Goal: Information Seeking & Learning: Learn about a topic

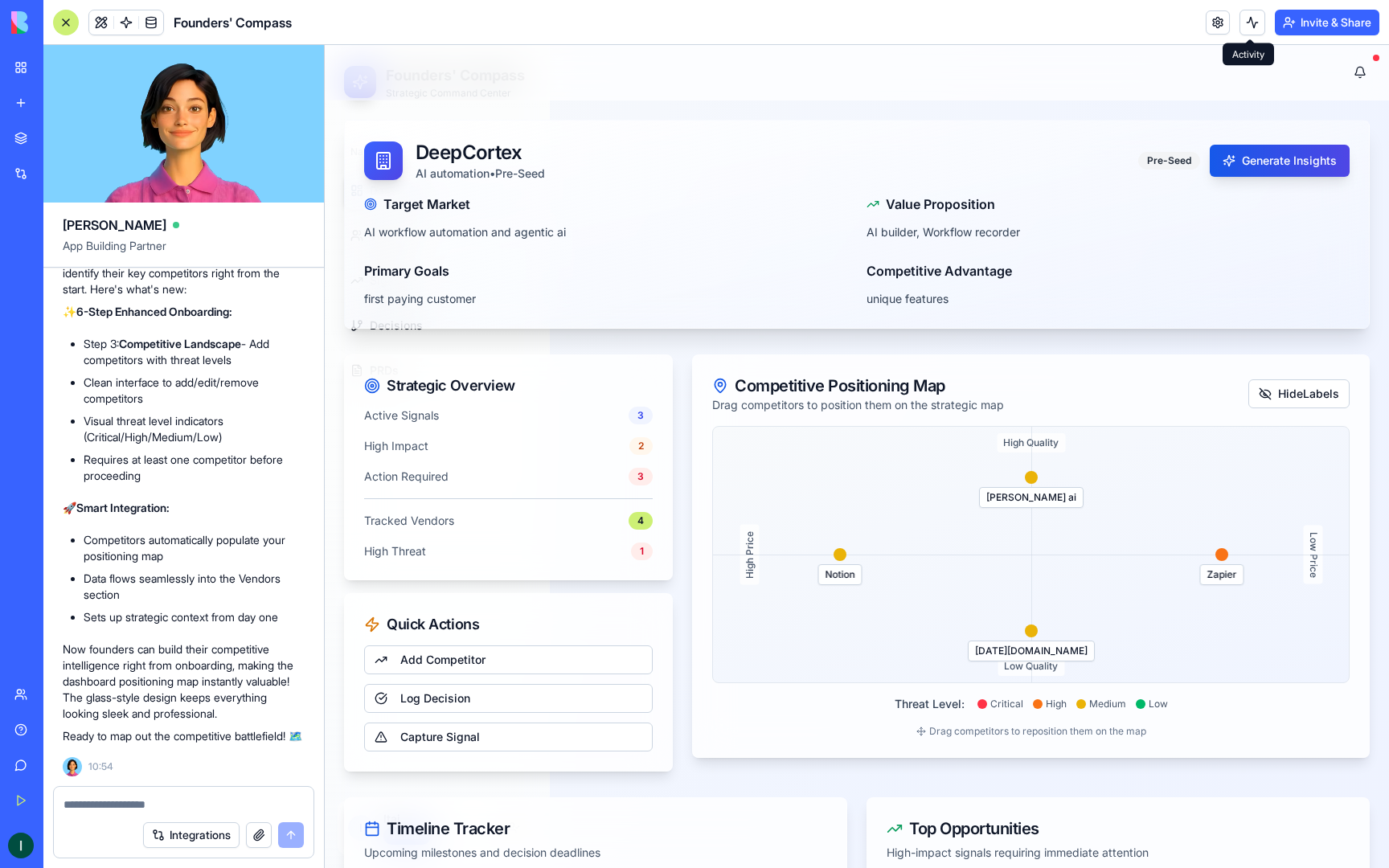
click at [1254, 26] on button at bounding box center [1252, 22] width 26 height 26
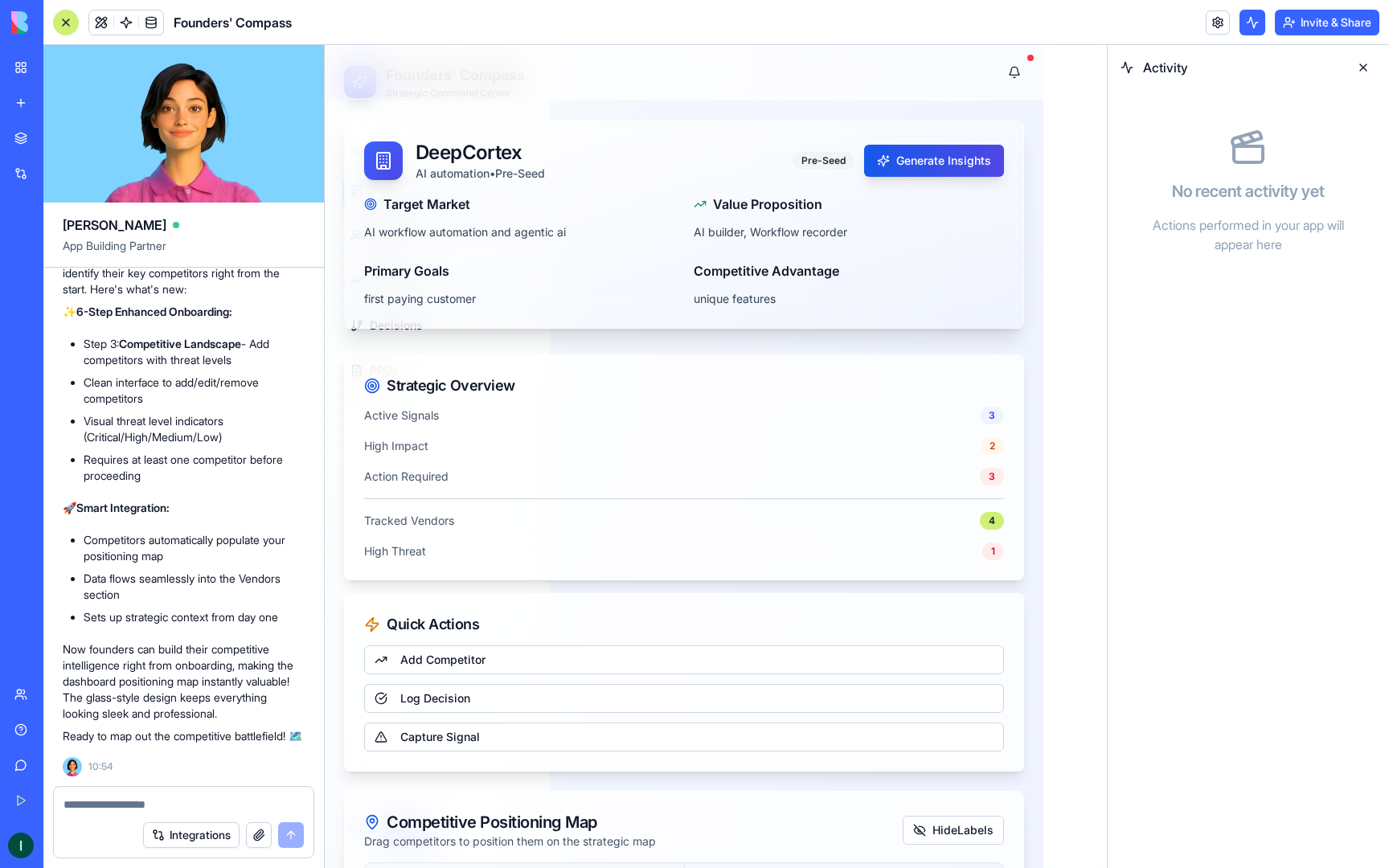
click at [1254, 26] on button at bounding box center [1252, 22] width 26 height 26
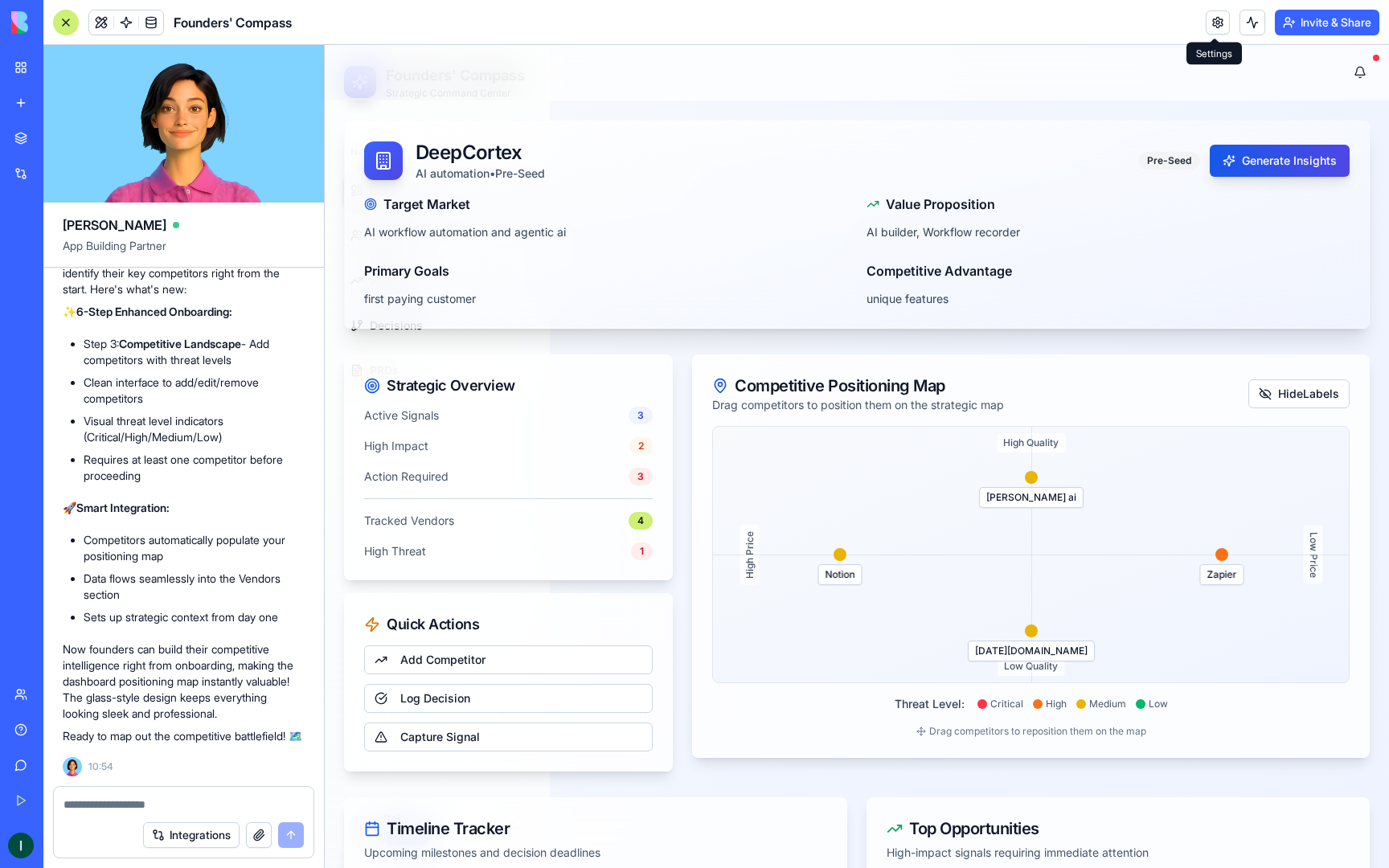
click at [1218, 23] on link at bounding box center [1217, 22] width 24 height 24
click at [1220, 26] on link at bounding box center [1217, 22] width 24 height 24
click at [512, 707] on link "Log Decision" at bounding box center [509, 698] width 289 height 29
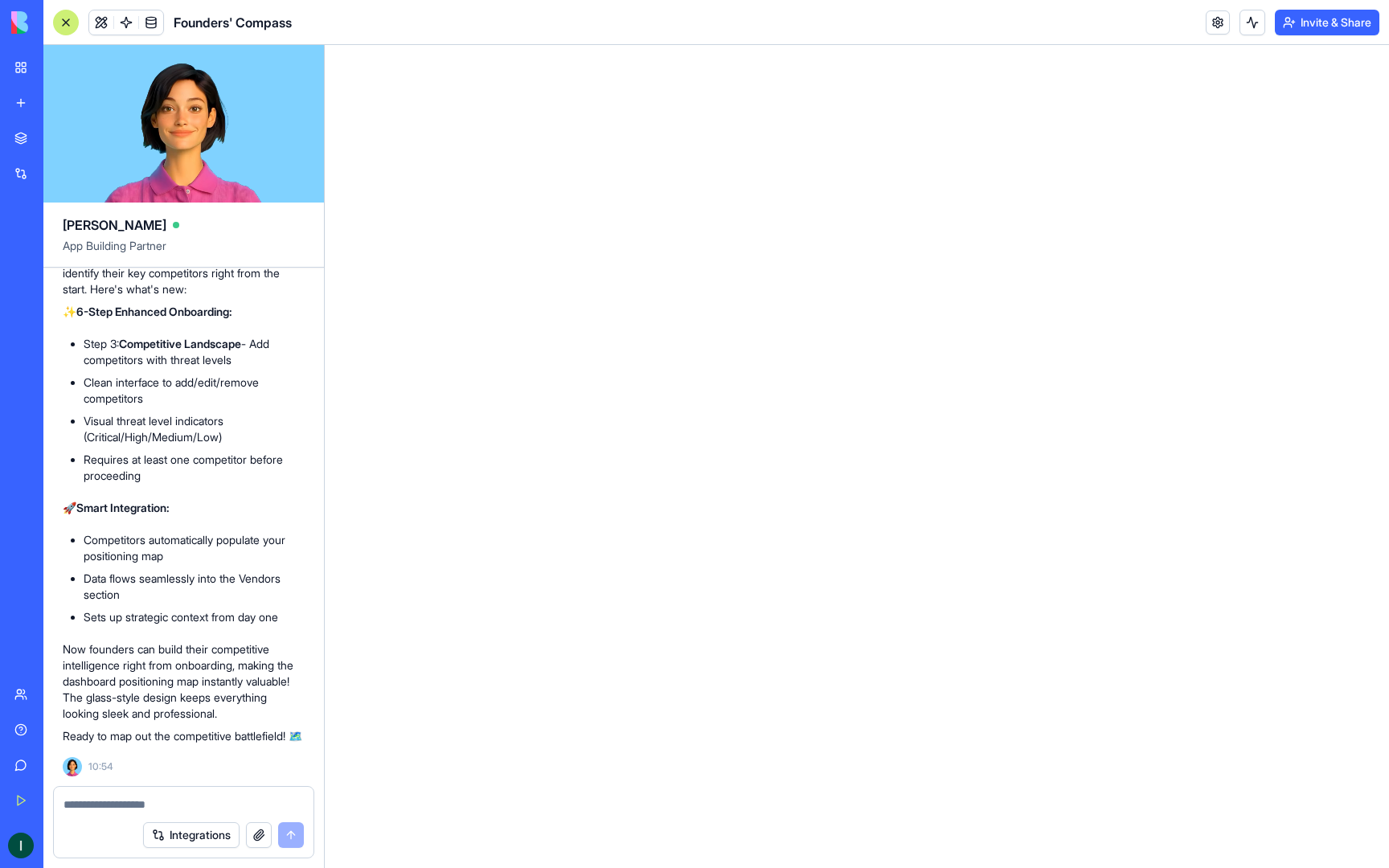
click at [203, 840] on button "Integrations" at bounding box center [191, 835] width 97 height 26
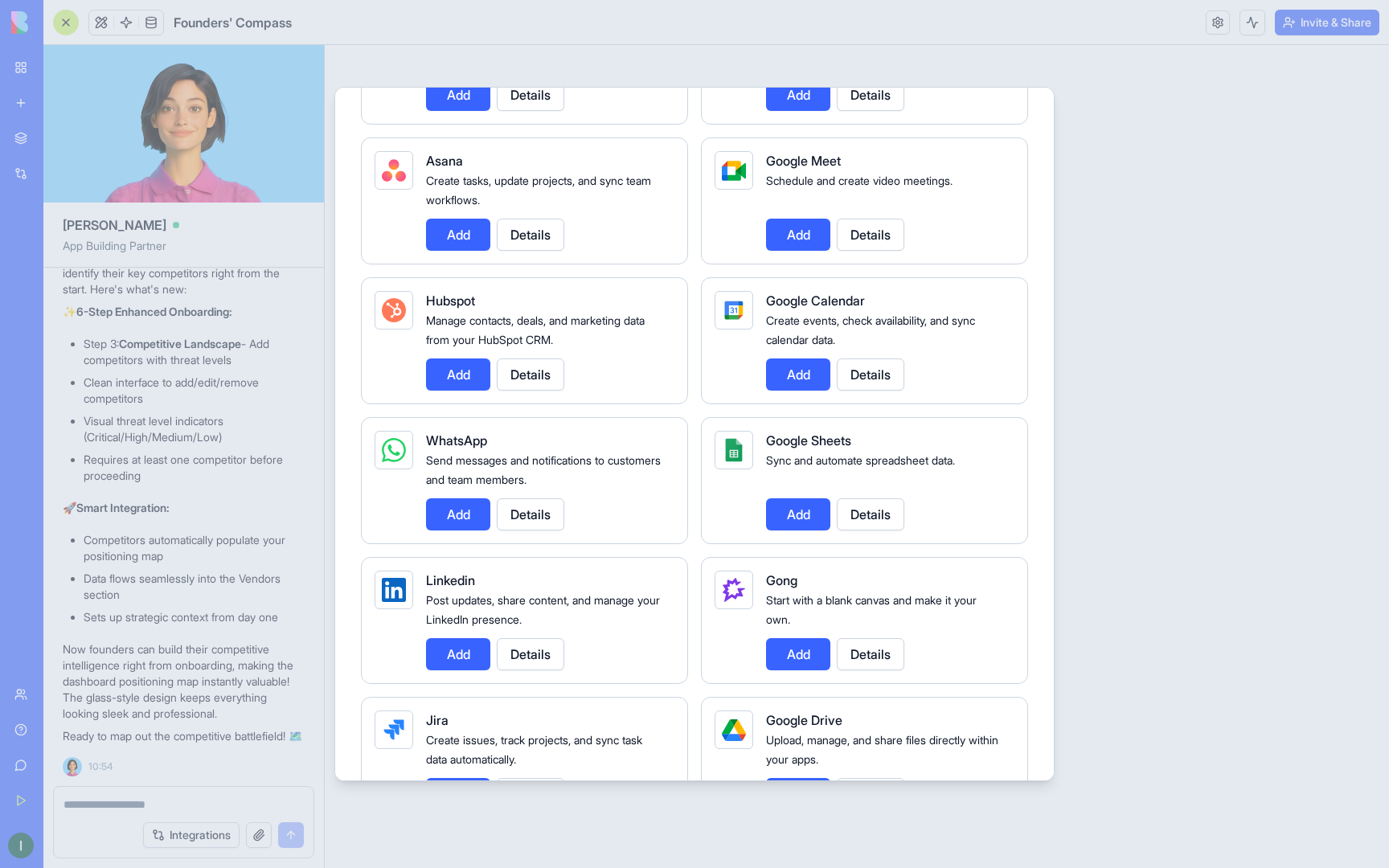
scroll to position [521, 0]
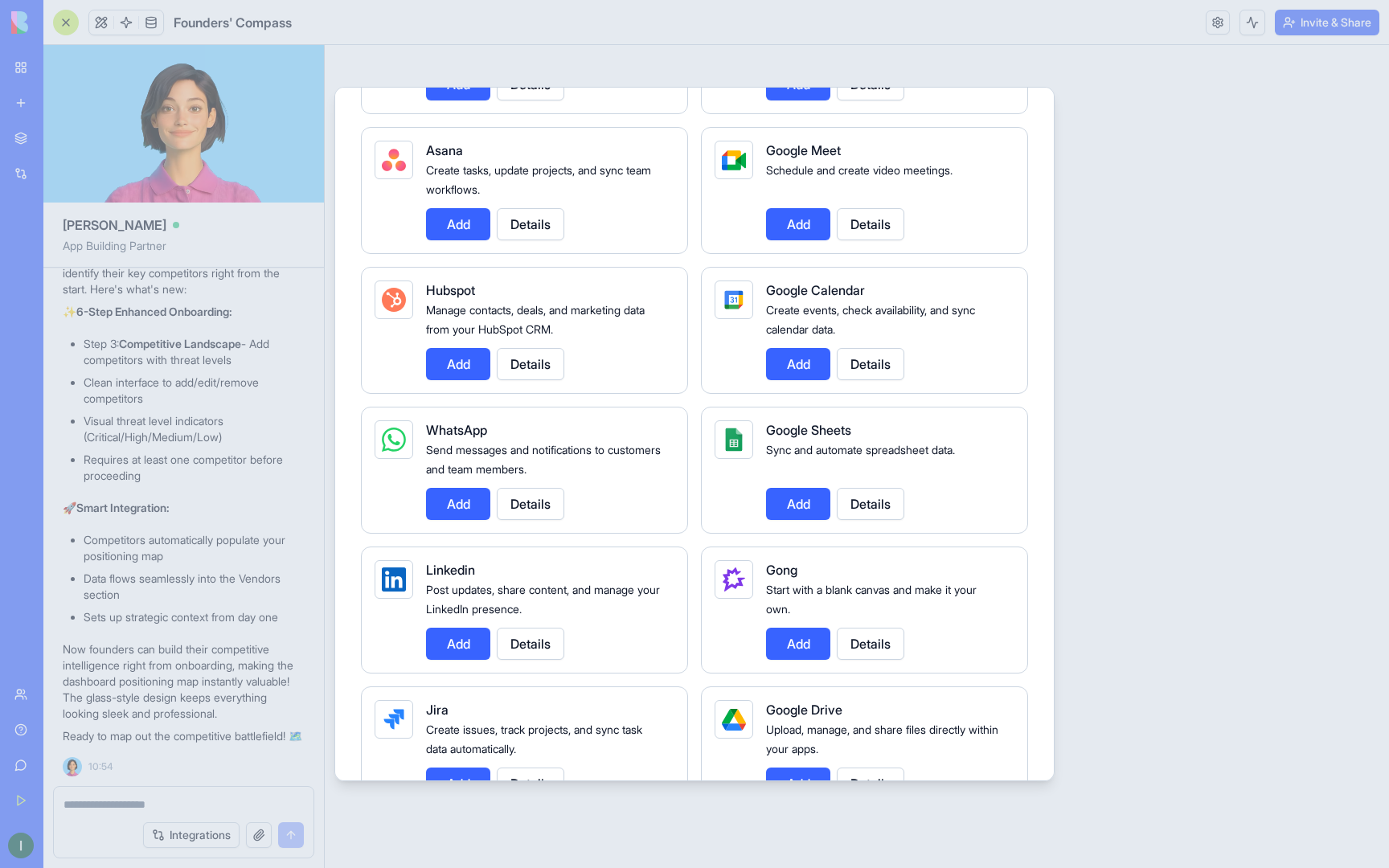
click at [796, 472] on div "Google Sheets Sync and automate spreadsheet data. Add Details" at bounding box center [883, 469] width 235 height 99
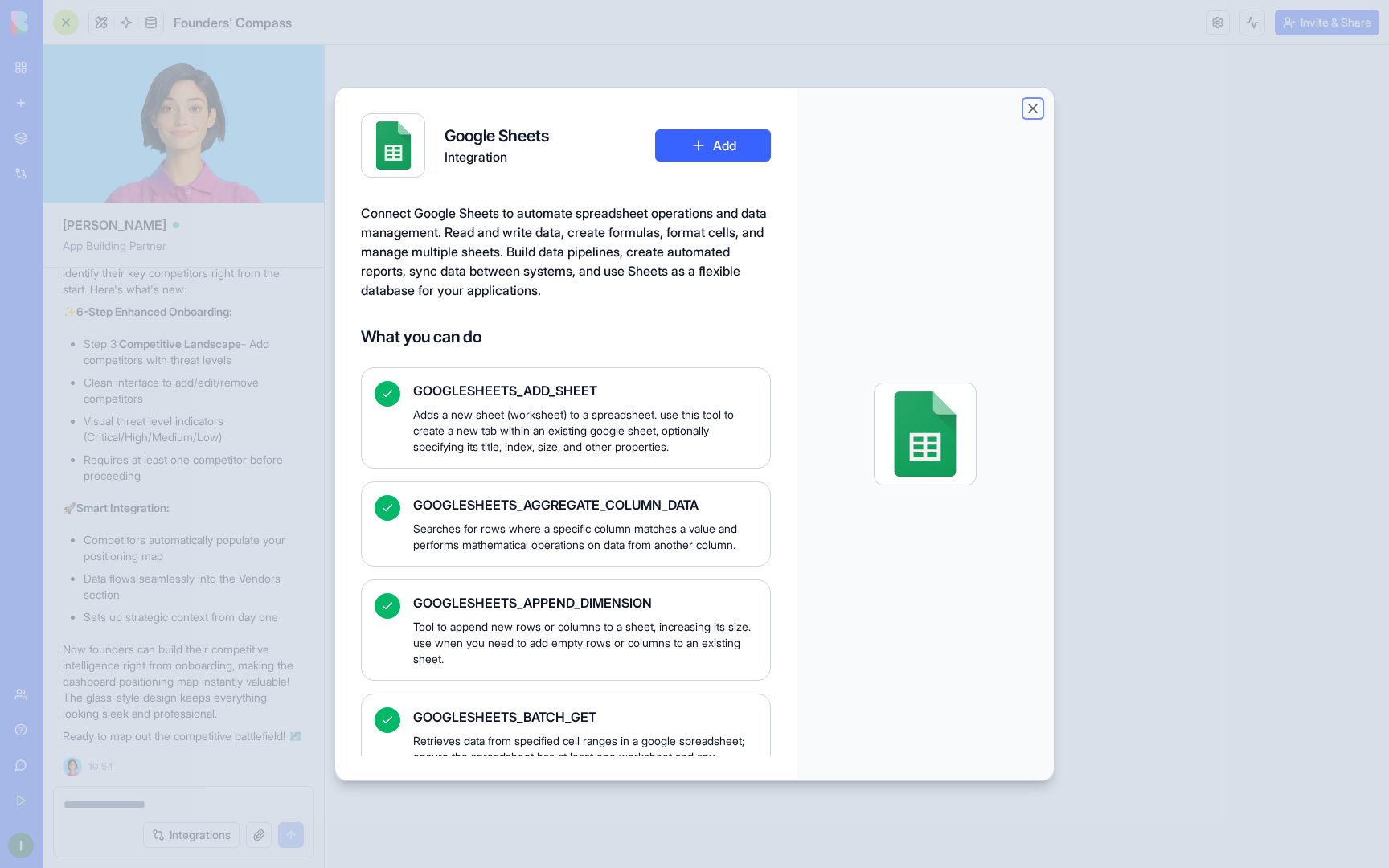
click at [1031, 106] on button "Close" at bounding box center [1033, 108] width 16 height 16
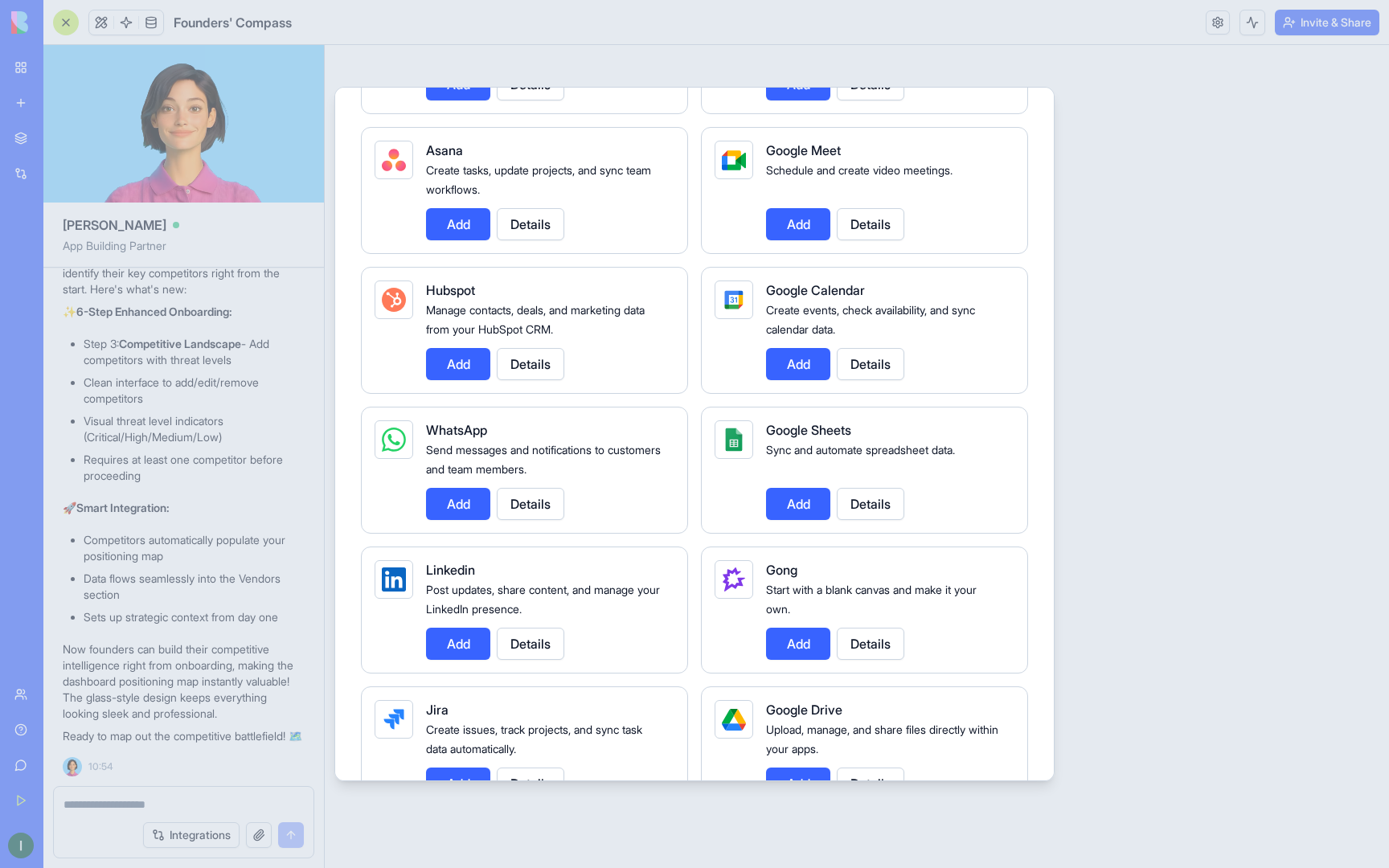
click at [1091, 325] on div at bounding box center [694, 434] width 1389 height 868
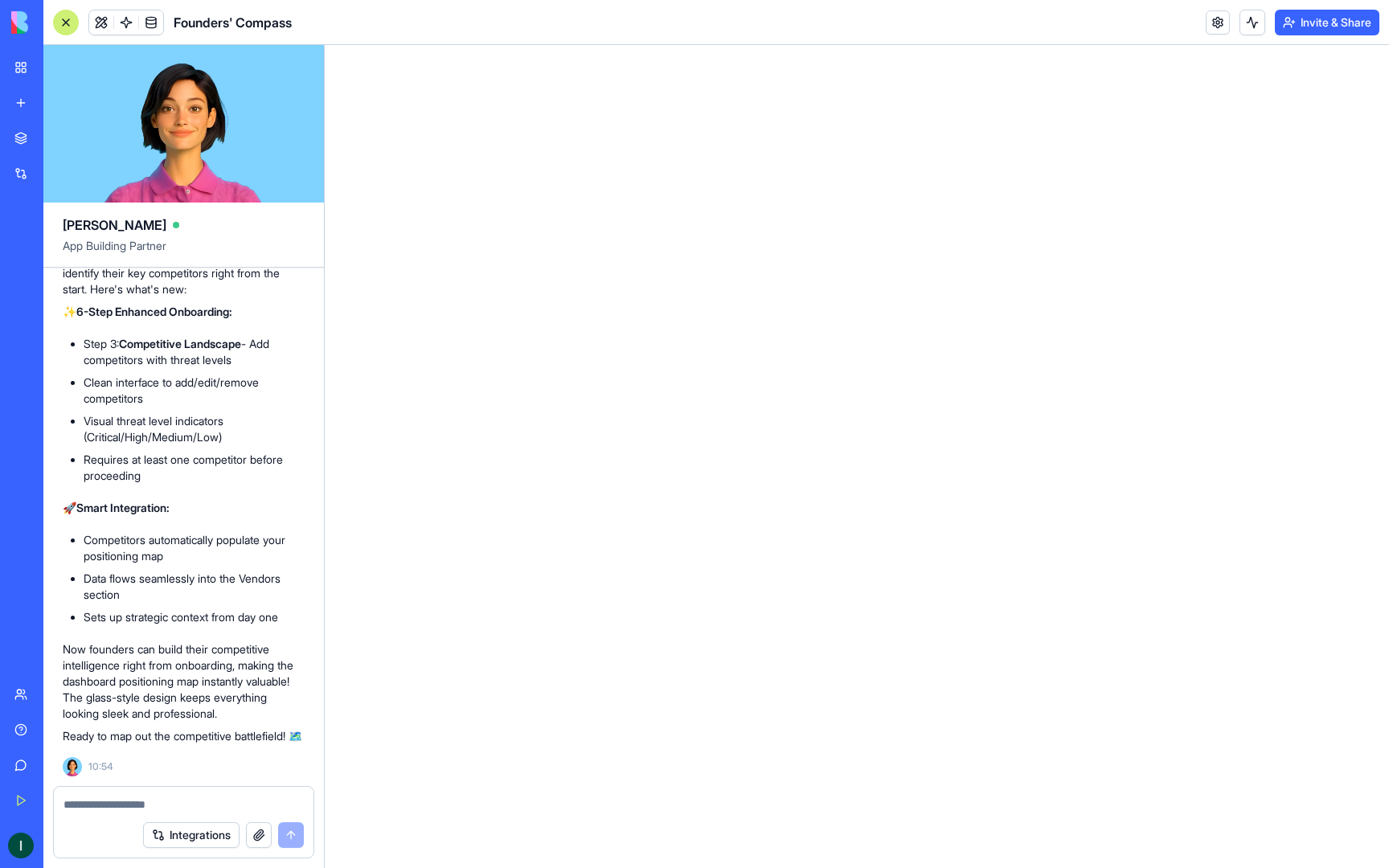
click at [194, 836] on button "Integrations" at bounding box center [191, 835] width 97 height 26
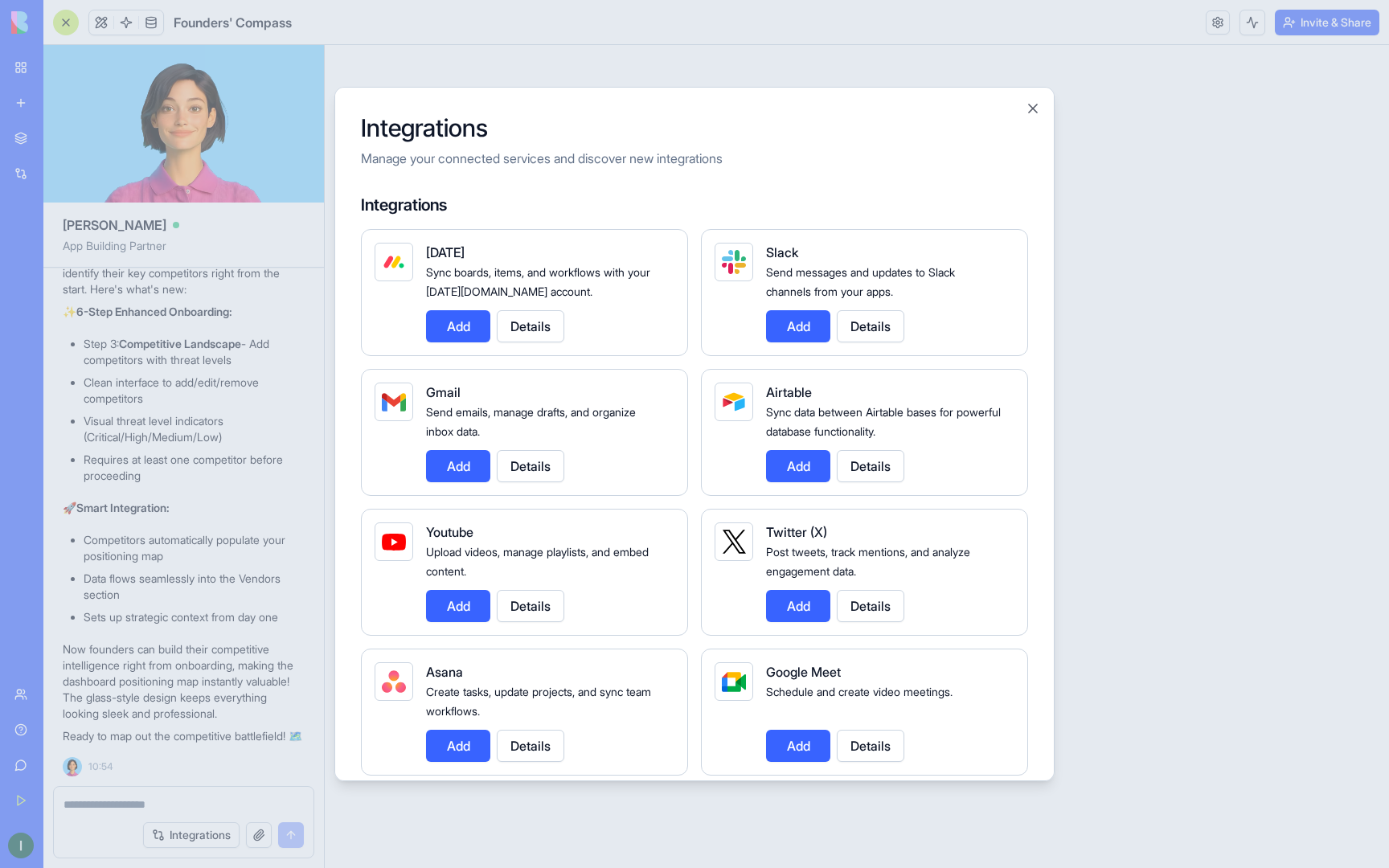
click at [194, 836] on div at bounding box center [694, 434] width 1389 height 868
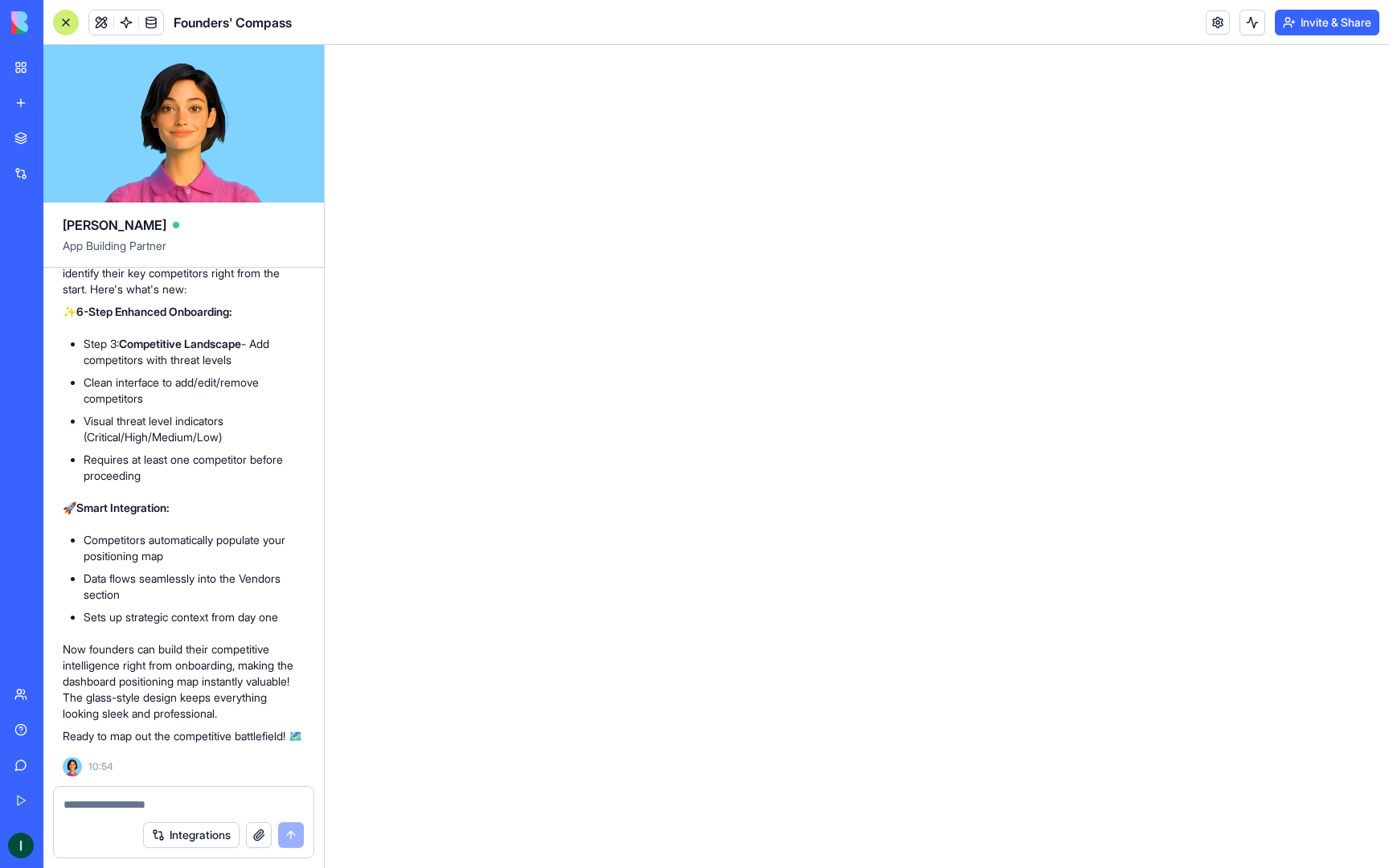
click at [60, 249] on div "Founders' Compass" at bounding box center [36, 251] width 45 height 16
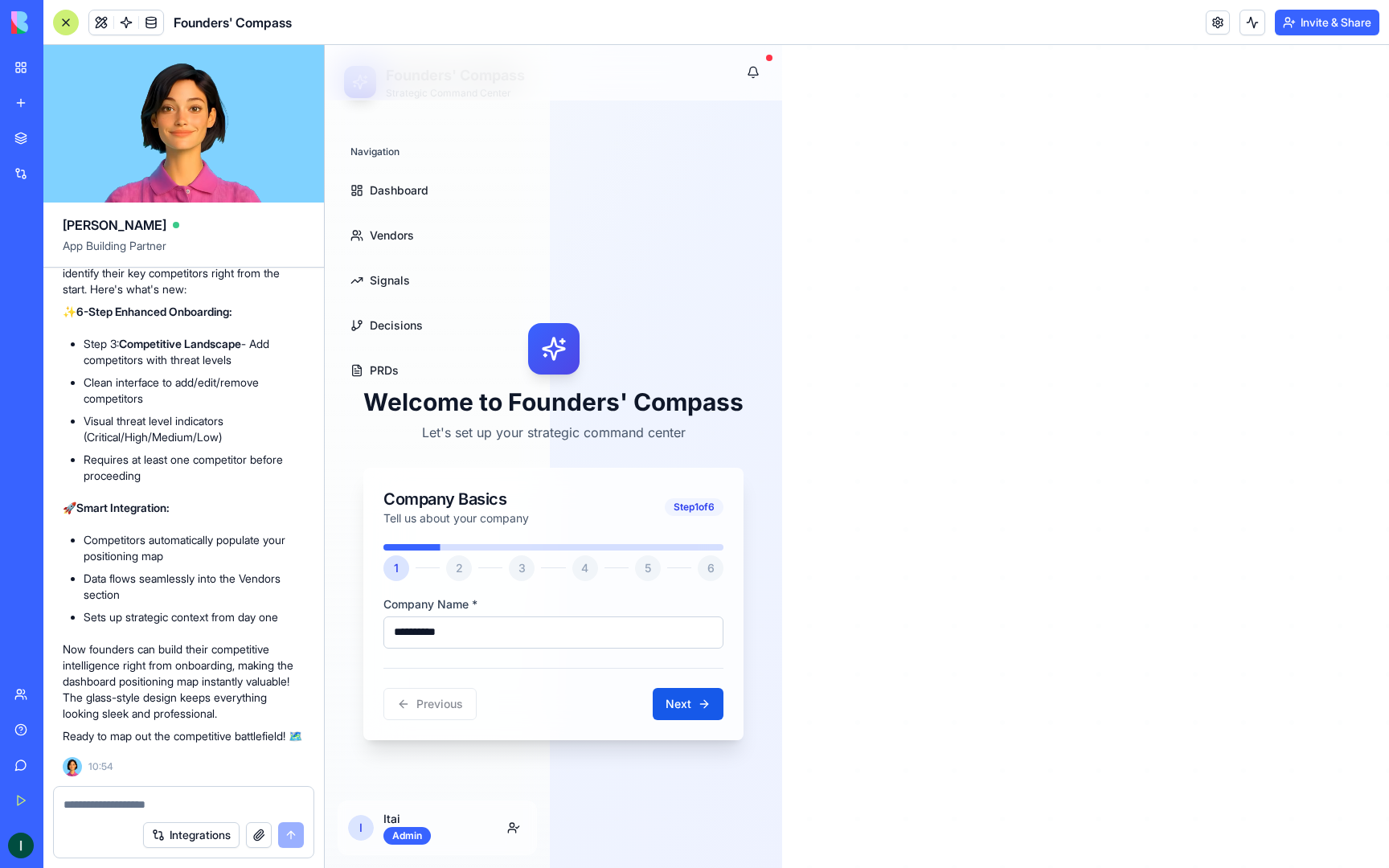
click at [48, 109] on div "New app" at bounding box center [49, 103] width 21 height 16
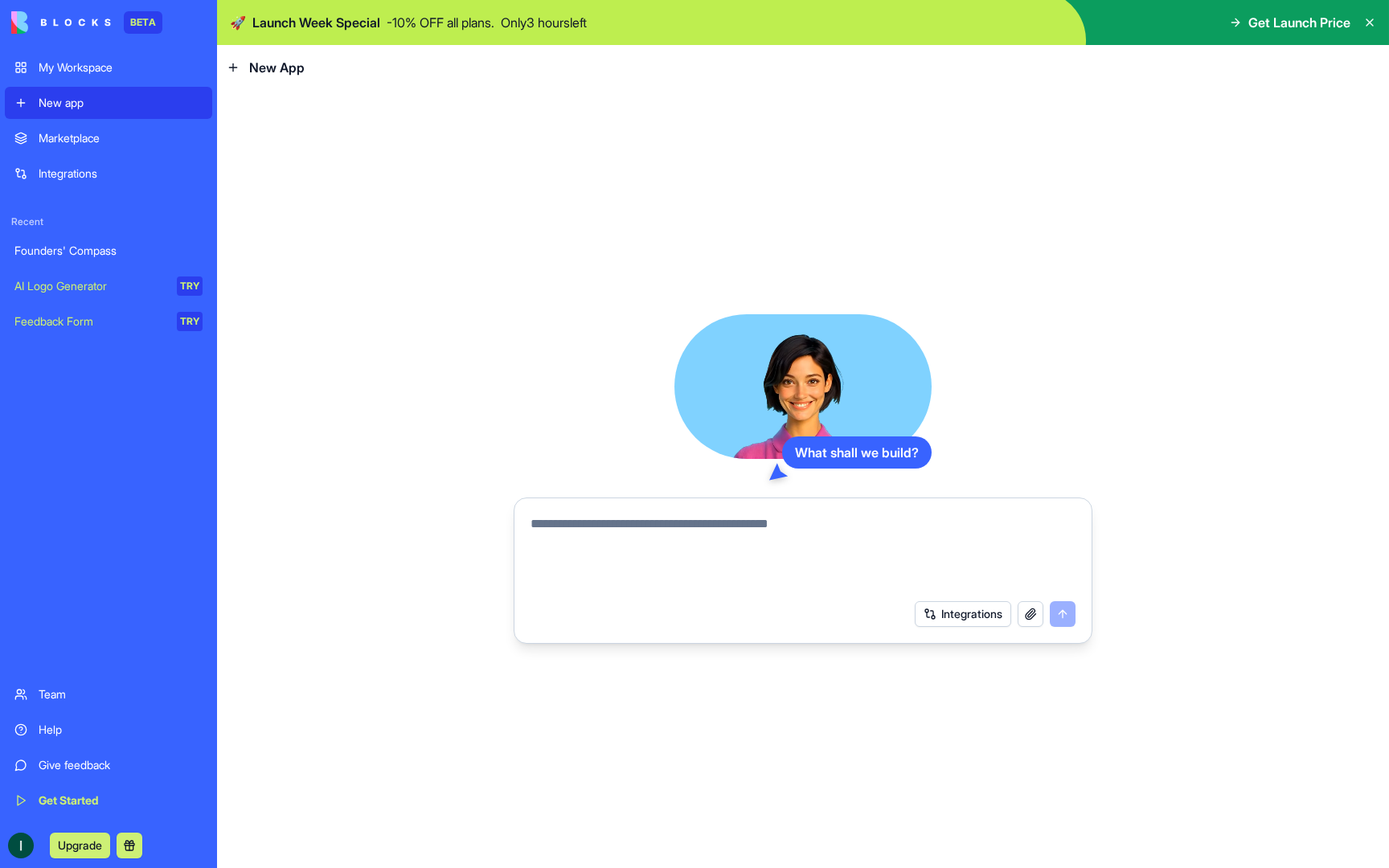
click at [712, 530] on textarea at bounding box center [802, 553] width 545 height 77
click at [619, 511] on div at bounding box center [803, 548] width 565 height 87
click at [617, 521] on textarea at bounding box center [802, 553] width 545 height 77
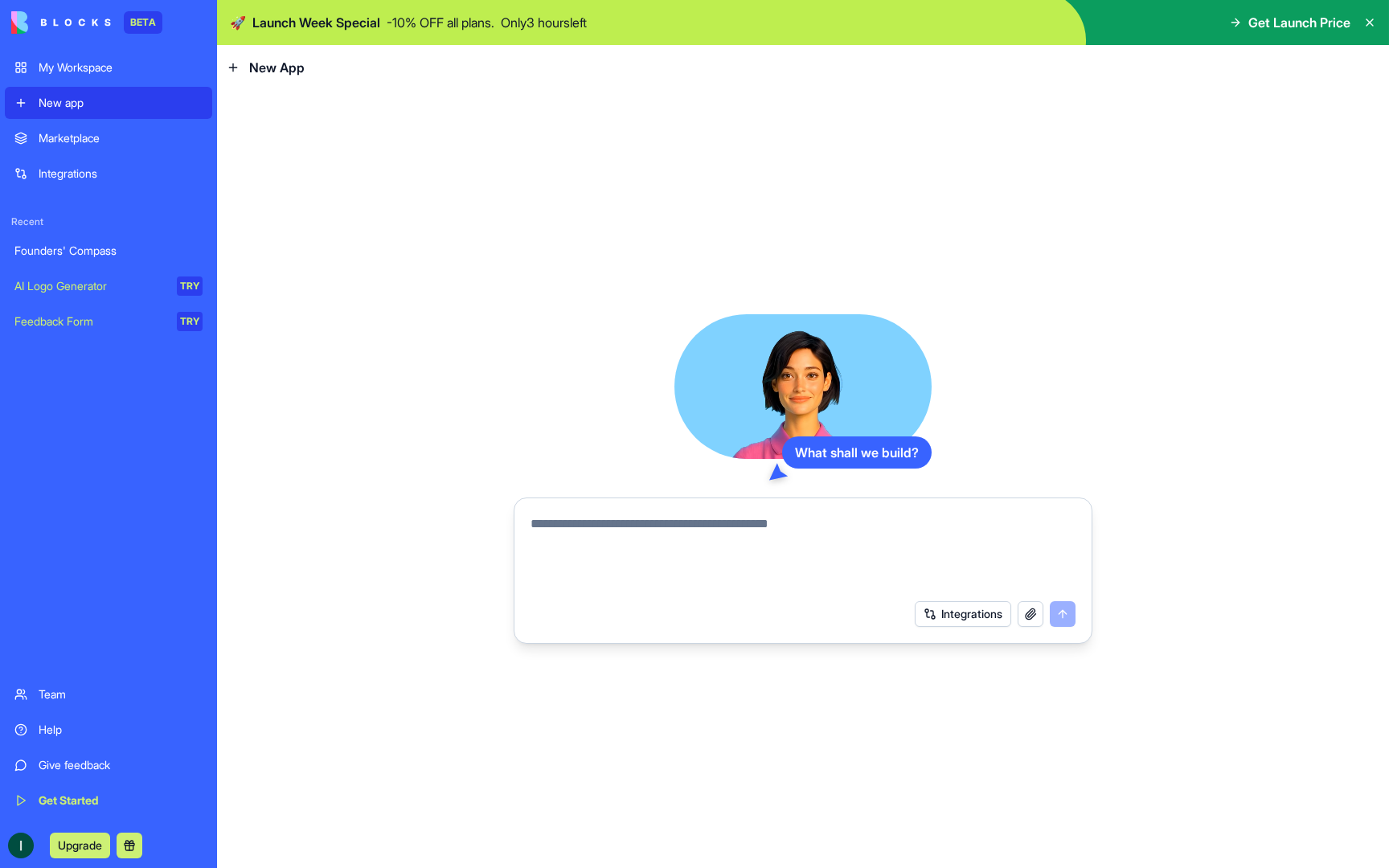
paste textarea "**********"
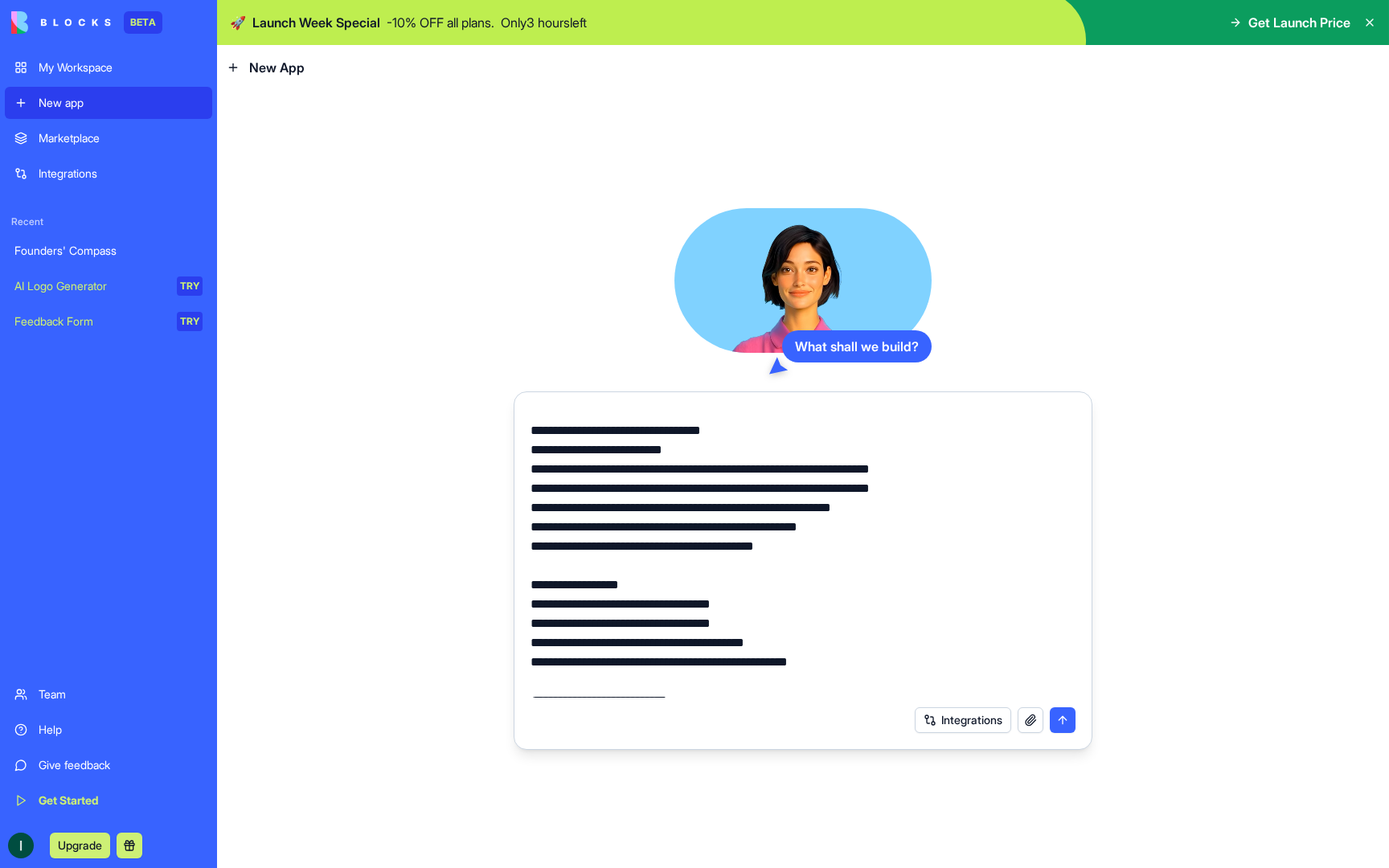
scroll to position [4101, 0]
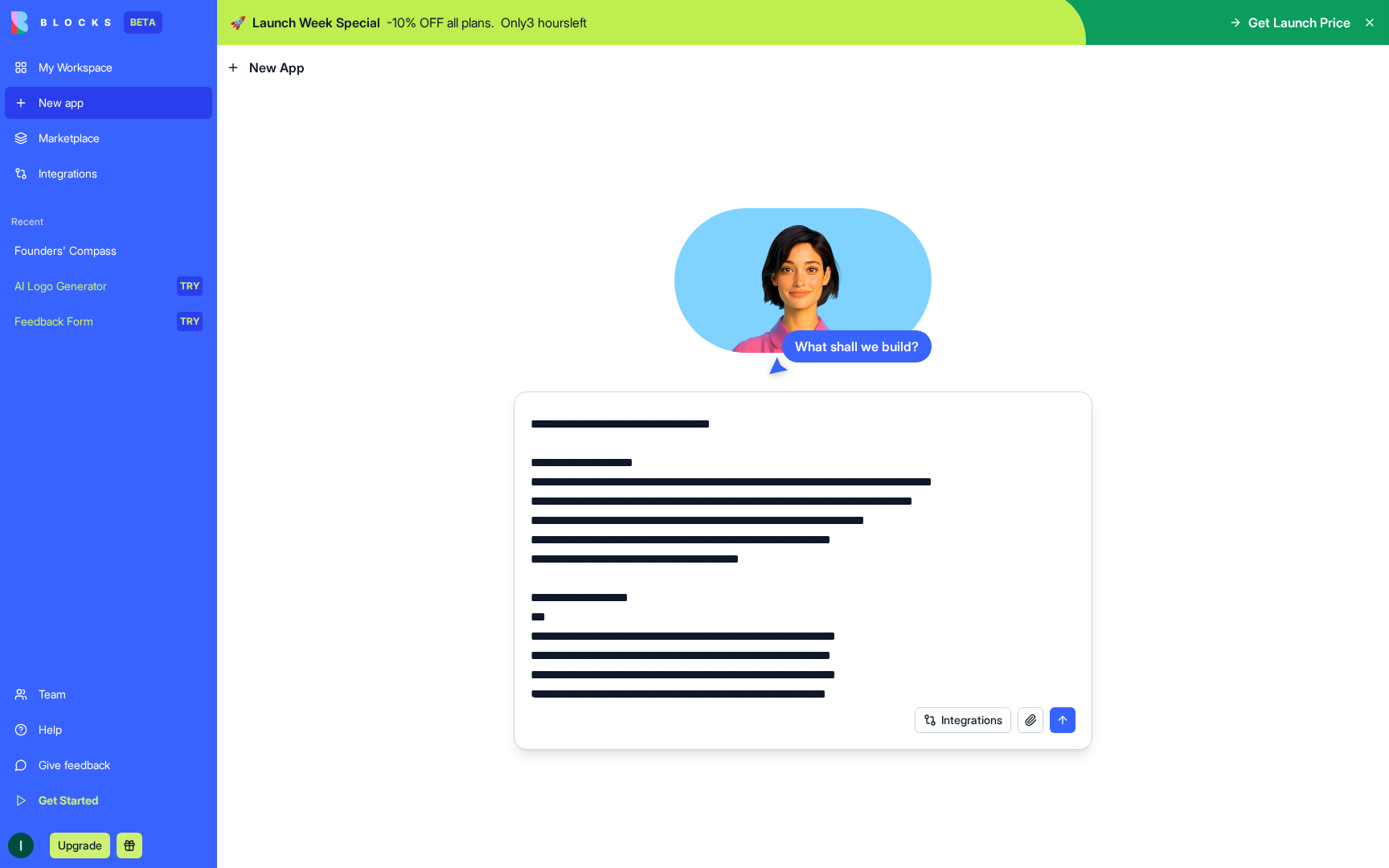
type textarea "**********"
click at [1059, 720] on button "submit" at bounding box center [1062, 719] width 26 height 26
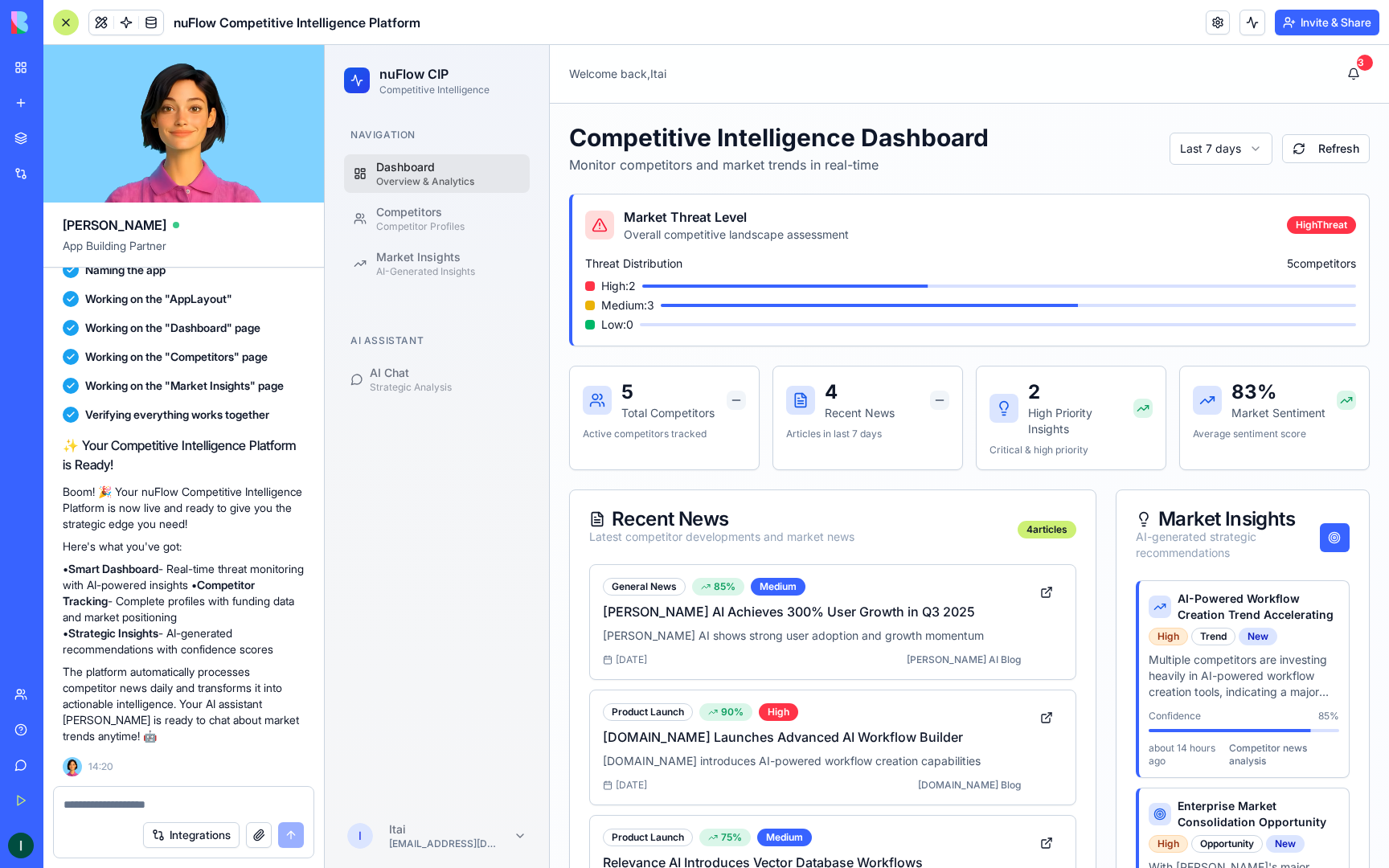
click at [65, 27] on div at bounding box center [65, 22] width 26 height 26
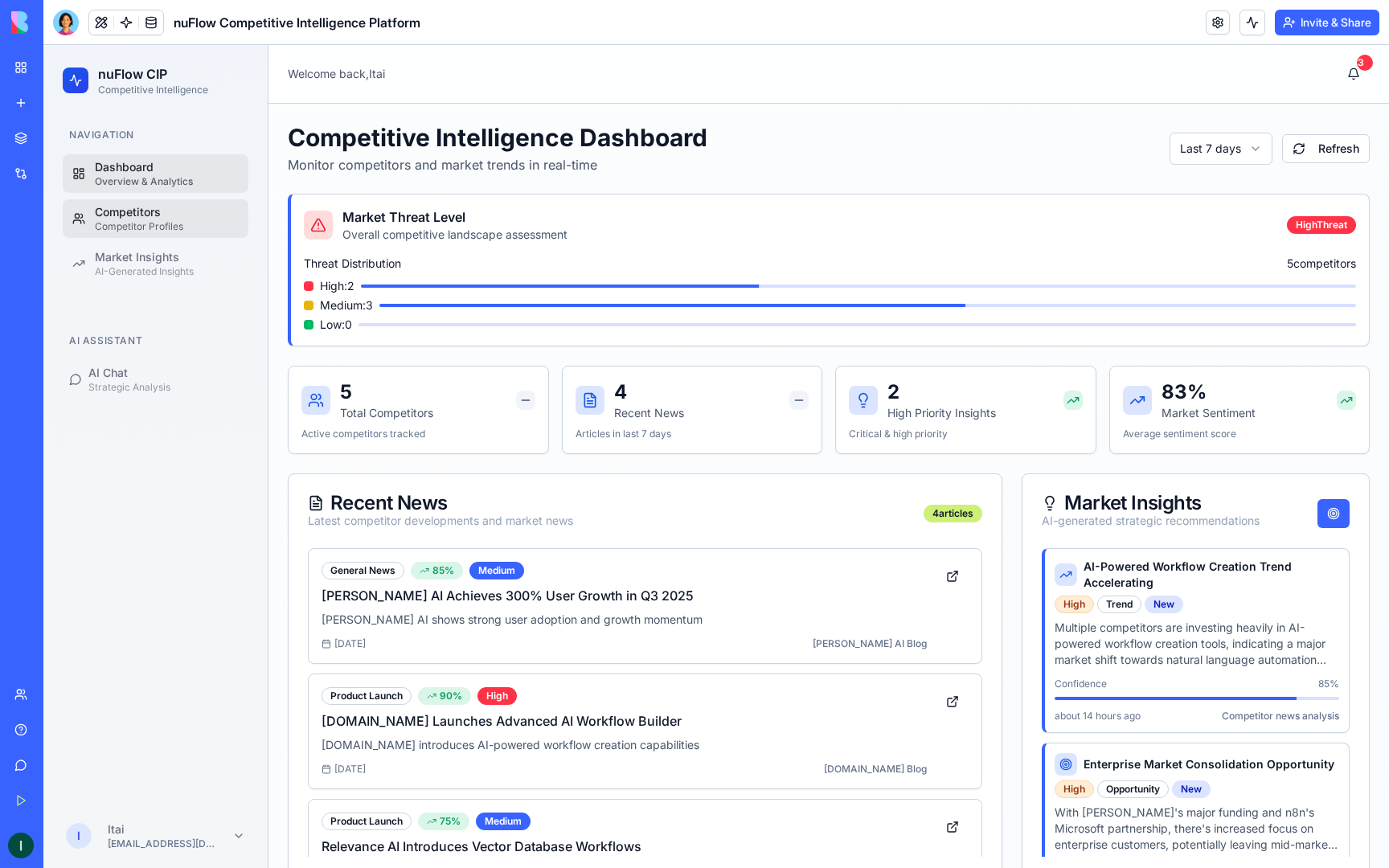
click at [155, 217] on div "Competitors" at bounding box center [166, 212] width 144 height 16
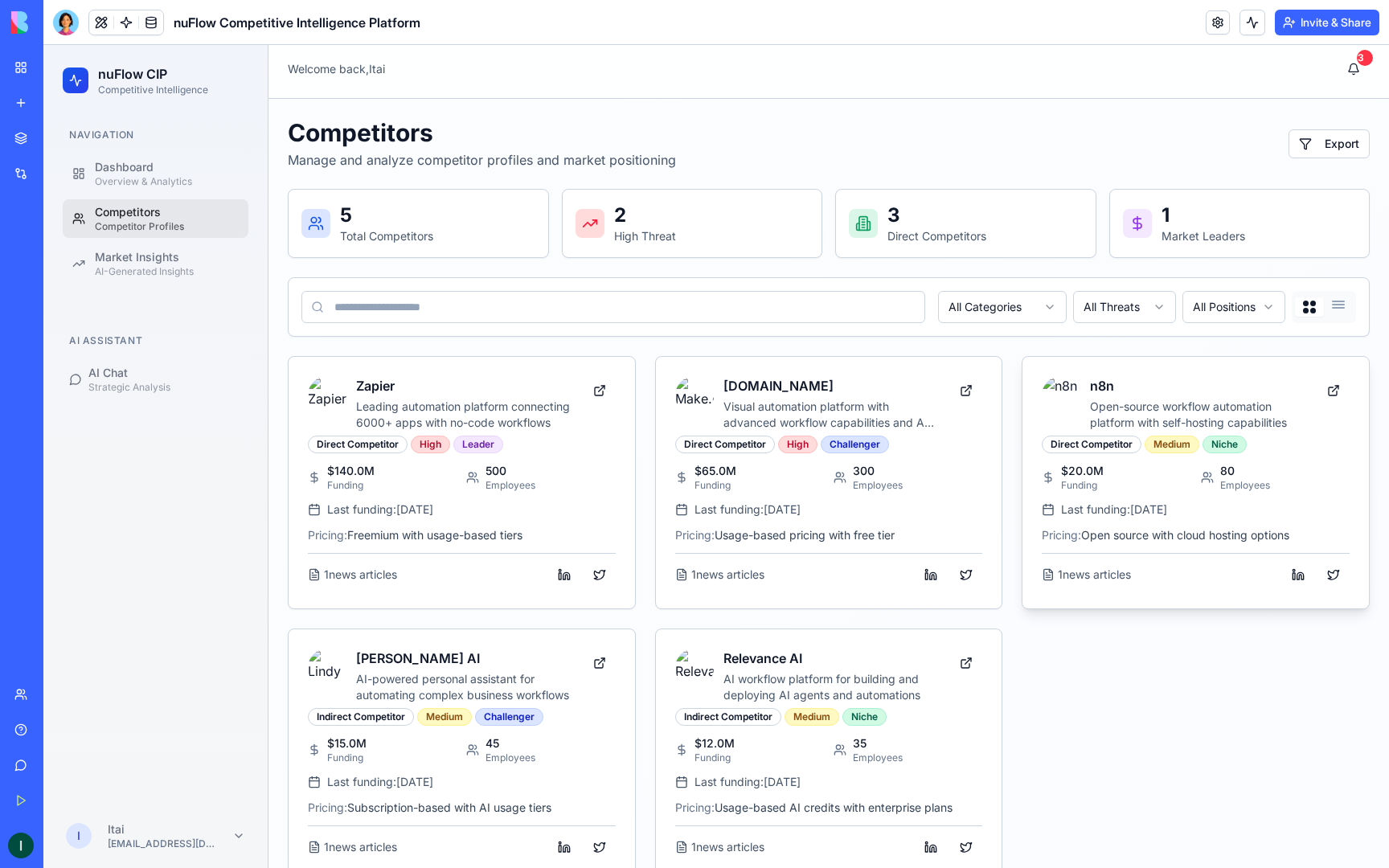
scroll to position [38, 0]
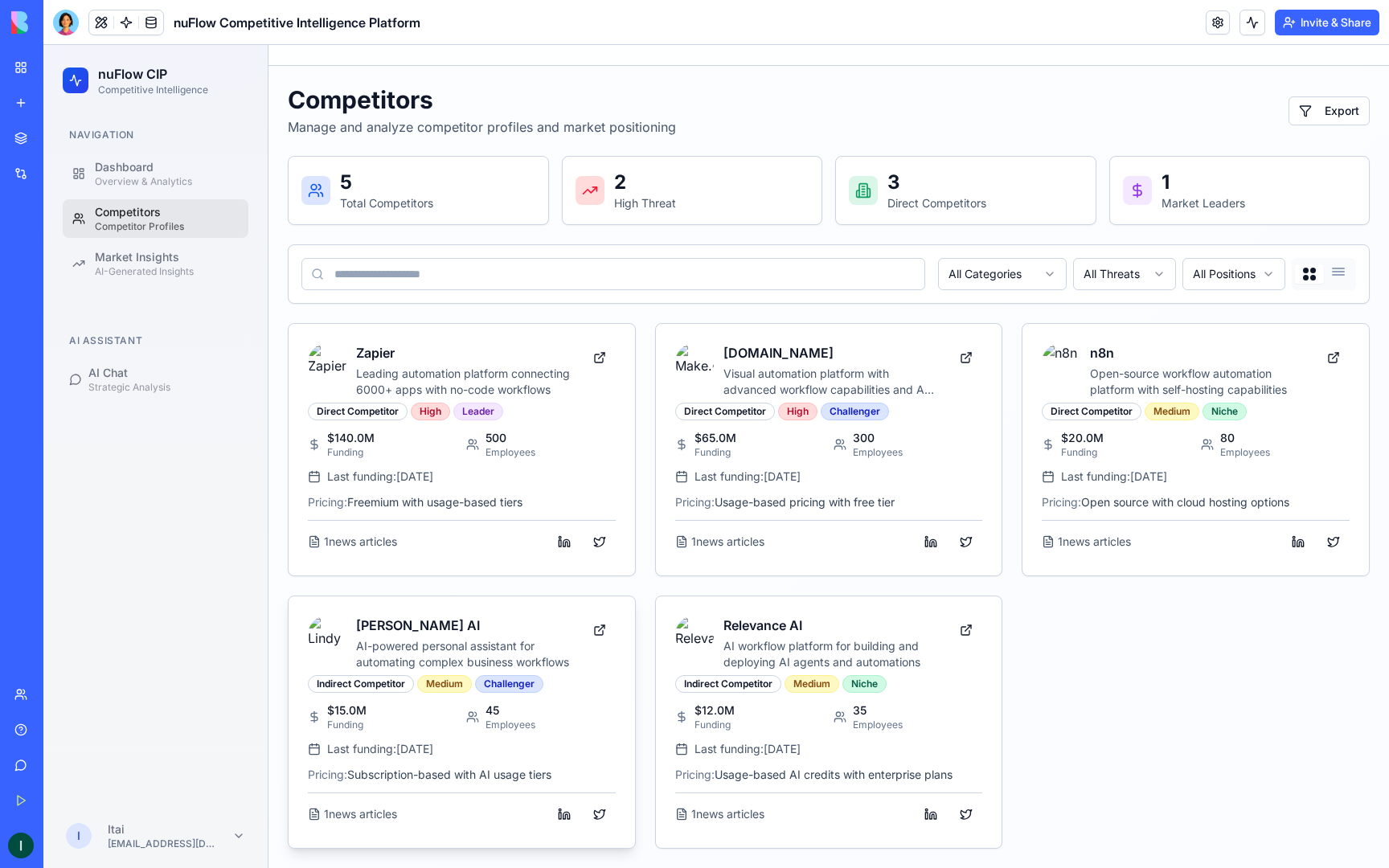
click at [328, 636] on img at bounding box center [328, 635] width 39 height 39
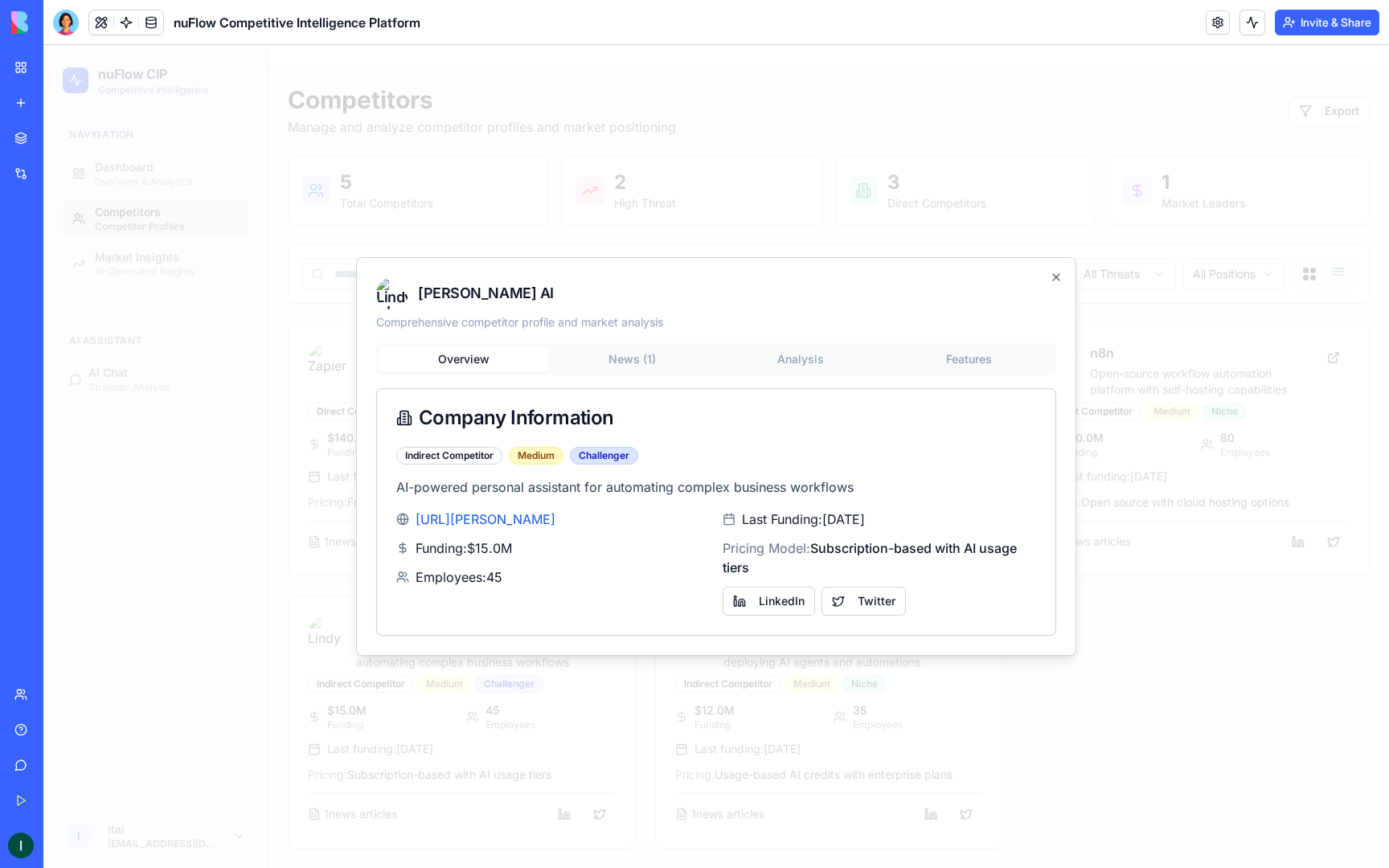
click at [611, 357] on div "[PERSON_NAME] AI Comprehensive competitor profile and market analysis Overview …" at bounding box center [716, 456] width 720 height 399
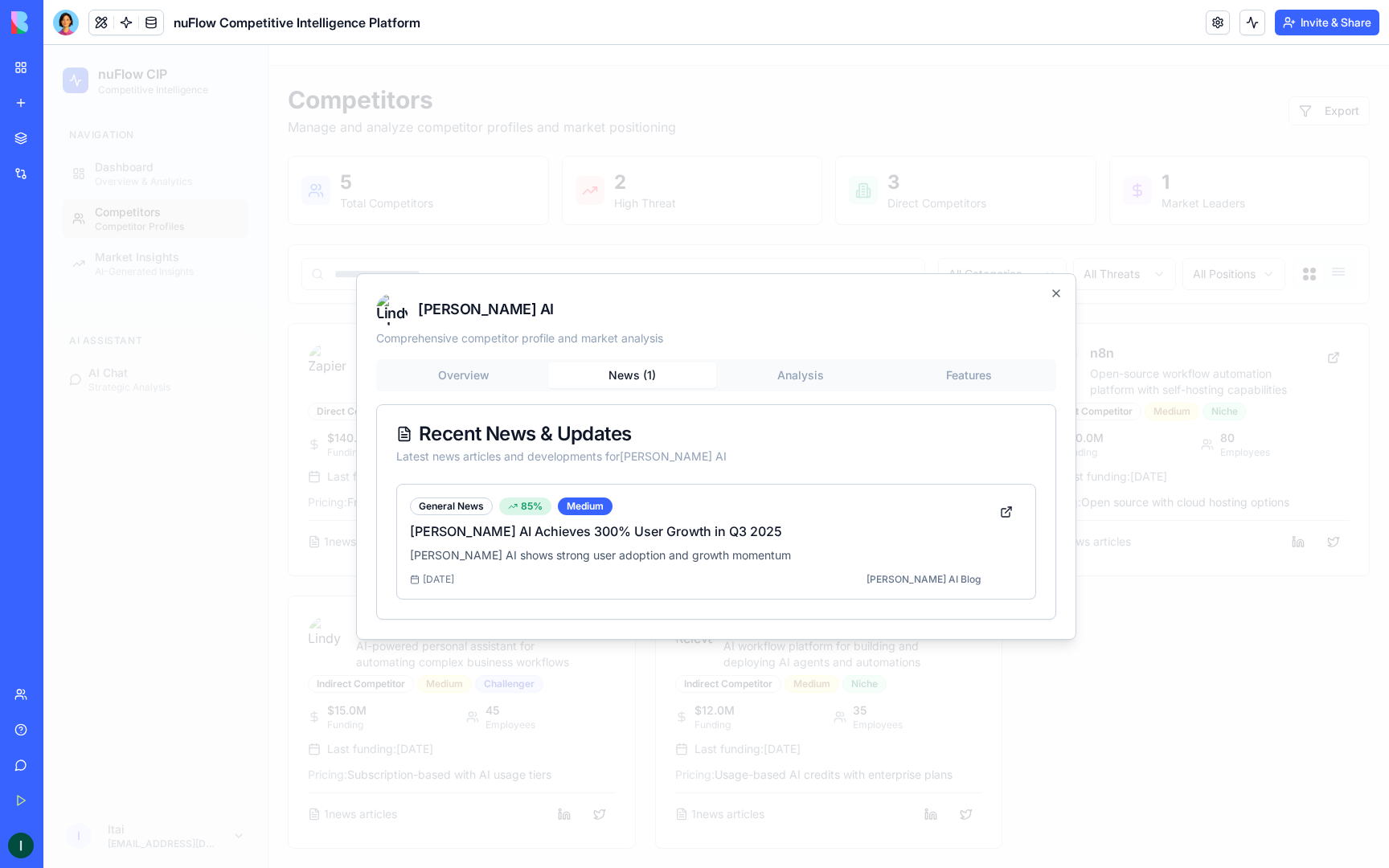
click at [771, 370] on div "[PERSON_NAME] AI Comprehensive competitor profile and market analysis Overview …" at bounding box center [716, 456] width 720 height 366
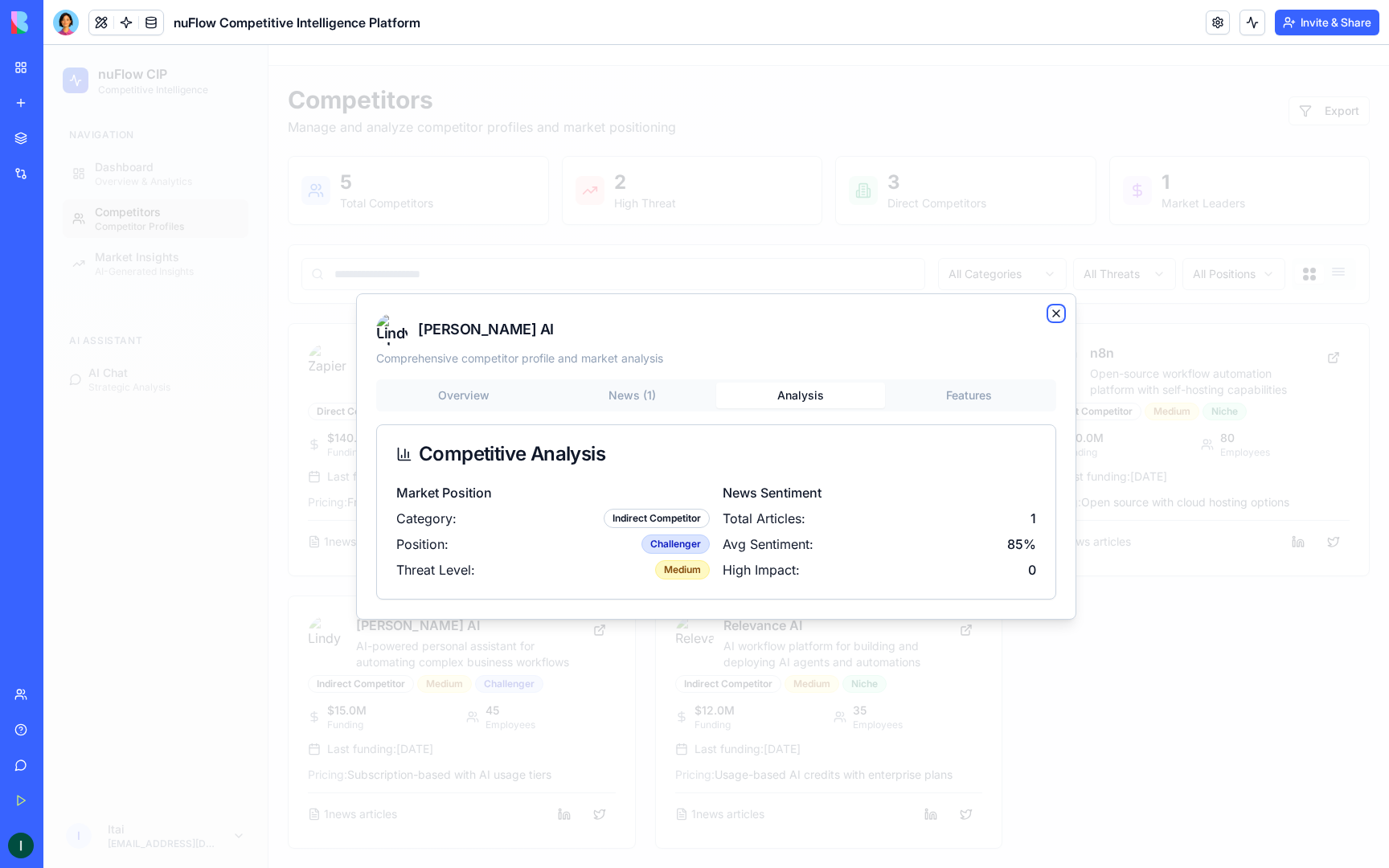
click at [1060, 309] on icon "button" at bounding box center [1056, 313] width 13 height 13
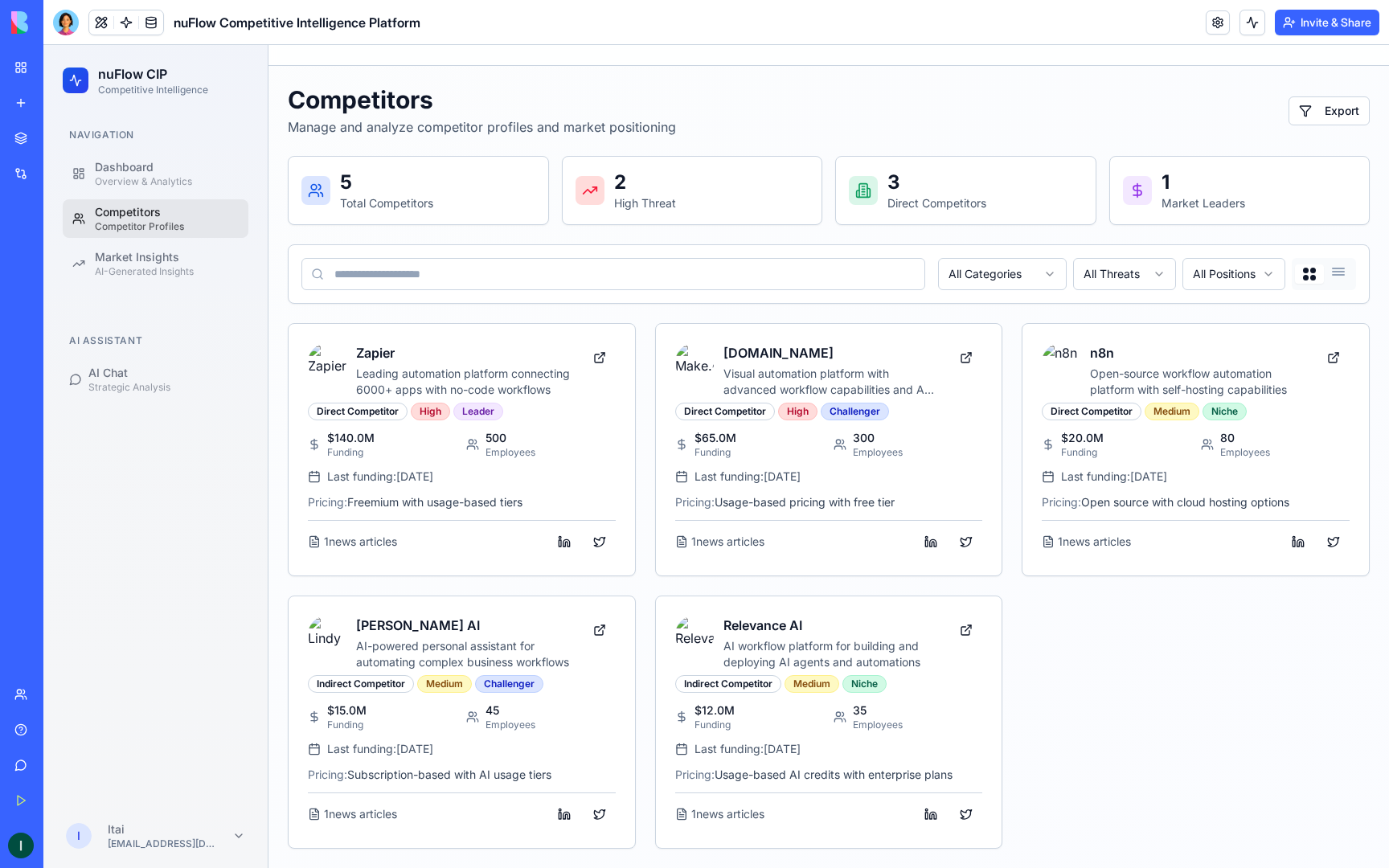
click at [1187, 193] on p "1" at bounding box center [1203, 182] width 84 height 26
click at [125, 173] on div "Dashboard" at bounding box center [166, 167] width 144 height 16
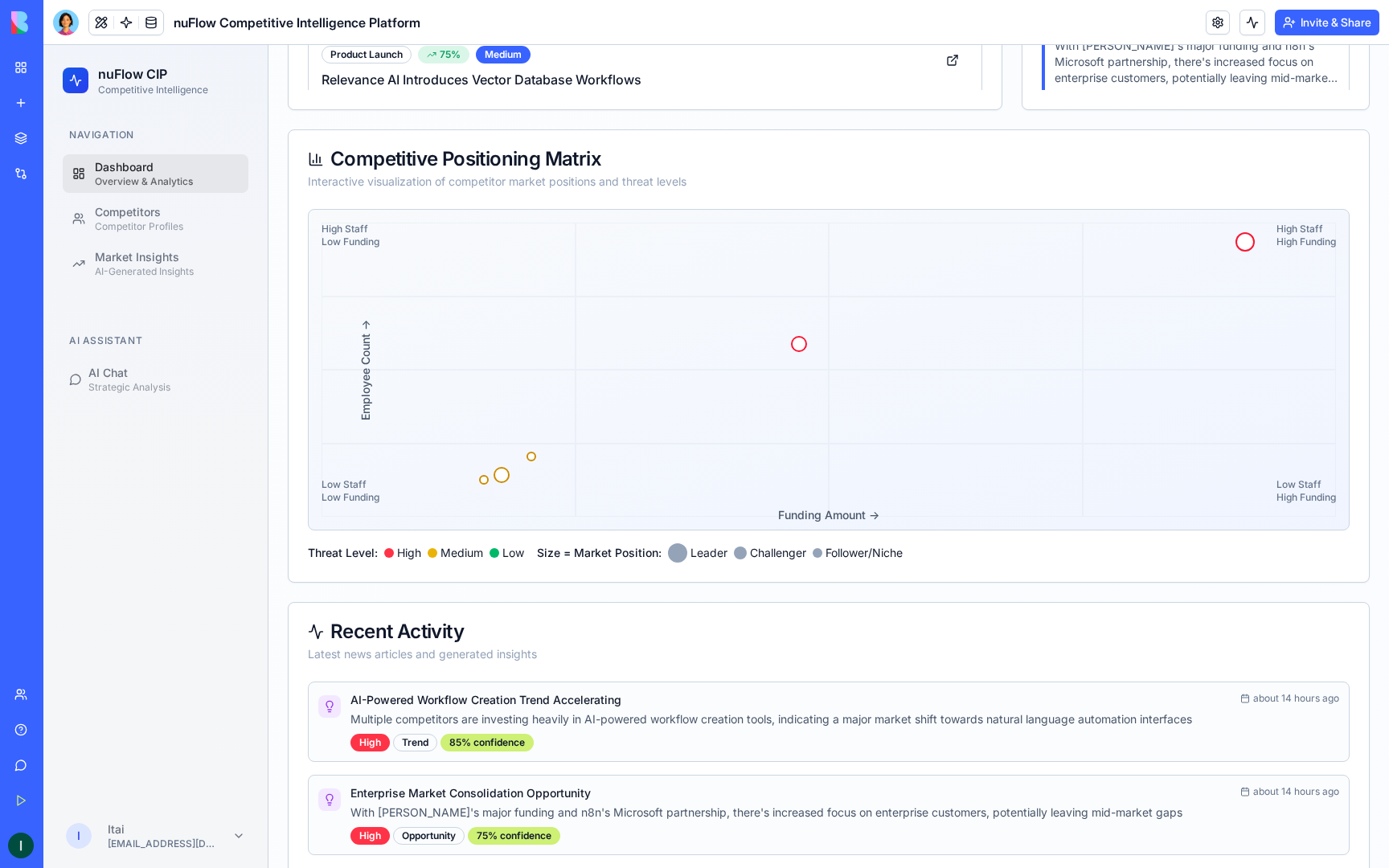
scroll to position [745, 0]
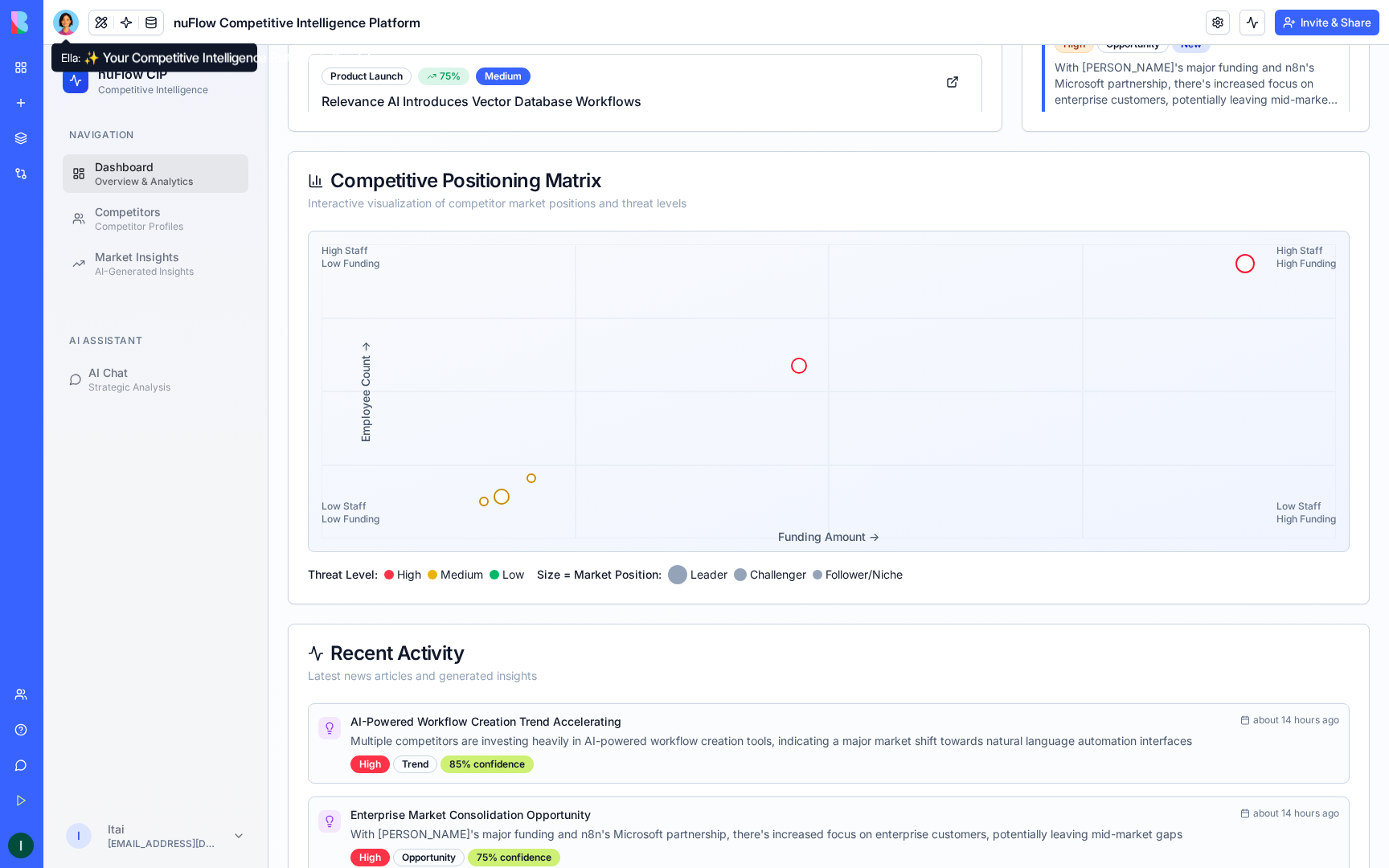
click at [66, 20] on div at bounding box center [65, 22] width 26 height 26
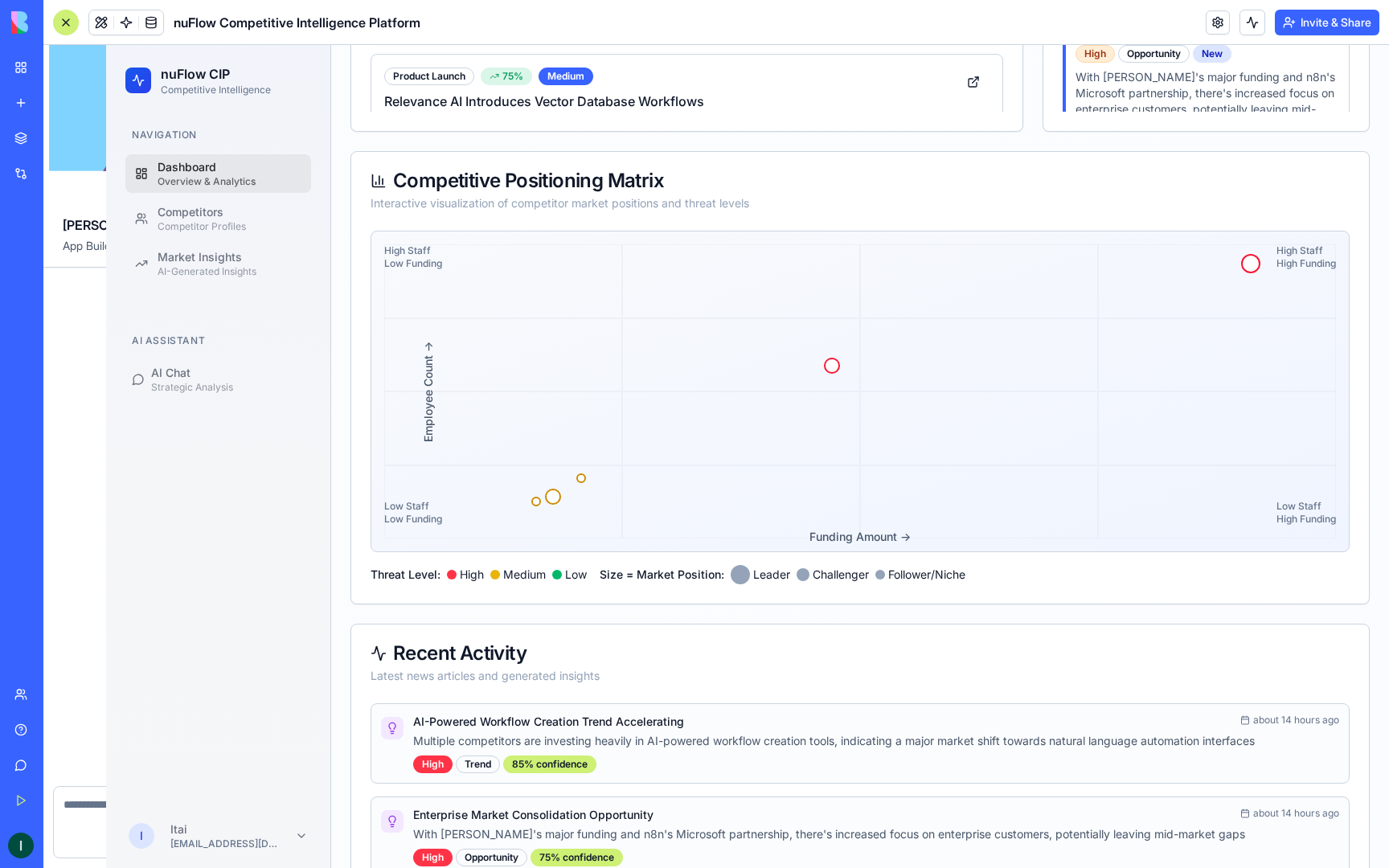
scroll to position [8228, 0]
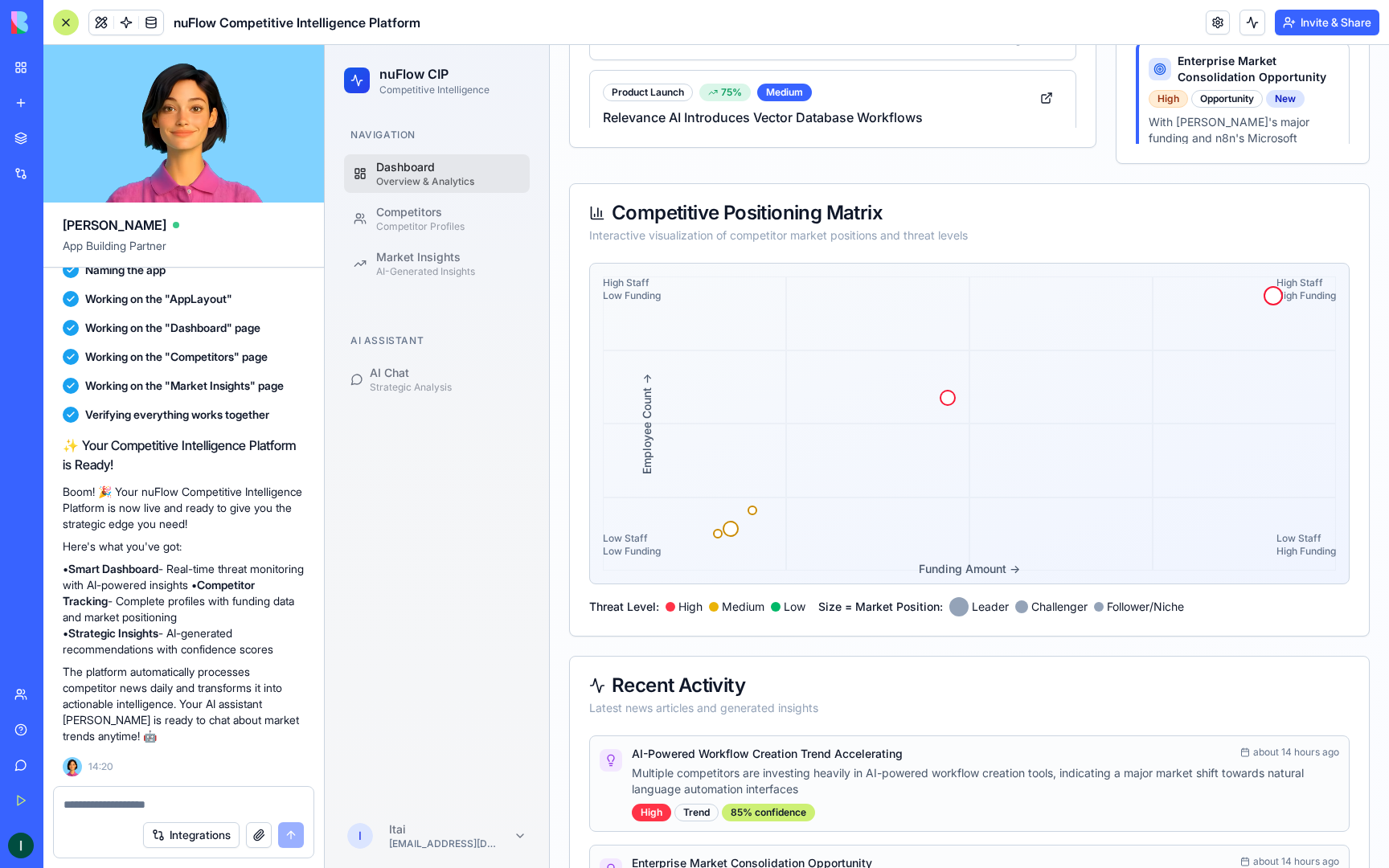
click at [180, 796] on div at bounding box center [183, 799] width 260 height 26
click at [169, 801] on textarea at bounding box center [183, 805] width 240 height 16
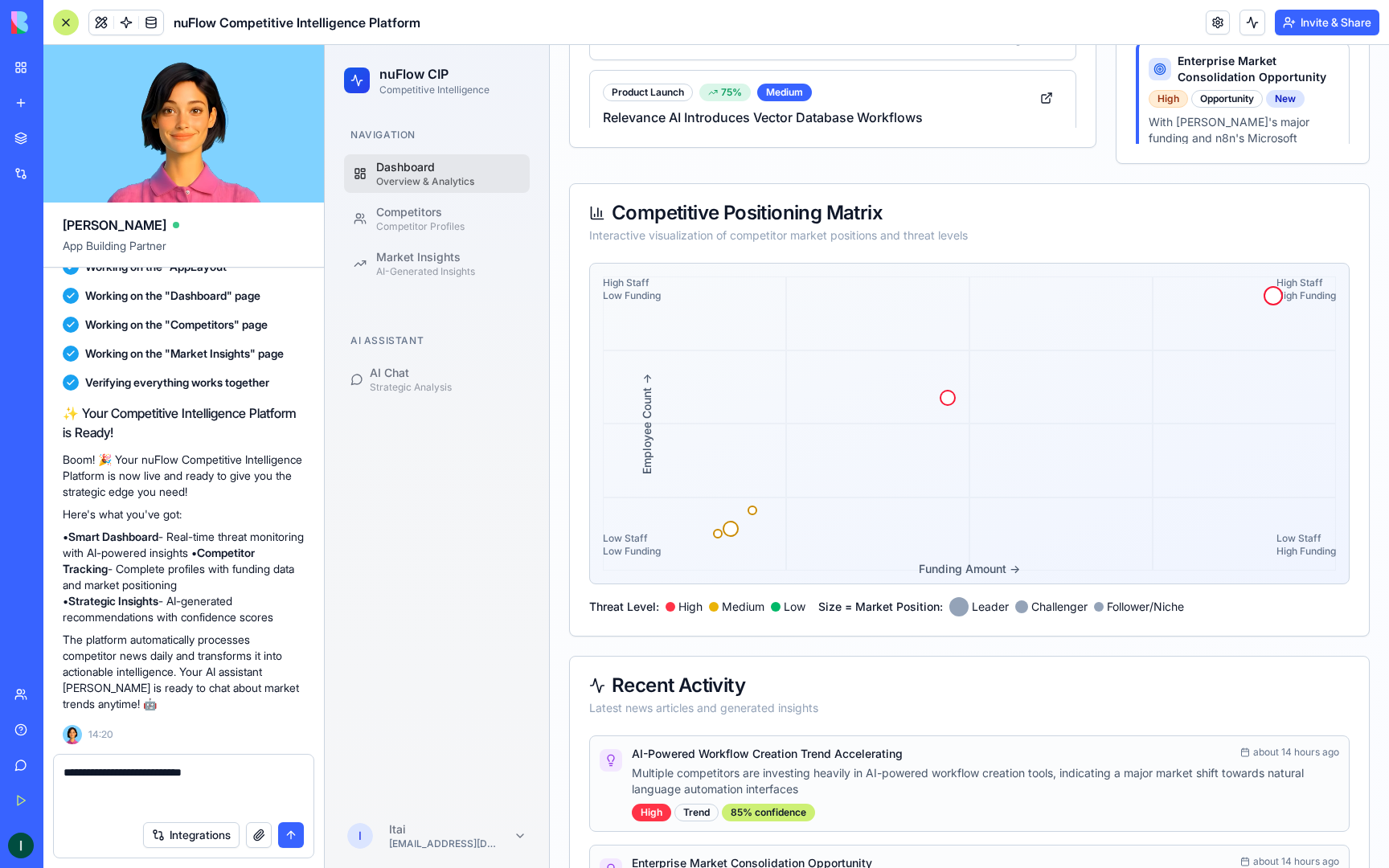
paste textarea "**********"
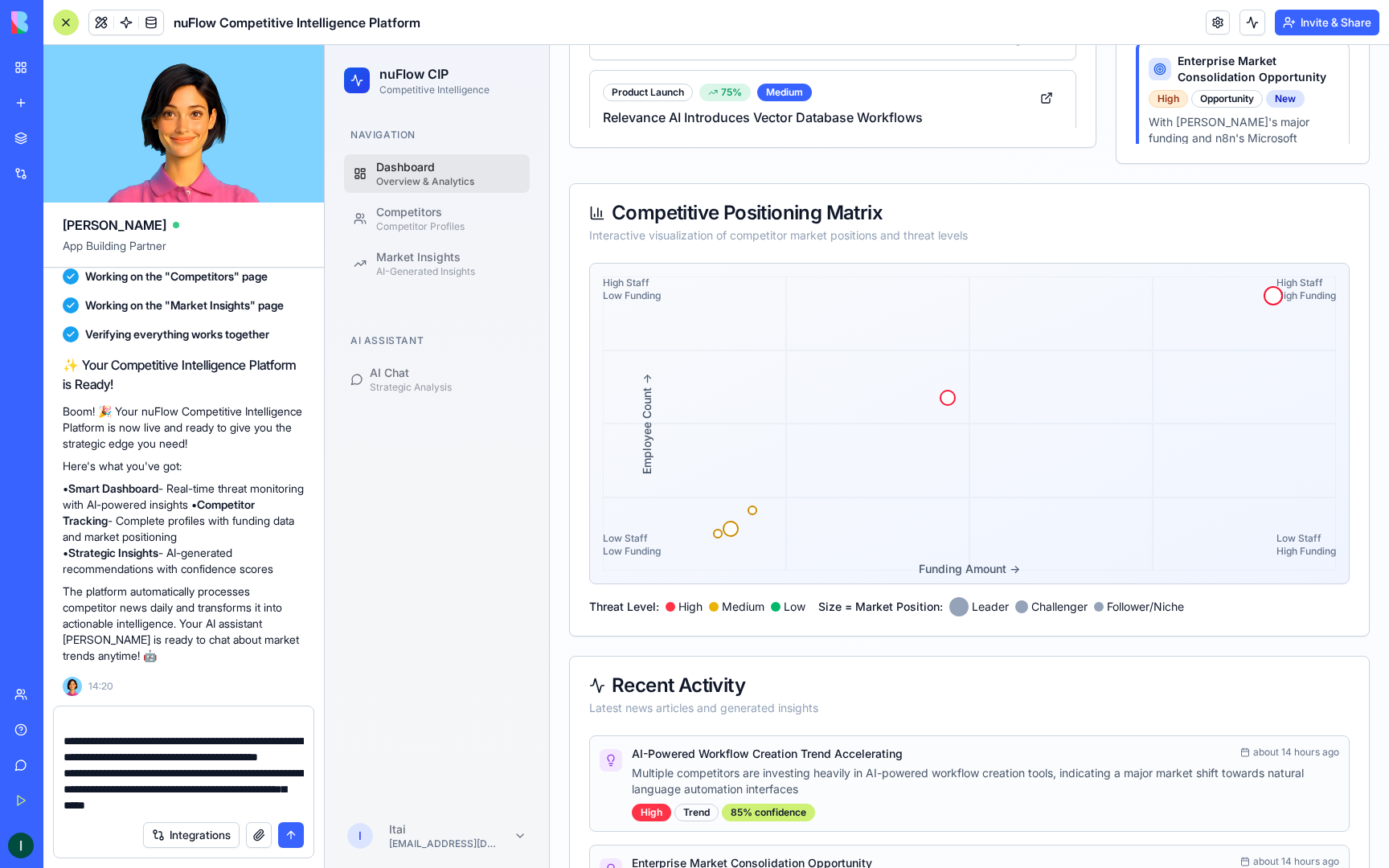
scroll to position [50, 0]
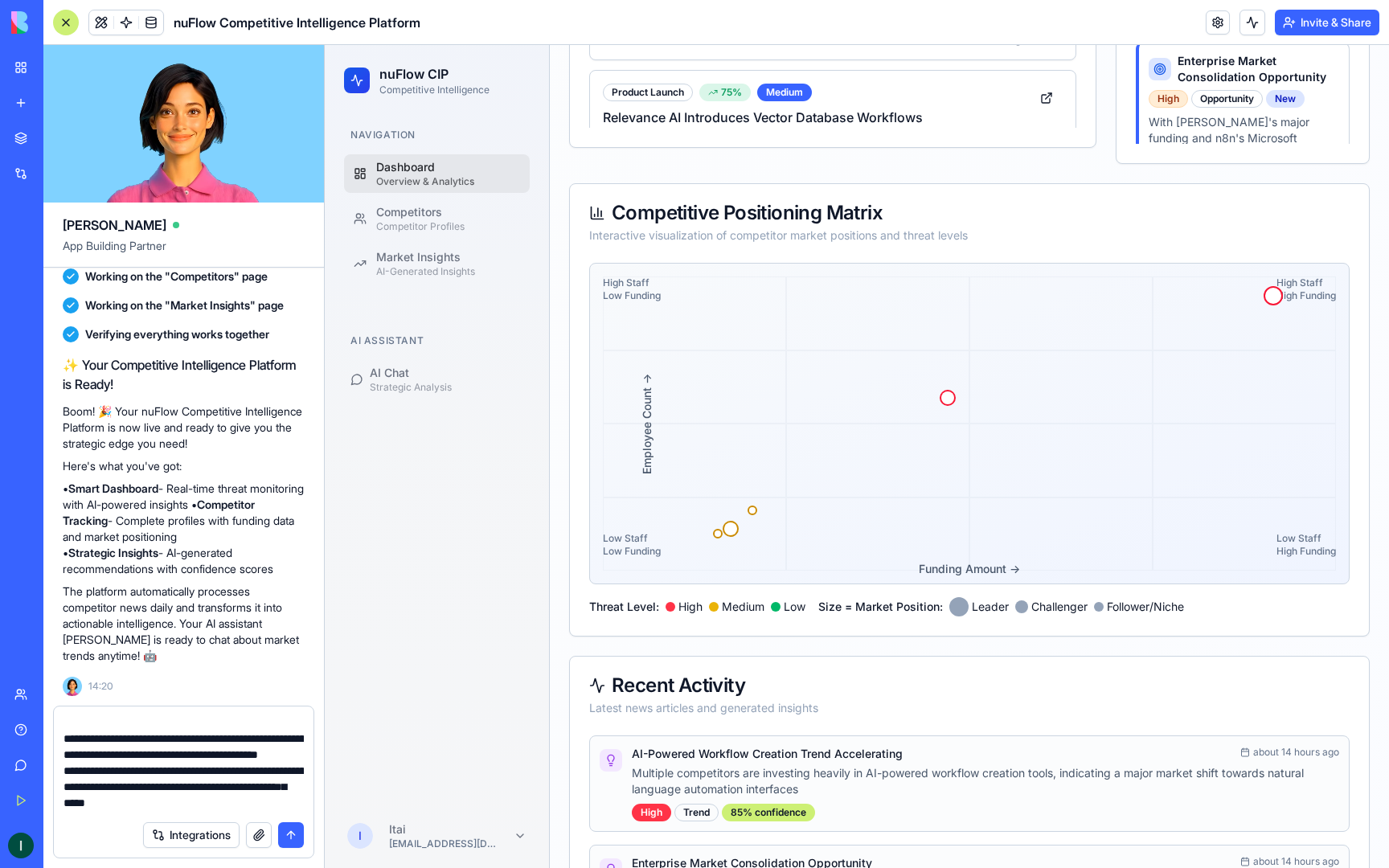
drag, startPoint x: 181, startPoint y: 741, endPoint x: 258, endPoint y: 751, distance: 77.6
click at [258, 751] on textarea "**********" at bounding box center [183, 764] width 240 height 97
drag, startPoint x: 184, startPoint y: 739, endPoint x: 218, endPoint y: 769, distance: 45.3
click at [218, 769] on textarea "**********" at bounding box center [183, 764] width 240 height 97
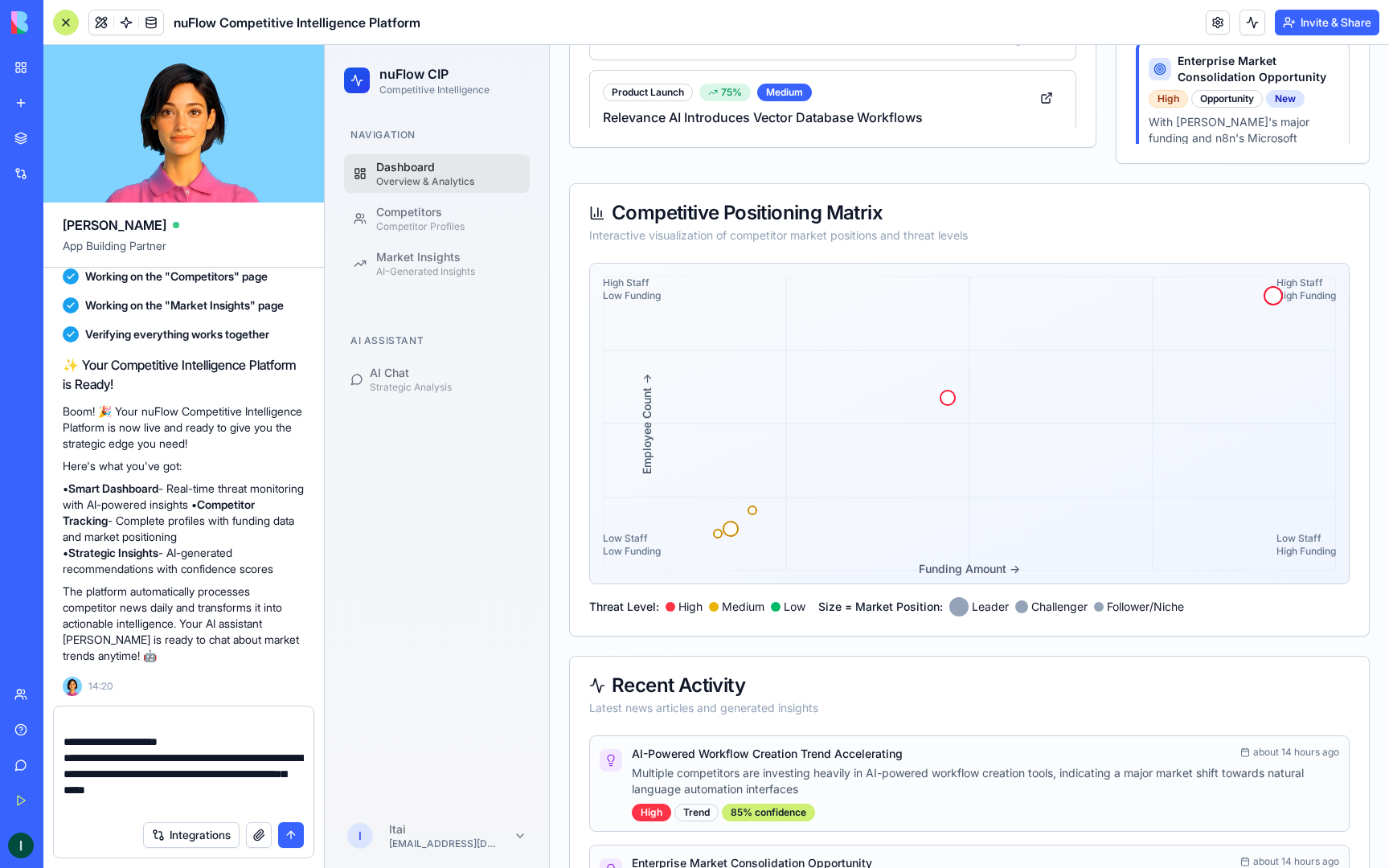
scroll to position [0, 0]
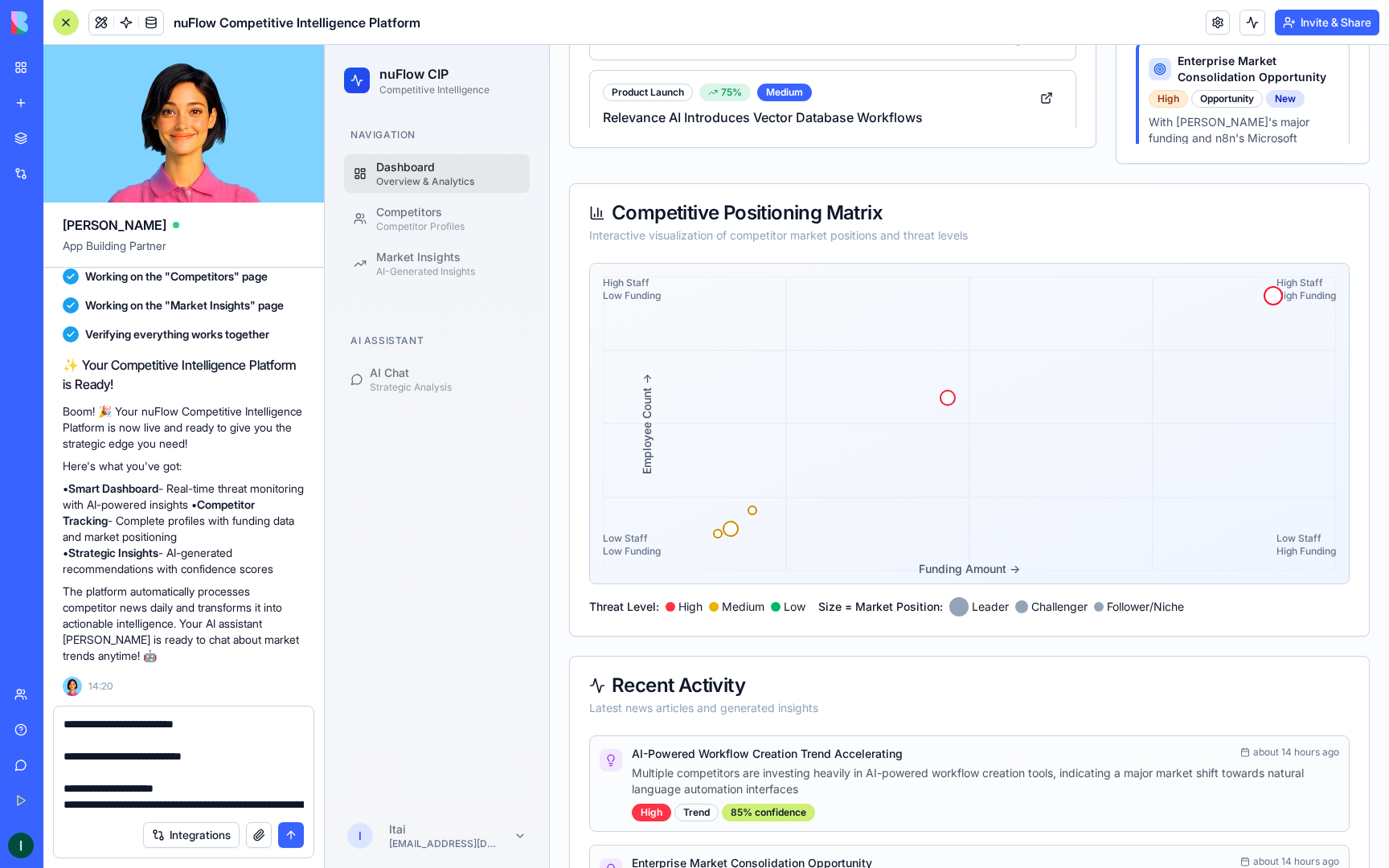
click at [180, 770] on textarea "**********" at bounding box center [183, 764] width 240 height 97
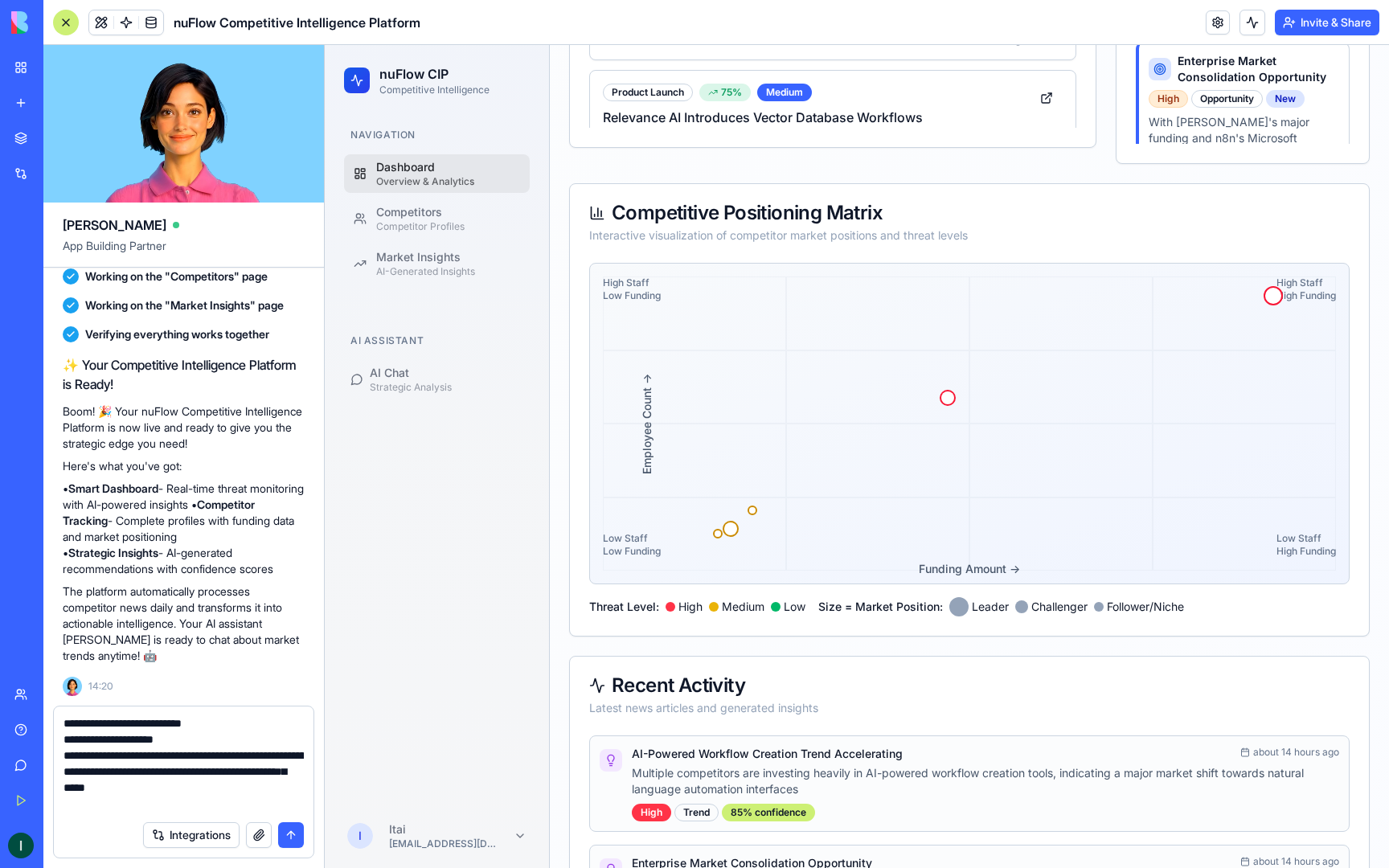
scroll to position [38, 0]
drag, startPoint x: 170, startPoint y: 749, endPoint x: 277, endPoint y: 783, distance: 112.3
click at [277, 783] on textarea "**********" at bounding box center [183, 764] width 240 height 97
drag, startPoint x: 155, startPoint y: 722, endPoint x: 208, endPoint y: 740, distance: 56.0
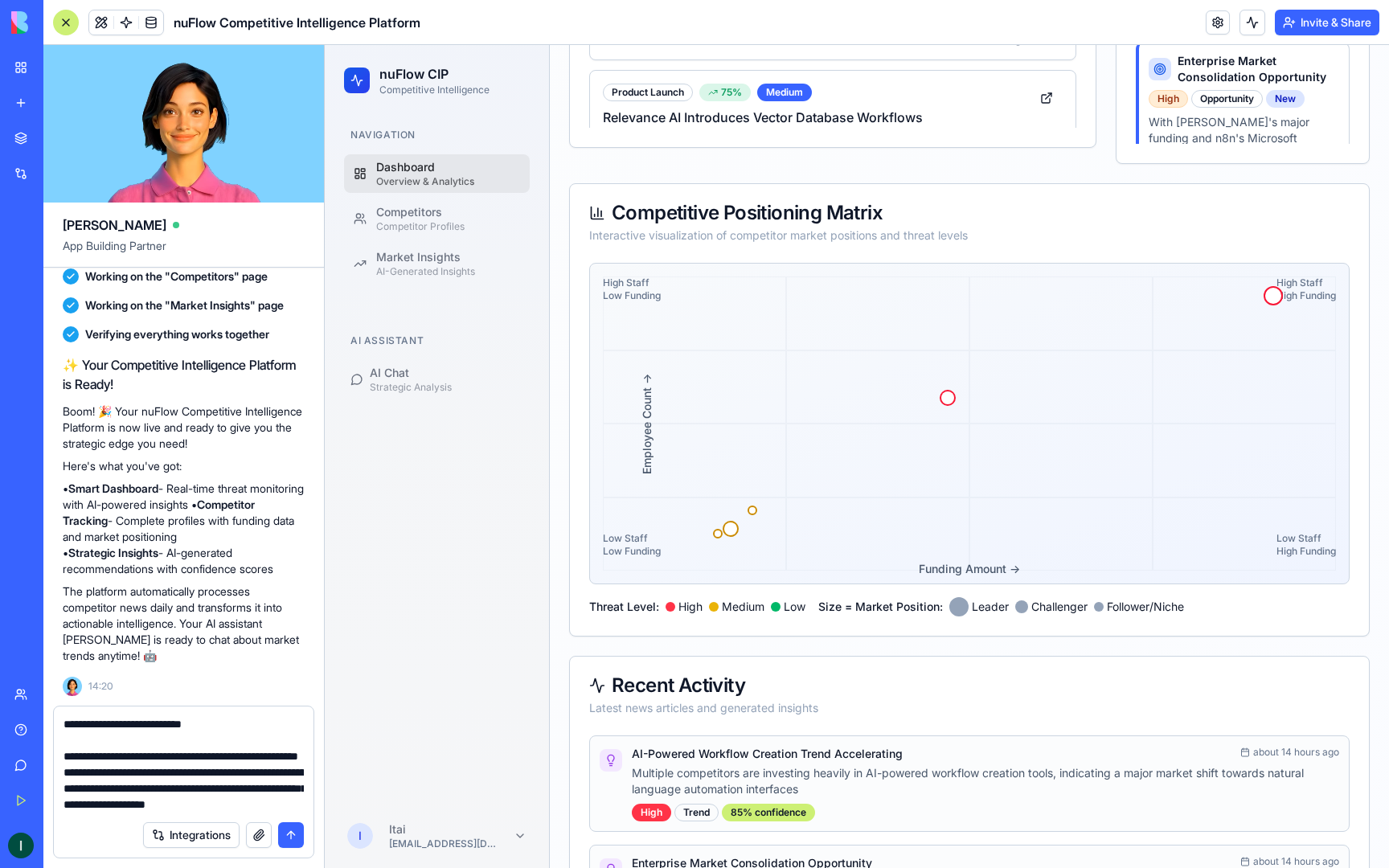
click at [208, 740] on textarea "**********" at bounding box center [183, 764] width 240 height 97
drag, startPoint x: 146, startPoint y: 757, endPoint x: 262, endPoint y: 801, distance: 124.1
click at [262, 801] on textarea "**********" at bounding box center [183, 764] width 240 height 97
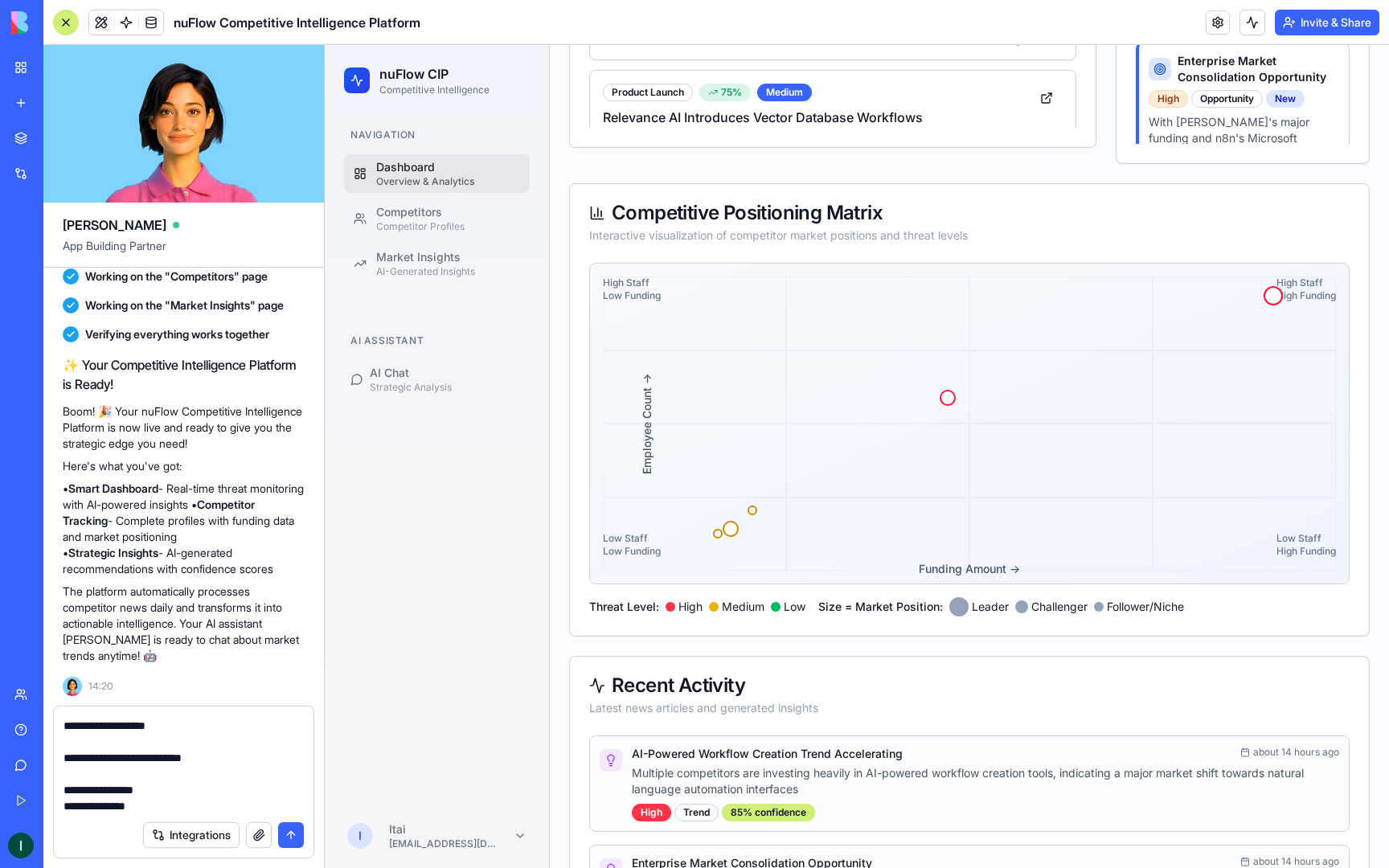
scroll to position [64, 0]
type textarea "**********"
click at [291, 844] on button "submit" at bounding box center [291, 835] width 26 height 26
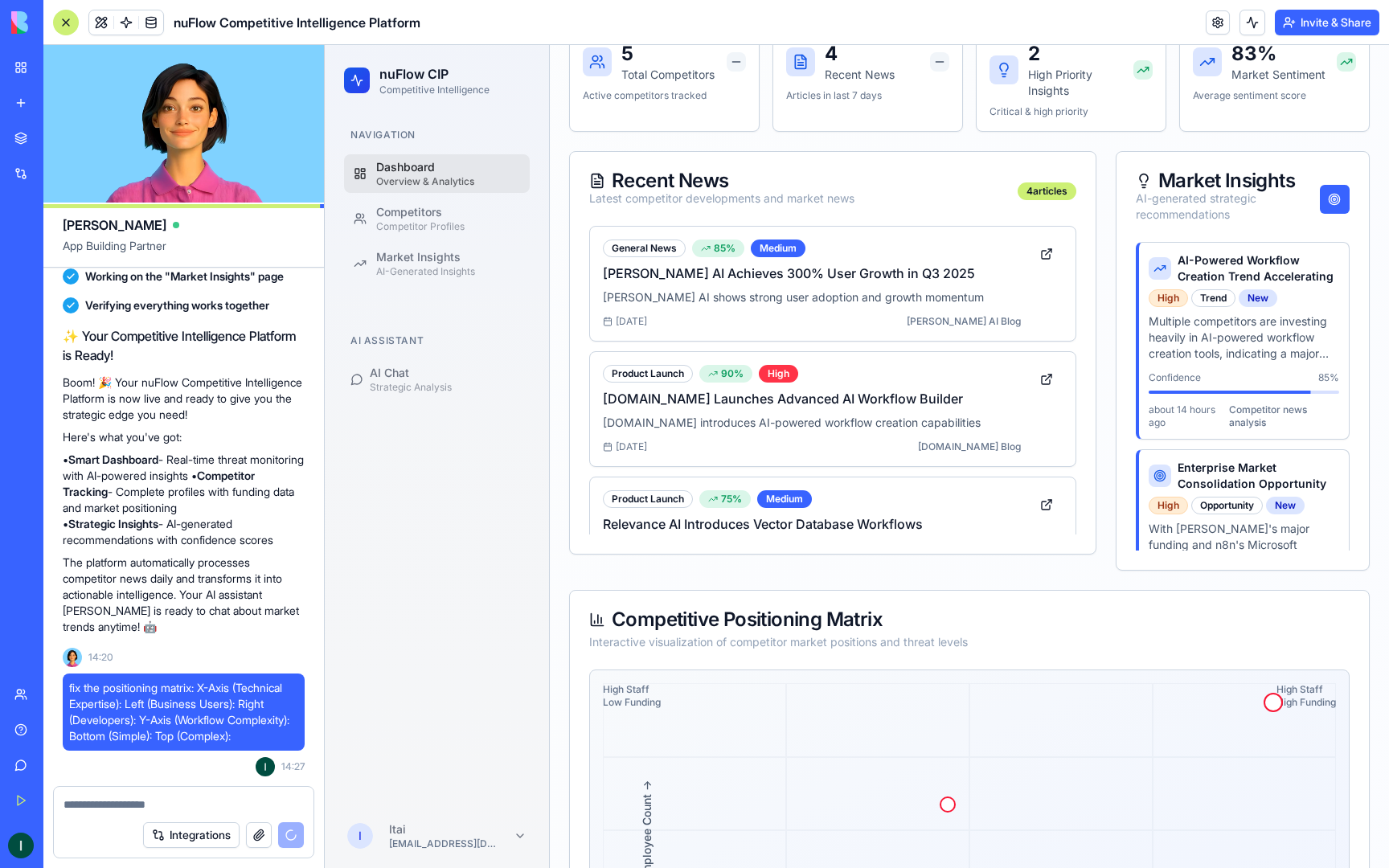
scroll to position [594, 0]
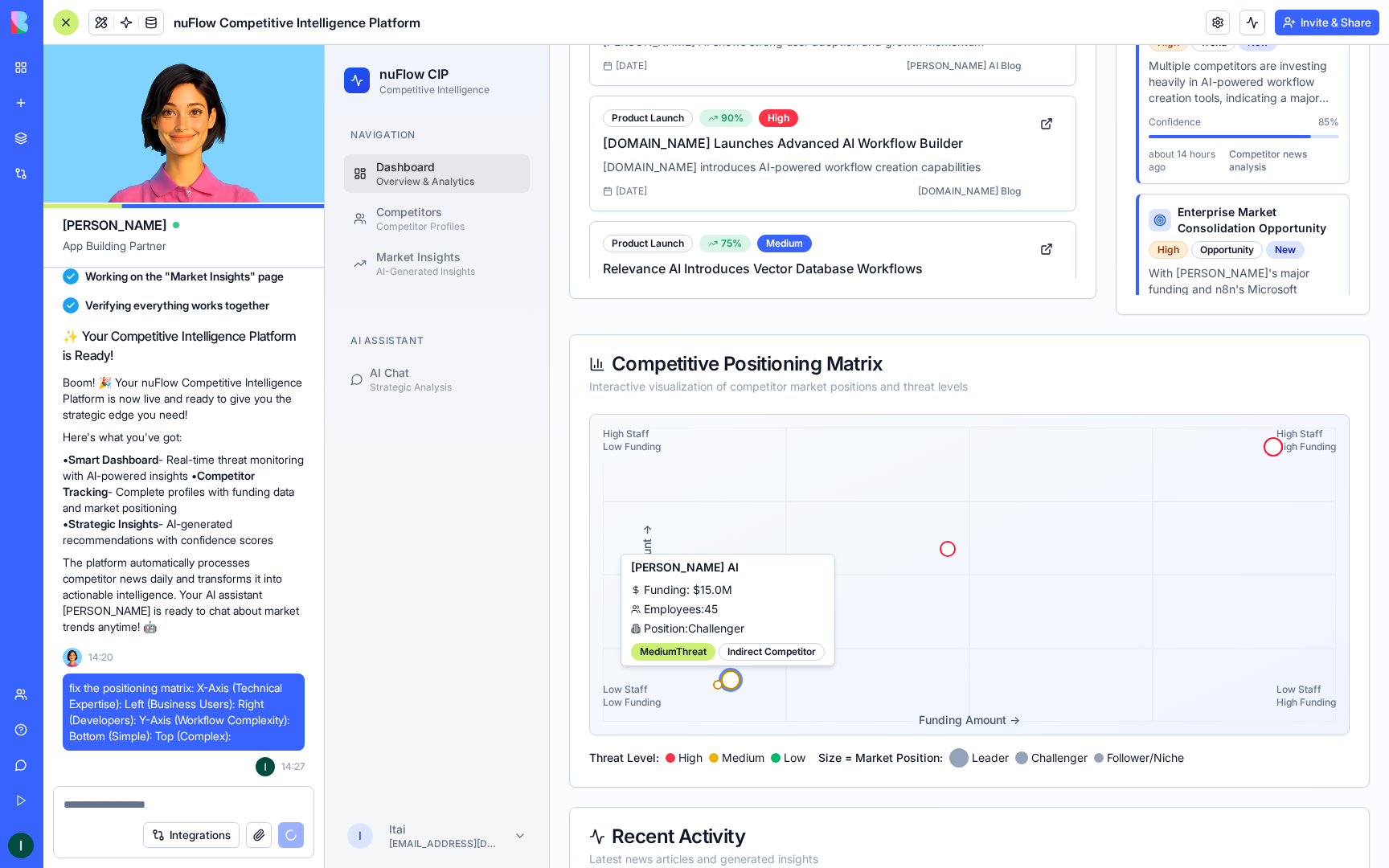
click at [732, 681] on div at bounding box center [731, 680] width 16 height 16
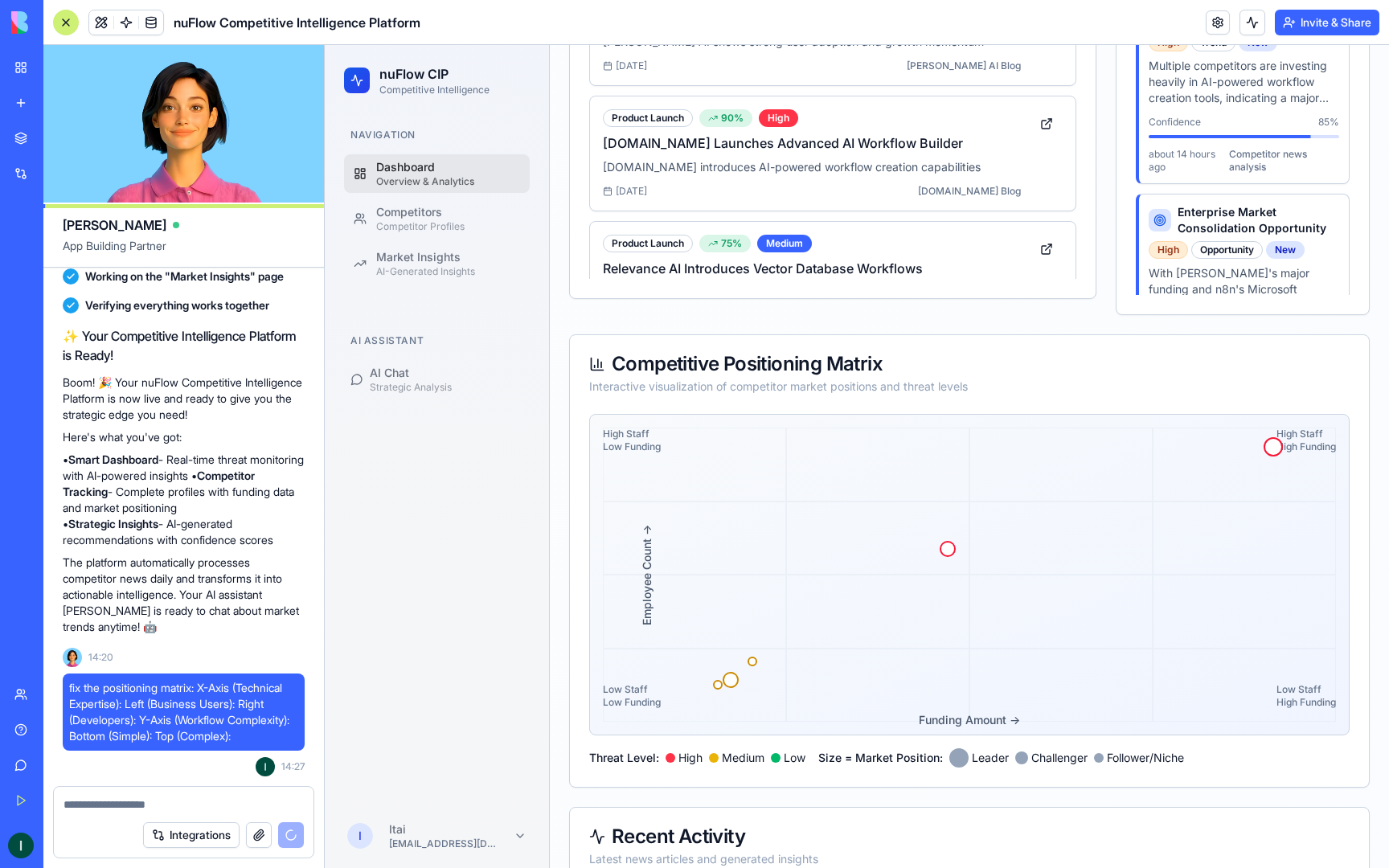
click at [735, 688] on div at bounding box center [695, 686] width 183 height 74
click at [732, 682] on div at bounding box center [731, 680] width 16 height 16
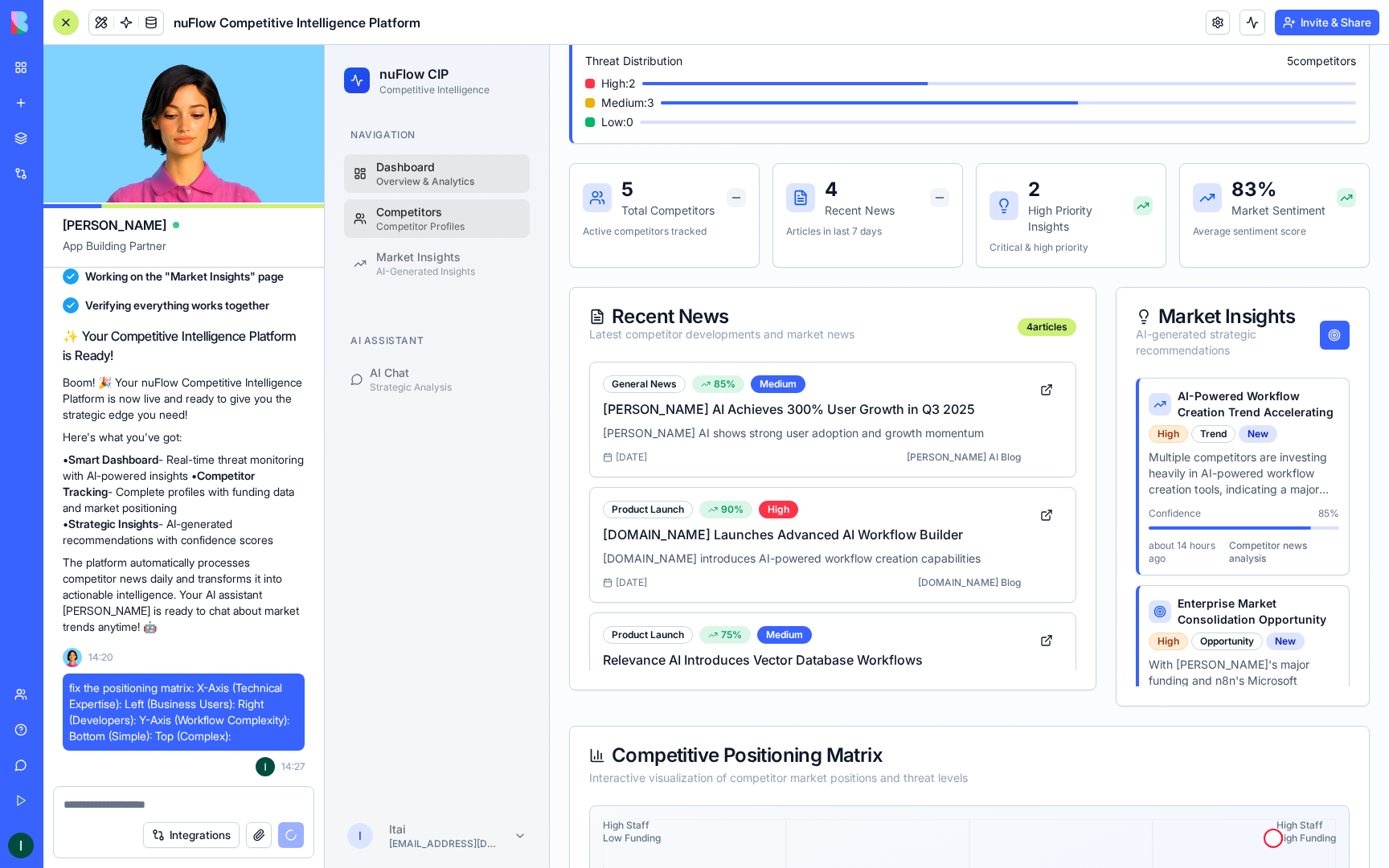
click at [427, 214] on div "Competitors" at bounding box center [447, 212] width 144 height 16
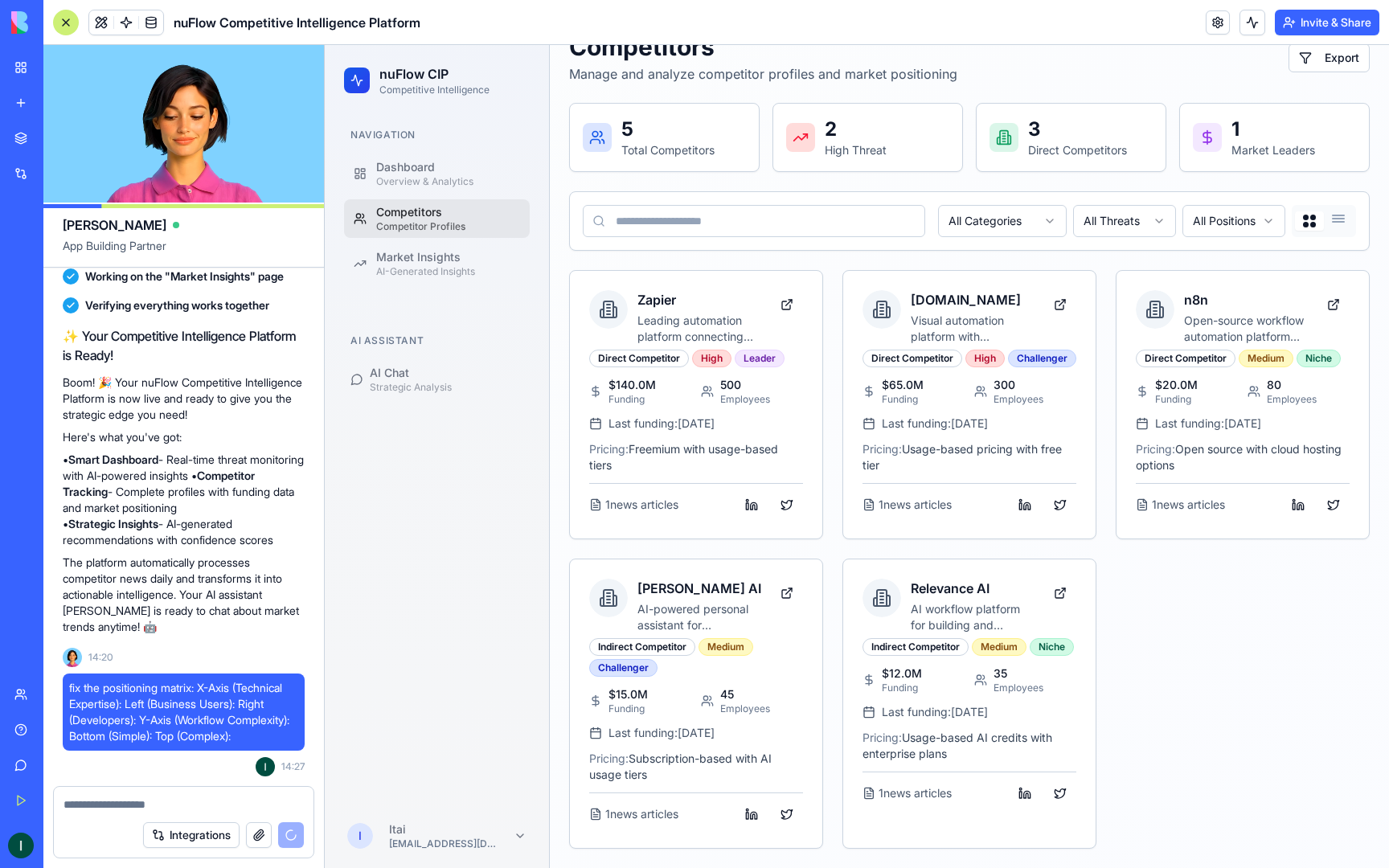
scroll to position [112, 0]
click at [688, 313] on p "Leading automation platform connecting 6000+ apps with no-code workflows" at bounding box center [699, 328] width 124 height 33
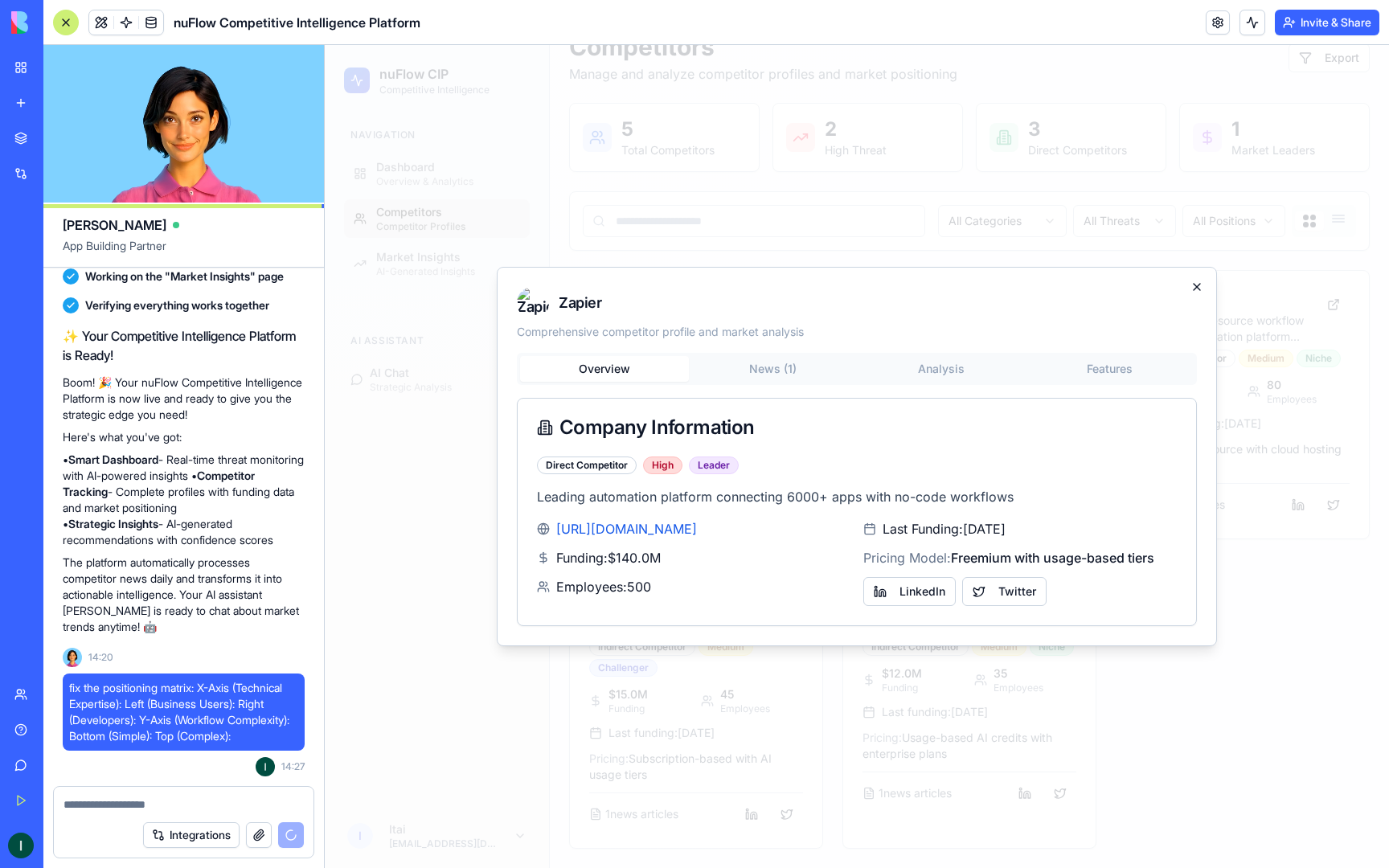
click at [1201, 281] on icon "button" at bounding box center [1197, 287] width 13 height 13
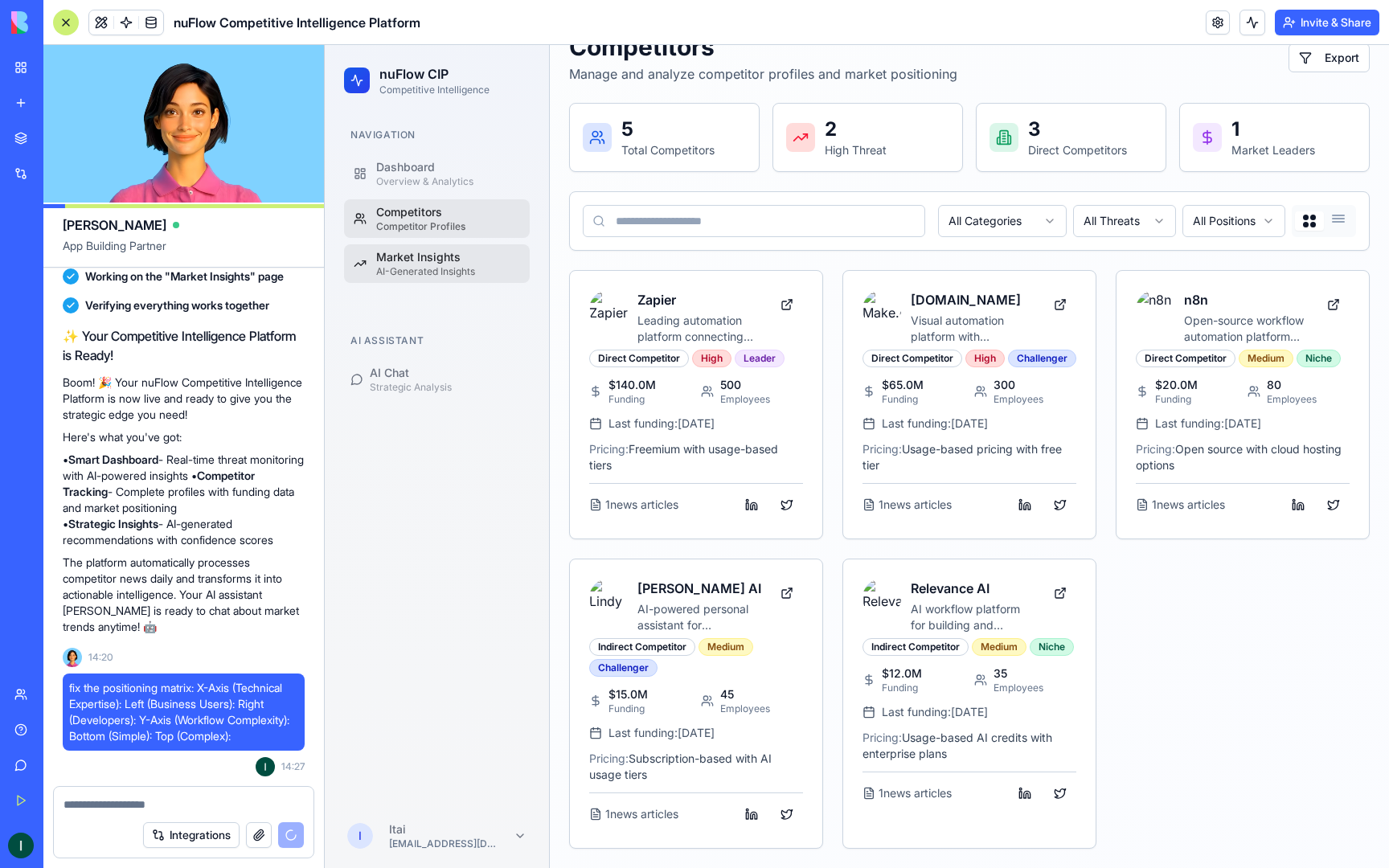
click at [445, 272] on div "AI-Generated Insights" at bounding box center [447, 271] width 144 height 13
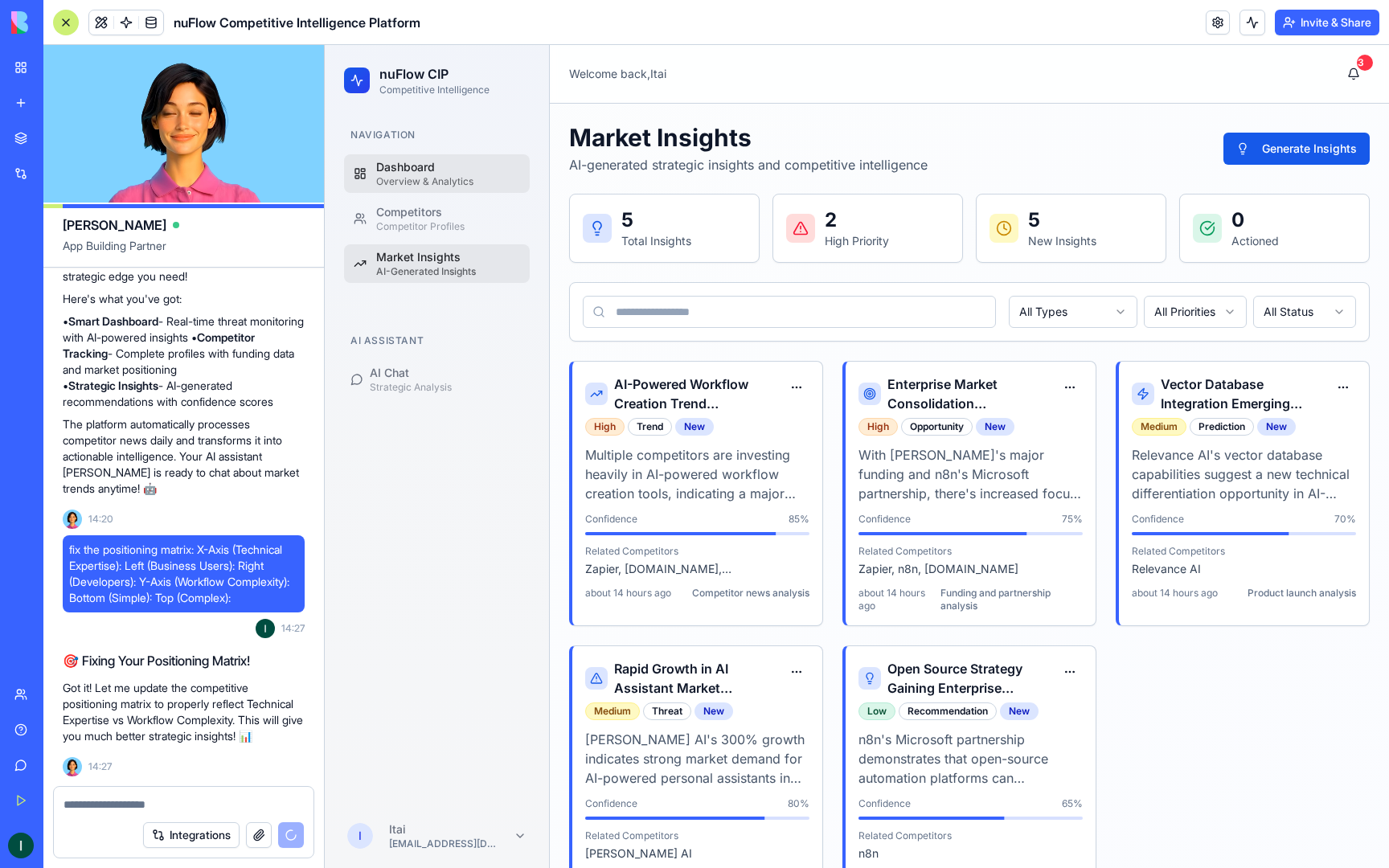
click at [431, 190] on link "Dashboard Overview & Analytics" at bounding box center [437, 173] width 186 height 39
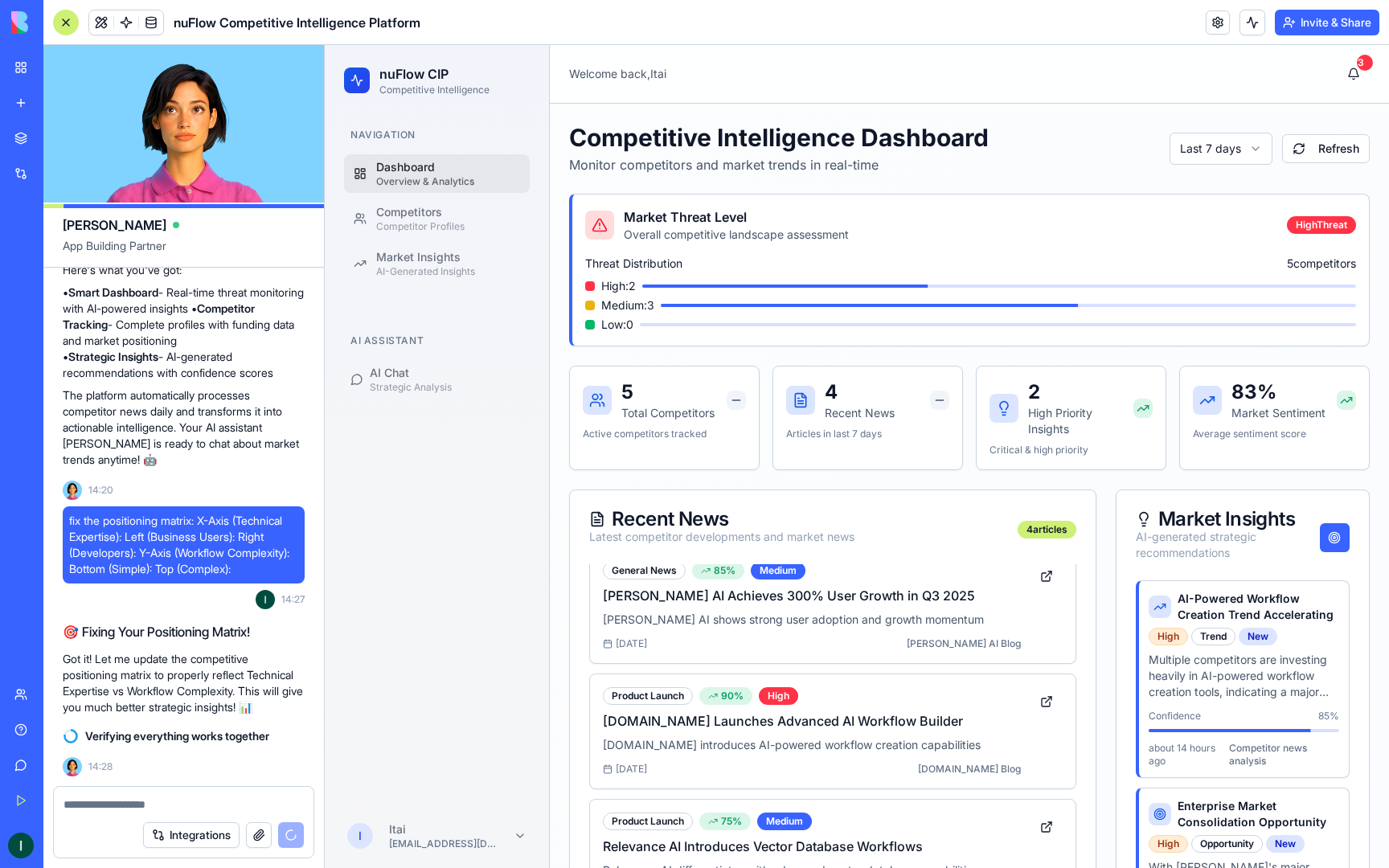
click at [195, 841] on button "Integrations" at bounding box center [191, 835] width 97 height 26
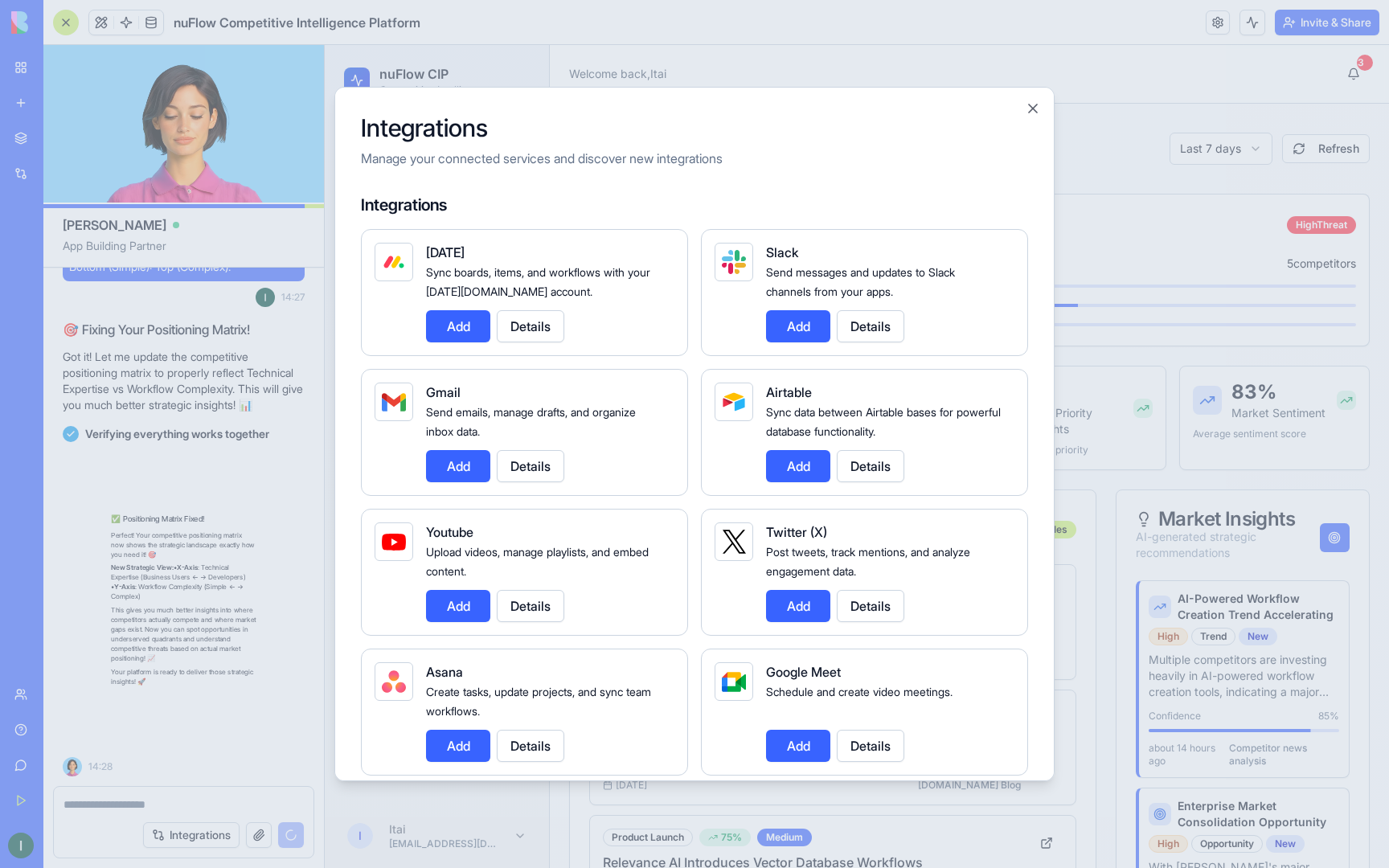
scroll to position [8838, 0]
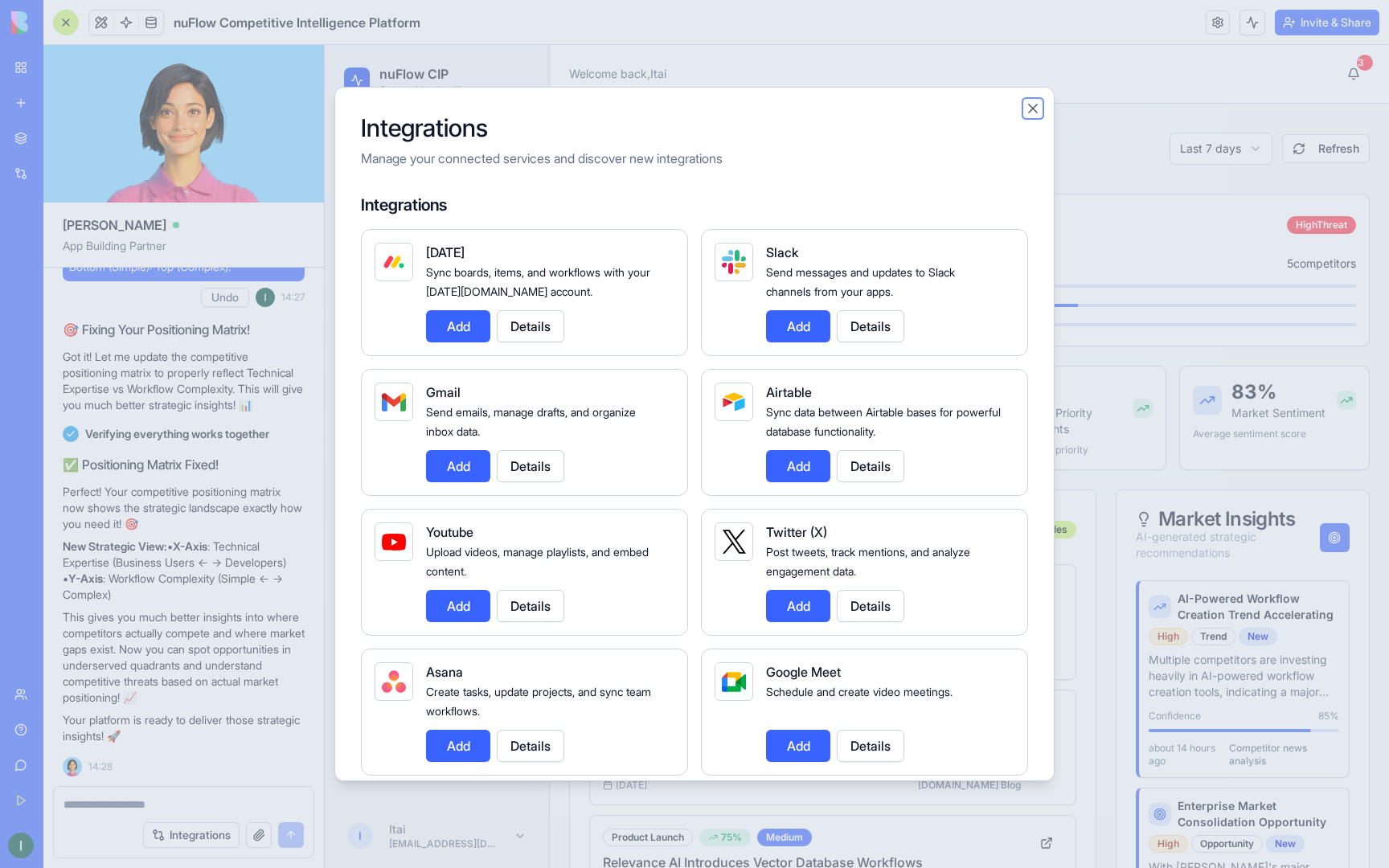
click at [1032, 110] on button "Close" at bounding box center [1033, 108] width 16 height 16
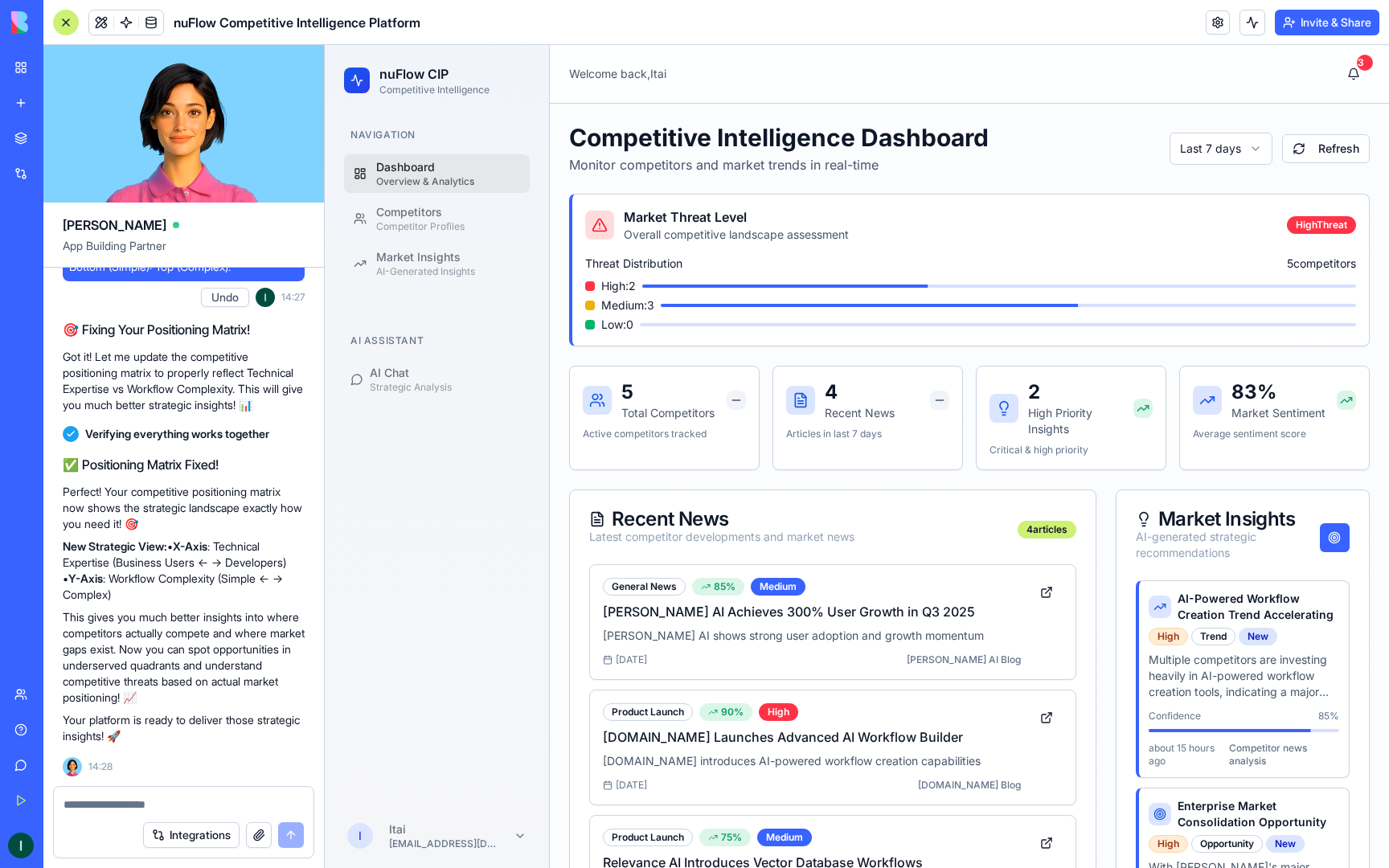
click at [69, 22] on div at bounding box center [65, 22] width 26 height 26
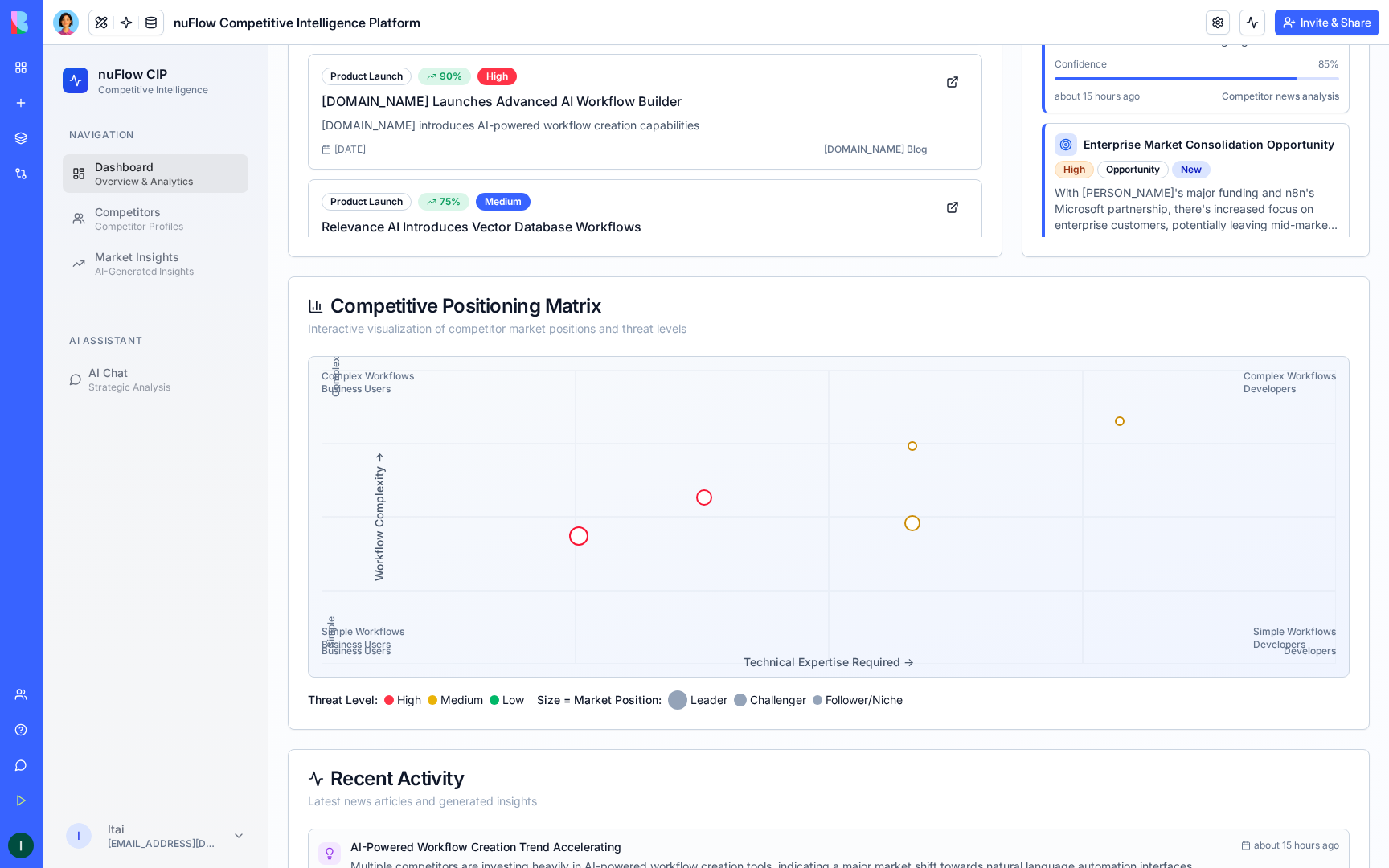
scroll to position [710, 0]
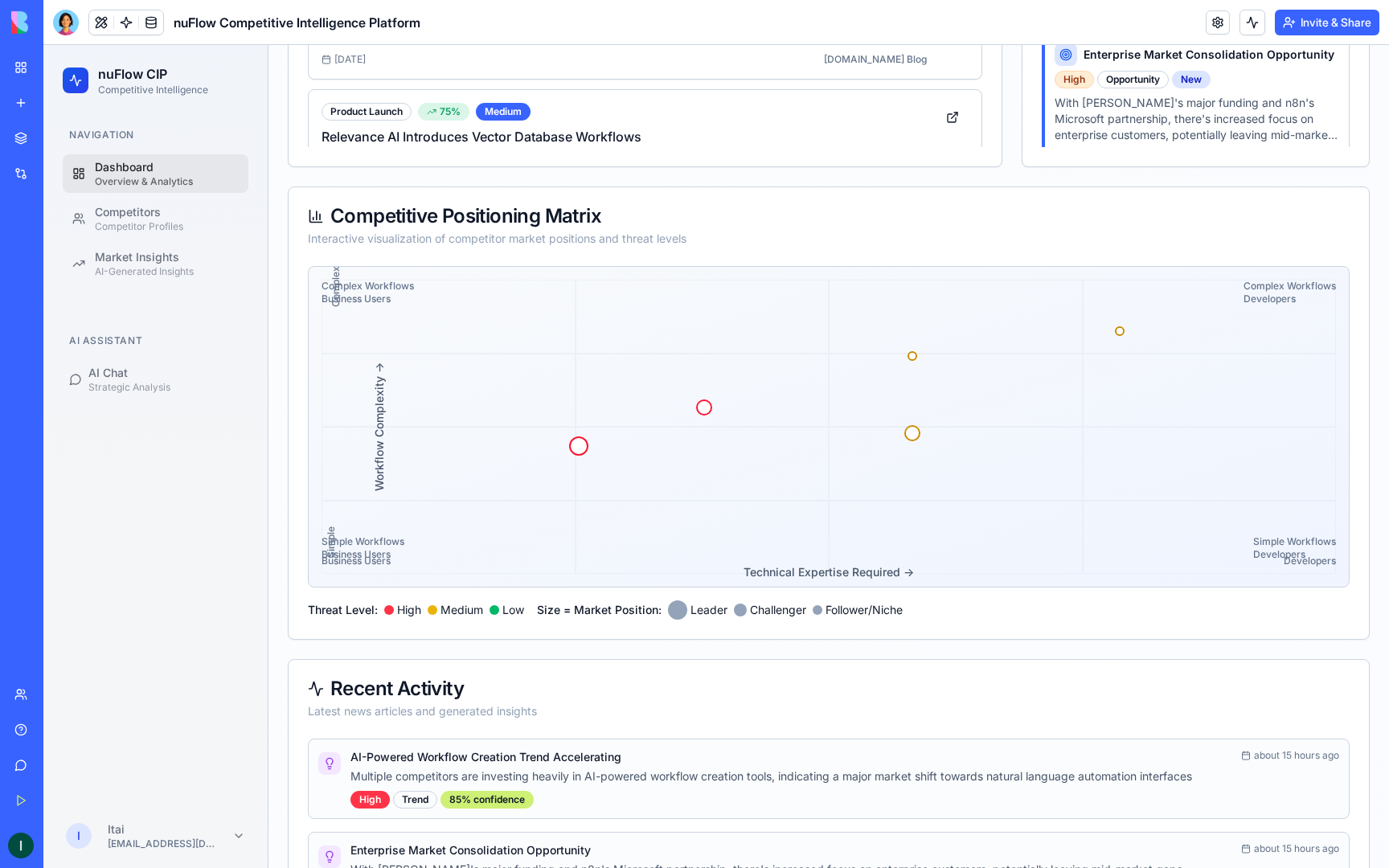
drag, startPoint x: 335, startPoint y: 285, endPoint x: 339, endPoint y: 298, distance: 13.6
click at [337, 295] on div "Complex Workflows Business Users" at bounding box center [367, 292] width 92 height 26
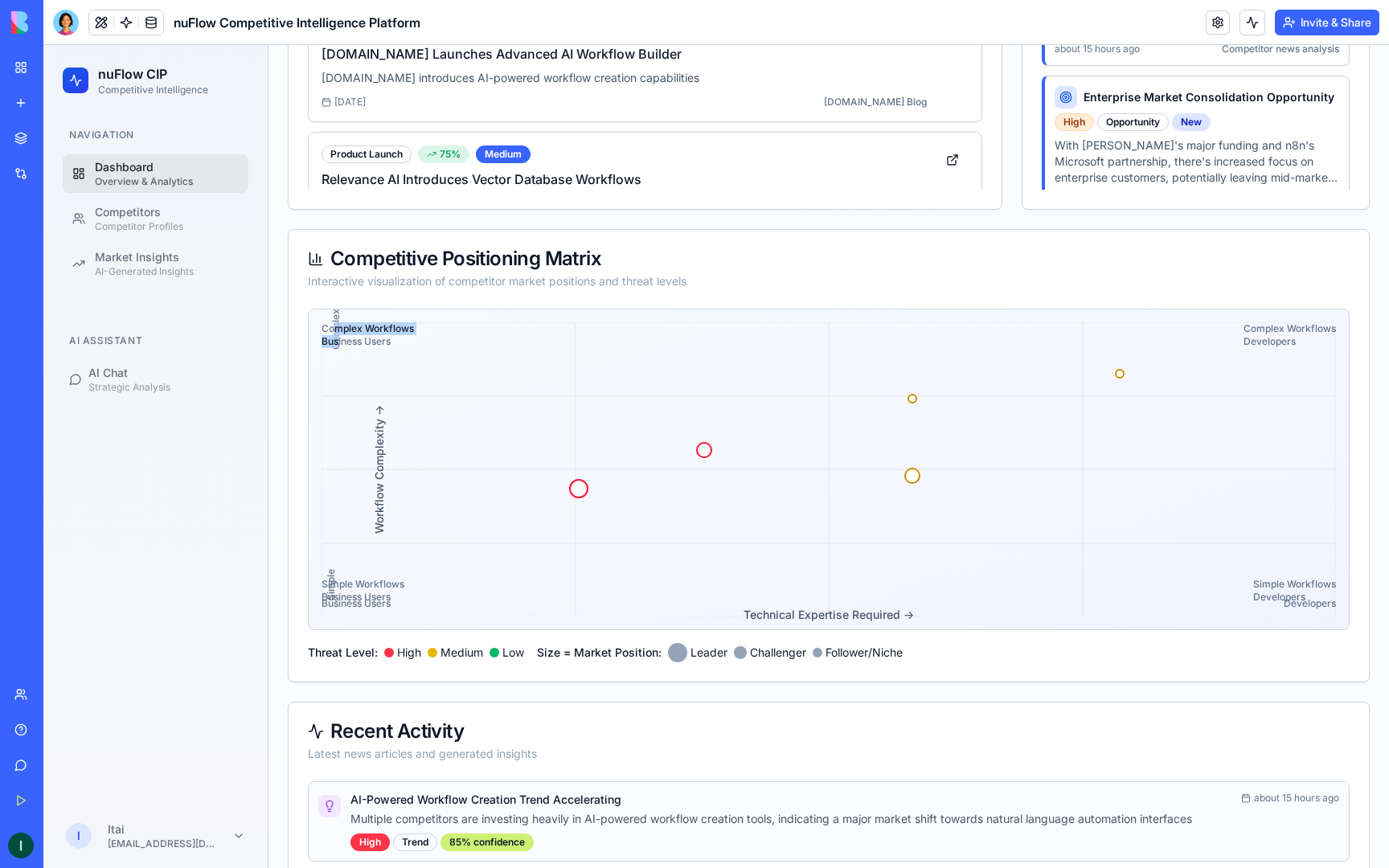
scroll to position [666, 0]
click at [584, 493] on div at bounding box center [579, 489] width 20 height 20
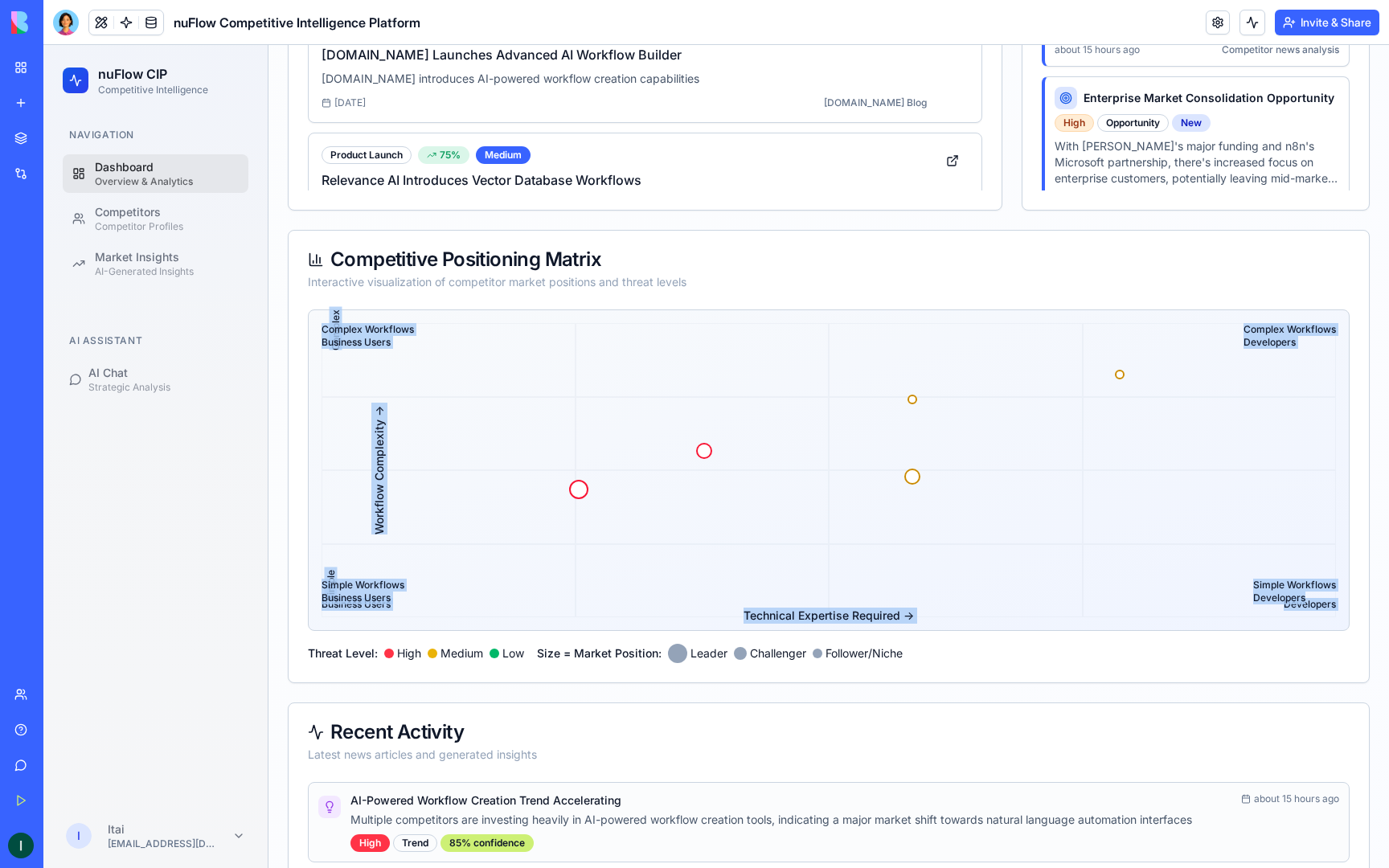
drag, startPoint x: 574, startPoint y: 494, endPoint x: 592, endPoint y: 556, distance: 64.6
click at [592, 556] on div "Technical Expertise Required → Workflow Complexity → Business Users Developers …" at bounding box center [829, 469] width 1042 height 321
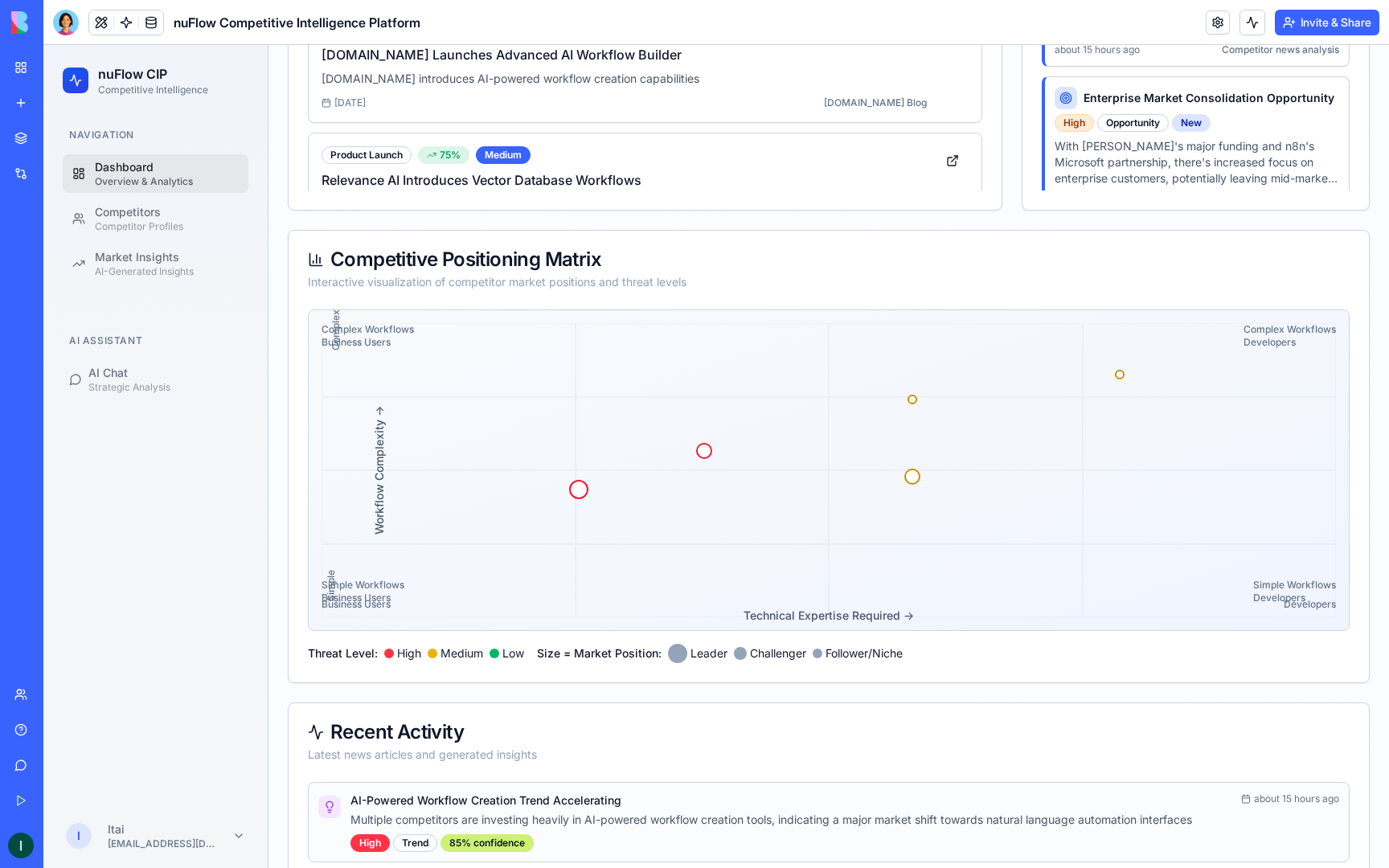
click at [565, 539] on div at bounding box center [448, 507] width 254 height 74
click at [566, 491] on div at bounding box center [448, 507] width 254 height 74
click at [527, 493] on div at bounding box center [448, 507] width 254 height 74
click at [390, 494] on div at bounding box center [448, 507] width 254 height 74
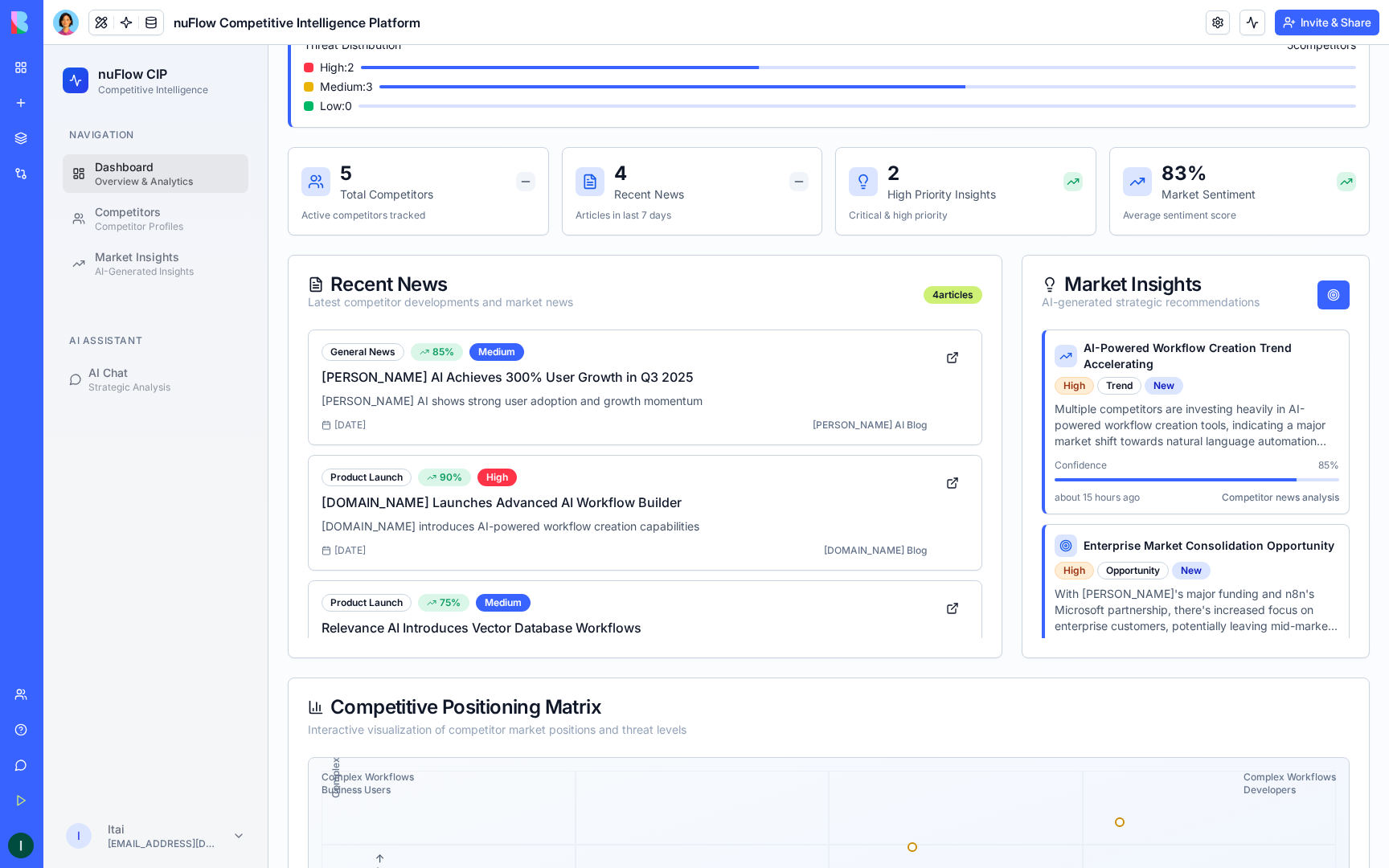
scroll to position [0, 0]
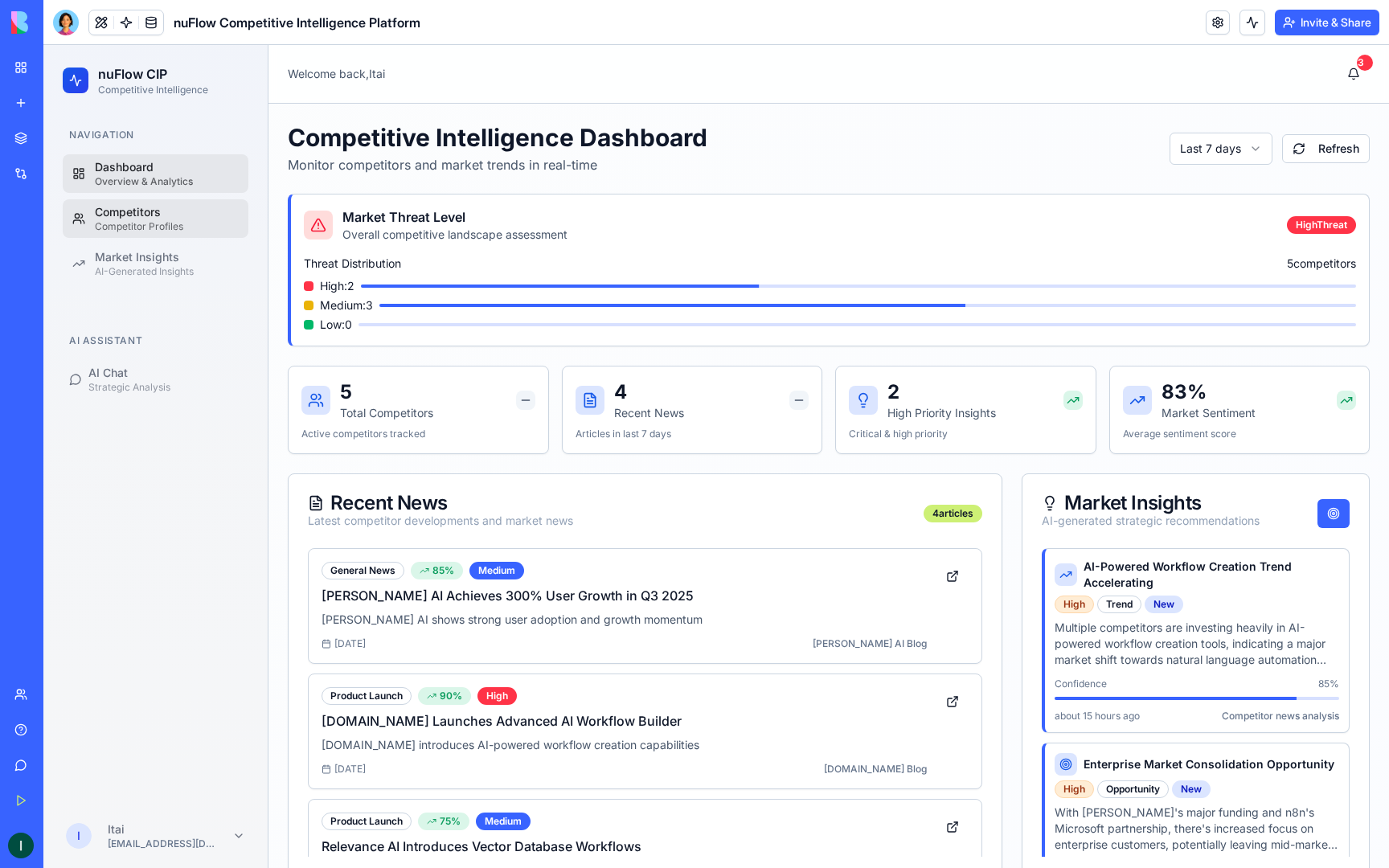
click at [148, 207] on div "Competitors" at bounding box center [166, 212] width 144 height 16
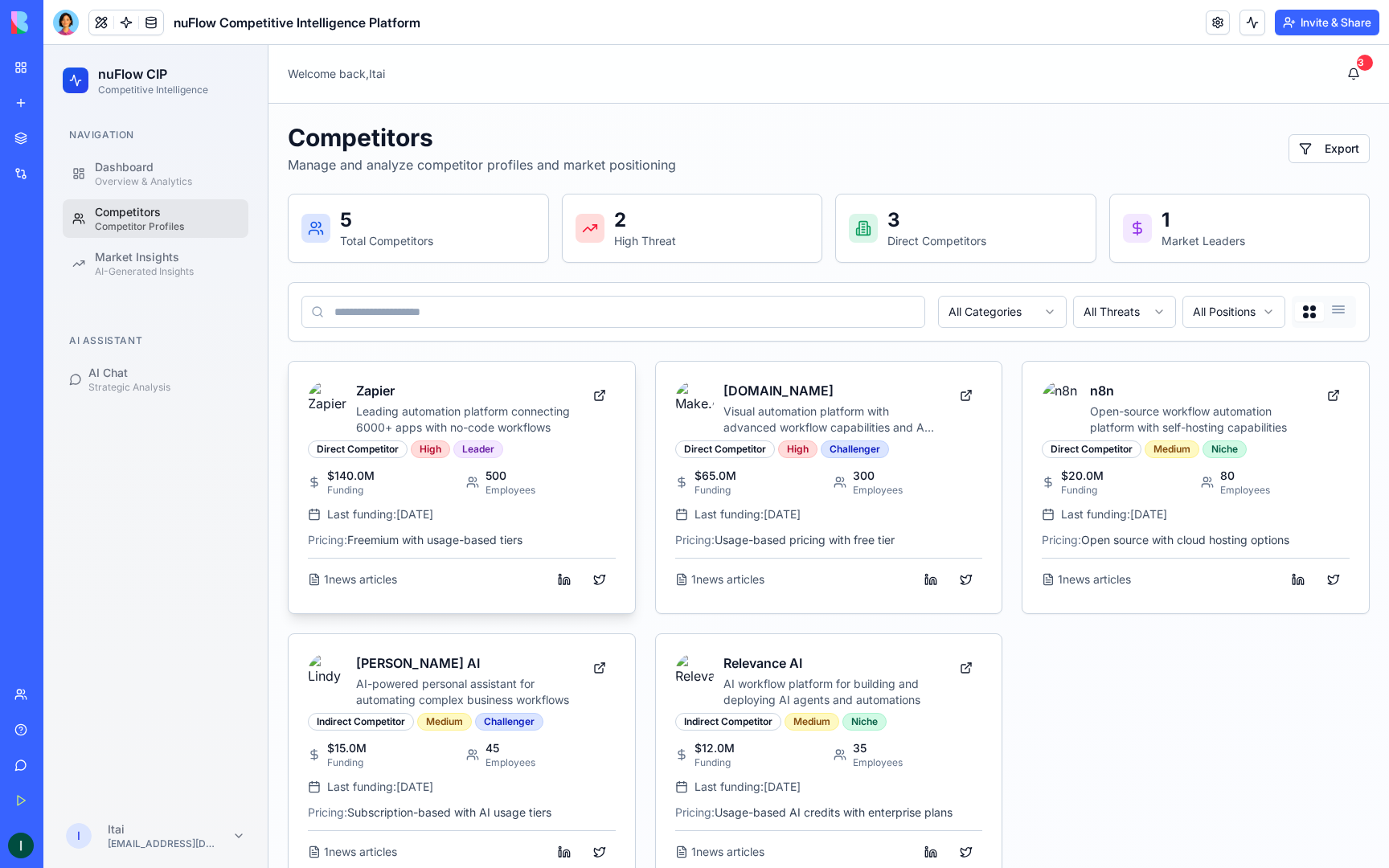
click at [491, 391] on h3 "Zapier" at bounding box center [464, 391] width 218 height 19
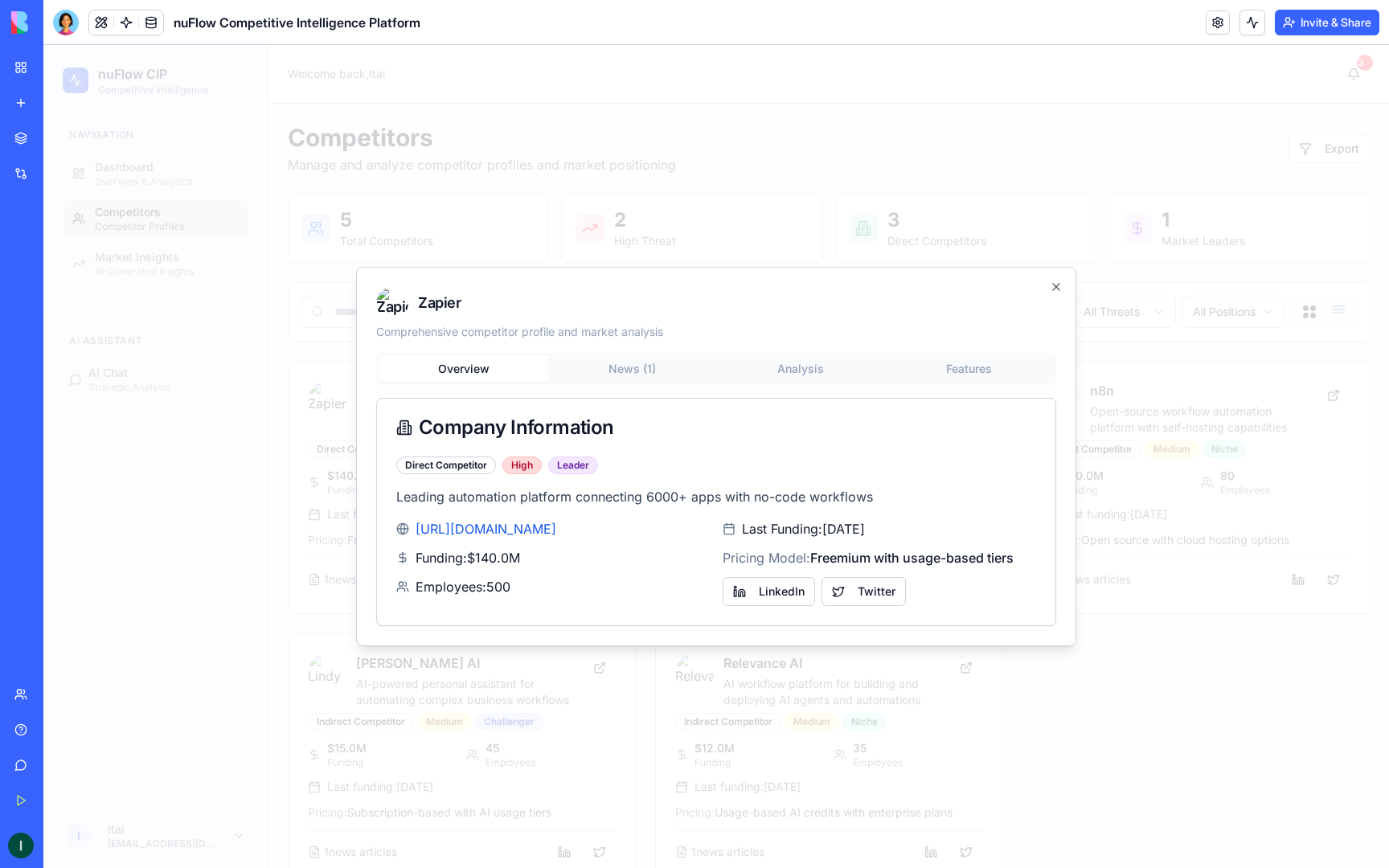
click at [395, 299] on img at bounding box center [392, 303] width 33 height 33
click at [386, 301] on img at bounding box center [392, 303] width 33 height 33
click at [614, 381] on button "News ( 1 )" at bounding box center [633, 368] width 169 height 26
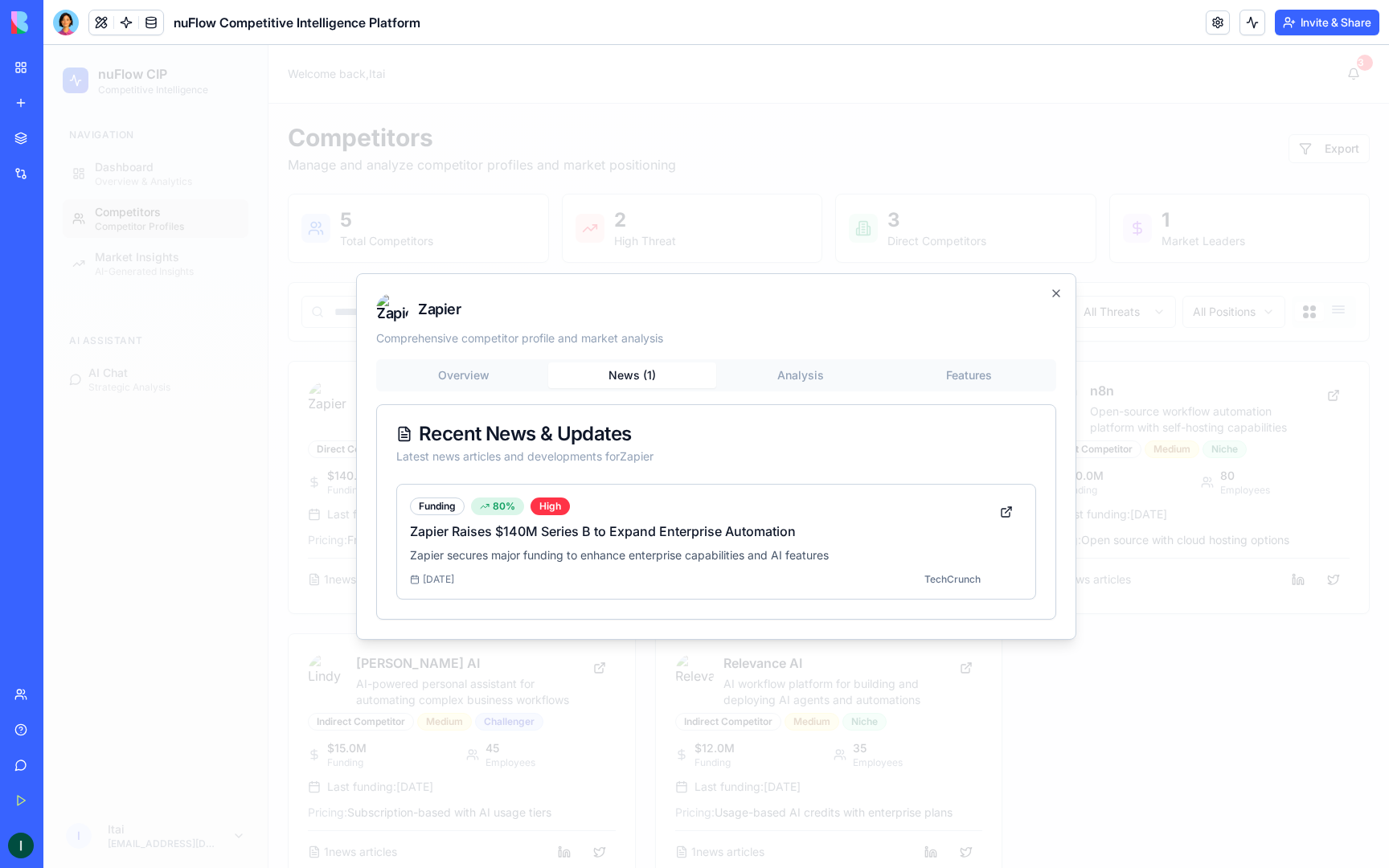
click at [781, 375] on div "Zapier Comprehensive competitor profile and market analysis Overview News ( 1 )…" at bounding box center [716, 456] width 720 height 366
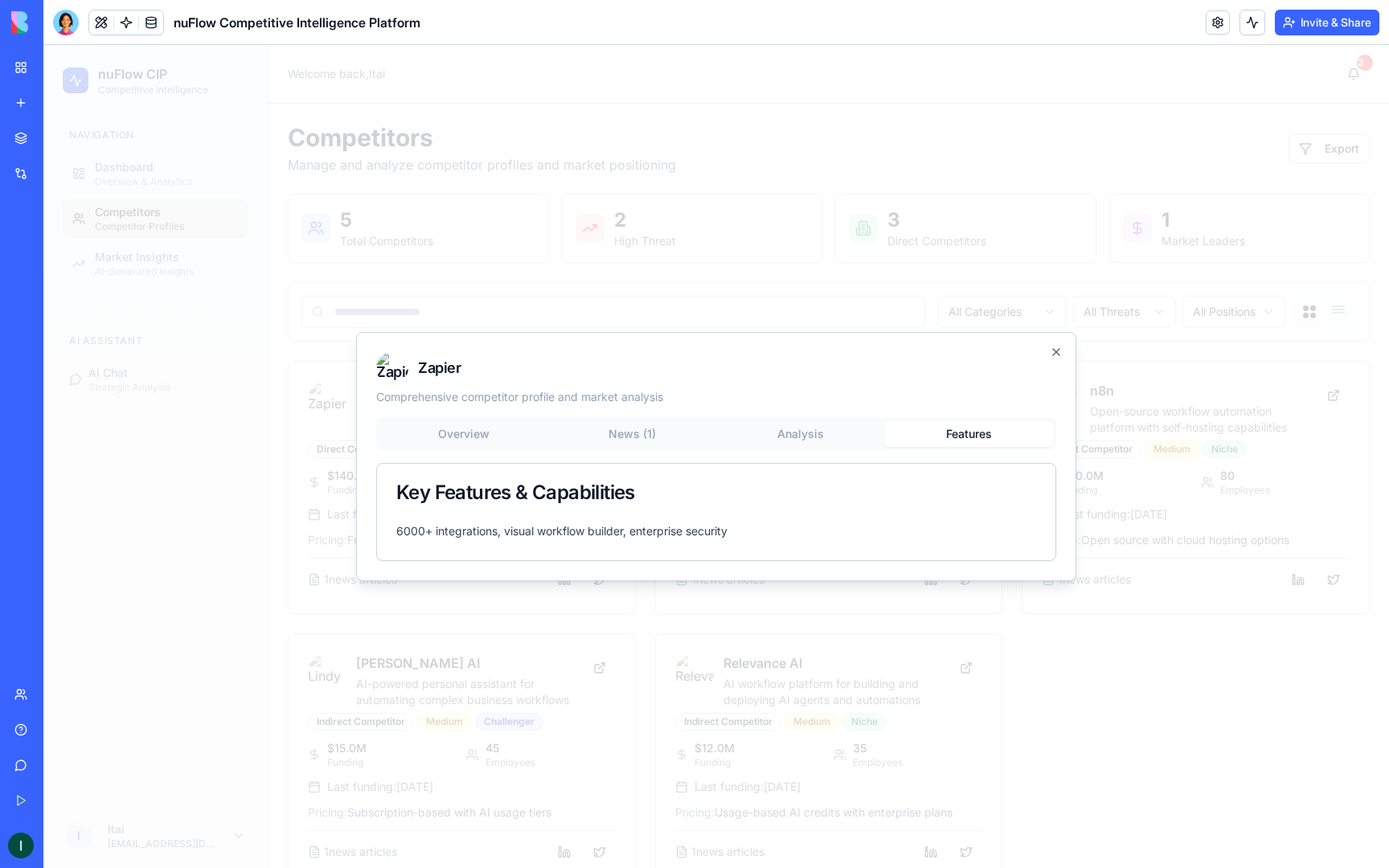
click at [952, 390] on div "Zapier Comprehensive competitor profile and market analysis Overview News ( 1 )…" at bounding box center [716, 456] width 720 height 249
click at [1056, 342] on div "Zapier Comprehensive competitor profile and market analysis Overview News ( 1 )…" at bounding box center [716, 456] width 720 height 249
click at [1059, 348] on icon "button" at bounding box center [1056, 352] width 13 height 13
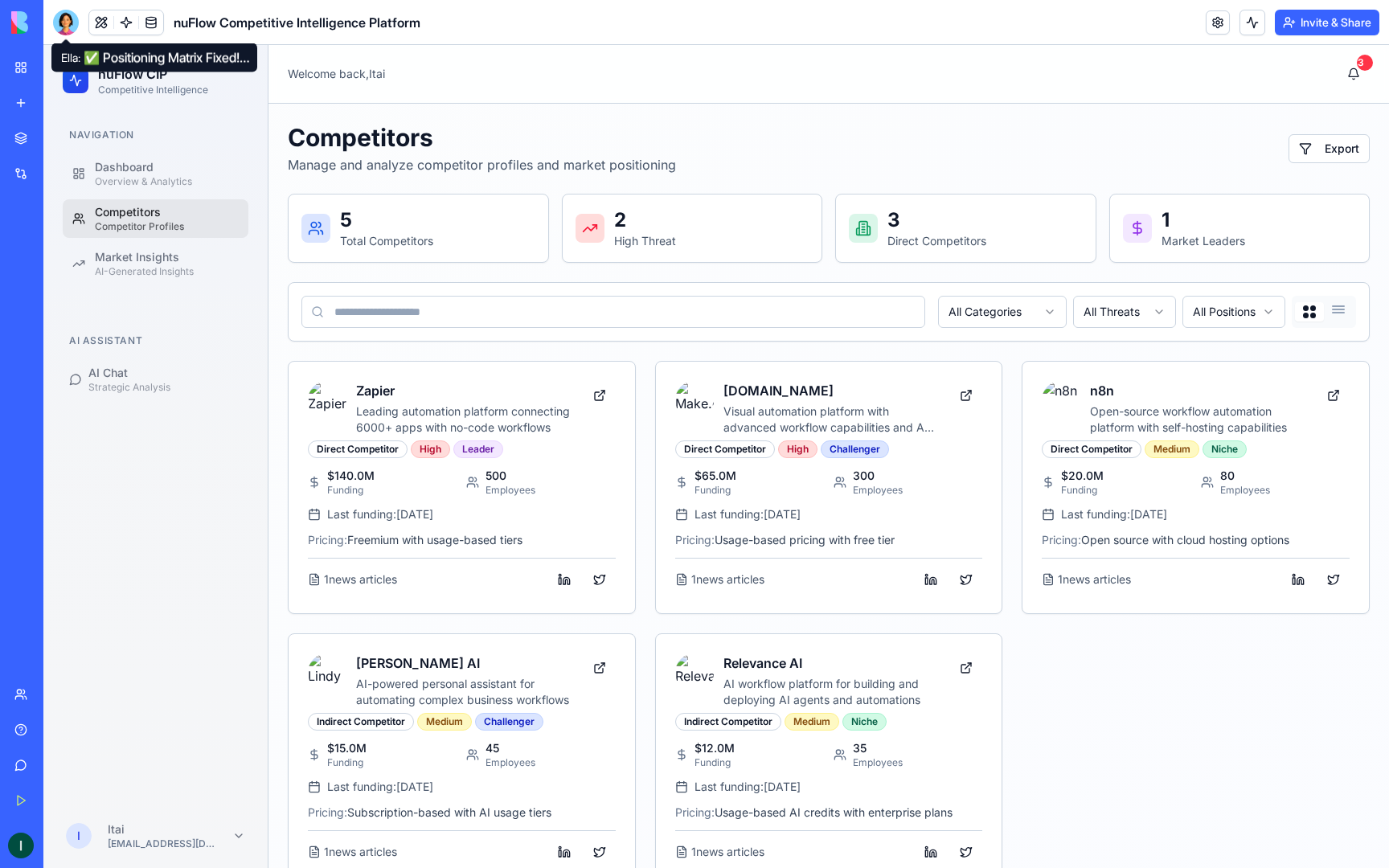
click at [63, 18] on div at bounding box center [65, 22] width 26 height 26
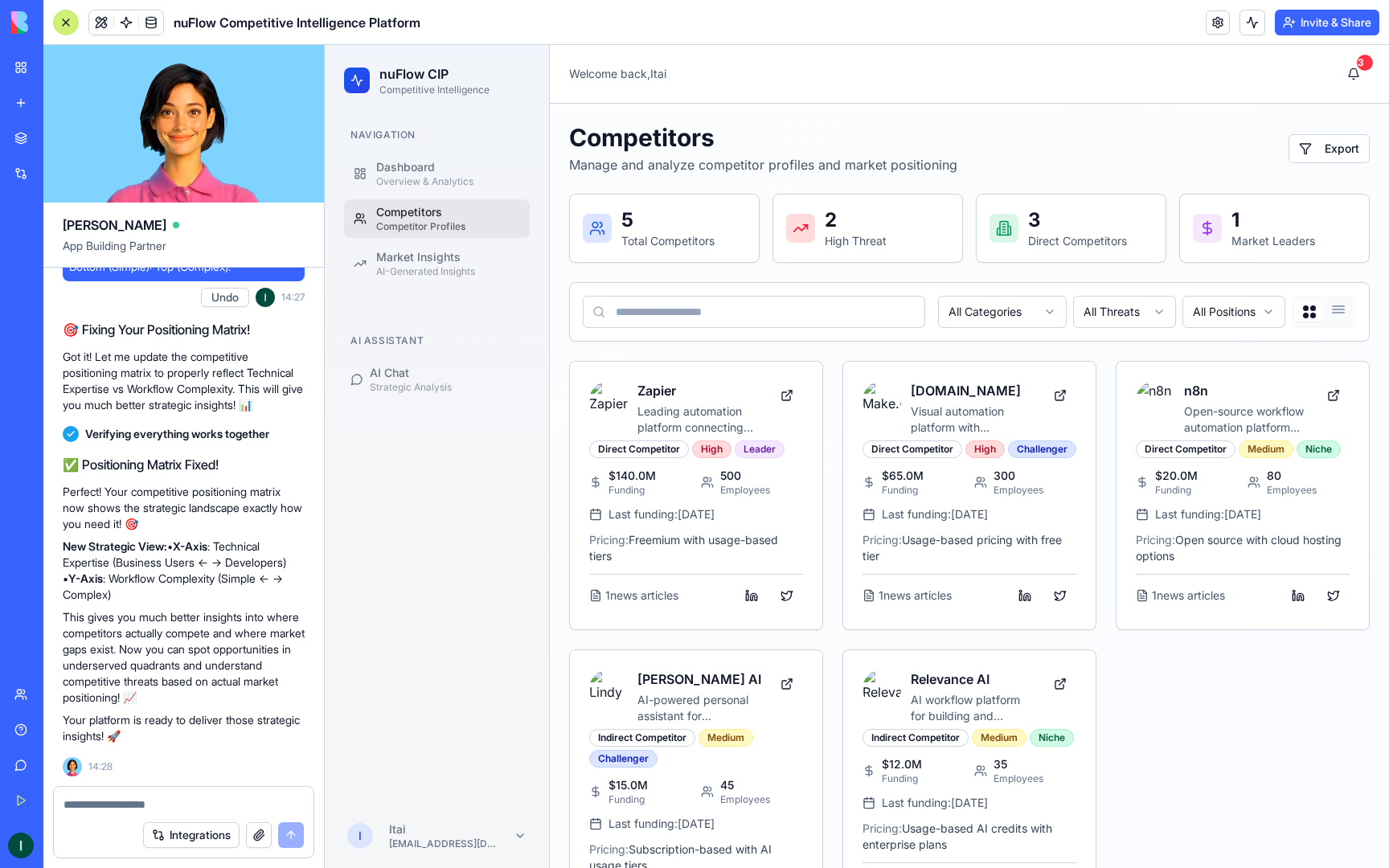
click at [211, 798] on textarea at bounding box center [183, 805] width 240 height 16
type textarea "*"
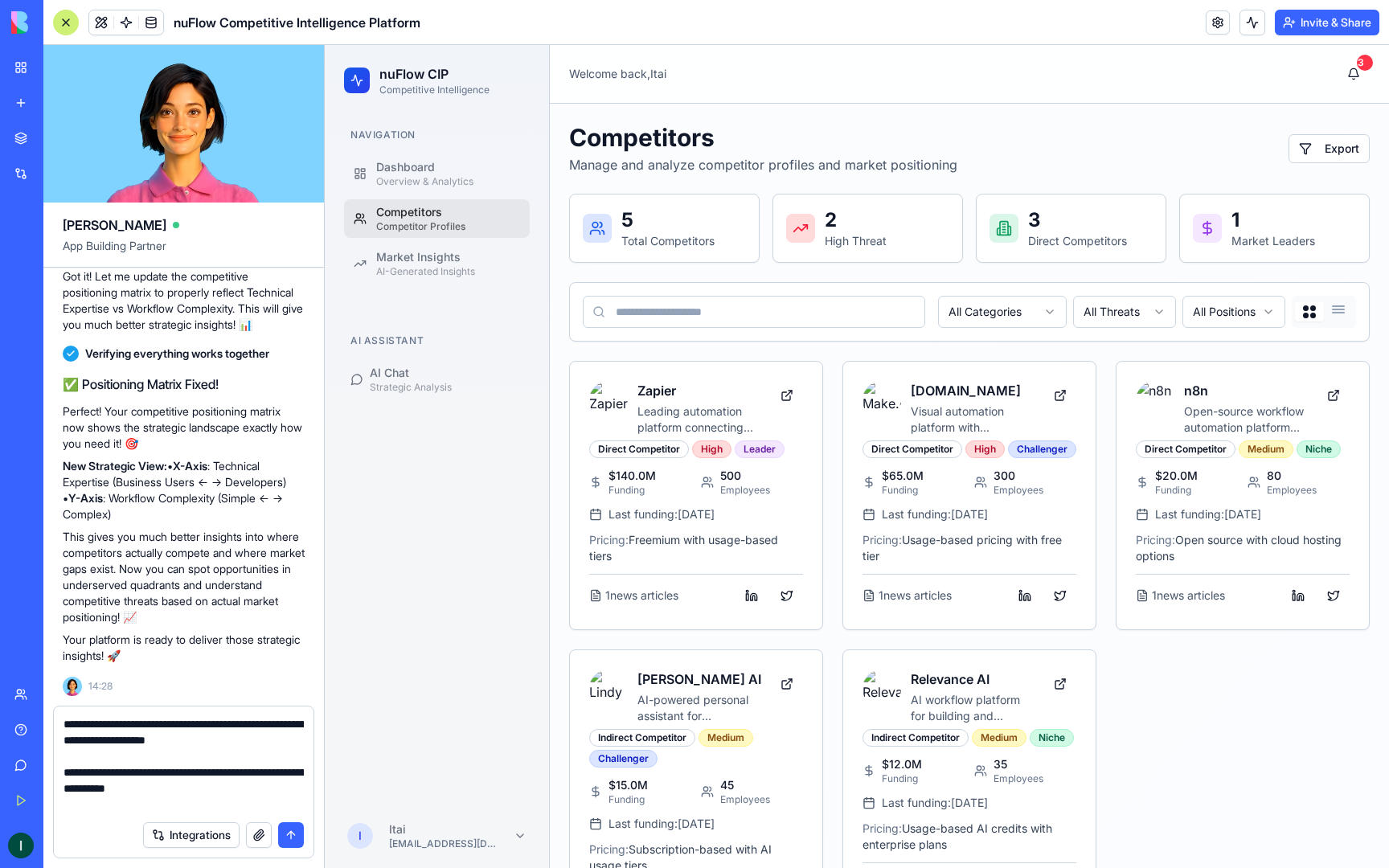
scroll to position [14, 0]
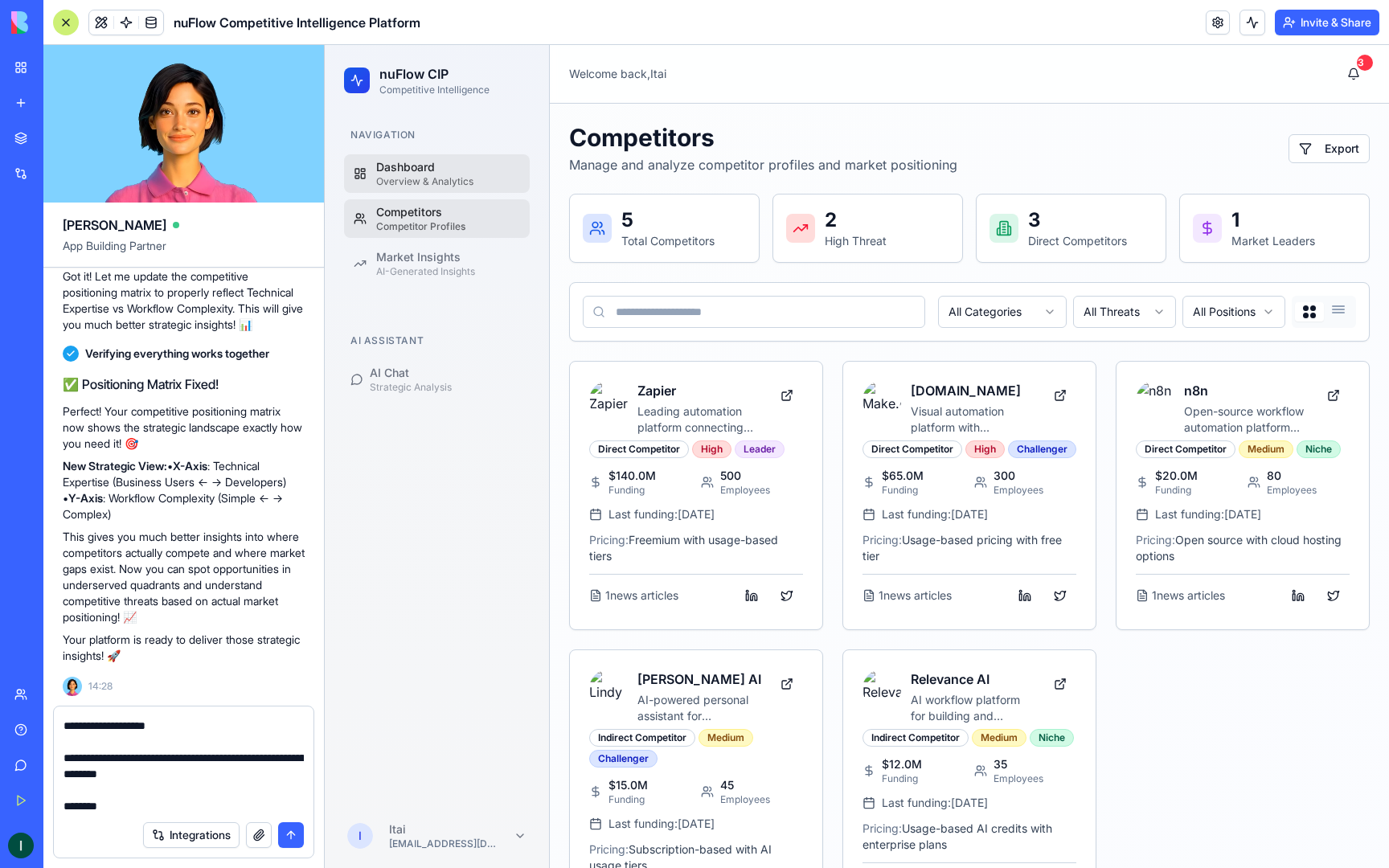
click at [442, 188] on div "Overview & Analytics" at bounding box center [447, 181] width 144 height 13
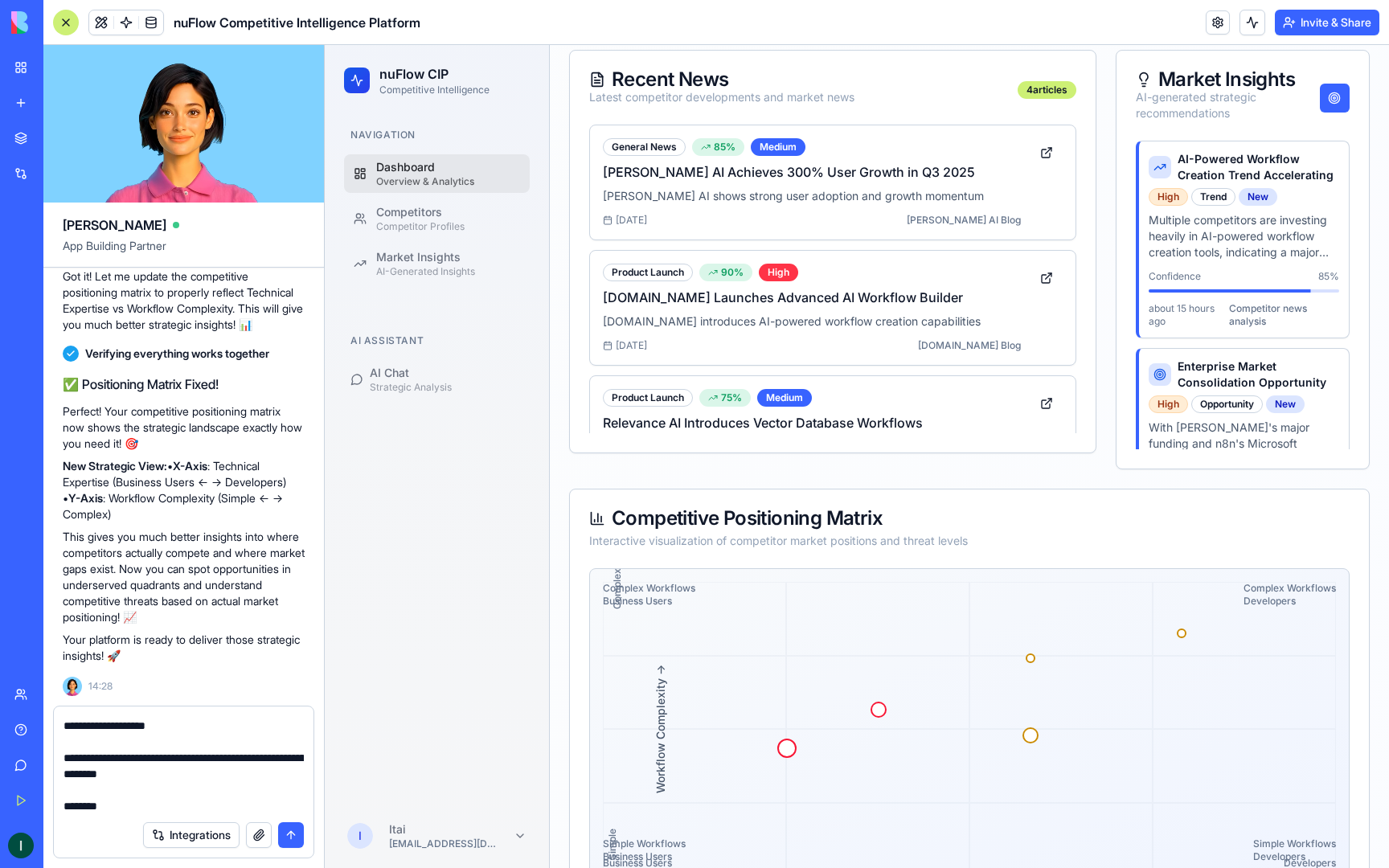
scroll to position [671, 0]
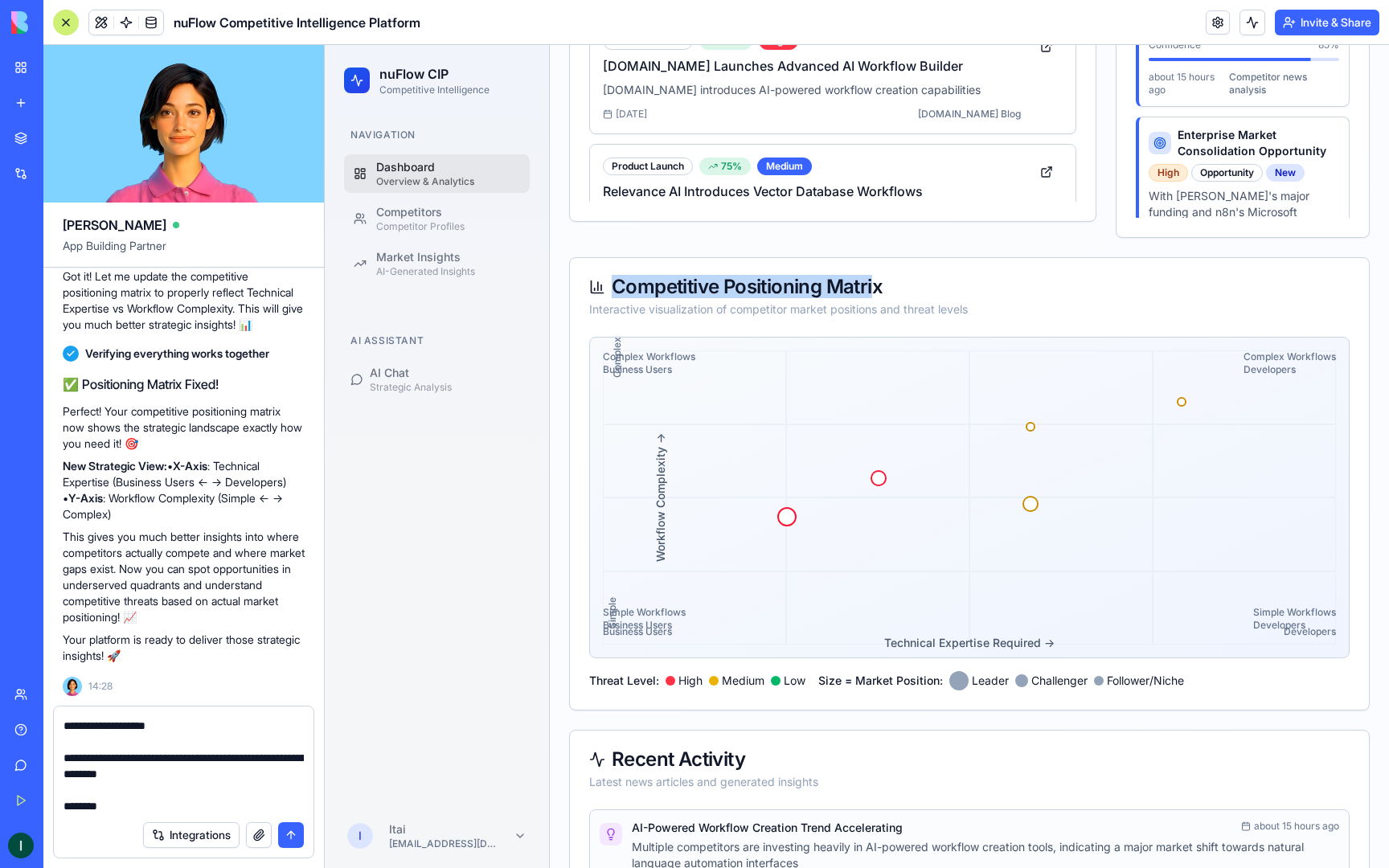
drag, startPoint x: 613, startPoint y: 285, endPoint x: 878, endPoint y: 287, distance: 265.0
click at [878, 287] on div "Competitive Positioning Matrix" at bounding box center [970, 287] width 761 height 19
drag, startPoint x: 619, startPoint y: 286, endPoint x: 889, endPoint y: 282, distance: 270.0
click at [889, 282] on div "Competitive Positioning Matrix" at bounding box center [970, 287] width 761 height 19
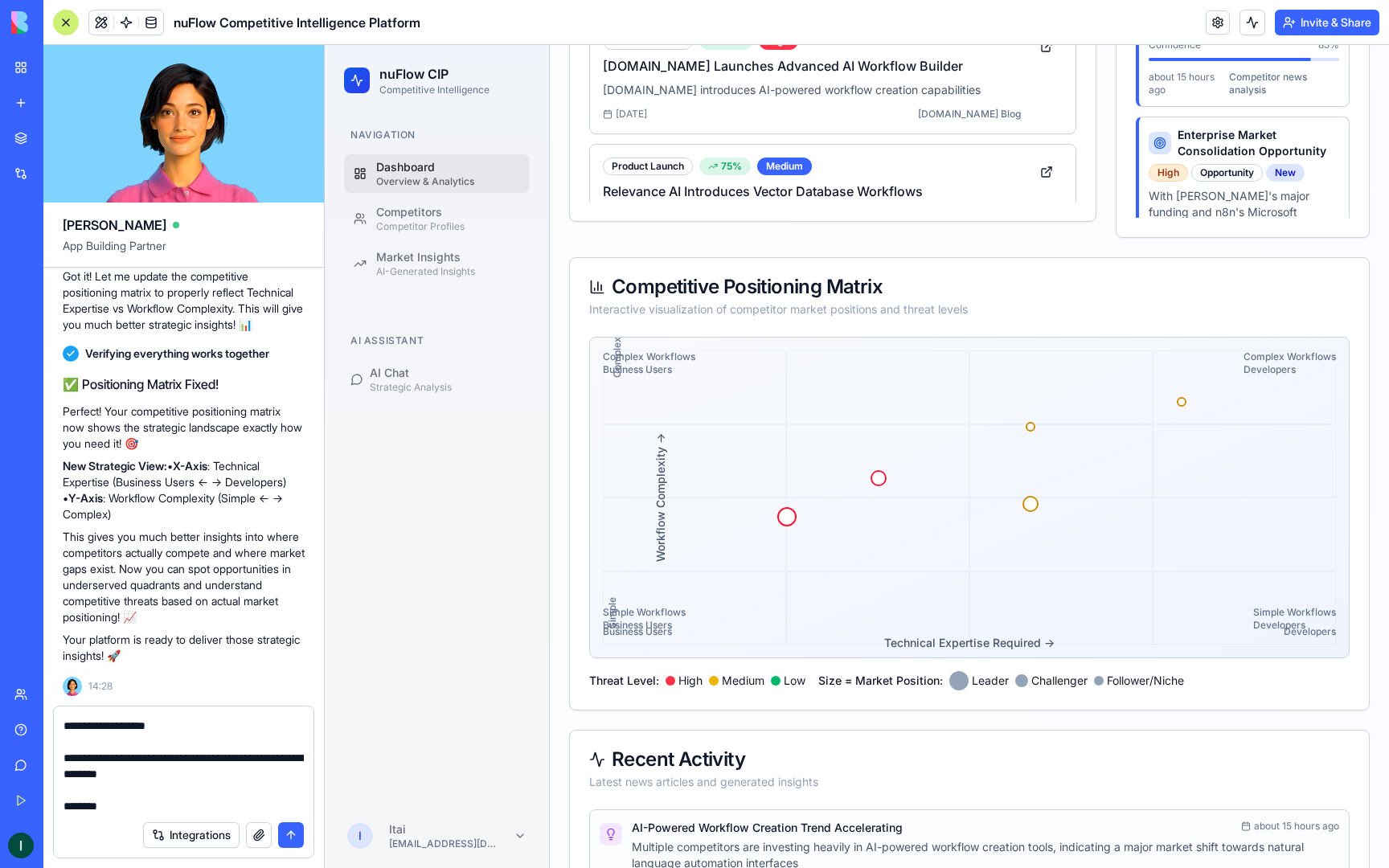
click at [619, 289] on div "Competitive Positioning Matrix" at bounding box center [970, 287] width 761 height 19
drag, startPoint x: 611, startPoint y: 292, endPoint x: 879, endPoint y: 281, distance: 268.2
click at [879, 281] on div "Competitive Positioning Matrix" at bounding box center [970, 287] width 761 height 19
copy div "Competitive Positioning Matrix"
click at [137, 807] on textarea "**********" at bounding box center [183, 764] width 240 height 97
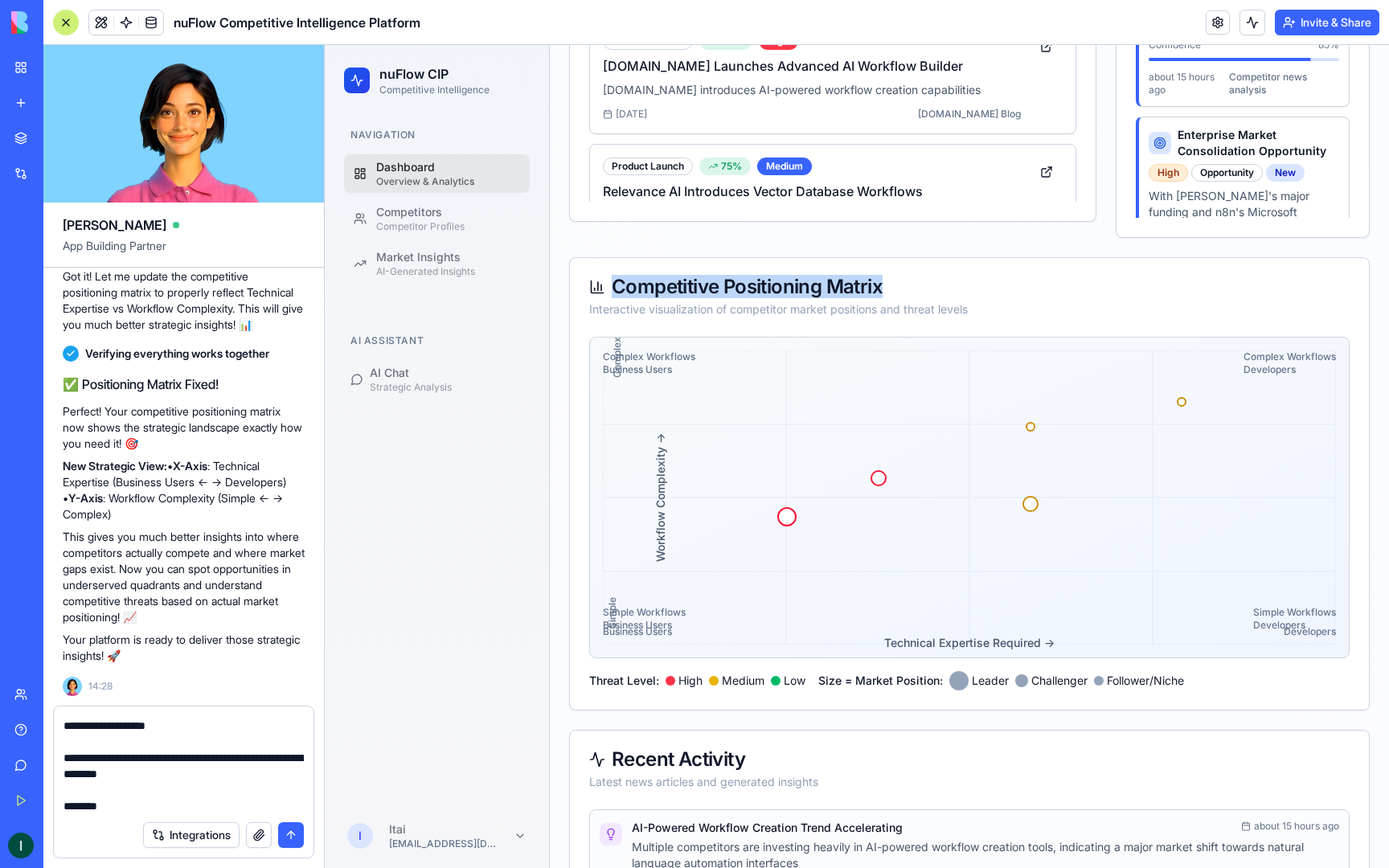
paste textarea "**********"
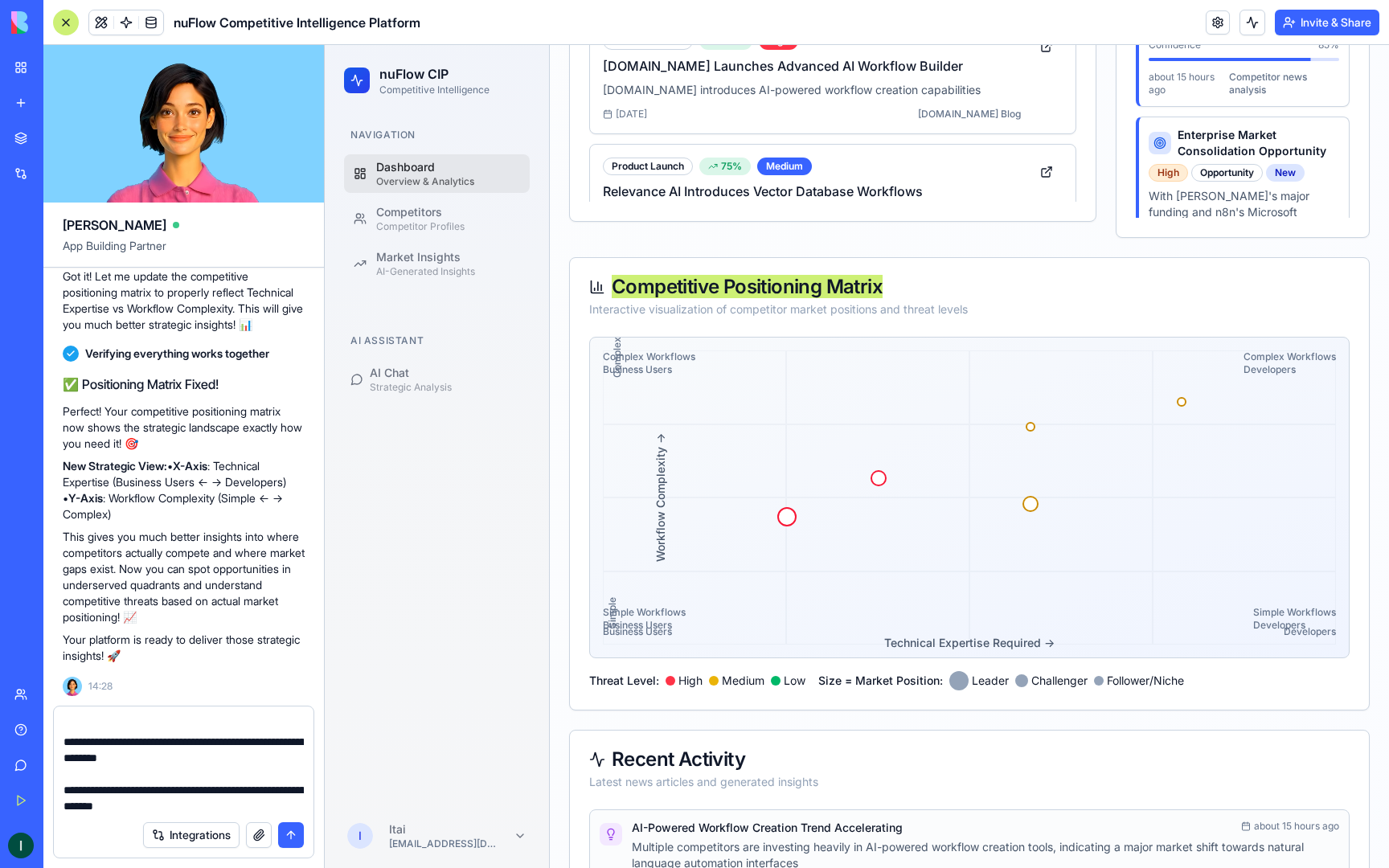
type textarea "**********"
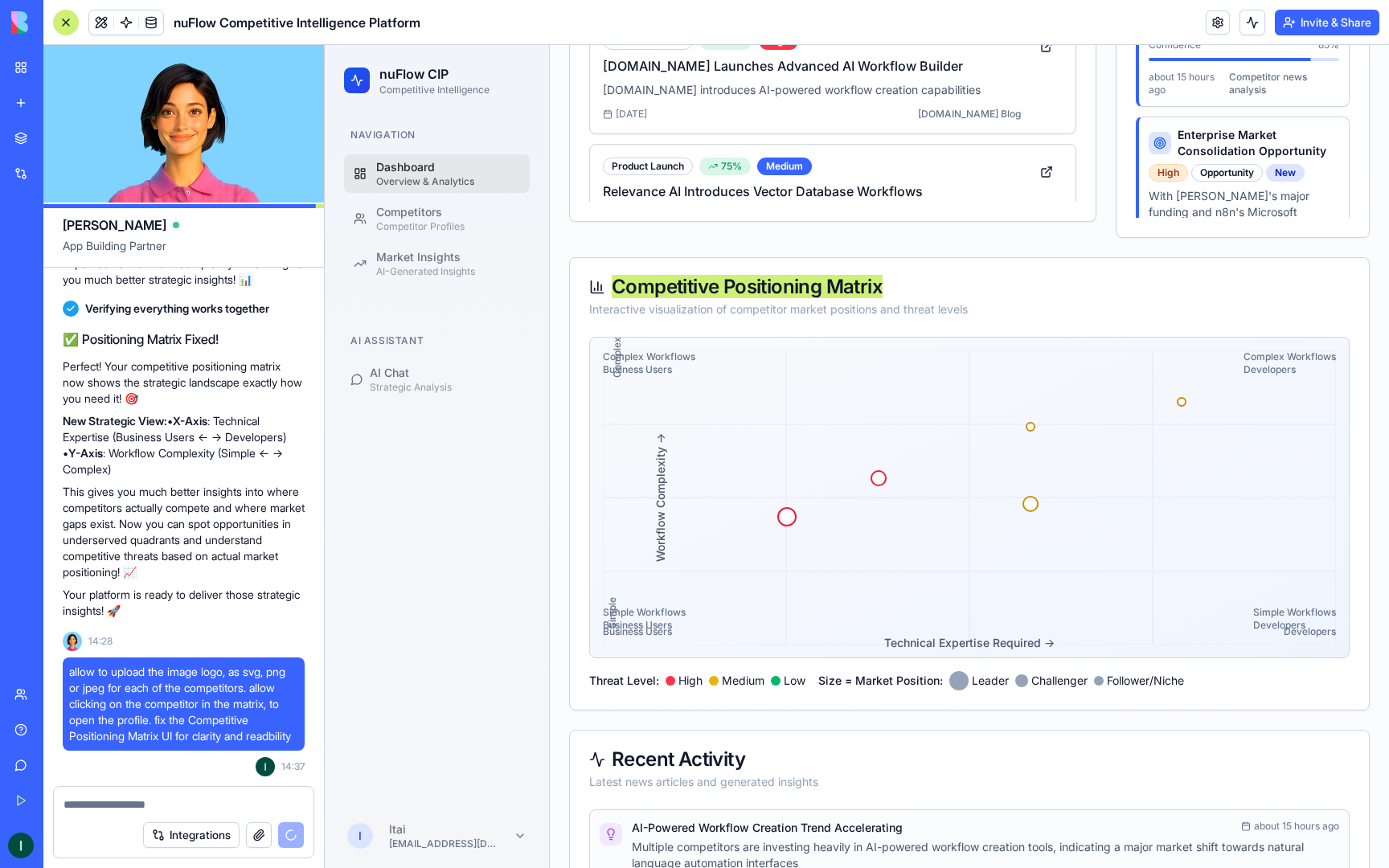
click at [1299, 26] on button "Invite & Share" at bounding box center [1327, 22] width 105 height 26
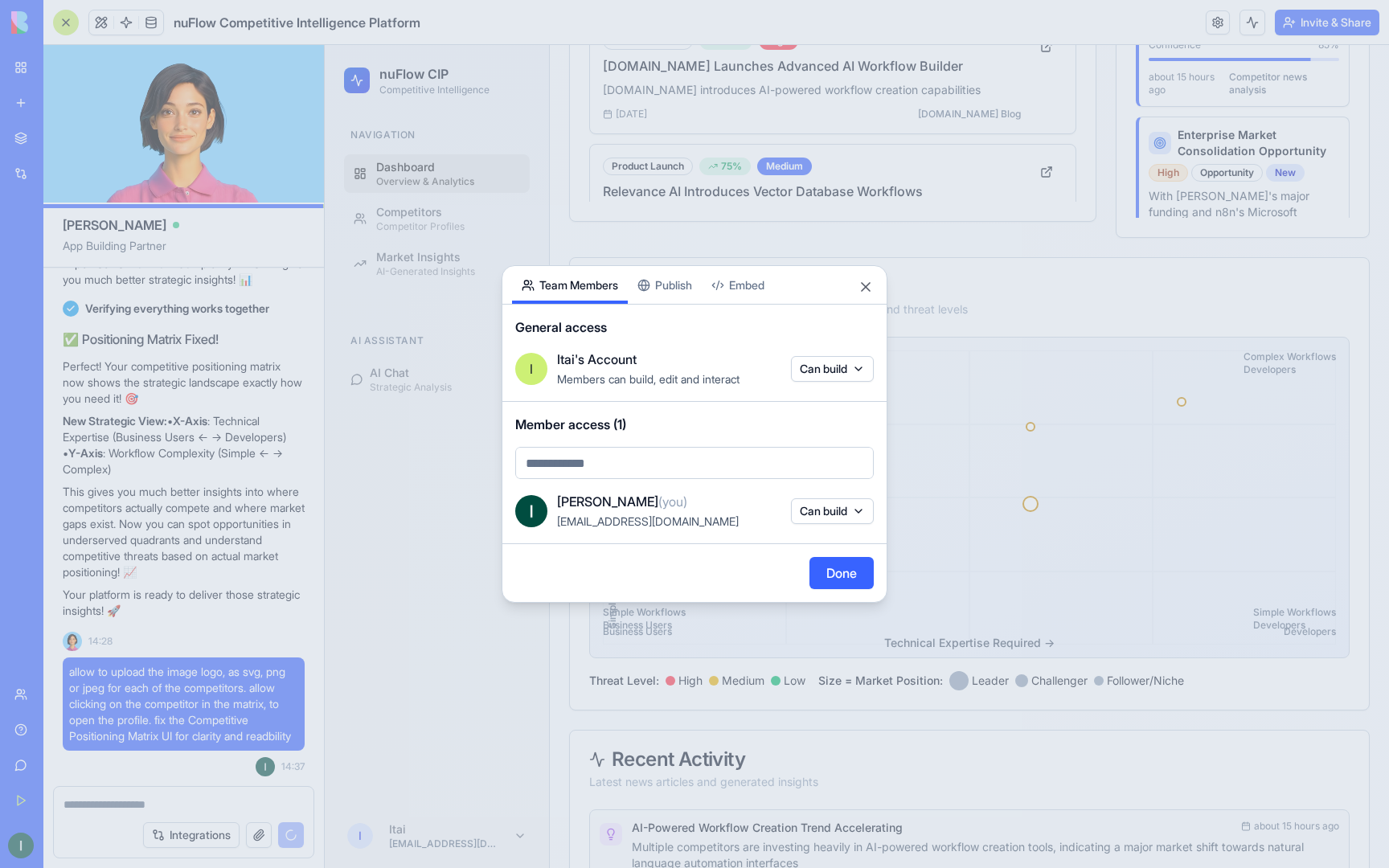
click at [853, 513] on button "Can build" at bounding box center [832, 511] width 83 height 26
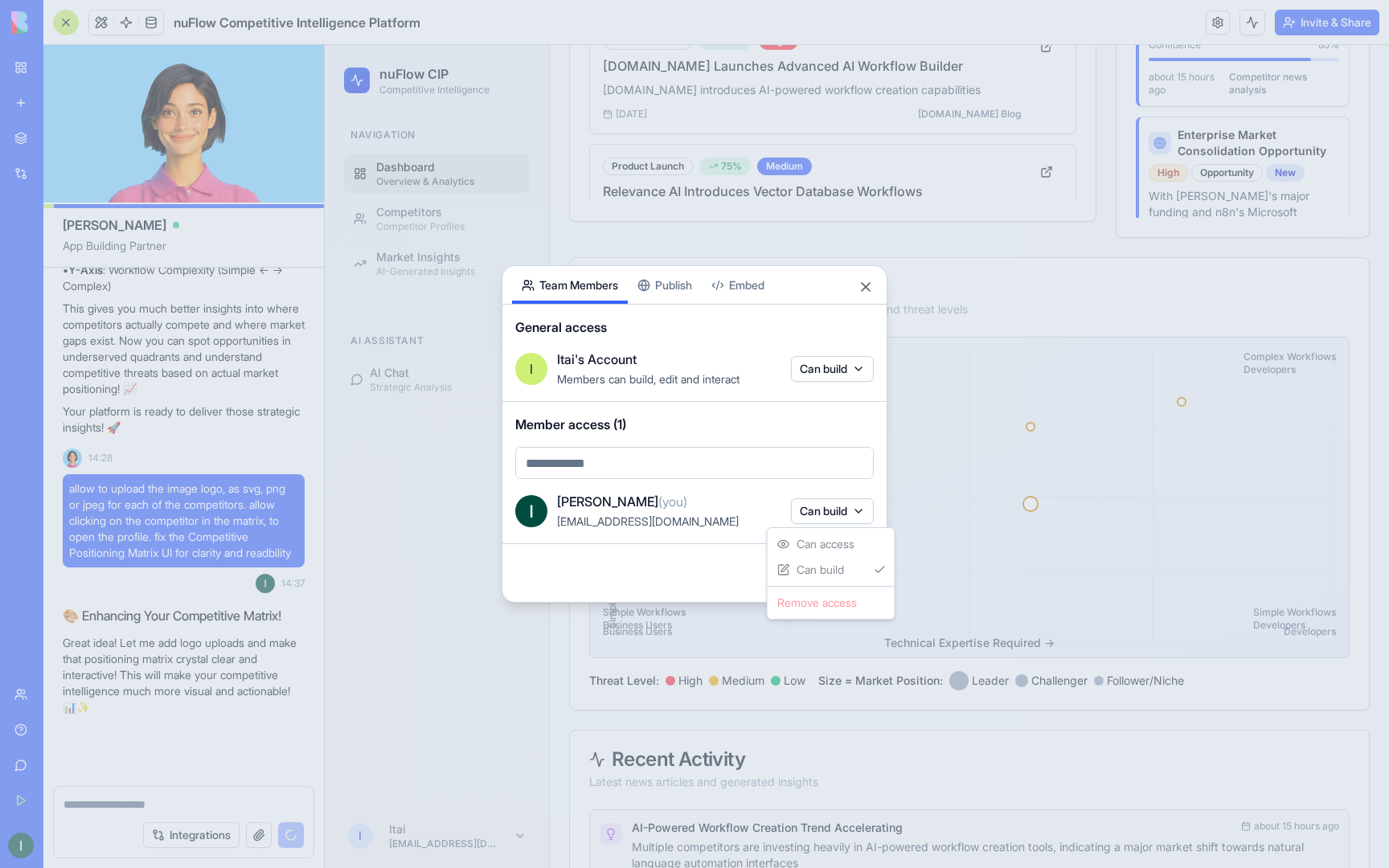
scroll to position [9163, 0]
click at [861, 364] on div at bounding box center [694, 434] width 1389 height 868
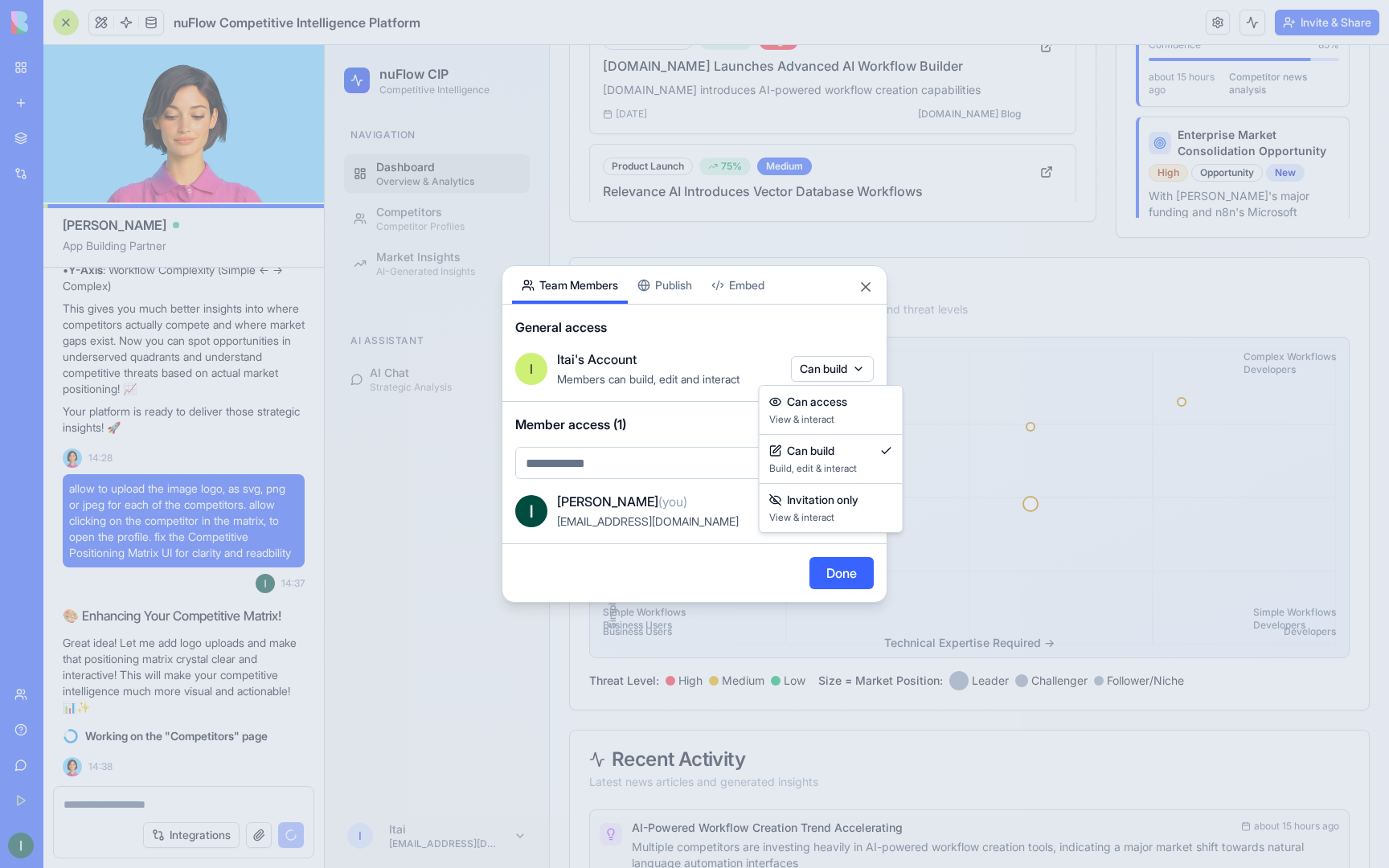
click at [859, 368] on body "BETA My Workspace New app Marketplace Integrations Recent Founders' Compass New…" at bounding box center [694, 434] width 1389 height 868
click at [687, 285] on div at bounding box center [694, 434] width 1389 height 868
click at [866, 292] on button "Close" at bounding box center [866, 287] width 16 height 16
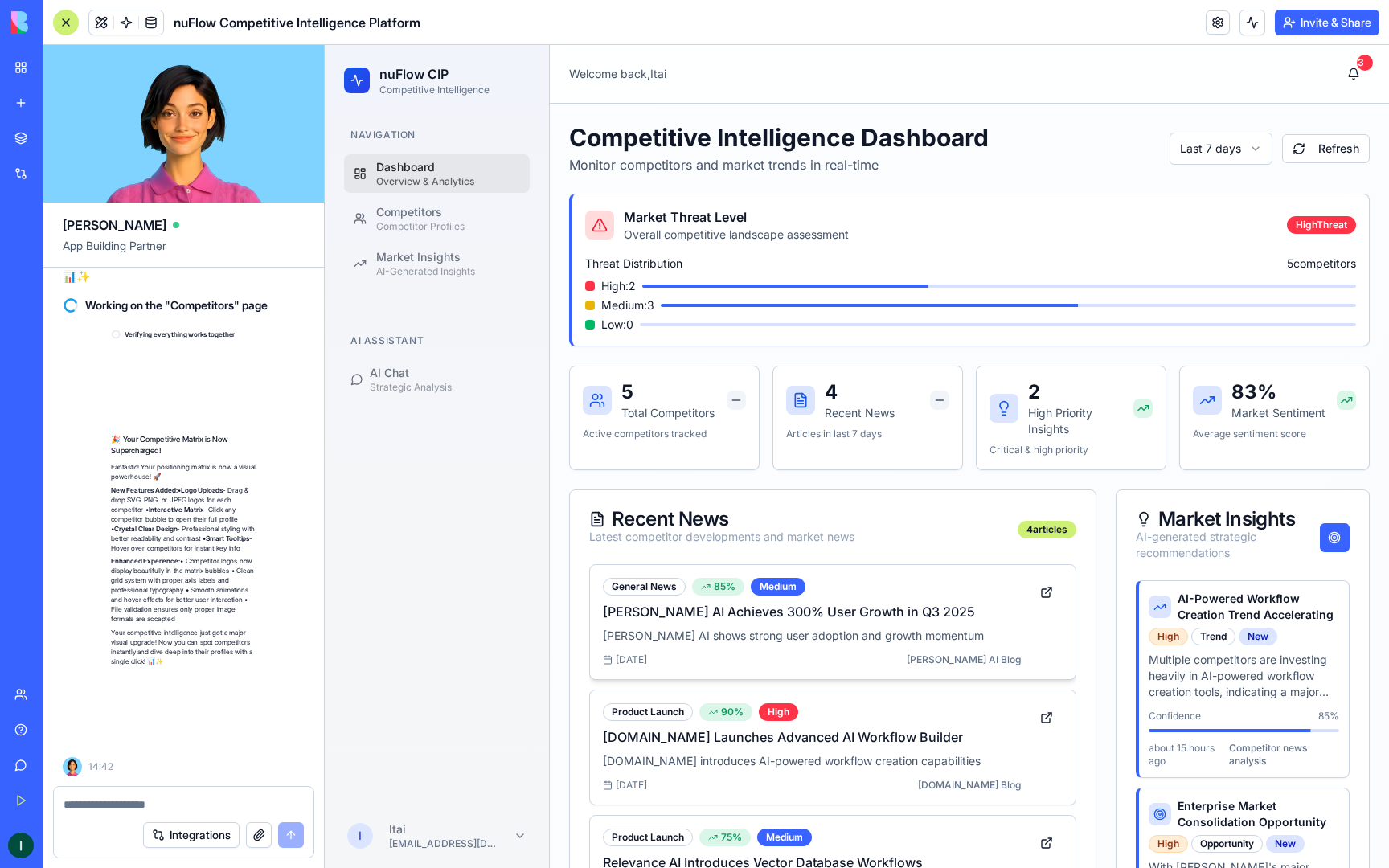
scroll to position [9611, 0]
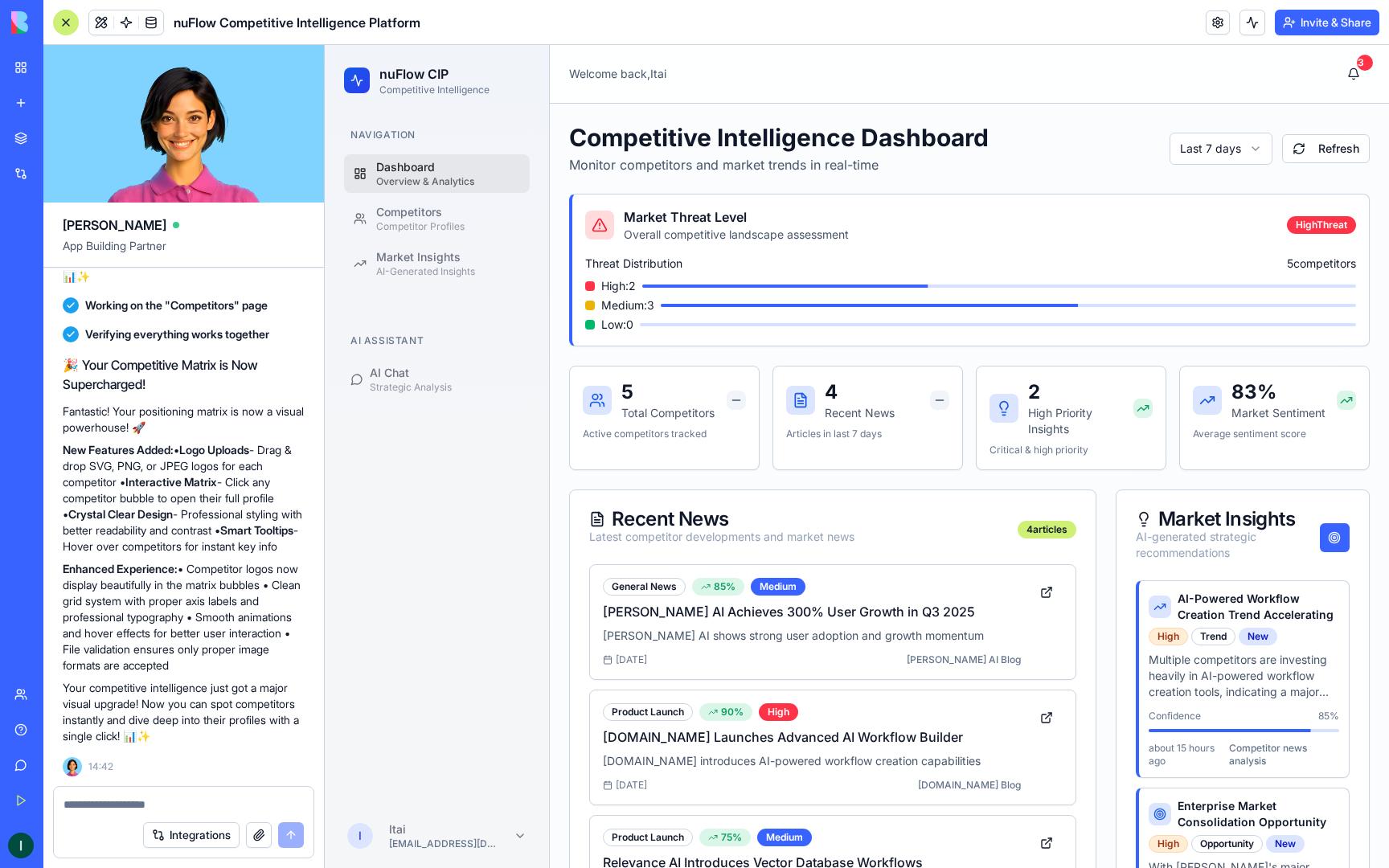
click at [75, 18] on div at bounding box center [65, 22] width 26 height 26
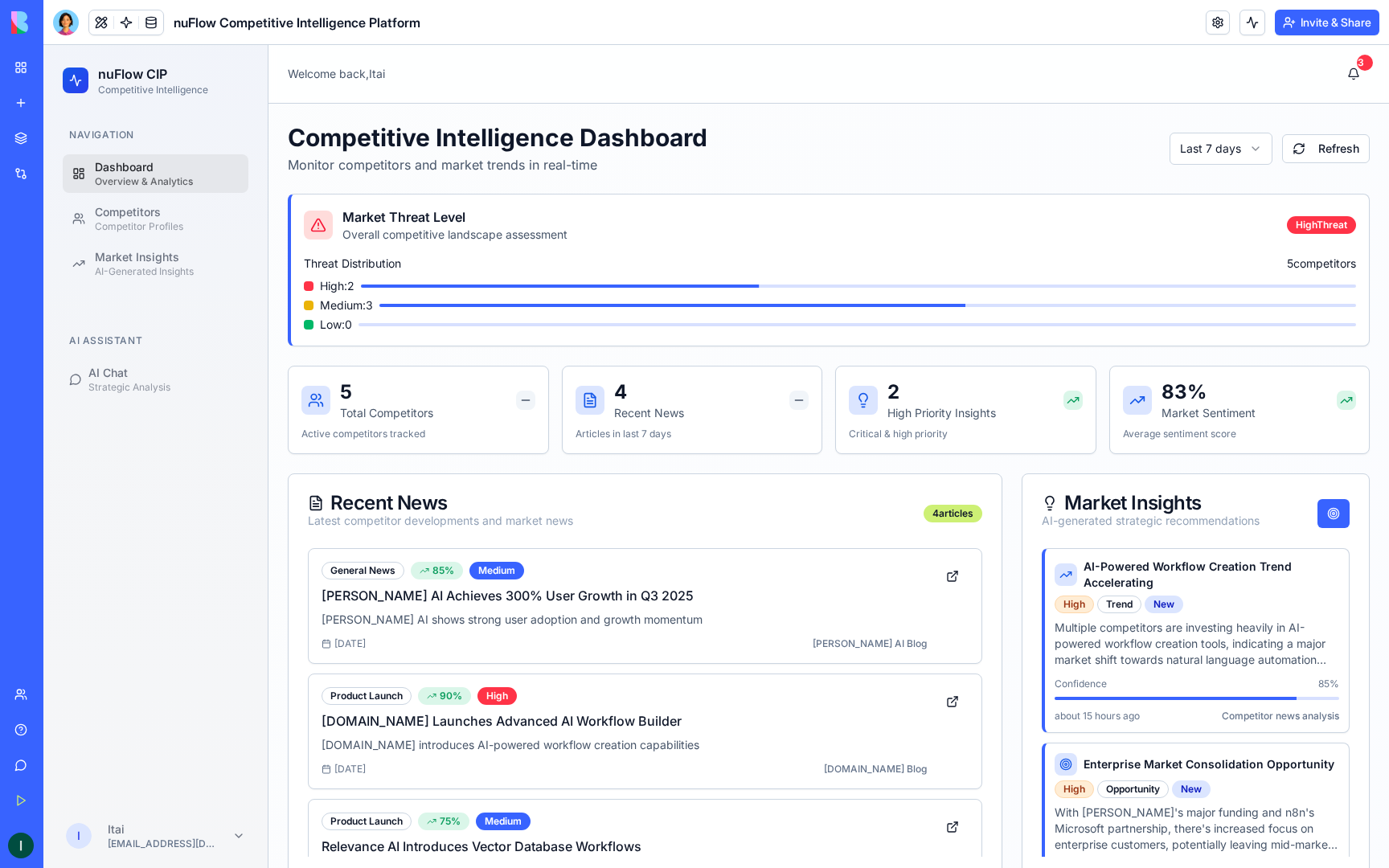
click at [167, 167] on div "Dashboard" at bounding box center [166, 167] width 144 height 16
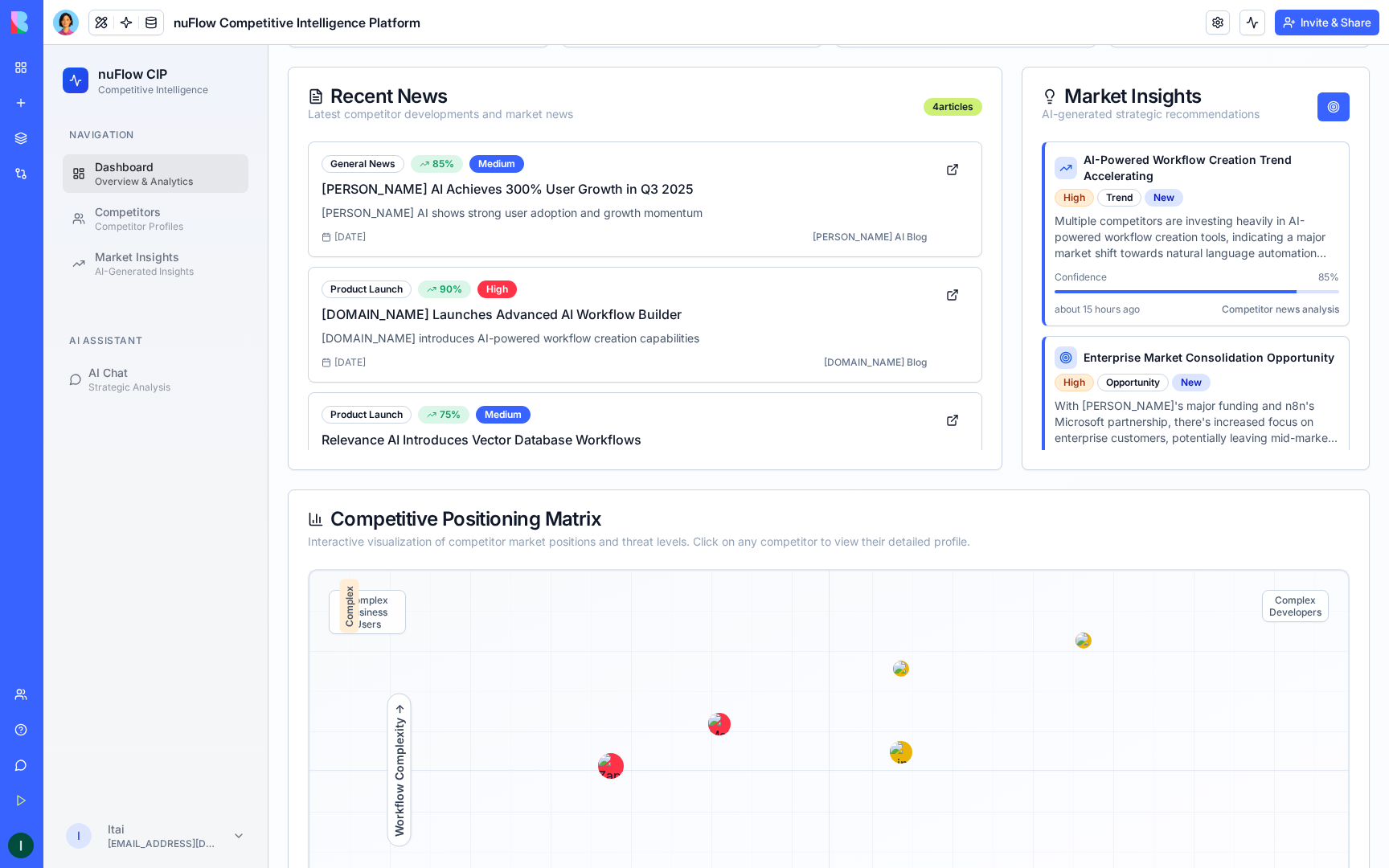
scroll to position [675, 0]
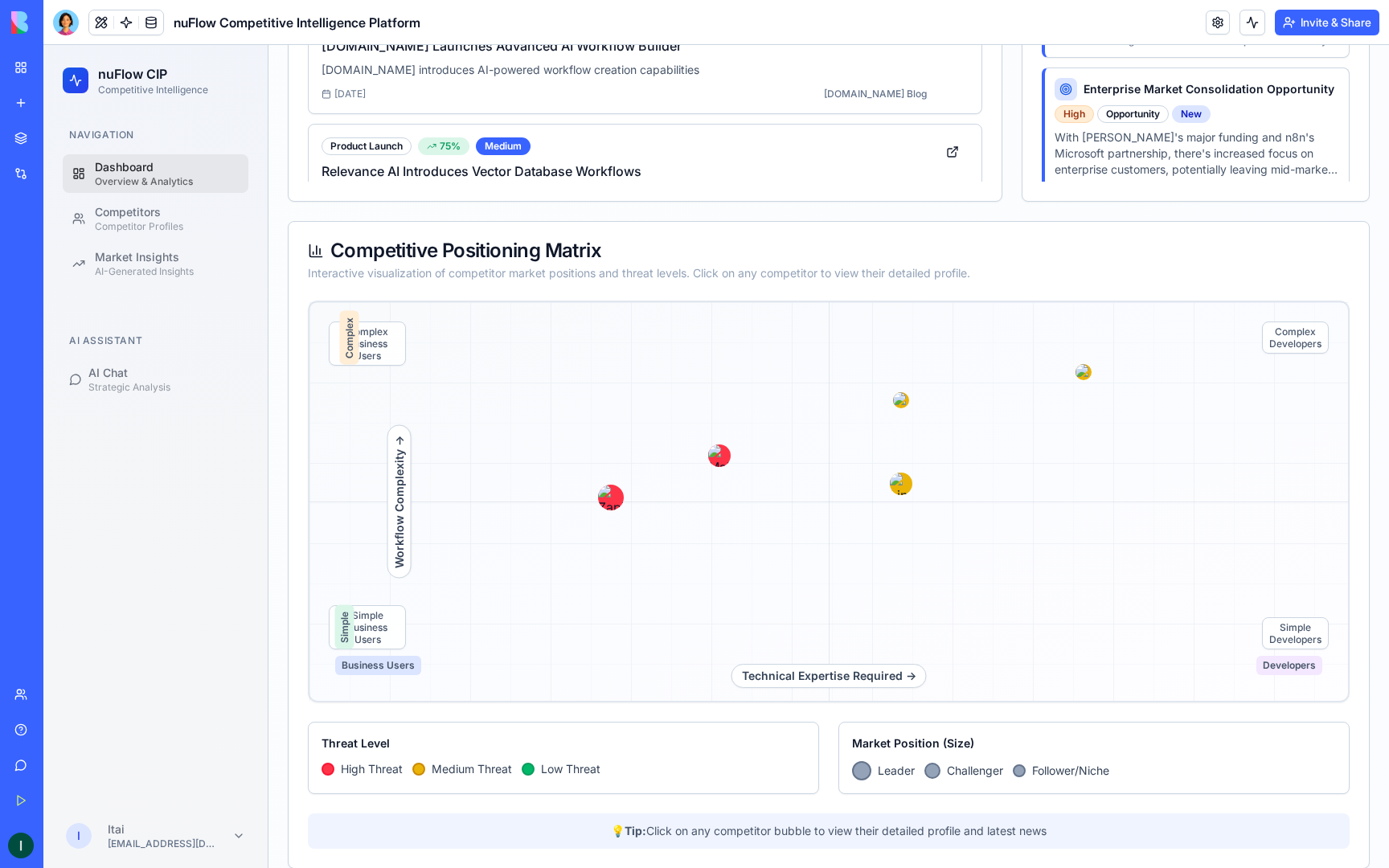
click at [392, 351] on div "Complex Business Users" at bounding box center [367, 343] width 78 height 44
click at [900, 398] on img at bounding box center [901, 400] width 20 height 20
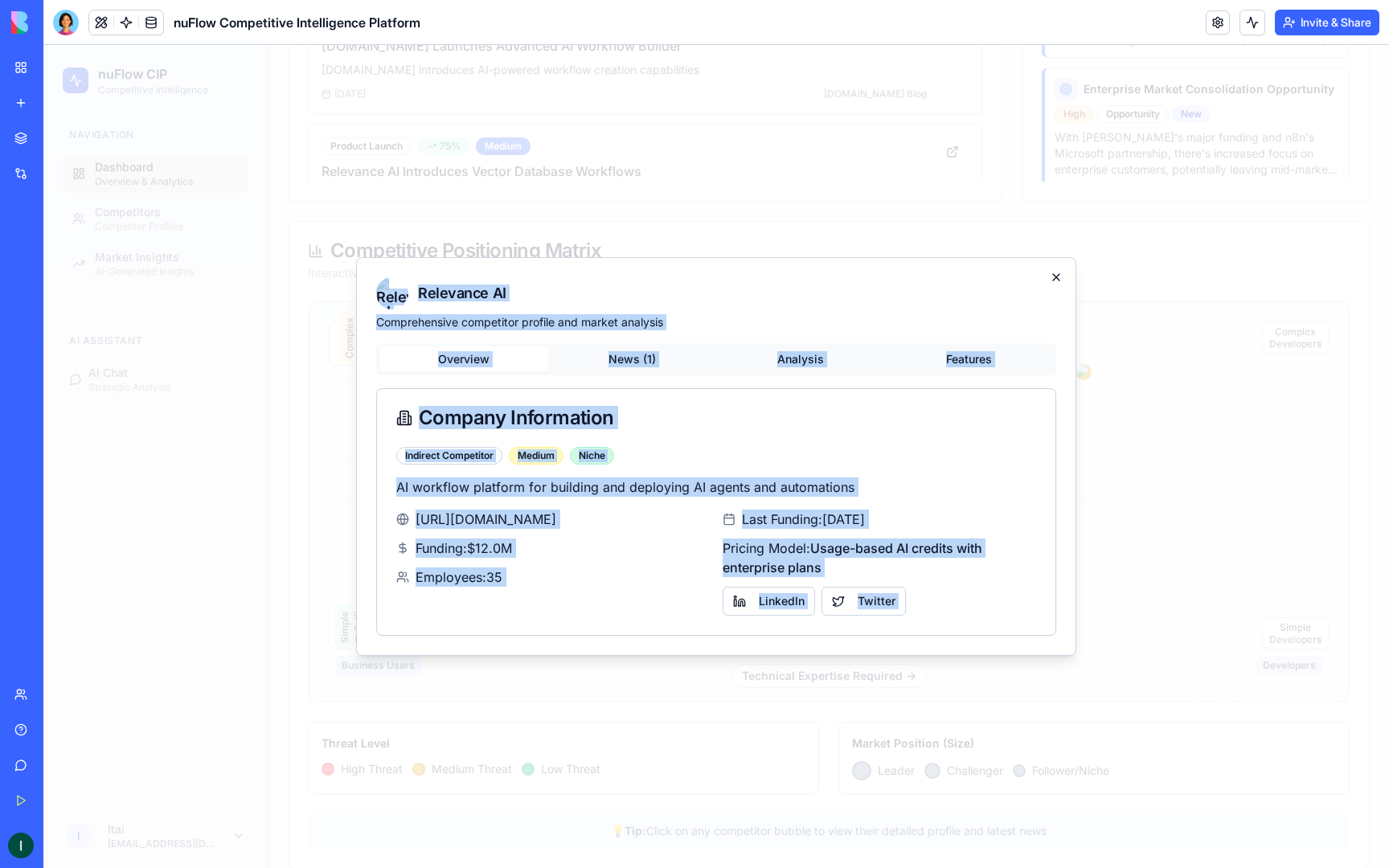
click at [1062, 272] on div "Relevance AI Comprehensive competitor profile and market analysis Overview News…" at bounding box center [716, 456] width 720 height 399
click at [1056, 275] on icon "button" at bounding box center [1056, 277] width 13 height 13
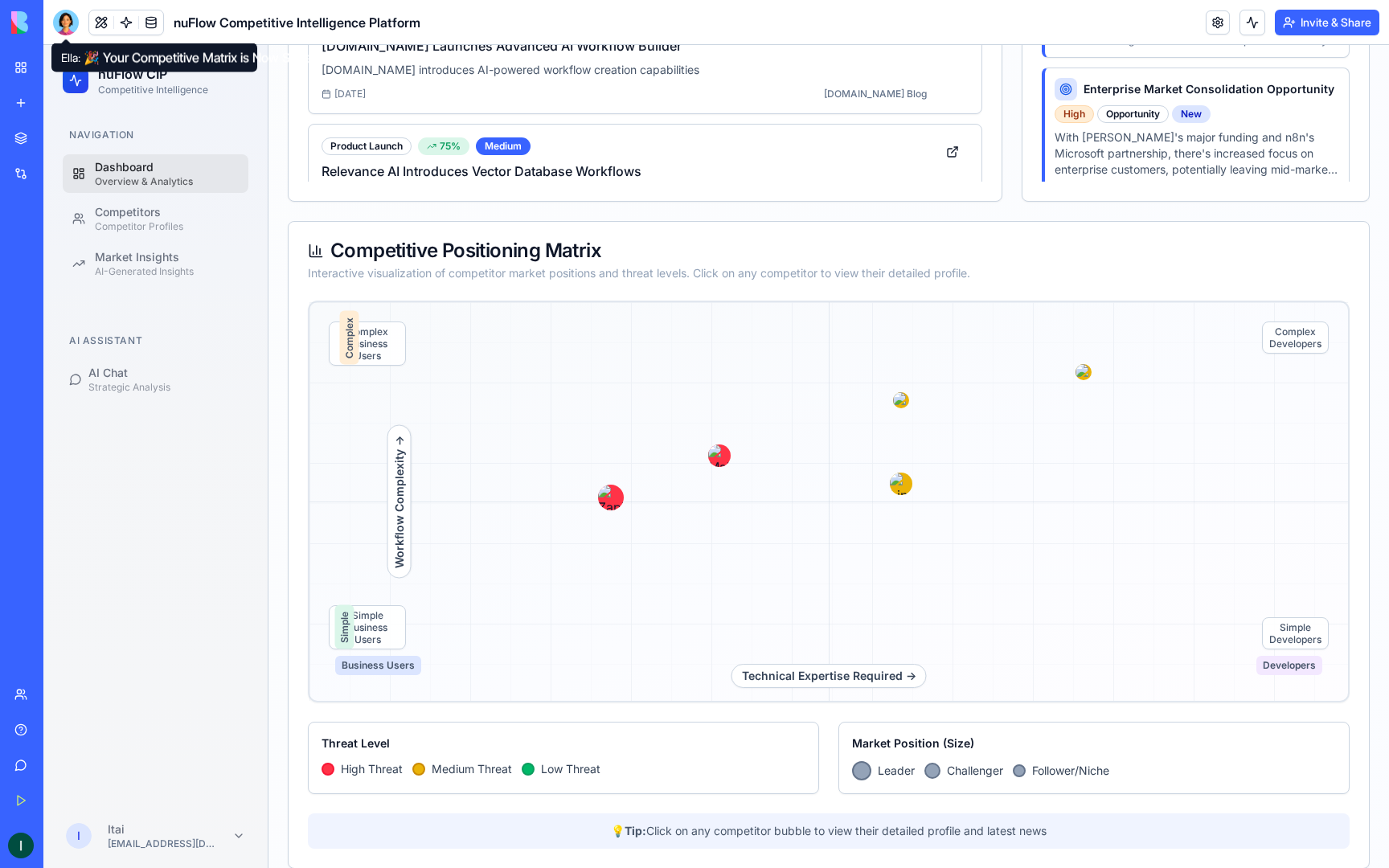
click at [60, 24] on div at bounding box center [65, 22] width 26 height 26
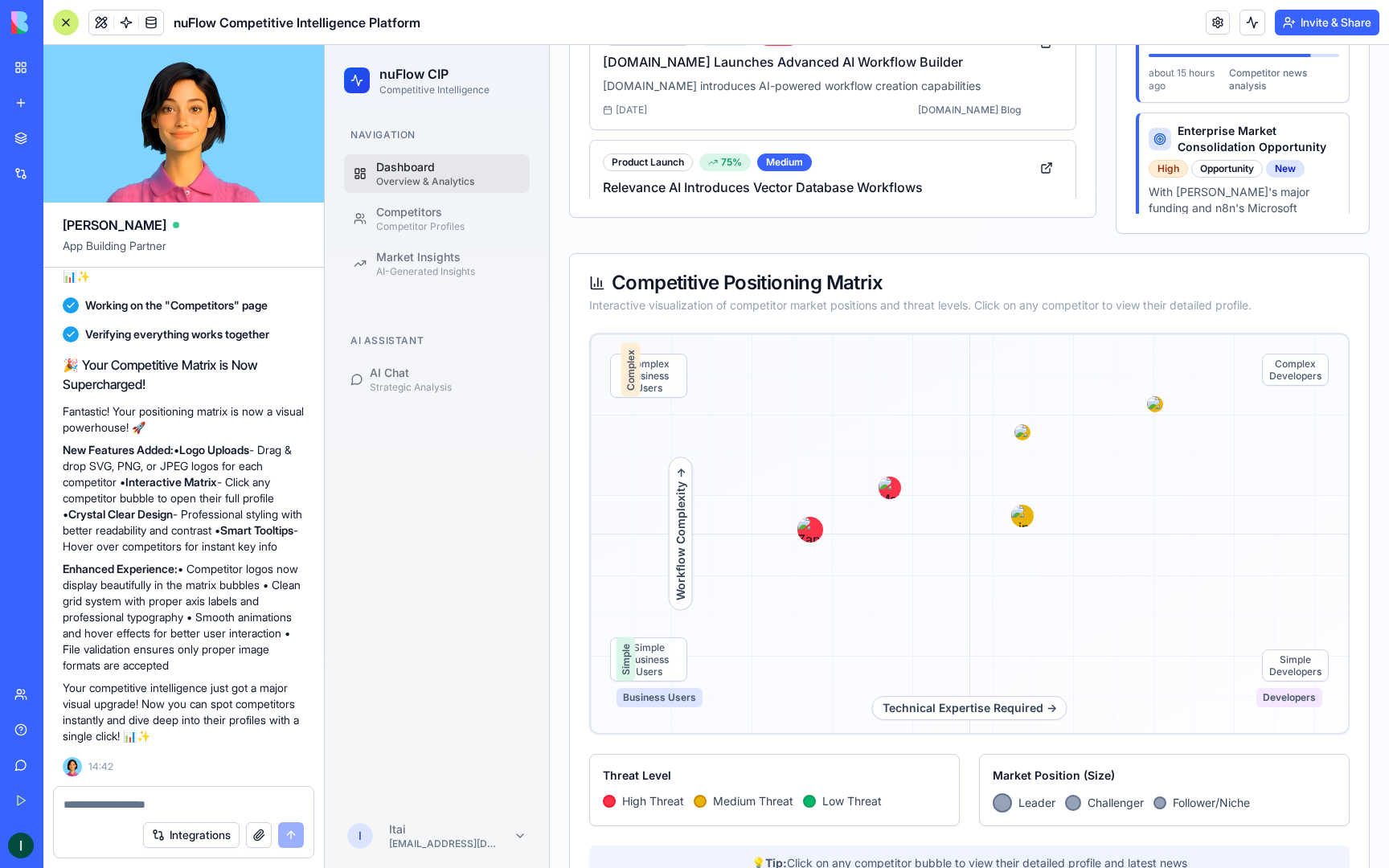
scroll to position [9280, 0]
click at [439, 202] on link "Competitors Competitor Profiles" at bounding box center [437, 218] width 186 height 39
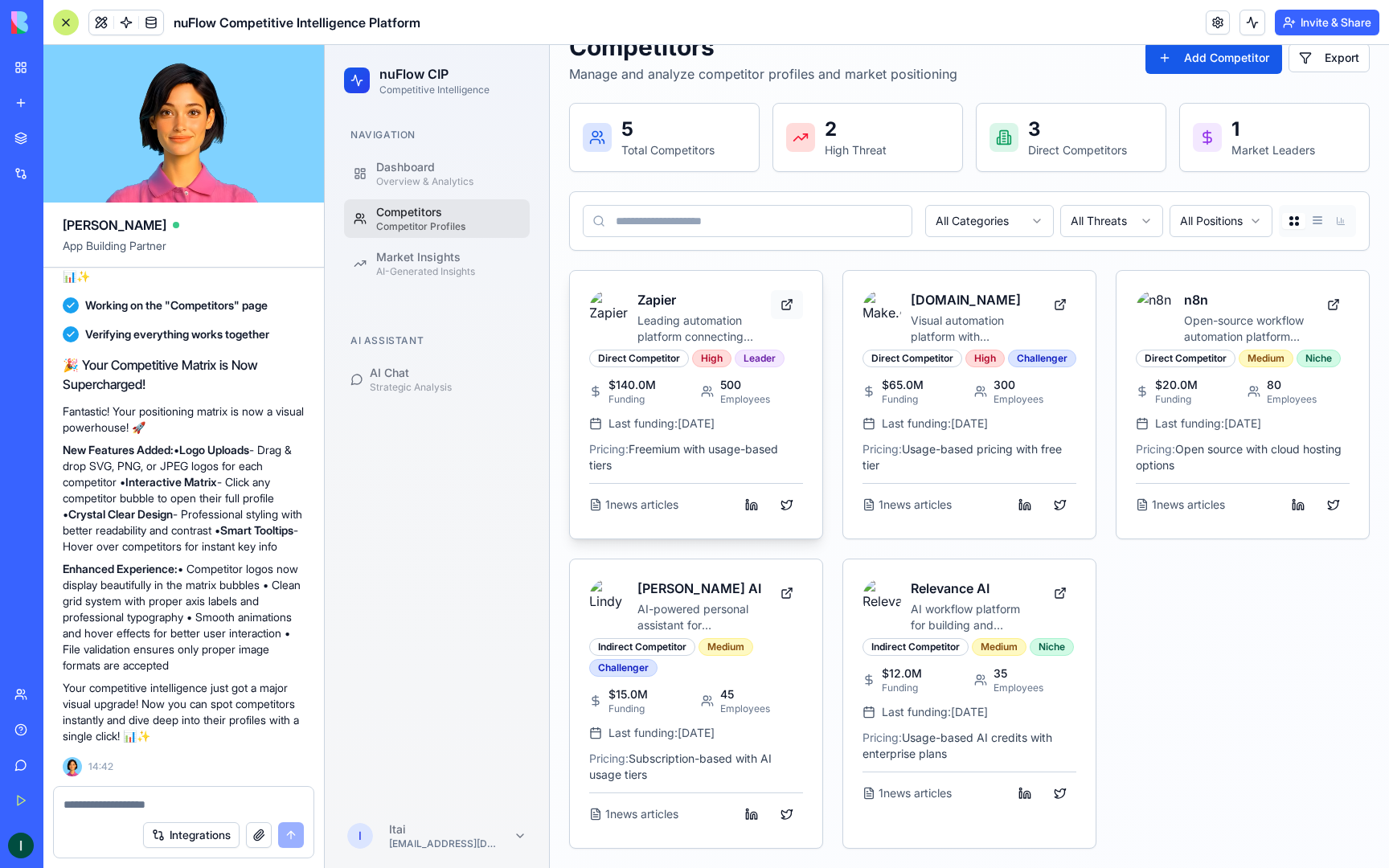
click at [786, 291] on link at bounding box center [787, 305] width 33 height 29
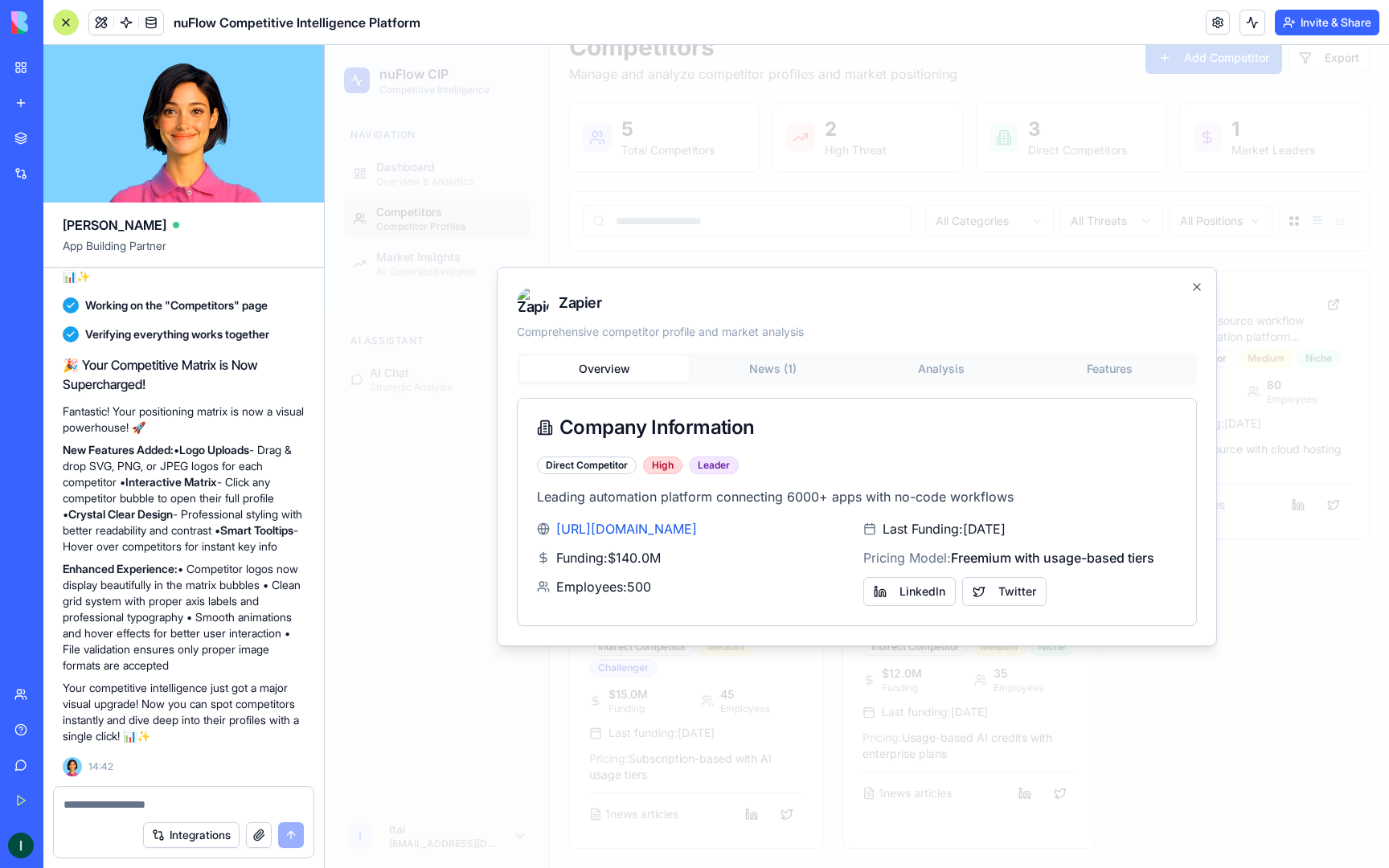
click at [982, 383] on div "Overview News ( 1 ) Analysis Features" at bounding box center [857, 369] width 680 height 33
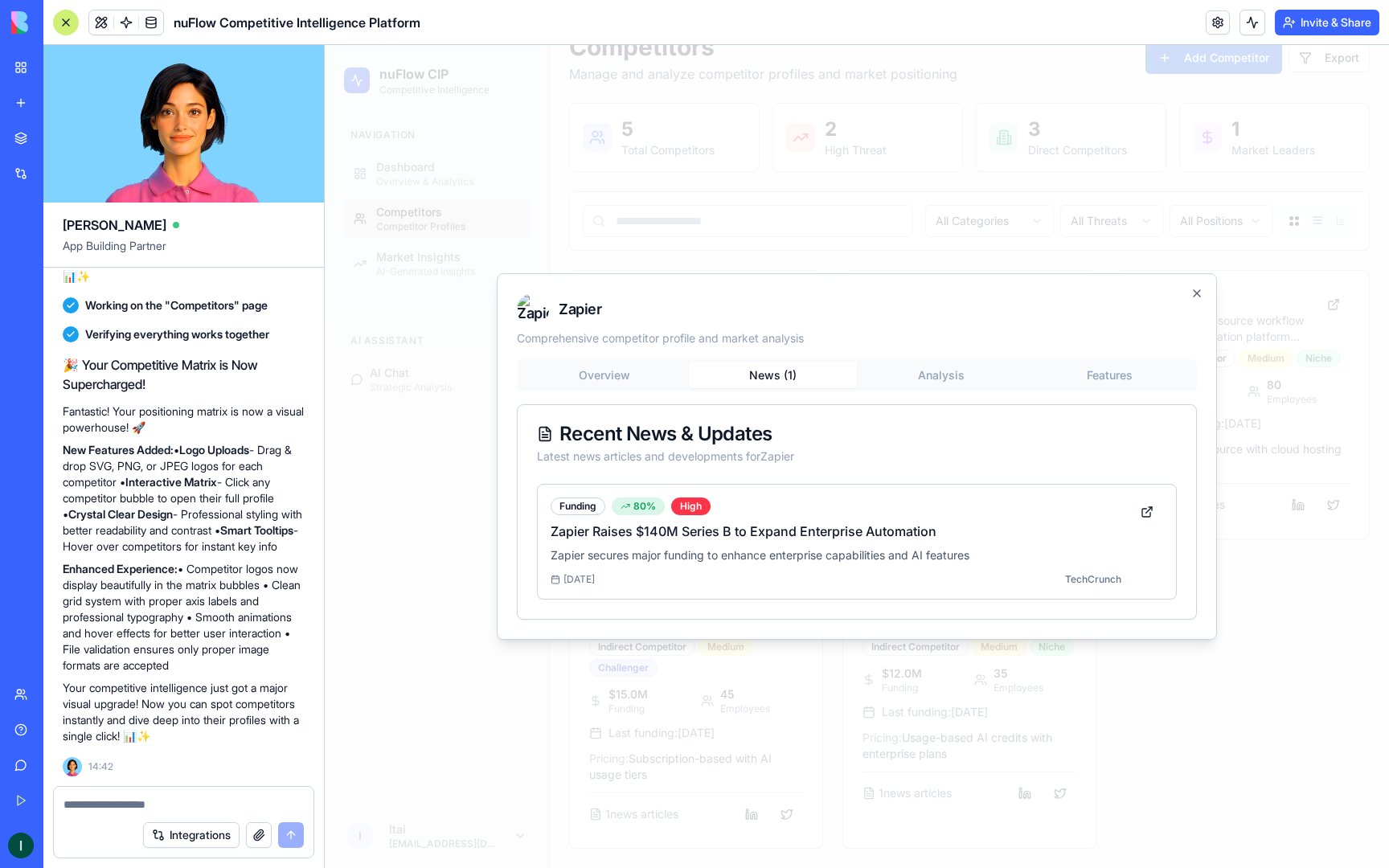
click at [742, 371] on button "News ( 1 )" at bounding box center [773, 375] width 169 height 26
click at [940, 359] on div "Overview News ( 1 ) Analysis Features" at bounding box center [857, 375] width 680 height 33
click at [986, 374] on div "Zapier Comprehensive competitor profile and market analysis Overview News ( 1 )…" at bounding box center [857, 456] width 720 height 366
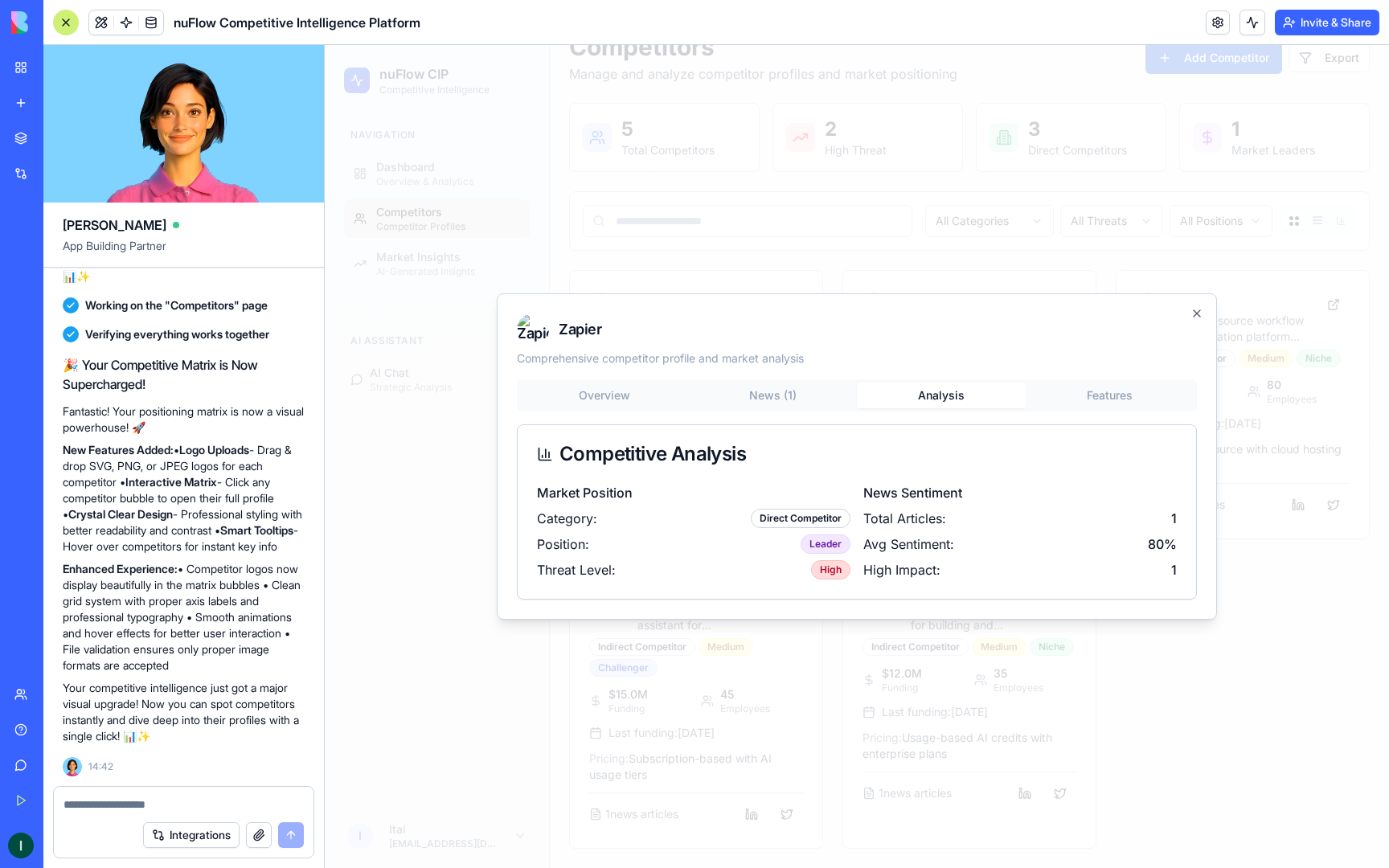
click at [1126, 395] on div "Zapier Comprehensive competitor profile and market analysis Overview News ( 1 )…" at bounding box center [857, 456] width 720 height 327
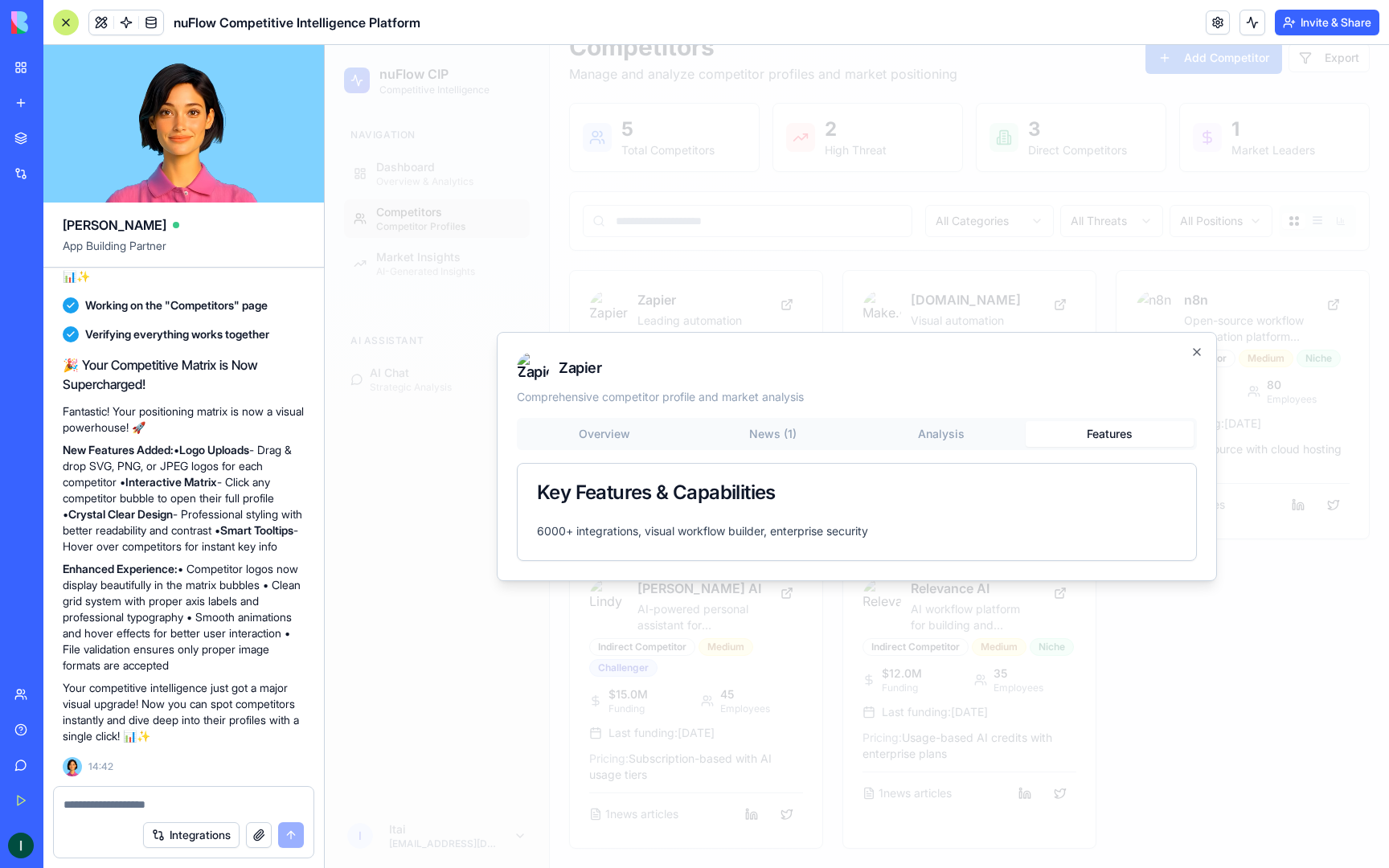
click at [606, 449] on div "Overview News ( 1 ) Analysis Features" at bounding box center [857, 434] width 680 height 33
click at [595, 432] on div "Overview News ( 1 ) Analysis Features Key Features & Capabilities 6000+ integra…" at bounding box center [857, 489] width 680 height 143
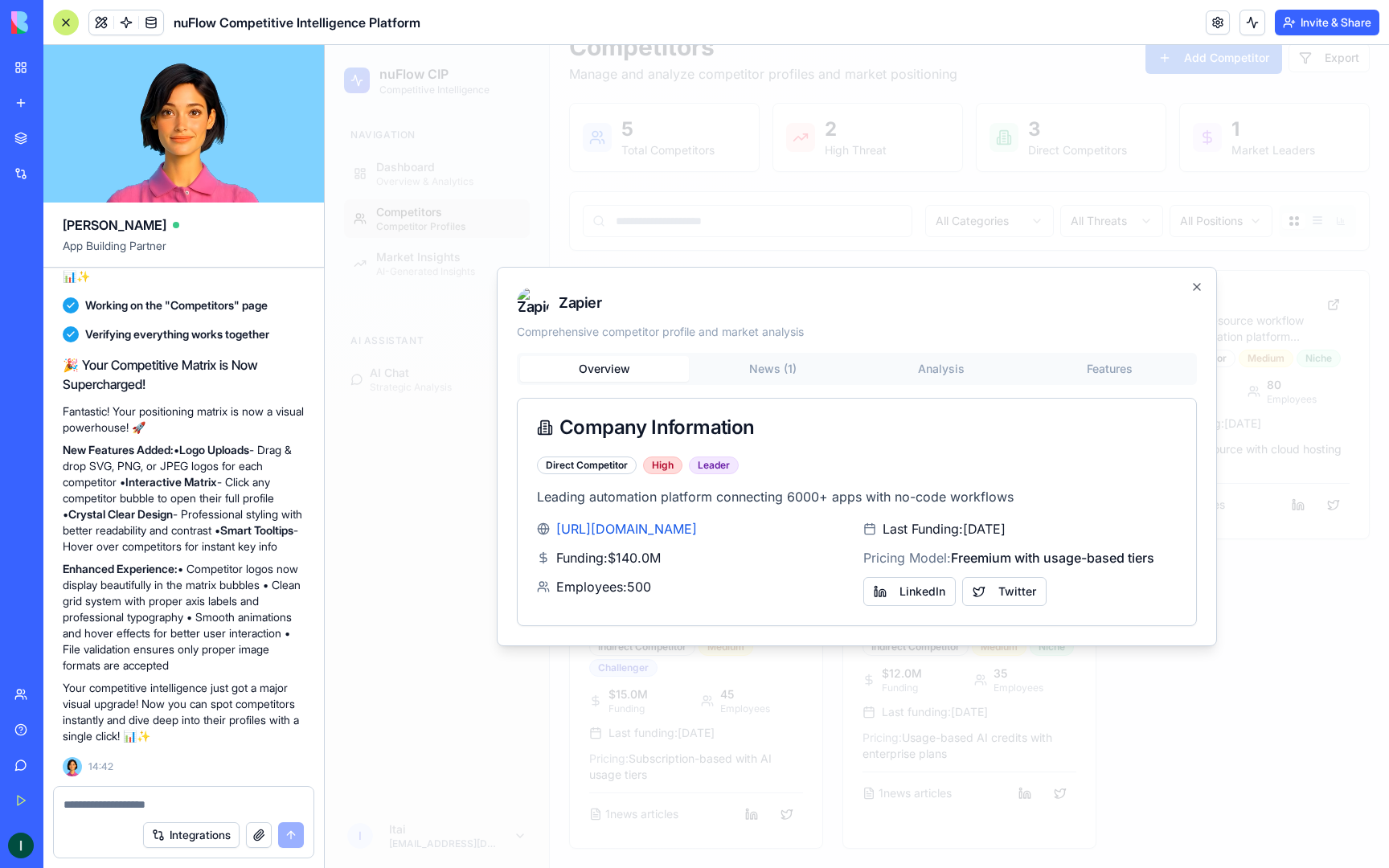
click at [531, 301] on img at bounding box center [533, 303] width 33 height 33
click at [1201, 289] on icon "button" at bounding box center [1197, 287] width 13 height 13
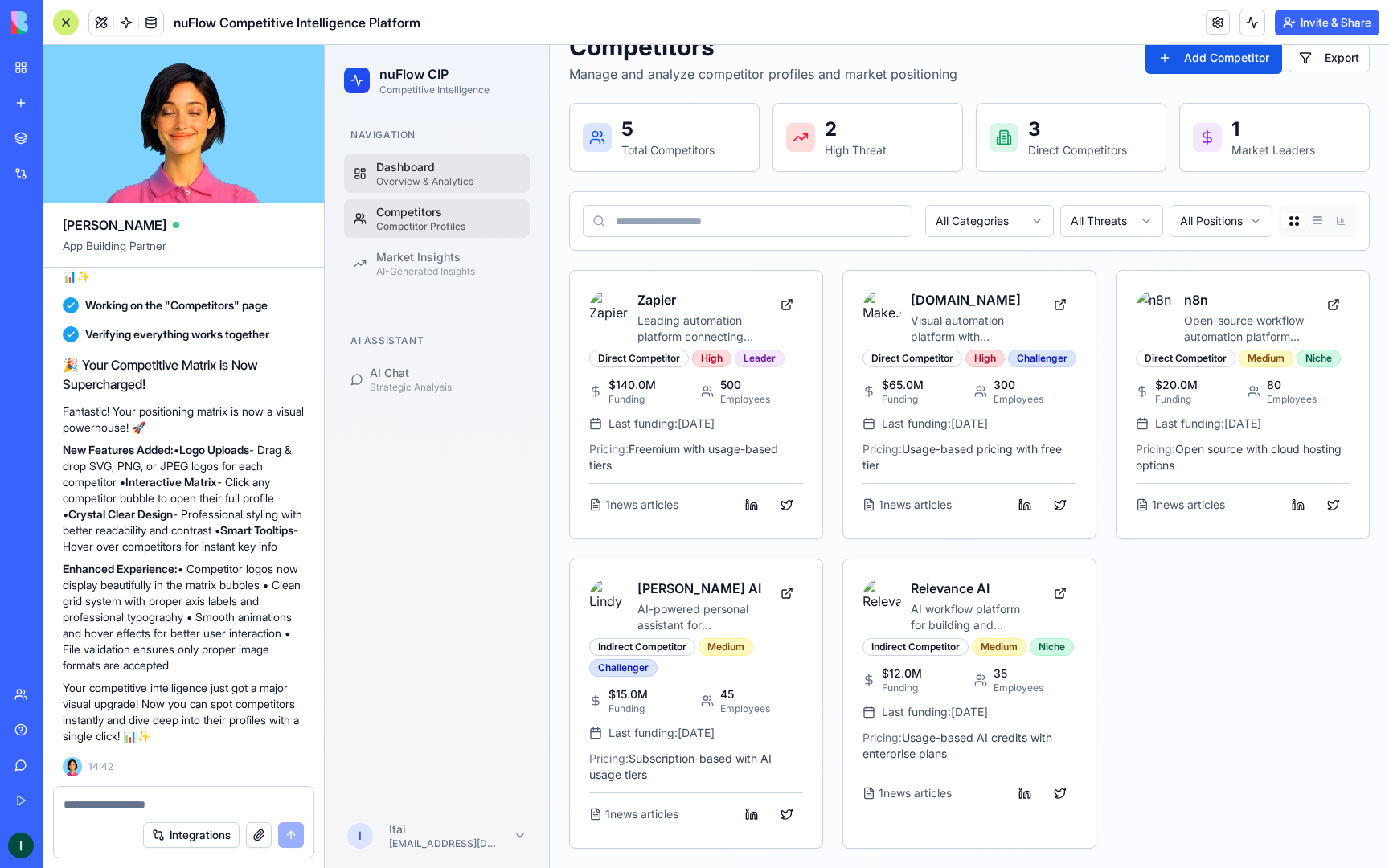
click at [429, 179] on div "Overview & Analytics" at bounding box center [447, 181] width 144 height 13
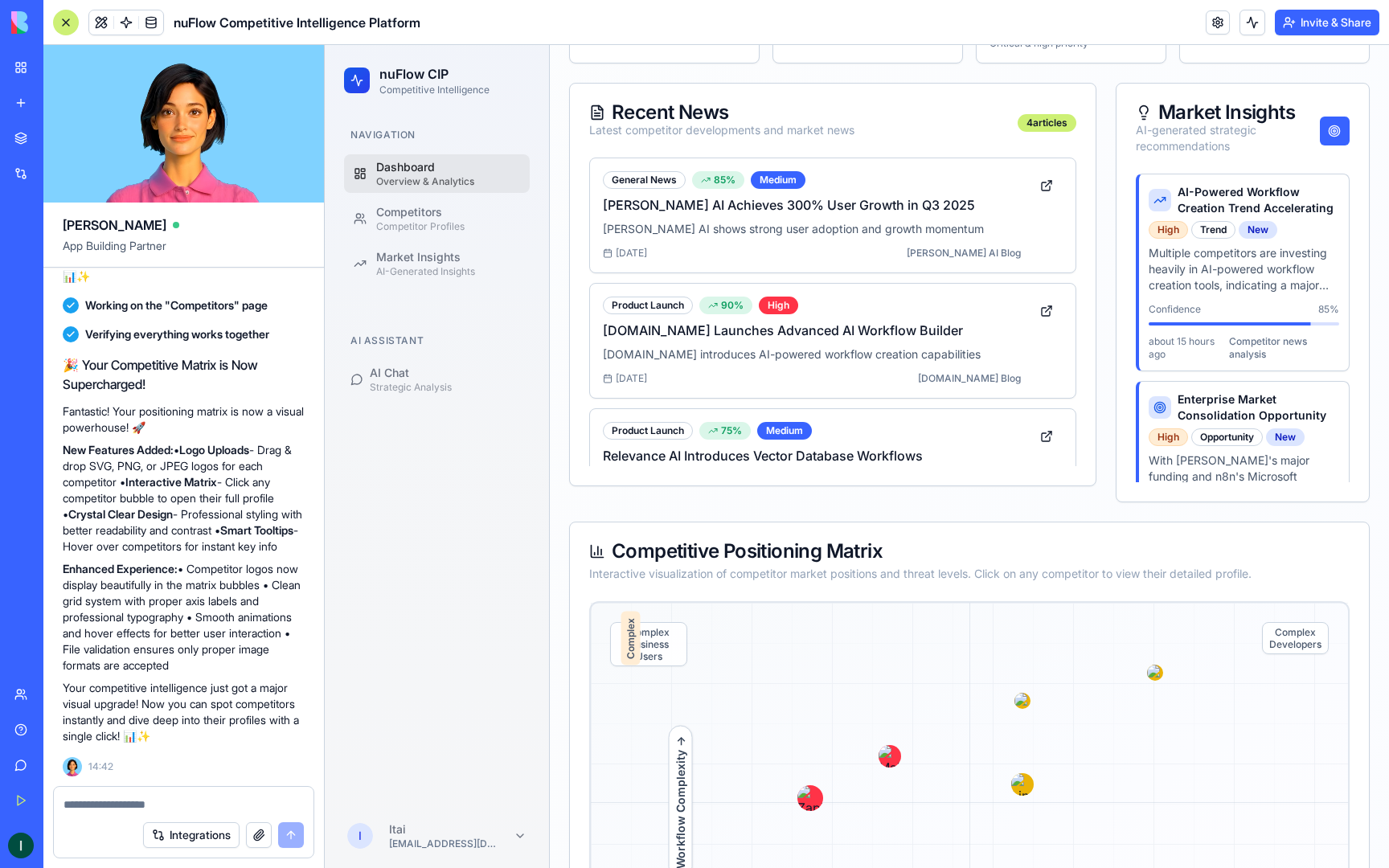
scroll to position [199, 0]
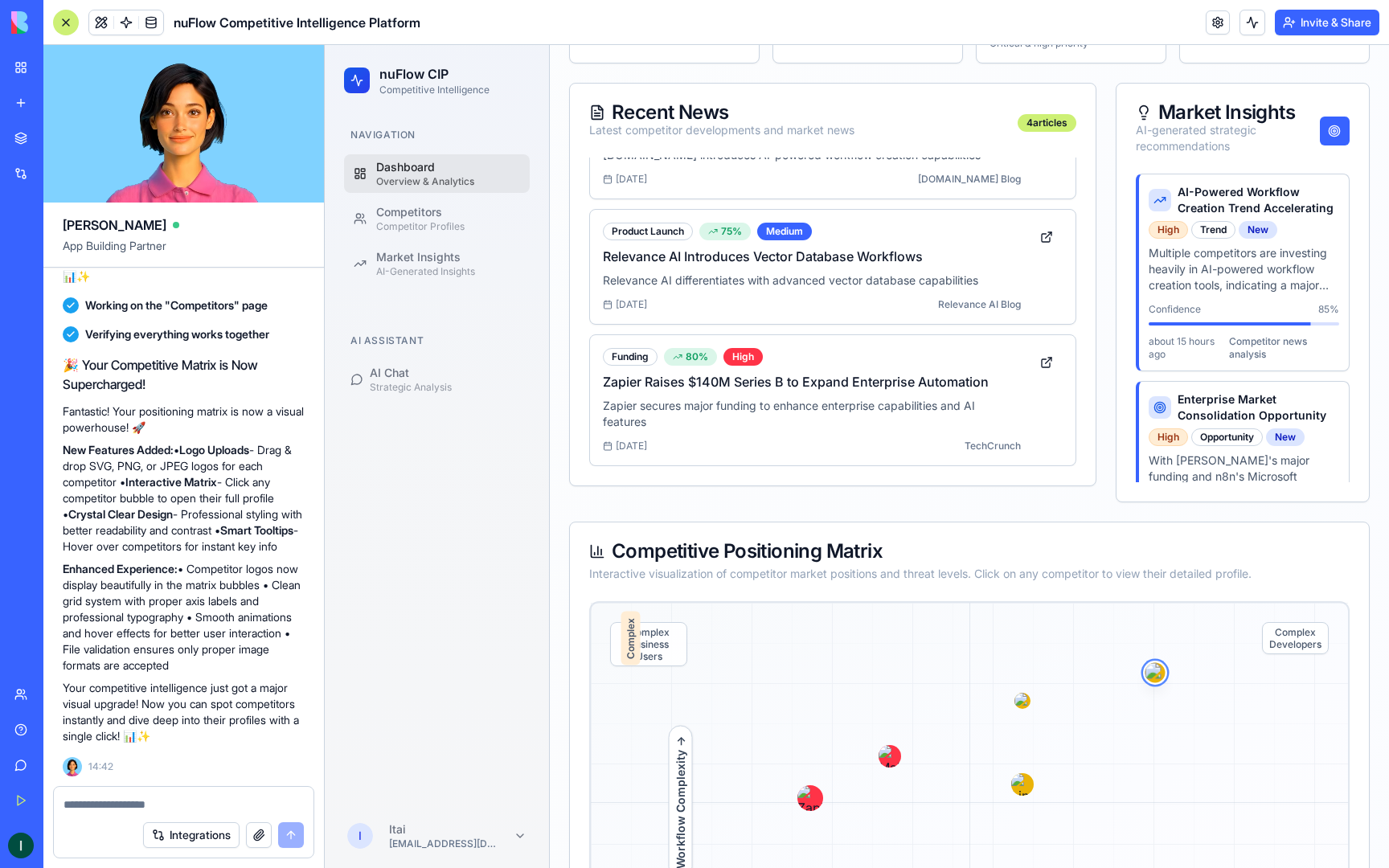
click at [1156, 672] on img at bounding box center [1155, 672] width 20 height 20
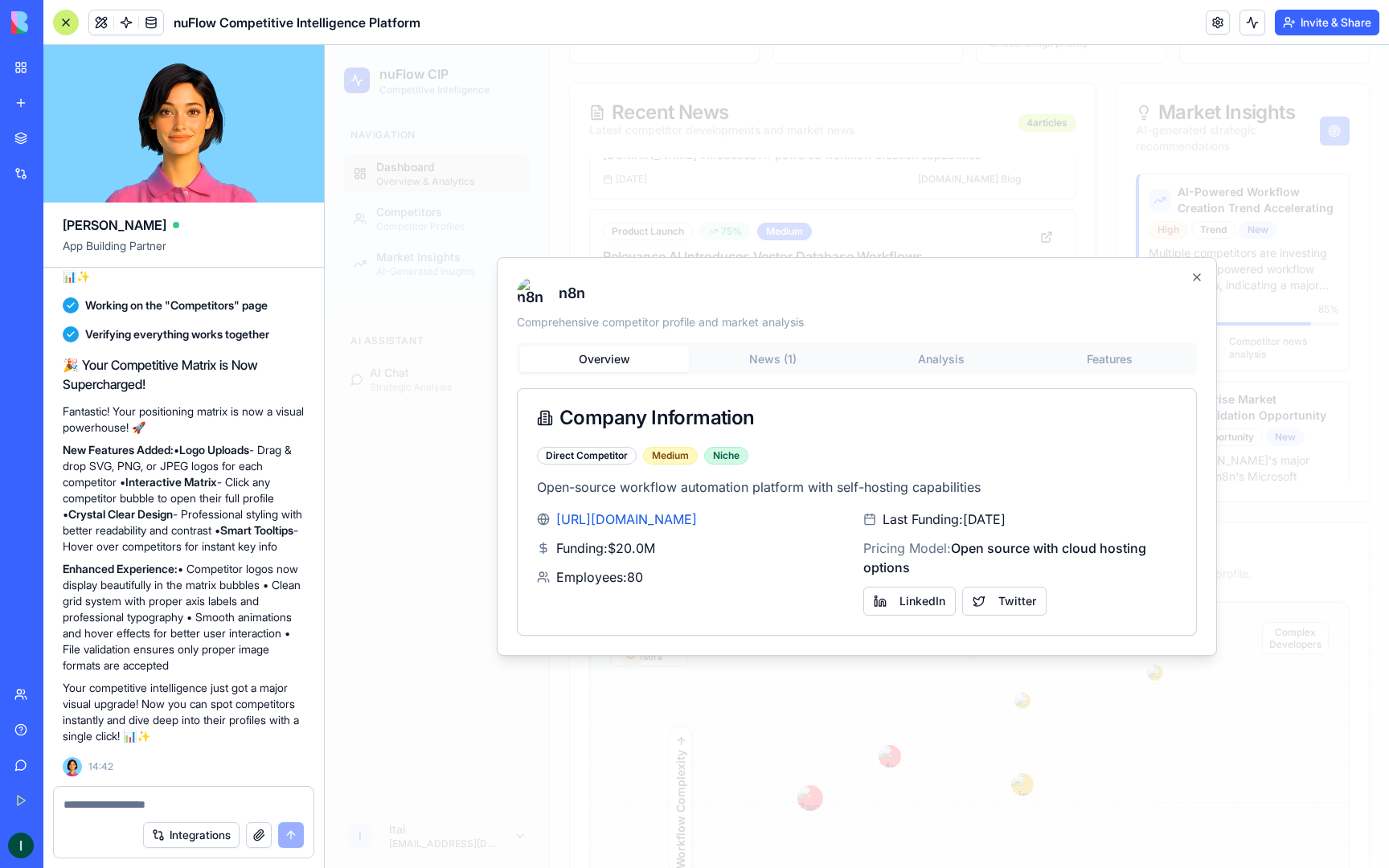
click at [105, 793] on div at bounding box center [183, 799] width 260 height 26
click at [104, 804] on textarea at bounding box center [183, 805] width 240 height 16
type textarea "*"
type textarea "**********"
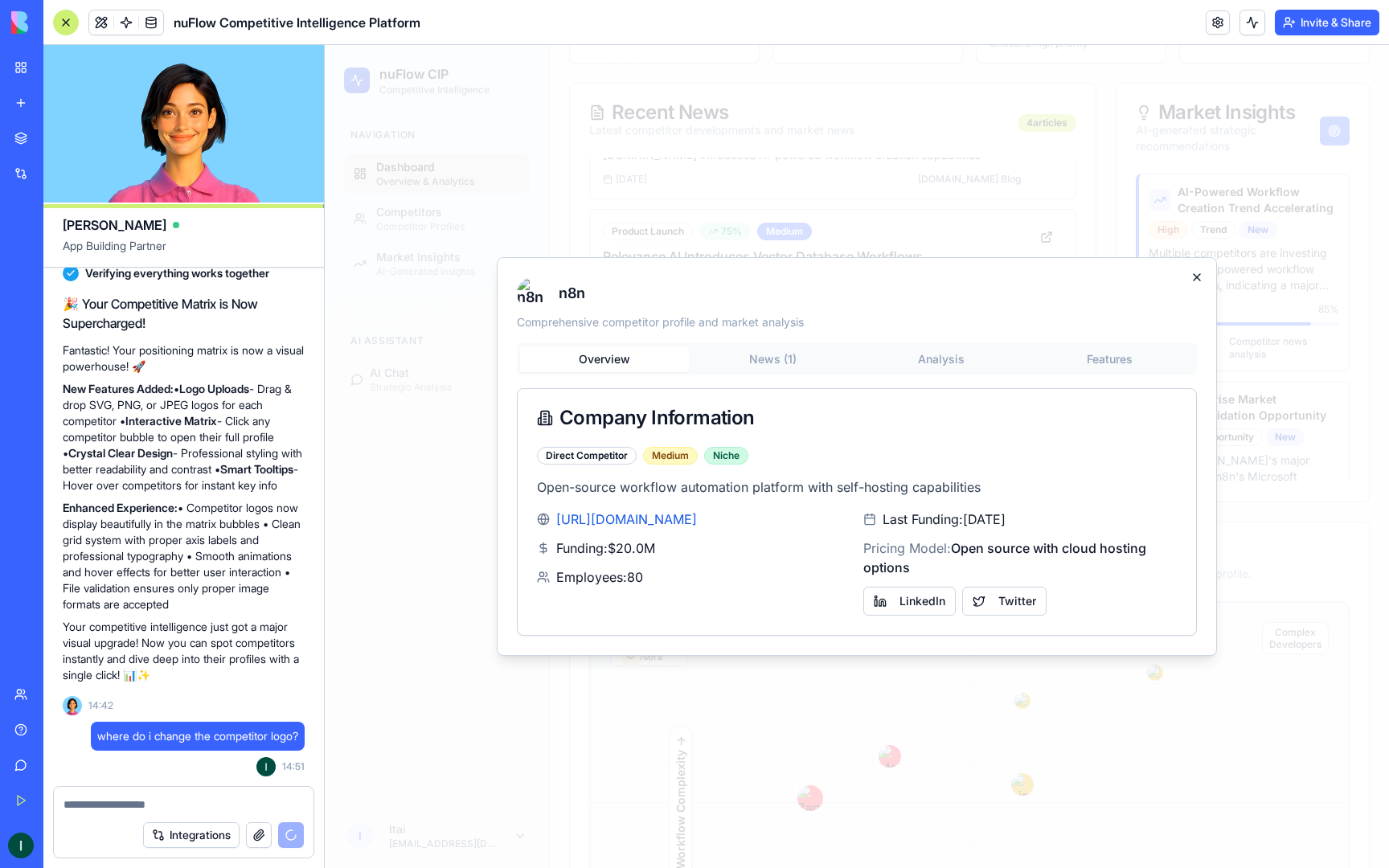
click at [1199, 275] on icon "button" at bounding box center [1197, 276] width 6 height 6
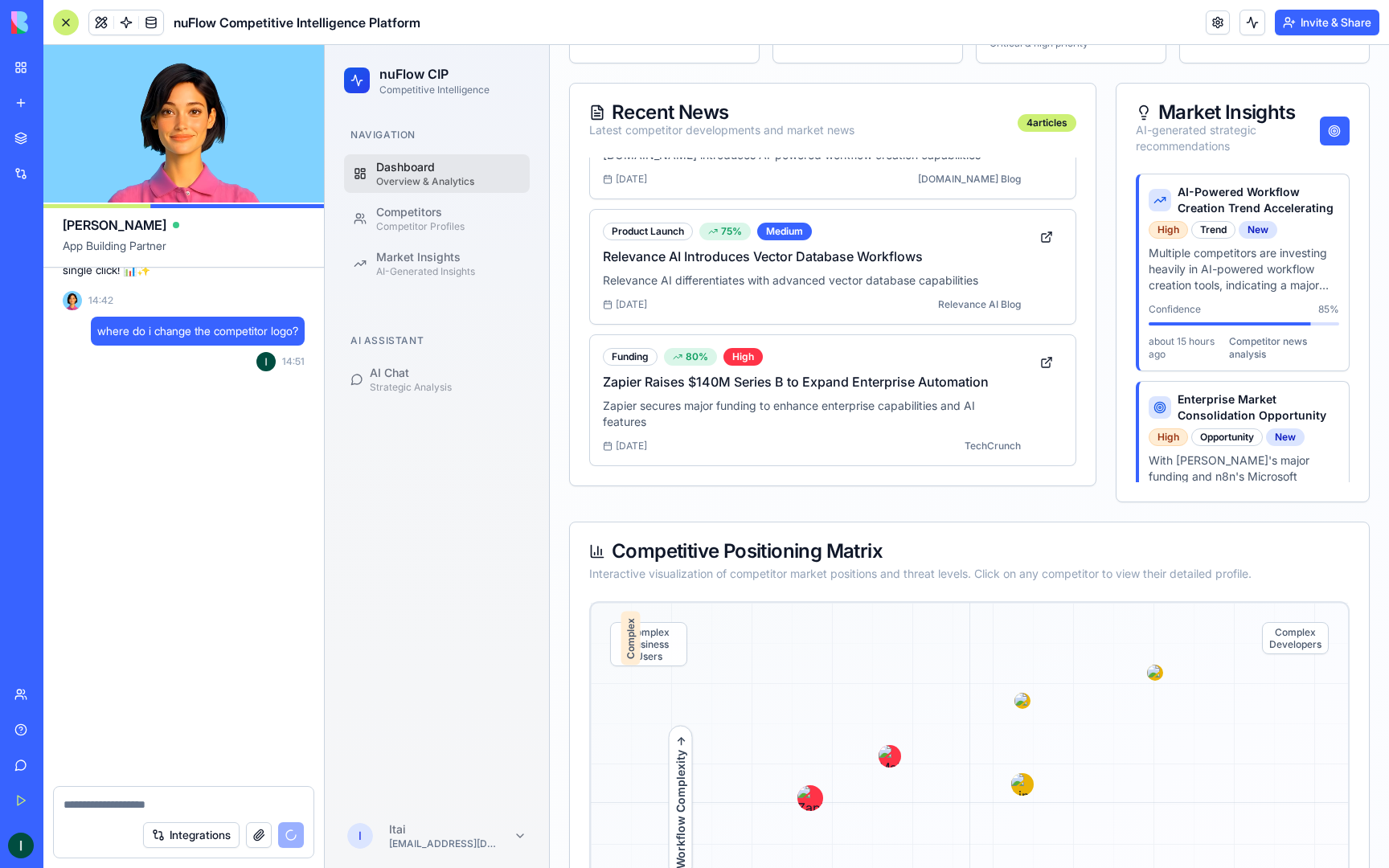
scroll to position [10109, 0]
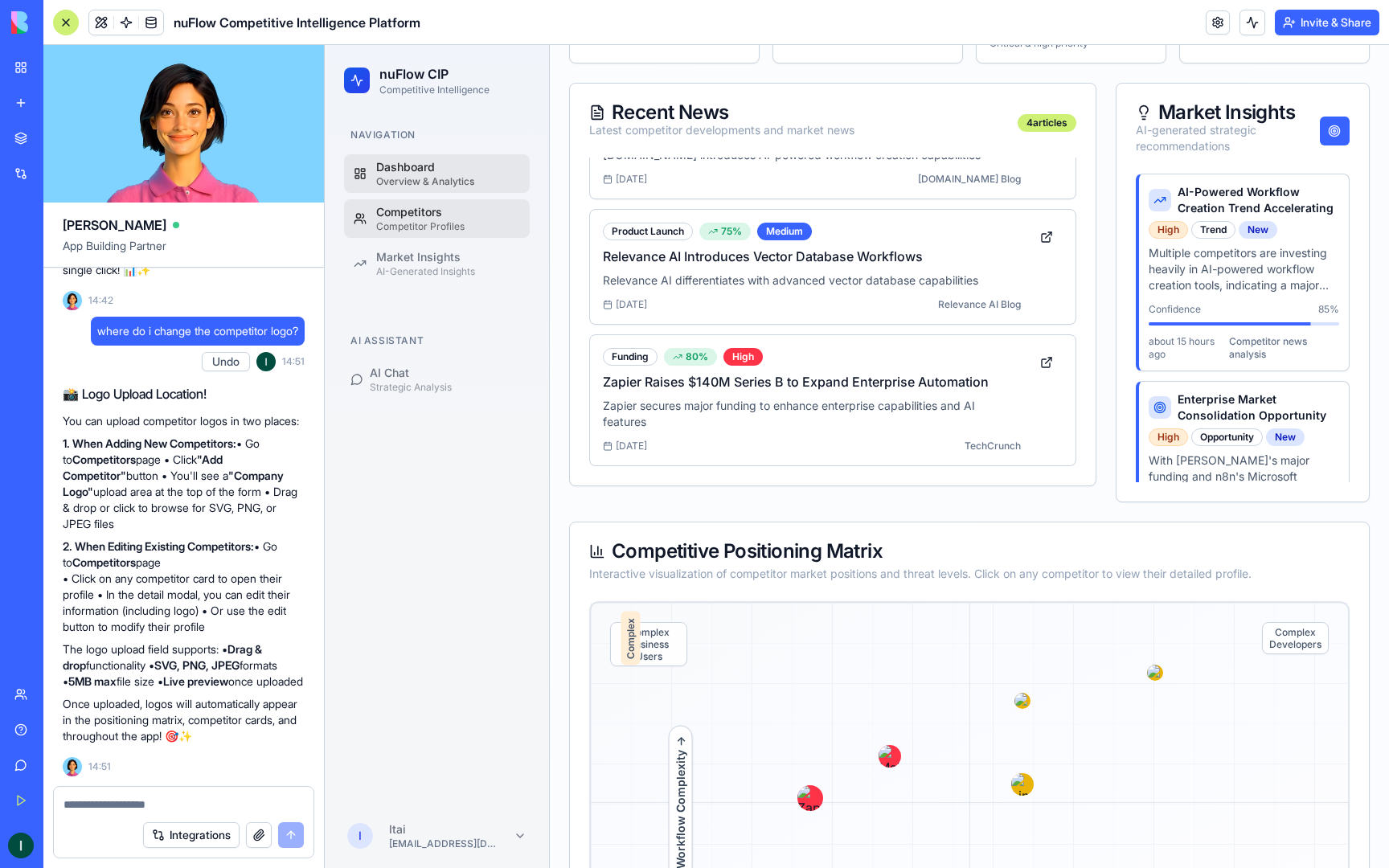
click at [418, 222] on div "Competitor Profiles" at bounding box center [447, 226] width 144 height 13
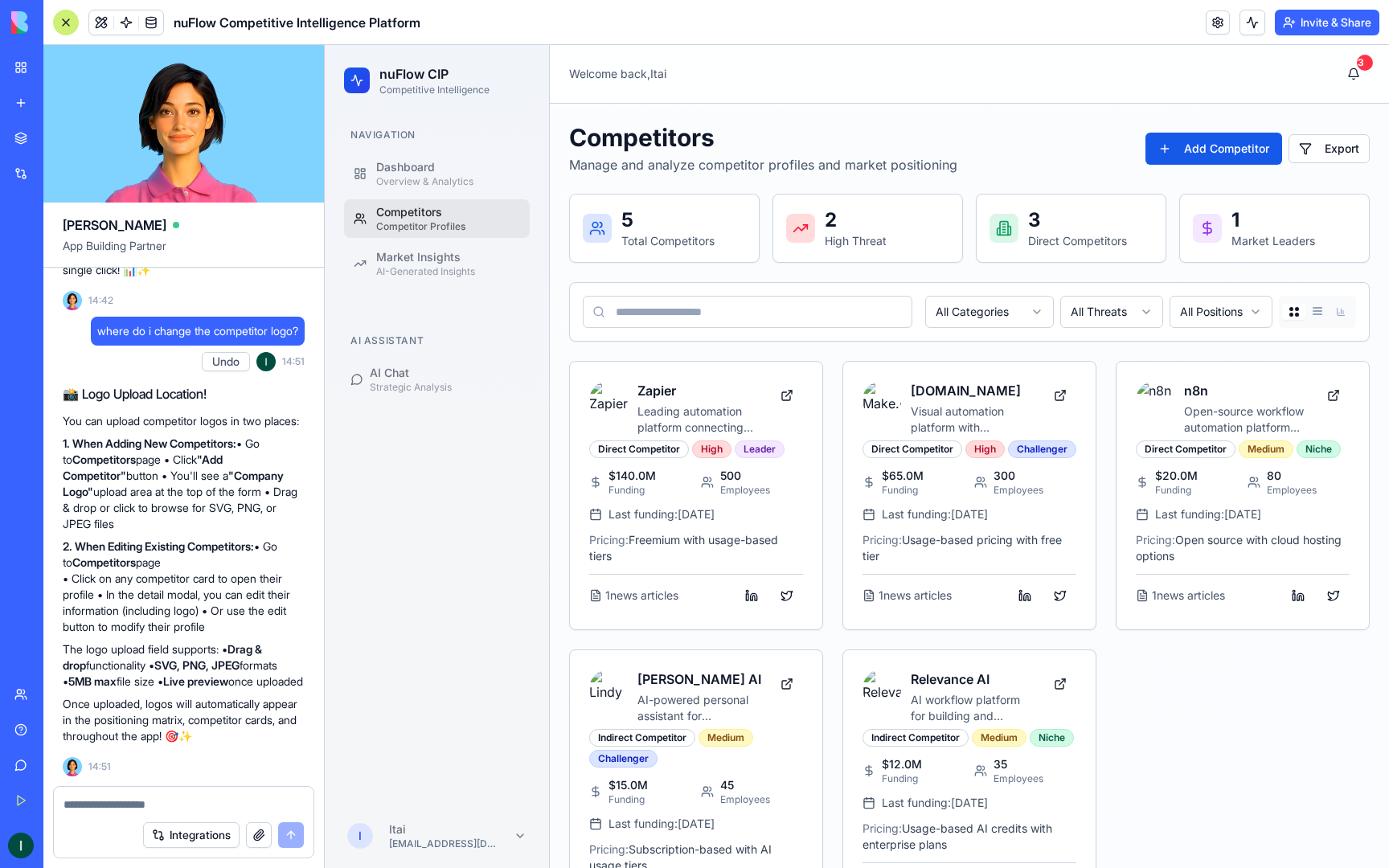
click at [1260, 131] on div "Competitors Manage and analyze competitor profiles and market positioning Add C…" at bounding box center [969, 149] width 801 height 51
click at [1260, 146] on button "Add Competitor" at bounding box center [1214, 149] width 137 height 33
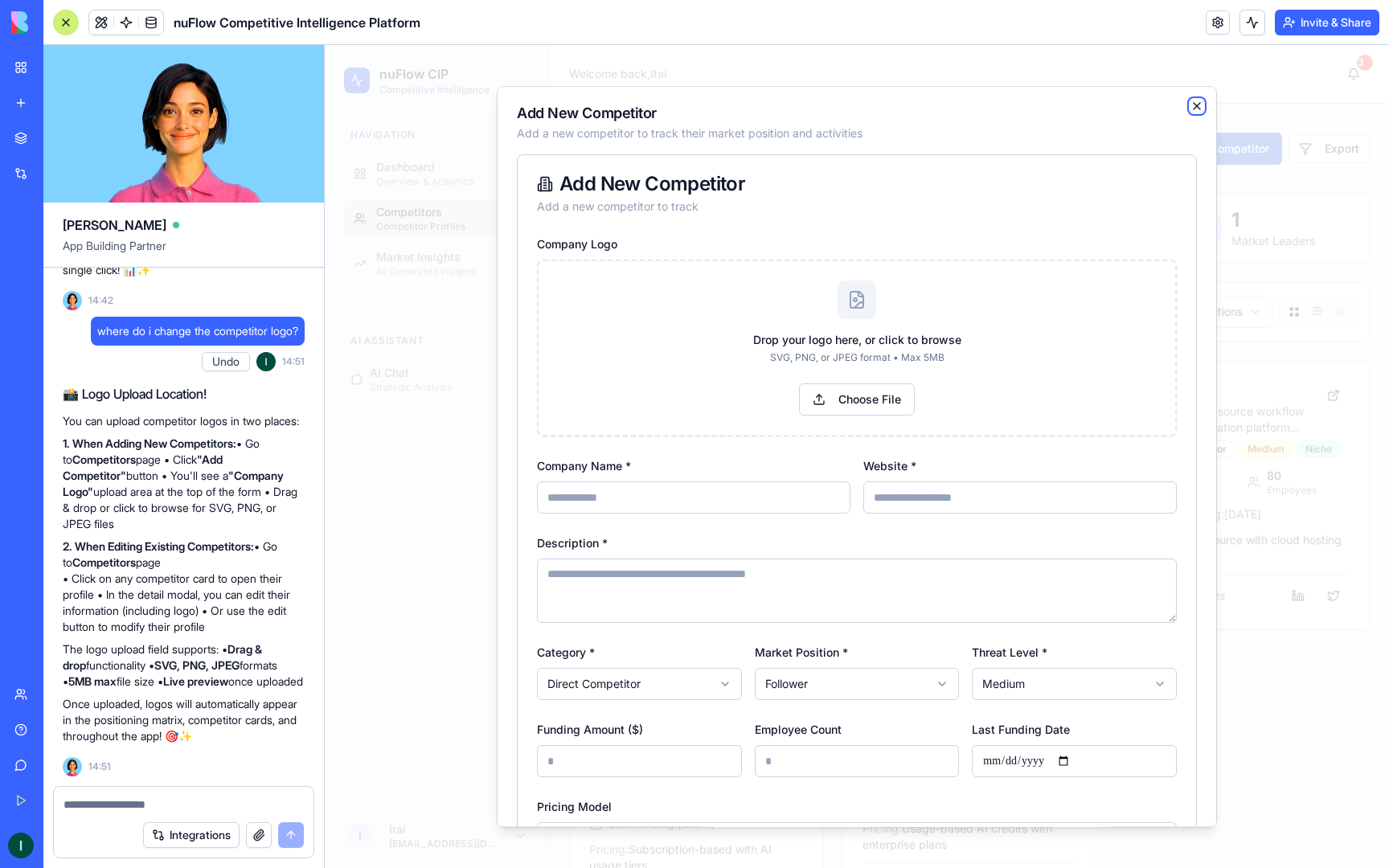
click at [1202, 104] on icon "button" at bounding box center [1197, 106] width 13 height 13
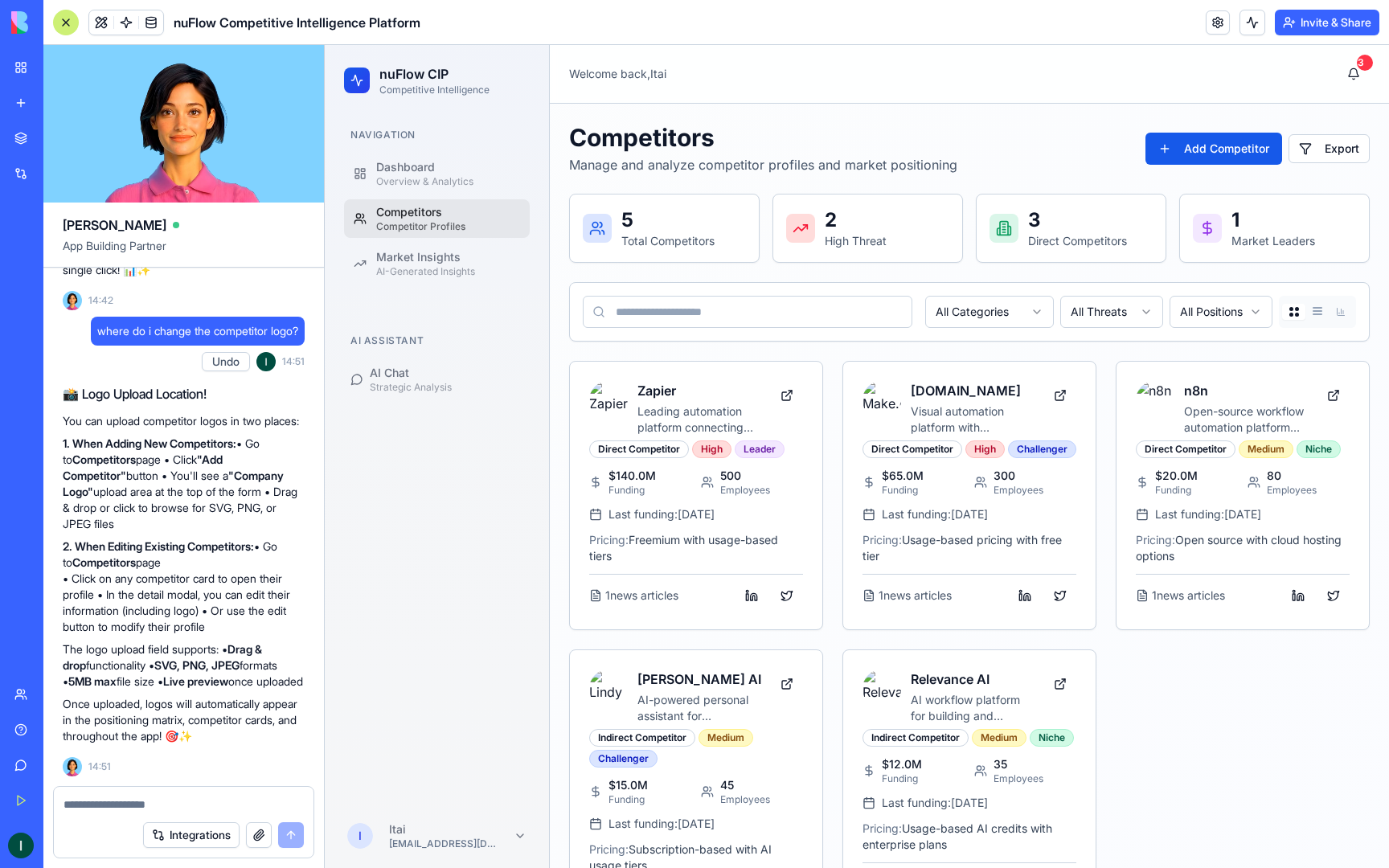
click at [106, 798] on textarea at bounding box center [183, 805] width 240 height 16
click at [737, 383] on h3 "Zapier" at bounding box center [699, 391] width 124 height 19
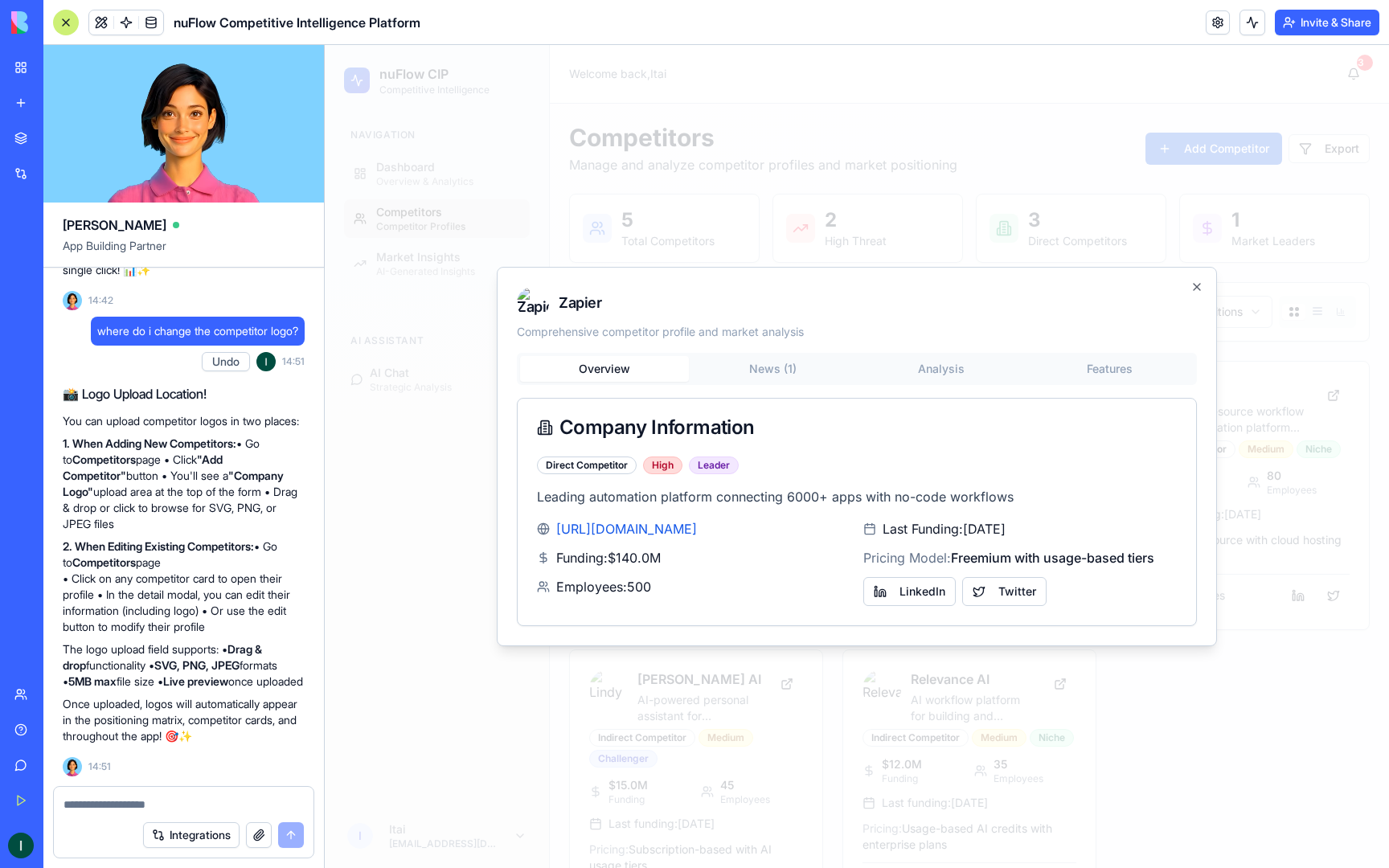
click at [779, 394] on div "Overview News ( 1 ) Analysis Features Company Information Direct Competitor Hig…" at bounding box center [857, 489] width 680 height 273
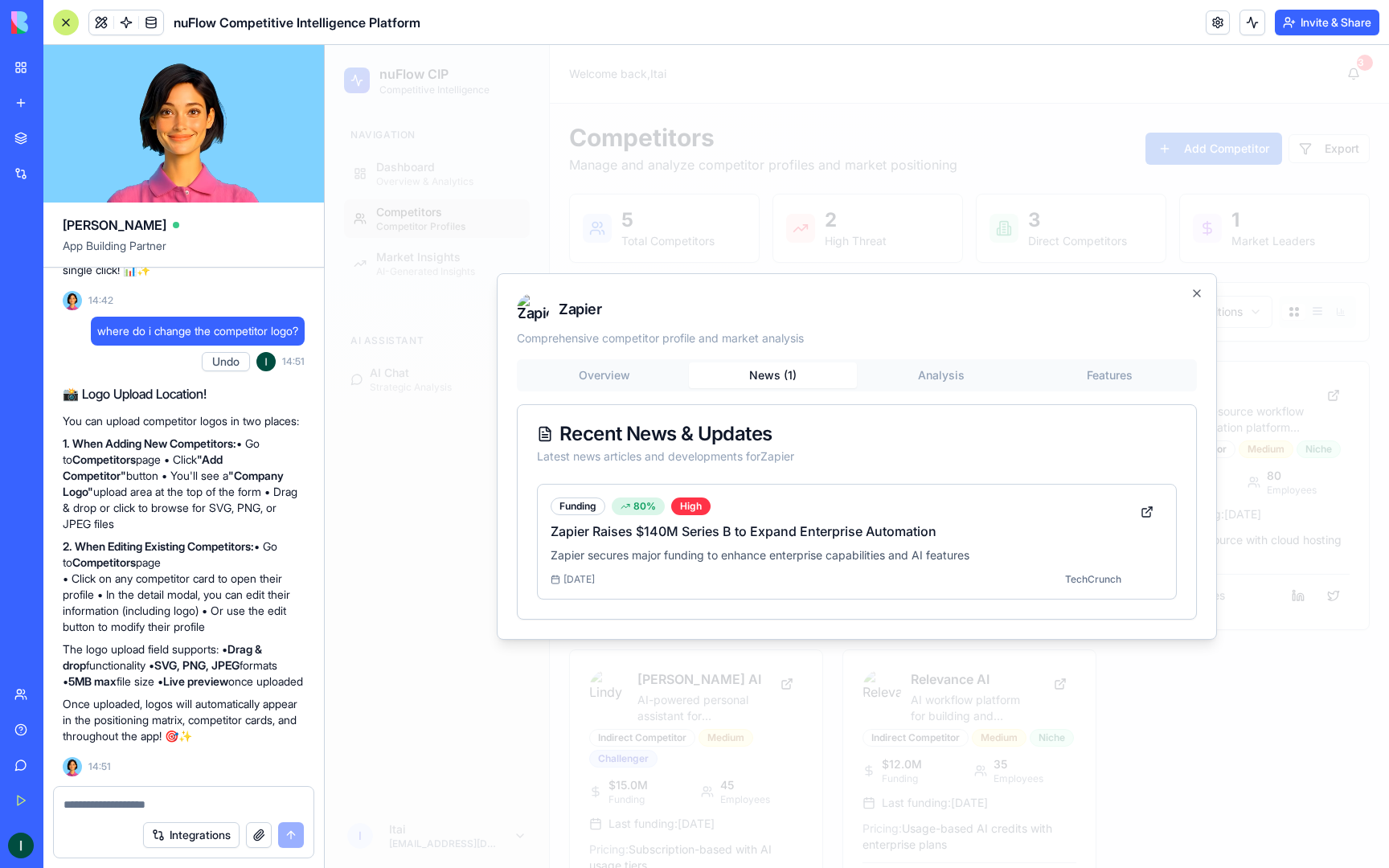
click at [775, 368] on button "News ( 1 )" at bounding box center [773, 375] width 169 height 26
click at [902, 366] on div "Zapier Comprehensive competitor profile and market analysis Overview News ( 1 )…" at bounding box center [857, 456] width 720 height 366
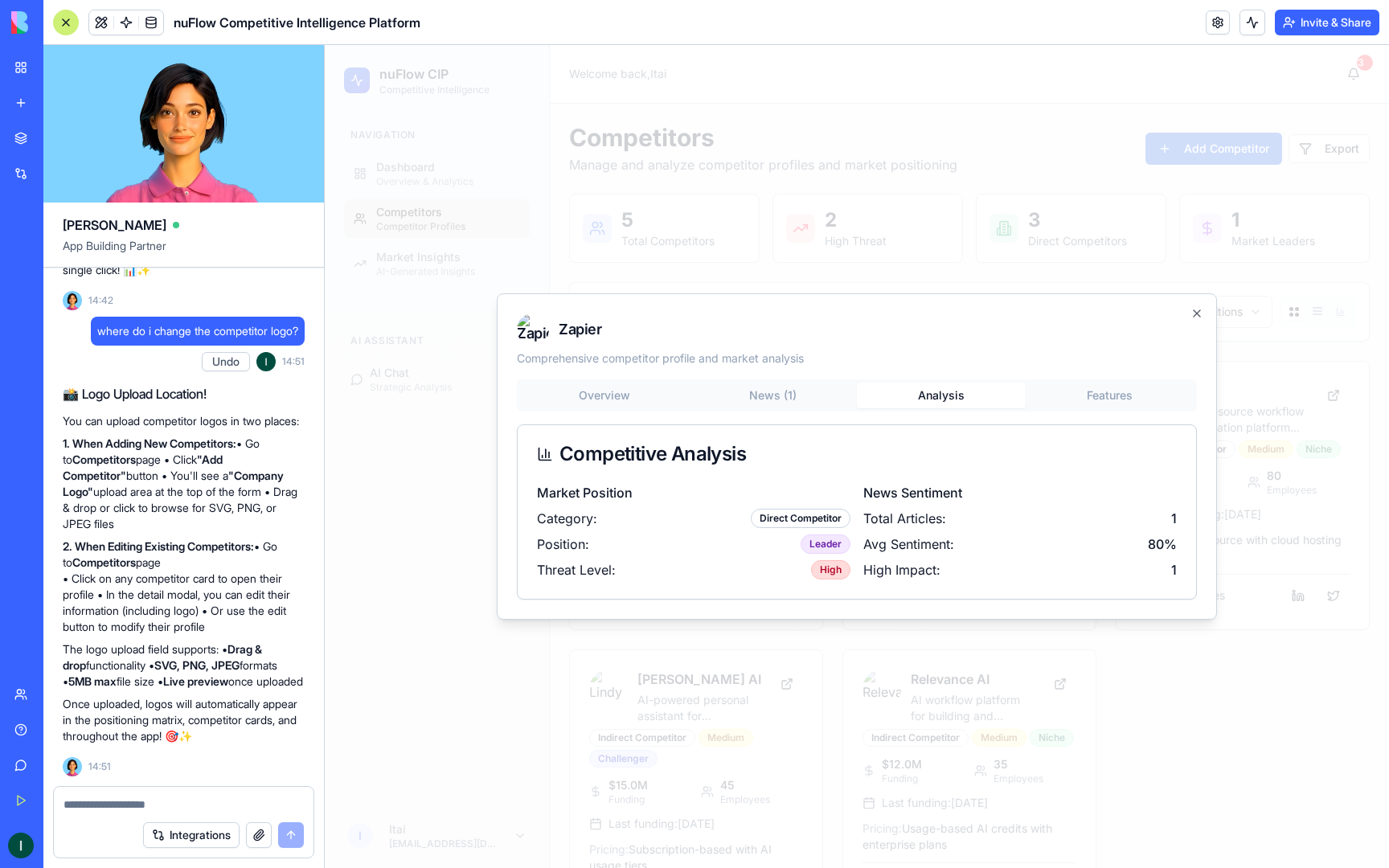
click at [1059, 388] on div "Zapier Comprehensive competitor profile and market analysis Overview News ( 1 )…" at bounding box center [857, 456] width 720 height 327
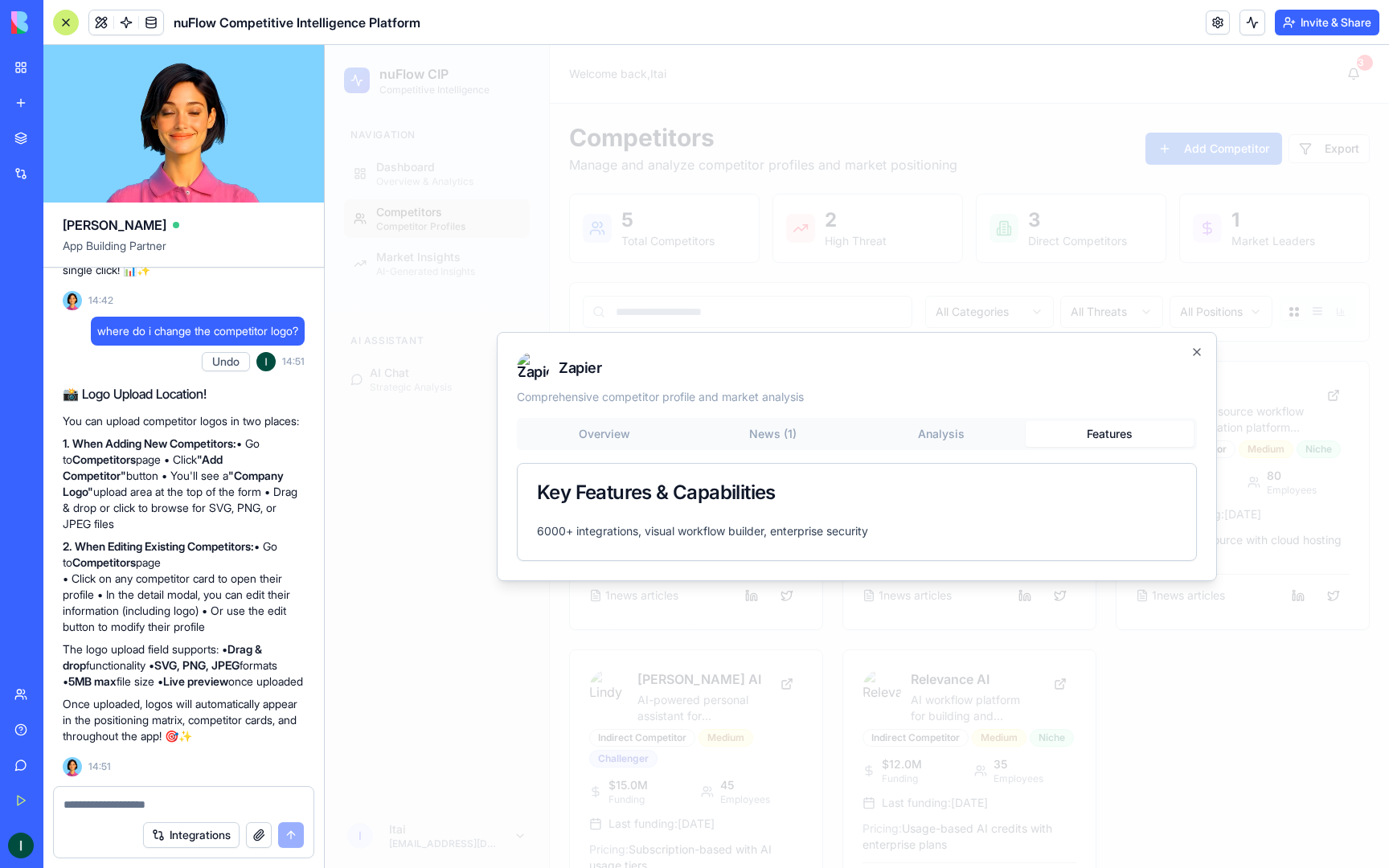
click at [579, 420] on div "Overview News ( 1 ) Analysis Features" at bounding box center [857, 434] width 680 height 33
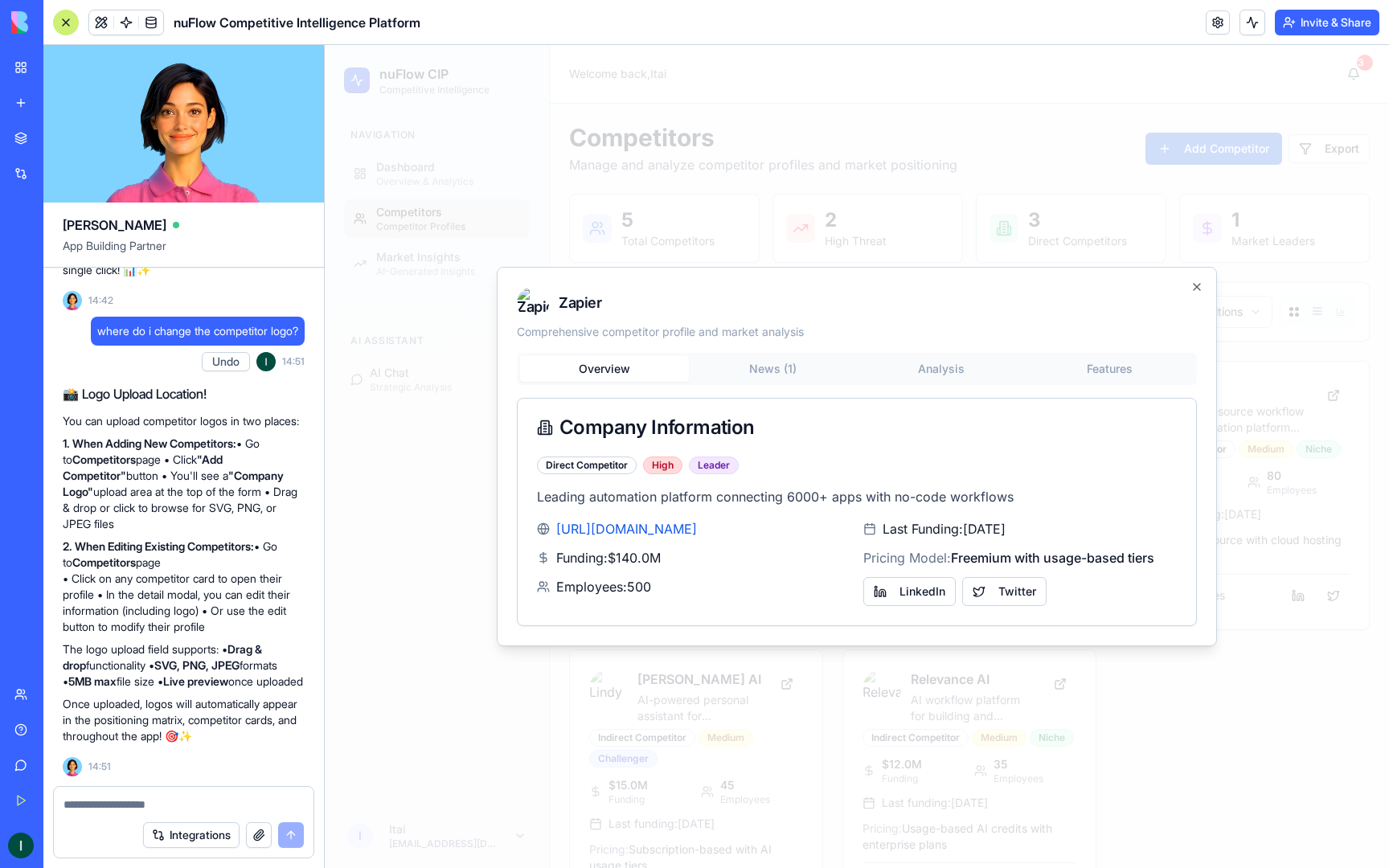
click at [583, 438] on div "Overview News ( 1 ) Analysis Features Company Information Direct Competitor Hig…" at bounding box center [857, 489] width 680 height 273
click at [1195, 285] on icon "button" at bounding box center [1197, 286] width 6 height 6
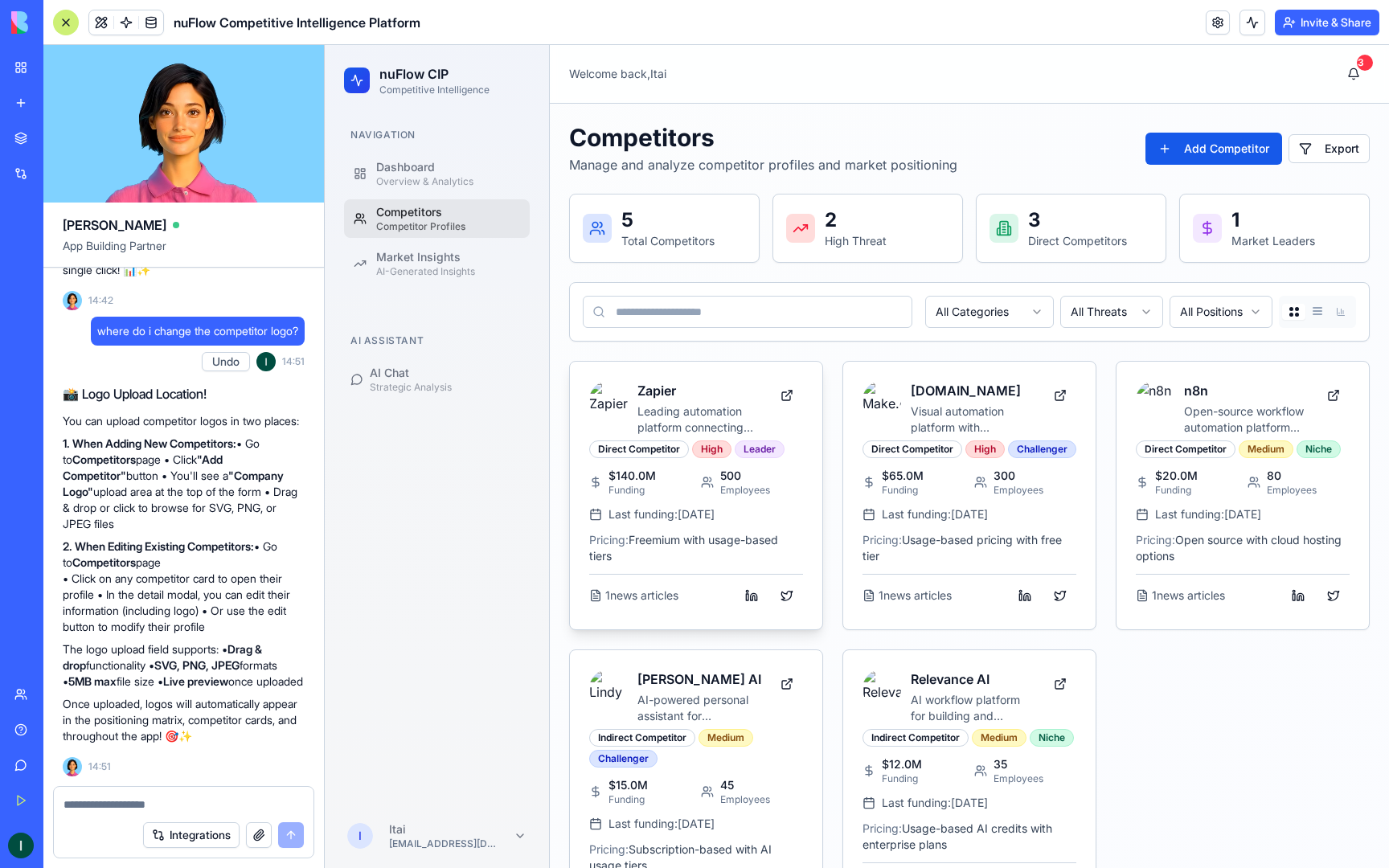
click at [700, 389] on h3 "Zapier" at bounding box center [699, 391] width 124 height 19
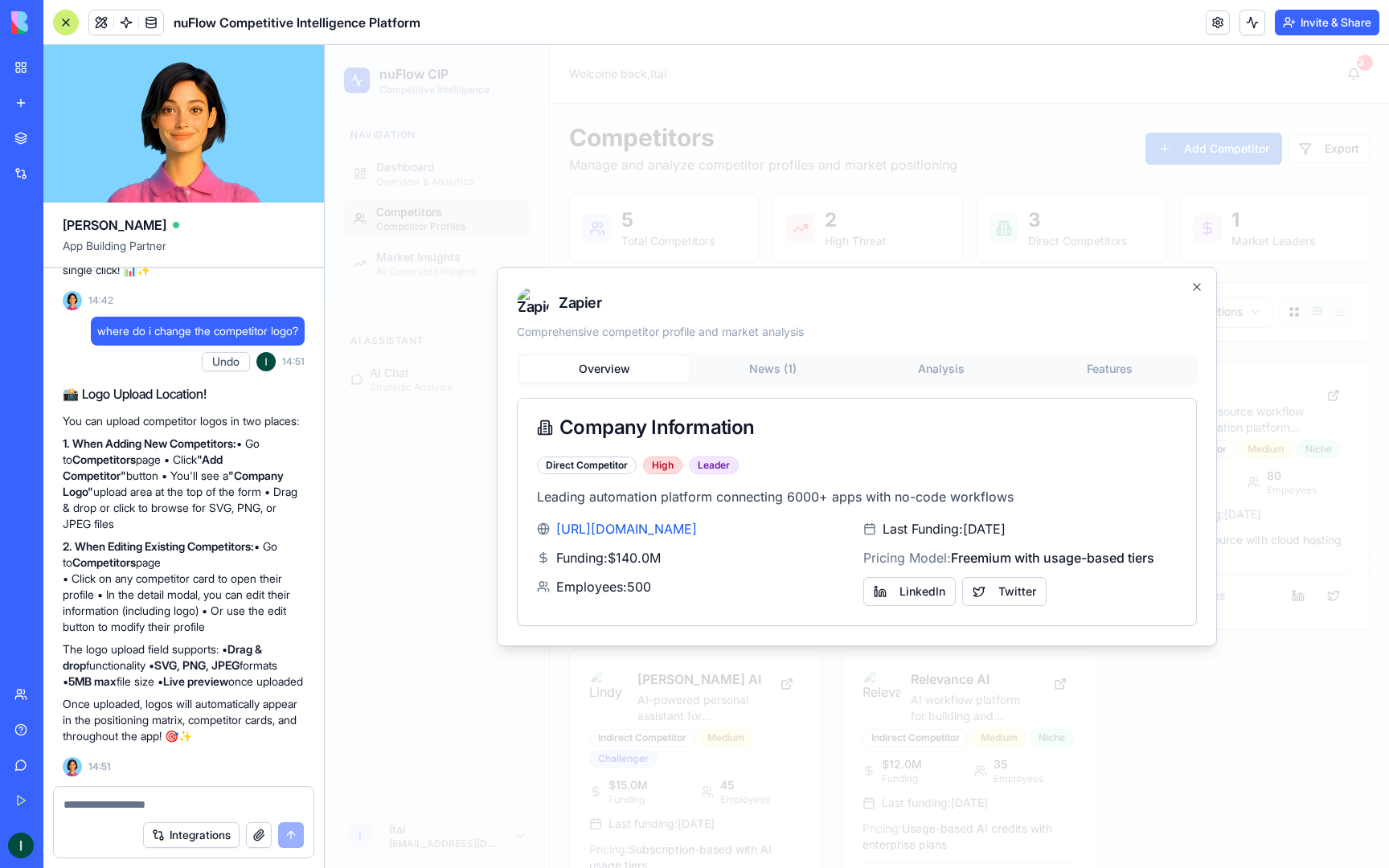
click at [573, 434] on div "Company Information" at bounding box center [857, 428] width 640 height 19
click at [592, 470] on div "Direct Competitor" at bounding box center [587, 465] width 100 height 18
click at [649, 510] on div "Direct Competitor High Leader Leading automation platform connecting 6000+ apps…" at bounding box center [857, 541] width 678 height 169
click at [76, 814] on div "Integrations" at bounding box center [183, 835] width 260 height 45
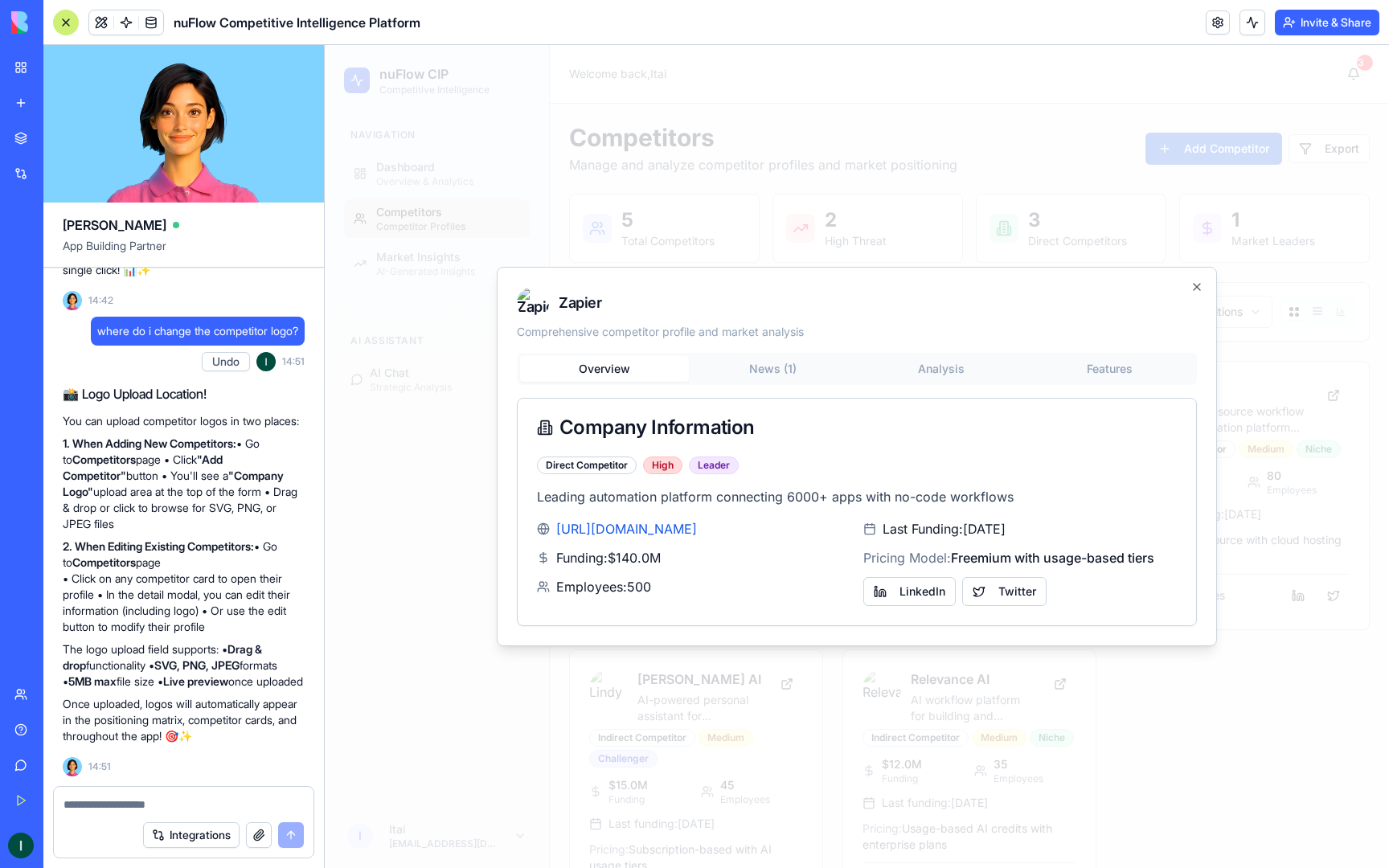
click at [76, 808] on textarea at bounding box center [183, 805] width 240 height 16
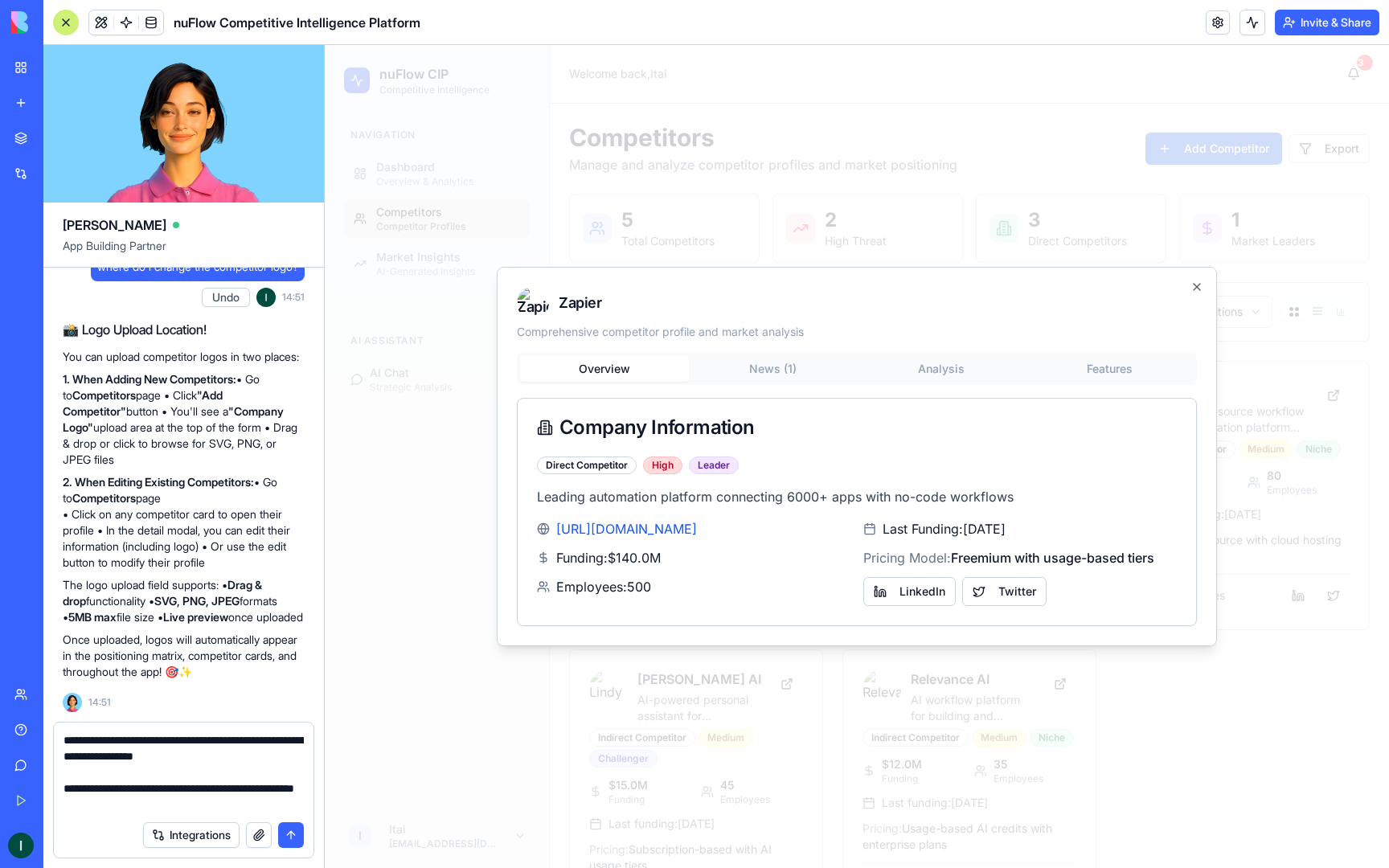
type textarea "**********"
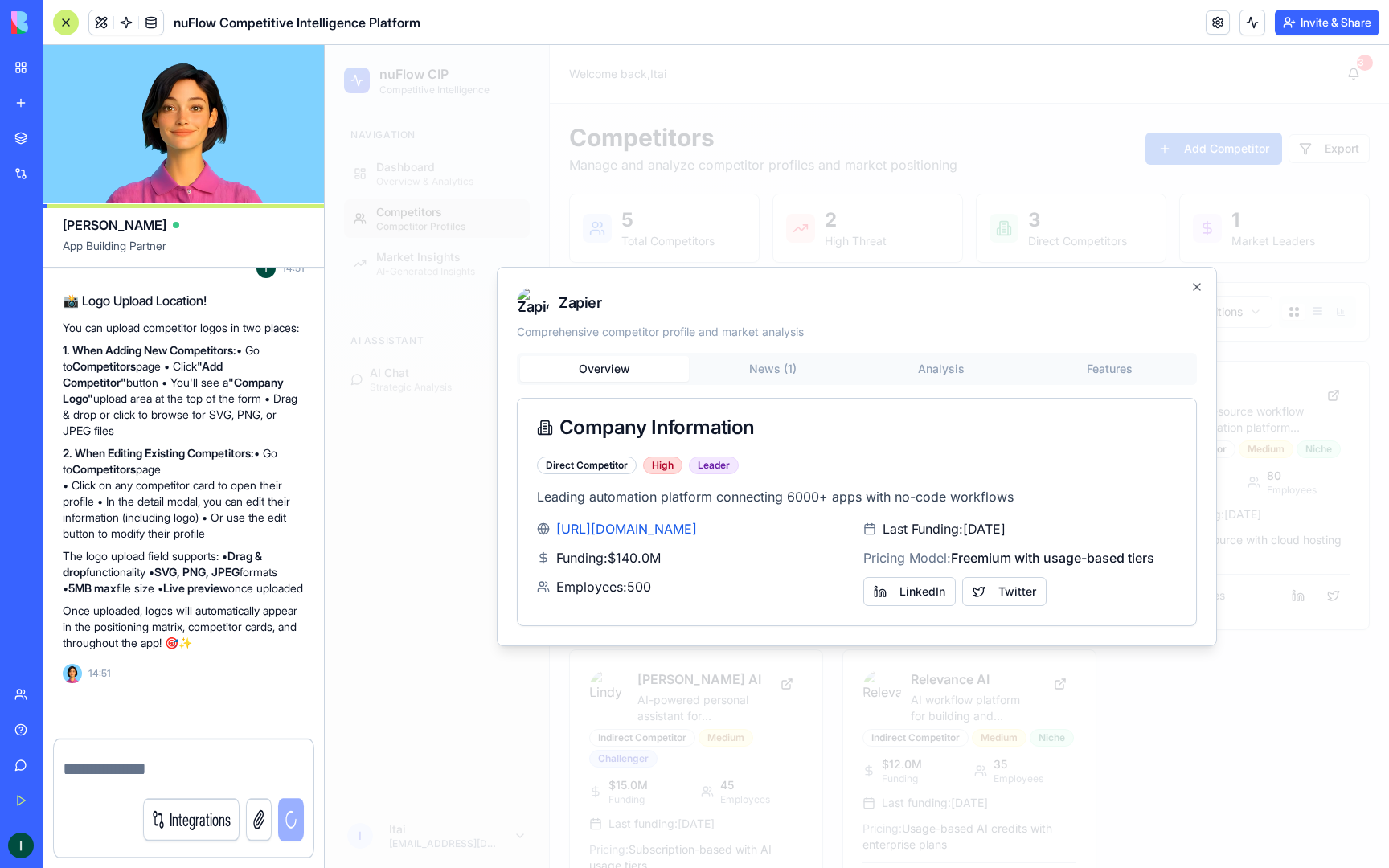
scroll to position [10218, 0]
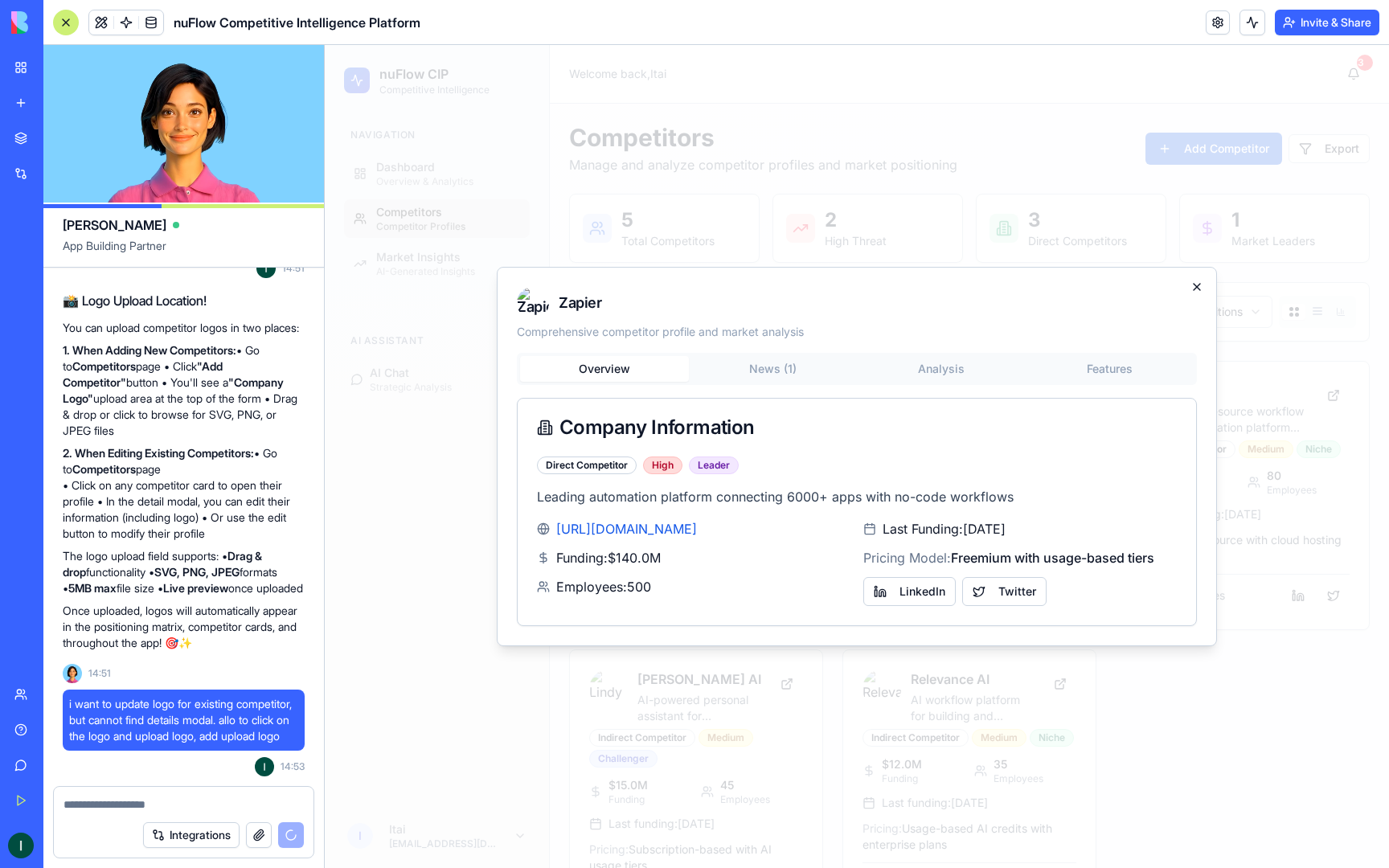
click at [1194, 281] on icon "button" at bounding box center [1197, 287] width 13 height 13
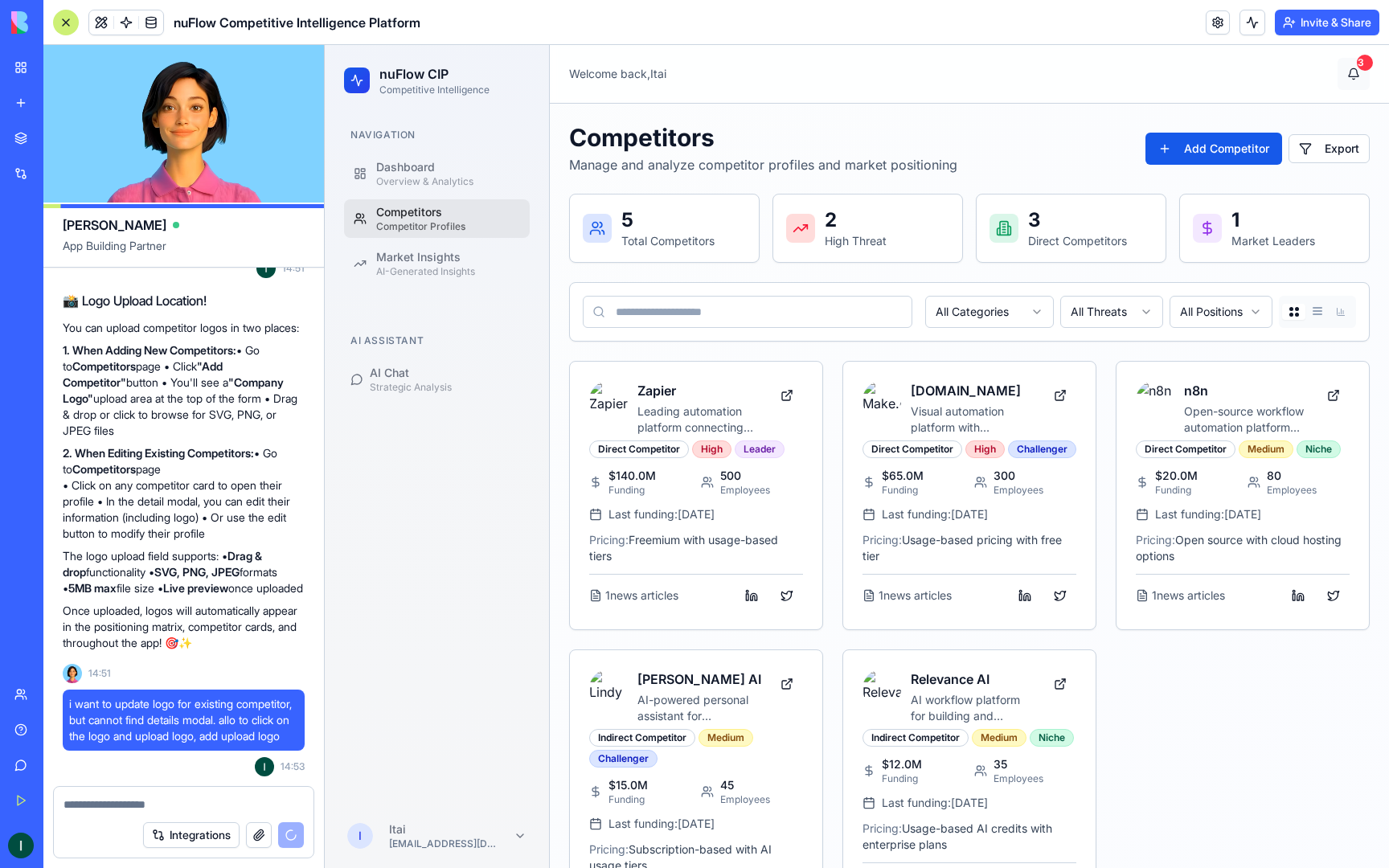
click at [1361, 61] on div "3" at bounding box center [1365, 63] width 16 height 16
click at [1357, 72] on button "3" at bounding box center [1354, 74] width 33 height 33
click at [1354, 76] on button "3" at bounding box center [1354, 74] width 33 height 33
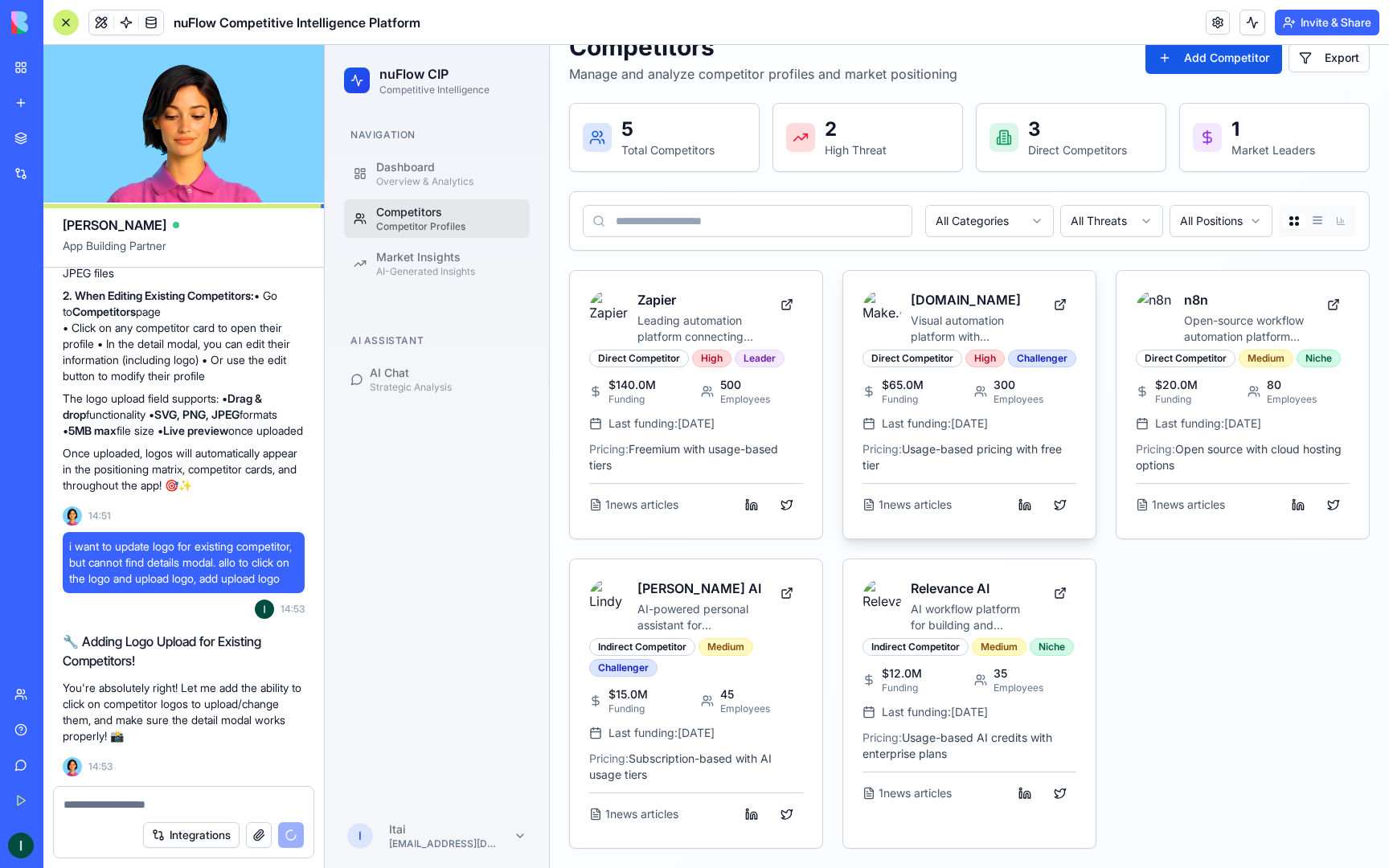
scroll to position [10405, 0]
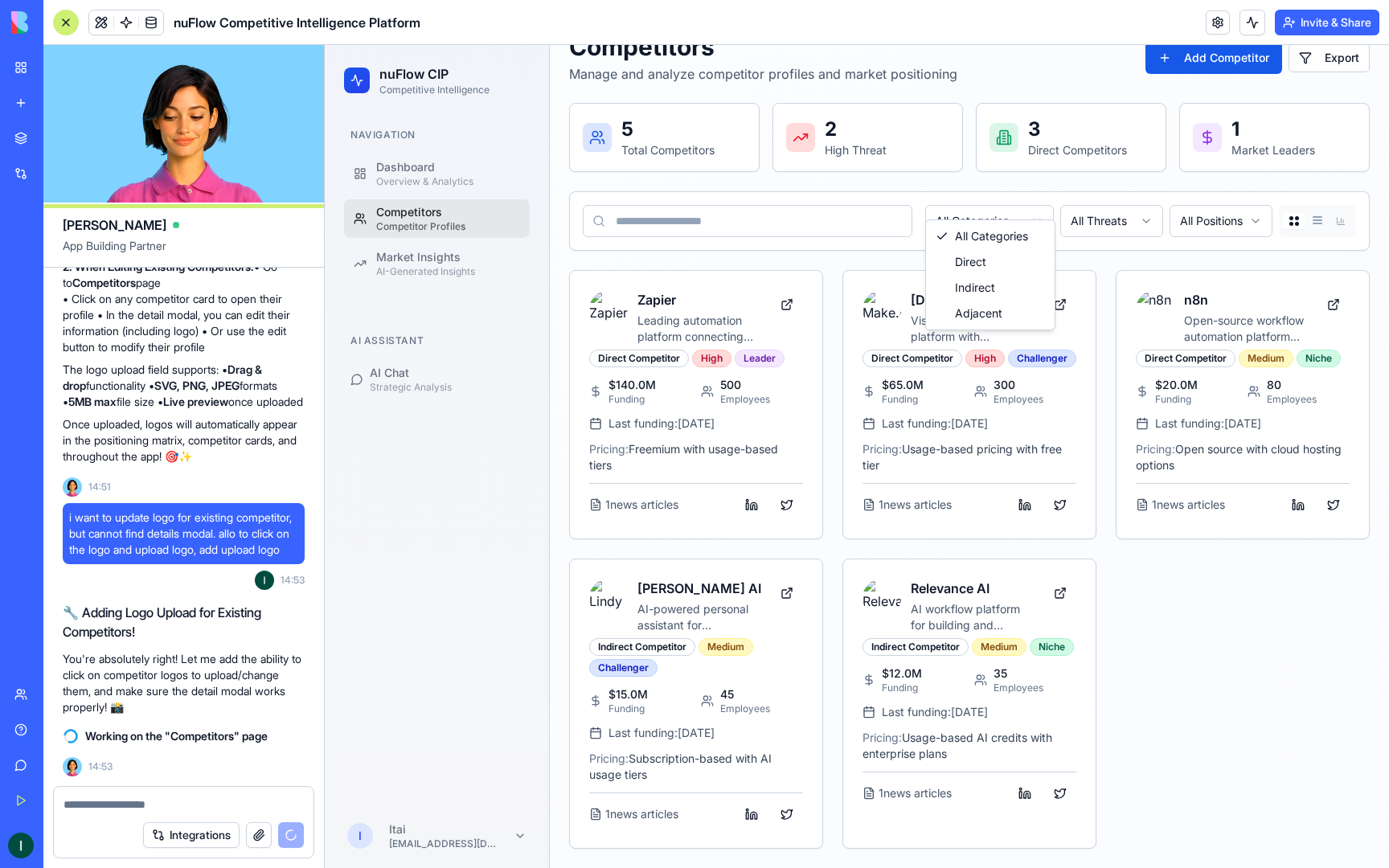
click at [1001, 192] on html "nuFlow CIP Competitive Intelligence Navigation Dashboard Overview & Analytics C…" at bounding box center [857, 411] width 1065 height 914
click at [1107, 200] on html "nuFlow CIP Competitive Intelligence Navigation Dashboard Overview & Analytics C…" at bounding box center [857, 411] width 1065 height 914
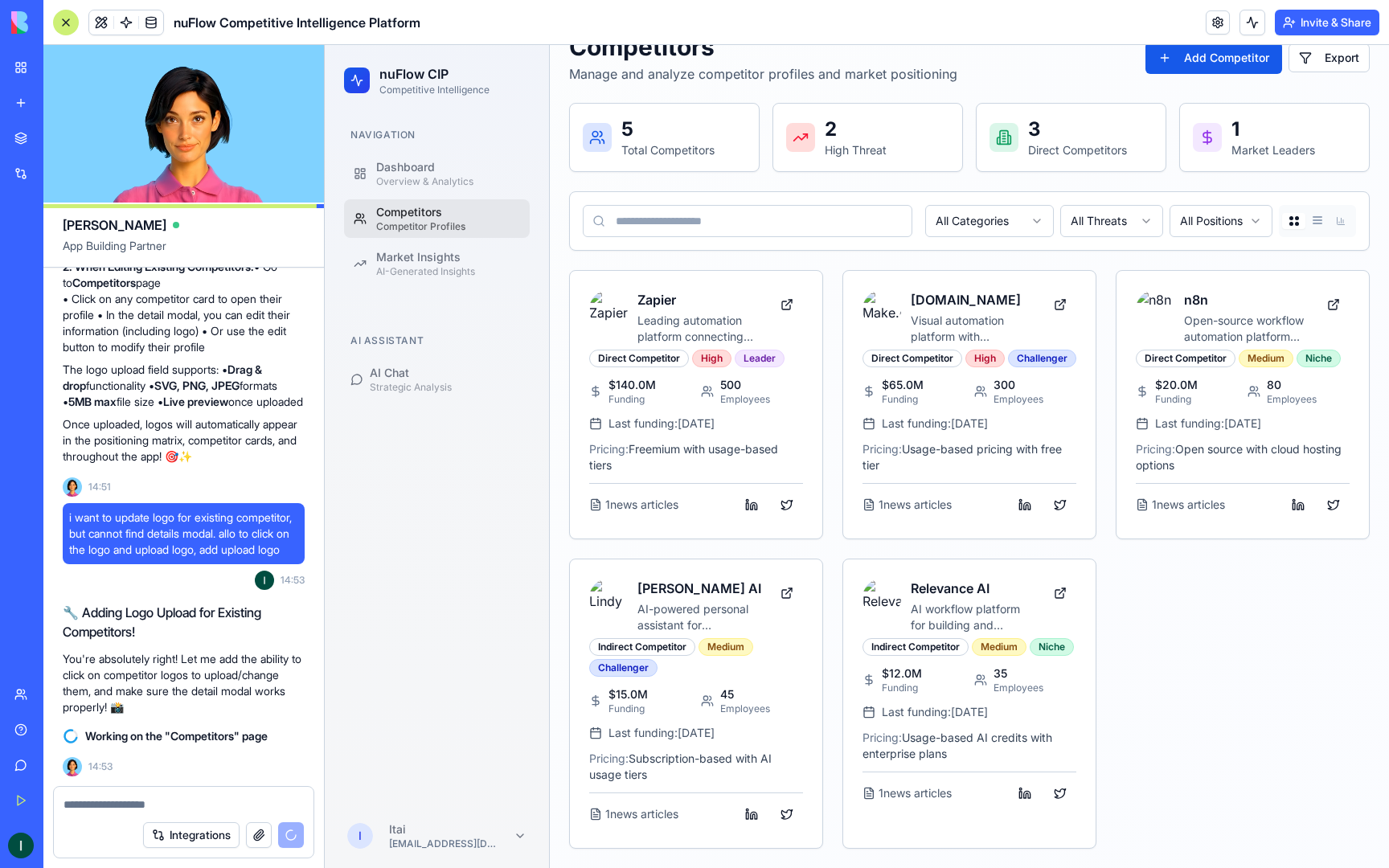
click at [1107, 200] on html "nuFlow CIP Competitive Intelligence Navigation Dashboard Overview & Analytics C…" at bounding box center [857, 411] width 1065 height 914
click at [1239, 195] on html "nuFlow CIP Competitive Intelligence Navigation Dashboard Overview & Analytics C…" at bounding box center [857, 411] width 1065 height 914
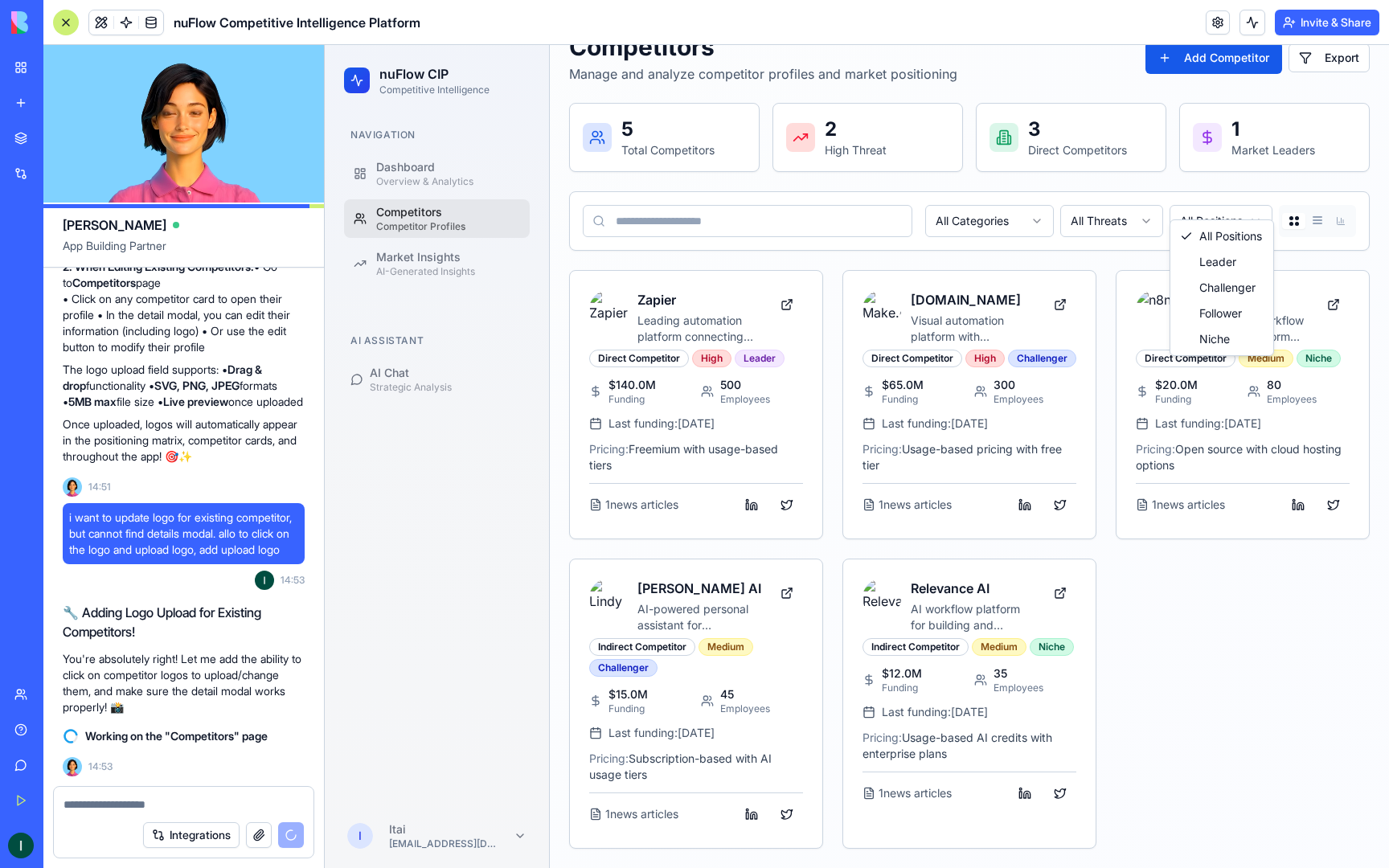
click at [1239, 195] on html "nuFlow CIP Competitive Intelligence Navigation Dashboard Overview & Analytics C…" at bounding box center [857, 411] width 1065 height 914
click at [1211, 670] on html "nuFlow CIP Competitive Intelligence Navigation Dashboard Overview & Analytics C…" at bounding box center [857, 411] width 1065 height 914
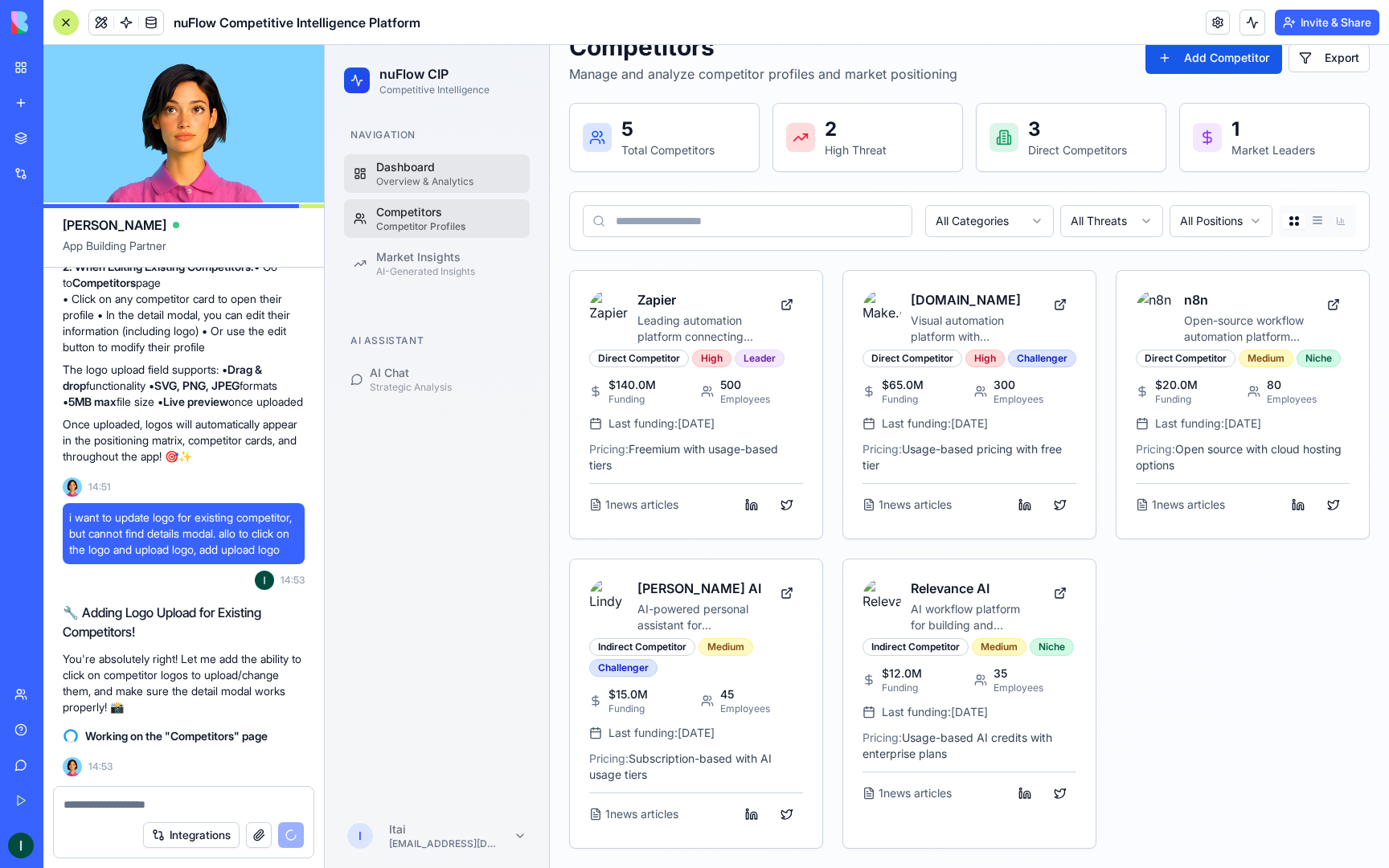
click at [425, 182] on div "Overview & Analytics" at bounding box center [447, 181] width 144 height 13
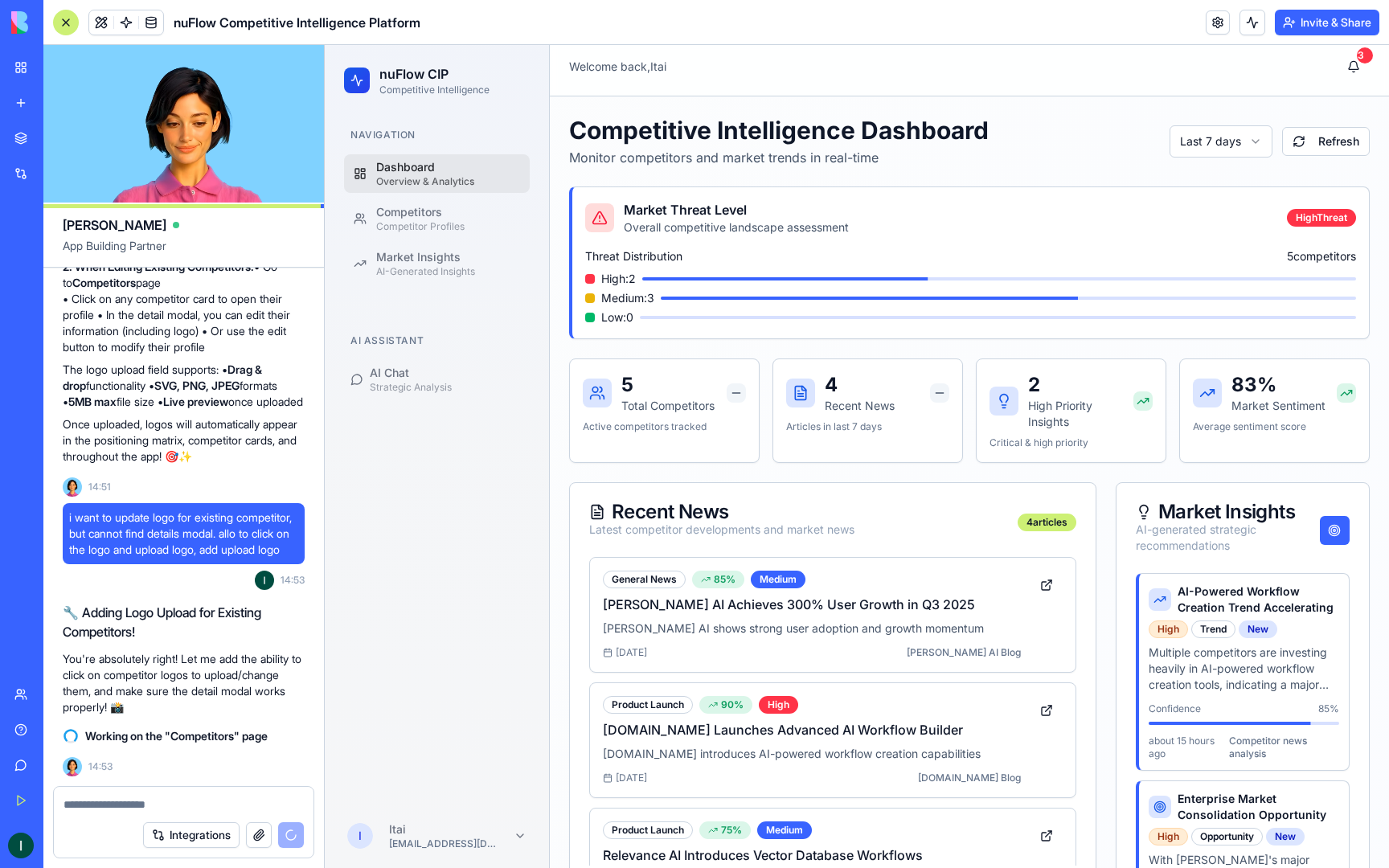
click at [701, 519] on div "Recent News" at bounding box center [721, 512] width 265 height 19
click at [599, 512] on icon at bounding box center [597, 511] width 16 height 16
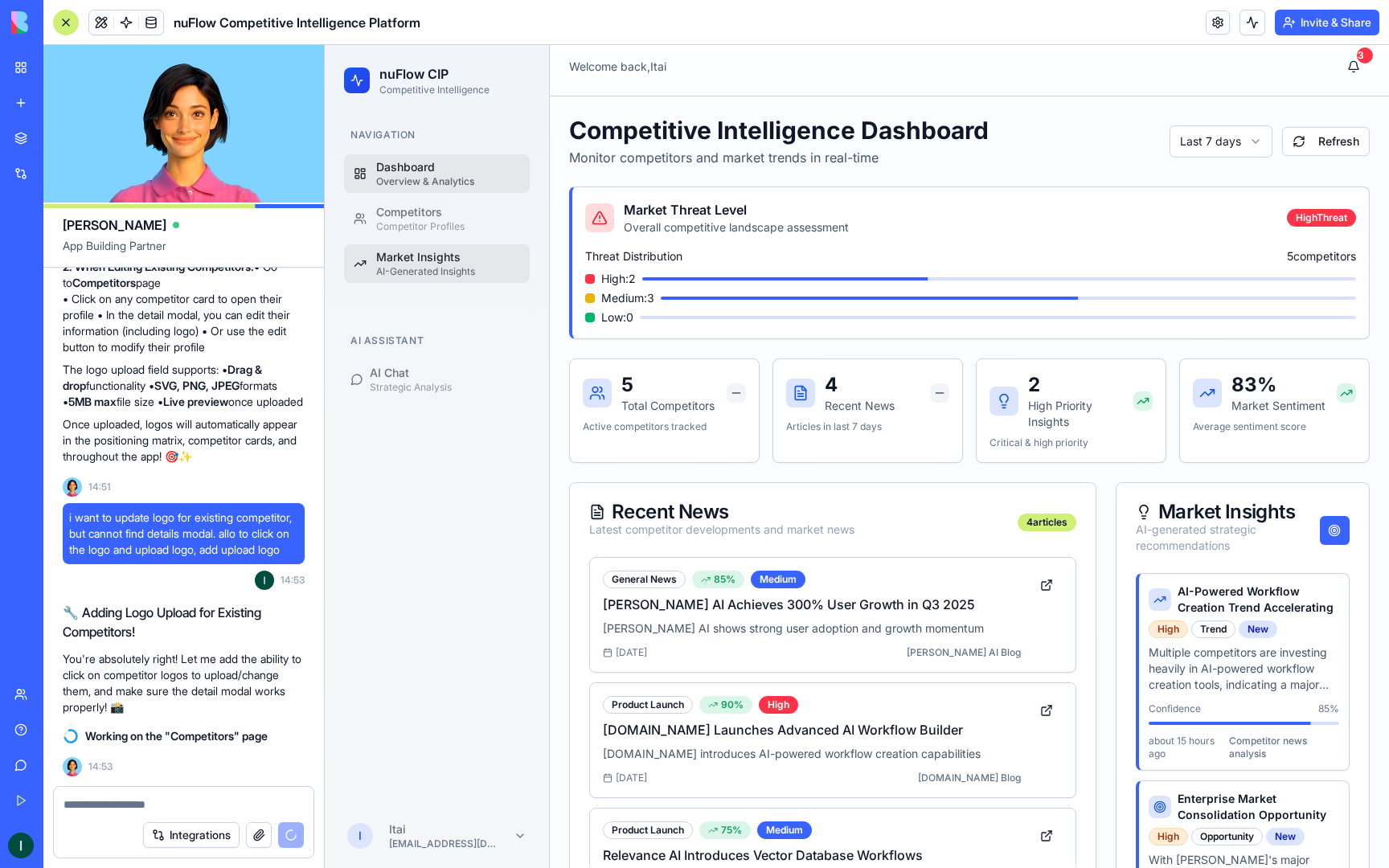
click at [427, 259] on div "Market Insights" at bounding box center [447, 257] width 144 height 16
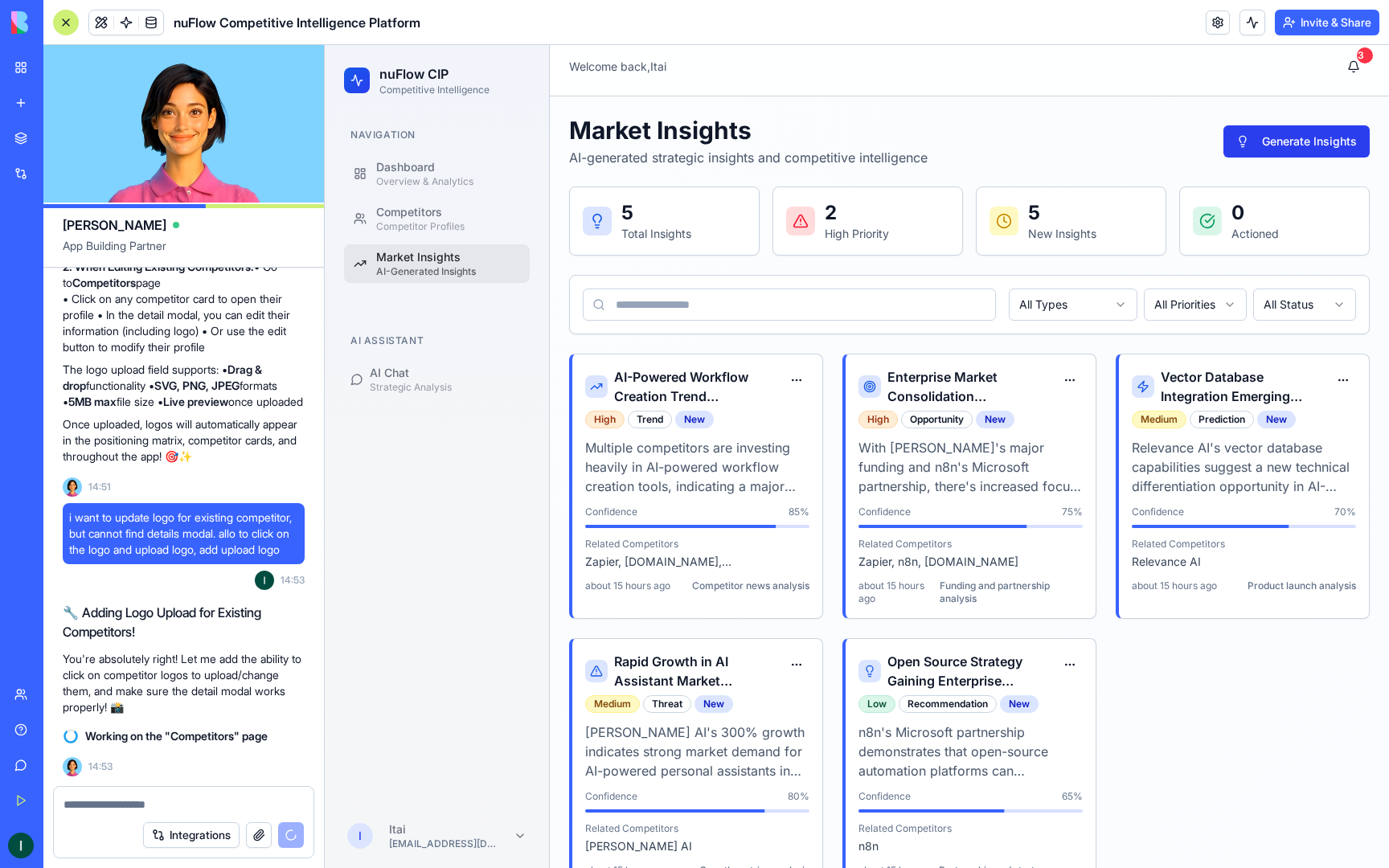
click at [1334, 148] on button "Generate Insights" at bounding box center [1297, 141] width 146 height 33
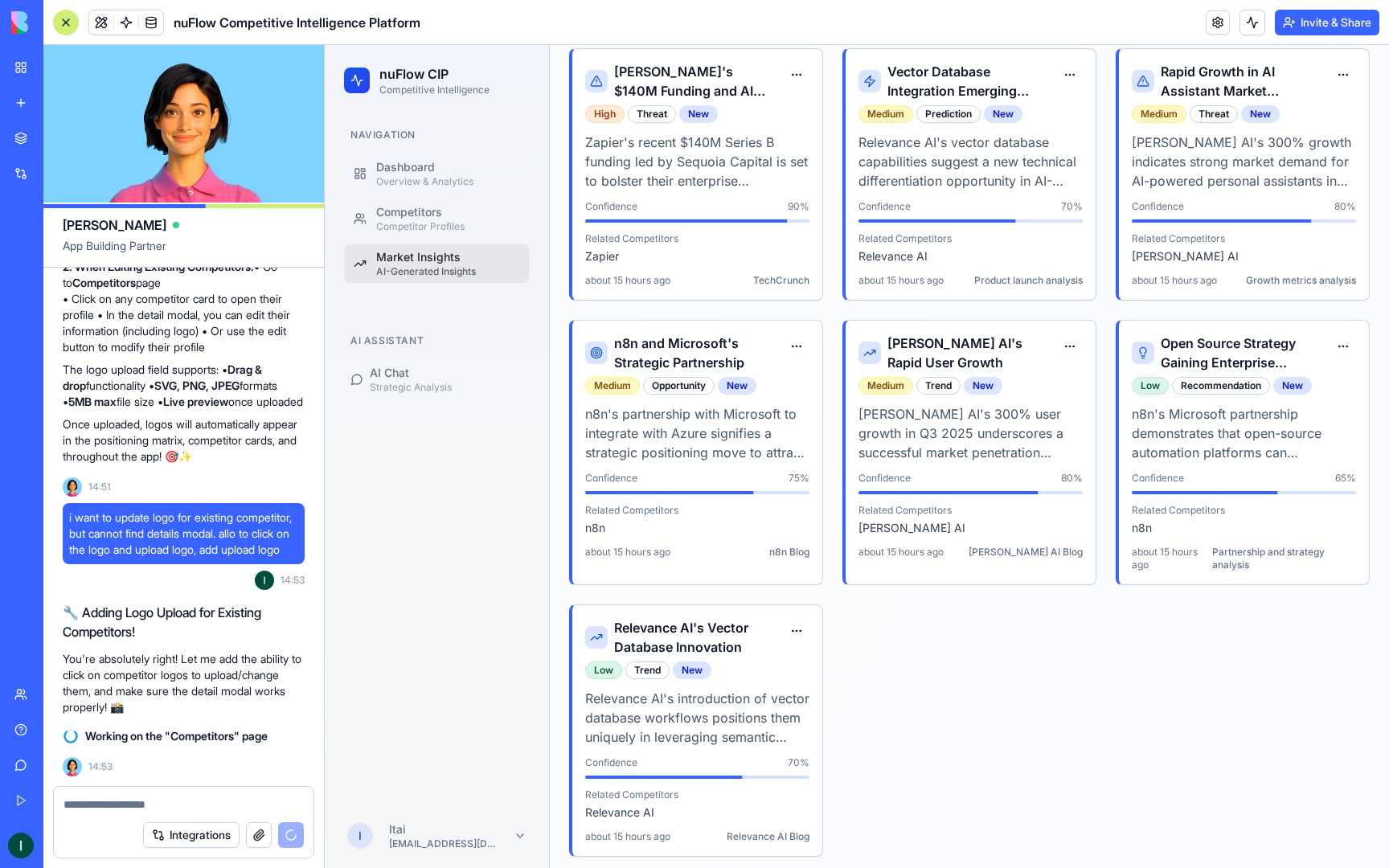
scroll to position [605, 0]
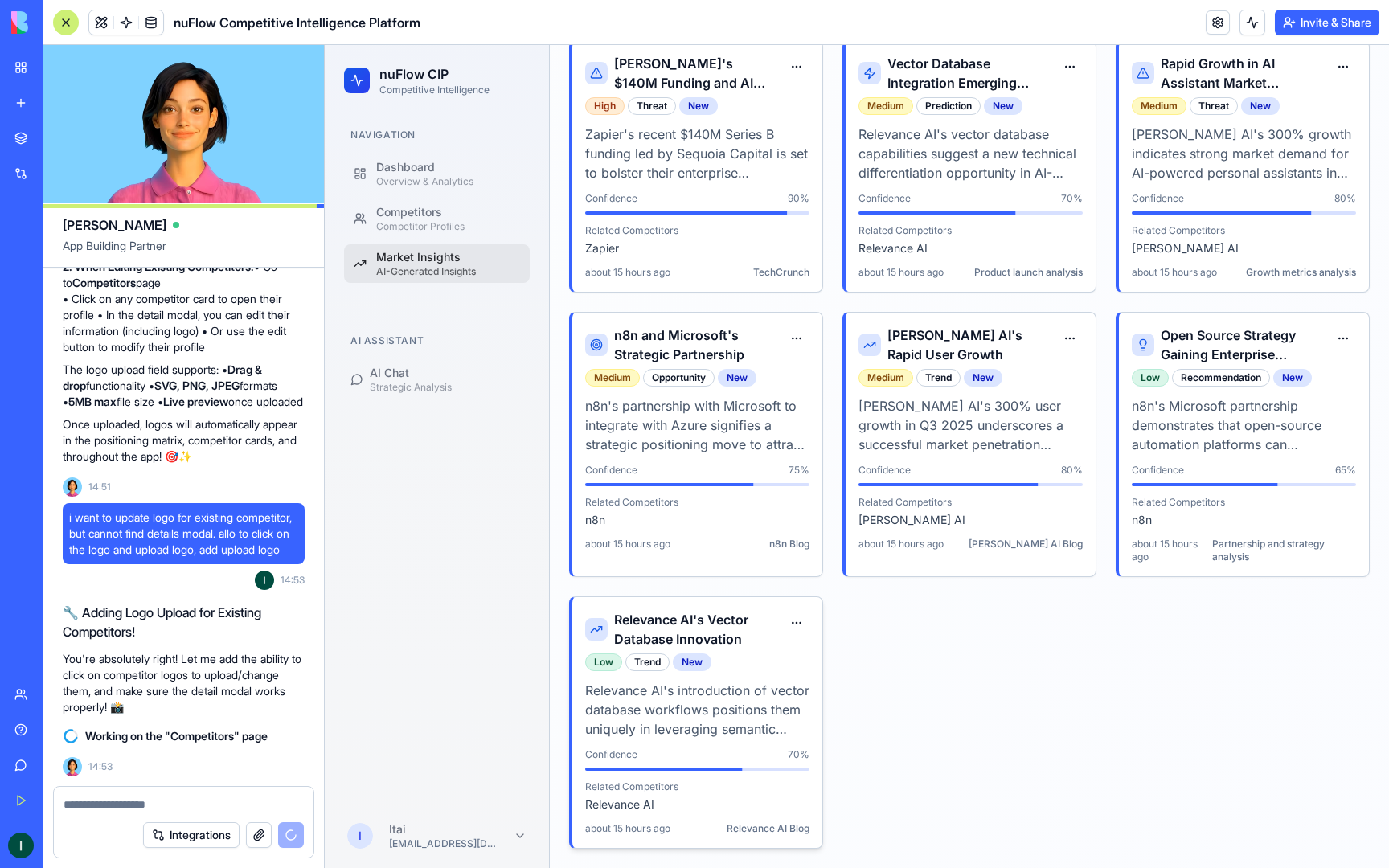
click at [715, 658] on div "Low Trend New" at bounding box center [698, 662] width 225 height 18
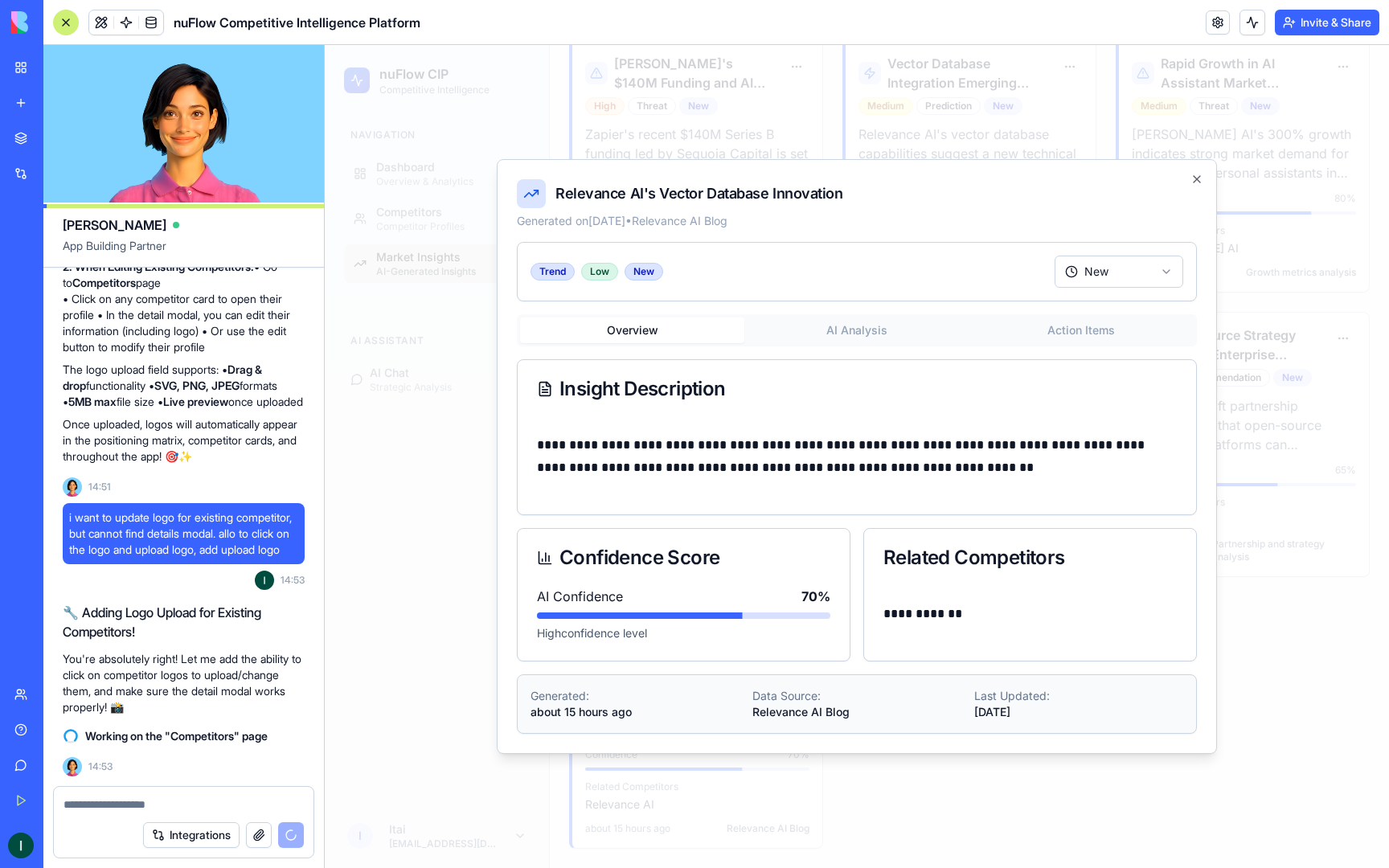
click at [1170, 267] on body "nuFlow CIP Competitive Intelligence Navigation Dashboard Overview & Analytics C…" at bounding box center [857, 154] width 1065 height 1428
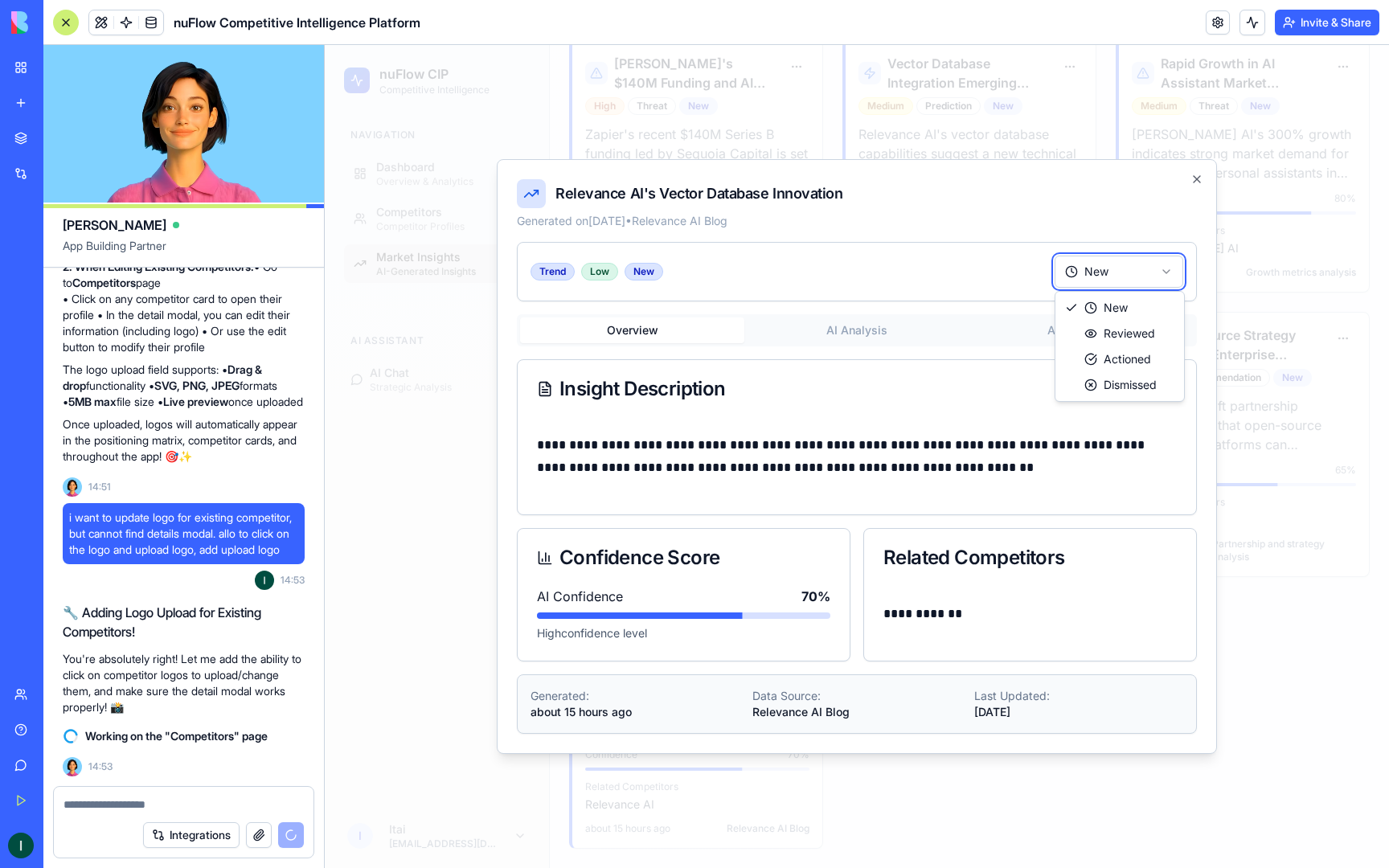
click at [1170, 267] on body "nuFlow CIP Competitive Intelligence Navigation Dashboard Overview & Analytics C…" at bounding box center [857, 154] width 1065 height 1428
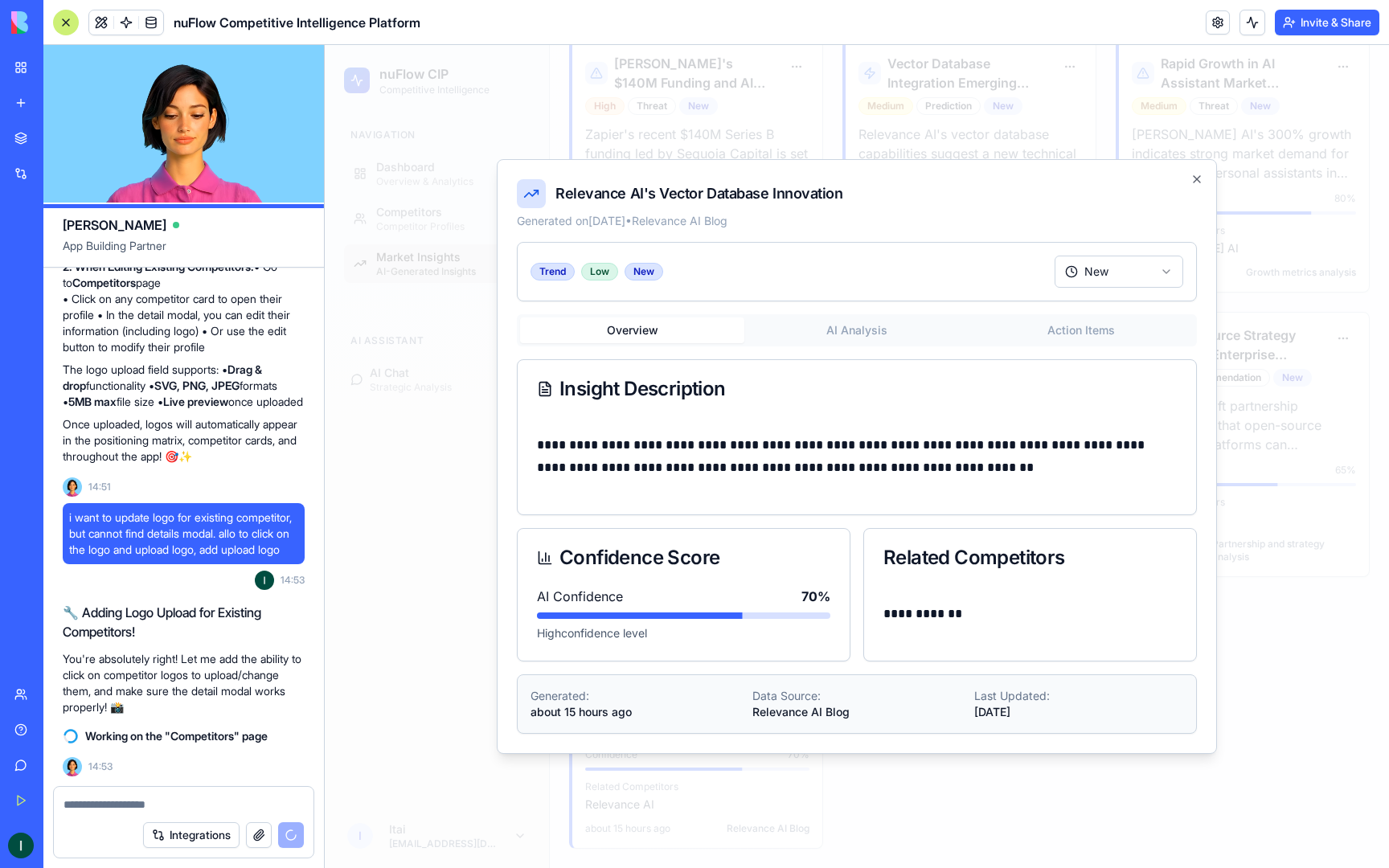
click at [878, 326] on div "**********" at bounding box center [857, 488] width 680 height 492
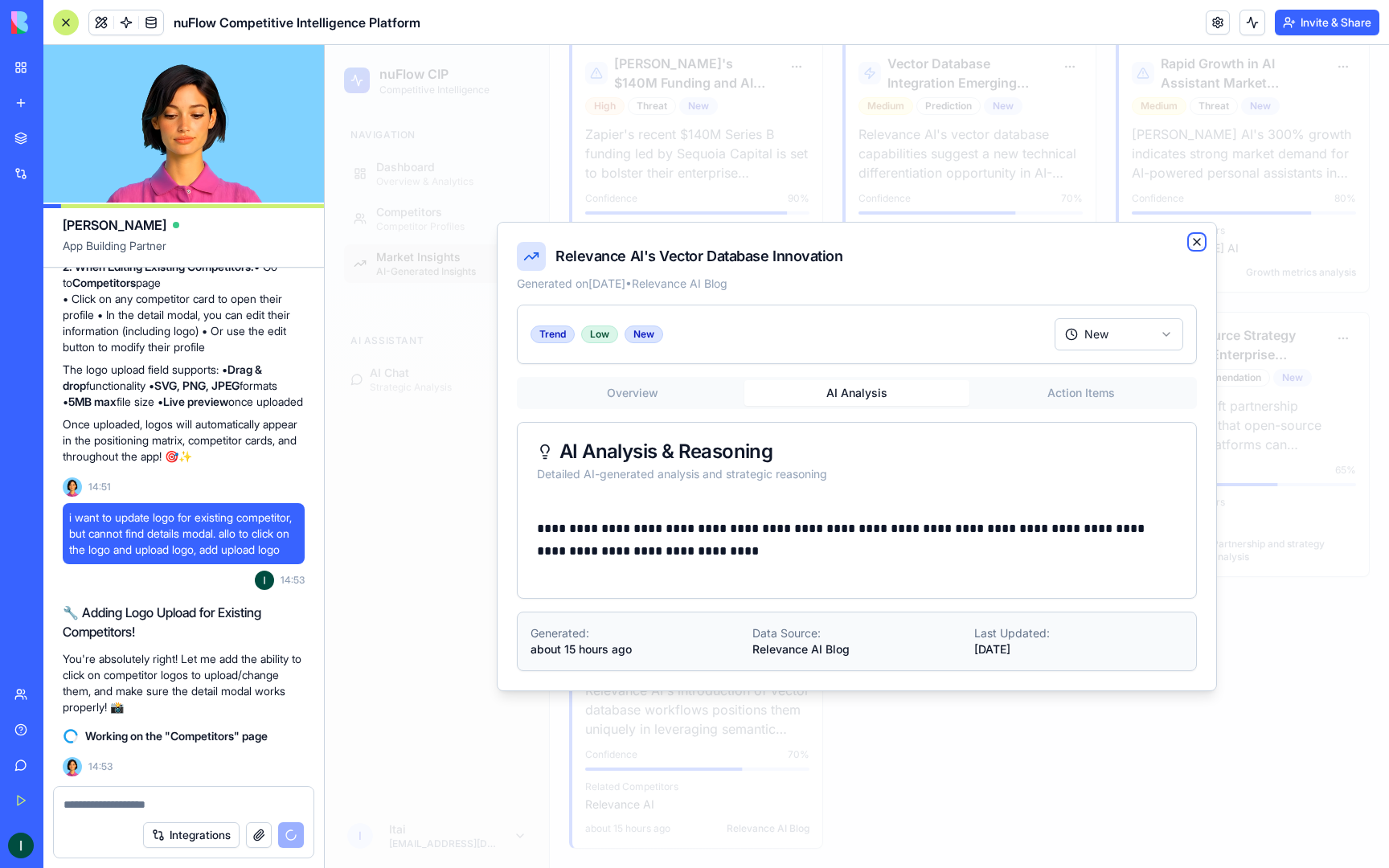
click at [1201, 241] on icon "button" at bounding box center [1197, 241] width 13 height 13
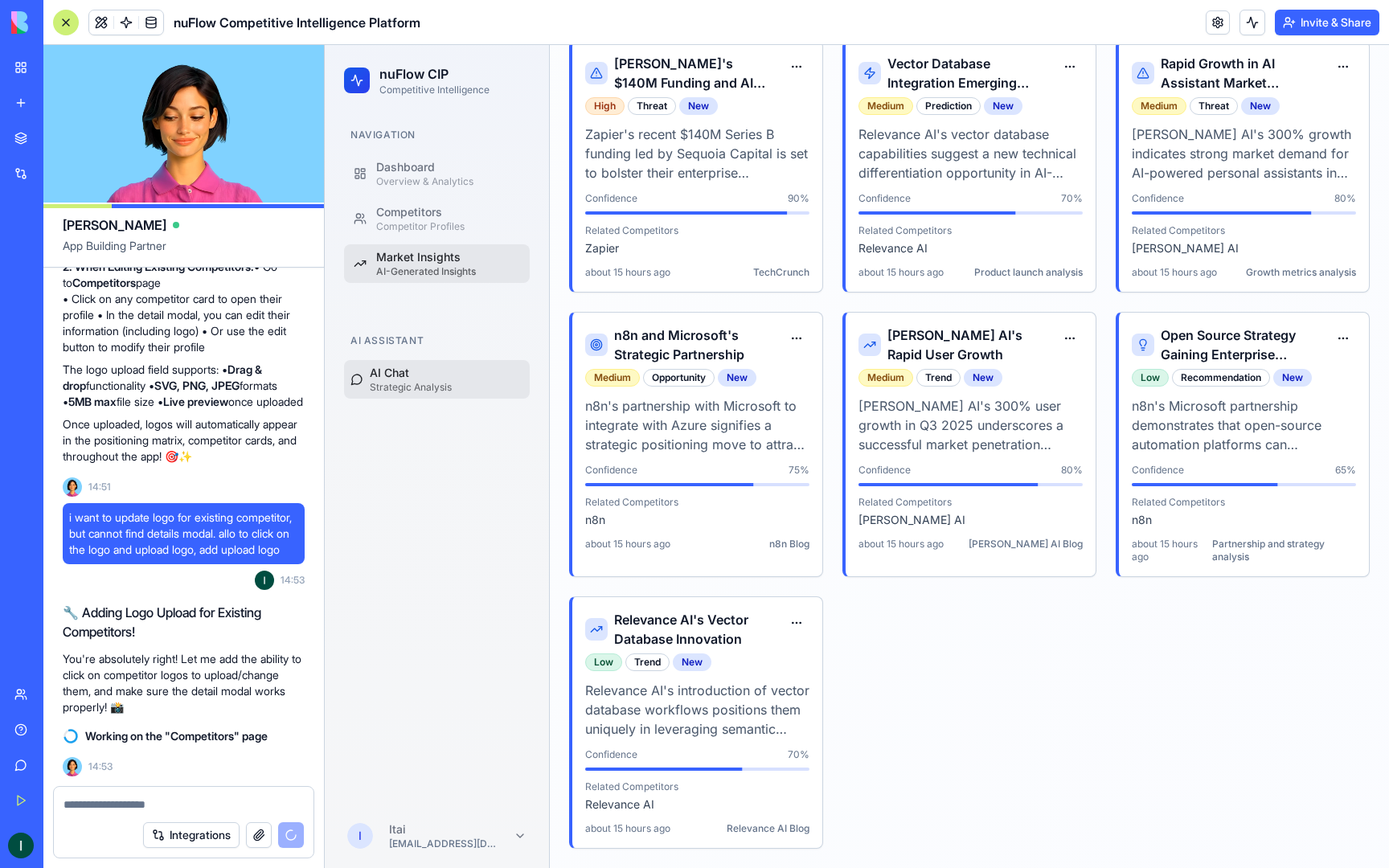
click at [410, 394] on button "AI Chat Strategic Analysis" at bounding box center [437, 379] width 186 height 39
click at [410, 377] on div "AI Chat" at bounding box center [447, 372] width 153 height 16
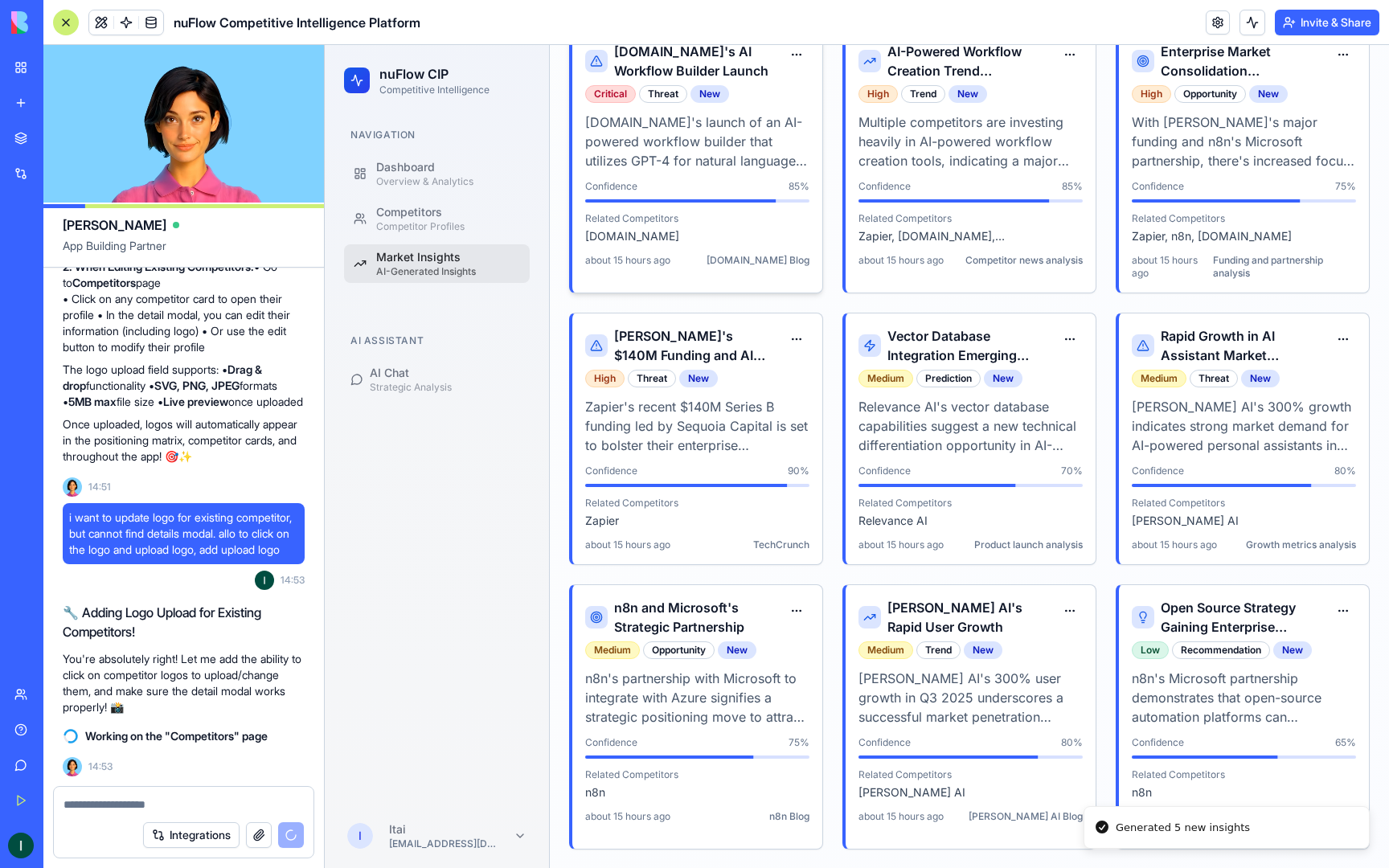
scroll to position [0, 0]
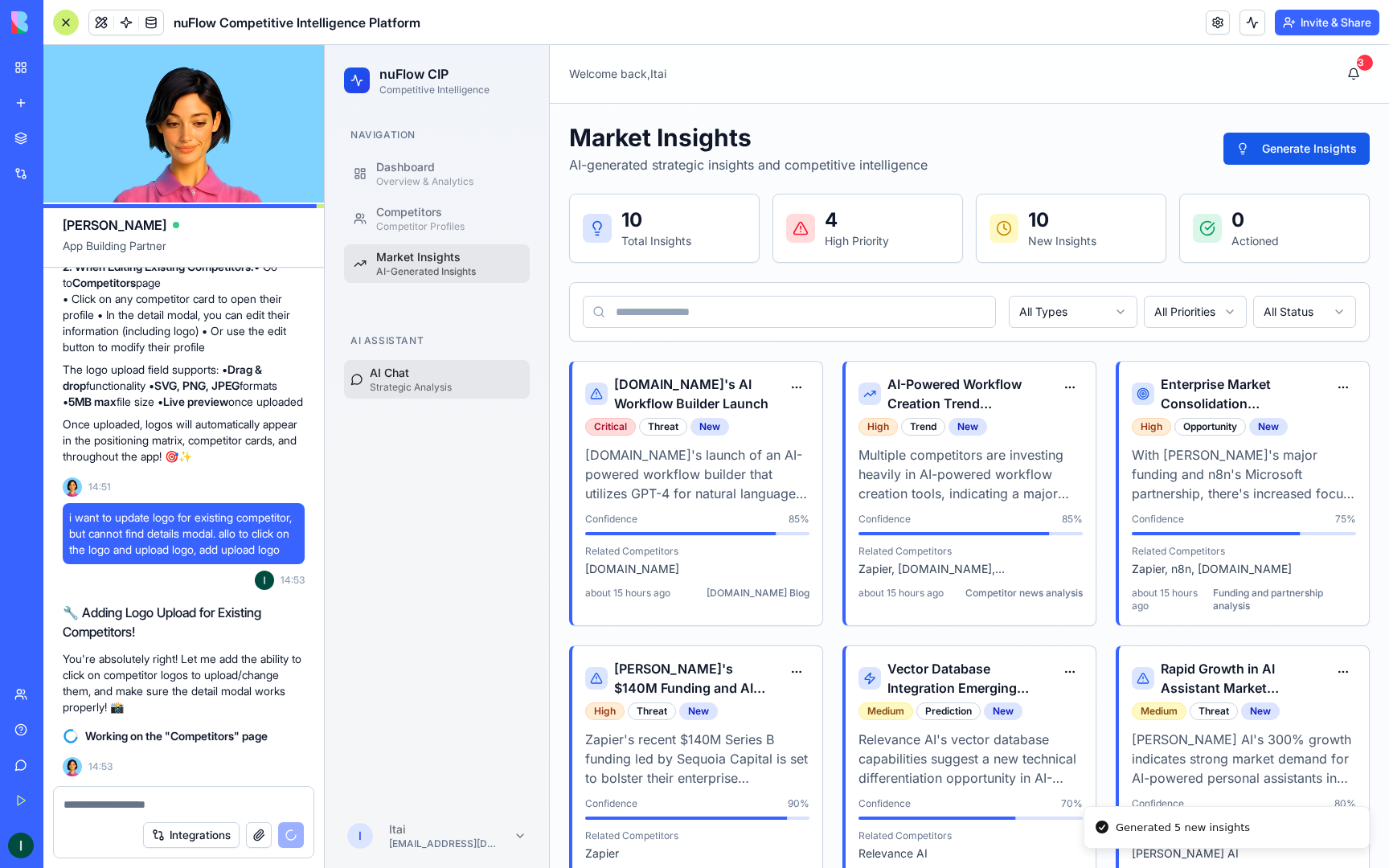
click at [432, 388] on div "Strategic Analysis" at bounding box center [447, 387] width 153 height 13
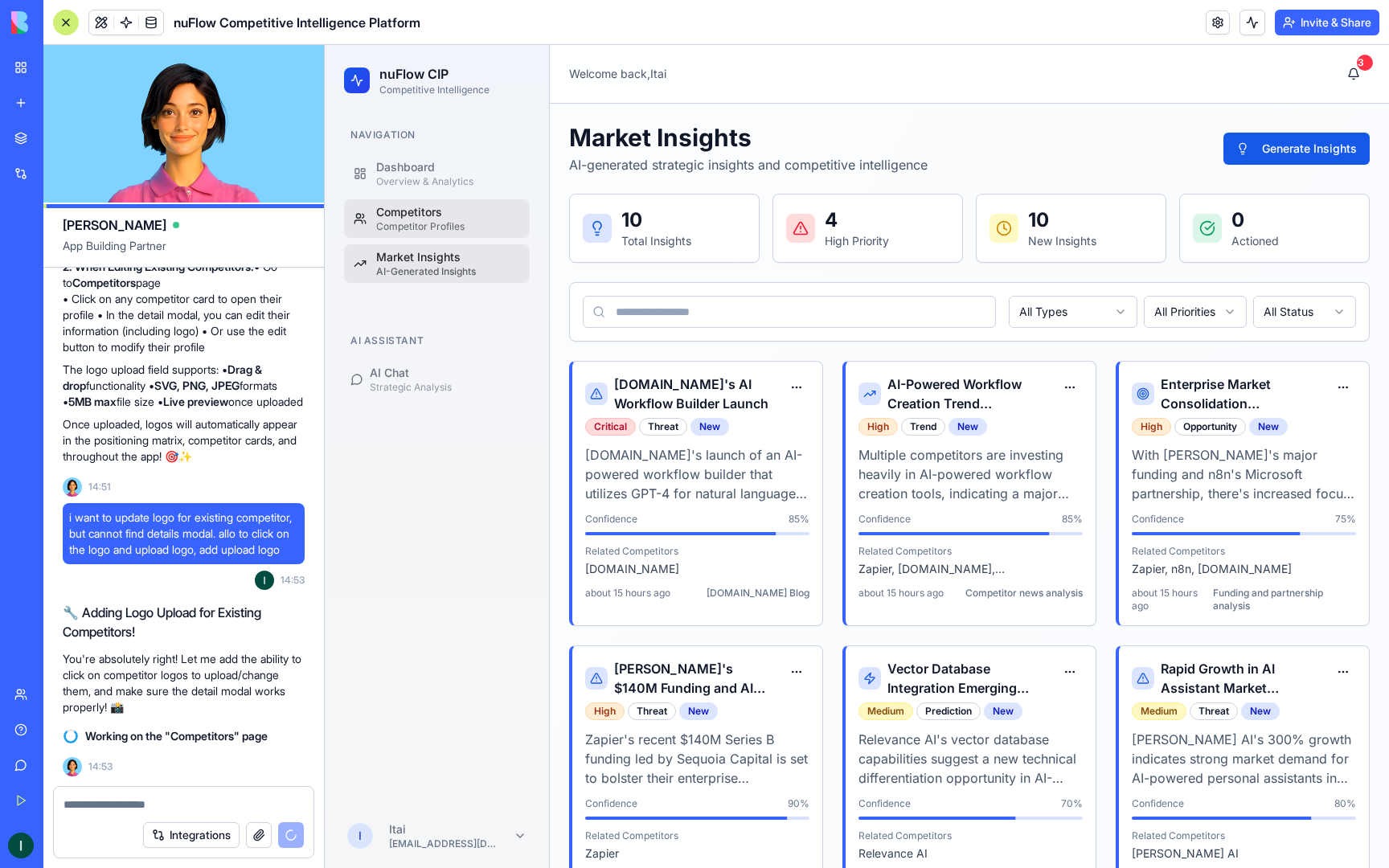
click at [438, 223] on div "Competitor Profiles" at bounding box center [447, 226] width 144 height 13
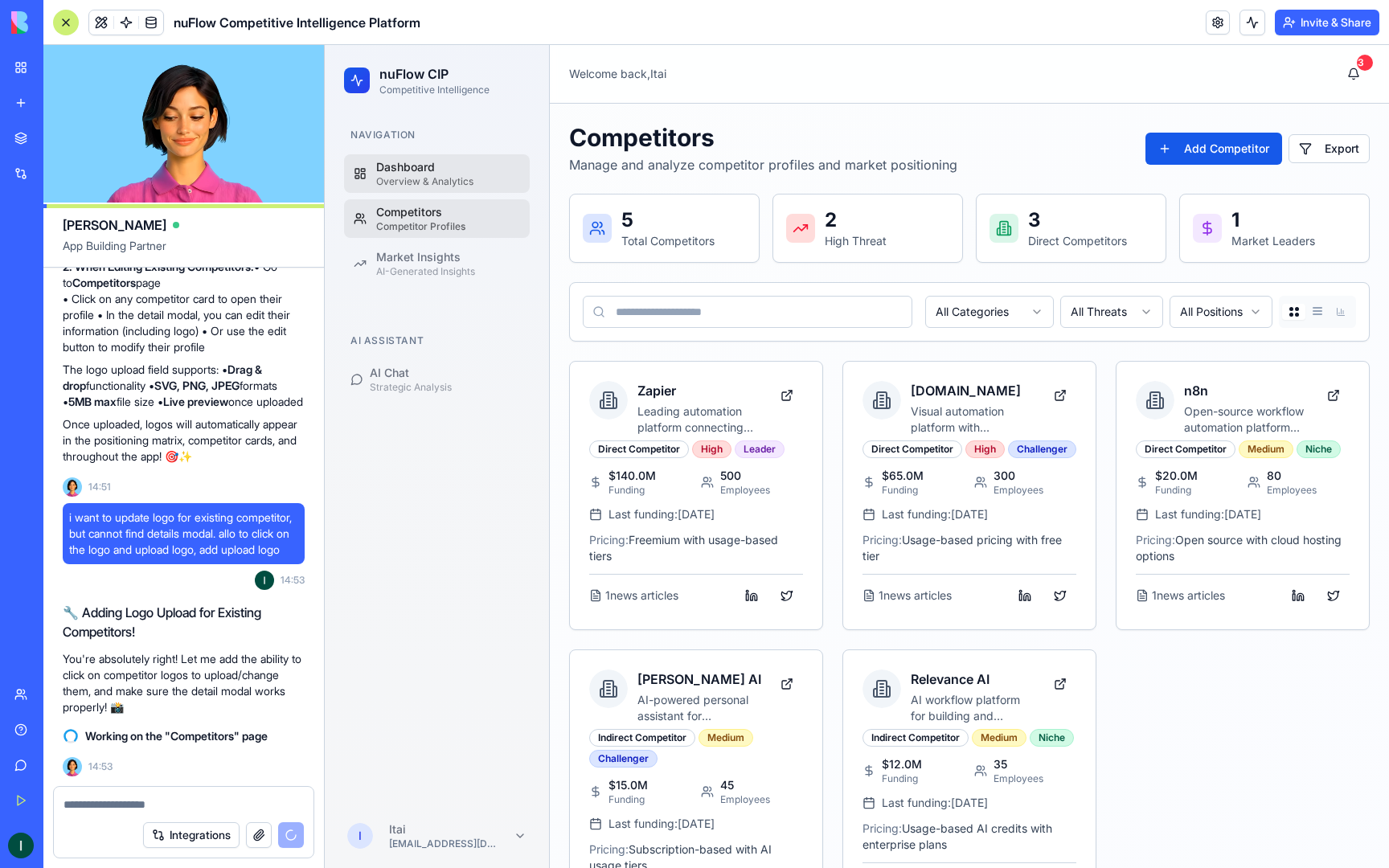
click at [434, 171] on div "Dashboard" at bounding box center [447, 167] width 144 height 16
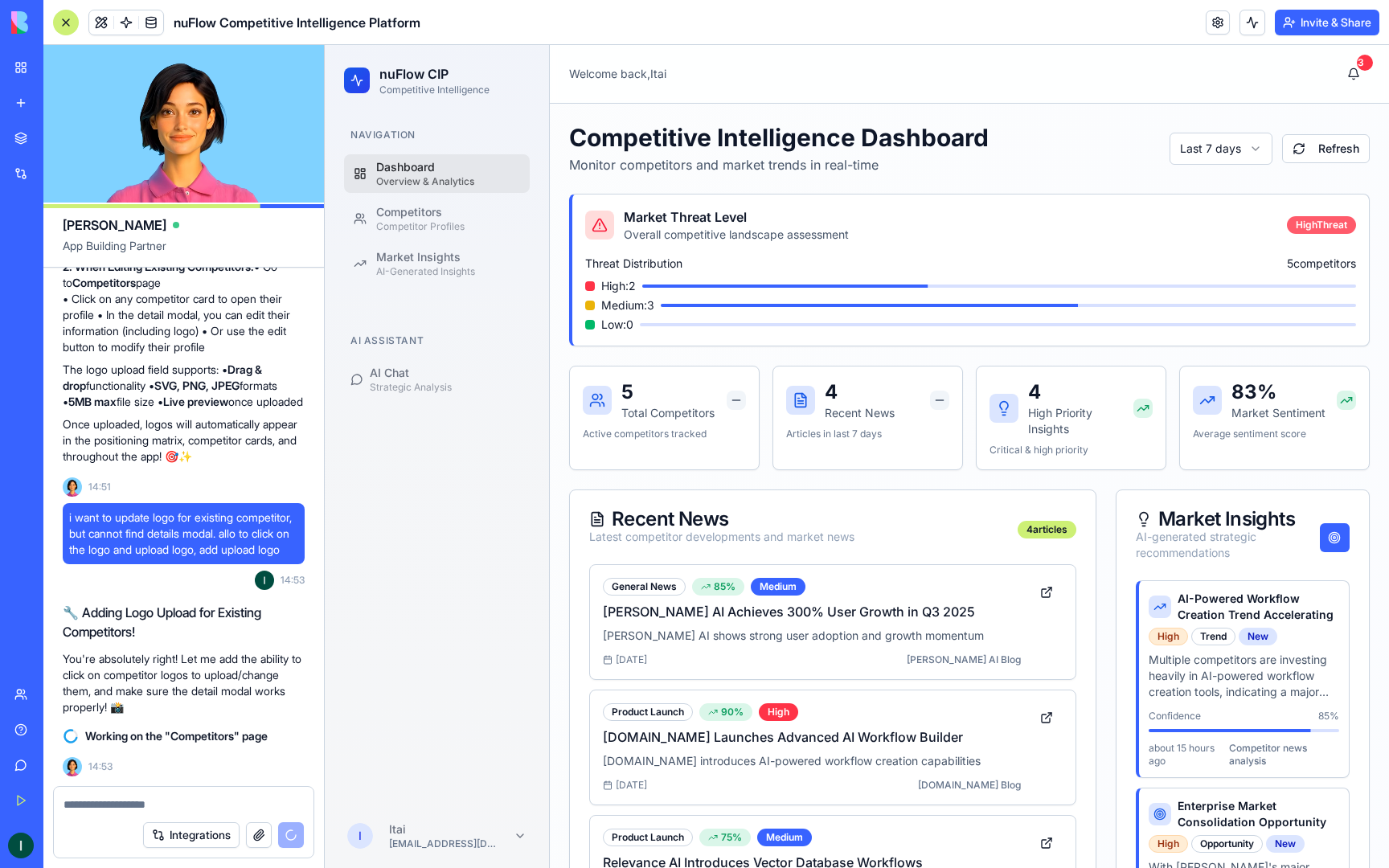
click at [1315, 224] on div "High Threat" at bounding box center [1321, 225] width 70 height 18
click at [1048, 401] on p "4" at bounding box center [1082, 392] width 106 height 26
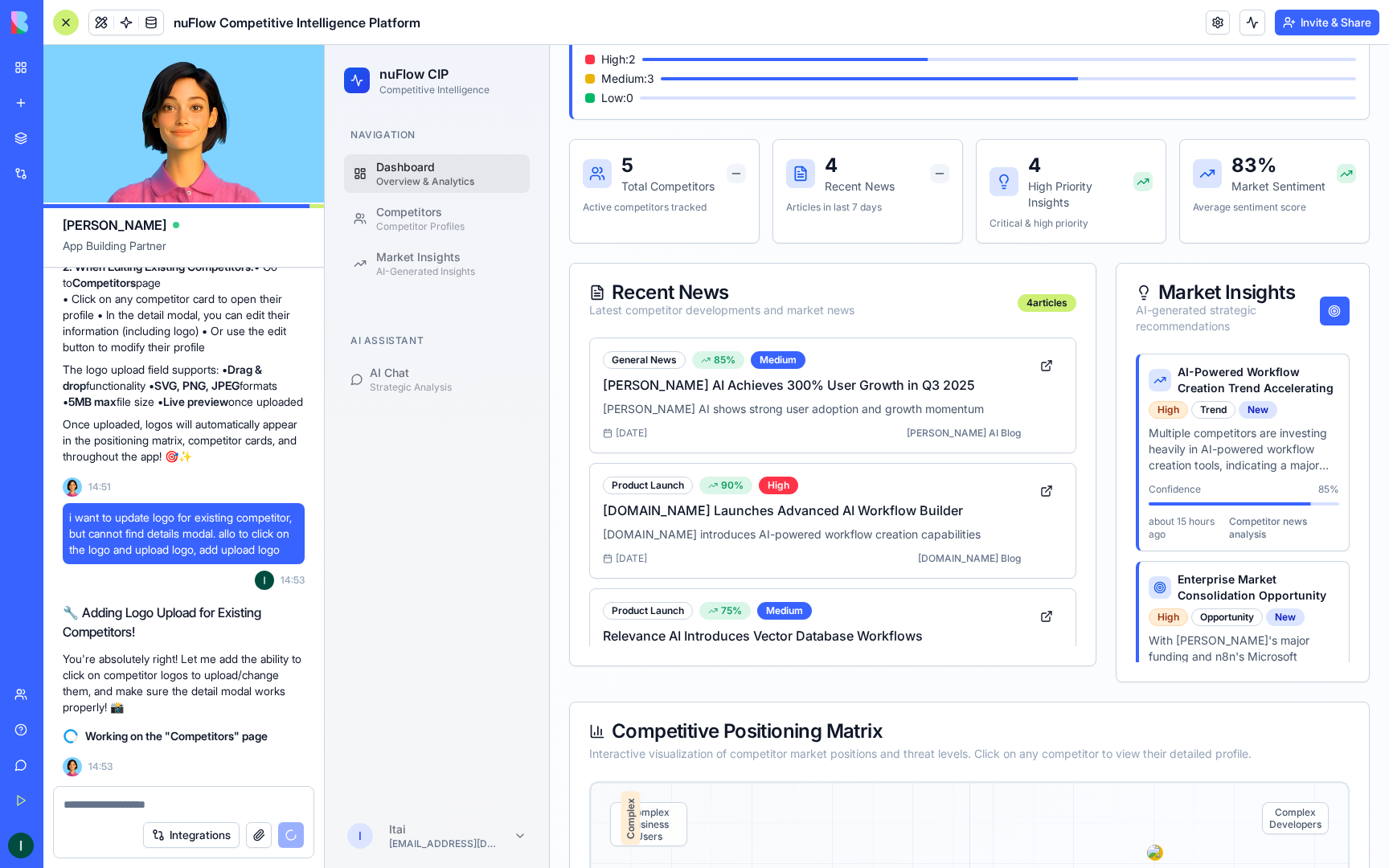
scroll to position [232, 0]
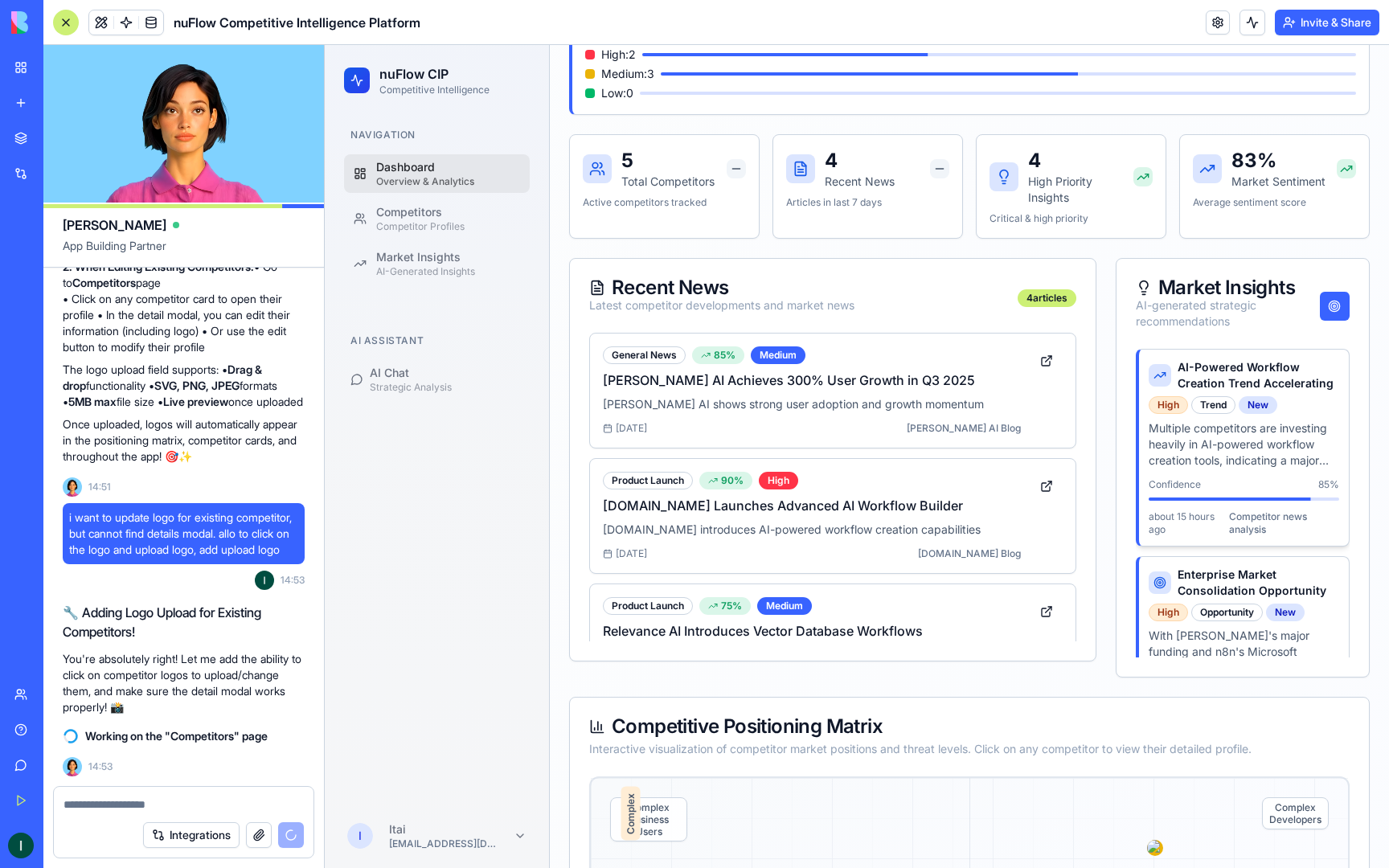
click at [1259, 454] on p "Multiple competitors are investing heavily in AI-powered workflow creation tool…" at bounding box center [1244, 444] width 190 height 48
click at [1247, 589] on h4 "Enterprise Market Consolidation Opportunity" at bounding box center [1258, 583] width 161 height 33
click at [1286, 423] on p "Multiple competitors are investing heavily in AI-powered workflow creation tool…" at bounding box center [1244, 444] width 190 height 48
click at [1296, 535] on span "Competitor news analysis" at bounding box center [1284, 523] width 110 height 26
click at [1264, 456] on p "Multiple competitors are investing heavily in AI-powered workflow creation tool…" at bounding box center [1244, 444] width 190 height 48
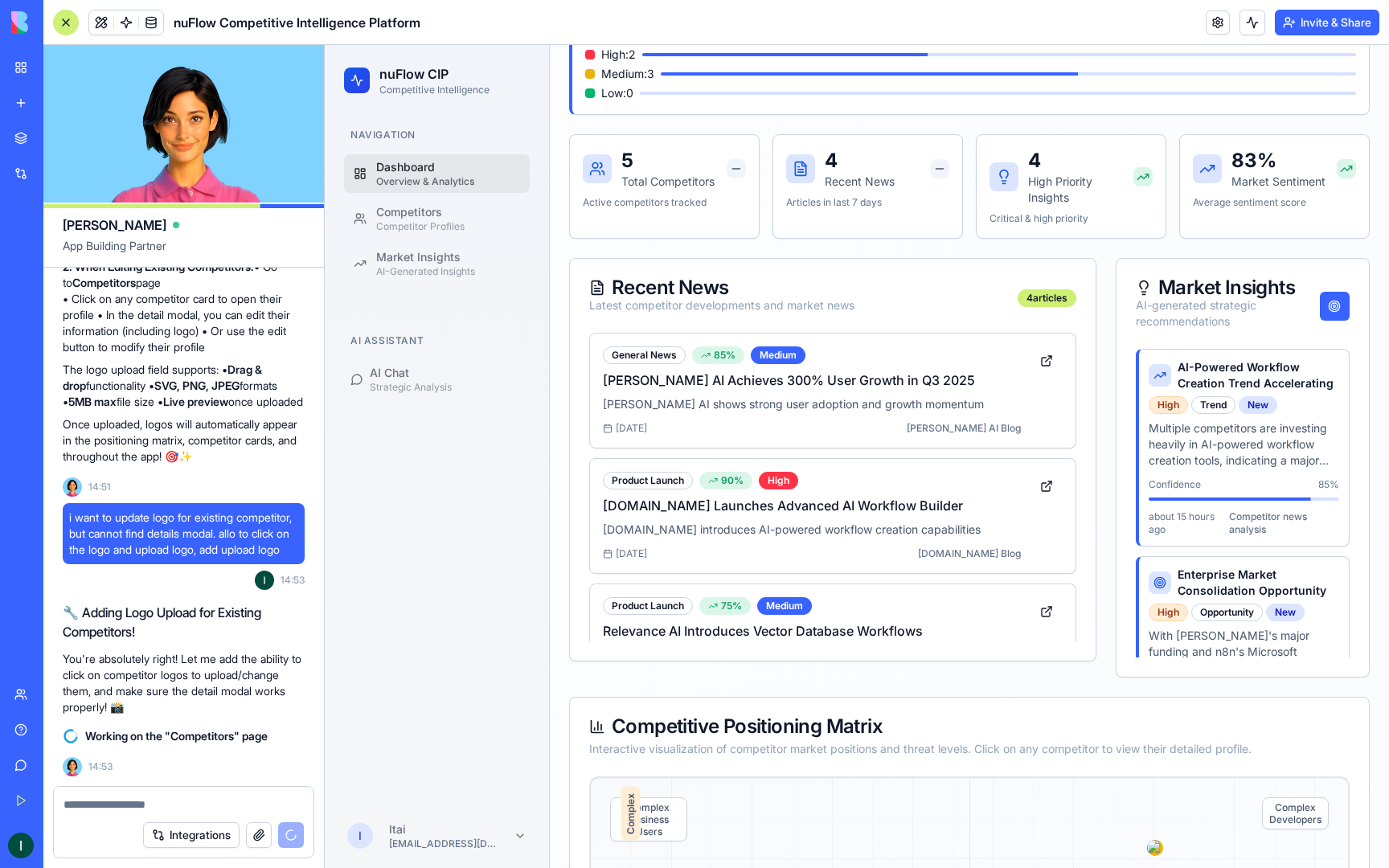
click at [1282, 564] on div "Enterprise Market Consolidation Opportunity High Opportunity New" at bounding box center [1245, 592] width 210 height 70
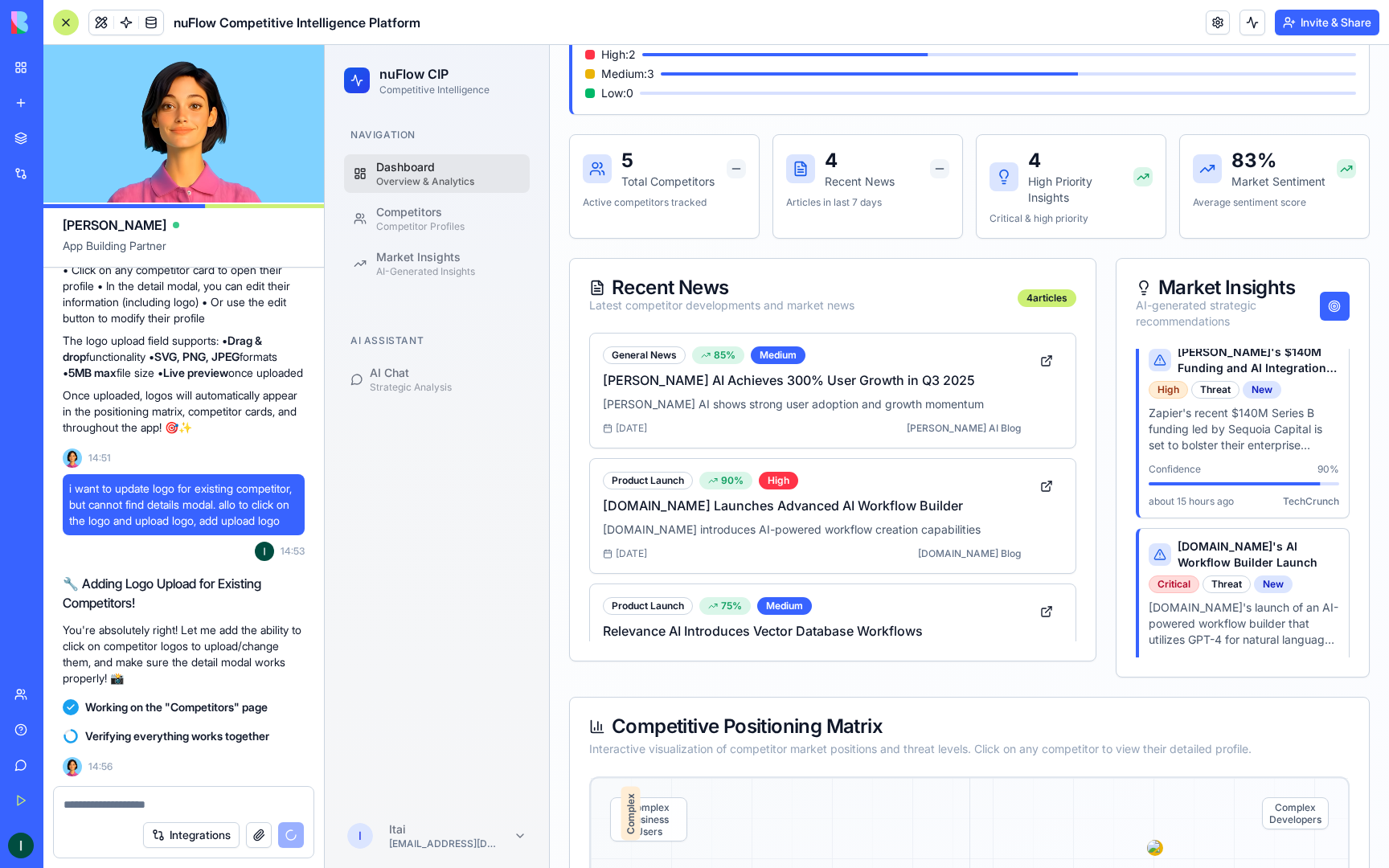
scroll to position [436, 0]
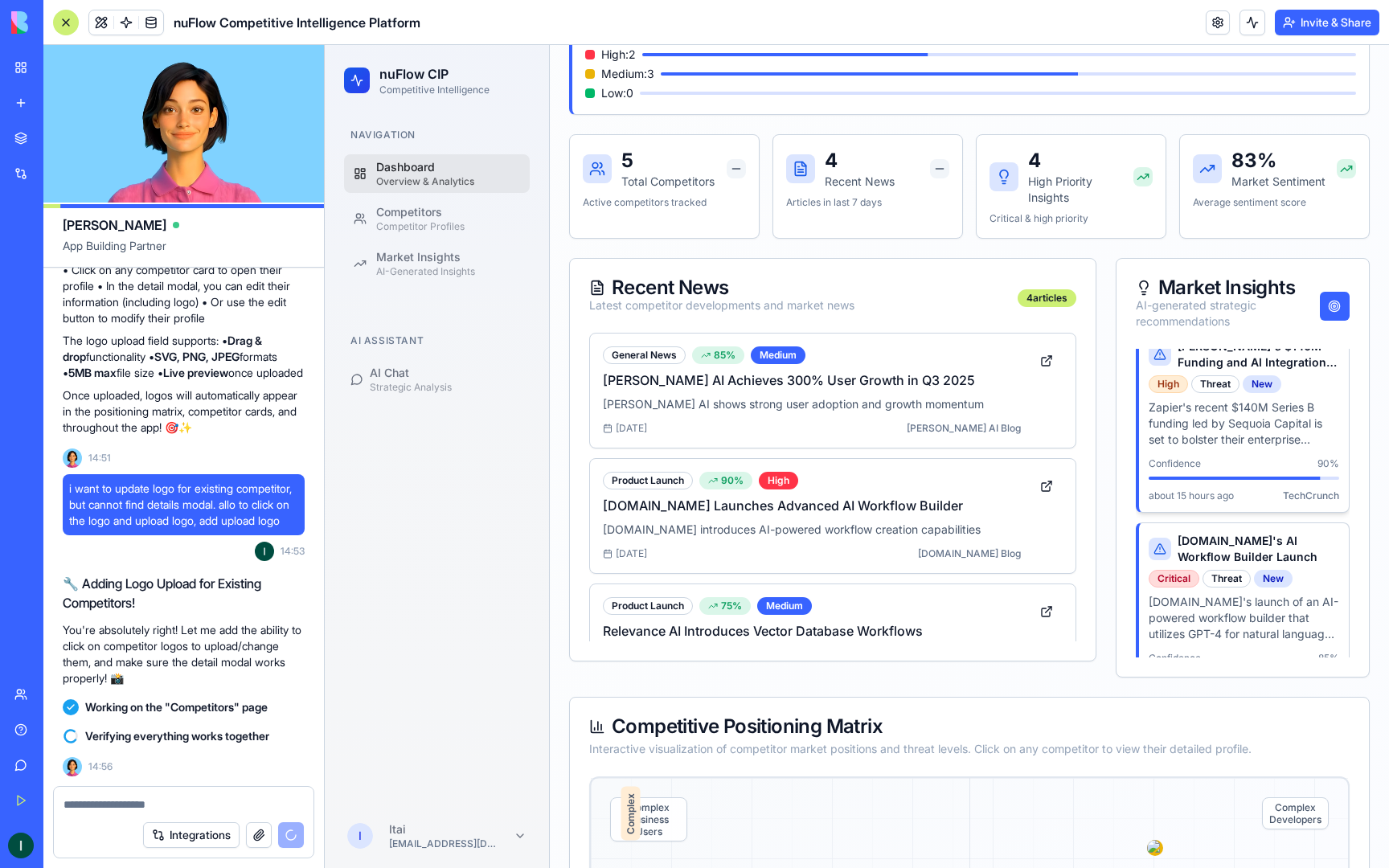
click at [1280, 420] on p "Zapier's recent $140M Series B funding led by Sequoia Capital is set to bolster…" at bounding box center [1244, 423] width 190 height 48
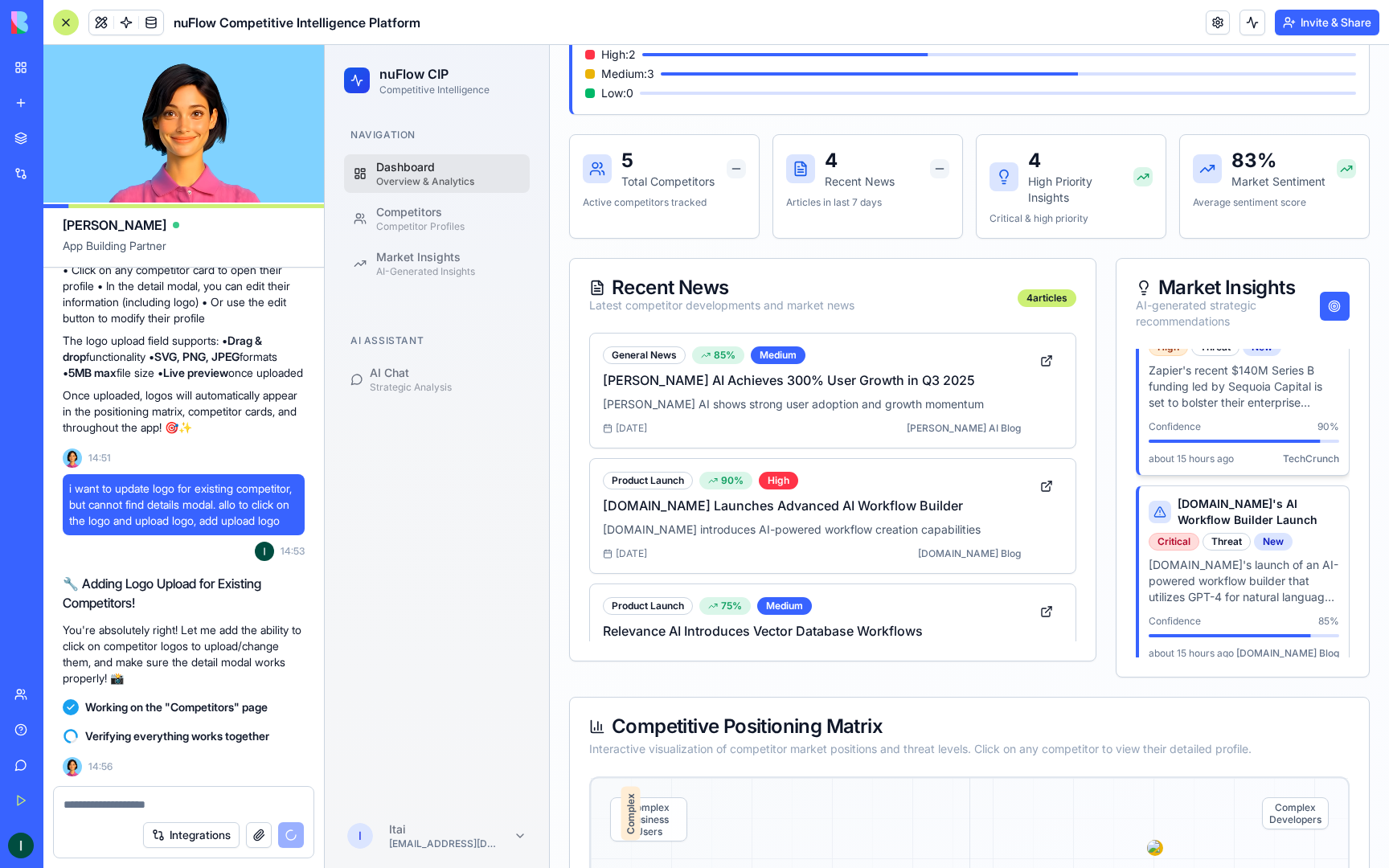
scroll to position [485, 0]
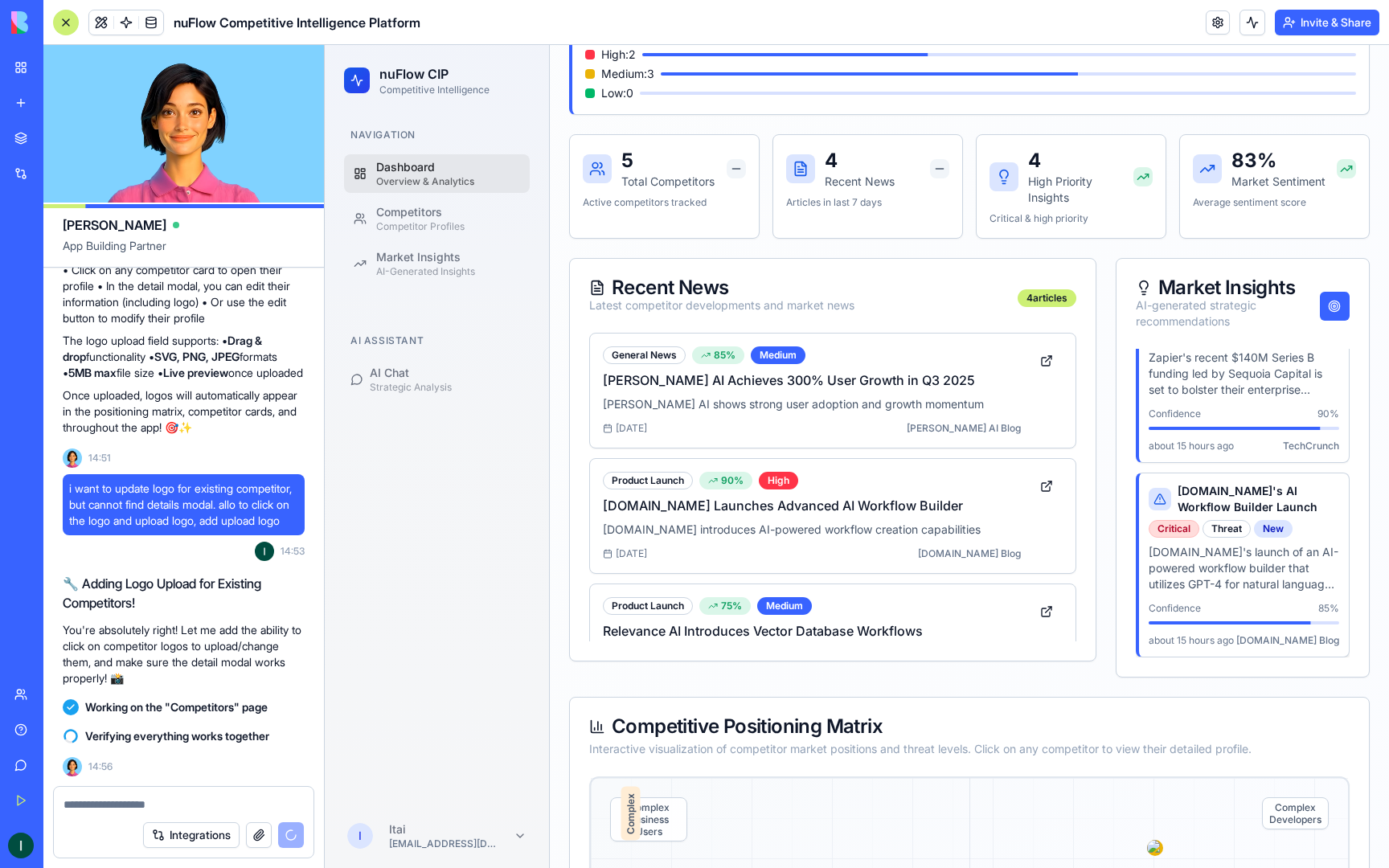
click at [1304, 637] on span "[DOMAIN_NAME] Blog" at bounding box center [1288, 640] width 103 height 13
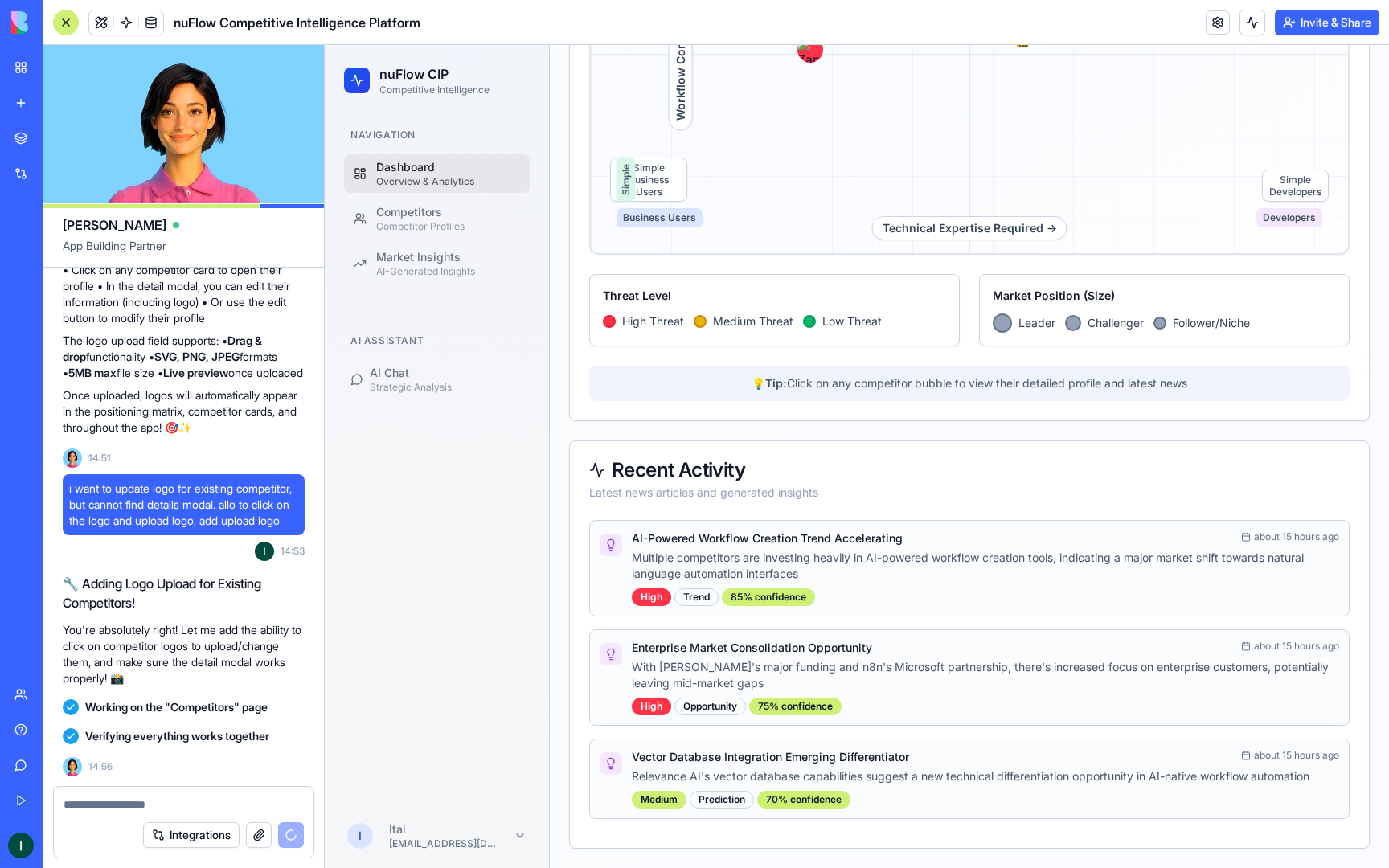
scroll to position [10880, 0]
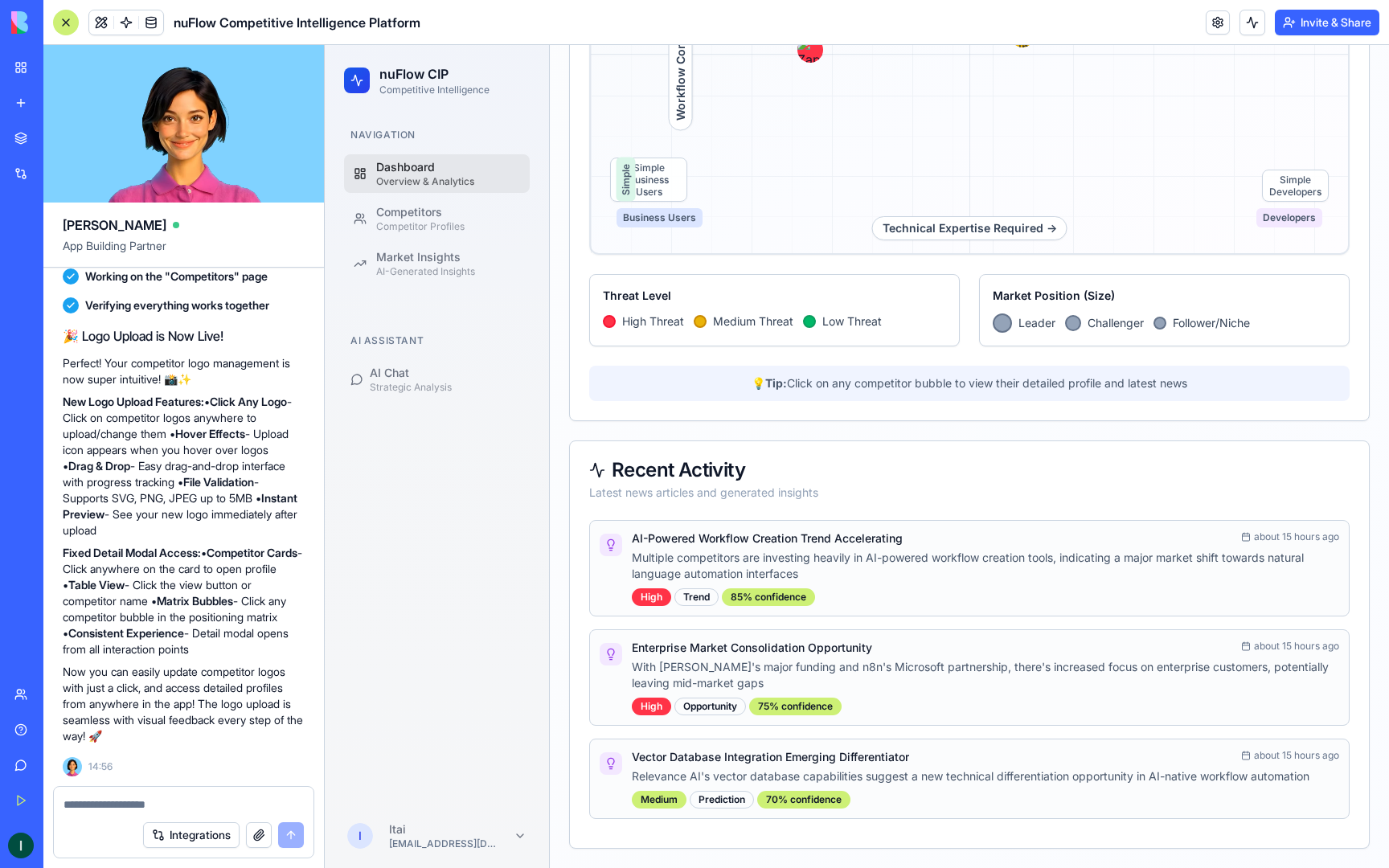
click at [852, 585] on div "AI-Powered Workflow Creation Trend Accelerating about 15 hours ago Multiple com…" at bounding box center [985, 568] width 707 height 76
click at [849, 543] on h4 "AI-Powered Workflow Creation Trend Accelerating" at bounding box center [767, 538] width 271 height 16
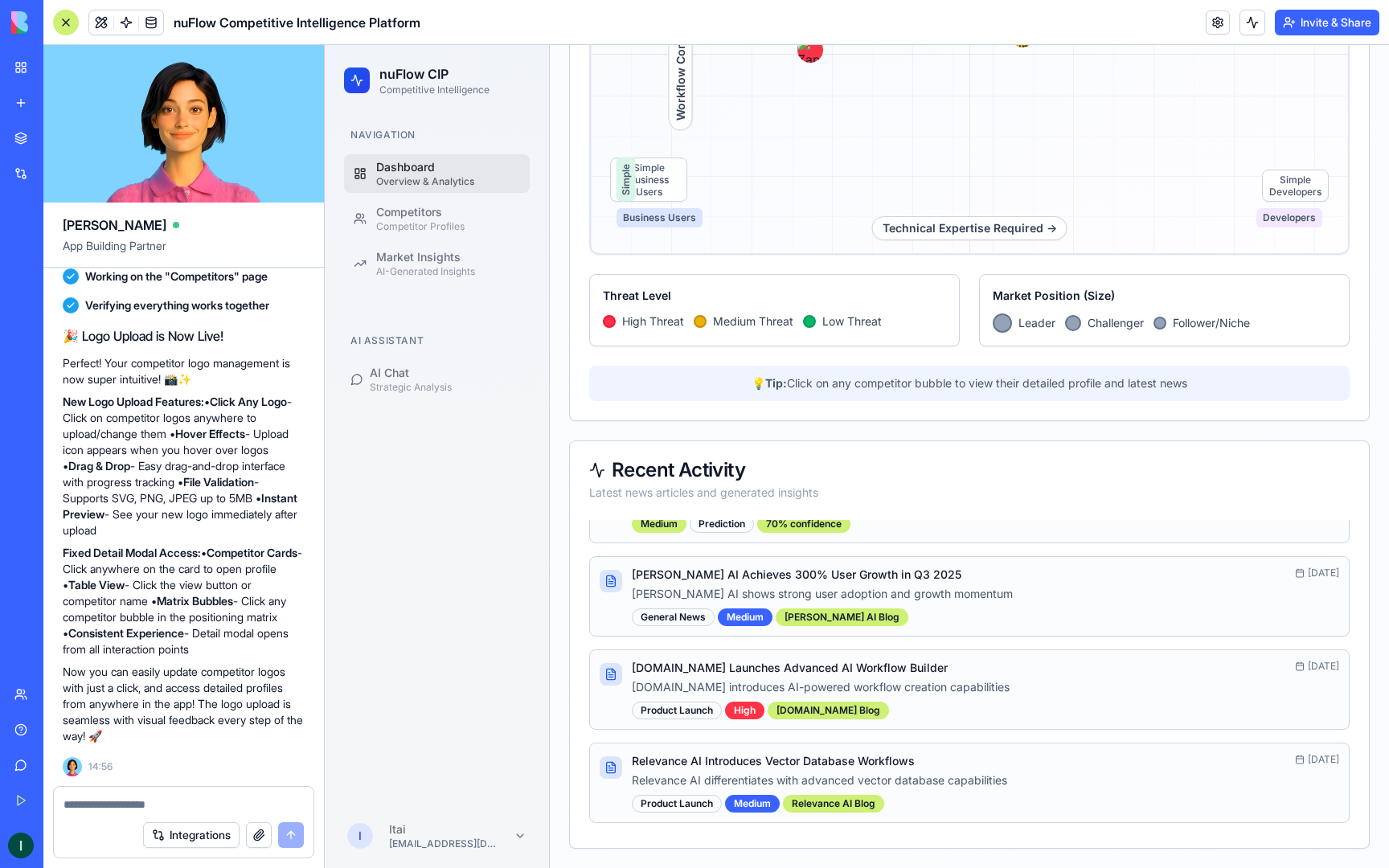
scroll to position [364, 0]
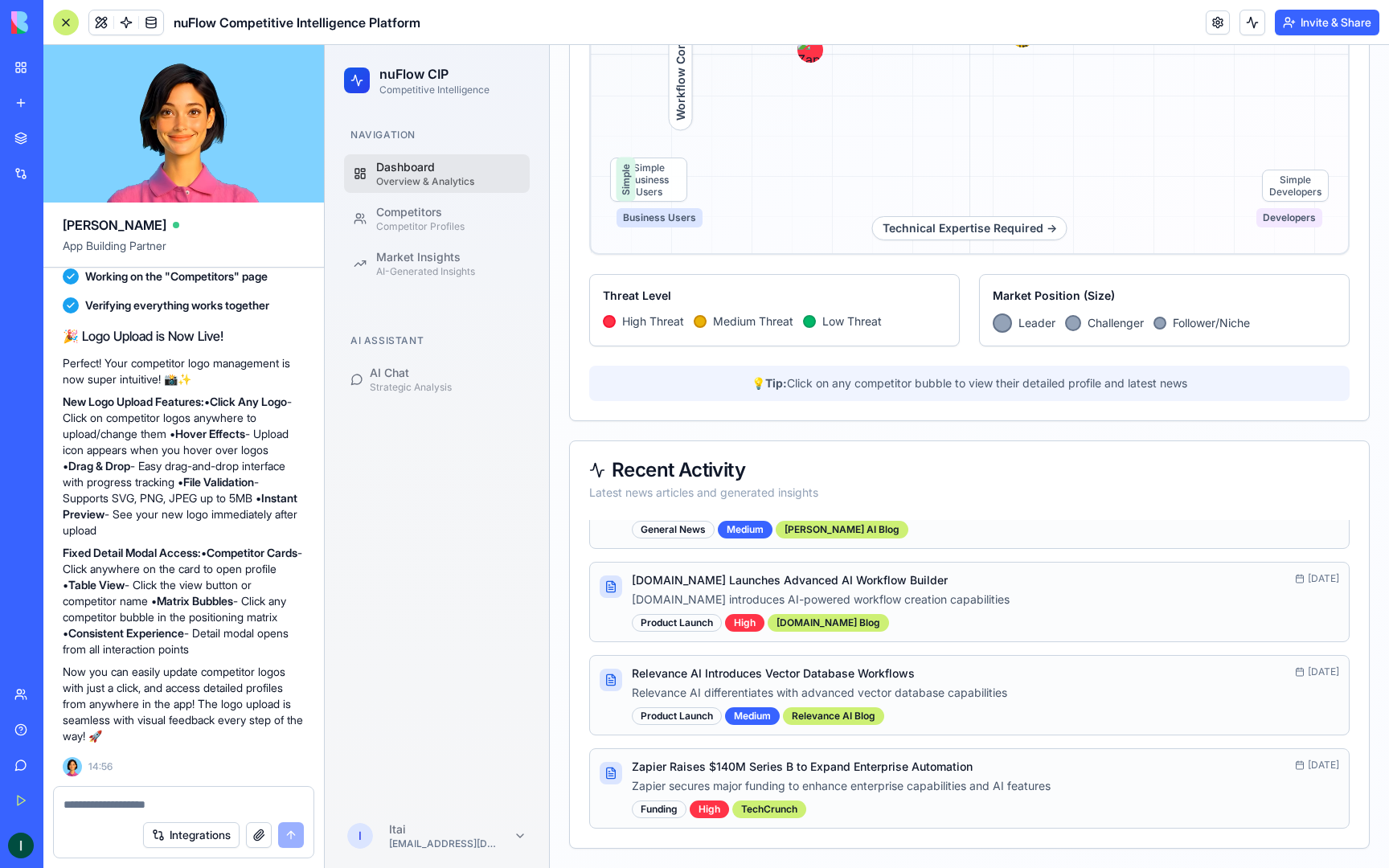
click at [924, 587] on div "[DOMAIN_NAME] Launches Advanced AI Workflow Builder [DATE]" at bounding box center [985, 580] width 707 height 16
click at [699, 629] on div "Product Launch" at bounding box center [676, 622] width 90 height 18
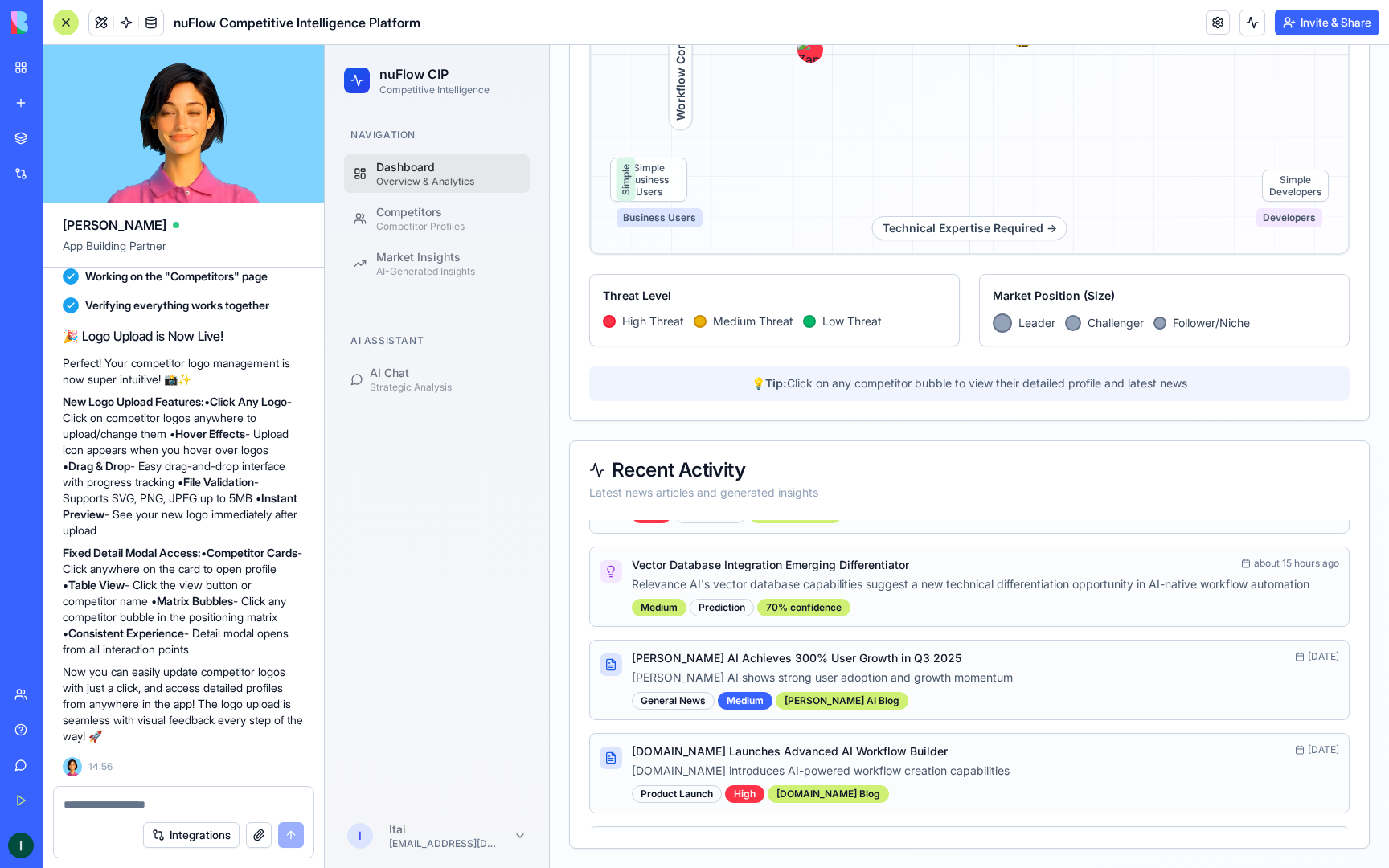
scroll to position [0, 0]
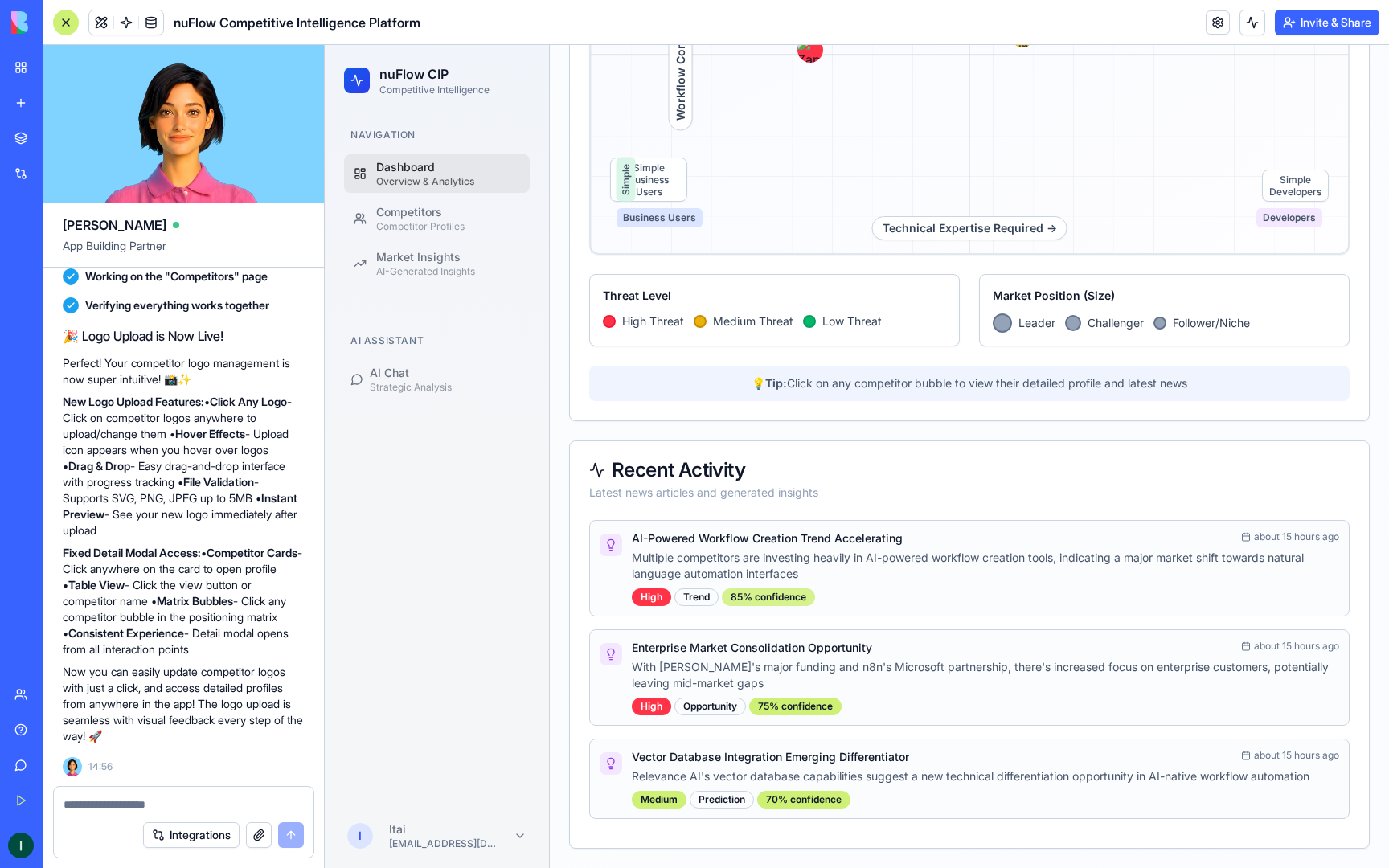
click at [789, 595] on div "85 % confidence" at bounding box center [769, 597] width 93 height 18
click at [437, 211] on div "Competitors" at bounding box center [447, 212] width 144 height 16
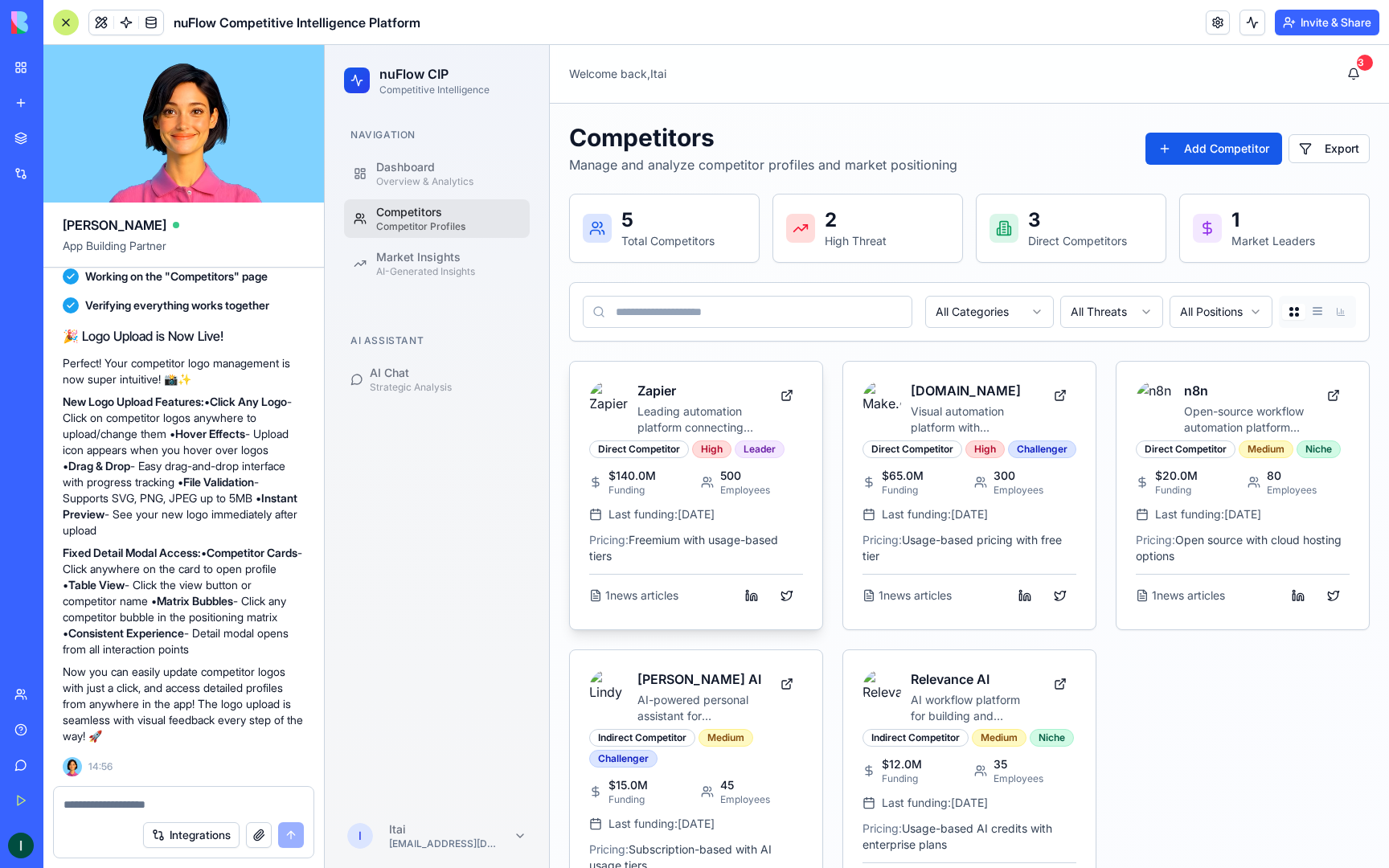
click at [665, 383] on h3 "Zapier" at bounding box center [699, 391] width 124 height 19
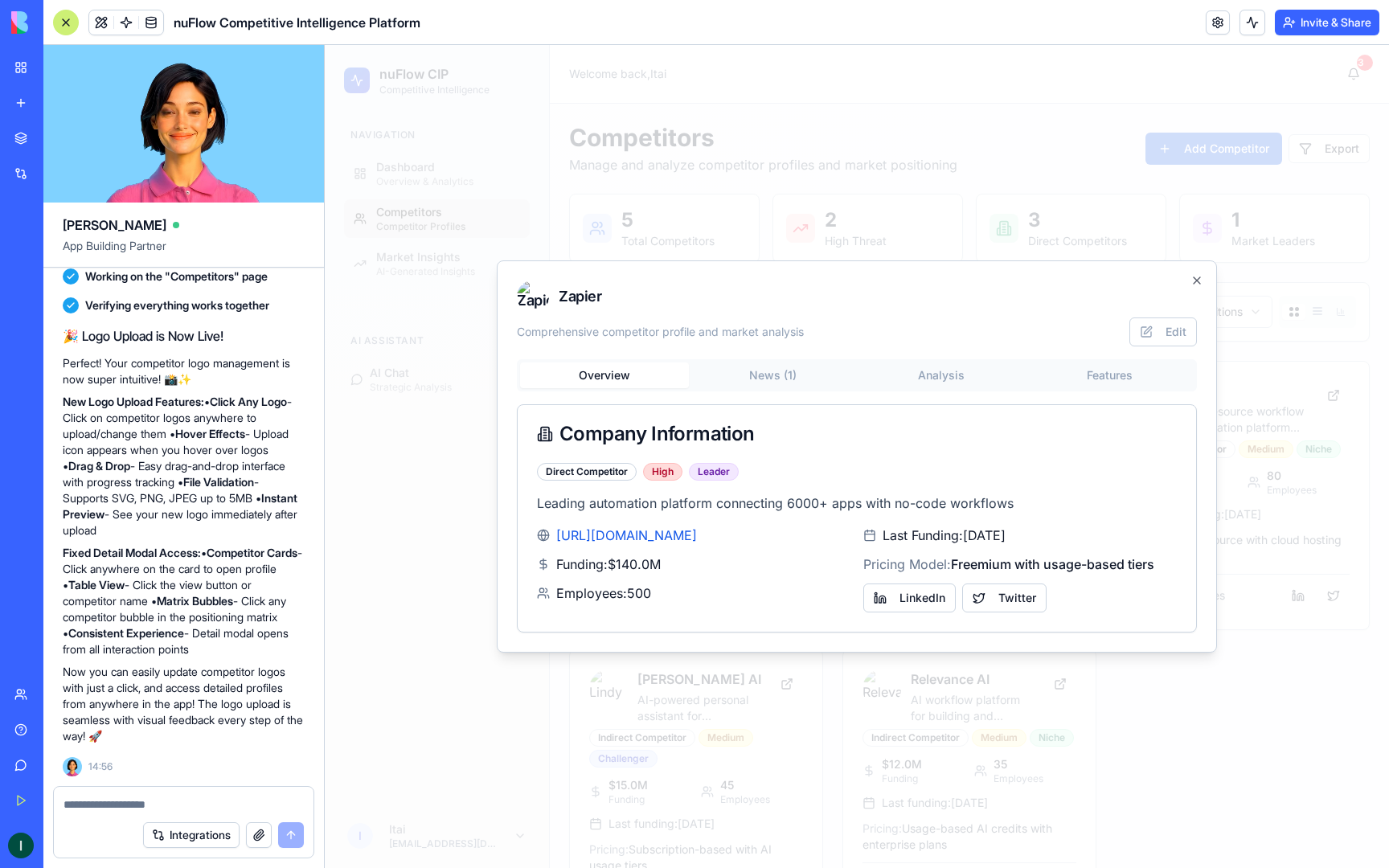
click at [587, 288] on h2 "Zapier" at bounding box center [857, 297] width 680 height 33
click at [1201, 278] on icon "button" at bounding box center [1197, 280] width 13 height 13
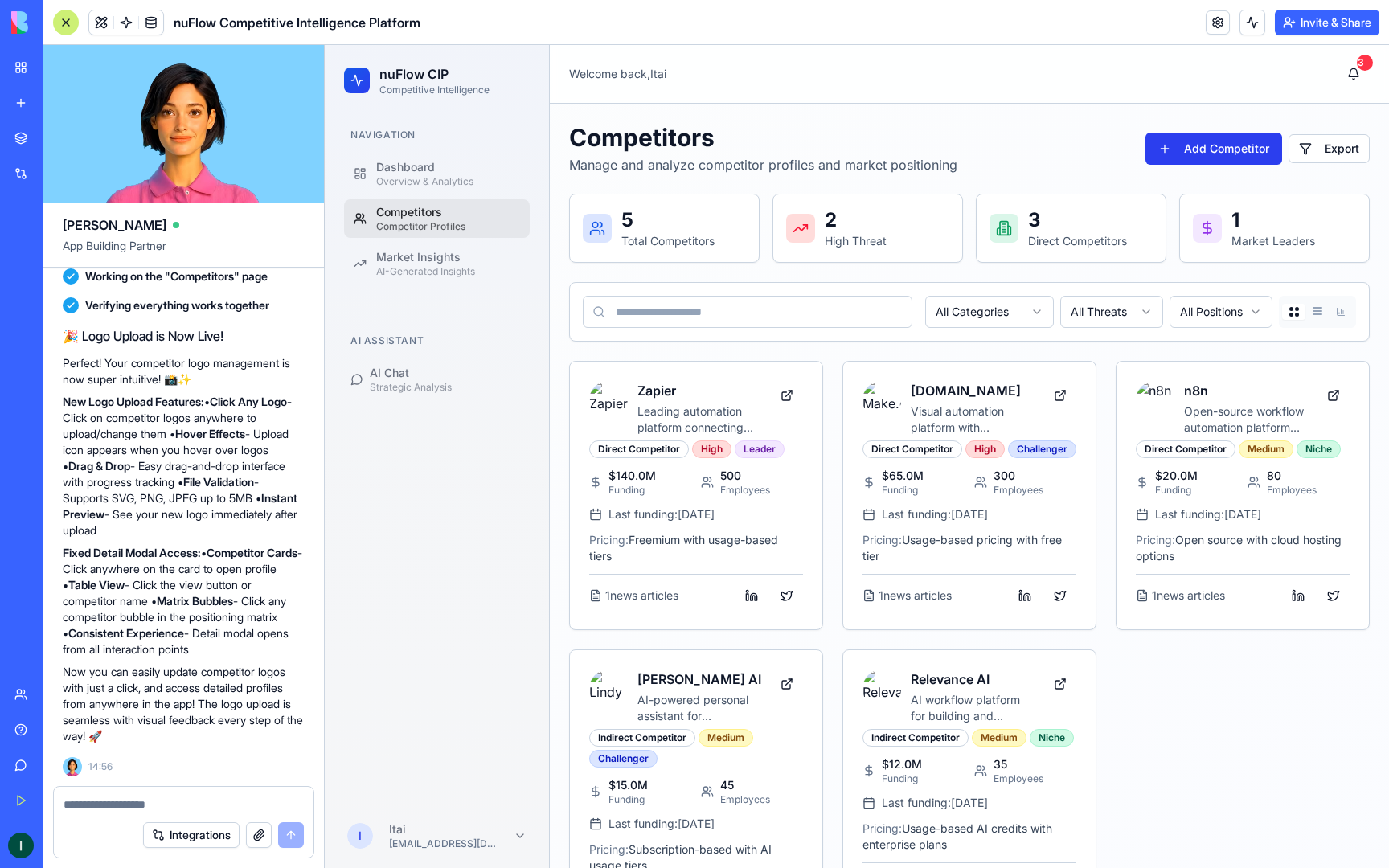
click at [1204, 147] on button "Add Competitor" at bounding box center [1214, 149] width 137 height 33
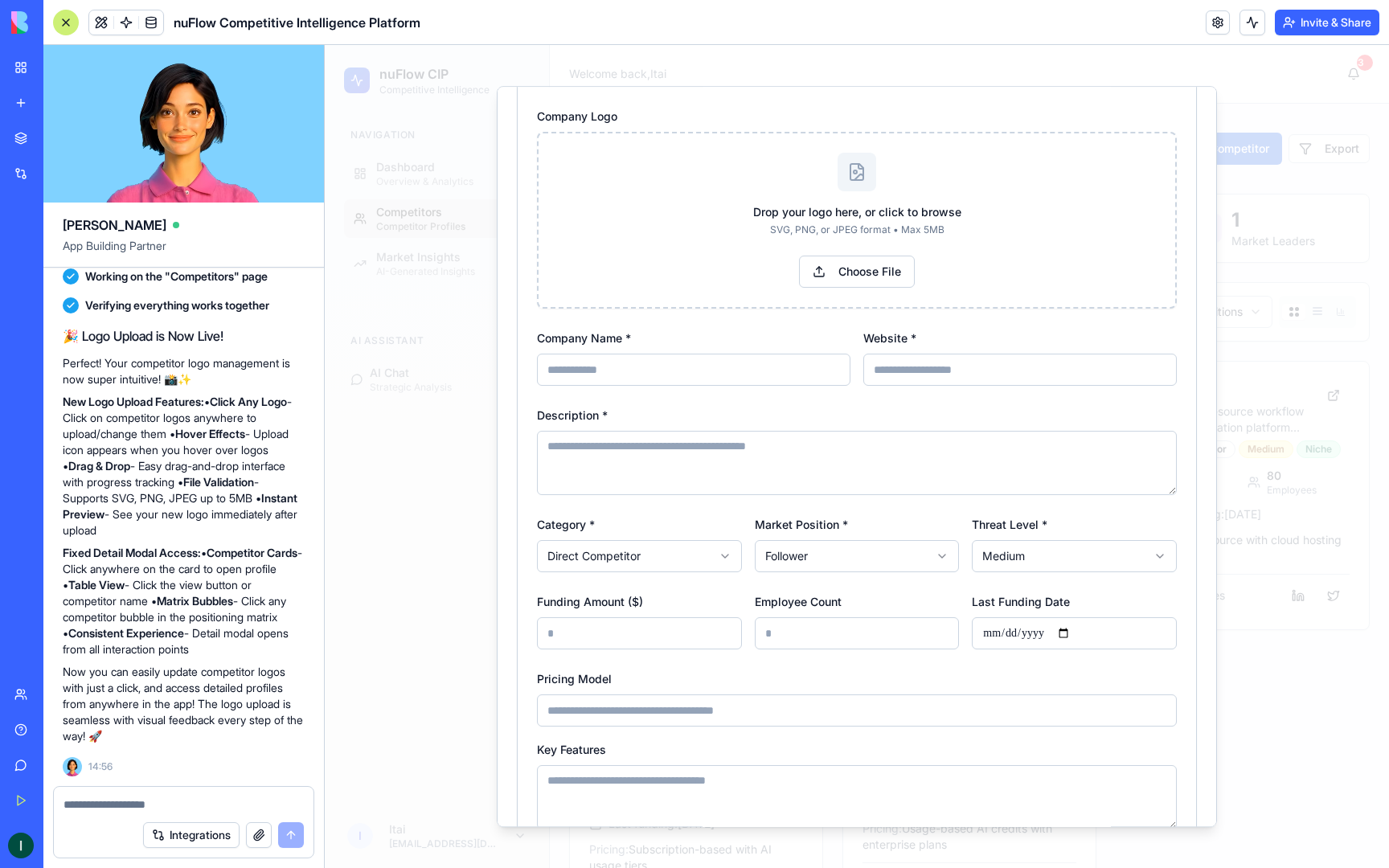
scroll to position [312, 0]
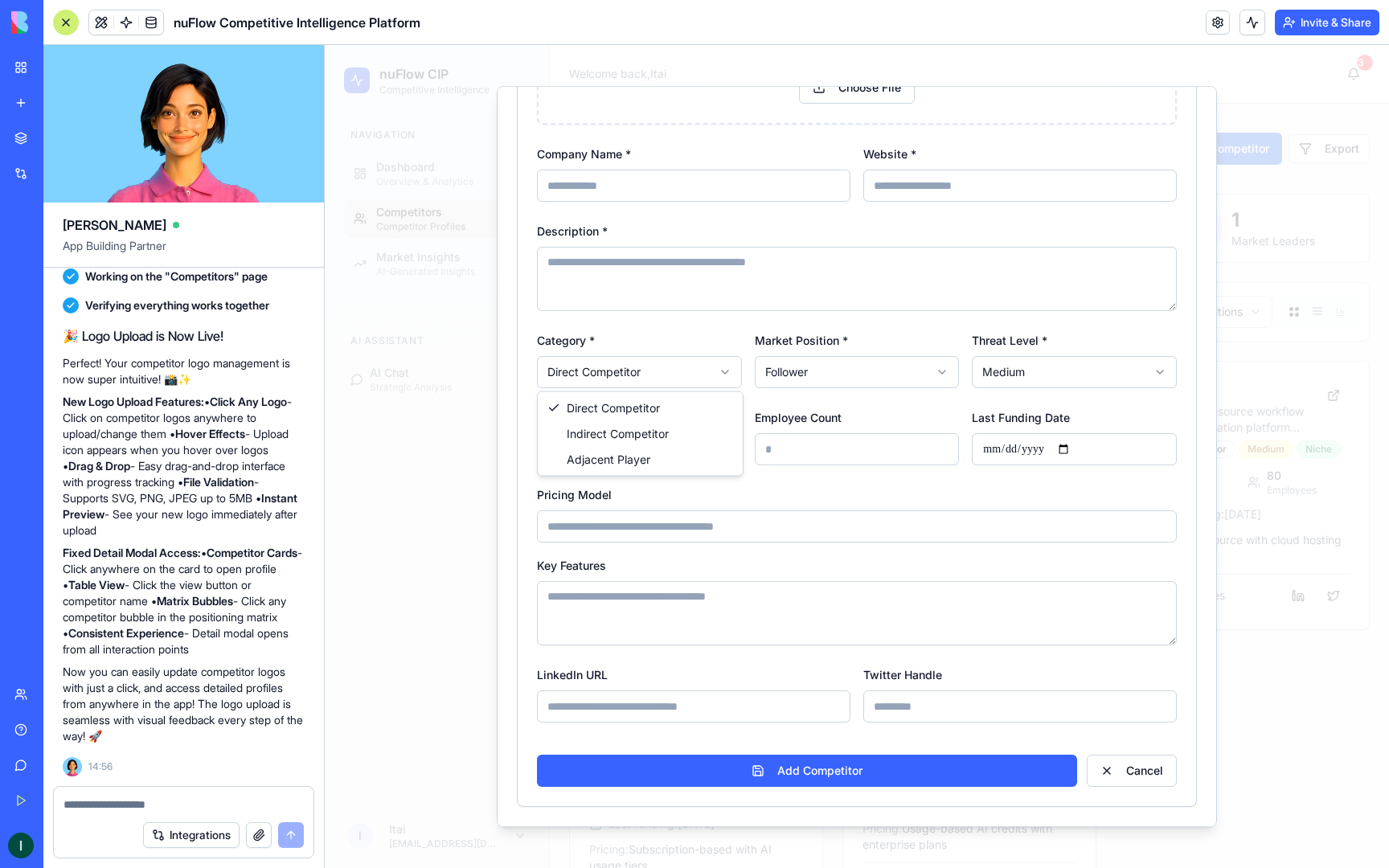
click at [666, 383] on body "nuFlow CIP Competitive Intelligence Navigation Dashboard Overview & Analytics C…" at bounding box center [857, 502] width 1065 height 914
click at [867, 386] on body "nuFlow CIP Competitive Intelligence Navigation Dashboard Overview & Analytics C…" at bounding box center [857, 502] width 1065 height 914
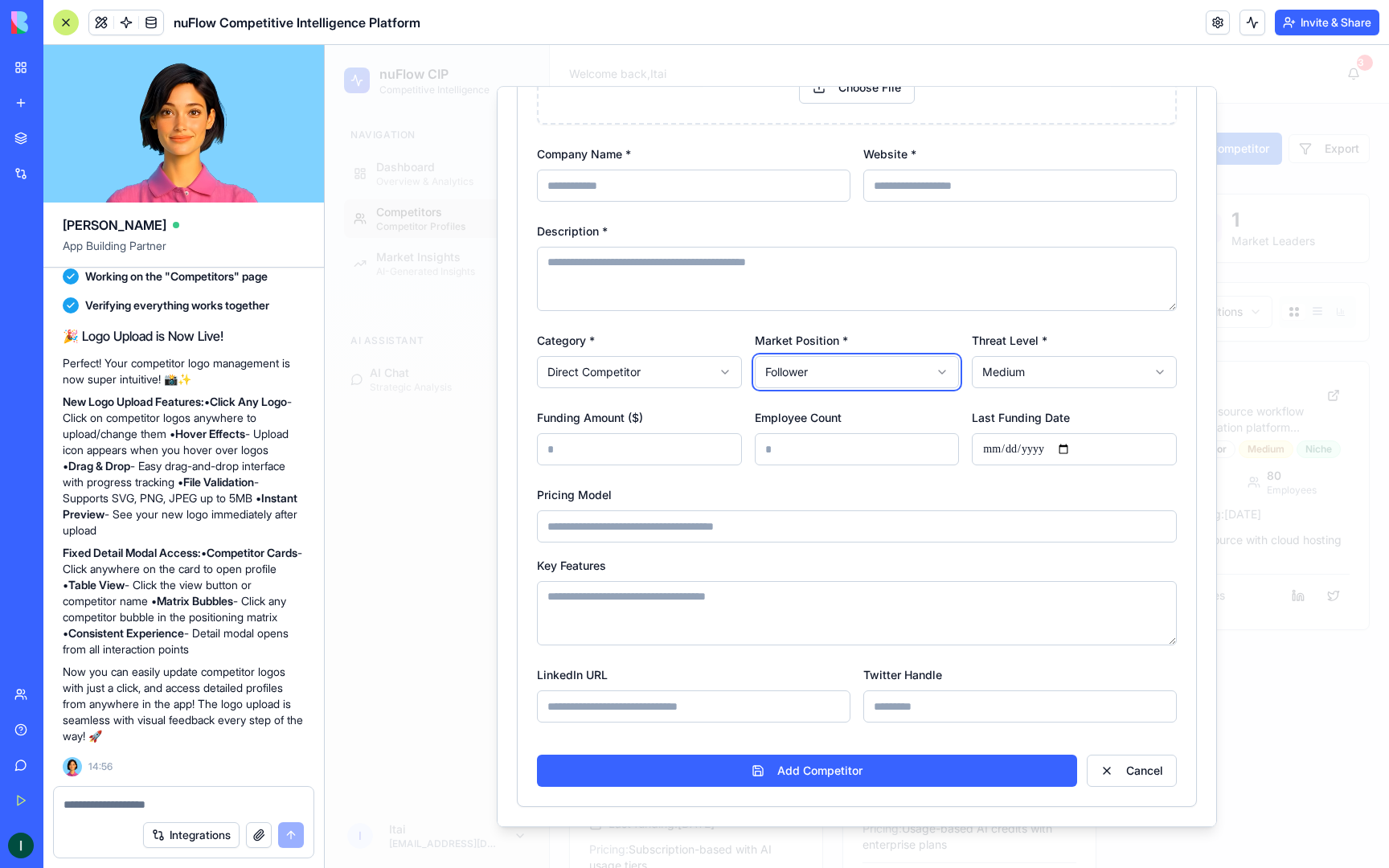
click at [867, 386] on body "nuFlow CIP Competitive Intelligence Navigation Dashboard Overview & Analytics C…" at bounding box center [857, 502] width 1065 height 914
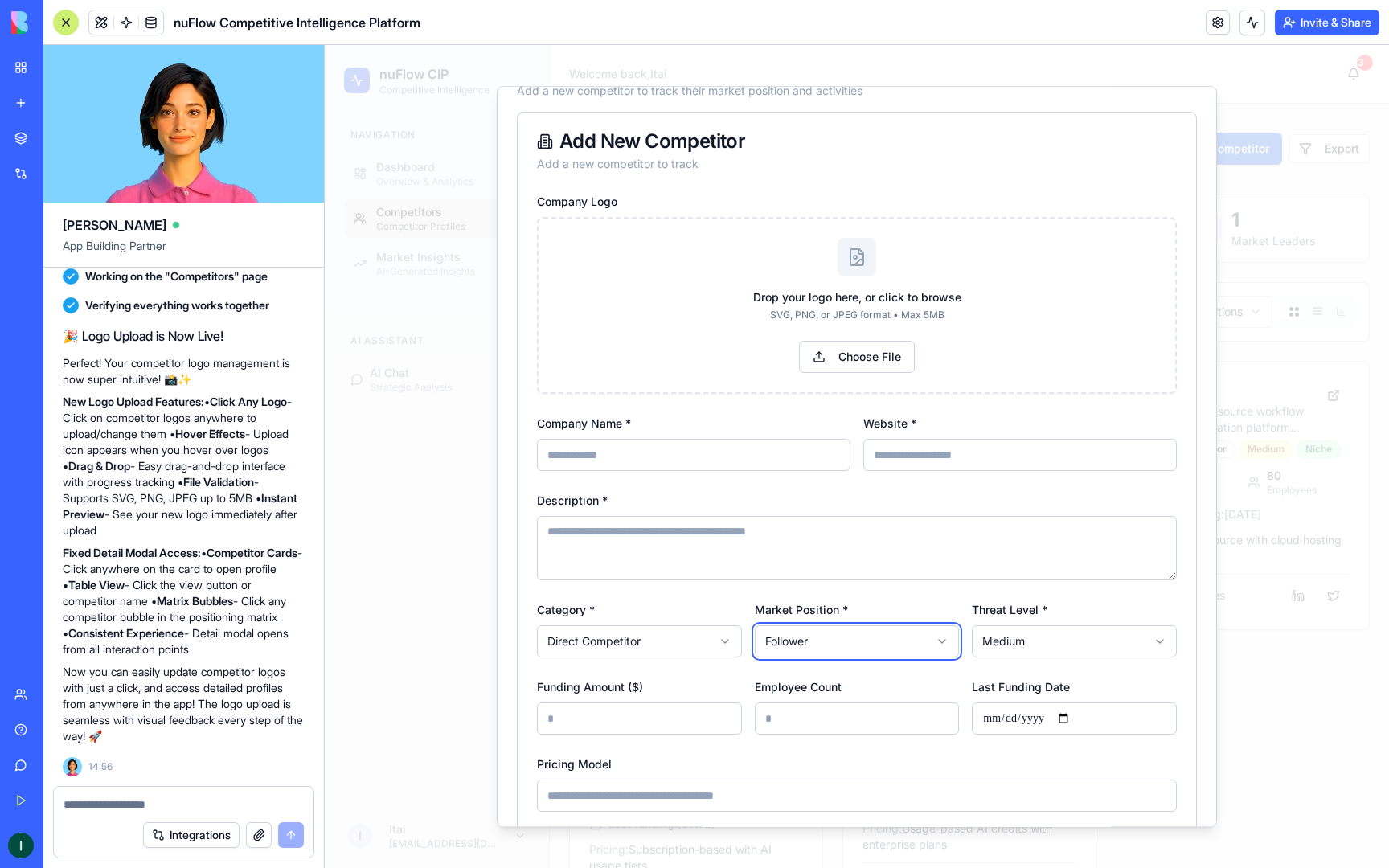
scroll to position [0, 0]
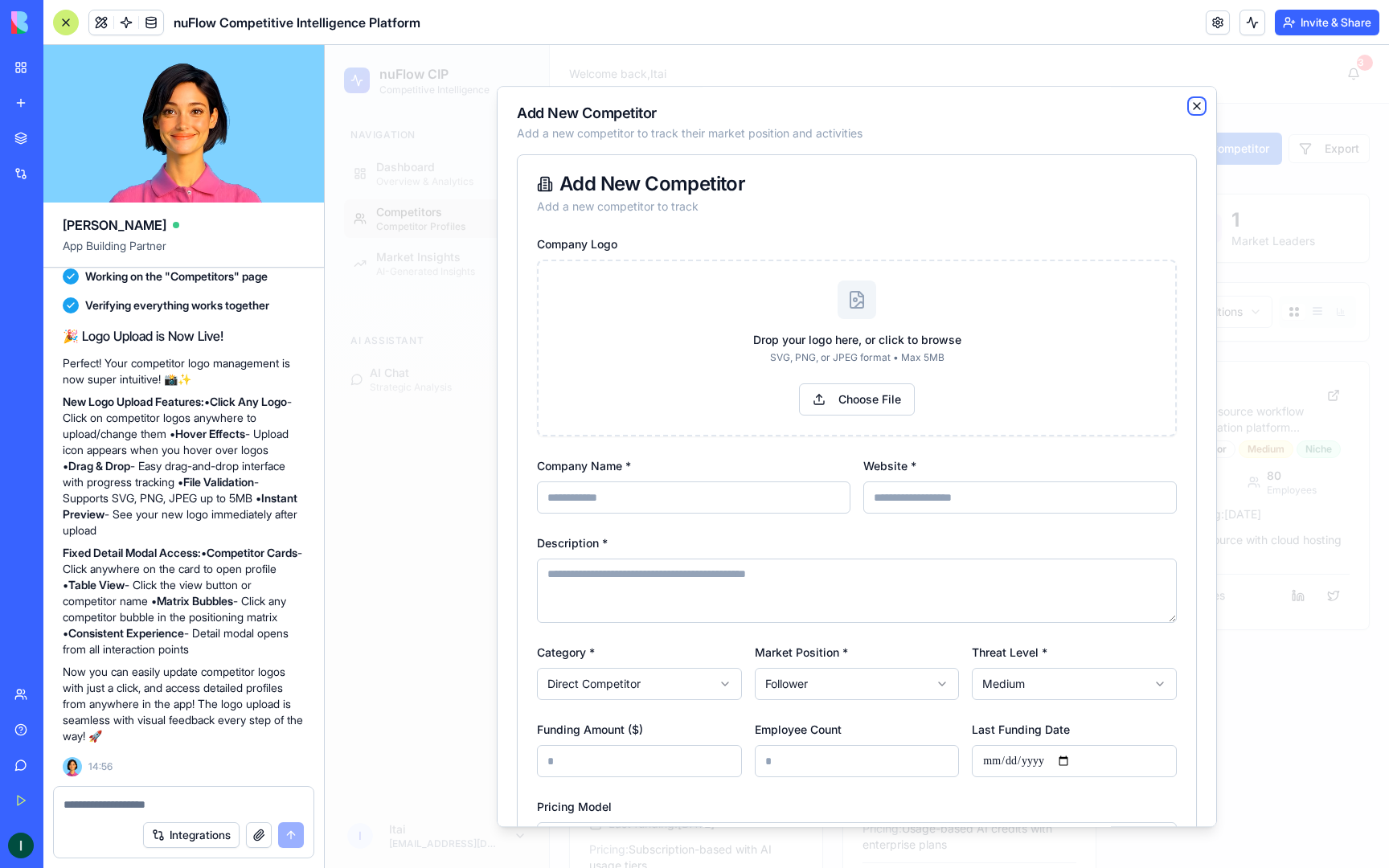
click at [1196, 106] on icon "button" at bounding box center [1197, 106] width 6 height 6
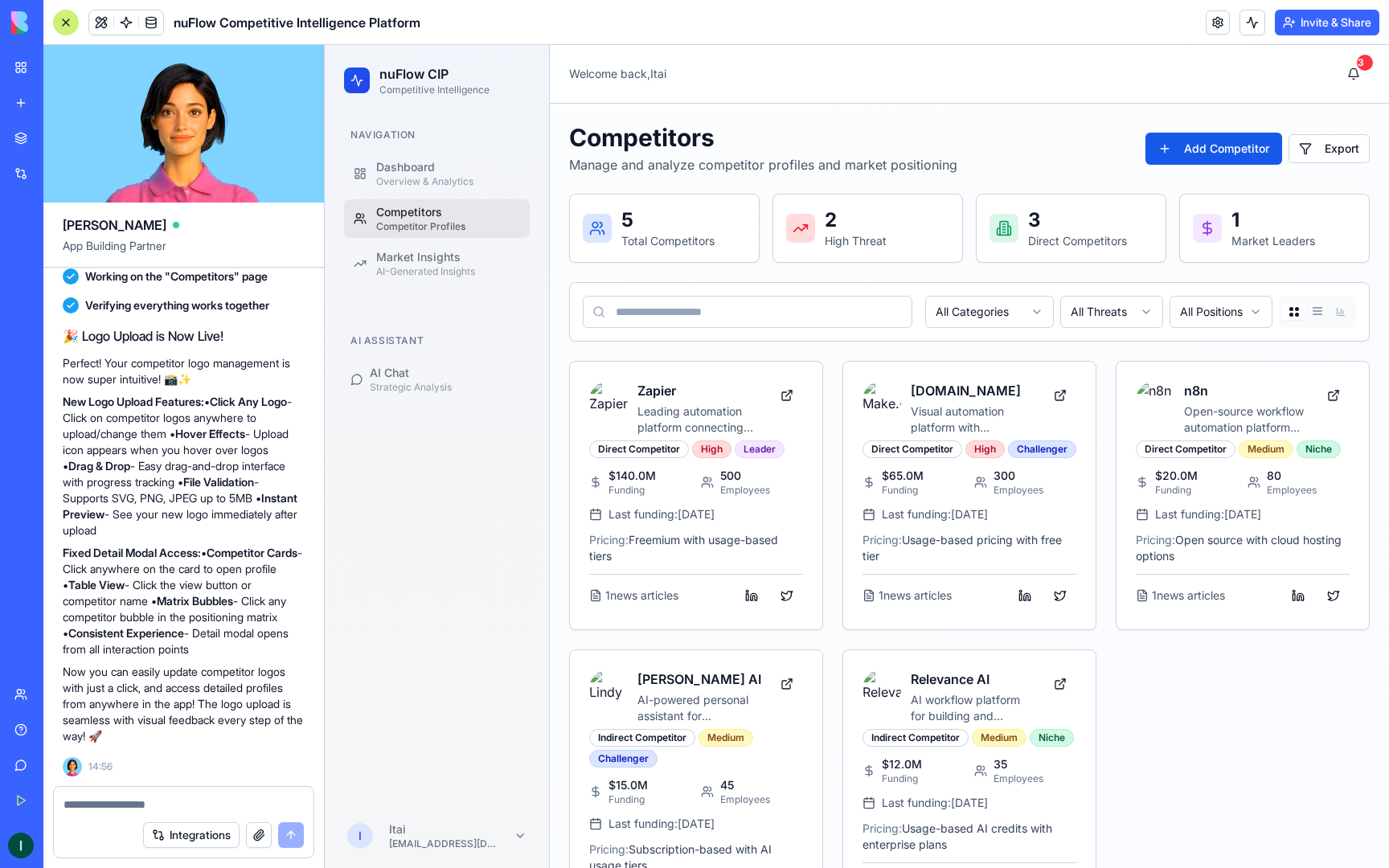
click at [690, 315] on input at bounding box center [748, 312] width 329 height 33
click at [404, 276] on div "AI-Generated Insights" at bounding box center [447, 271] width 144 height 13
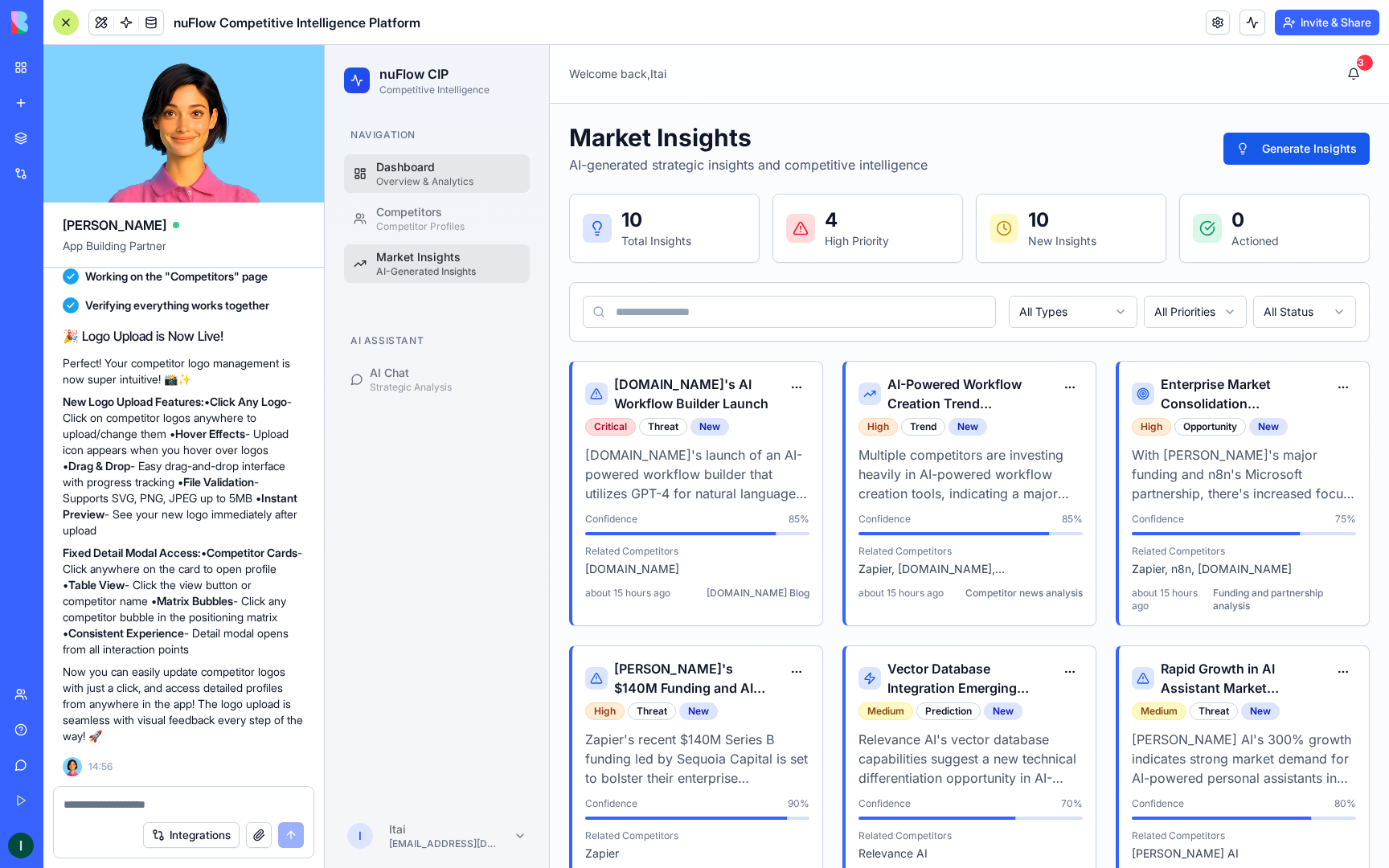
click at [452, 175] on div "Overview & Analytics" at bounding box center [447, 181] width 144 height 13
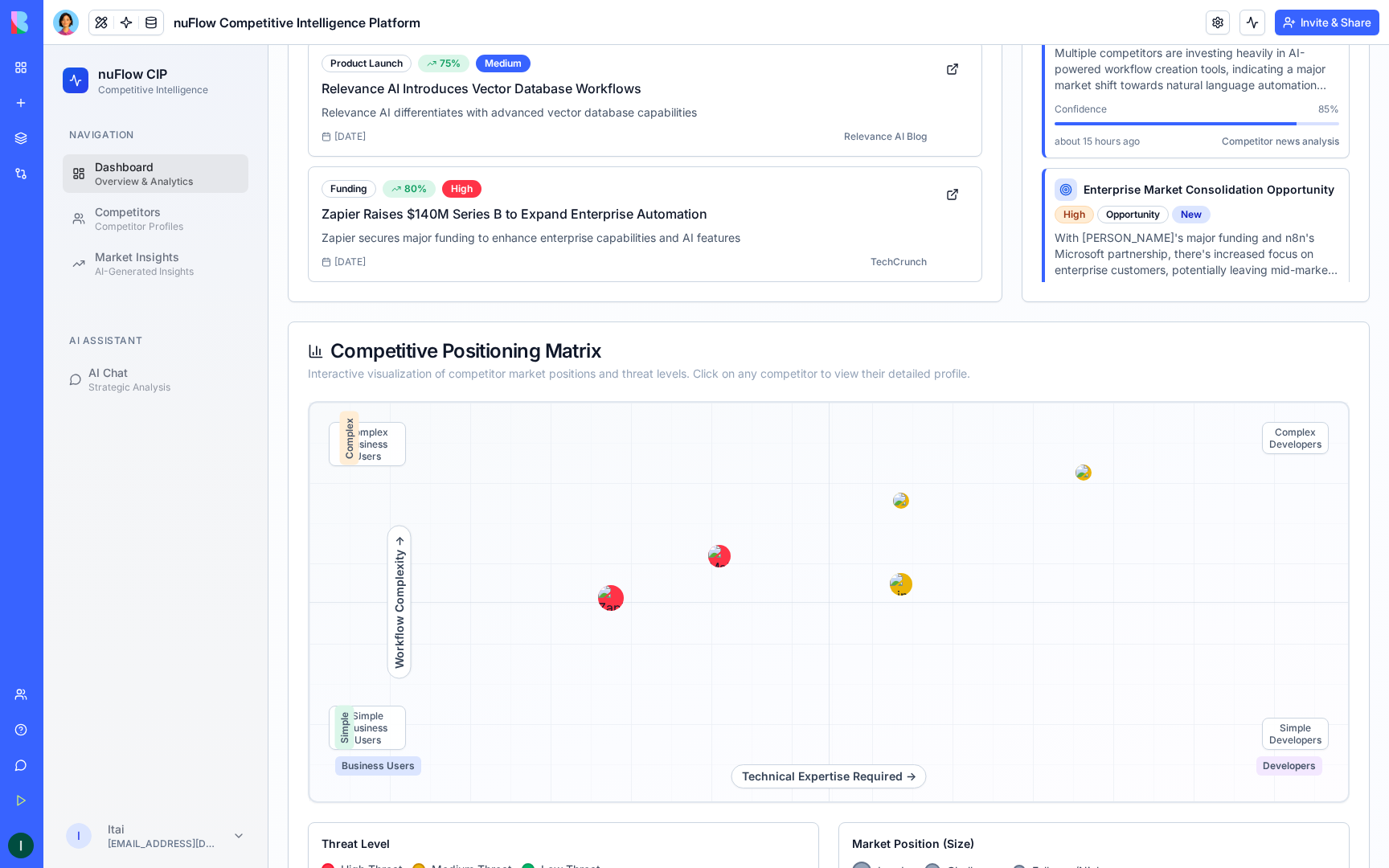
scroll to position [740, 0]
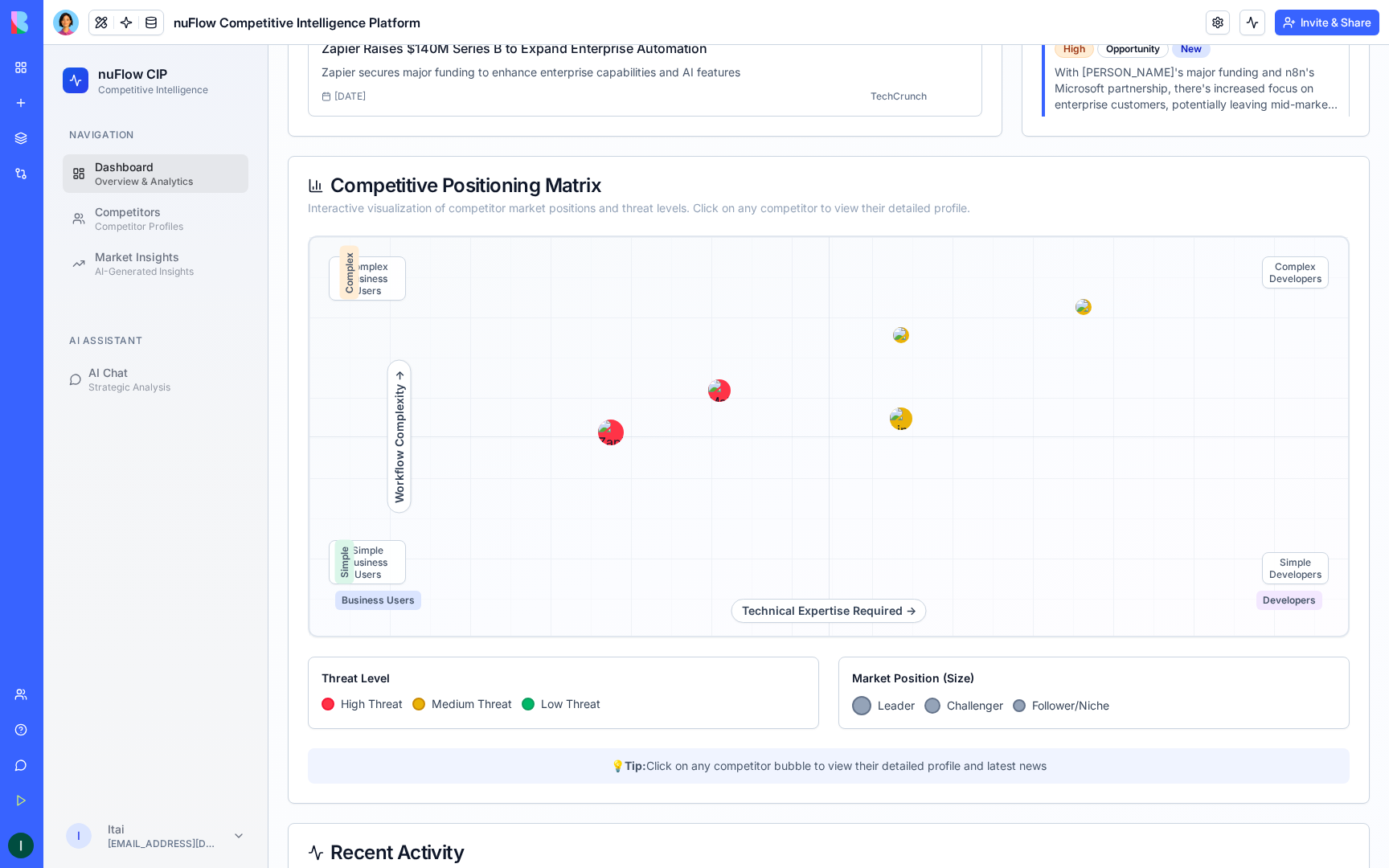
click at [906, 342] on div at bounding box center [828, 436] width 1038 height 399
click at [904, 338] on img at bounding box center [901, 335] width 20 height 20
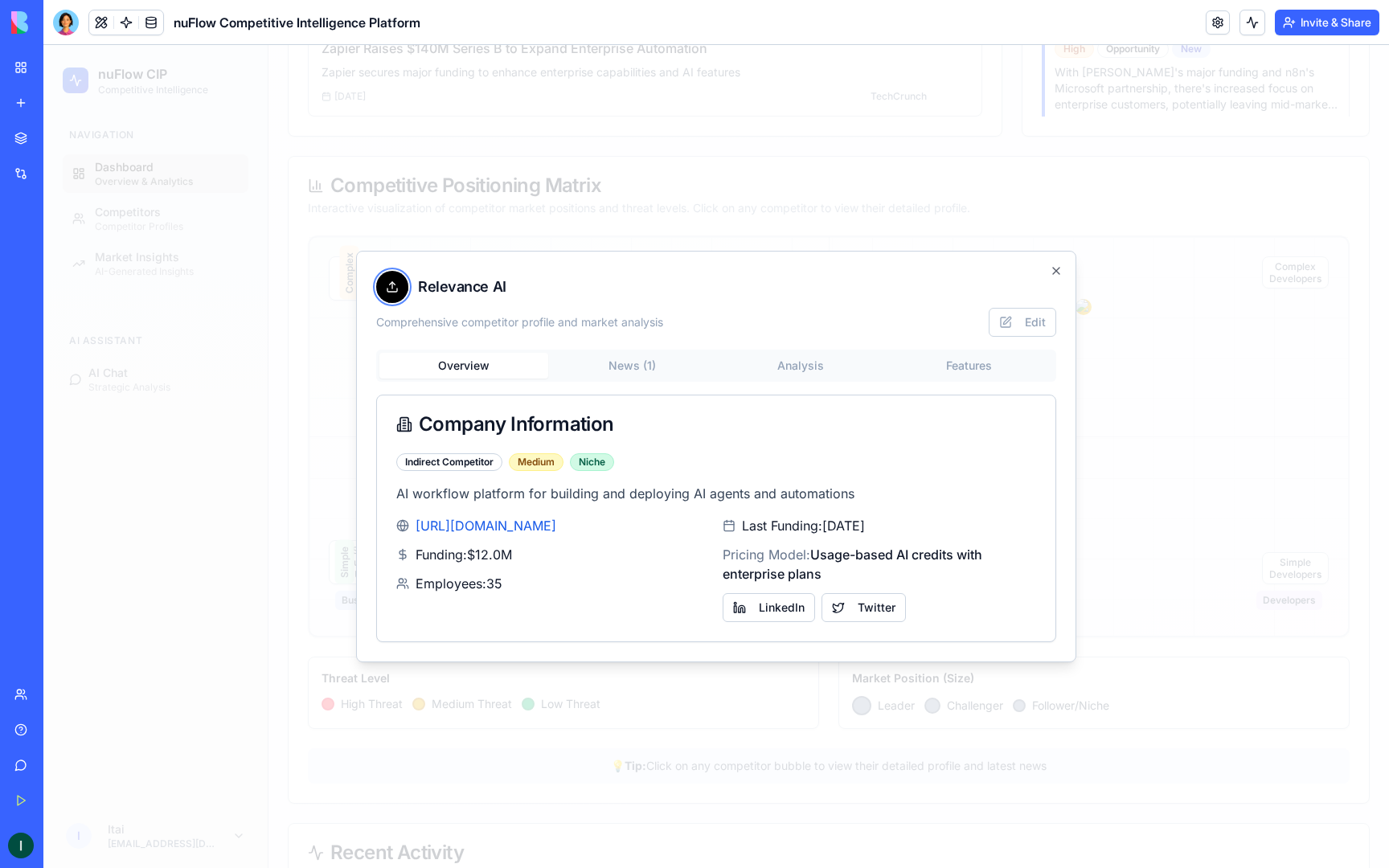
click at [400, 291] on div at bounding box center [392, 287] width 33 height 33
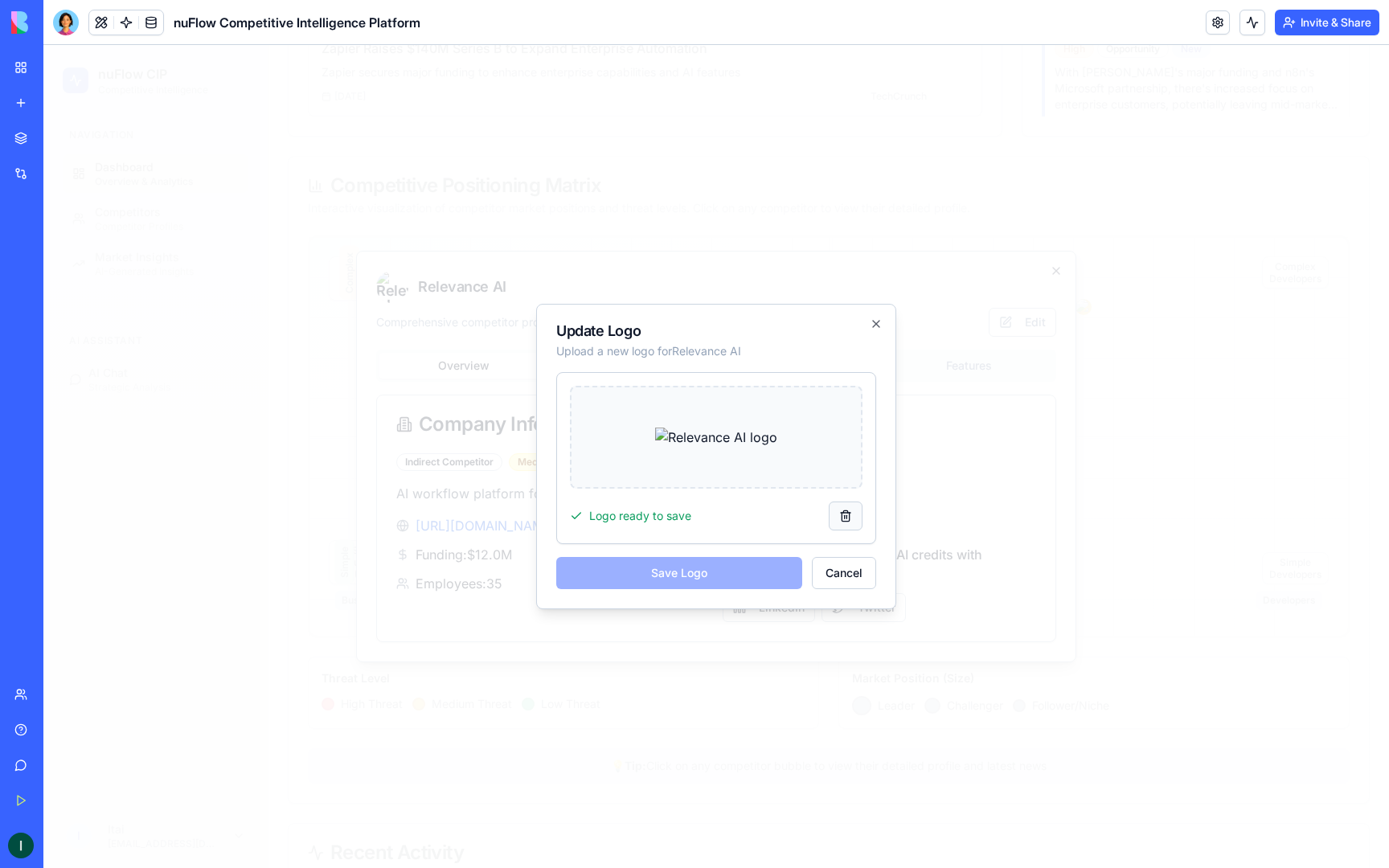
click at [850, 517] on button at bounding box center [846, 516] width 33 height 29
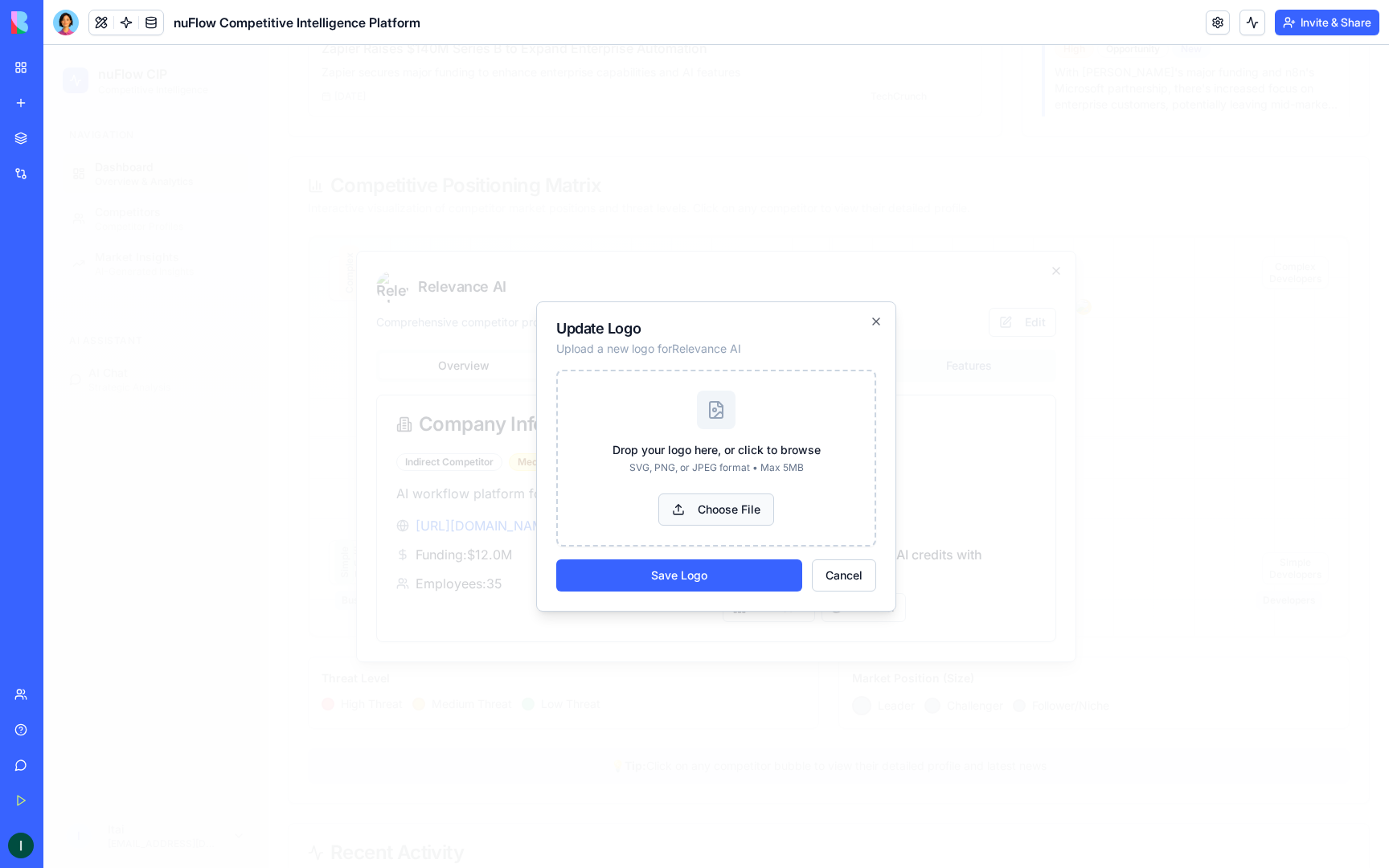
click at [713, 516] on button "Choose File" at bounding box center [716, 509] width 115 height 33
click at [739, 506] on button "Choose File" at bounding box center [716, 509] width 115 height 33
click at [834, 589] on button "Cancel" at bounding box center [844, 575] width 64 height 33
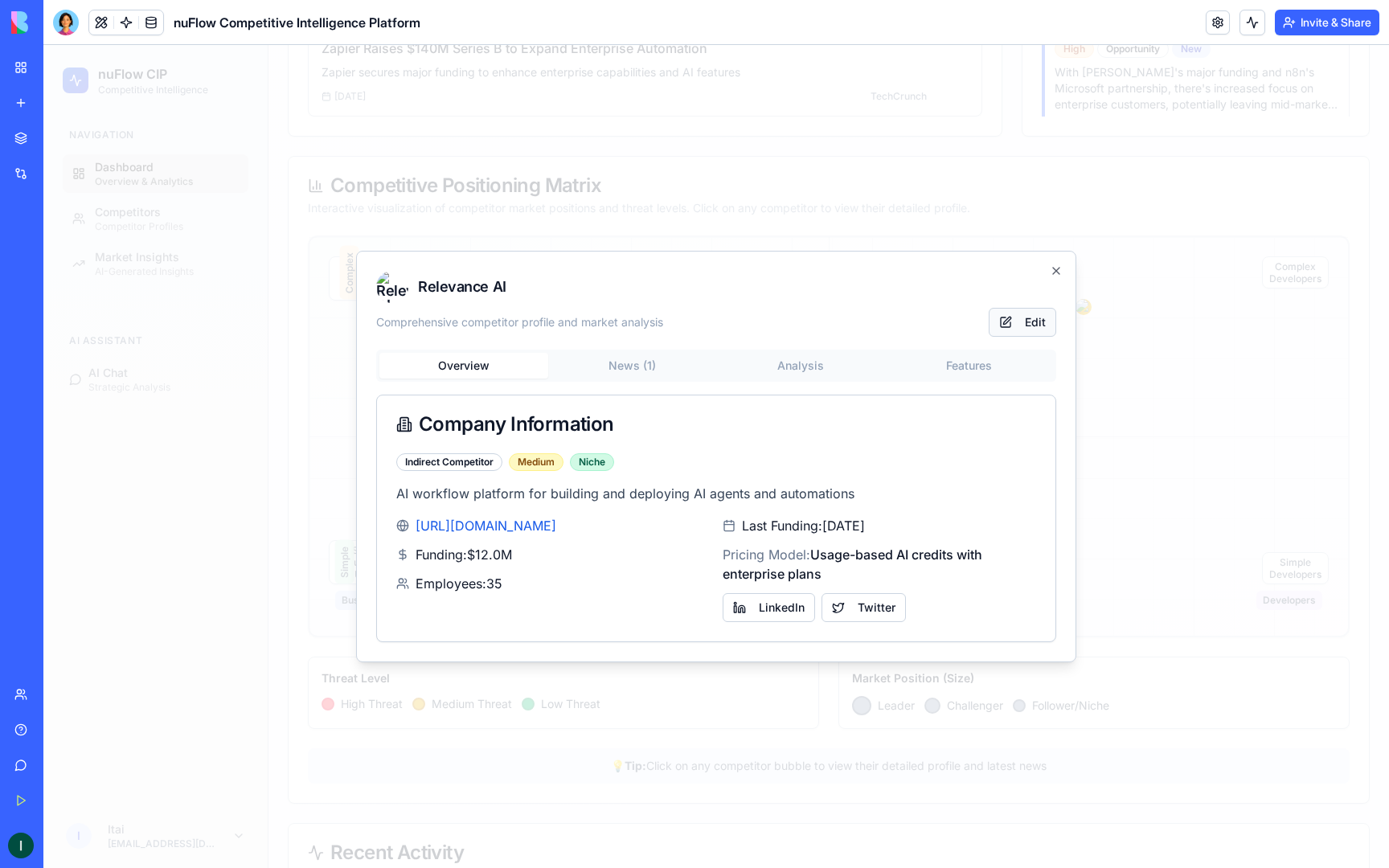
click at [1004, 321] on button "Edit" at bounding box center [1023, 322] width 68 height 29
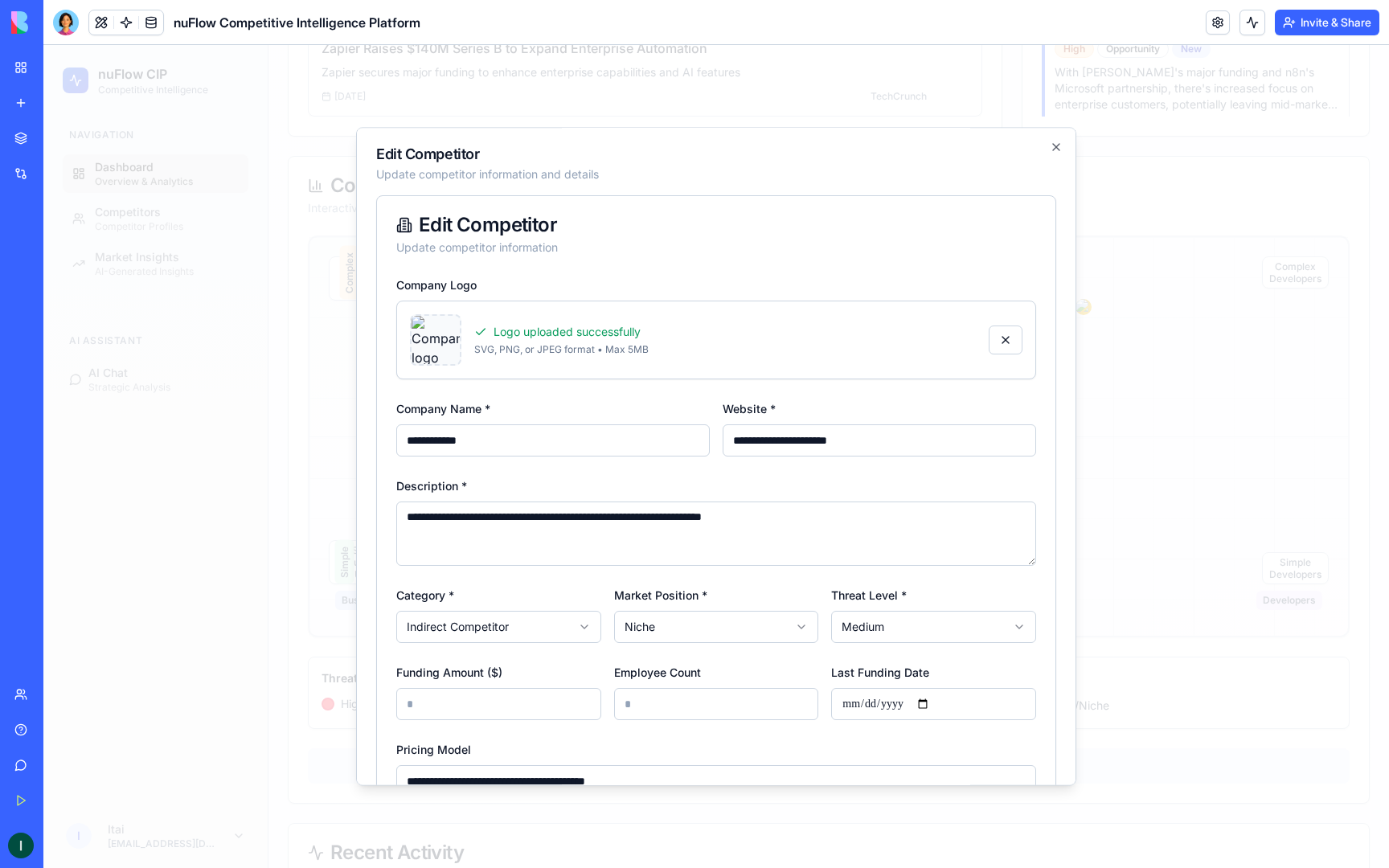
click at [416, 342] on img at bounding box center [435, 340] width 48 height 48
click at [440, 350] on img at bounding box center [435, 340] width 48 height 48
click at [540, 327] on div "Logo uploaded successfully" at bounding box center [726, 332] width 502 height 16
click at [1009, 336] on button at bounding box center [1006, 340] width 33 height 29
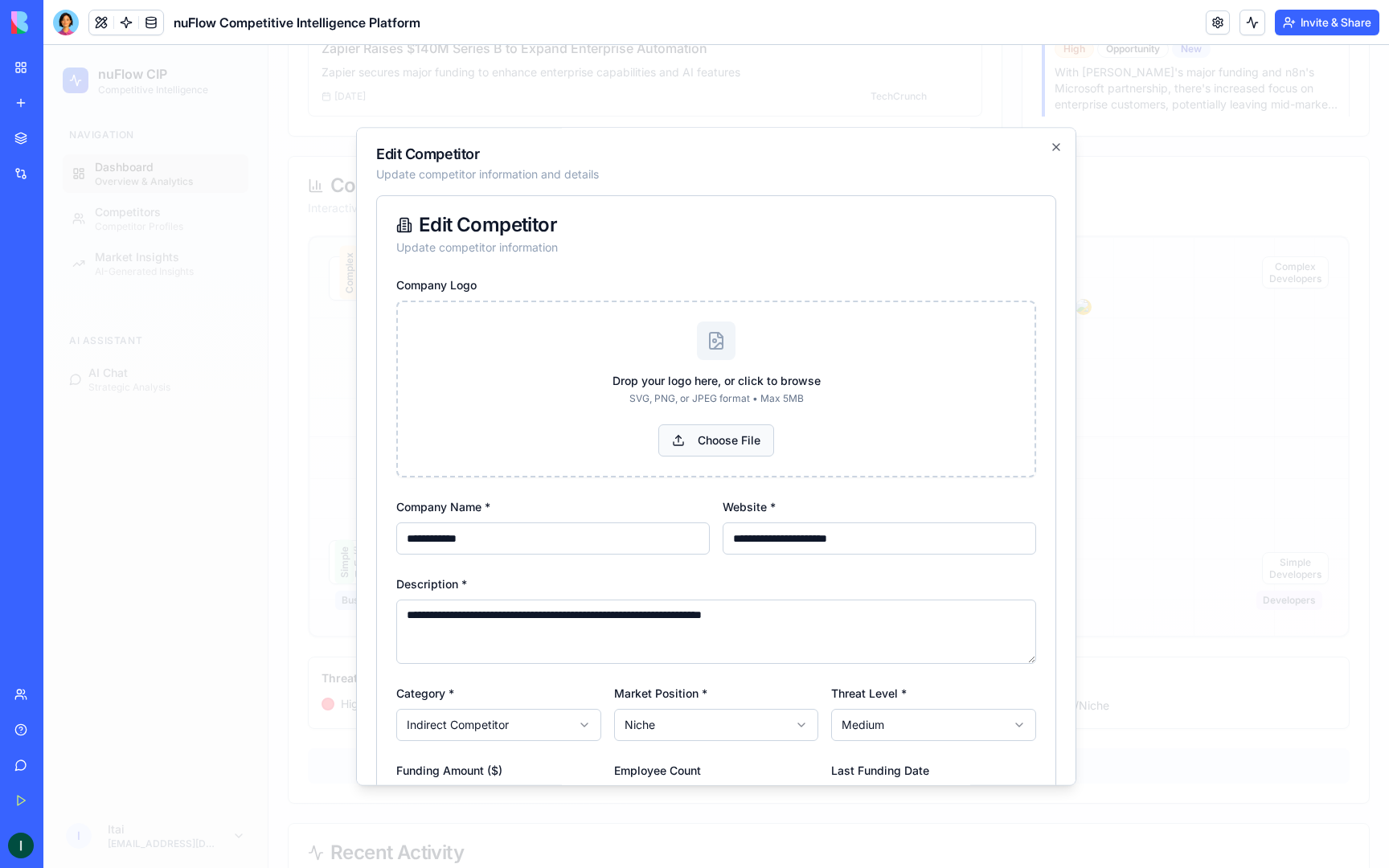
click at [694, 451] on button "Choose File" at bounding box center [716, 440] width 115 height 33
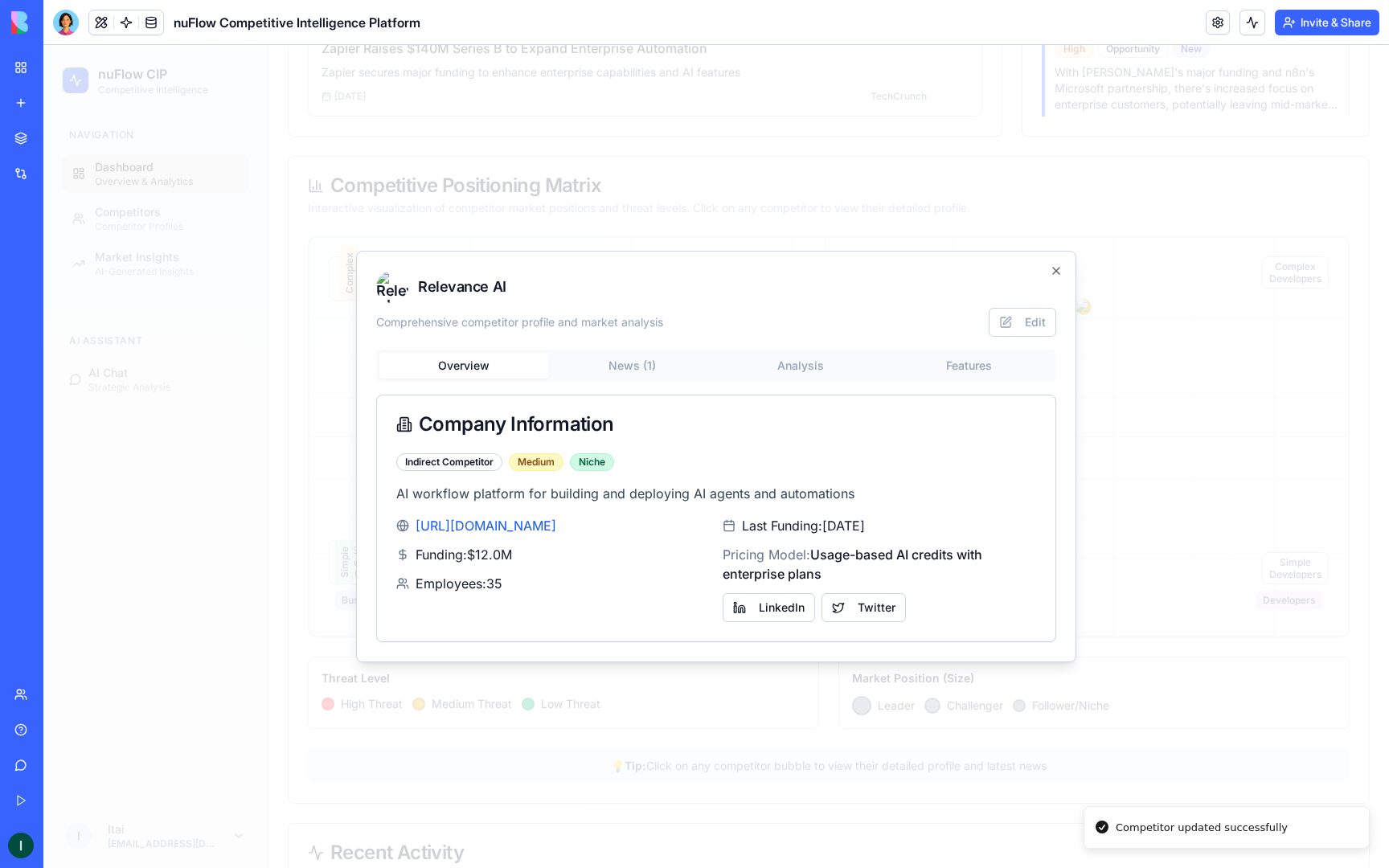
click at [744, 442] on div "Company Information" at bounding box center [716, 424] width 678 height 58
click at [401, 287] on div at bounding box center [392, 287] width 33 height 33
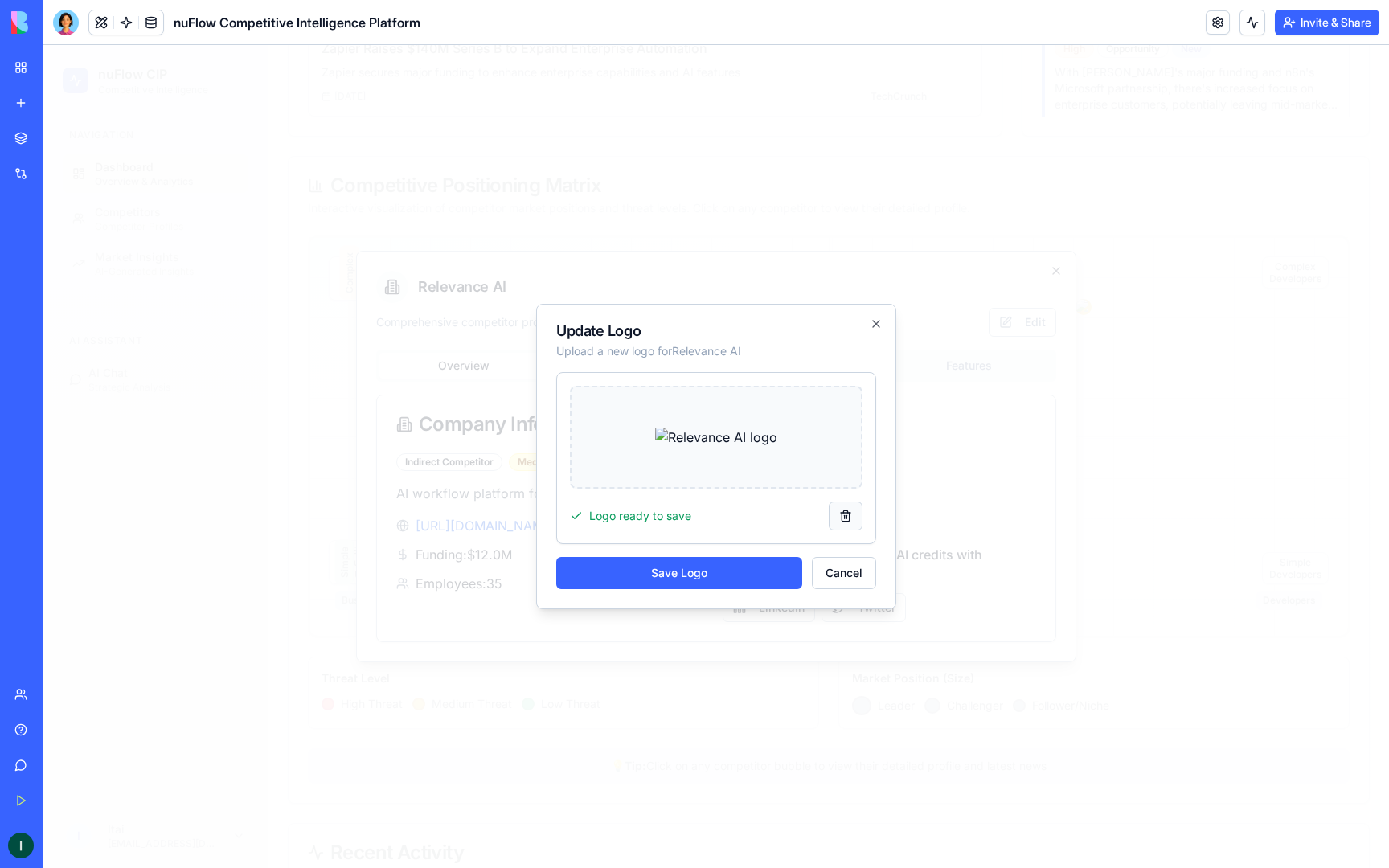
click at [846, 518] on button at bounding box center [846, 516] width 33 height 29
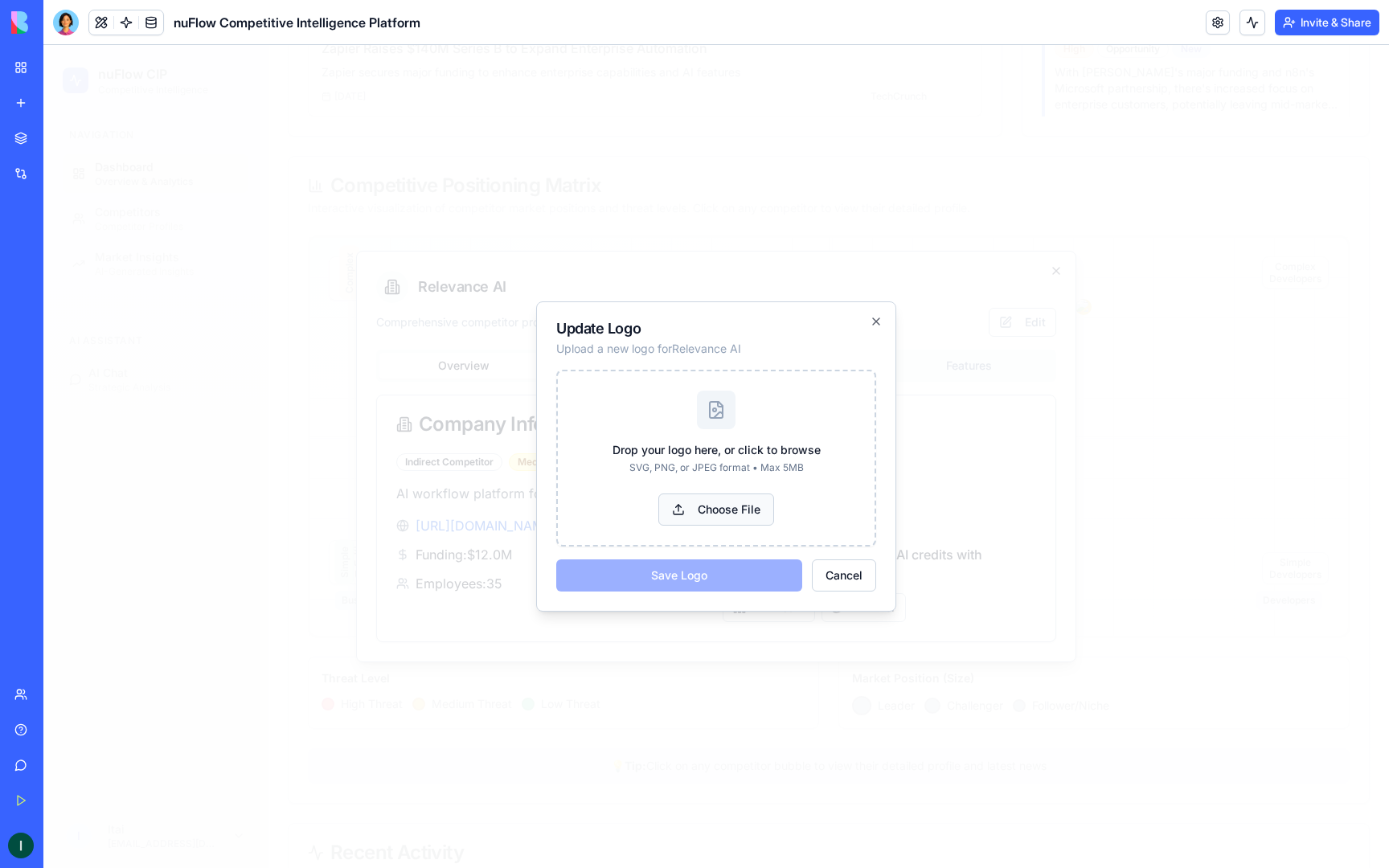
click at [747, 508] on button "Choose File" at bounding box center [716, 509] width 115 height 33
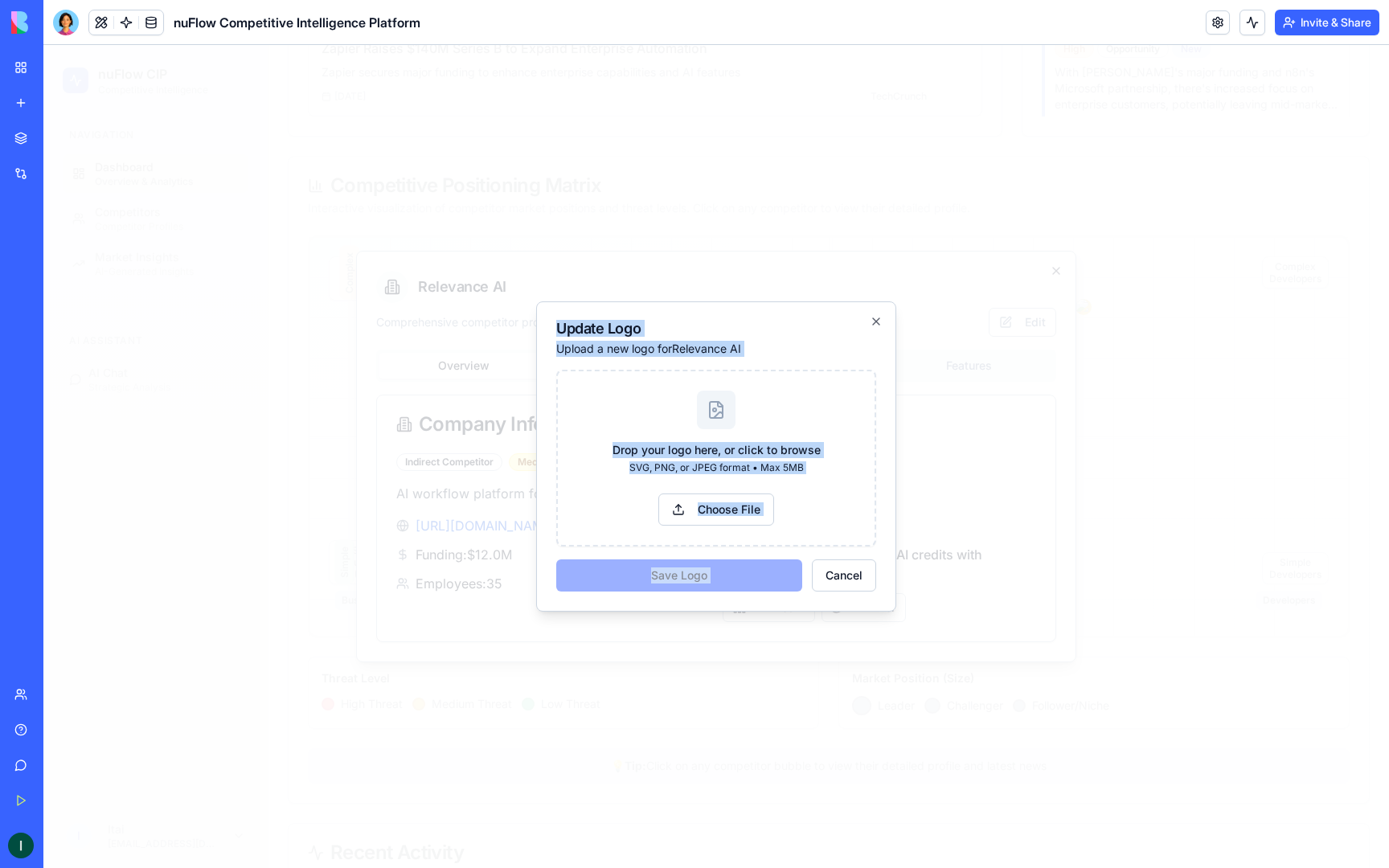
drag, startPoint x: 543, startPoint y: 318, endPoint x: 825, endPoint y: 549, distance: 364.5
click at [825, 554] on div "Update Logo Upload a new logo for Relevance AI Drop your logo here, or click to…" at bounding box center [716, 456] width 360 height 310
copy div "Update Logo Upload a new logo for Relevance AI Drop your logo here, or click to…"
click at [872, 320] on icon "button" at bounding box center [876, 321] width 13 height 13
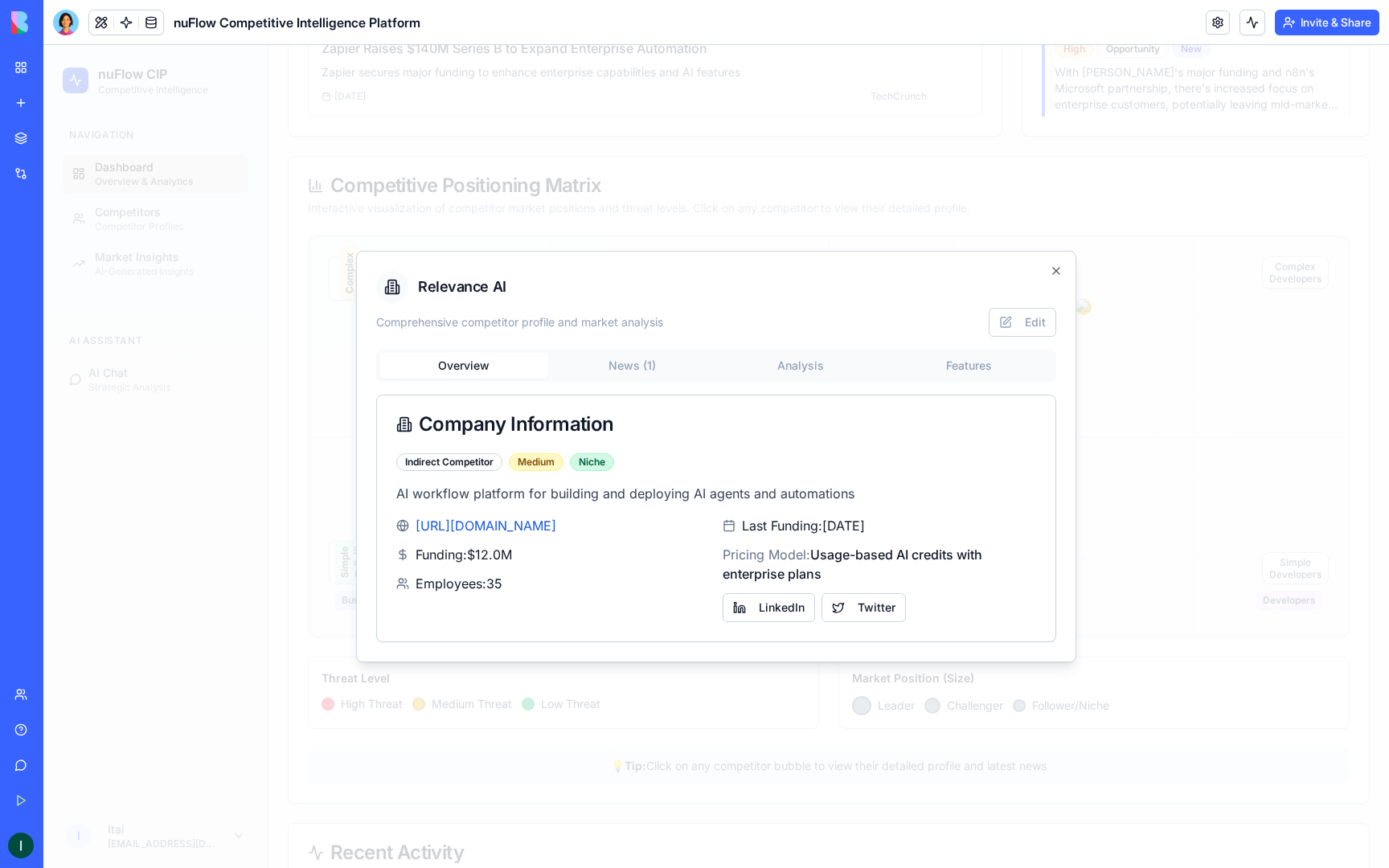
click at [1045, 270] on div "Relevance AI Comprehensive competitor profile and market analysis Edit Overview…" at bounding box center [716, 456] width 720 height 411
click at [1059, 269] on icon "button" at bounding box center [1056, 270] width 13 height 13
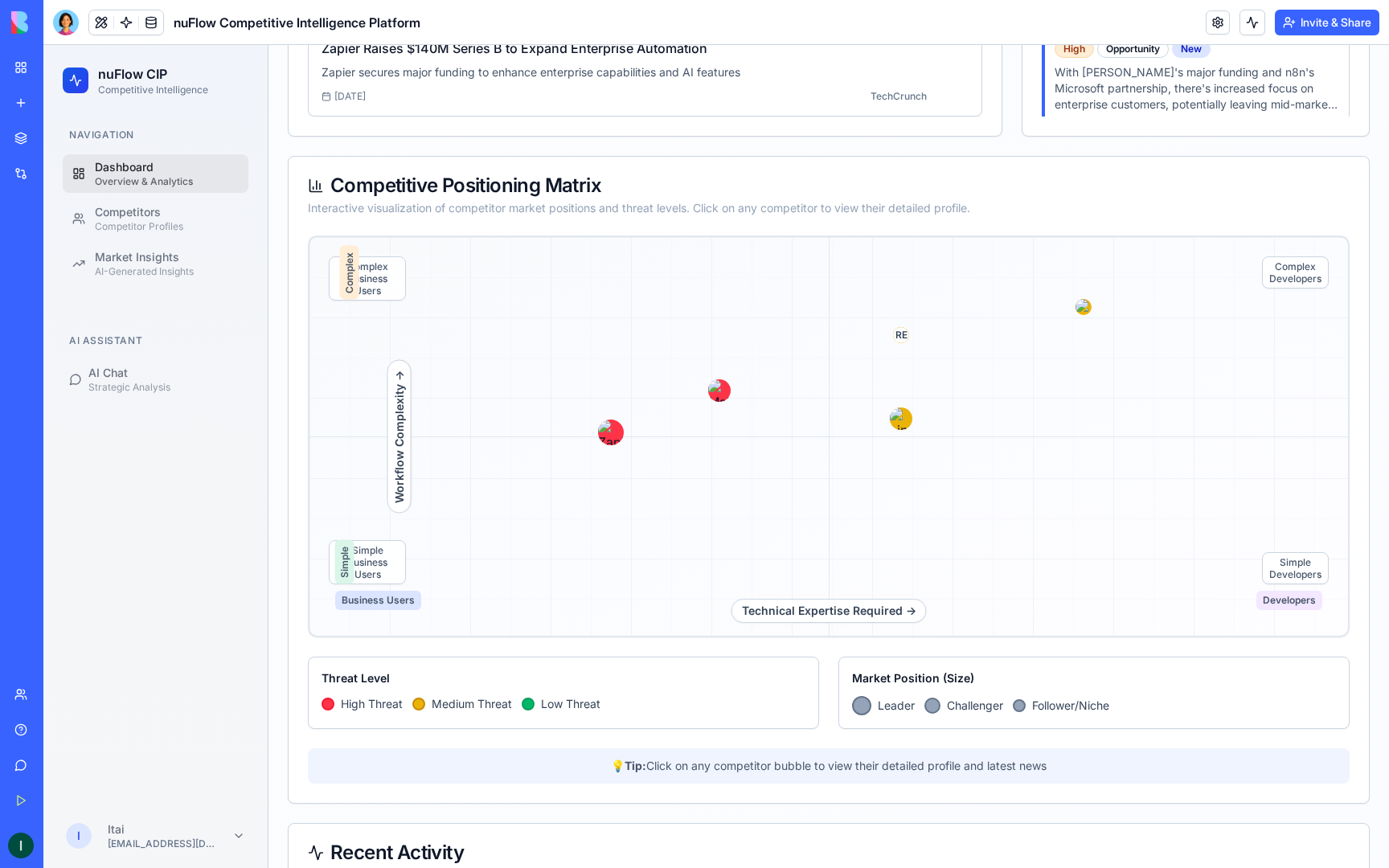
click at [65, 22] on div at bounding box center [65, 22] width 26 height 26
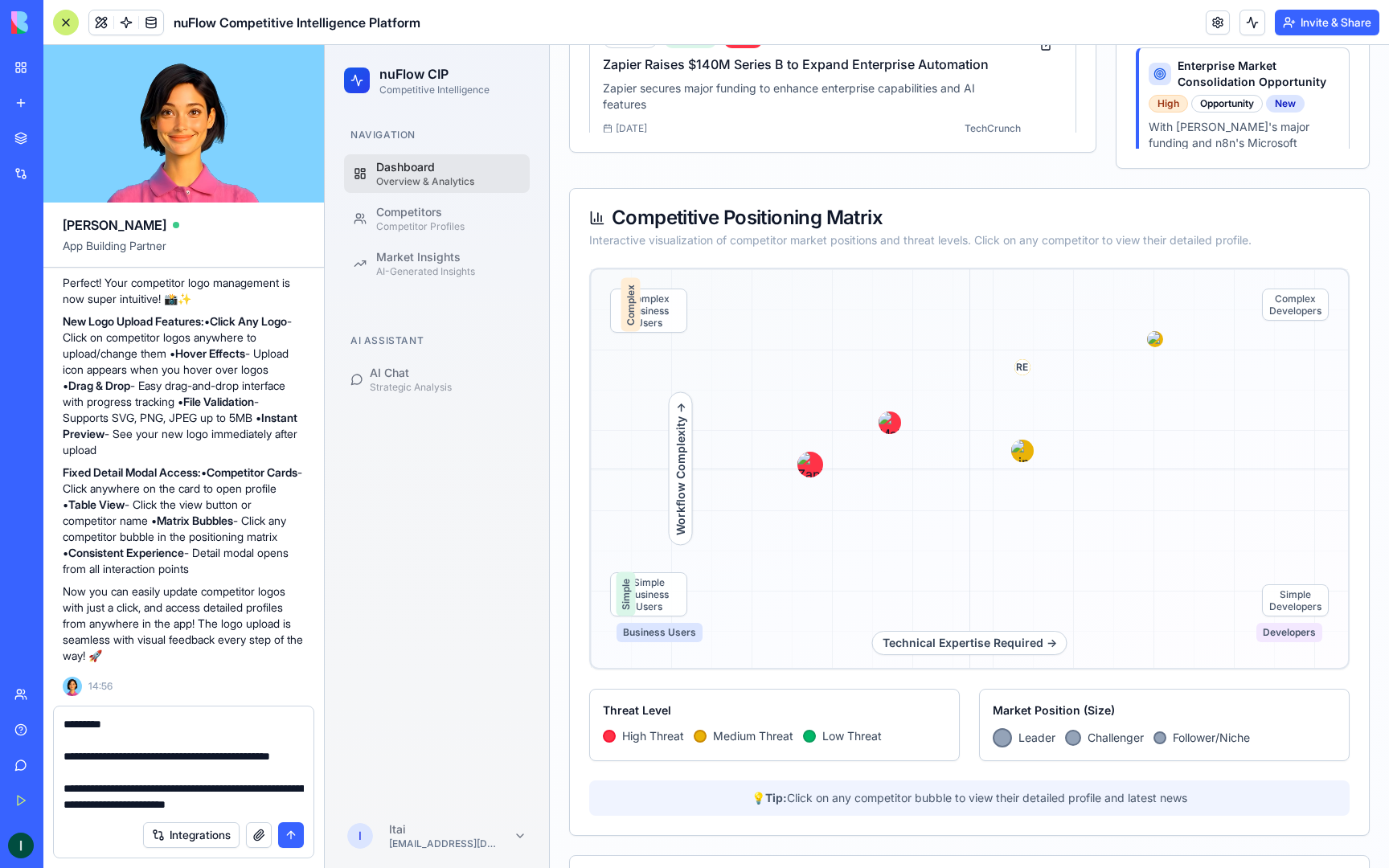
scroll to position [159, 0]
click at [180, 793] on textarea "**********" at bounding box center [183, 764] width 240 height 97
click at [242, 807] on textarea "**********" at bounding box center [183, 764] width 240 height 97
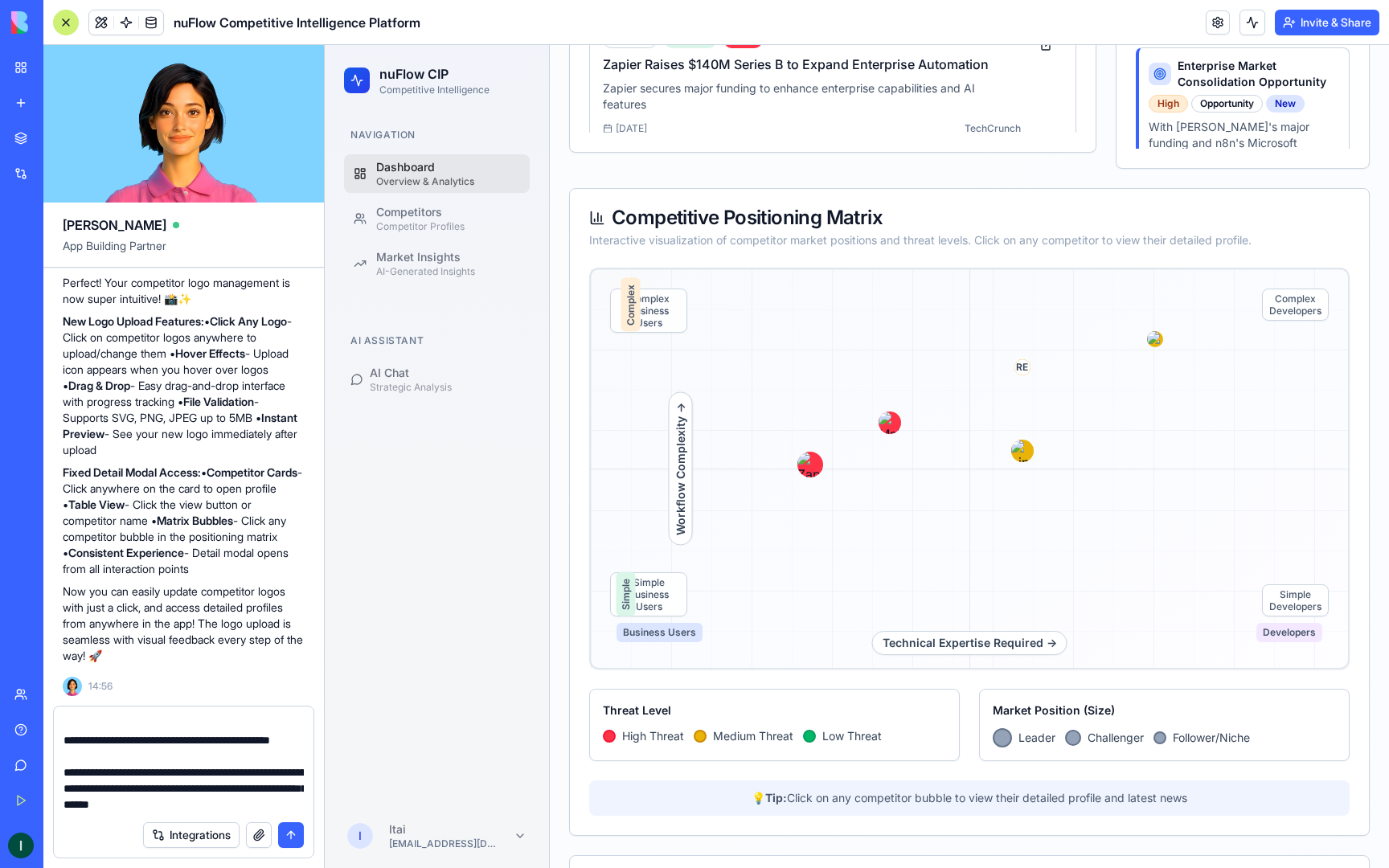
scroll to position [175, 0]
type textarea "**********"
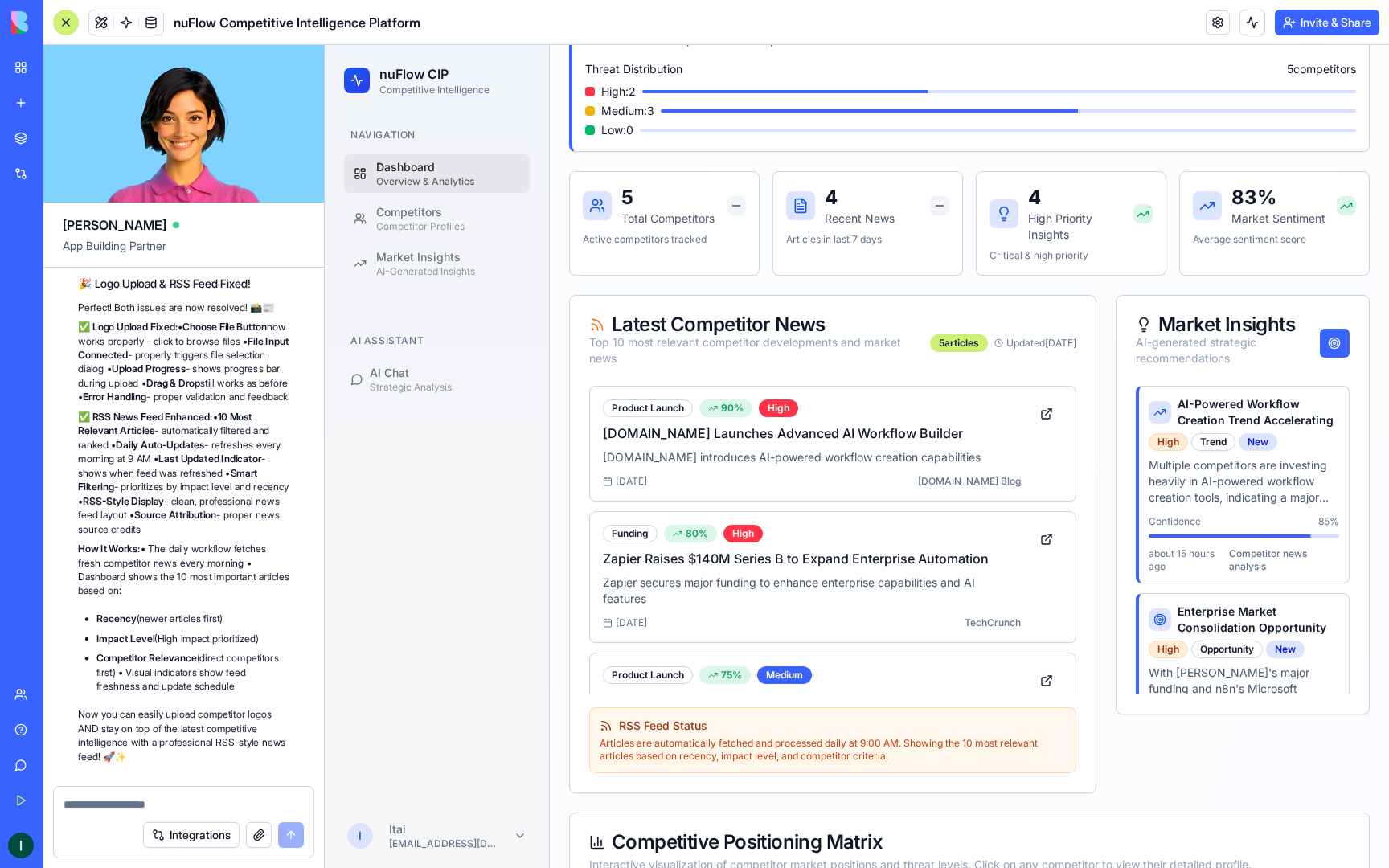
scroll to position [11854, 0]
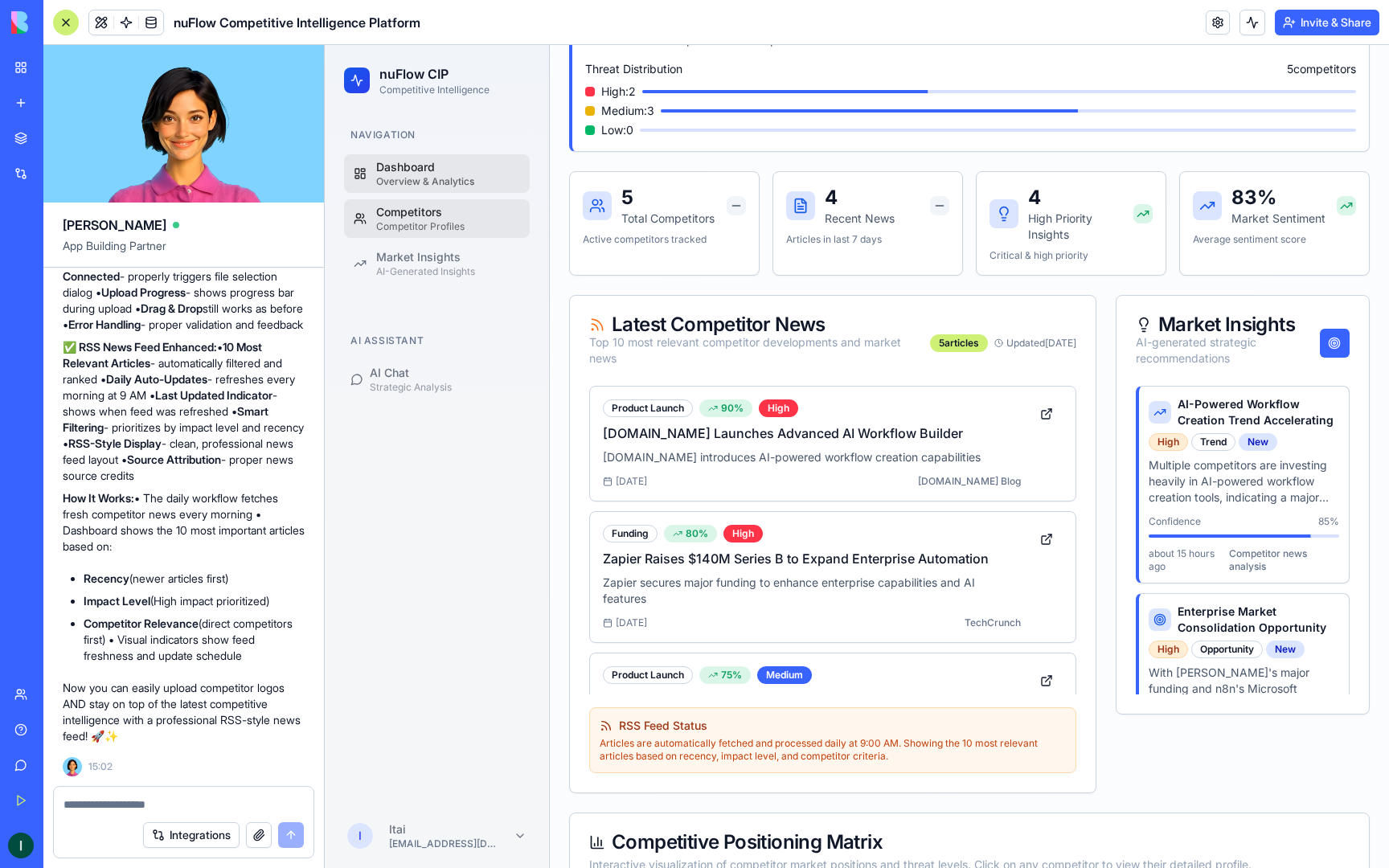
click at [451, 214] on div "Competitors" at bounding box center [447, 212] width 144 height 16
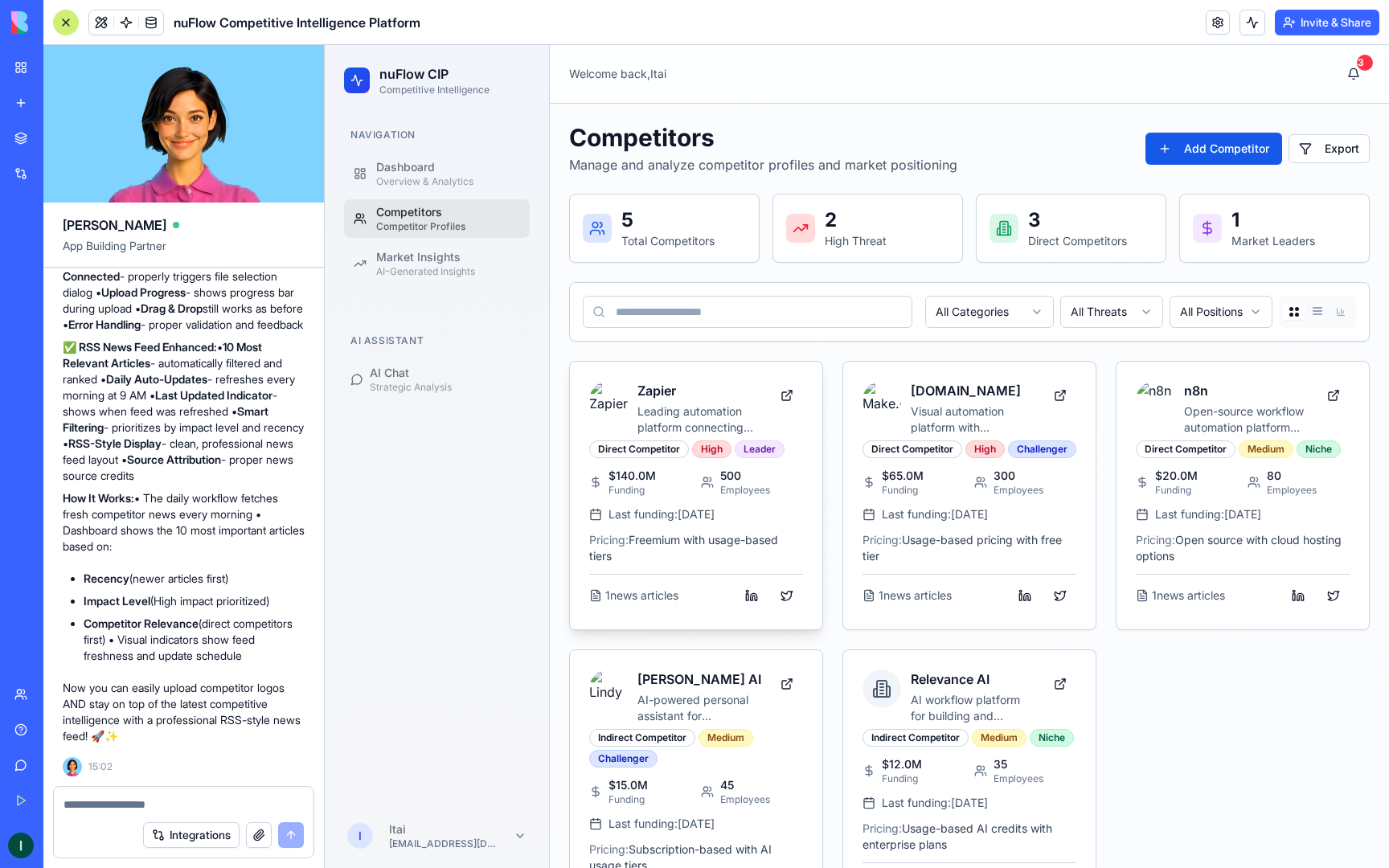
click at [713, 385] on h3 "Zapier" at bounding box center [699, 391] width 124 height 19
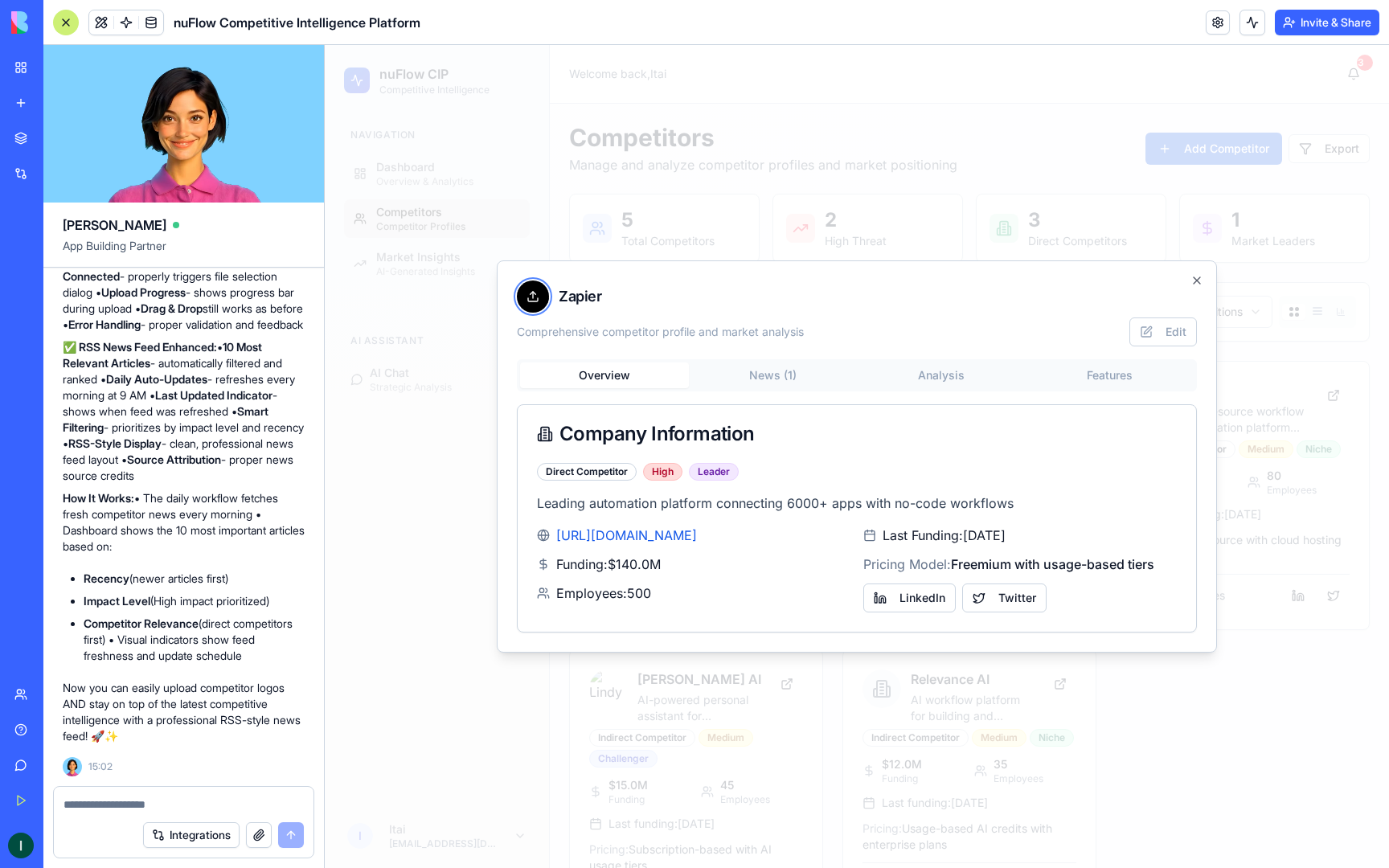
click at [536, 294] on icon at bounding box center [533, 297] width 13 height 13
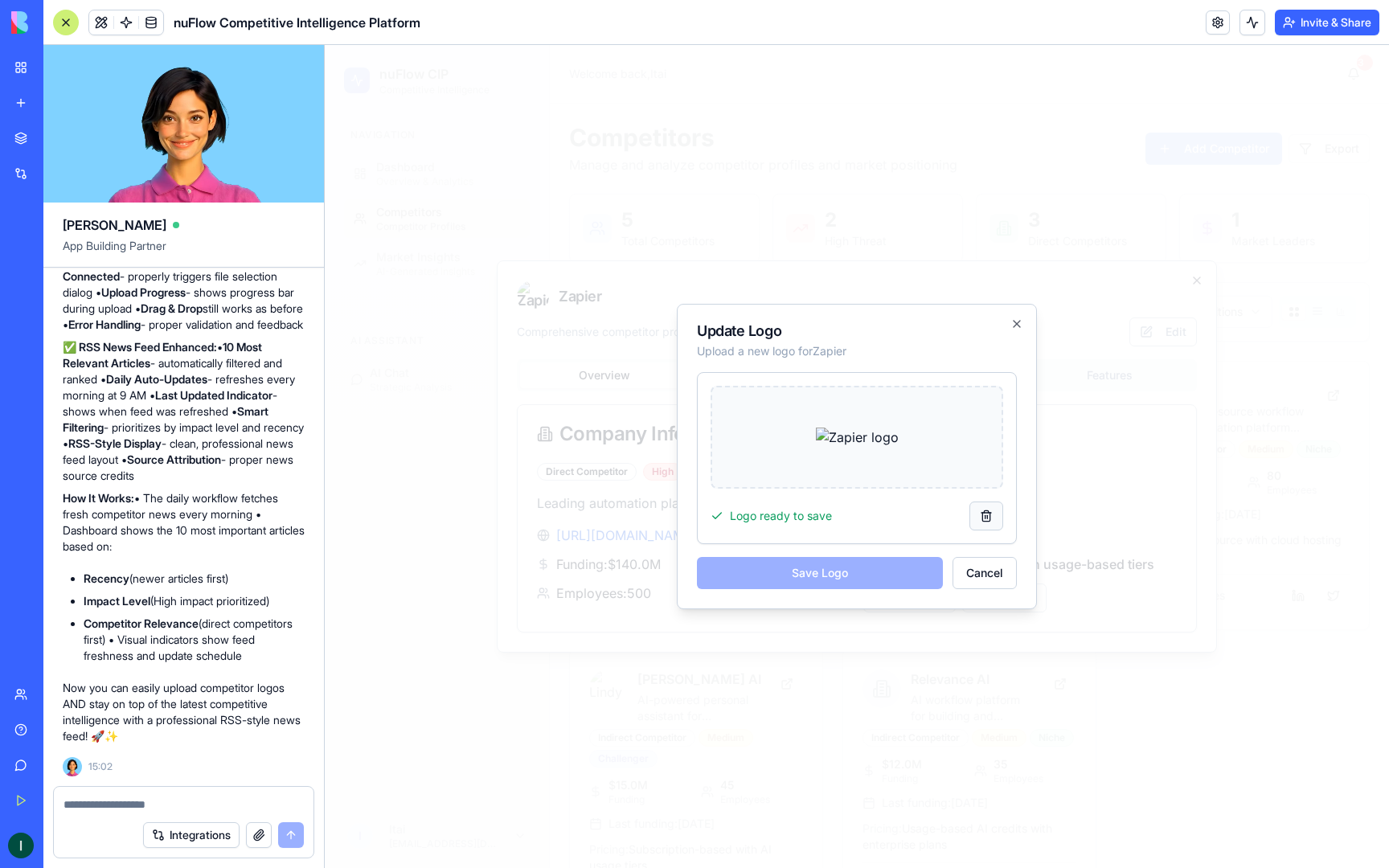
click at [975, 510] on button at bounding box center [986, 516] width 33 height 29
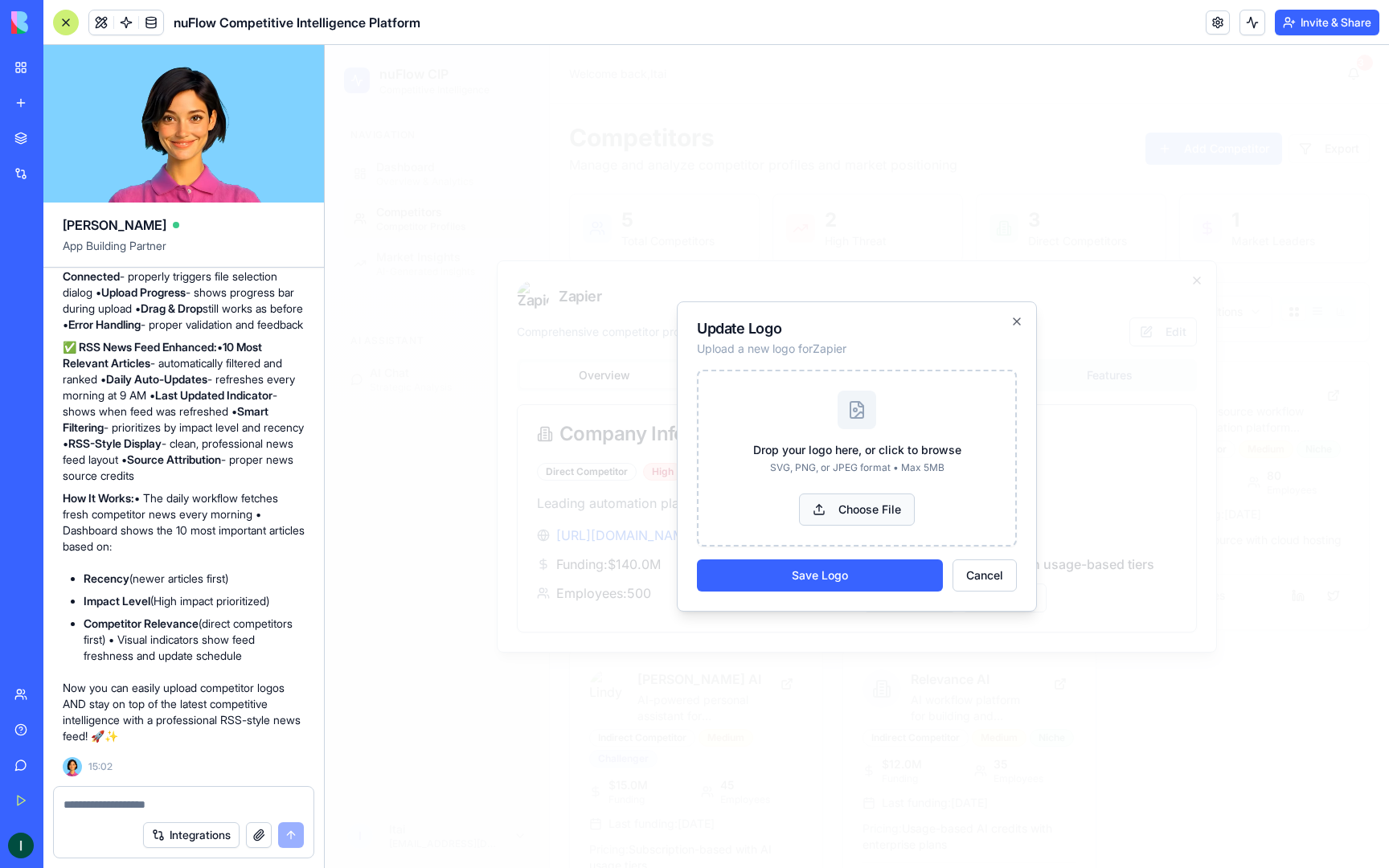
click at [861, 506] on button "Choose File" at bounding box center [856, 509] width 115 height 33
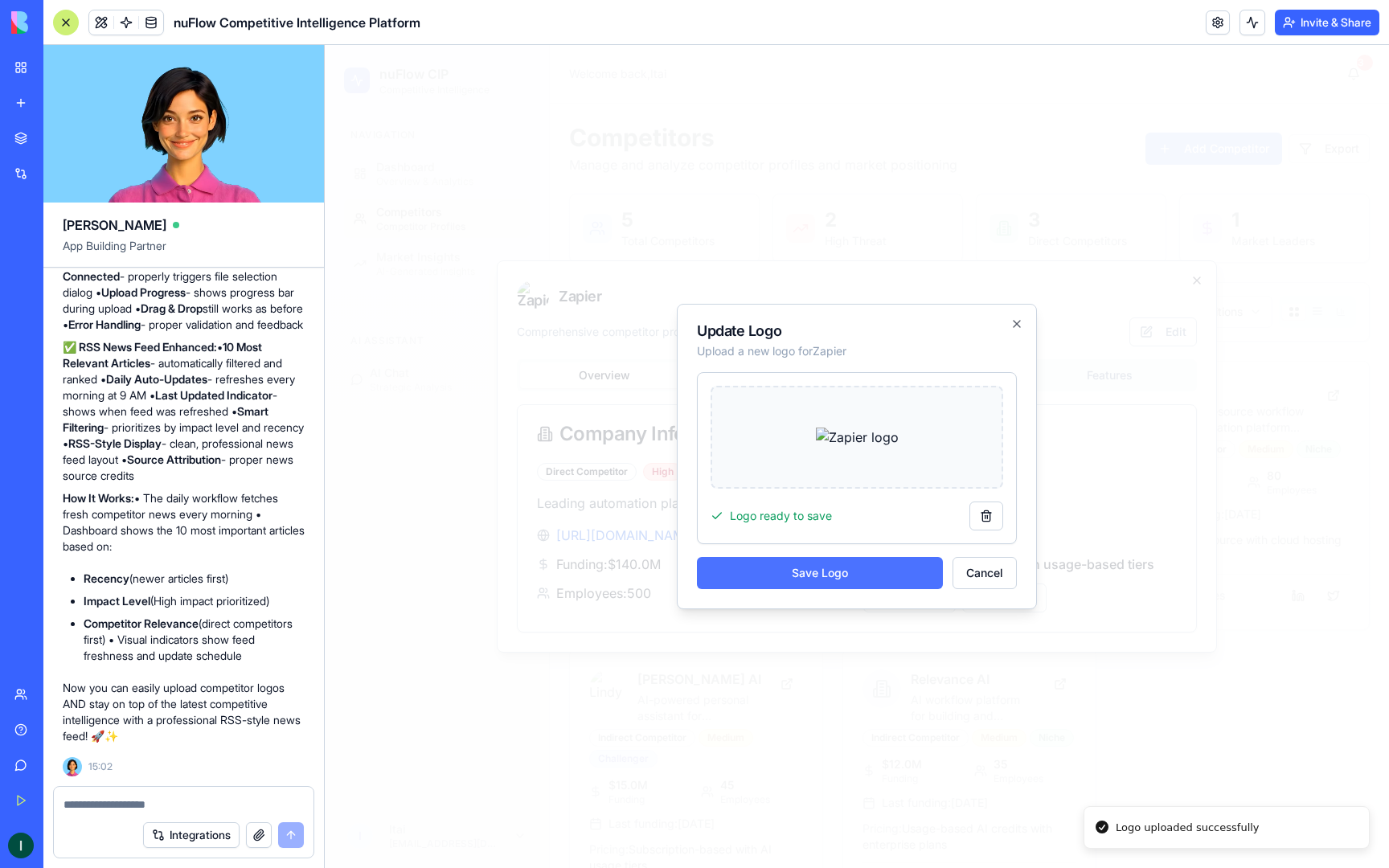
click at [909, 576] on button "Save Logo" at bounding box center [819, 573] width 246 height 33
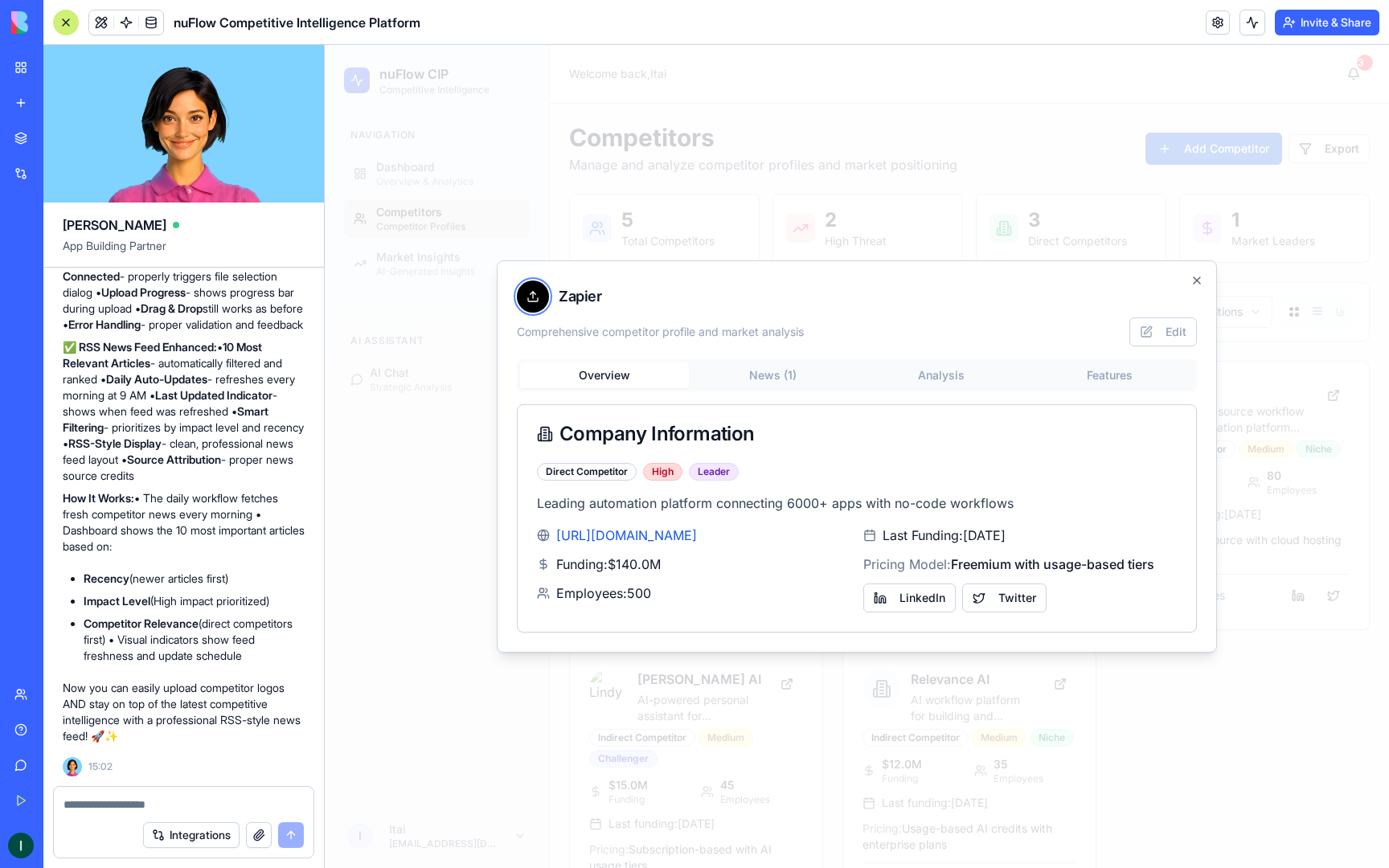
click at [533, 294] on icon at bounding box center [533, 297] width 13 height 13
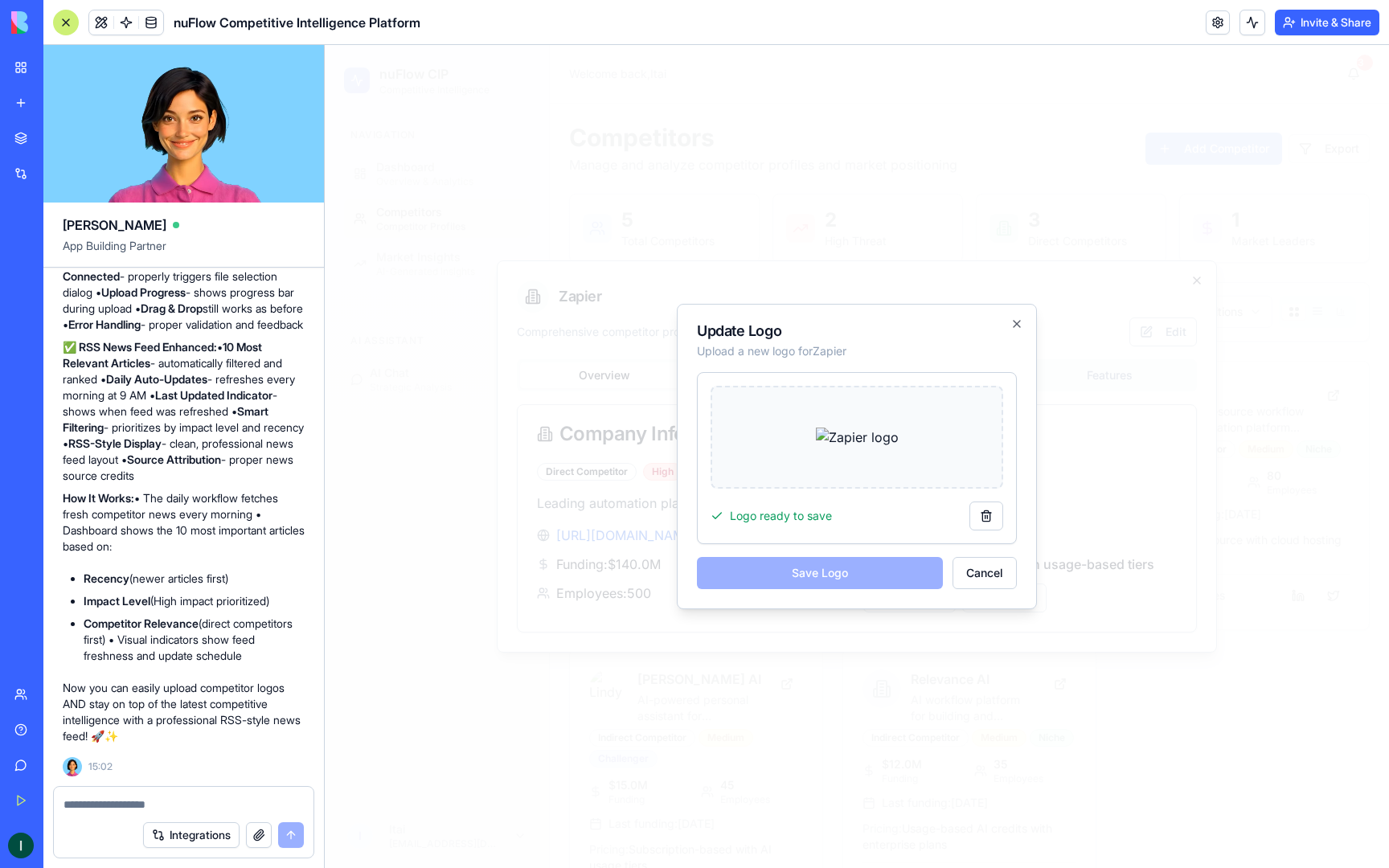
click at [855, 588] on div "Save Logo Cancel" at bounding box center [856, 573] width 320 height 33
click at [1016, 325] on icon "button" at bounding box center [1016, 323] width 6 height 6
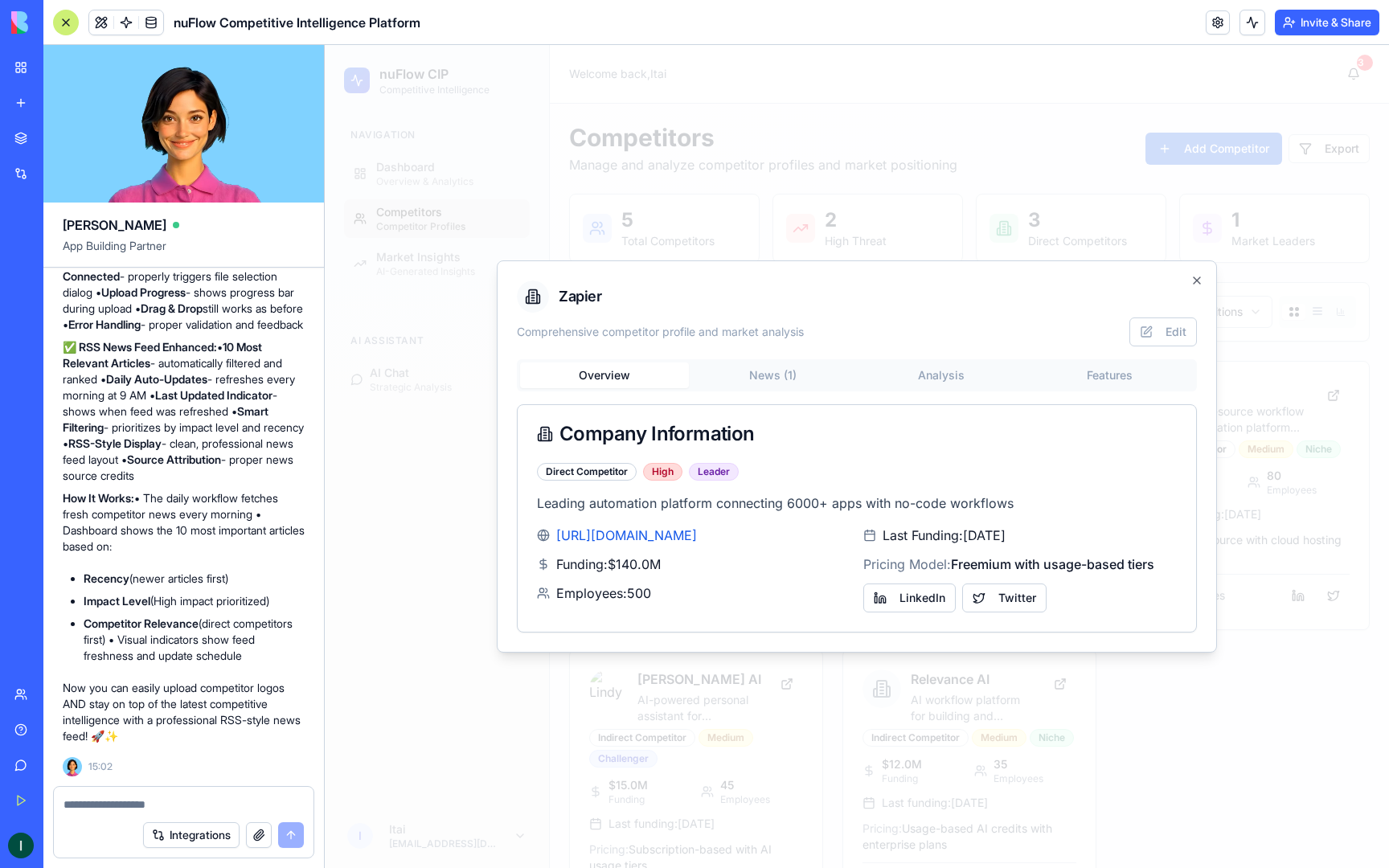
click at [1200, 269] on div "Zapier Comprehensive competitor profile and market analysis Edit Overview News …" at bounding box center [857, 456] width 720 height 392
click at [1201, 275] on icon "button" at bounding box center [1197, 280] width 13 height 13
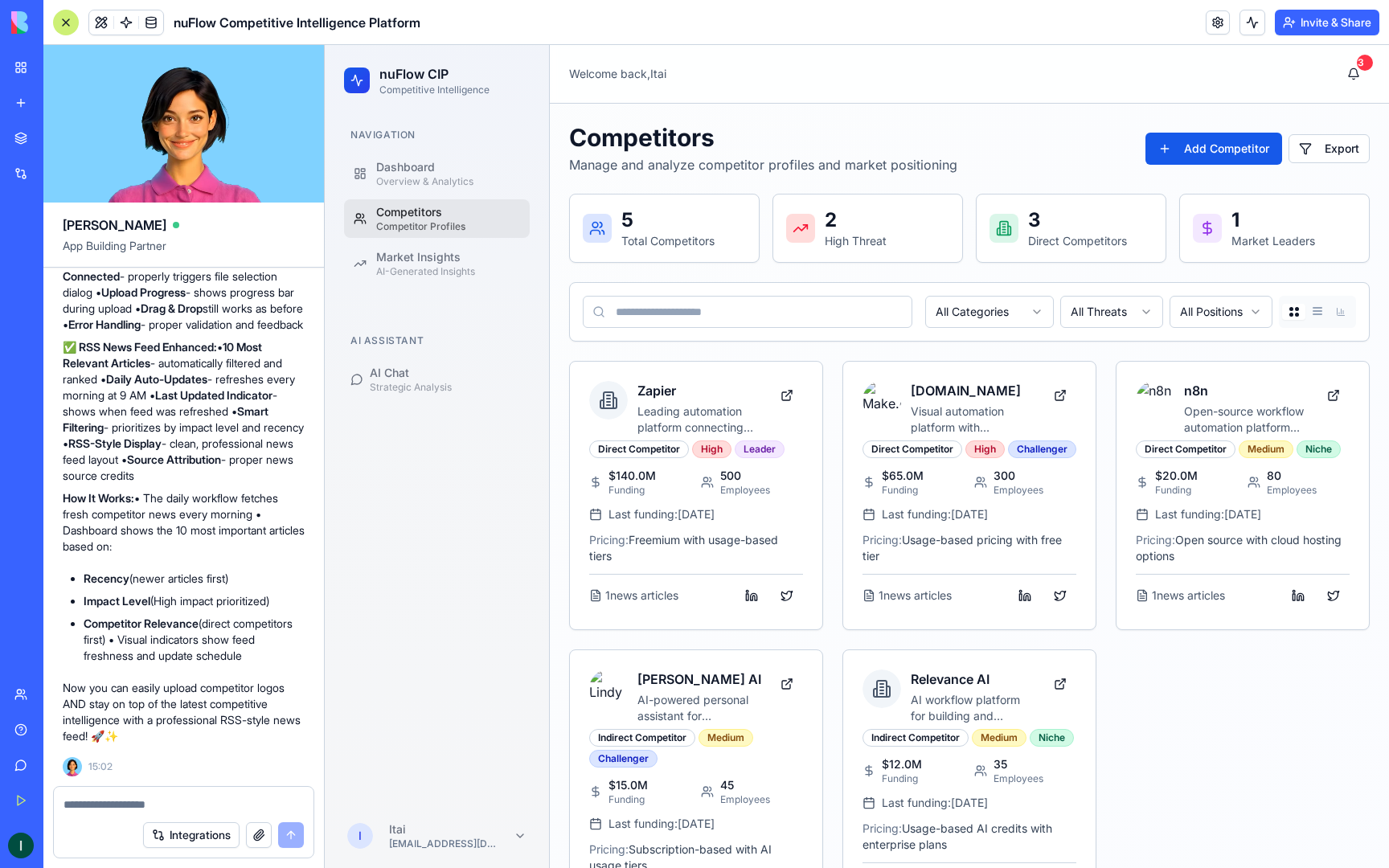
click at [439, 219] on div "Competitors" at bounding box center [447, 212] width 144 height 16
click at [438, 184] on div "Overview & Analytics" at bounding box center [447, 181] width 144 height 13
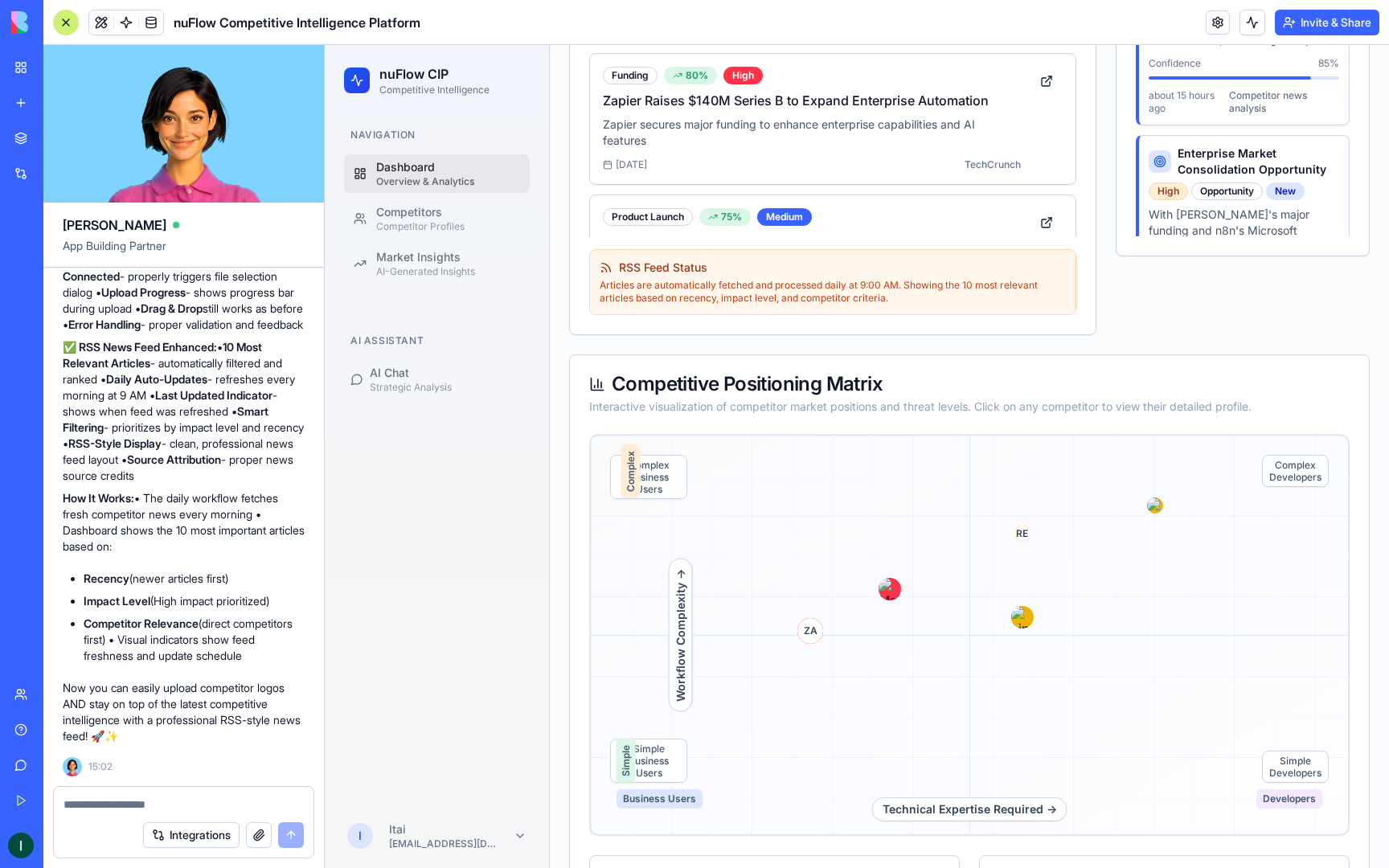
scroll to position [718, 0]
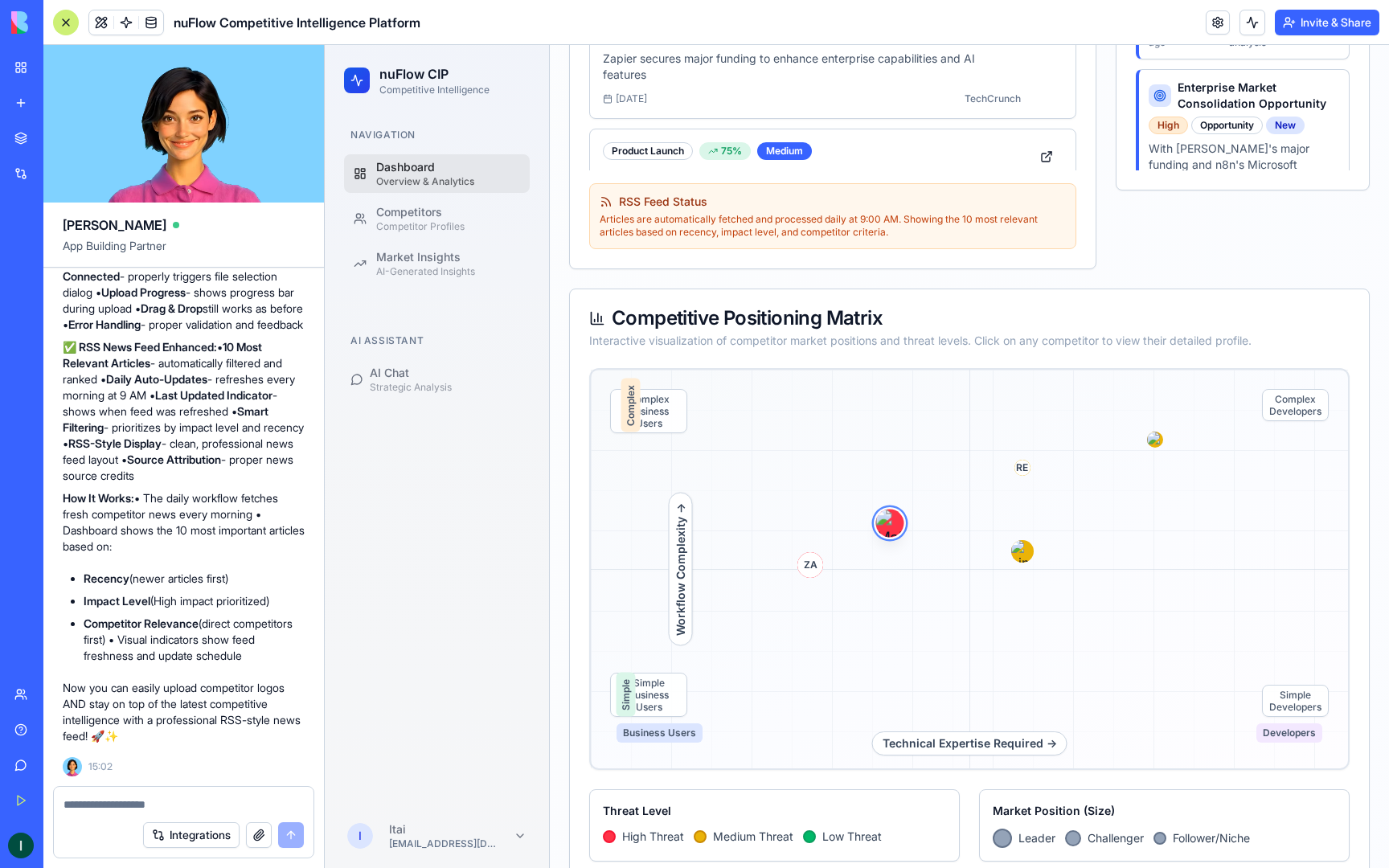
click at [887, 522] on img at bounding box center [890, 523] width 28 height 28
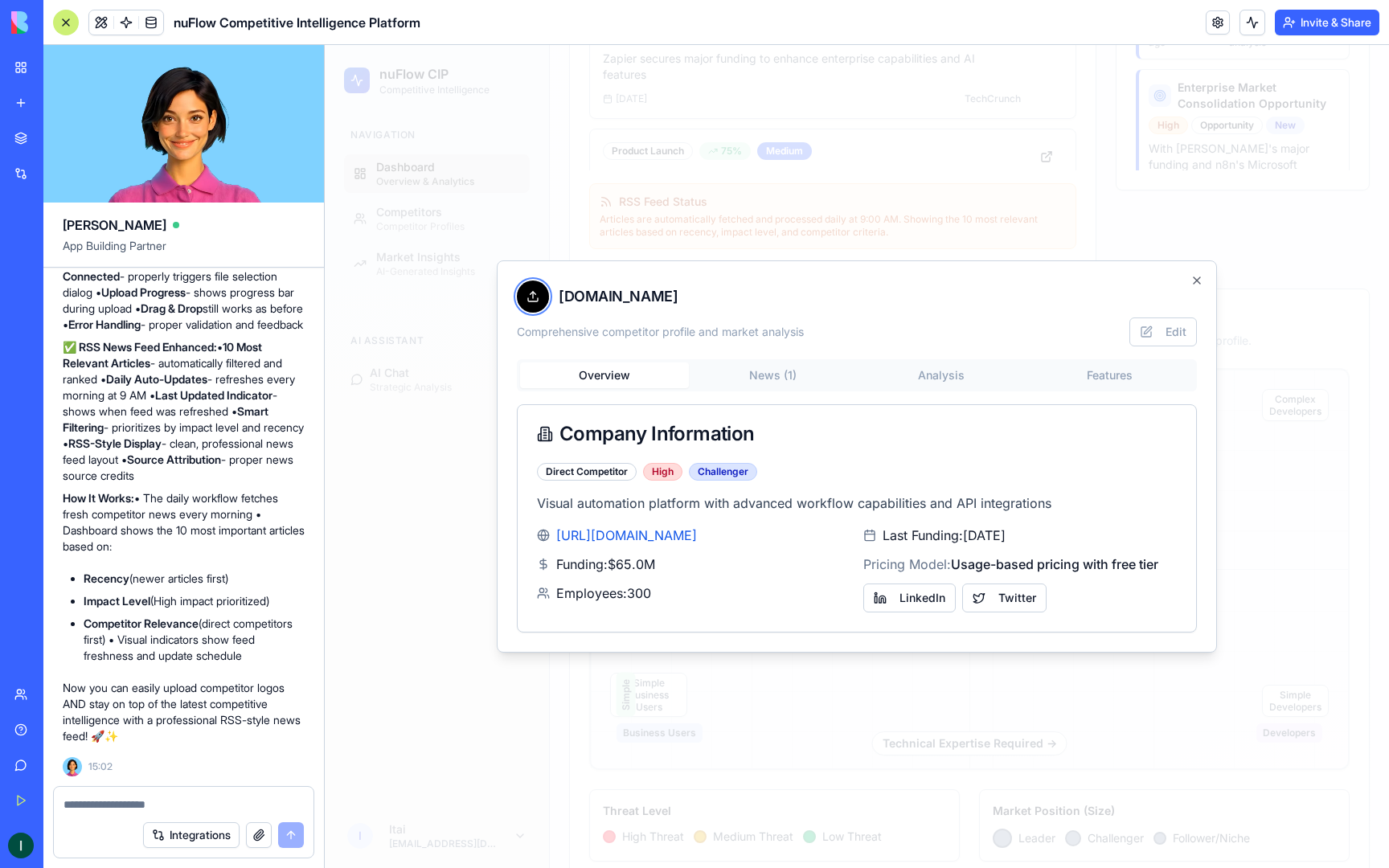
click at [539, 290] on div at bounding box center [533, 297] width 33 height 33
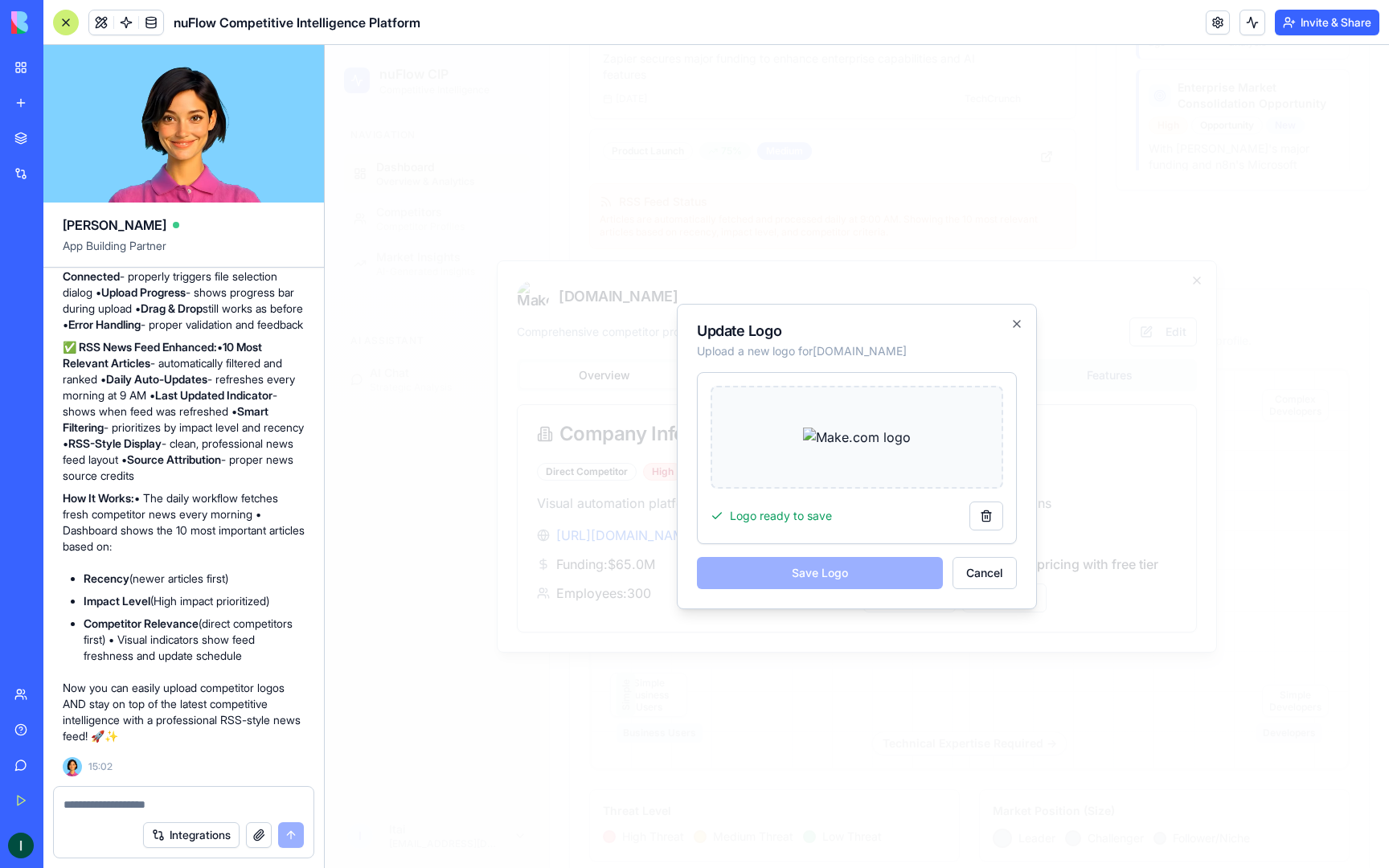
click at [847, 443] on img at bounding box center [857, 438] width 107 height 19
click at [982, 521] on button at bounding box center [986, 516] width 33 height 29
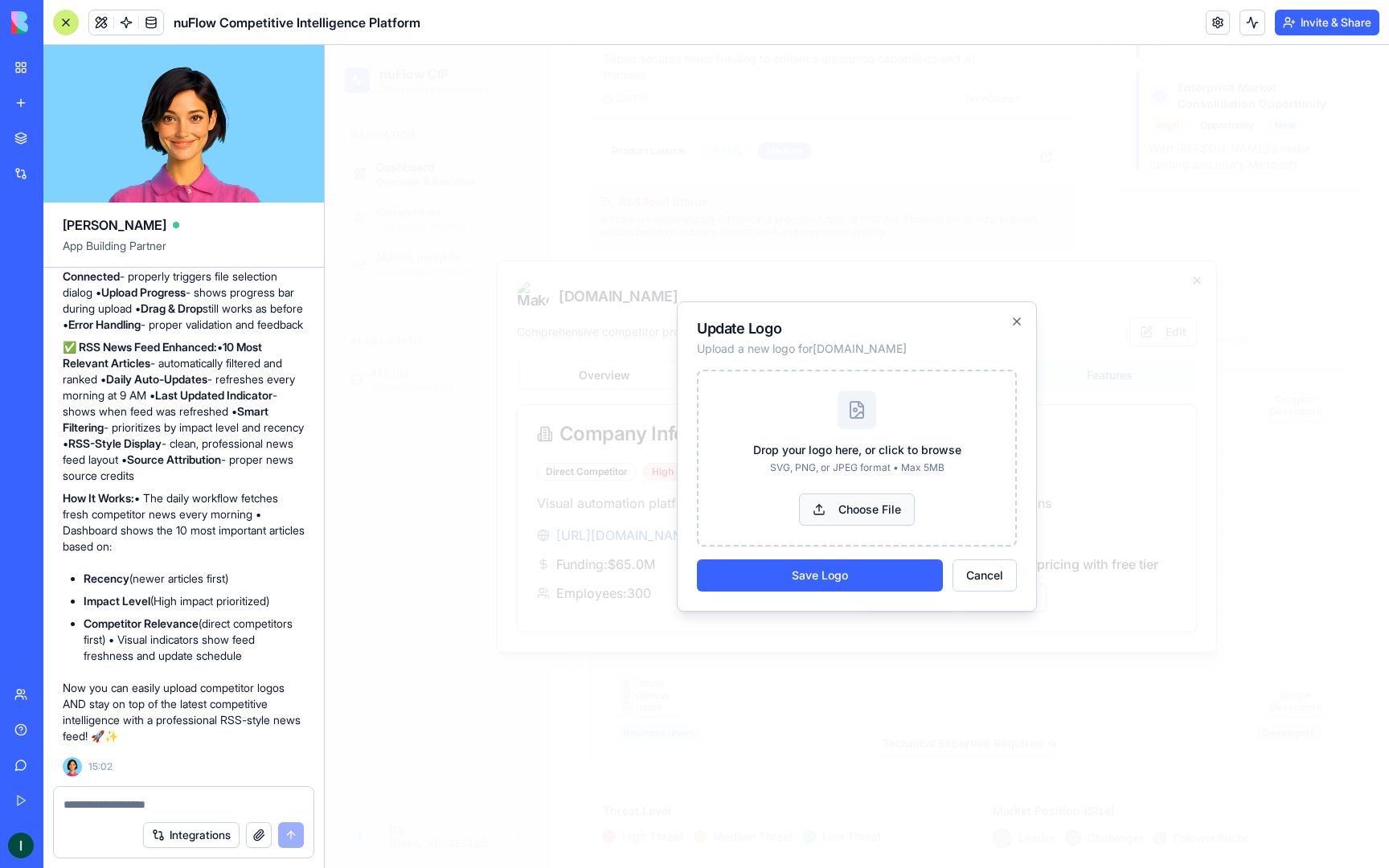
click at [885, 517] on button "Choose File" at bounding box center [856, 509] width 115 height 33
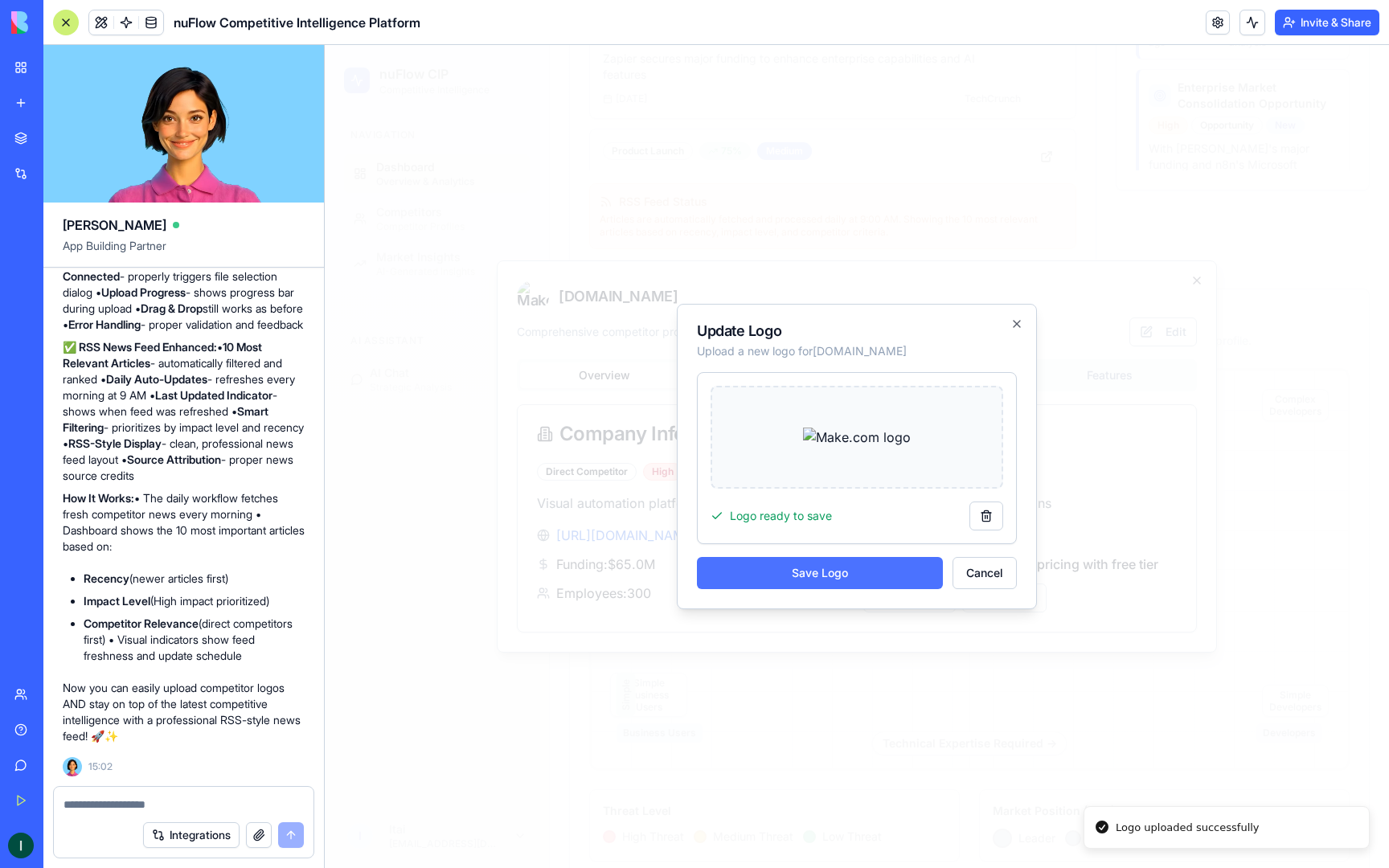
click at [916, 567] on button "Save Logo" at bounding box center [819, 573] width 246 height 33
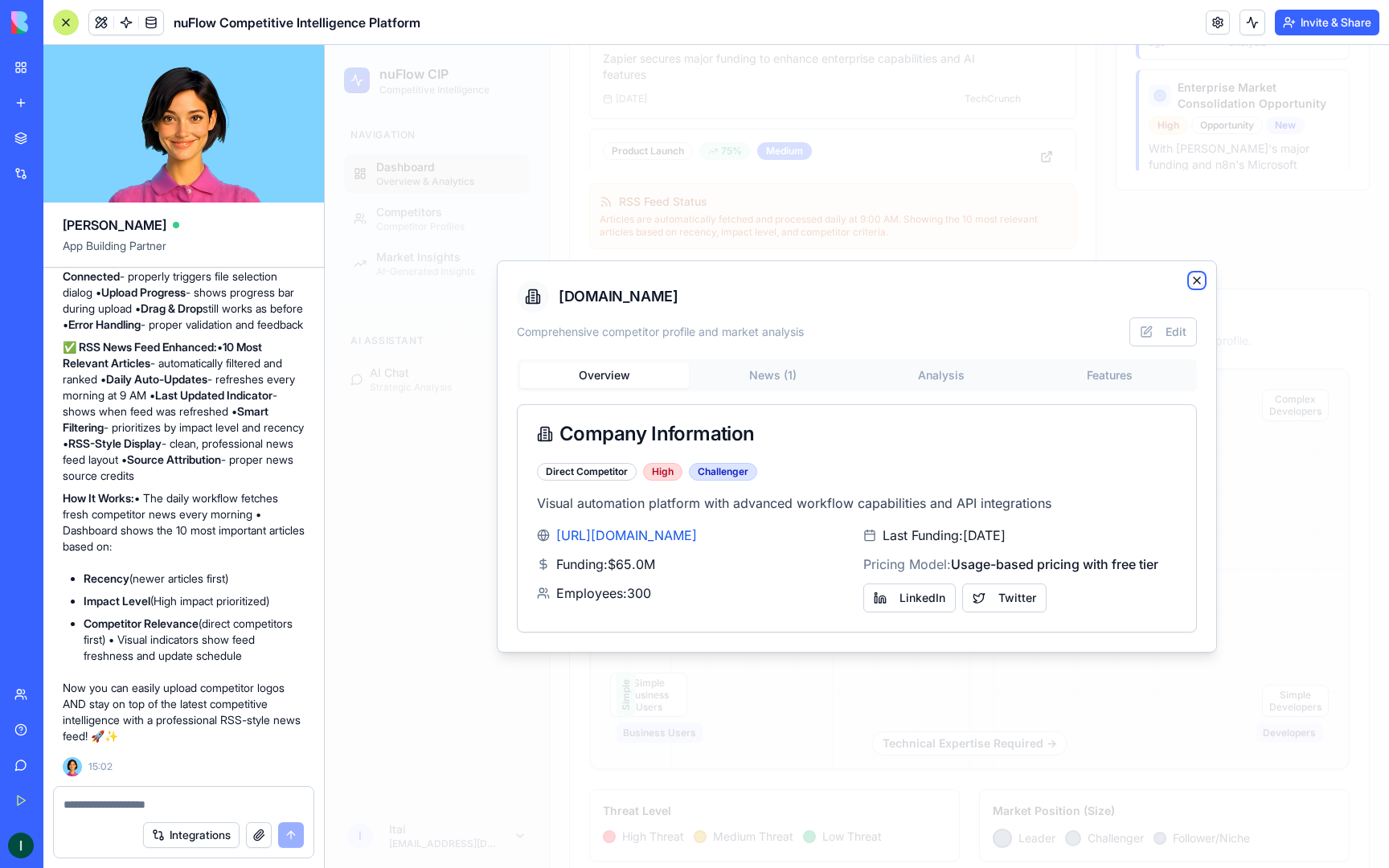
click at [1201, 276] on icon "button" at bounding box center [1197, 280] width 13 height 13
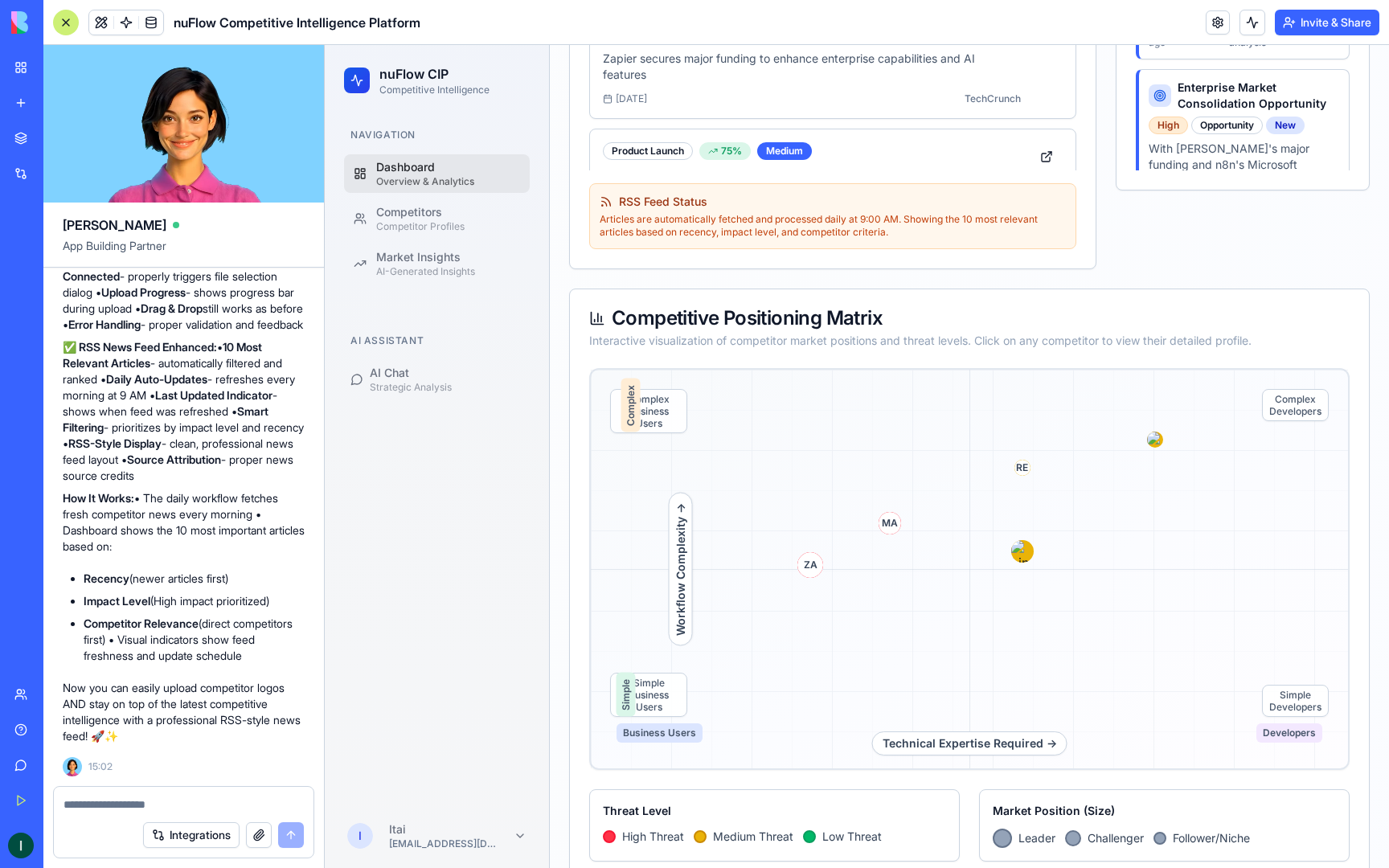
click at [134, 801] on textarea at bounding box center [183, 805] width 240 height 16
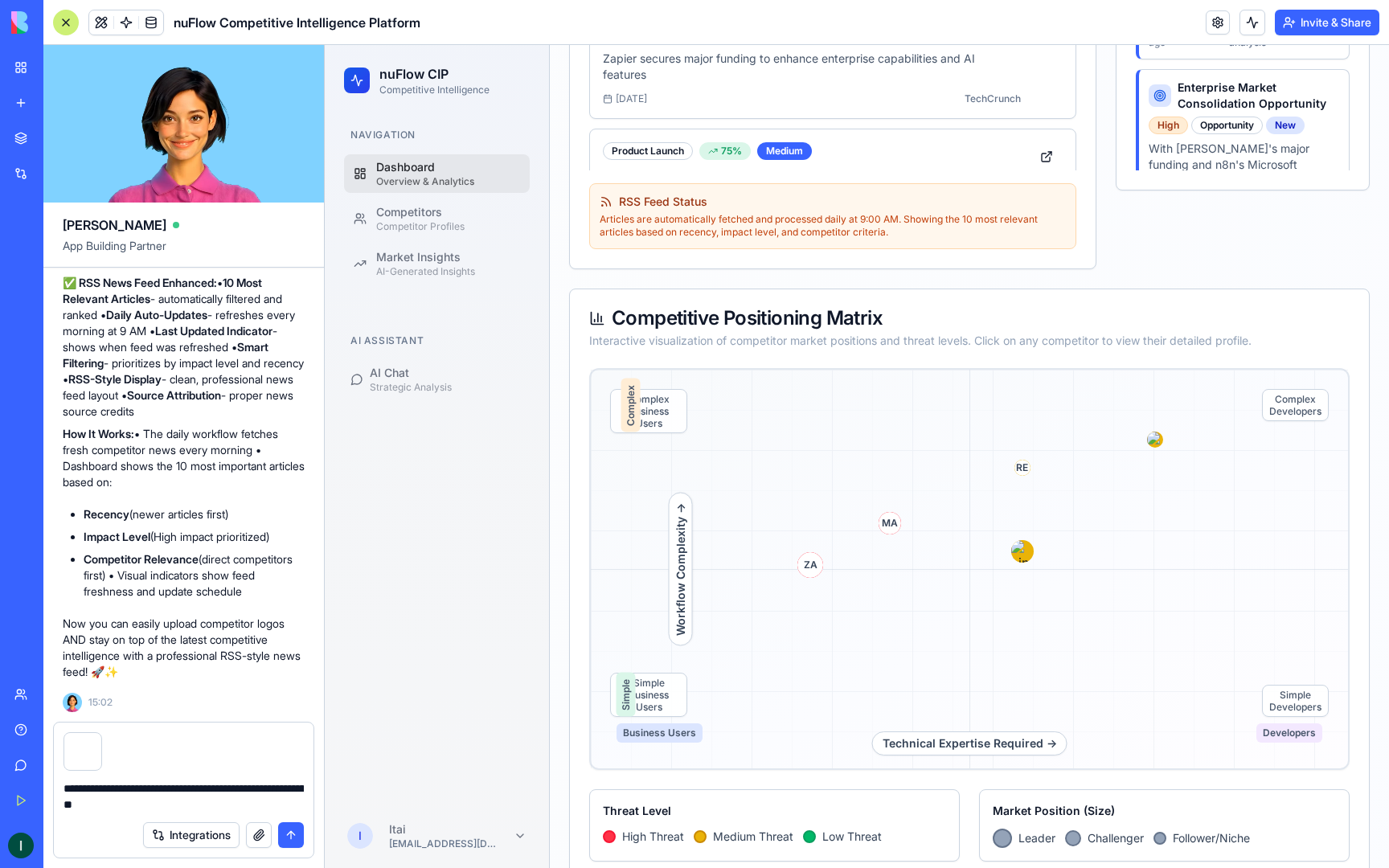
click at [74, 790] on textarea "**********" at bounding box center [183, 796] width 240 height 33
click at [71, 793] on textarea "**********" at bounding box center [183, 796] width 240 height 33
type textarea "**********"
click at [284, 837] on button "submit" at bounding box center [291, 835] width 26 height 26
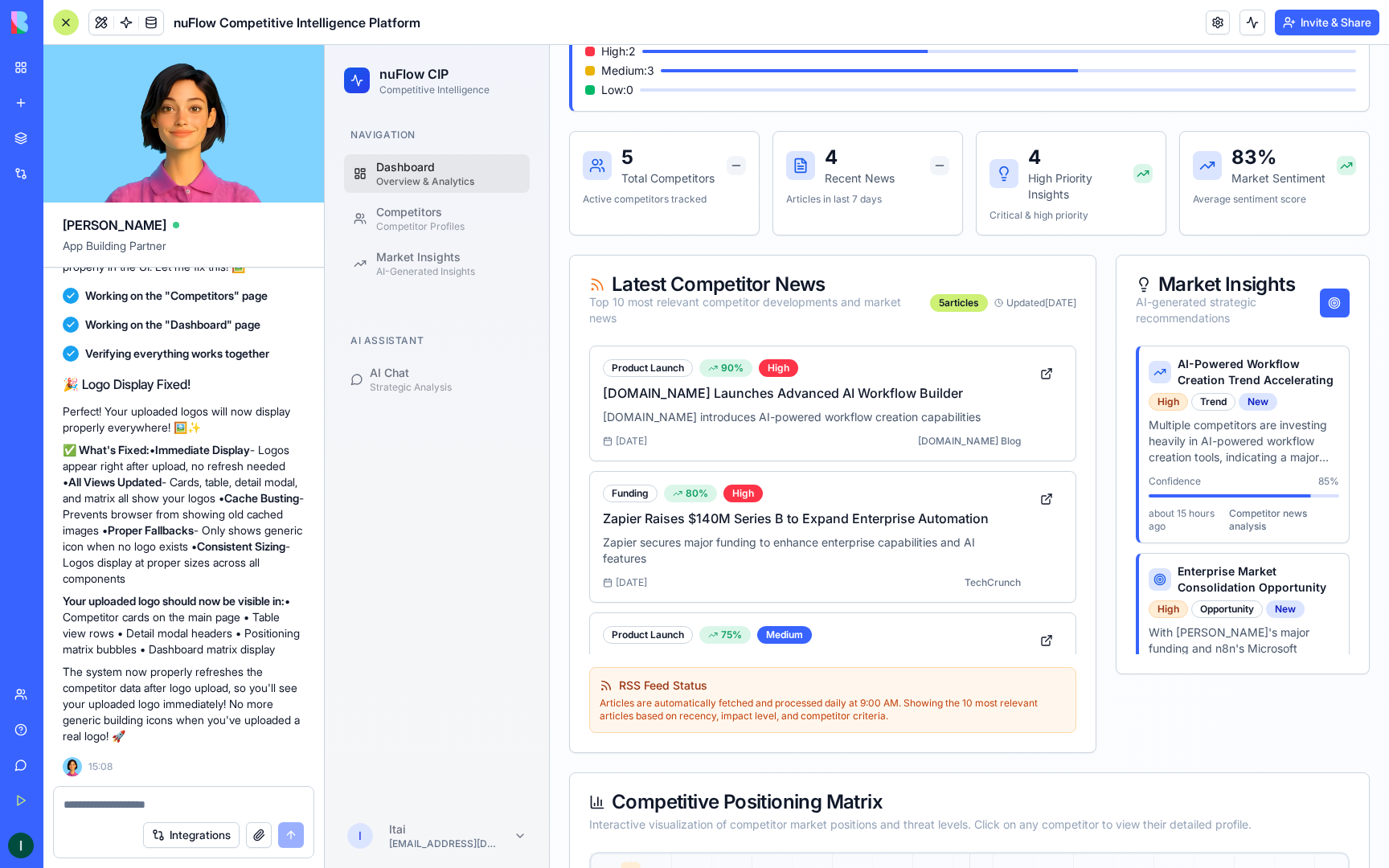
scroll to position [0, 0]
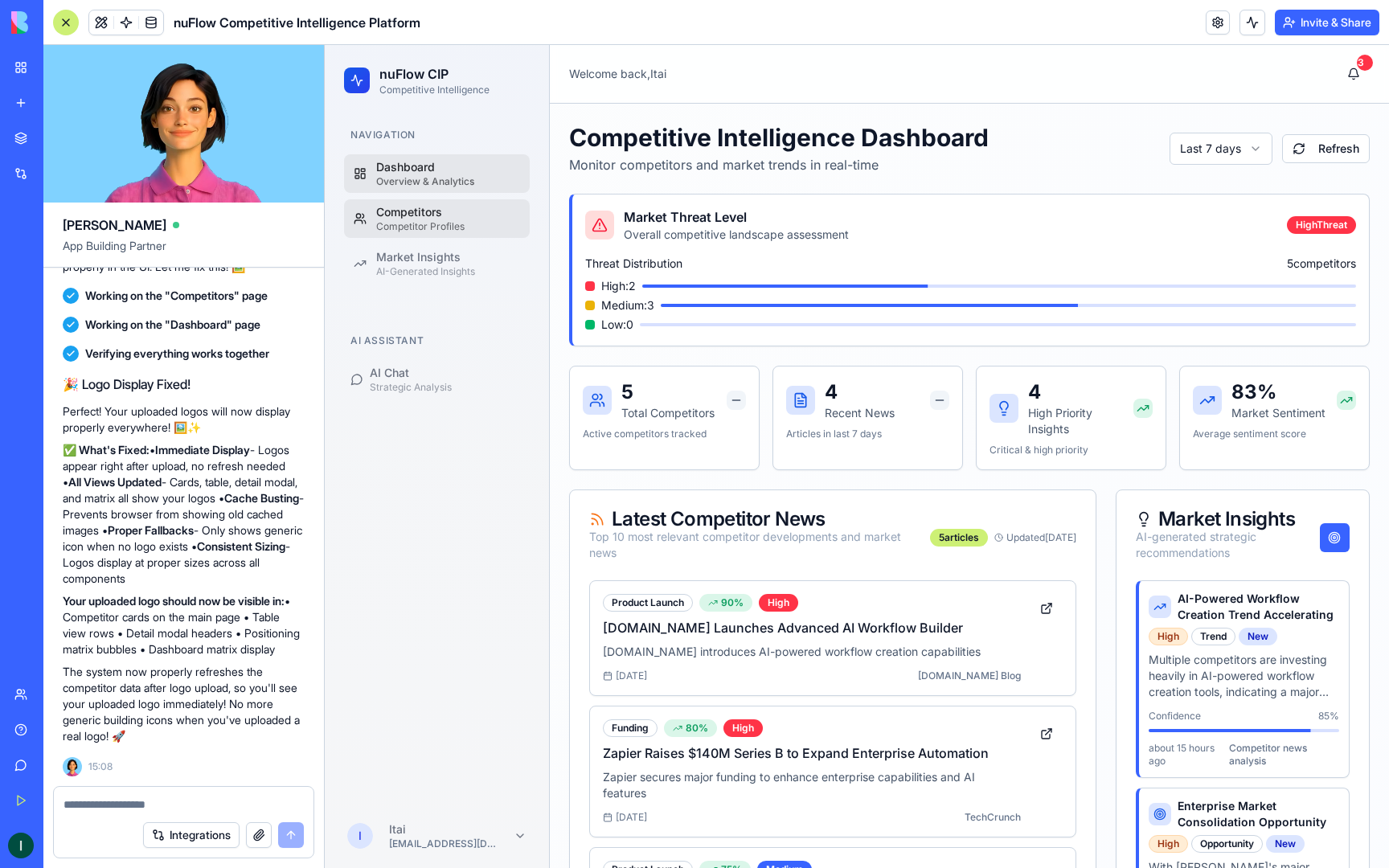
click at [416, 215] on div "Competitors" at bounding box center [447, 212] width 144 height 16
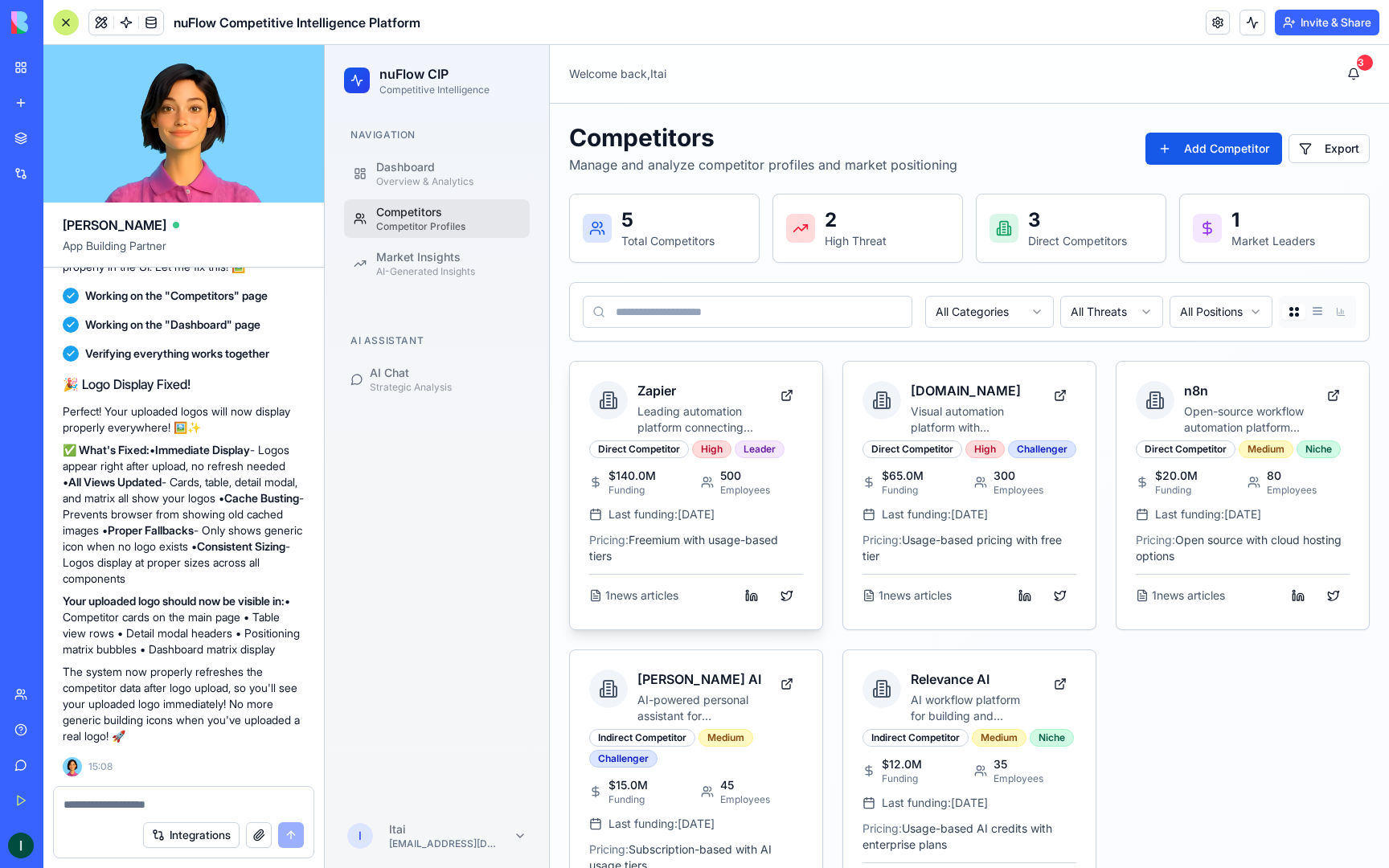
click at [666, 386] on h3 "Zapier" at bounding box center [699, 391] width 124 height 19
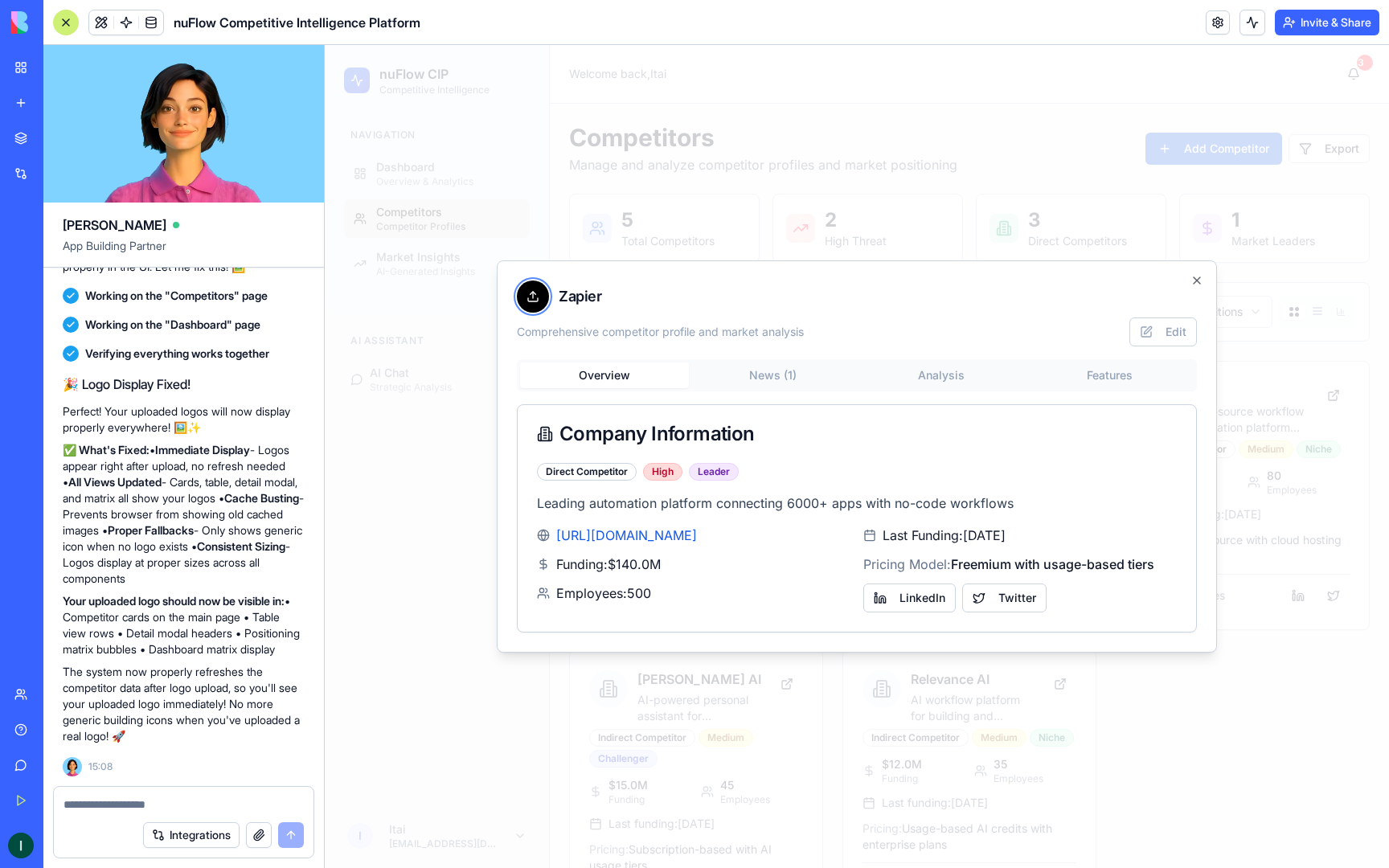
click at [538, 300] on icon at bounding box center [533, 297] width 13 height 13
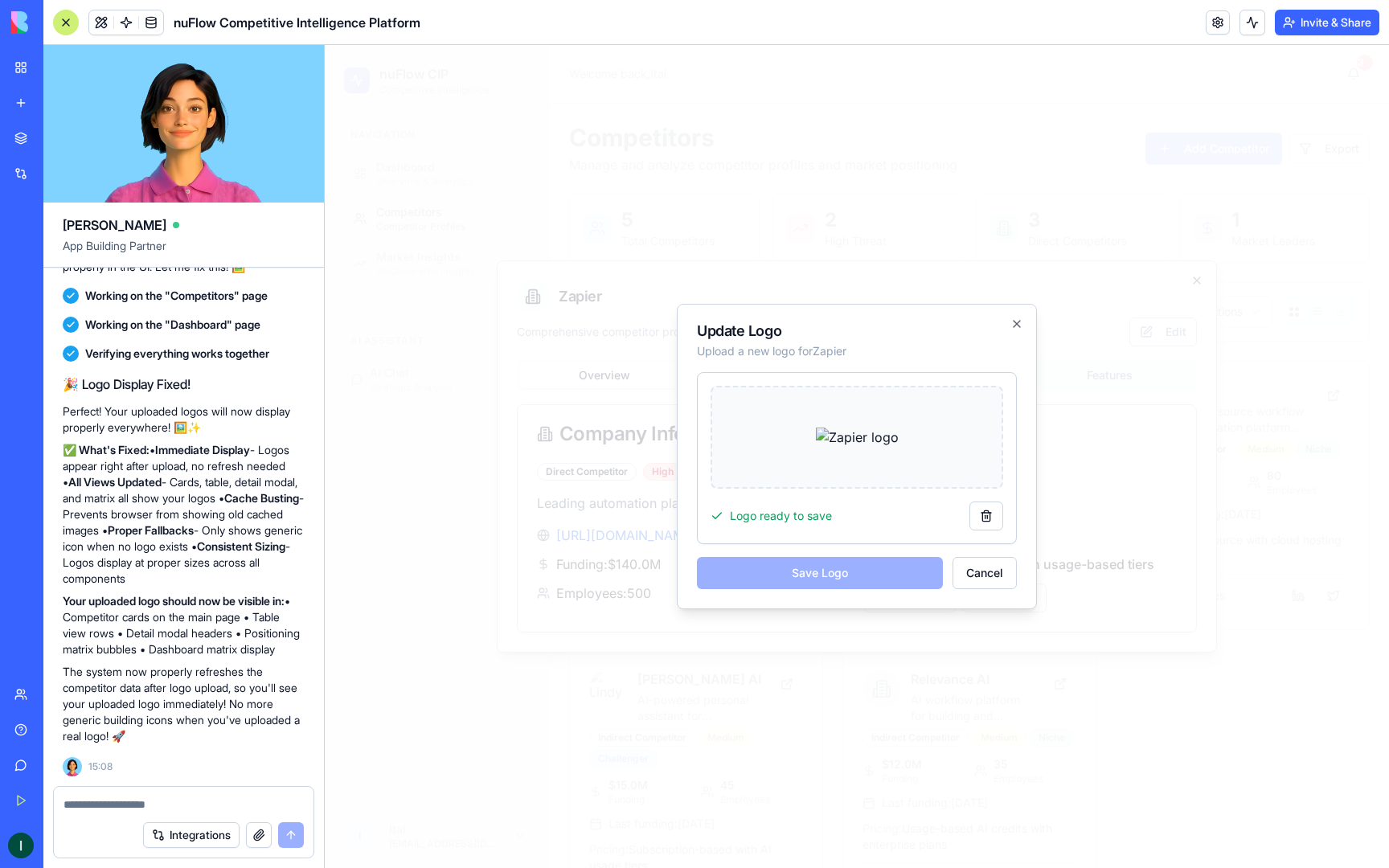
click at [898, 567] on div "Save Logo Cancel" at bounding box center [856, 573] width 320 height 33
click at [890, 577] on div "Save Logo Cancel" at bounding box center [856, 573] width 320 height 33
click at [979, 565] on button "Cancel" at bounding box center [985, 573] width 64 height 33
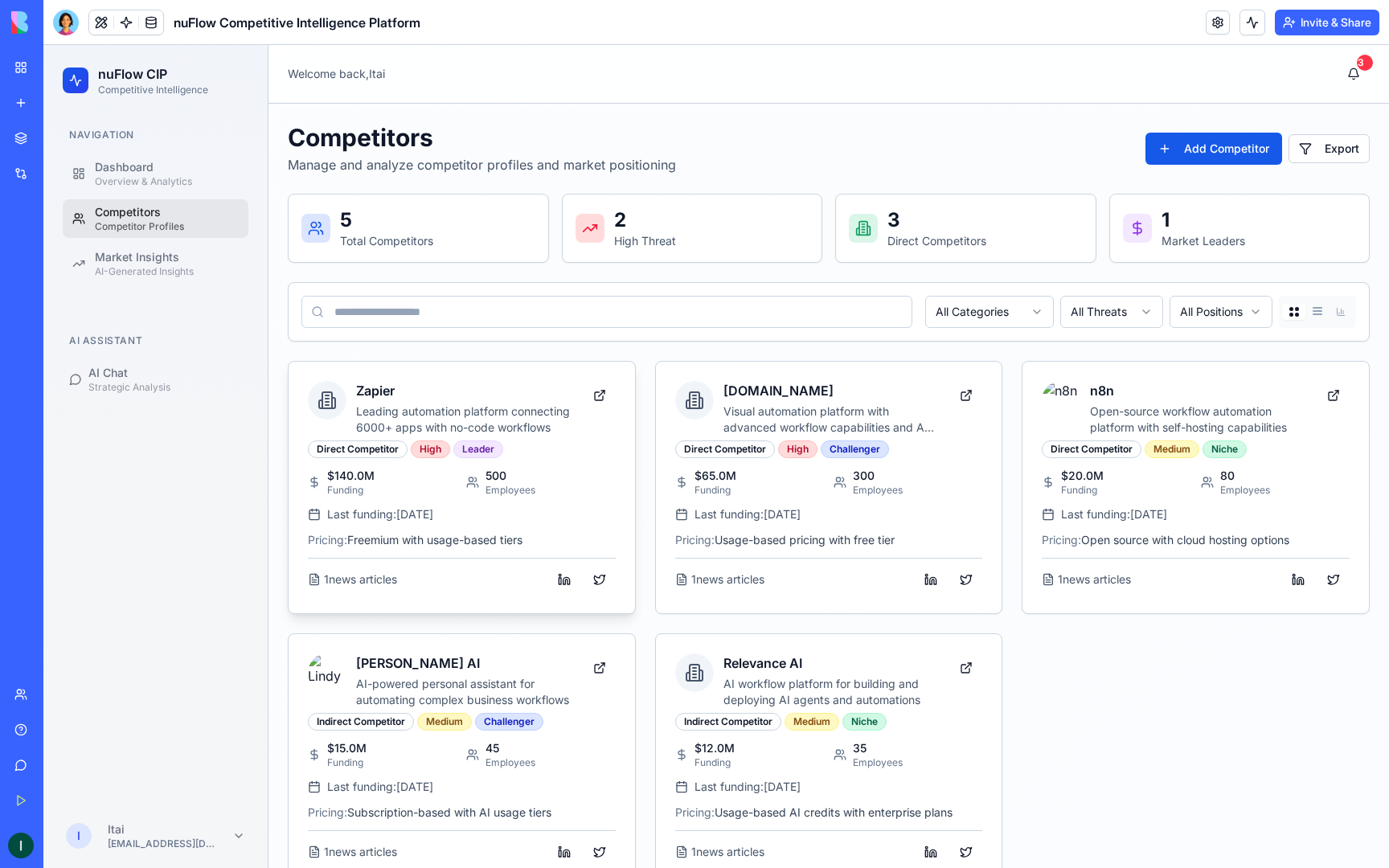
click at [530, 401] on div "Zapier Leading automation platform connecting 6000+ apps with no-code workflows" at bounding box center [464, 408] width 218 height 55
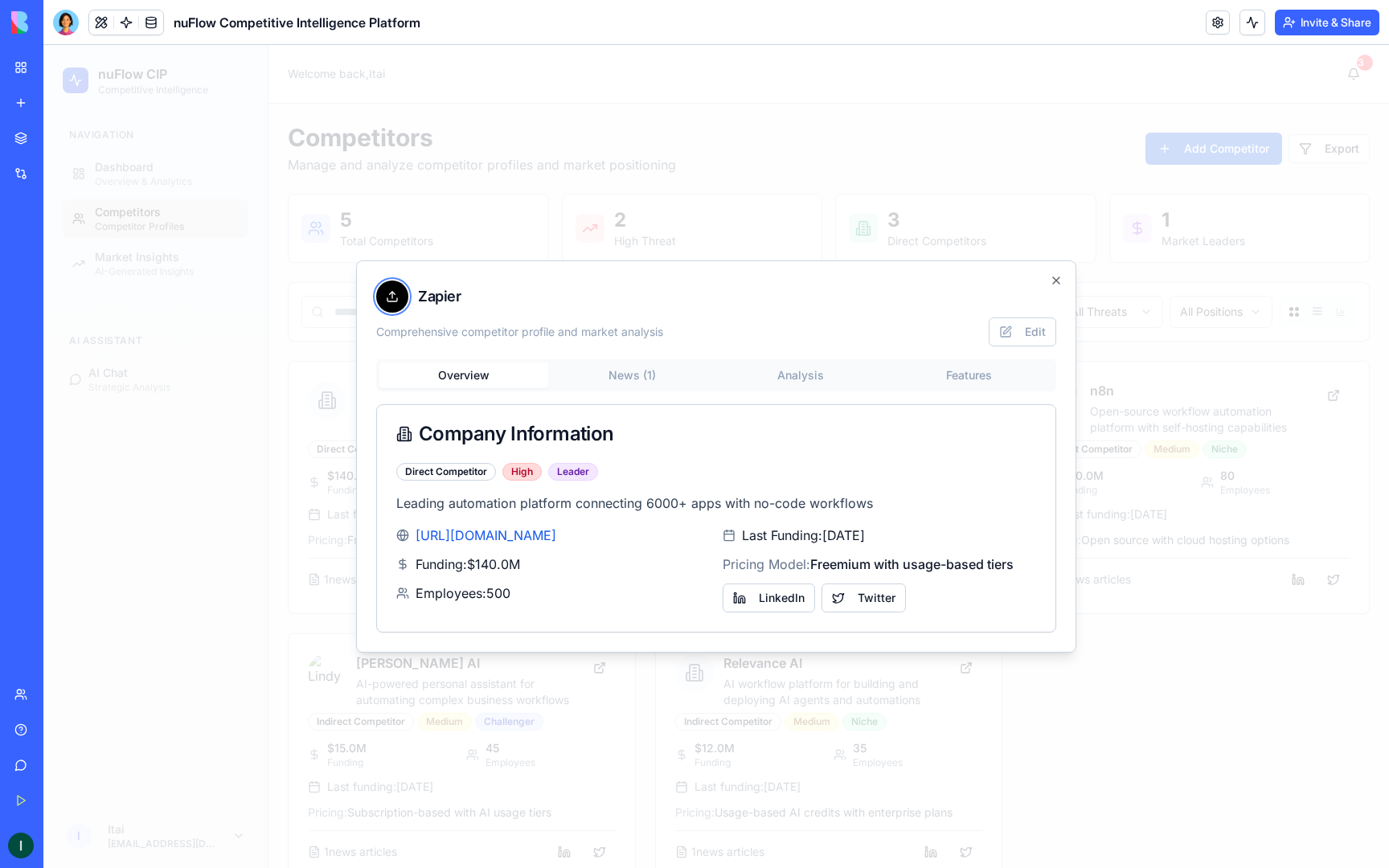
click at [398, 296] on icon at bounding box center [392, 297] width 13 height 13
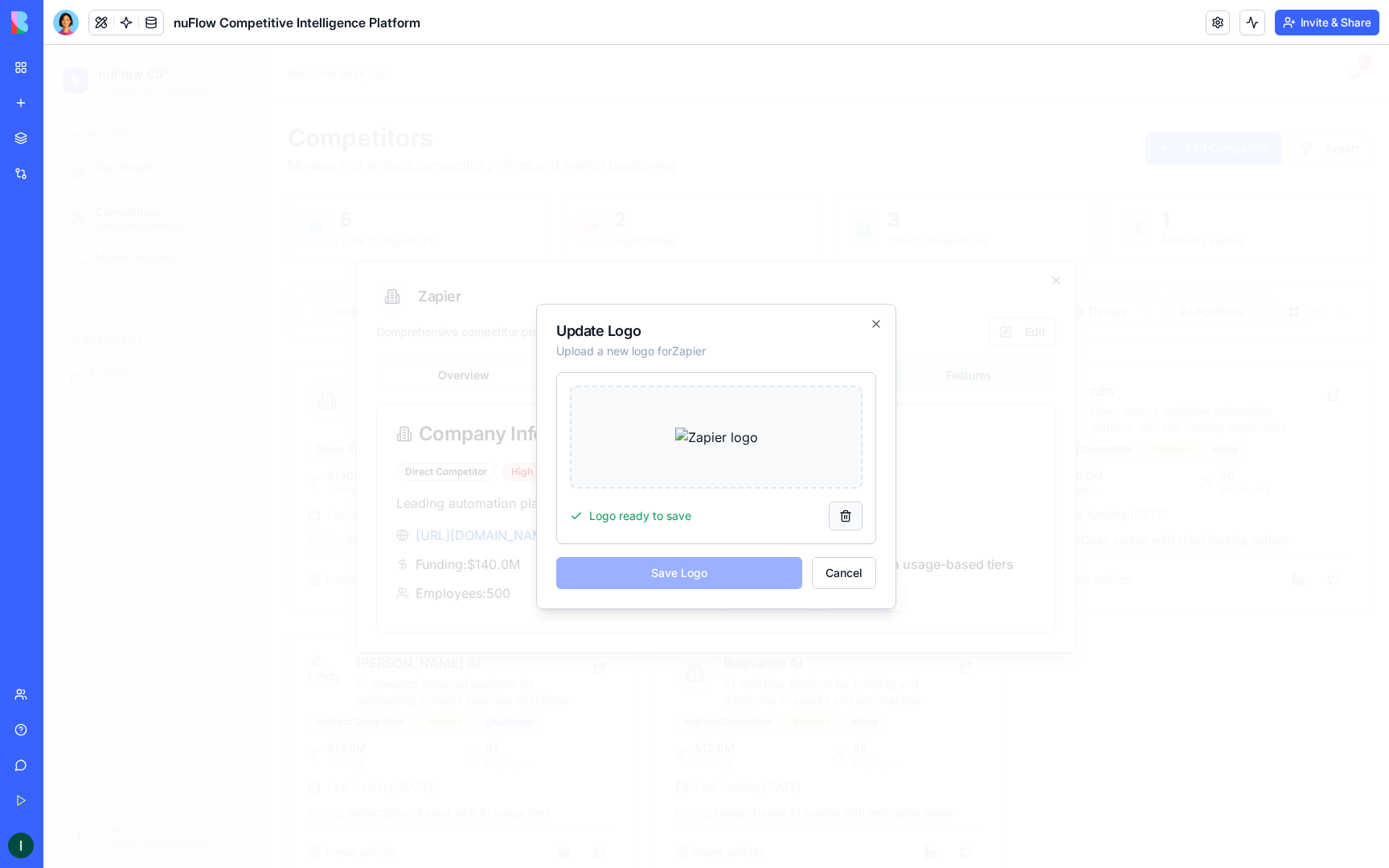
click at [841, 521] on button at bounding box center [846, 516] width 33 height 29
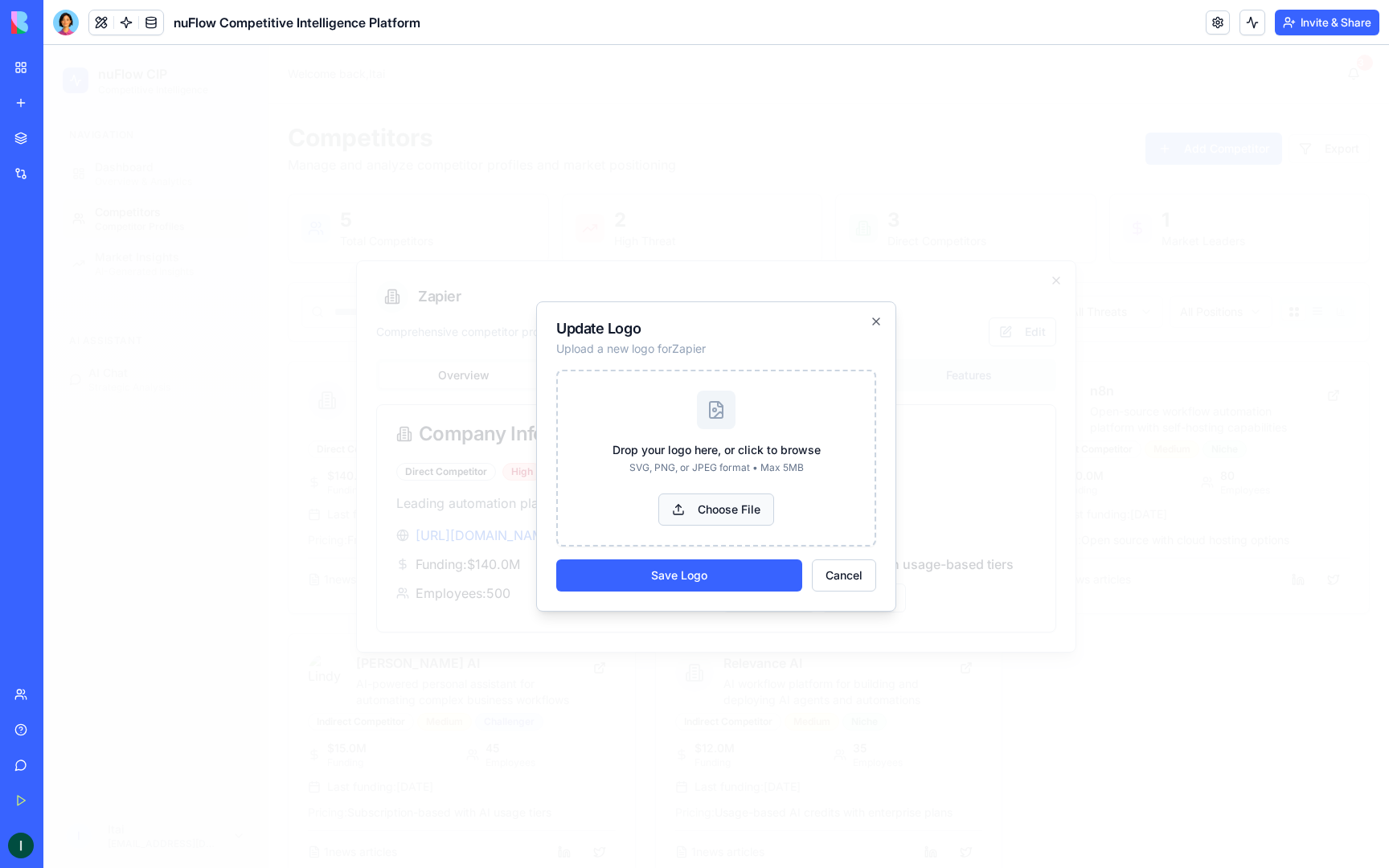
click at [734, 508] on button "Choose File" at bounding box center [716, 509] width 115 height 33
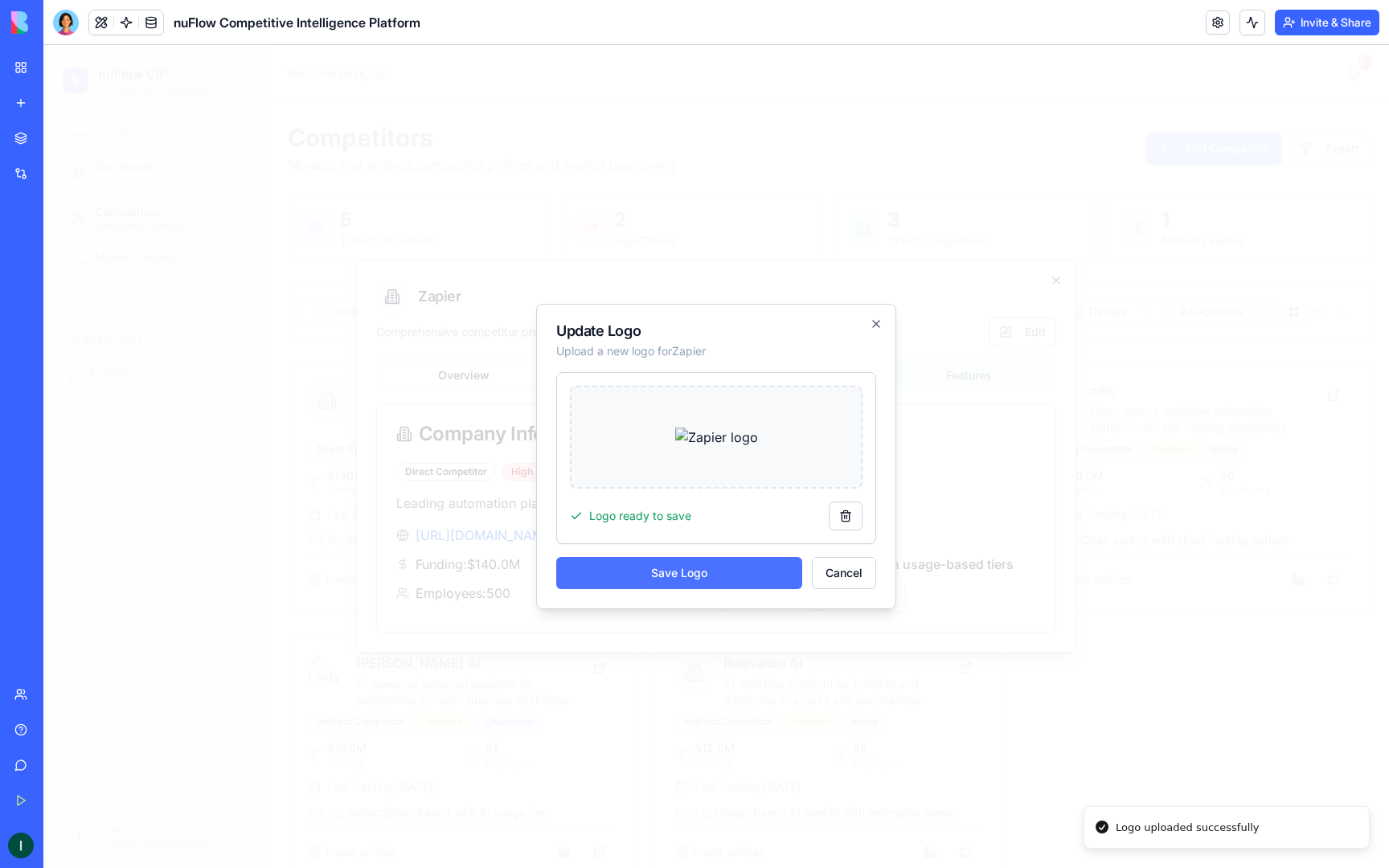
click at [768, 571] on button "Save Logo" at bounding box center [679, 573] width 246 height 33
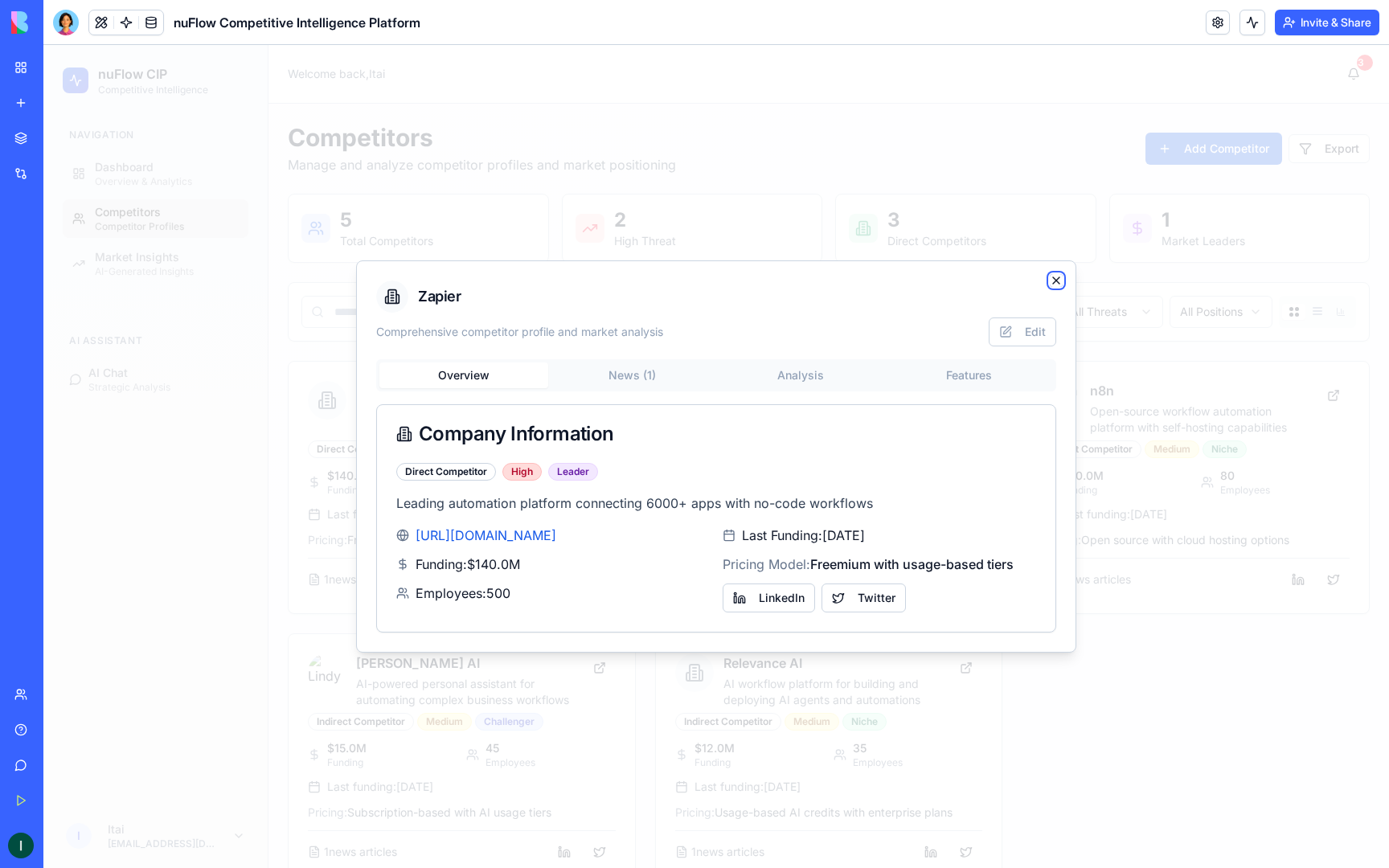
click at [1059, 284] on icon "button" at bounding box center [1056, 280] width 13 height 13
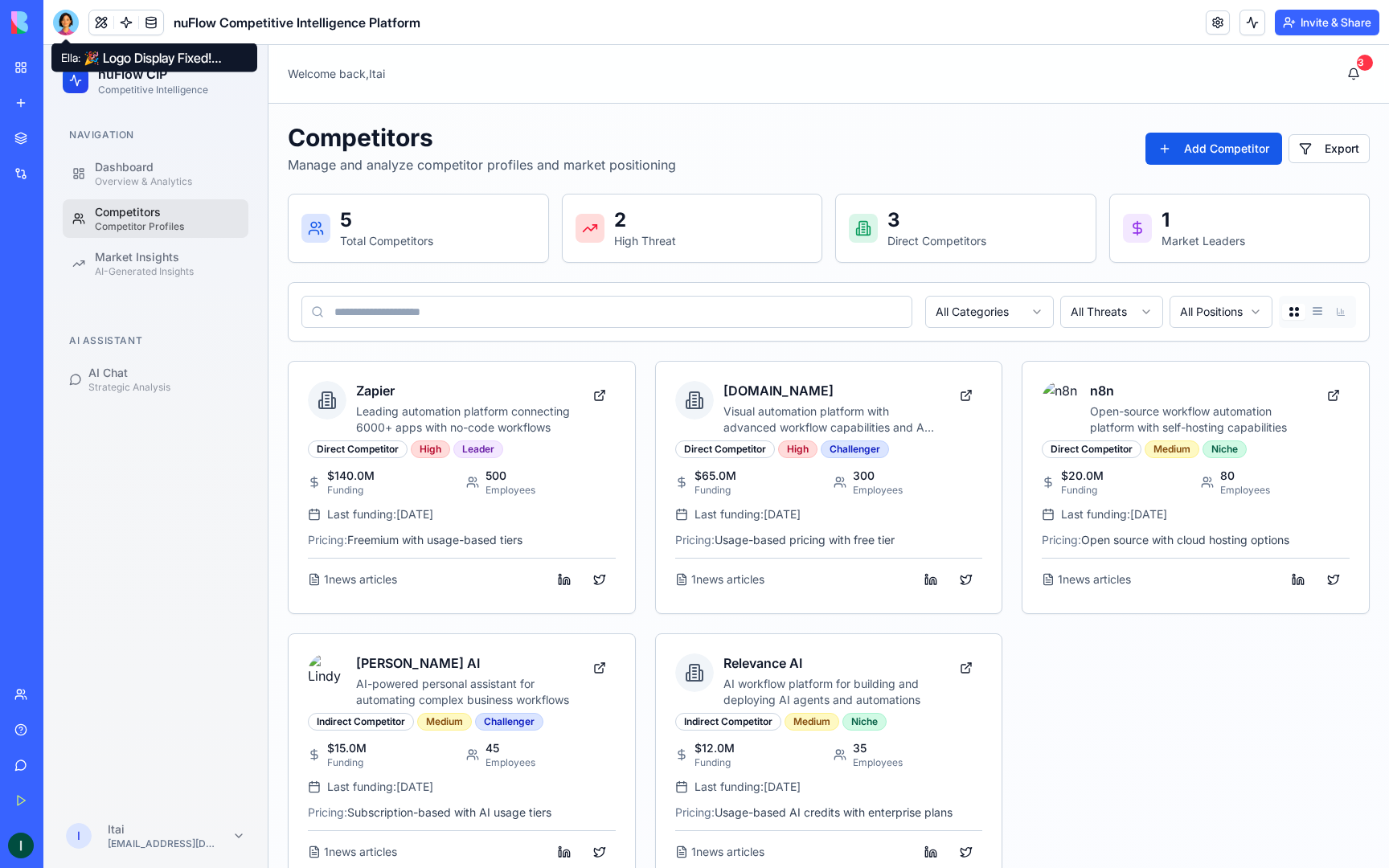
click at [72, 31] on div at bounding box center [65, 22] width 26 height 26
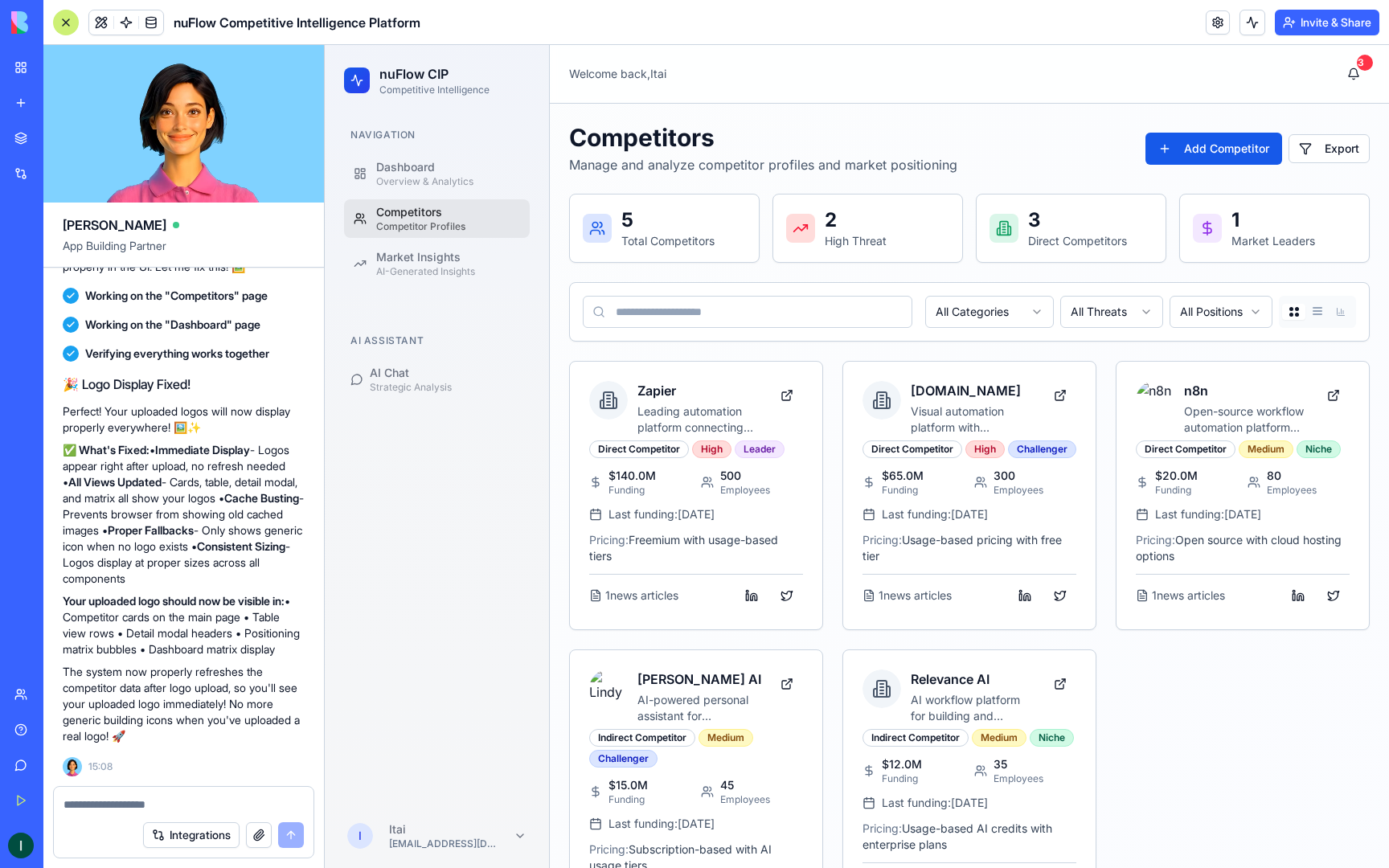
click at [451, 194] on ul "Dashboard Overview & Analytics Competitors Competitor Profiles Market Insights …" at bounding box center [437, 218] width 186 height 129
click at [453, 190] on link "Dashboard Overview & Analytics" at bounding box center [437, 173] width 186 height 39
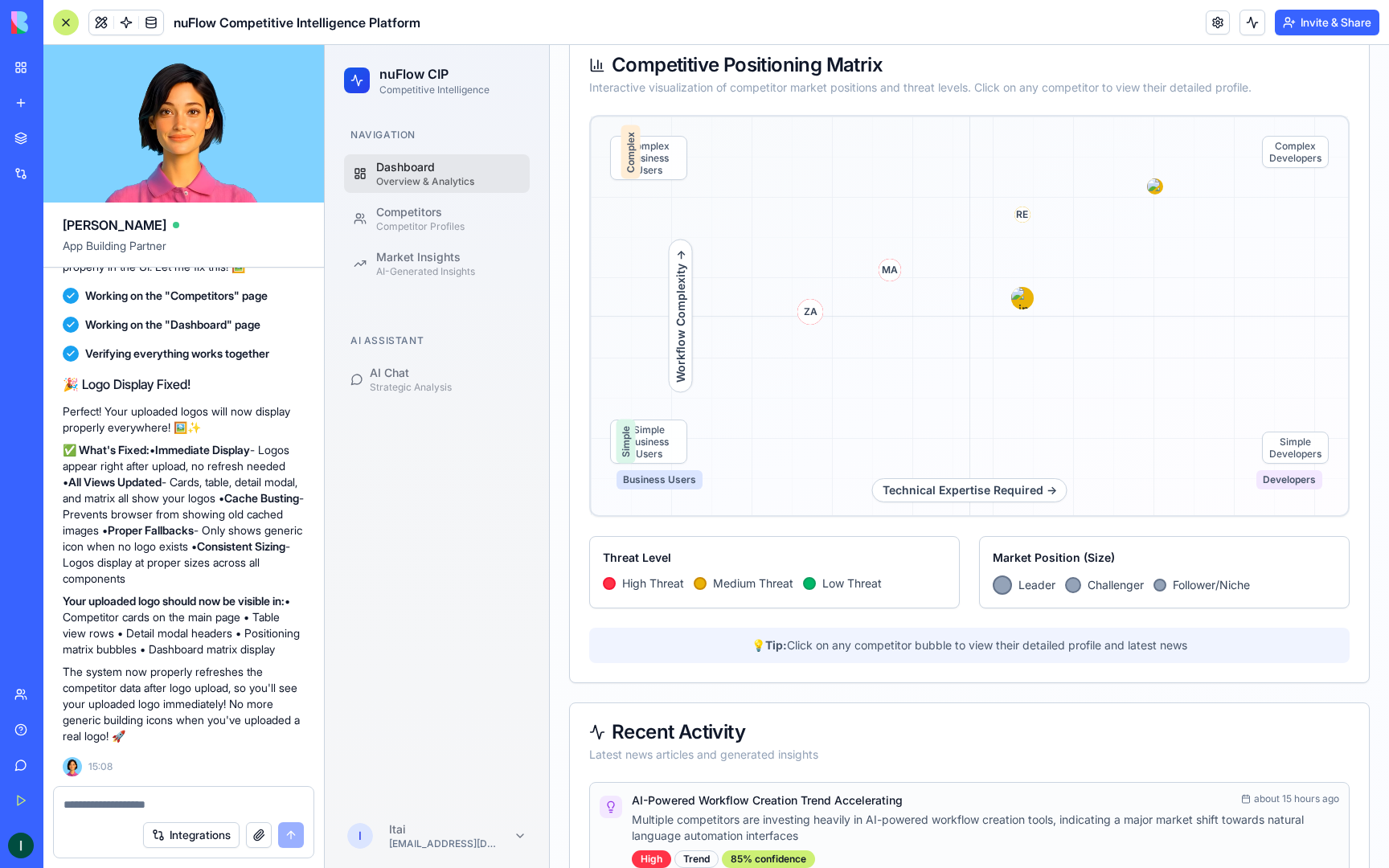
scroll to position [1023, 0]
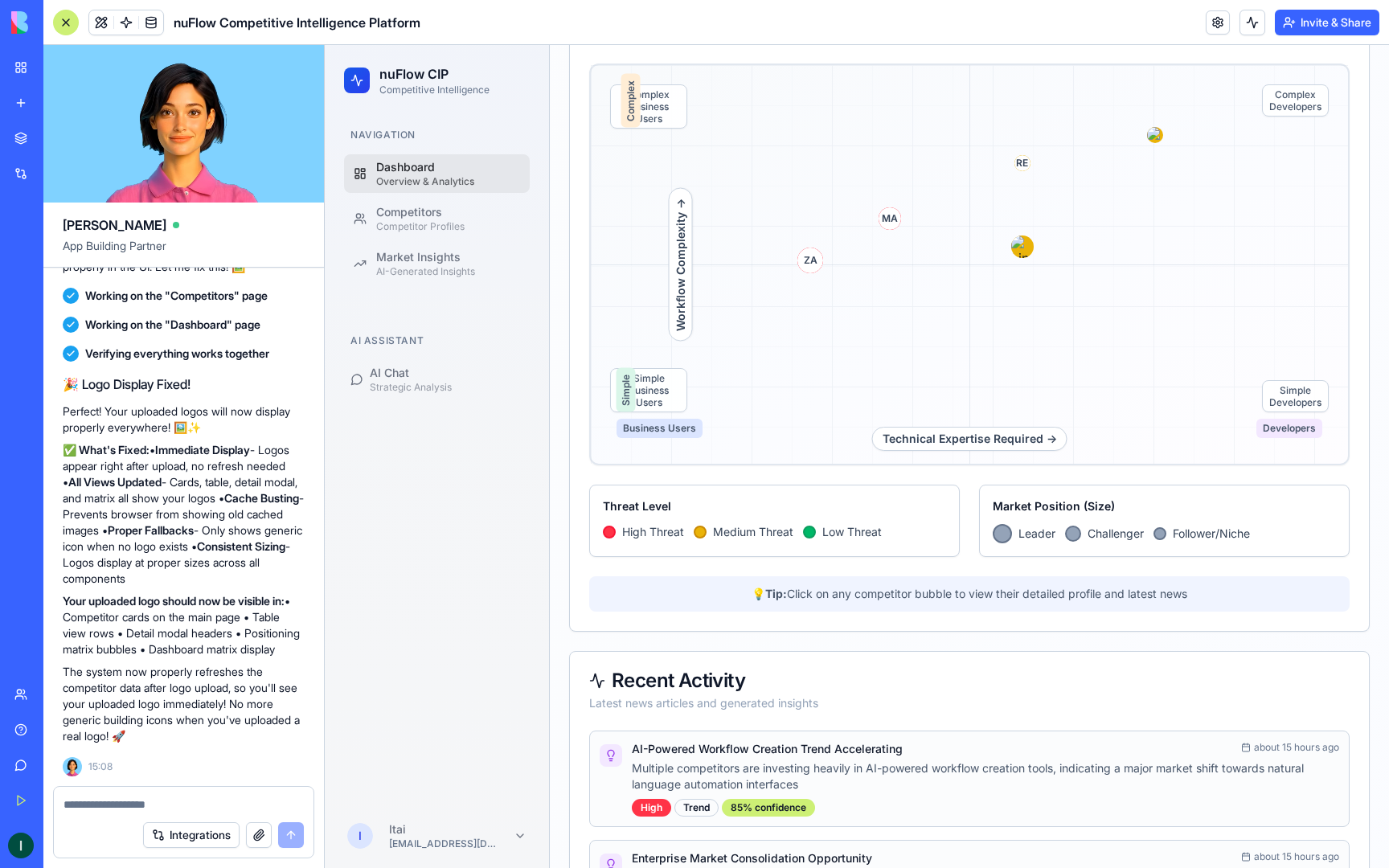
click at [208, 800] on textarea at bounding box center [183, 805] width 240 height 16
type textarea "**********"
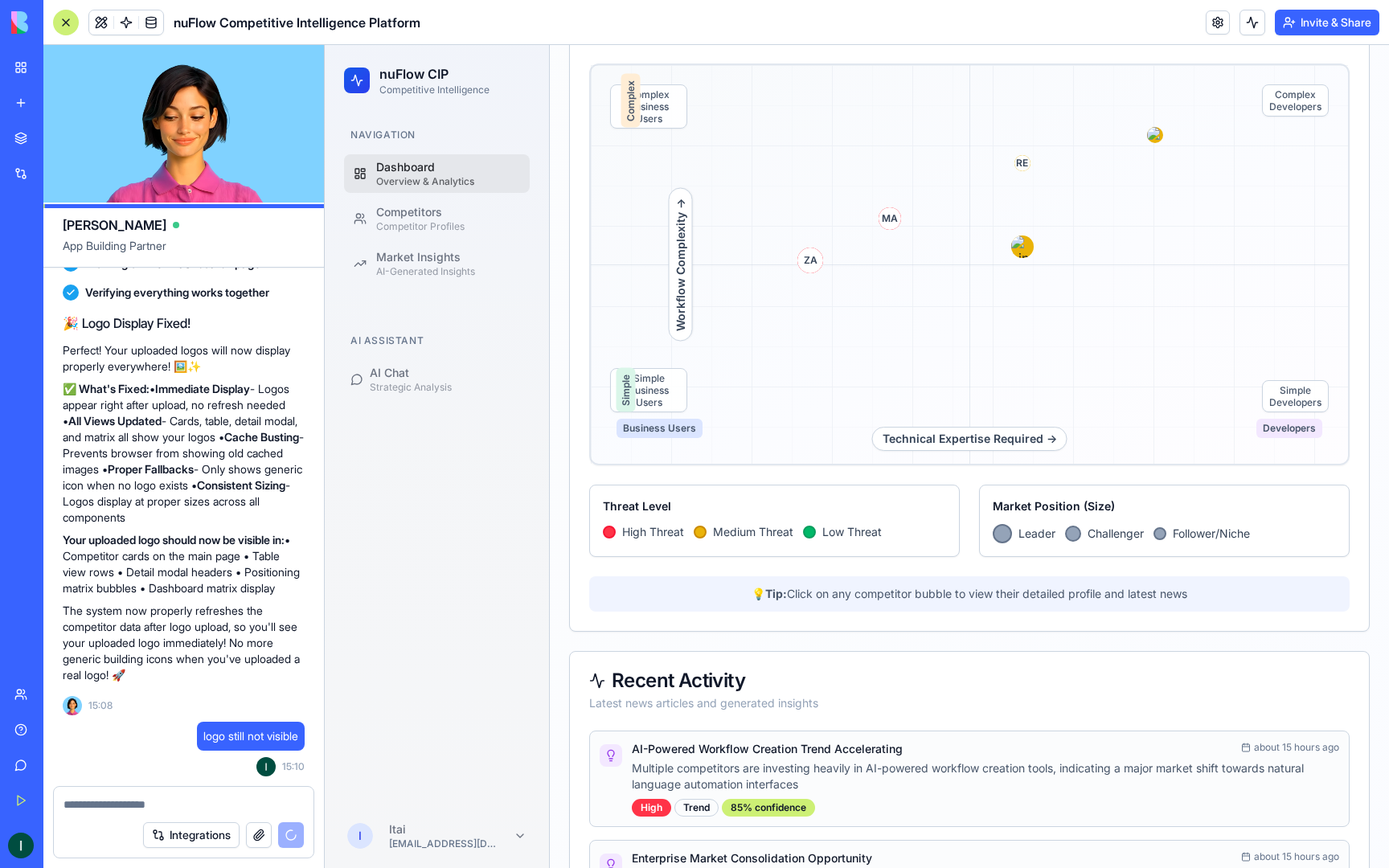
click at [648, 394] on div "Simple Business Users" at bounding box center [649, 390] width 78 height 44
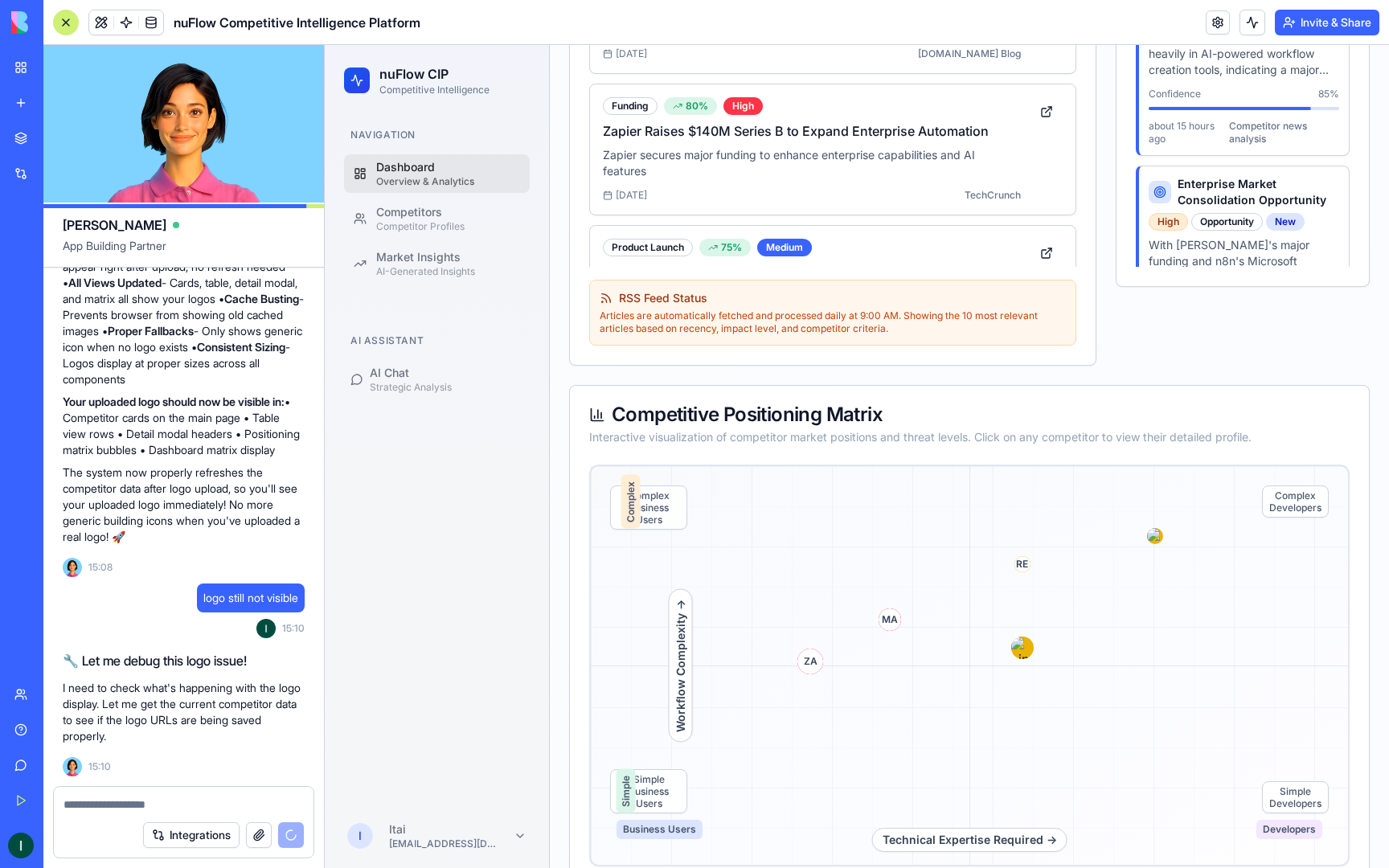
scroll to position [134, 0]
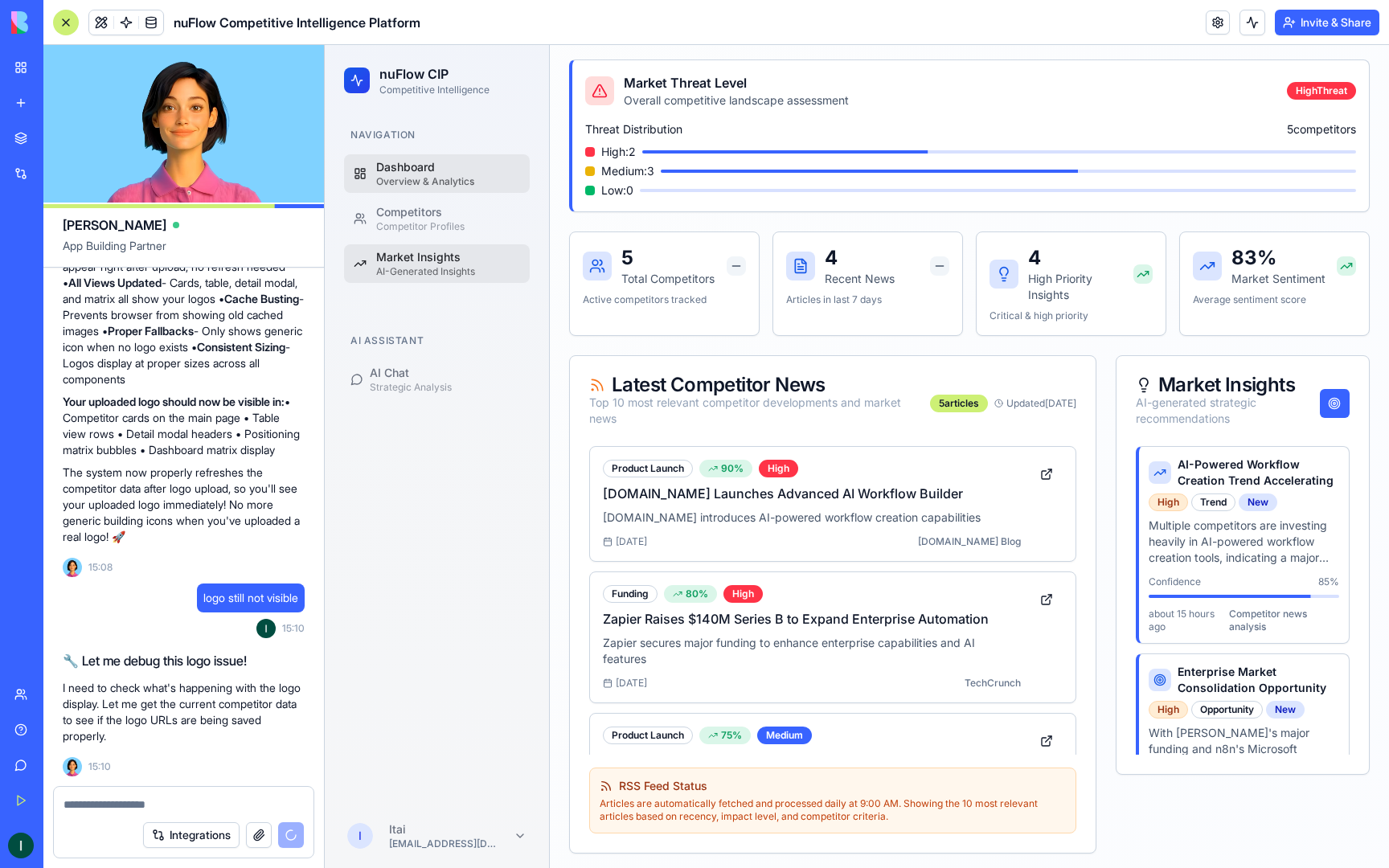
click at [413, 280] on link "Market Insights AI-Generated Insights" at bounding box center [437, 264] width 186 height 39
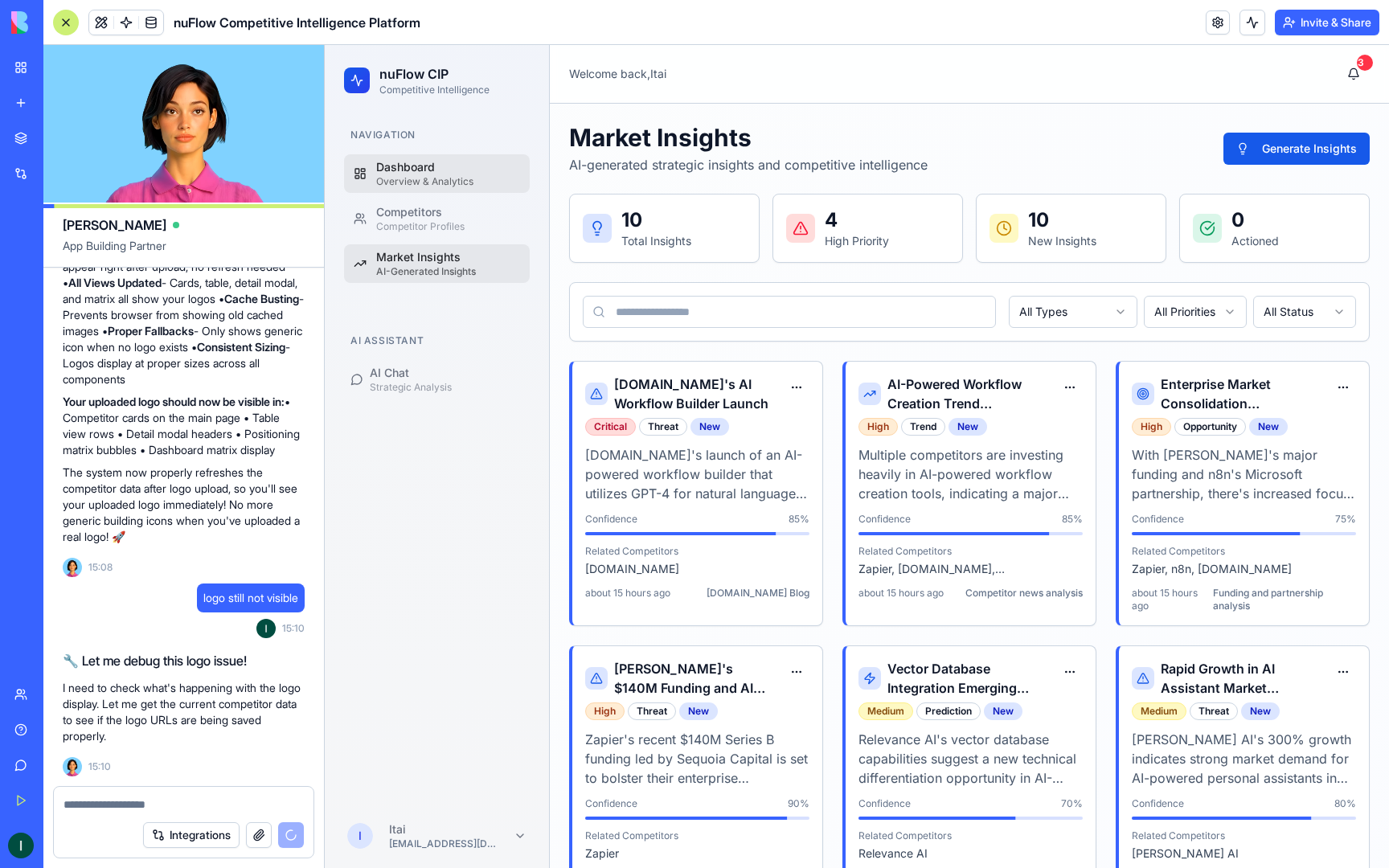
click at [428, 177] on div "Overview & Analytics" at bounding box center [447, 181] width 144 height 13
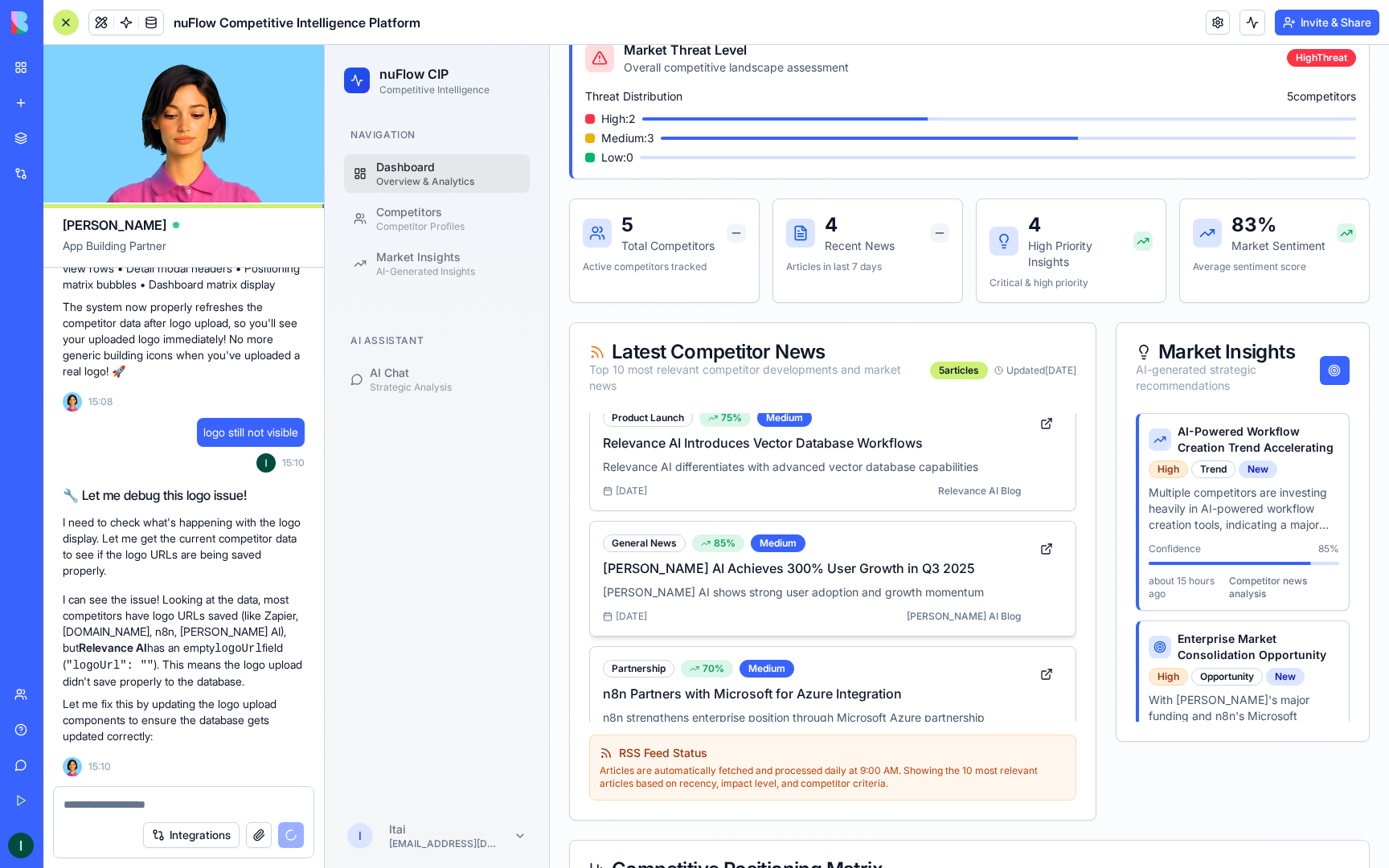
scroll to position [12993, 0]
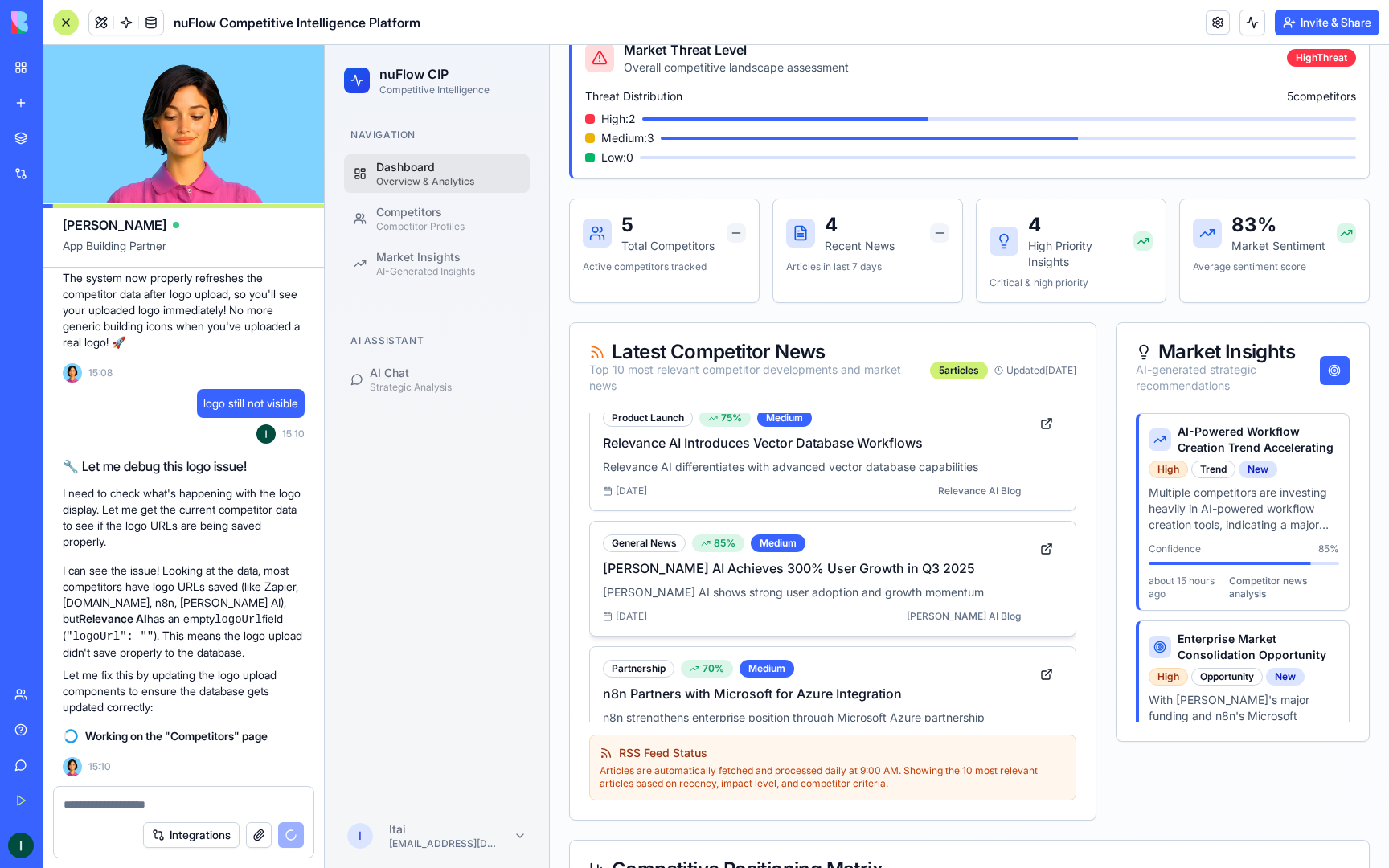
click at [1011, 610] on span "[PERSON_NAME] AI Blog" at bounding box center [964, 616] width 115 height 13
click at [1047, 552] on link at bounding box center [1046, 548] width 33 height 29
click at [218, 823] on button "Integrations" at bounding box center [191, 835] width 97 height 26
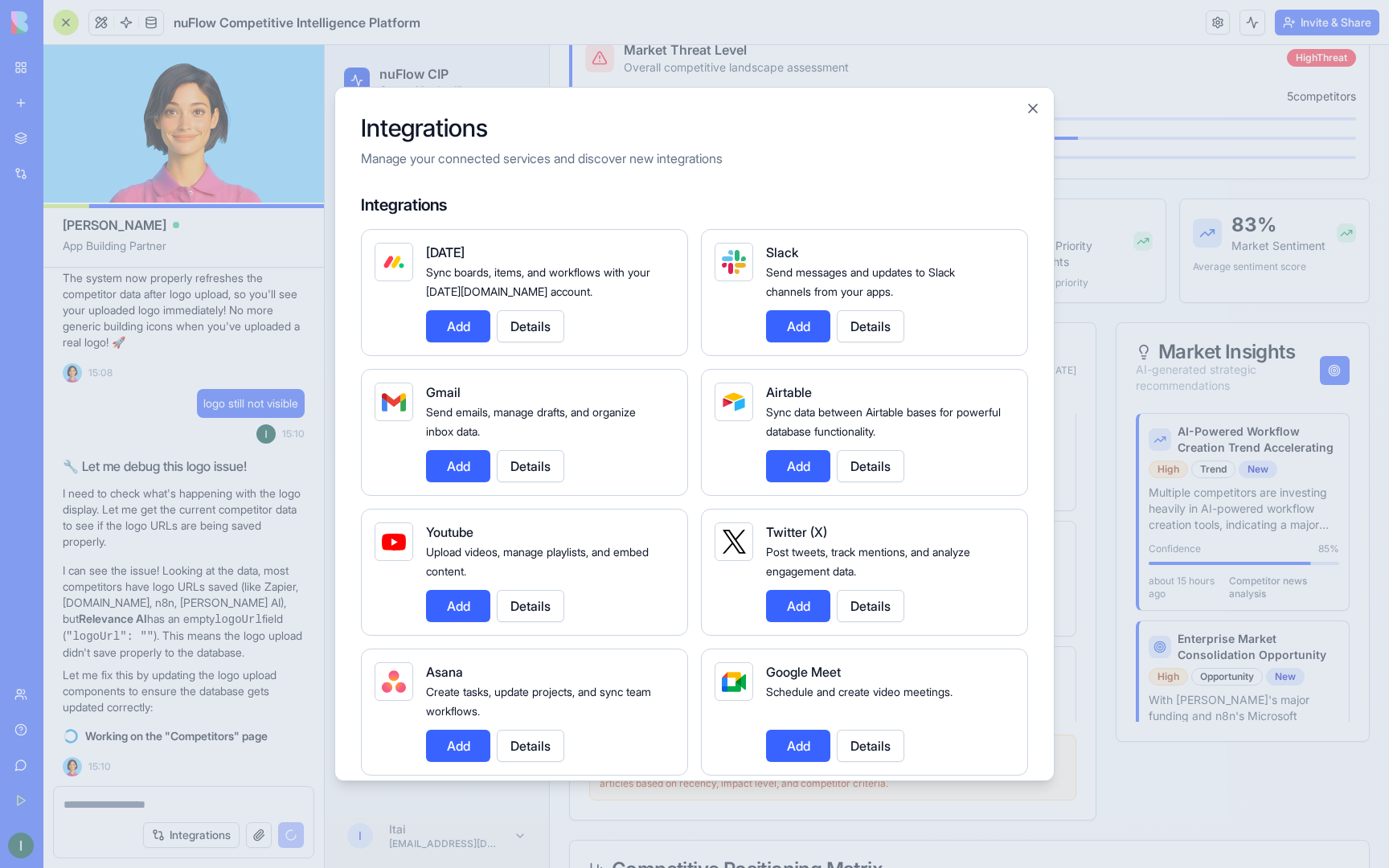
click at [706, 780] on div "Integrations Manage your connected services and discover new integrations Integ…" at bounding box center [695, 434] width 720 height 695
click at [670, 807] on div at bounding box center [694, 434] width 1389 height 868
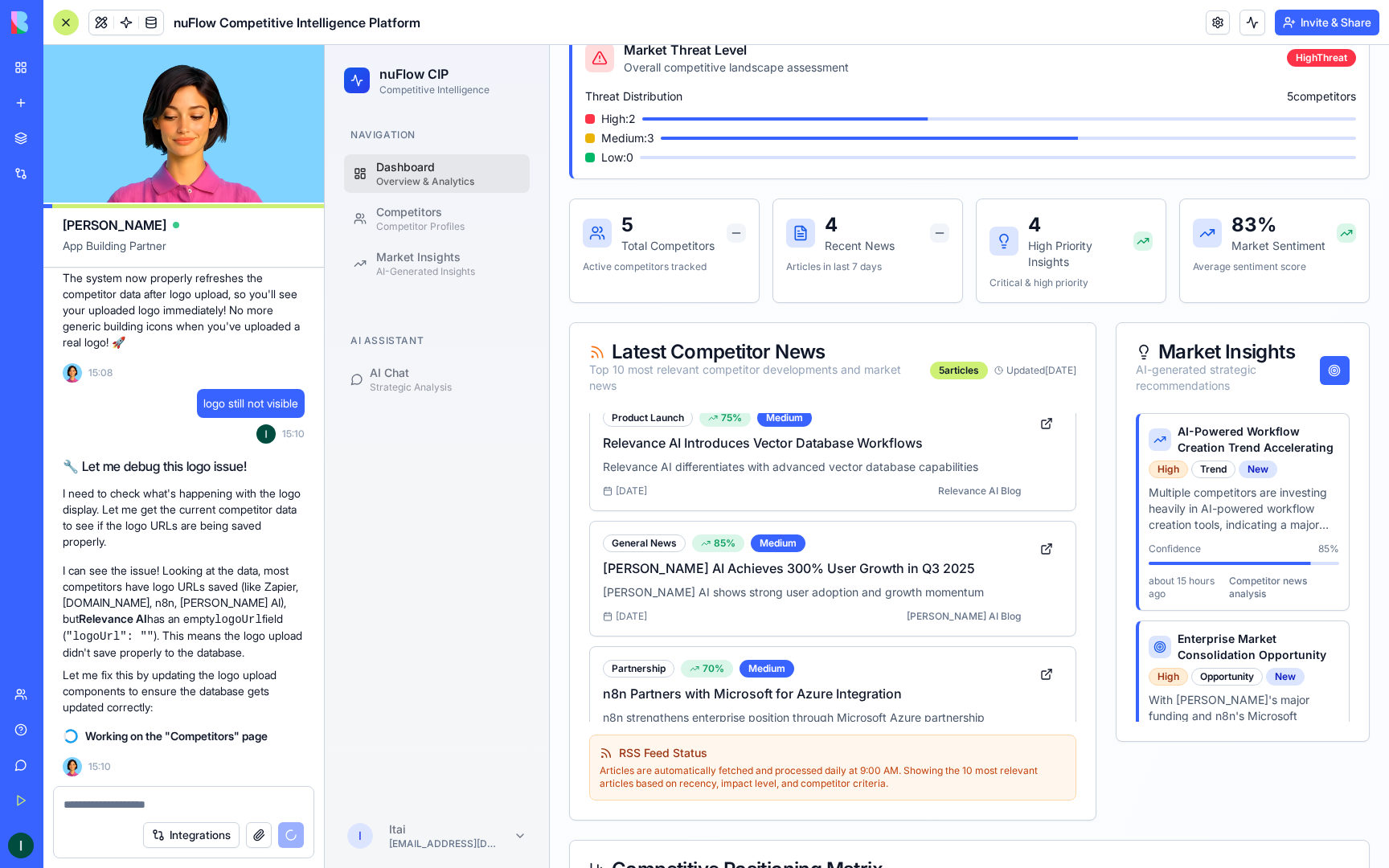
click at [151, 807] on textarea at bounding box center [183, 805] width 240 height 16
click at [95, 801] on textarea "**********" at bounding box center [183, 805] width 240 height 16
click at [189, 803] on textarea "**********" at bounding box center [183, 805] width 240 height 16
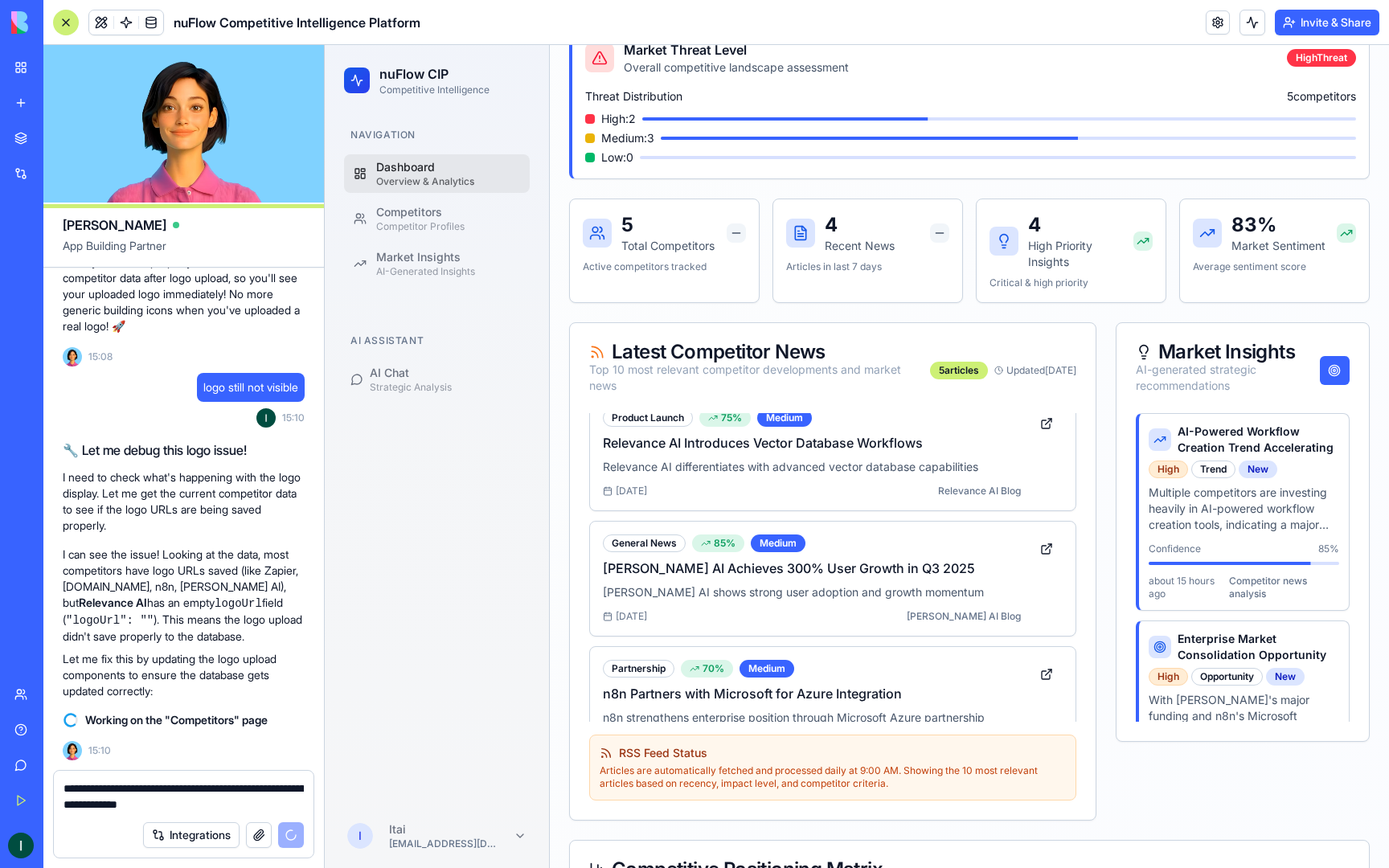
click at [161, 800] on textarea "**********" at bounding box center [183, 796] width 240 height 33
click at [252, 798] on textarea "**********" at bounding box center [183, 796] width 240 height 33
click at [134, 805] on textarea "**********" at bounding box center [183, 796] width 240 height 33
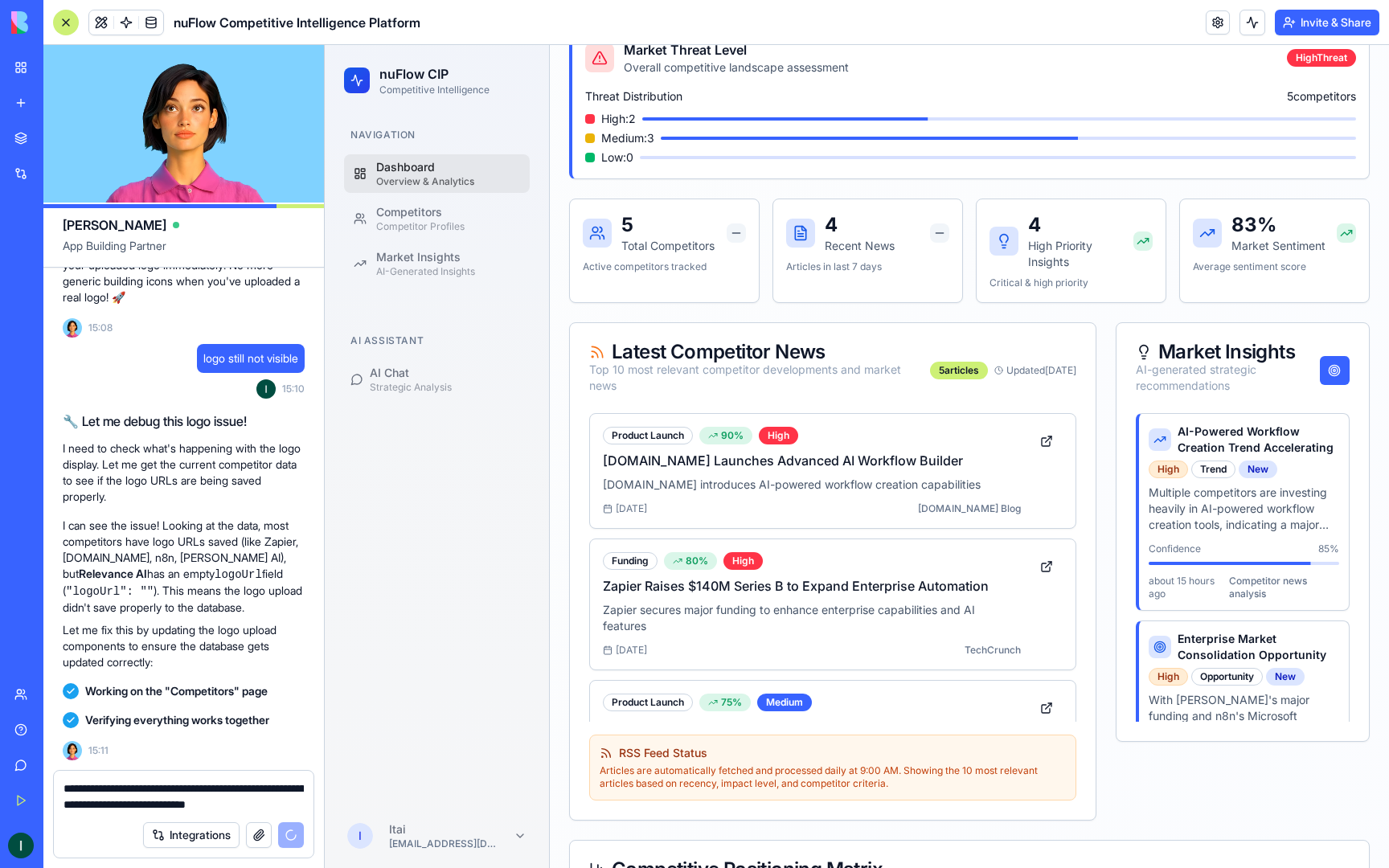
scroll to position [13513, 0]
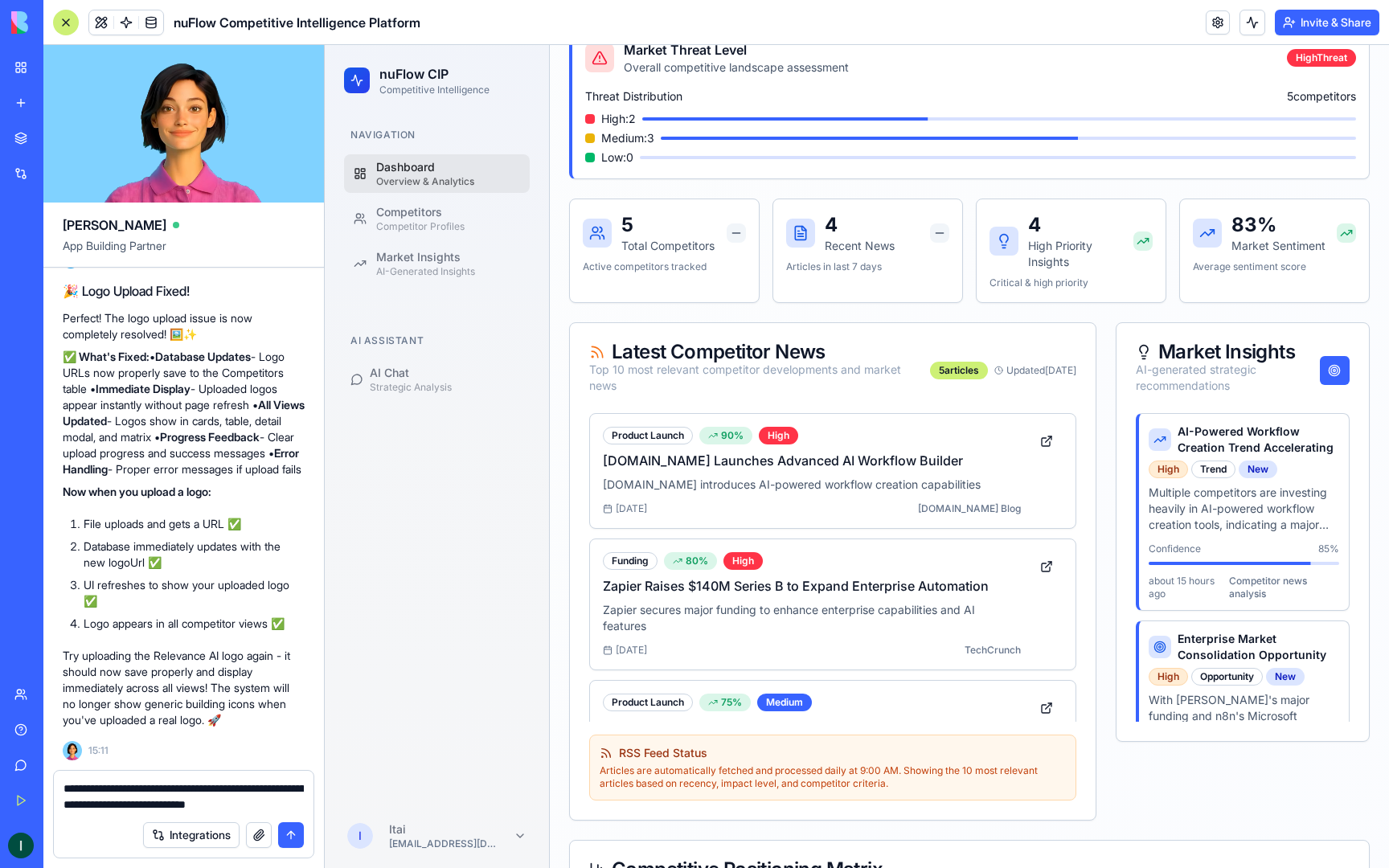
type textarea "**********"
click at [291, 839] on button "submit" at bounding box center [291, 835] width 26 height 26
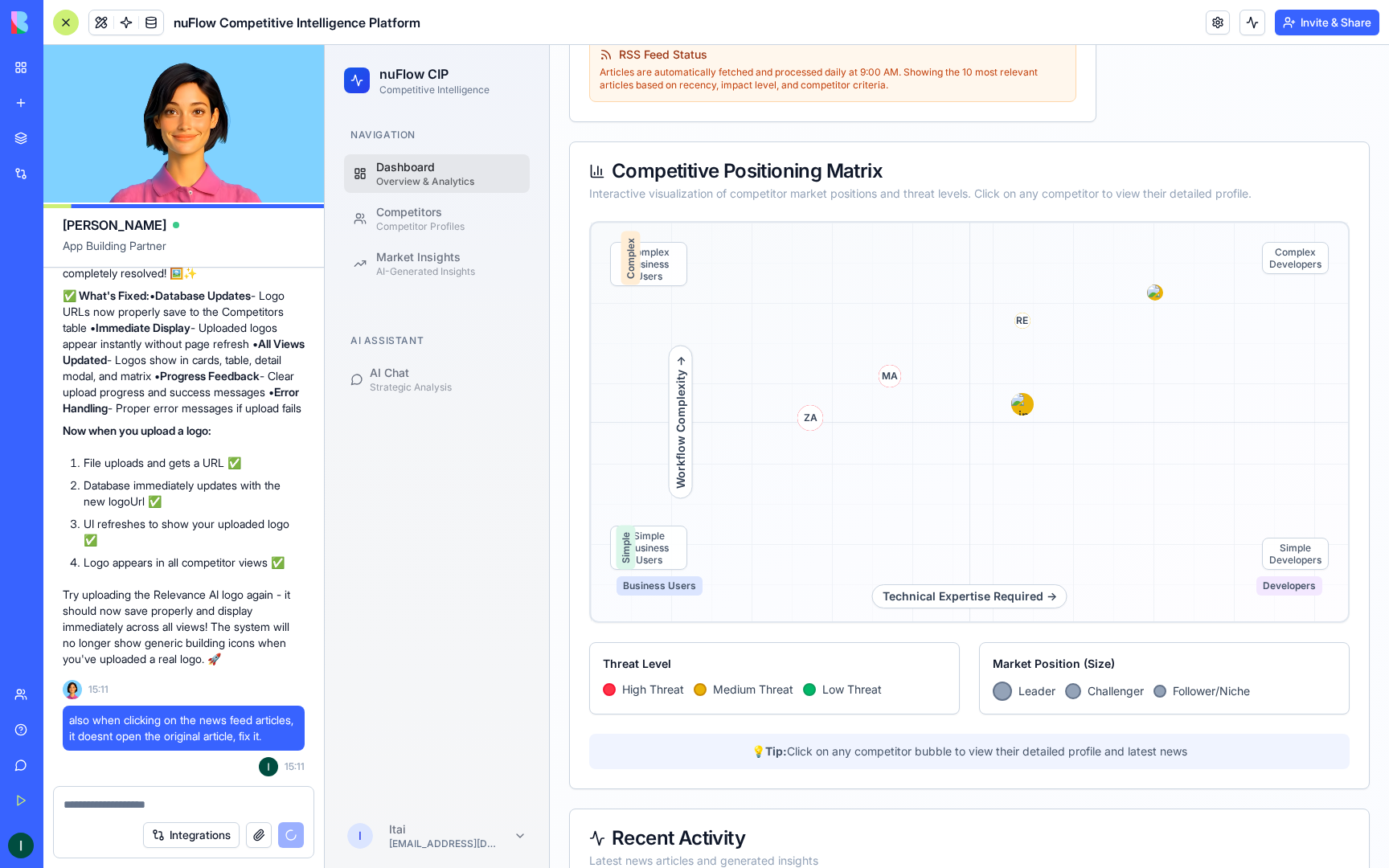
scroll to position [917, 0]
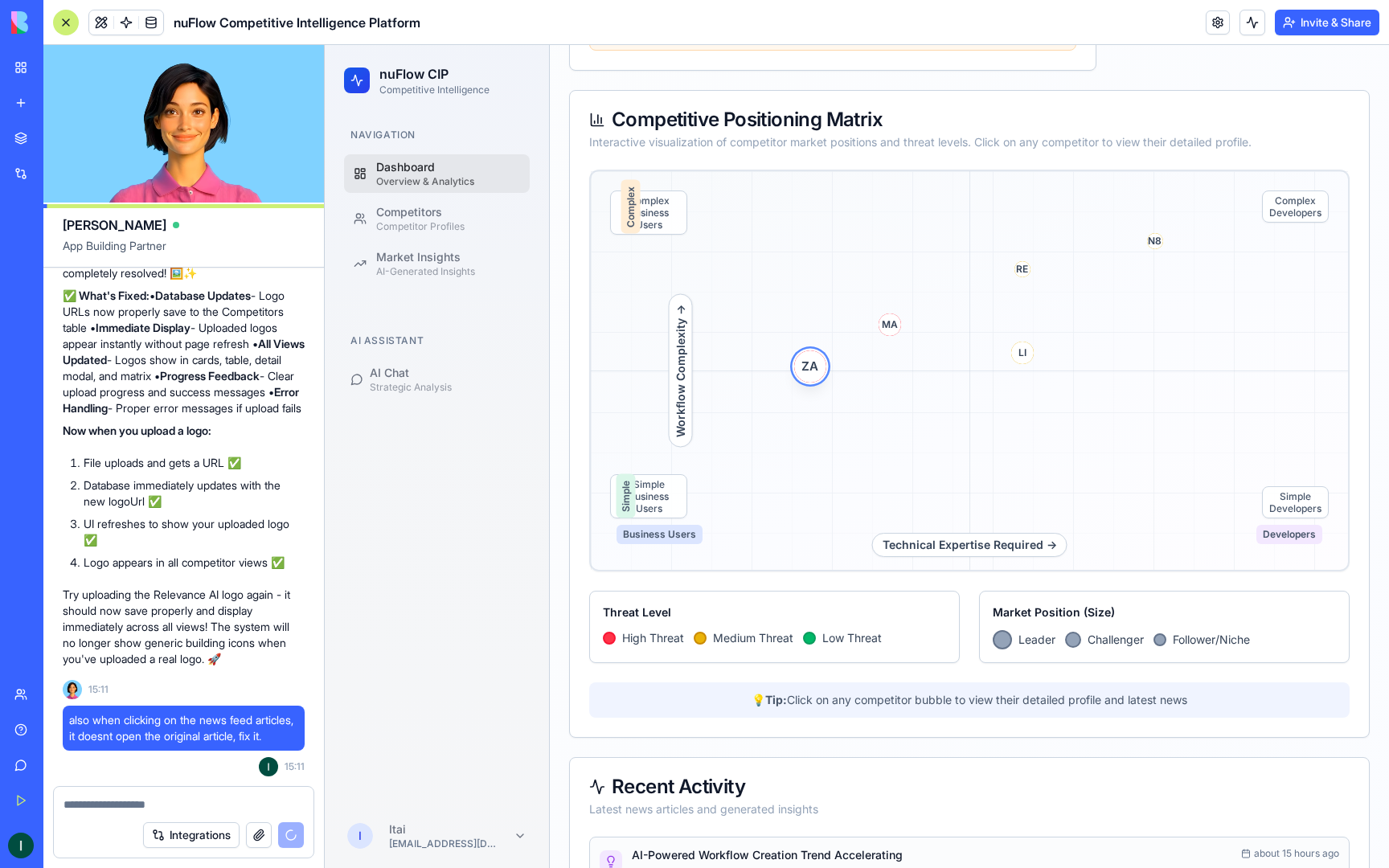
click at [813, 374] on span "ZA" at bounding box center [810, 366] width 33 height 33
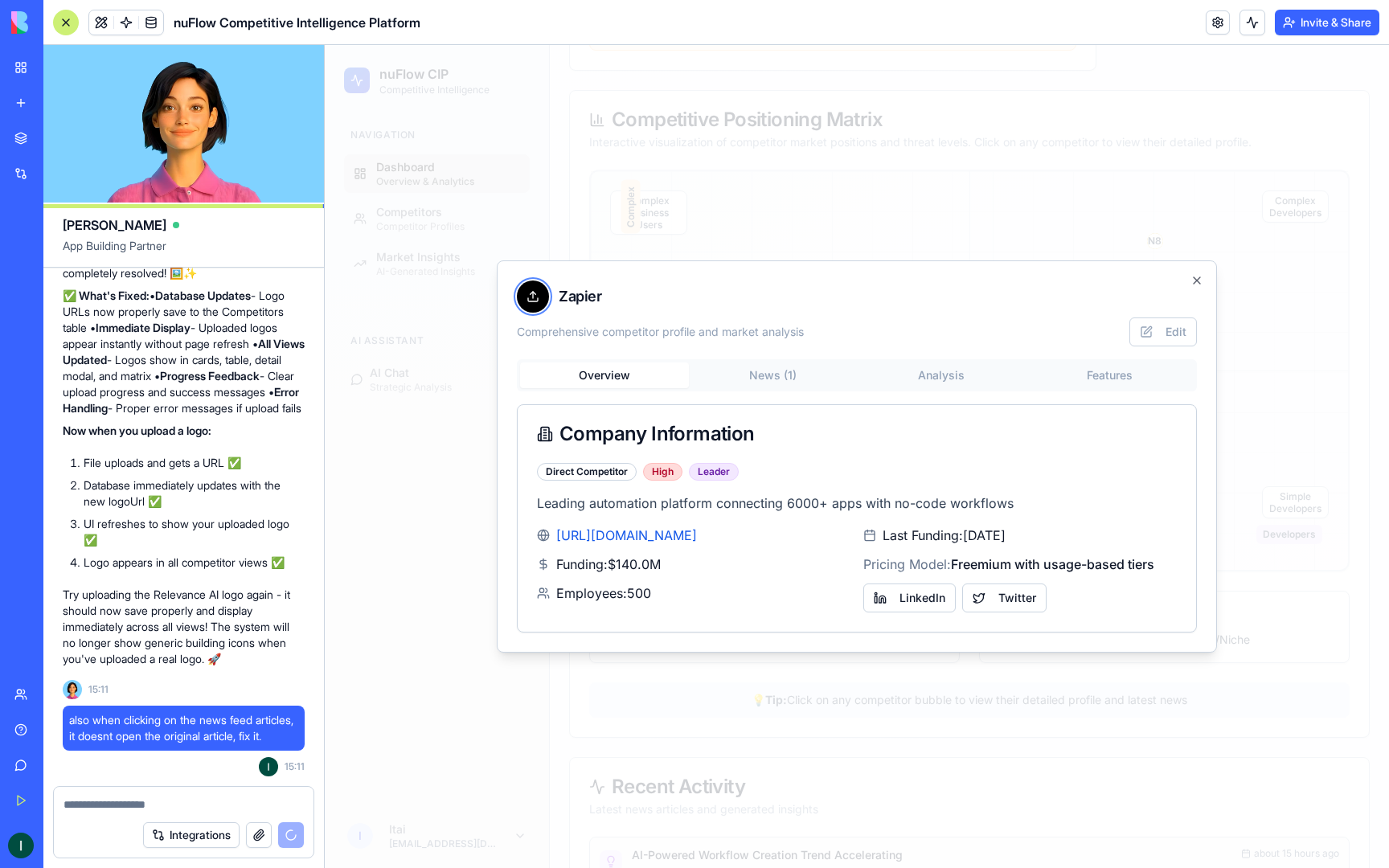
click at [538, 296] on icon at bounding box center [533, 297] width 13 height 13
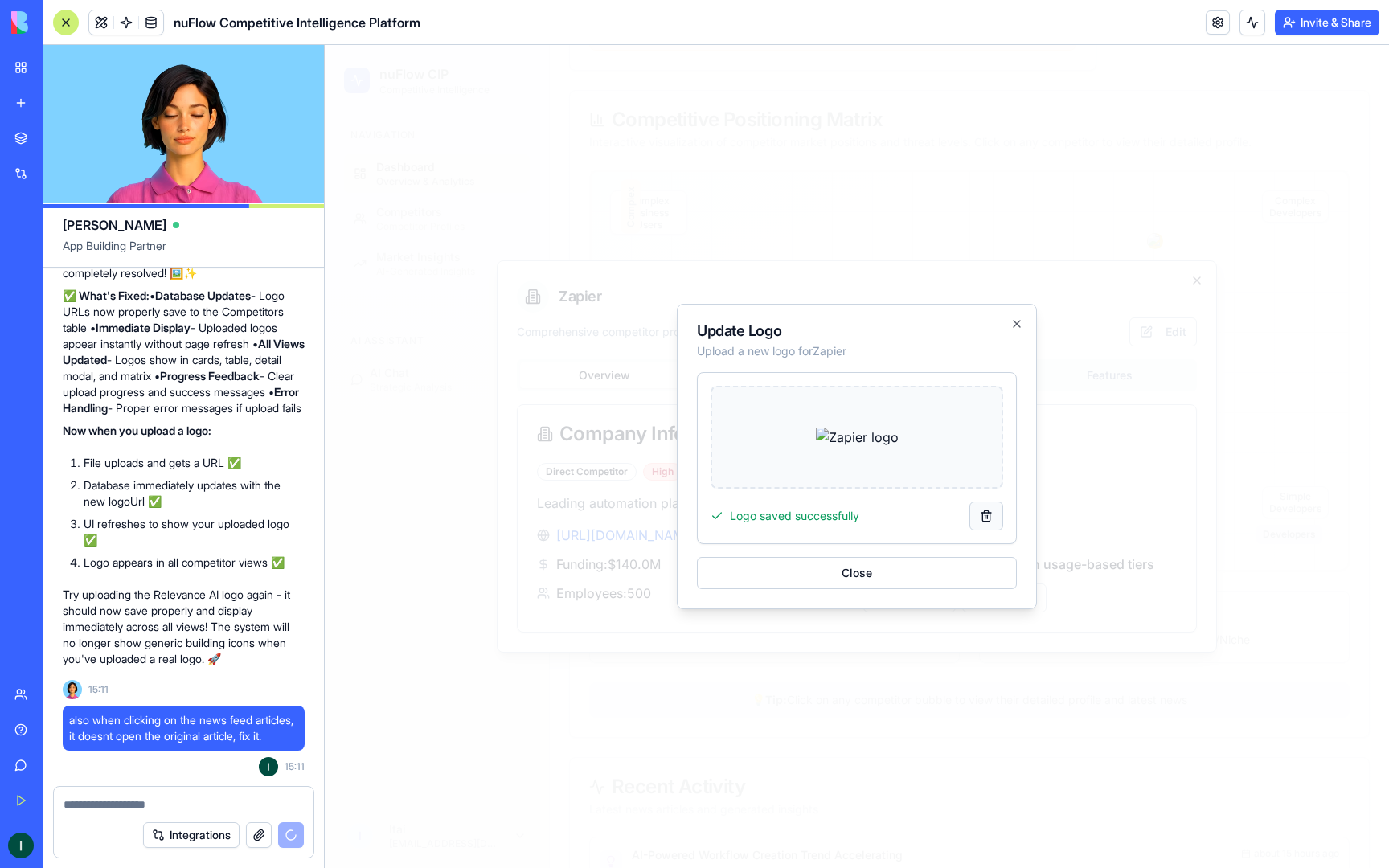
click at [986, 526] on button at bounding box center [986, 516] width 33 height 29
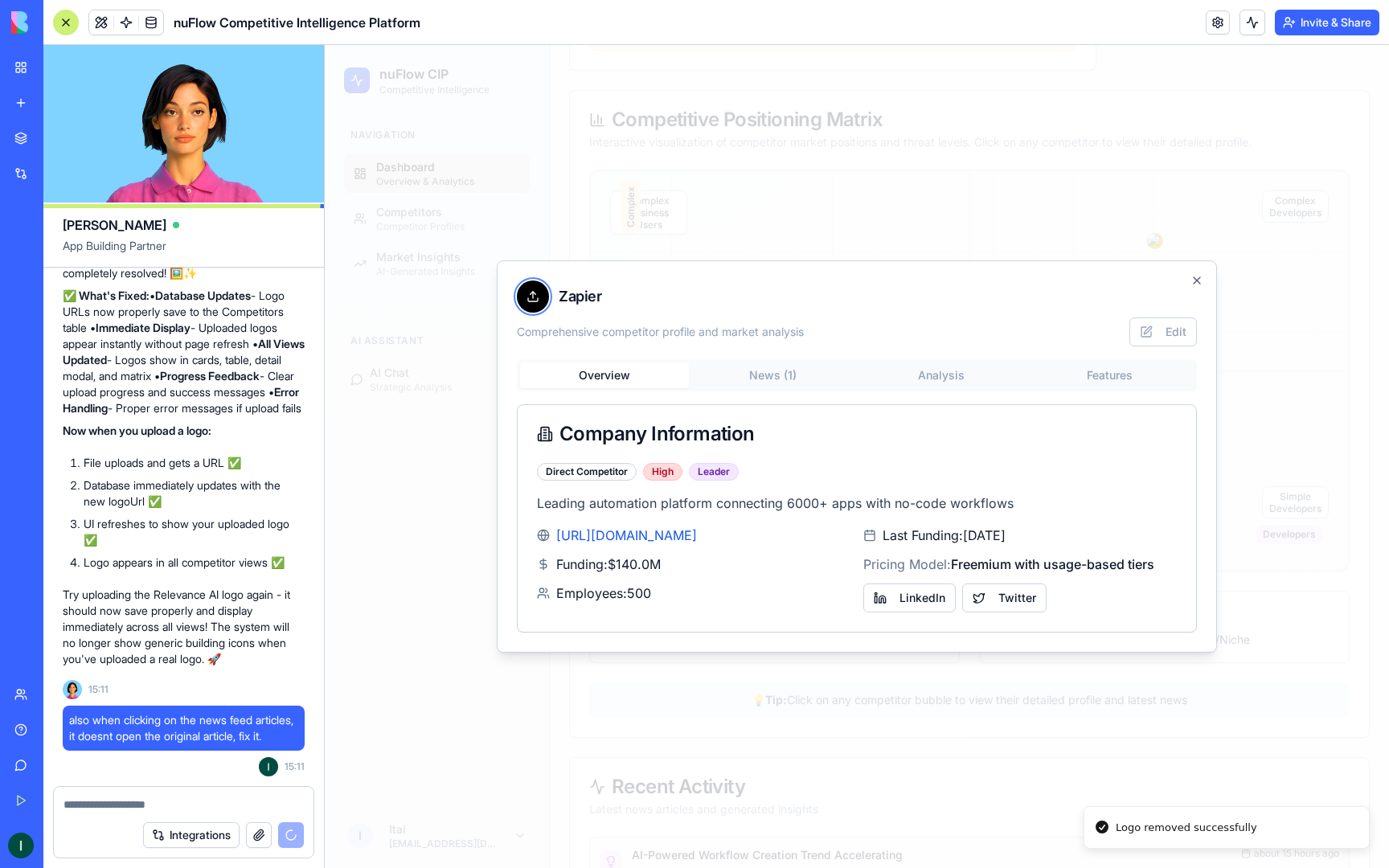
click at [523, 300] on div at bounding box center [533, 297] width 33 height 33
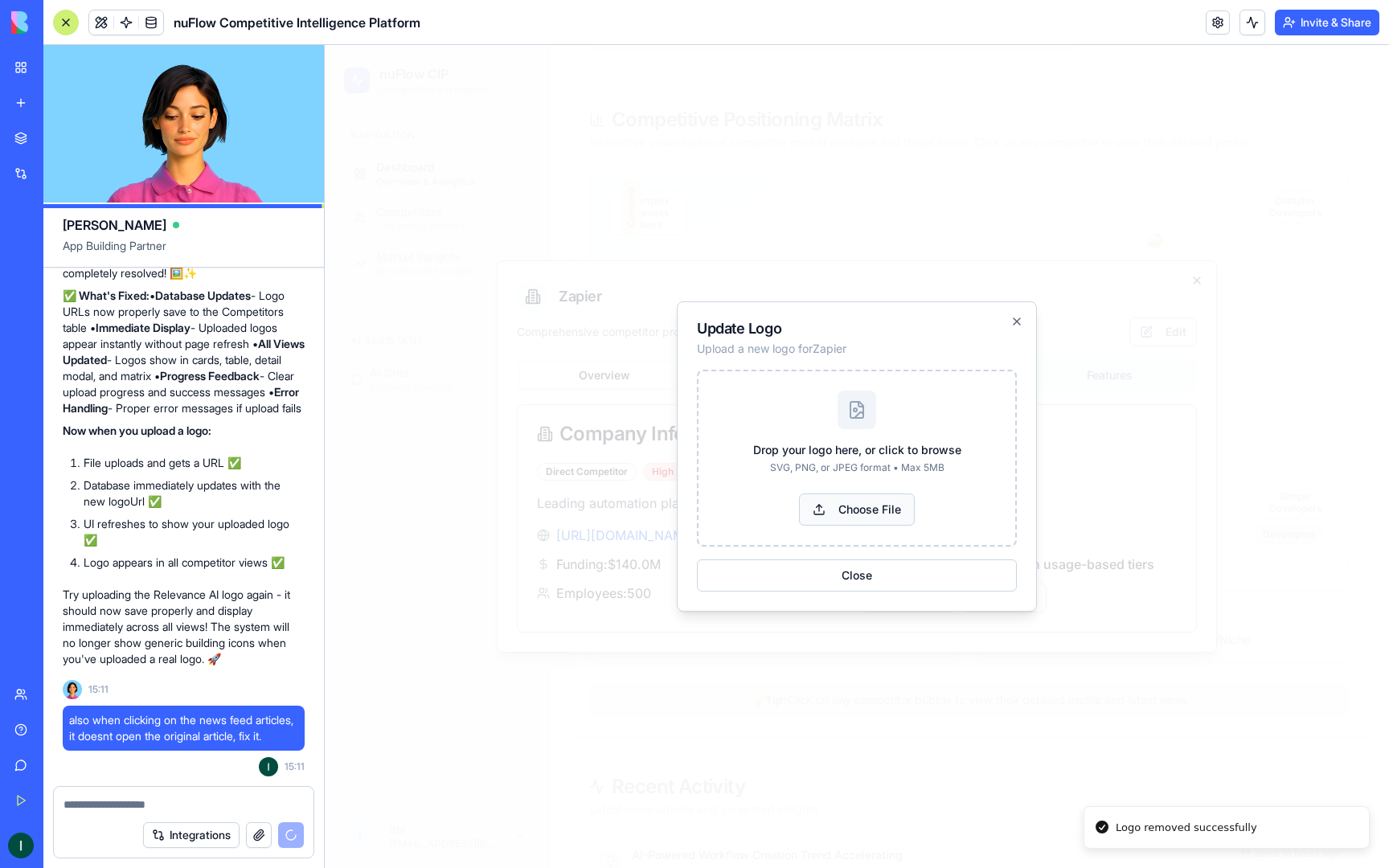
click at [845, 508] on button "Choose File" at bounding box center [856, 509] width 115 height 33
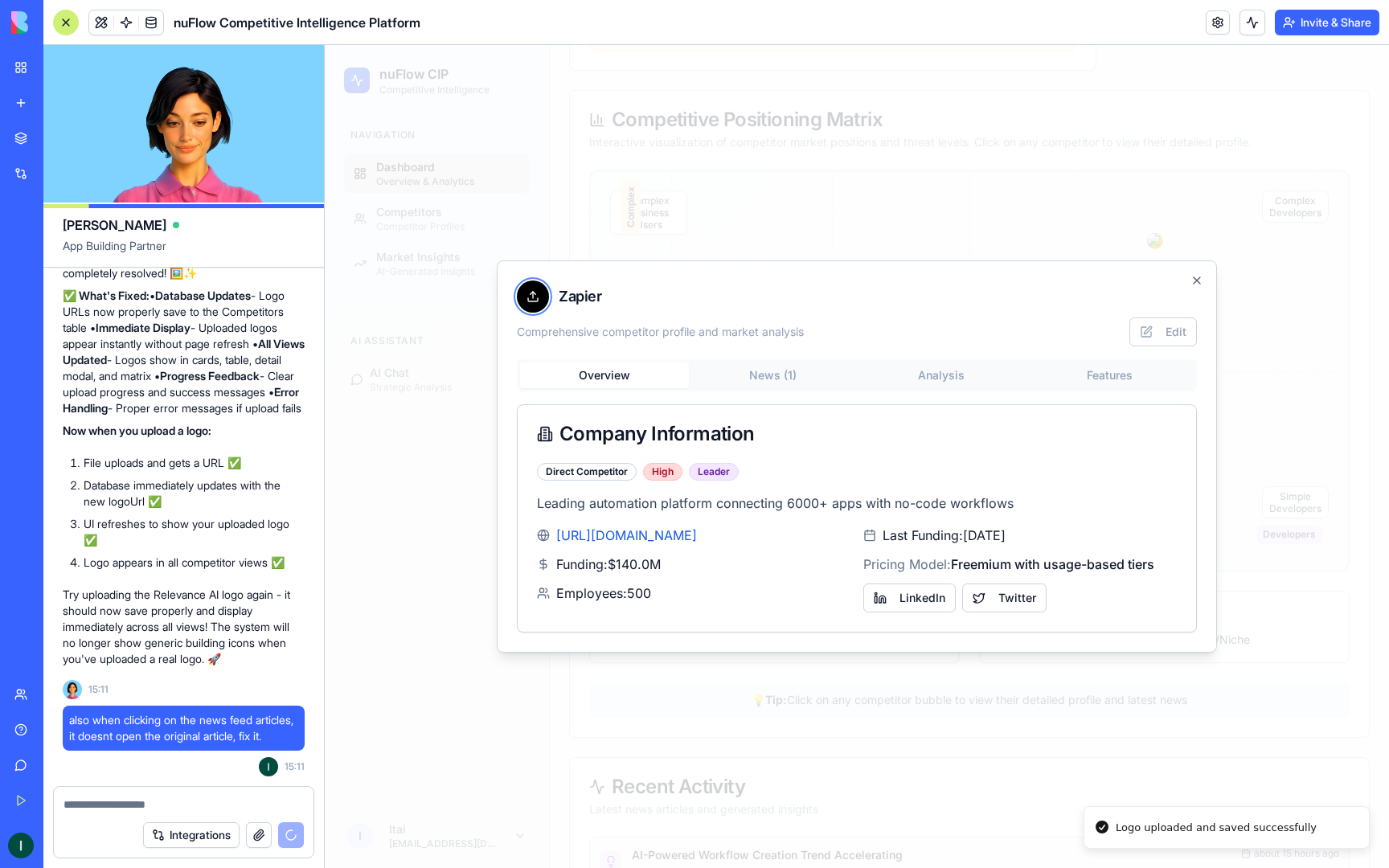
click at [537, 291] on icon at bounding box center [533, 297] width 13 height 13
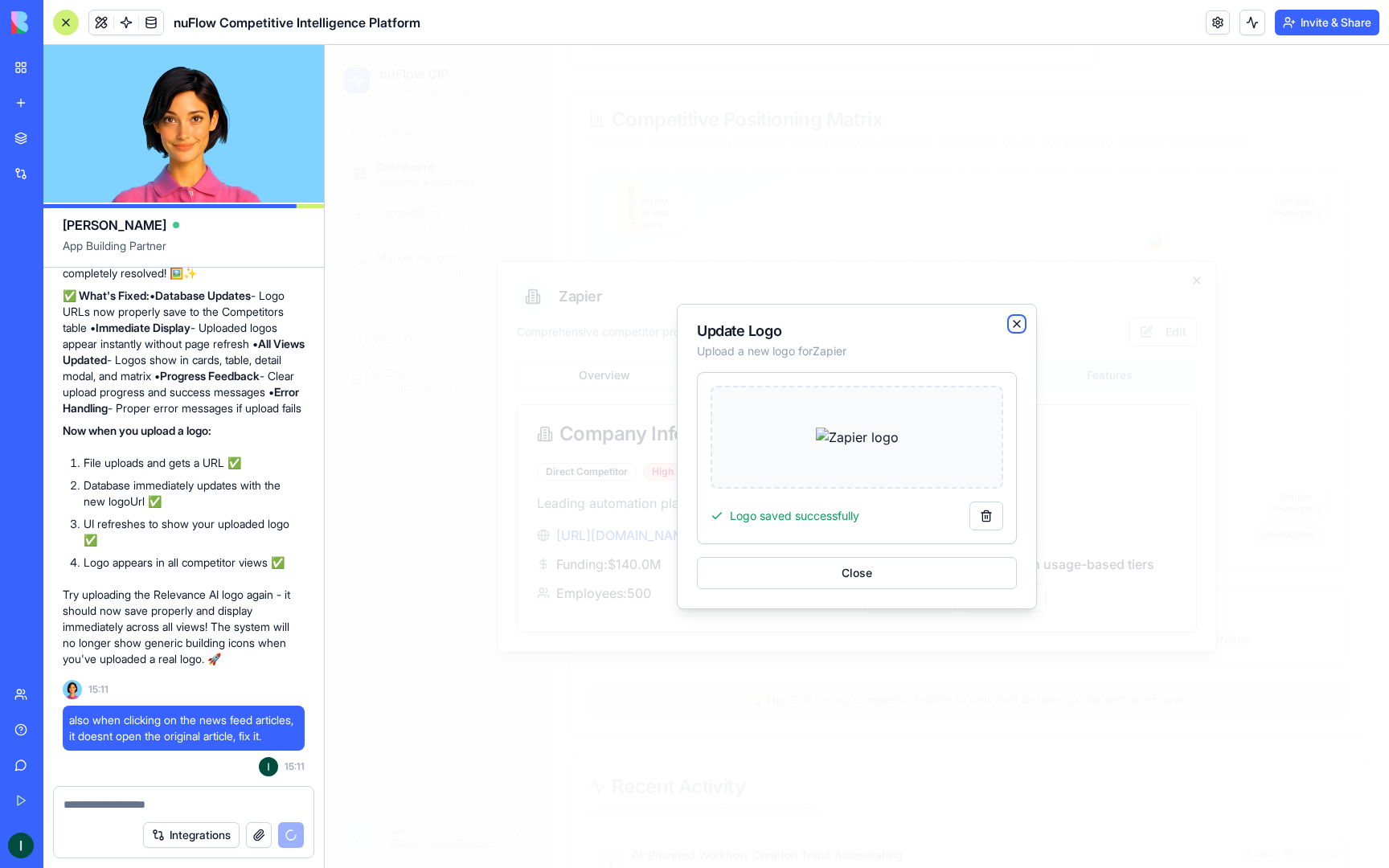
click at [1017, 318] on icon "button" at bounding box center [1016, 324] width 13 height 13
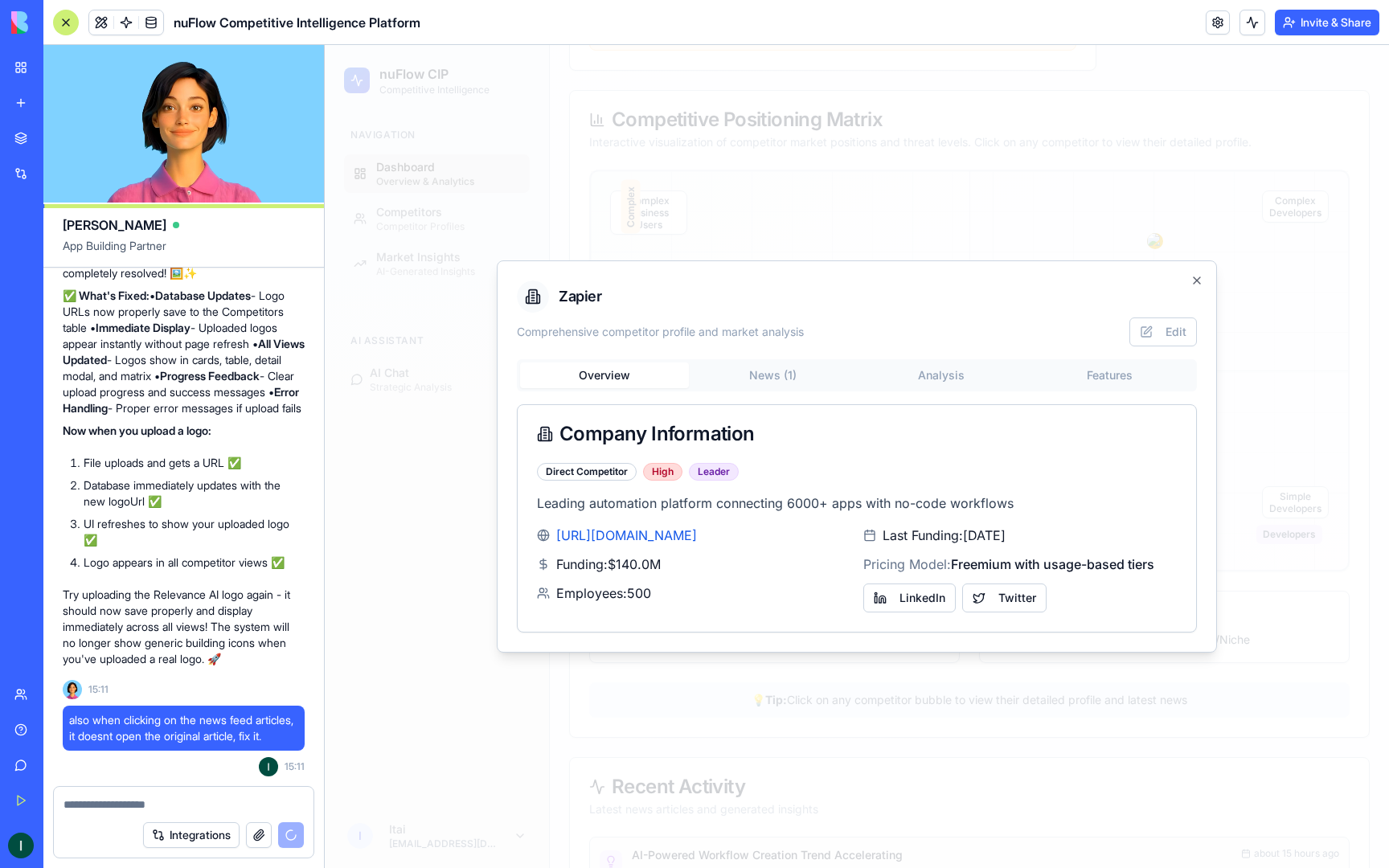
click at [1195, 273] on div "Zapier Comprehensive competitor profile and market analysis Edit Overview News …" at bounding box center [857, 456] width 720 height 392
click at [1195, 276] on icon "button" at bounding box center [1197, 280] width 13 height 13
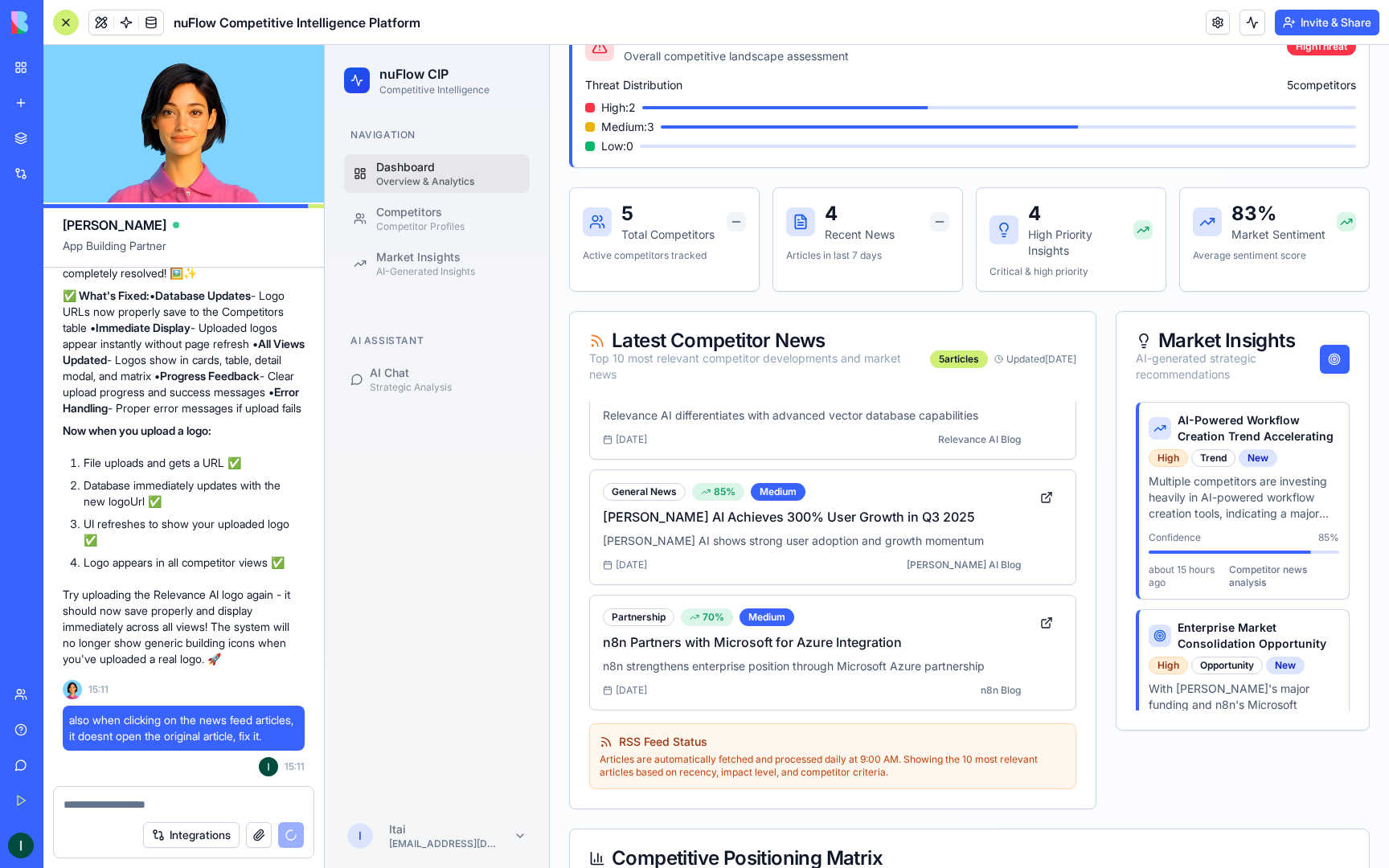
scroll to position [0, 0]
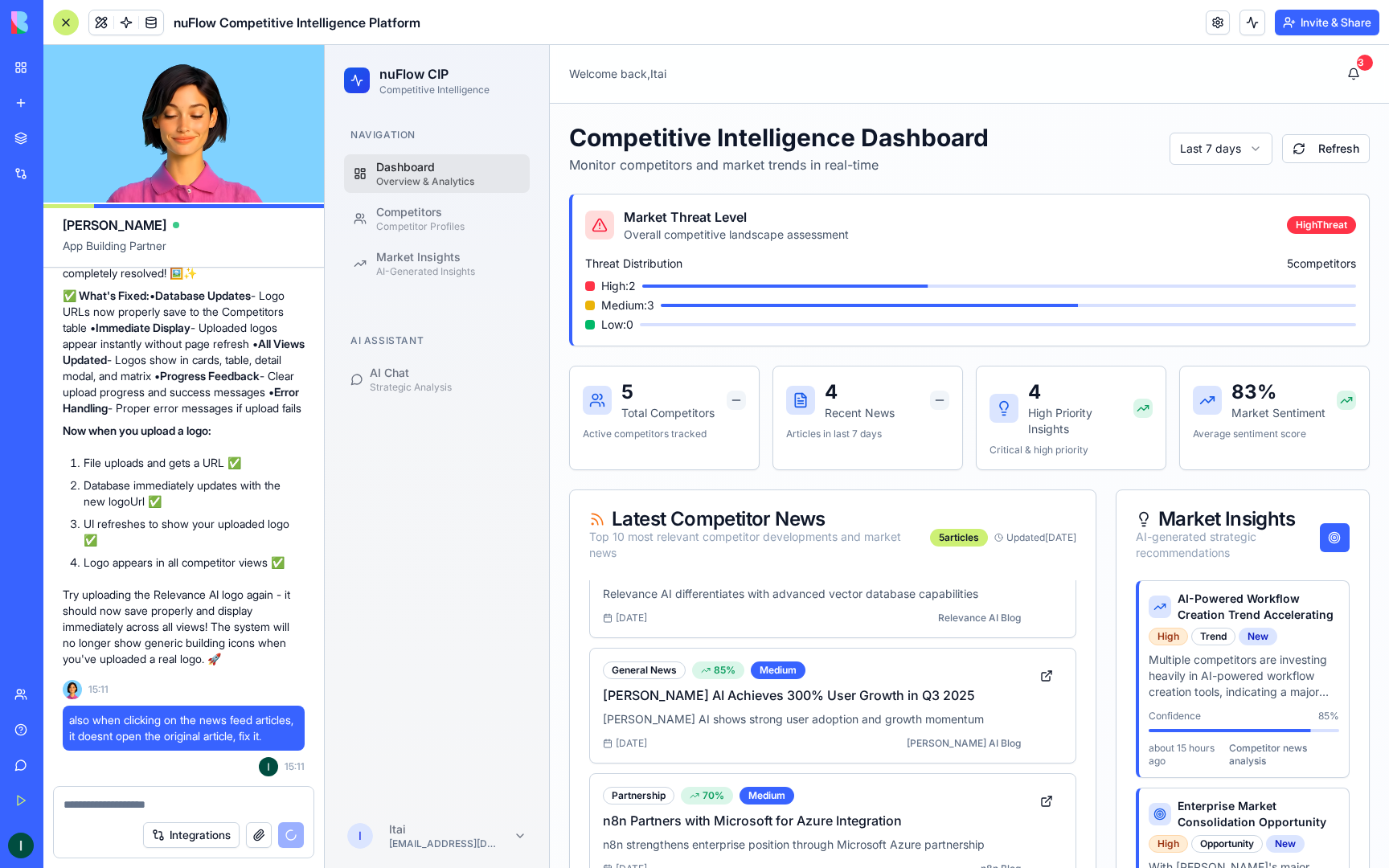
click at [1306, 26] on button "Invite & Share" at bounding box center [1327, 22] width 105 height 26
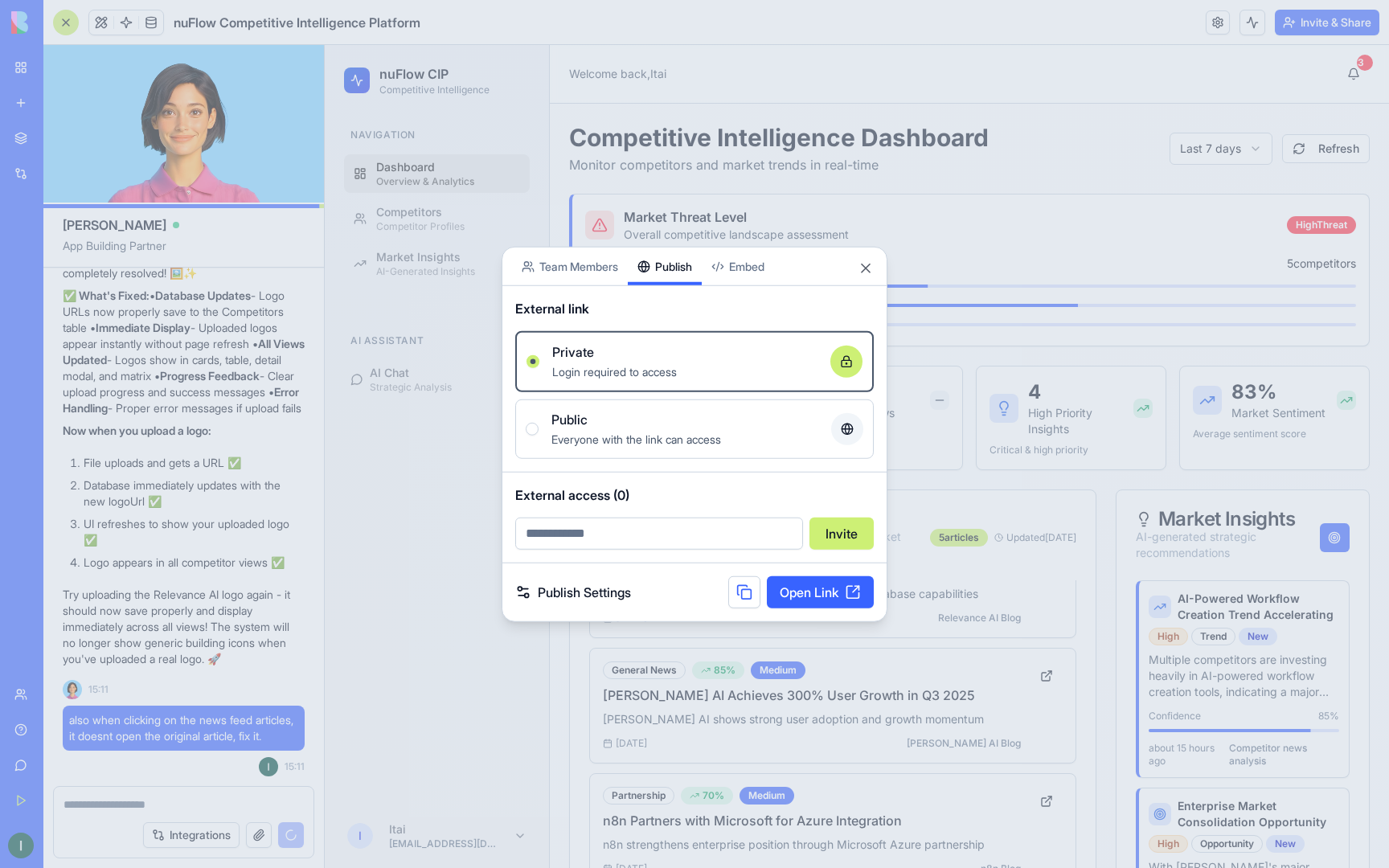
click at [662, 285] on div "Share App Team Members Publish Embed External link Private Login required to ac…" at bounding box center [695, 434] width 386 height 375
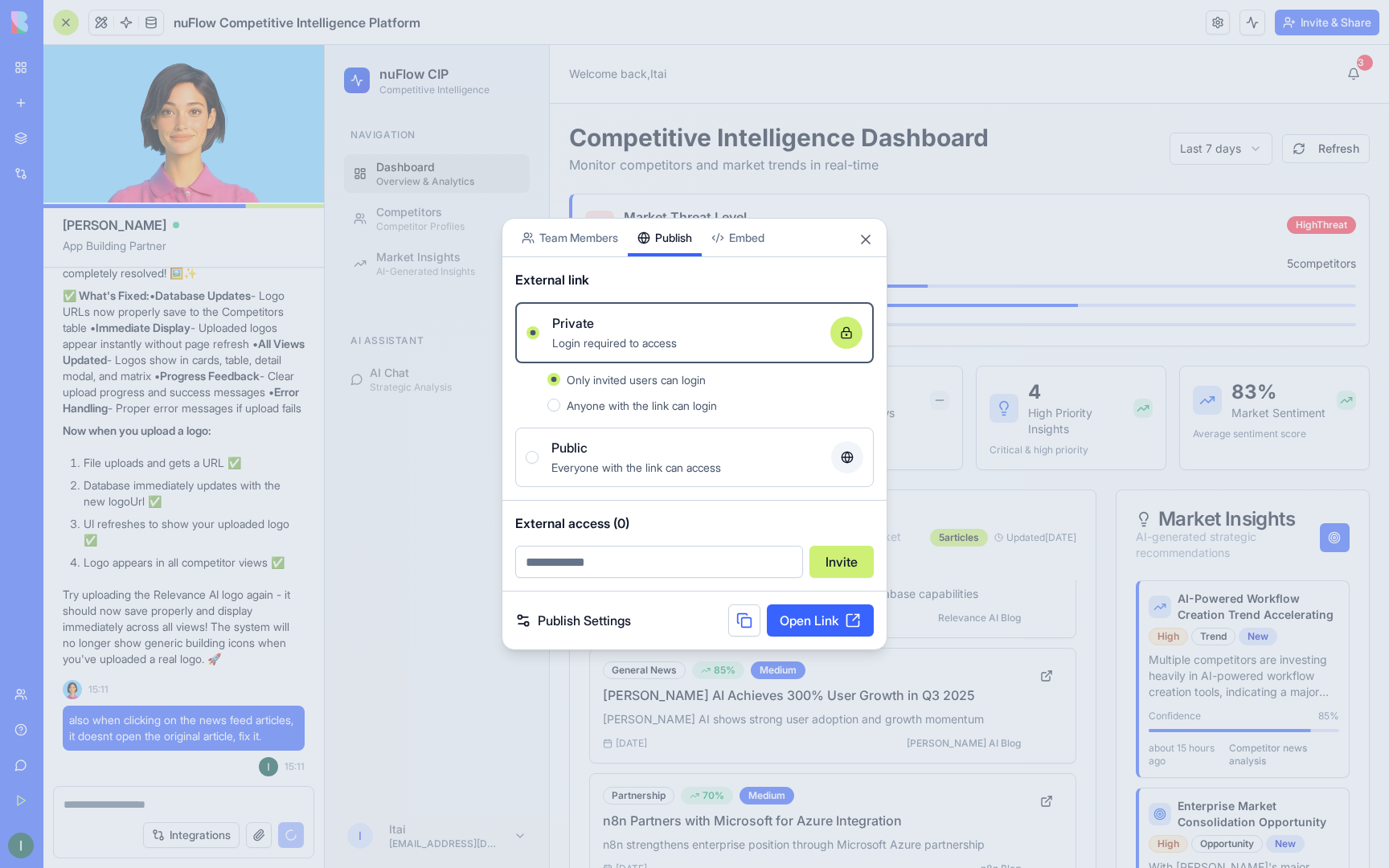
scroll to position [13713, 0]
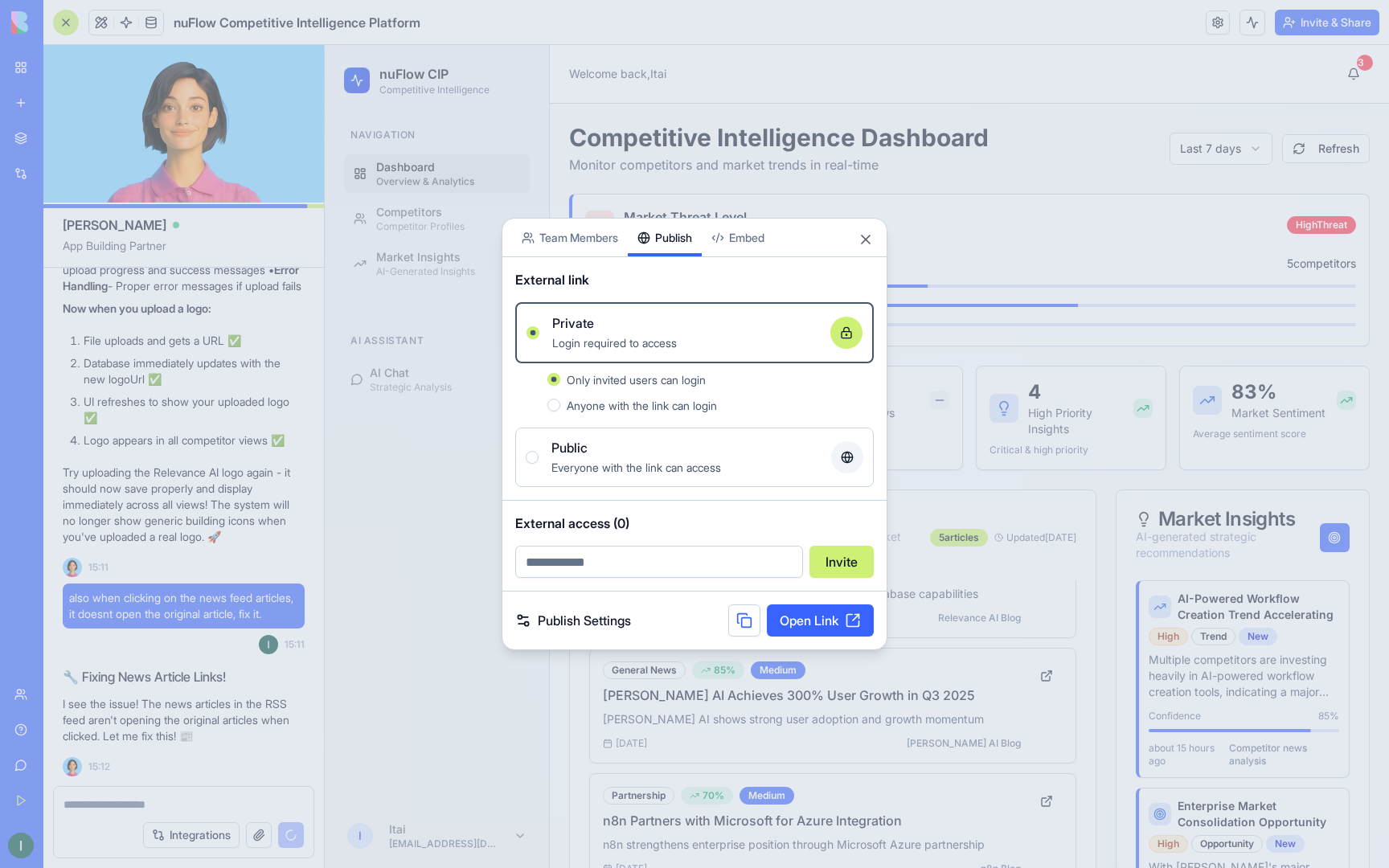
click at [824, 629] on link "Open Link" at bounding box center [820, 620] width 107 height 33
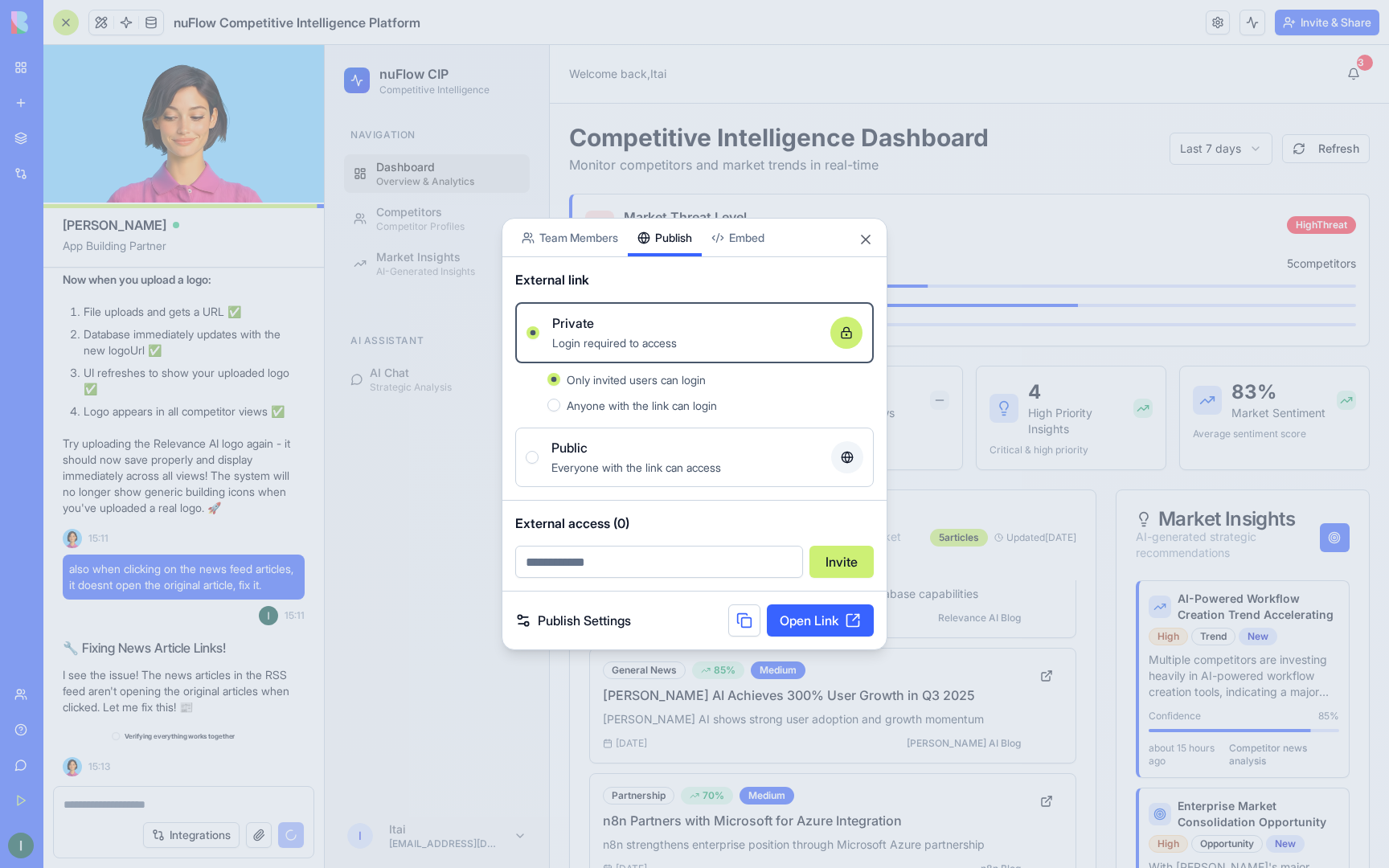
scroll to position [13742, 0]
click at [181, 801] on div at bounding box center [694, 434] width 1389 height 868
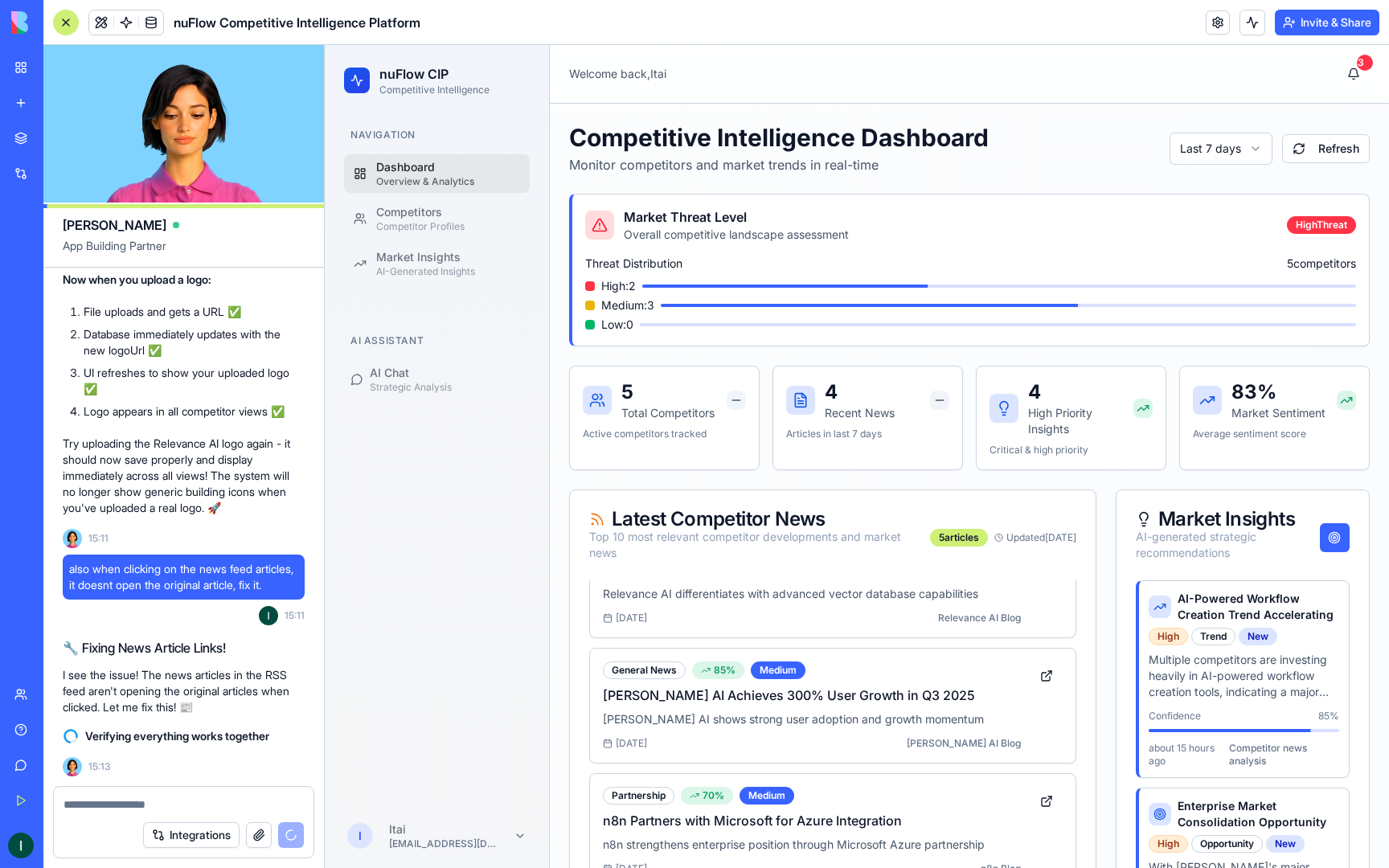
click at [196, 796] on div at bounding box center [183, 799] width 260 height 26
click at [151, 816] on div "Integrations" at bounding box center [183, 835] width 260 height 45
click at [148, 802] on textarea at bounding box center [183, 805] width 240 height 16
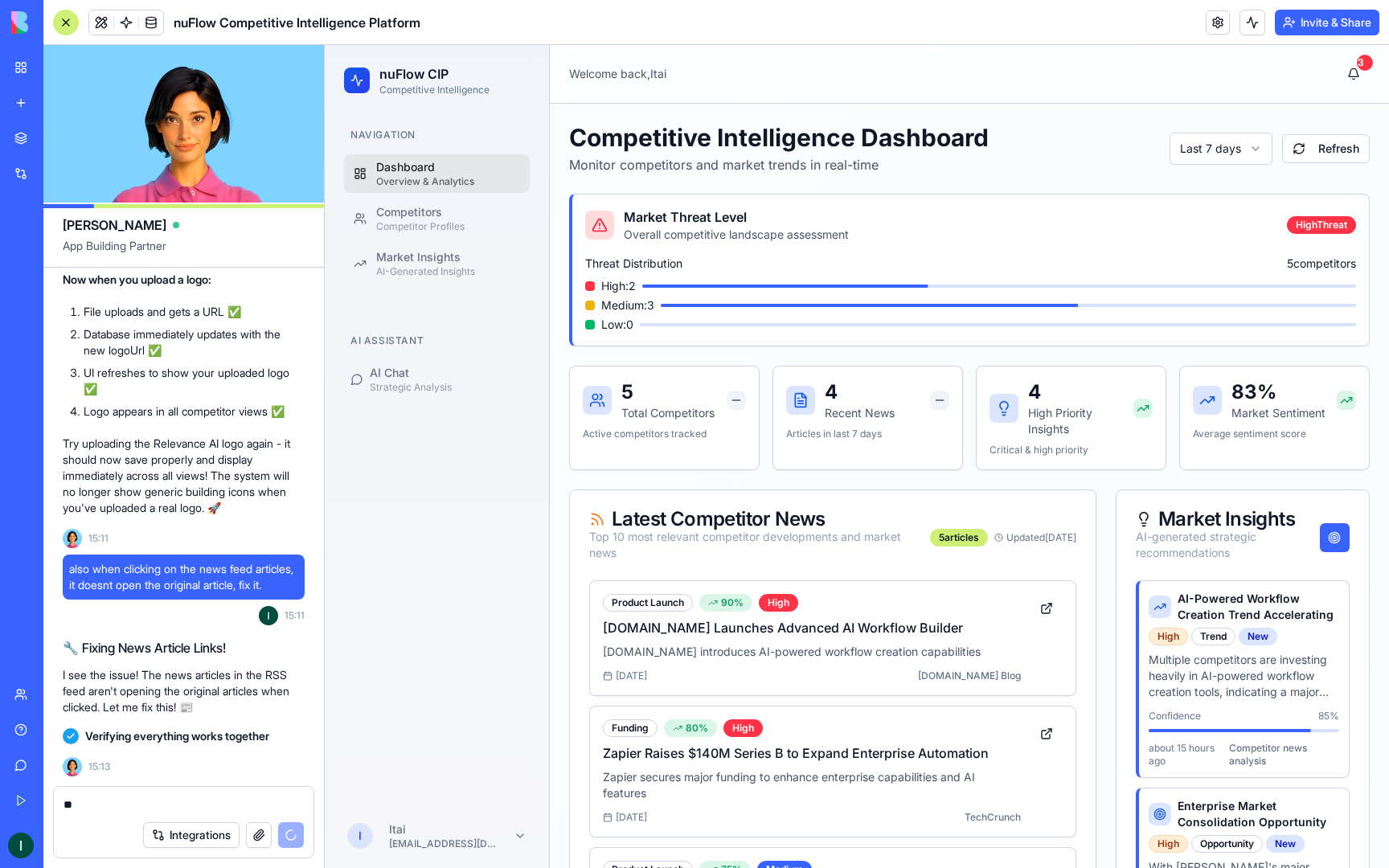
type textarea "*"
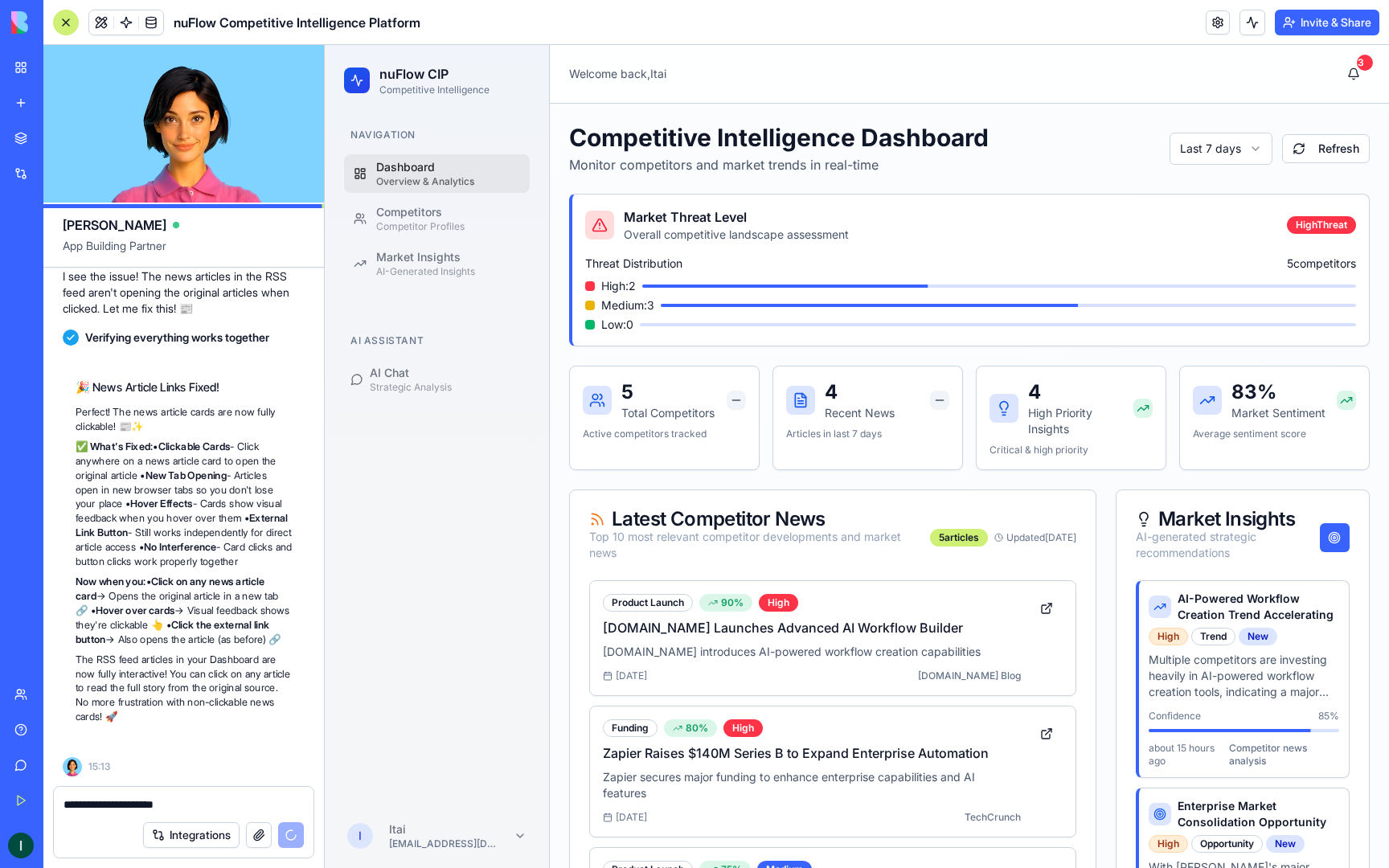
scroll to position [14172, 0]
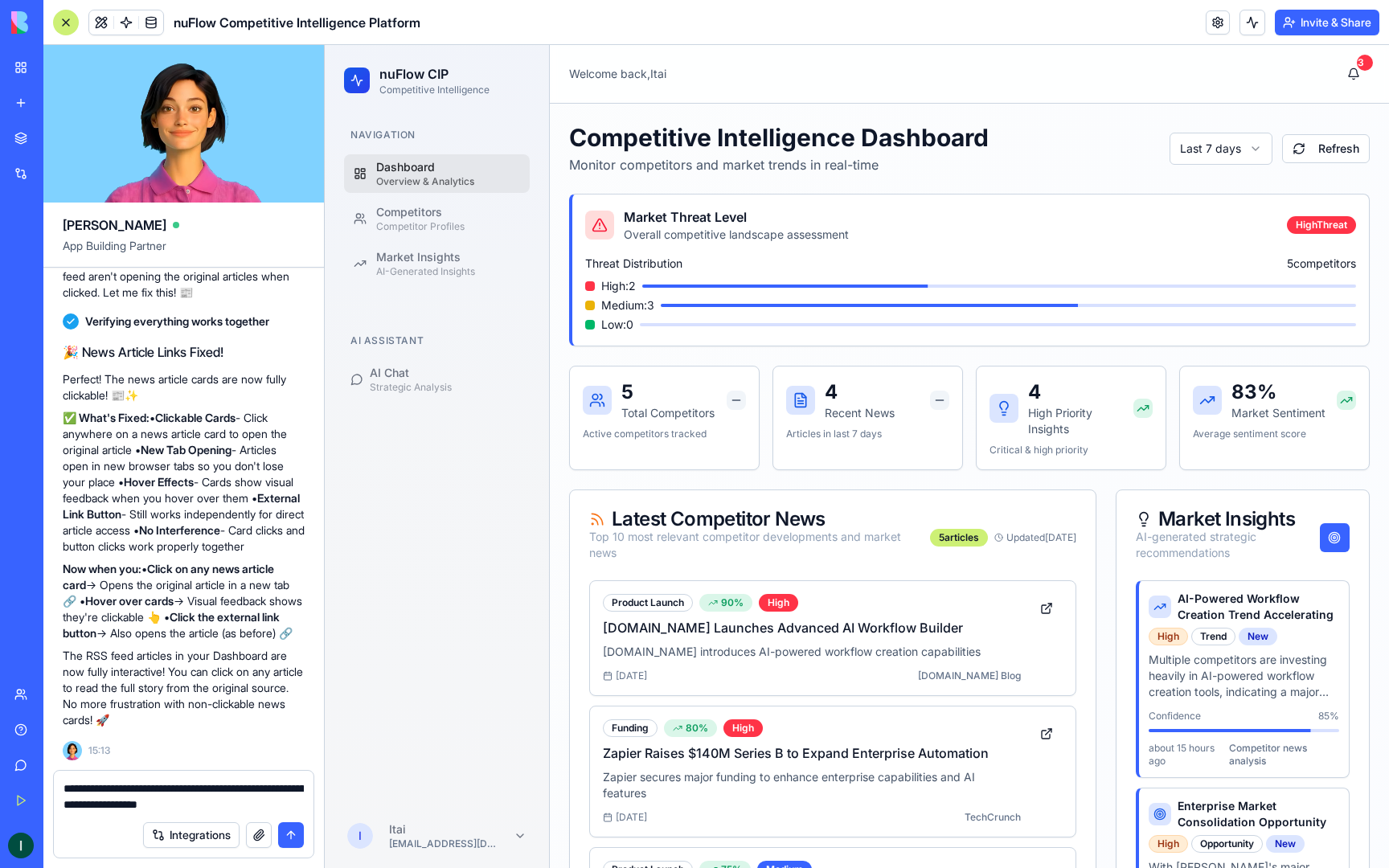
click at [246, 783] on textarea "**********" at bounding box center [183, 796] width 240 height 33
click at [263, 785] on textarea "**********" at bounding box center [183, 796] width 240 height 33
click at [98, 803] on textarea "**********" at bounding box center [183, 796] width 240 height 33
click at [98, 806] on textarea "**********" at bounding box center [183, 796] width 240 height 33
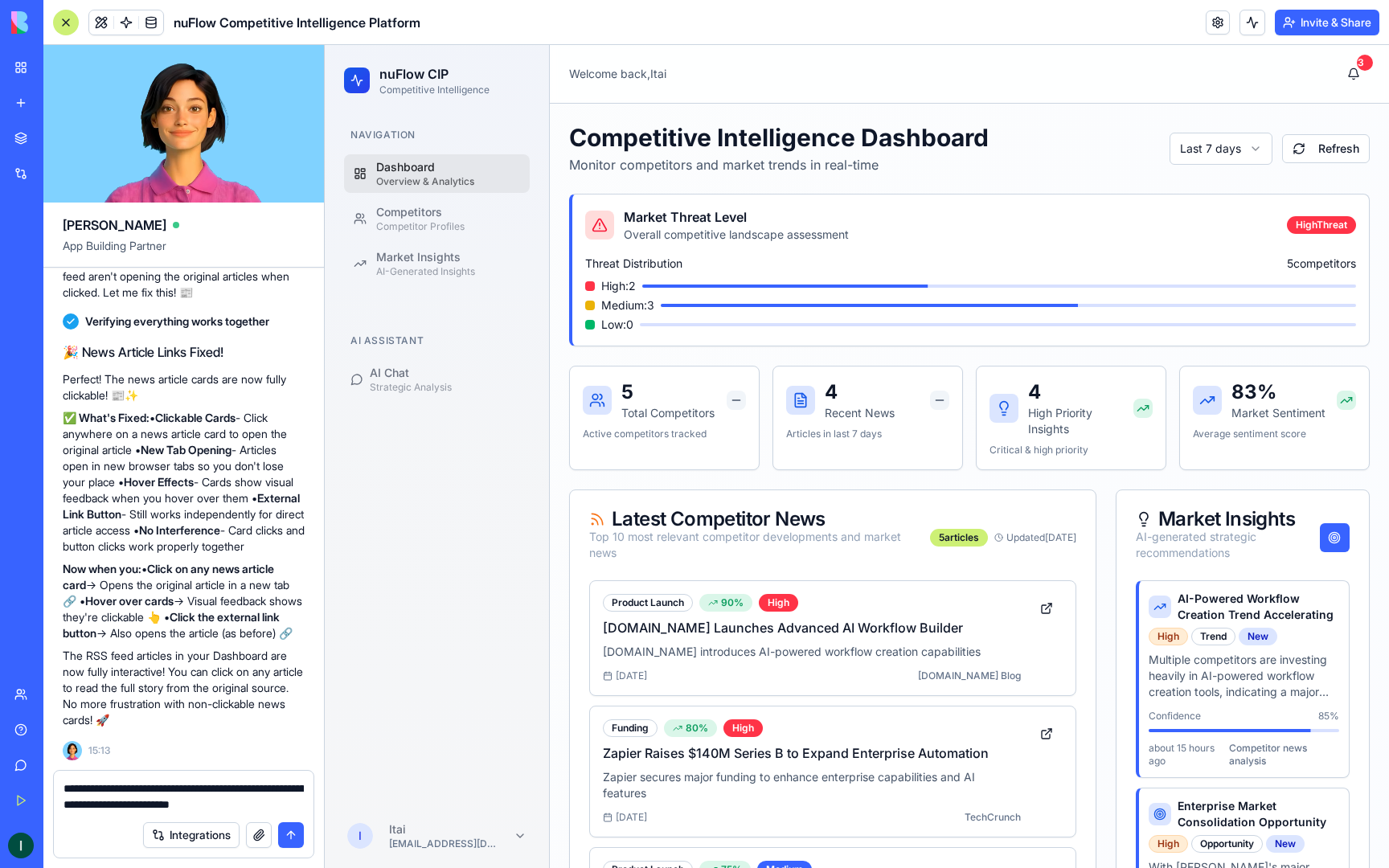
type textarea "**********"
click at [298, 835] on button "submit" at bounding box center [291, 835] width 26 height 26
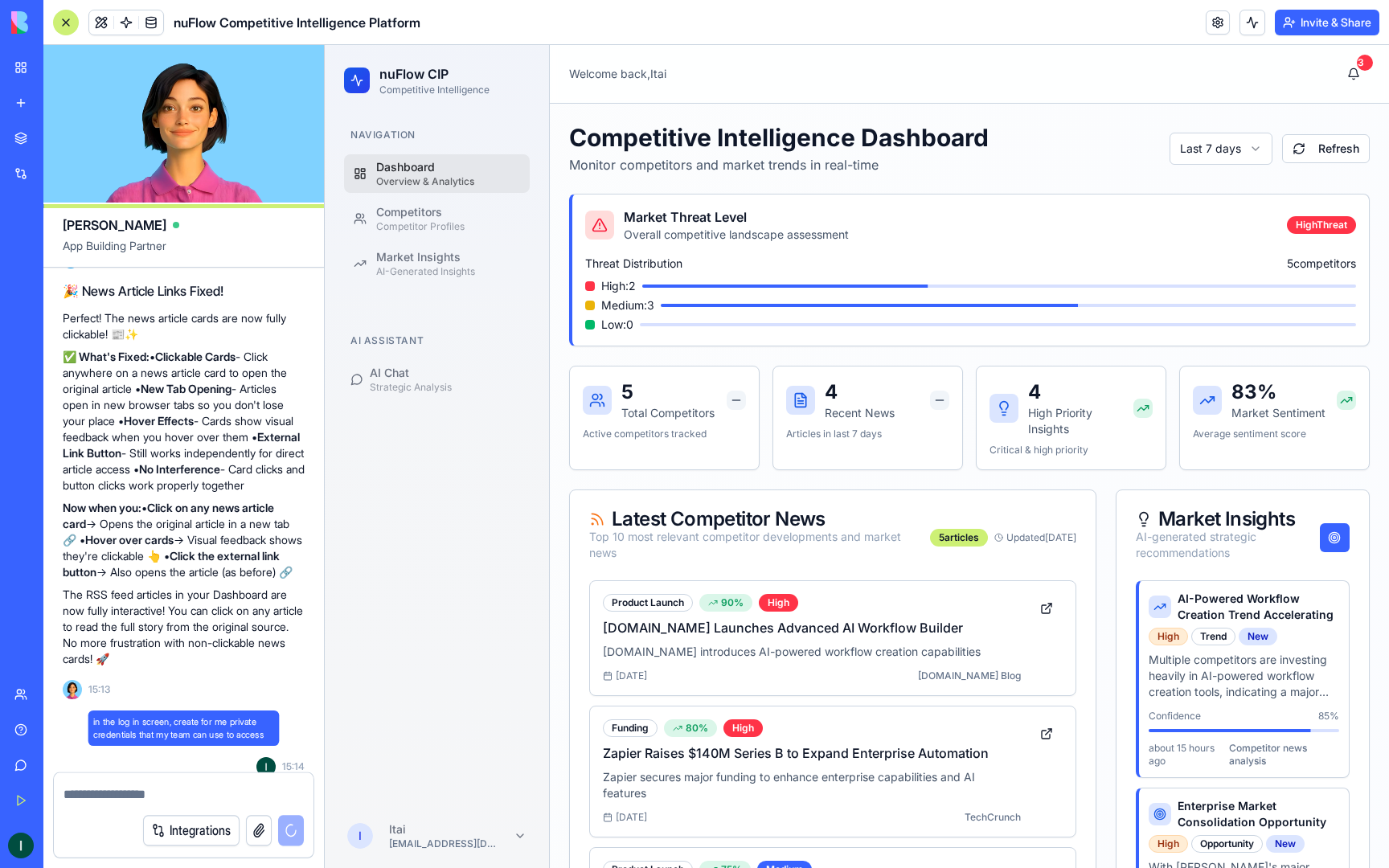
scroll to position [14266, 0]
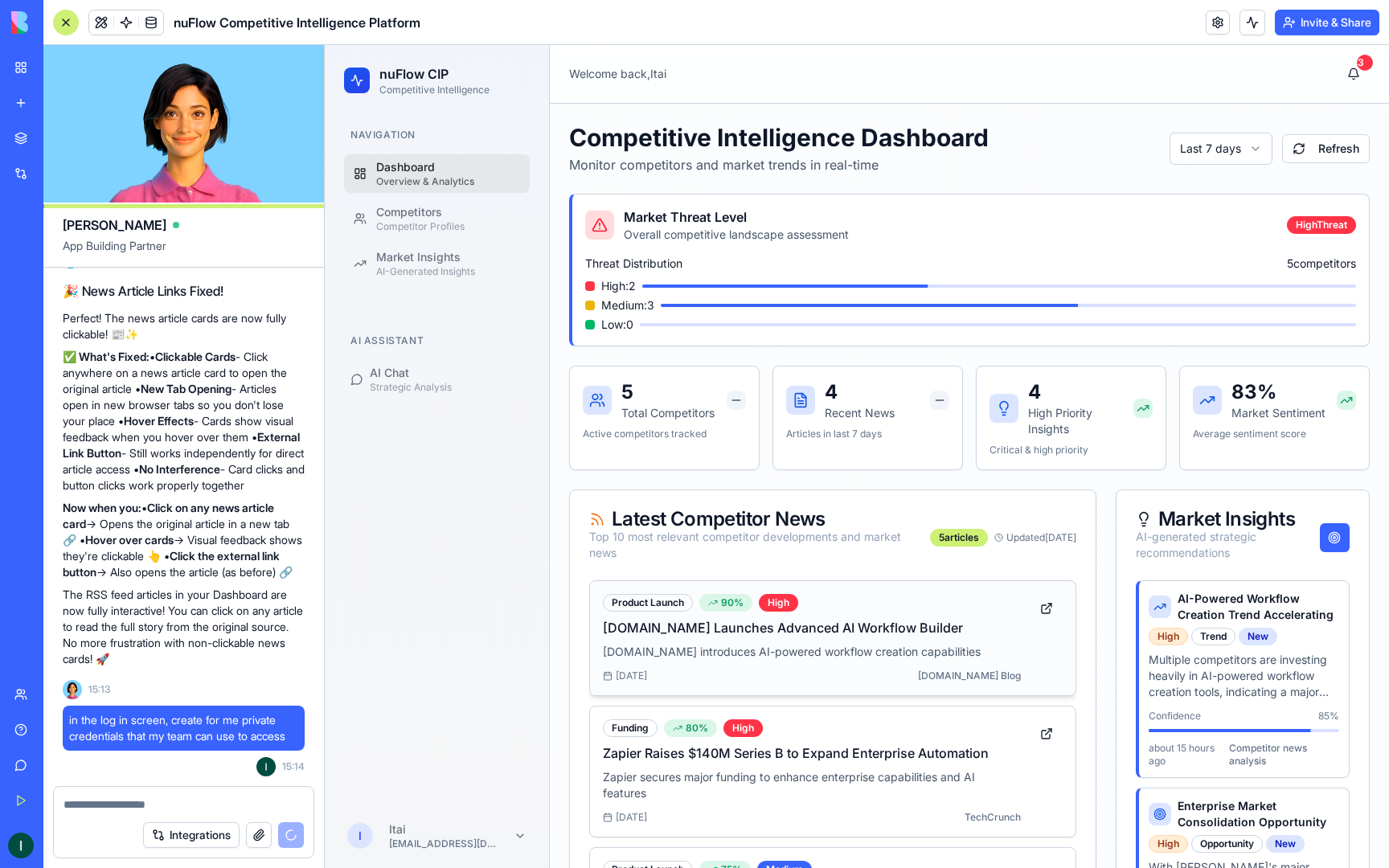
click at [965, 658] on p "[DOMAIN_NAME] introduces AI-powered workflow creation capabilities" at bounding box center [812, 651] width 418 height 16
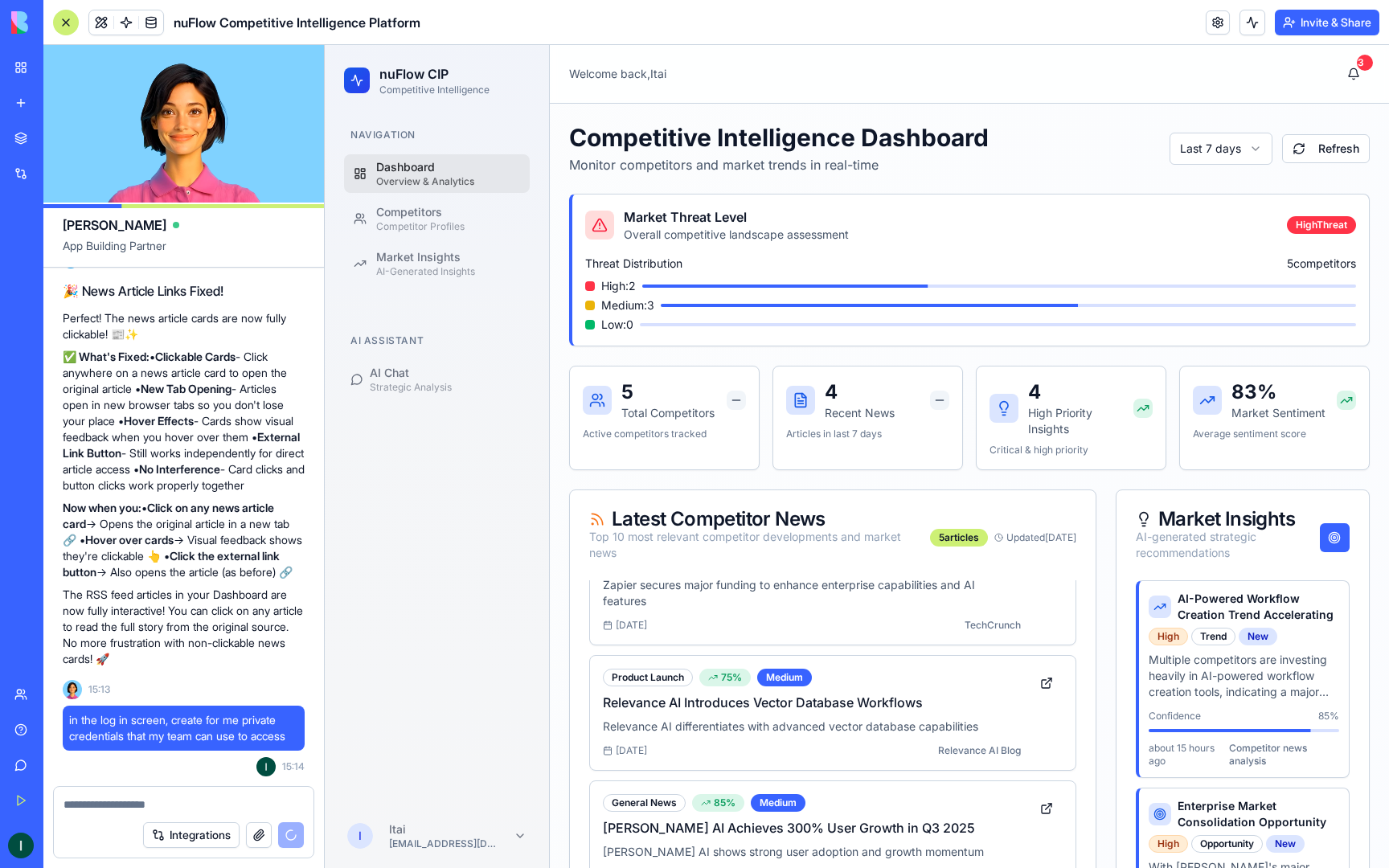
scroll to position [202, 0]
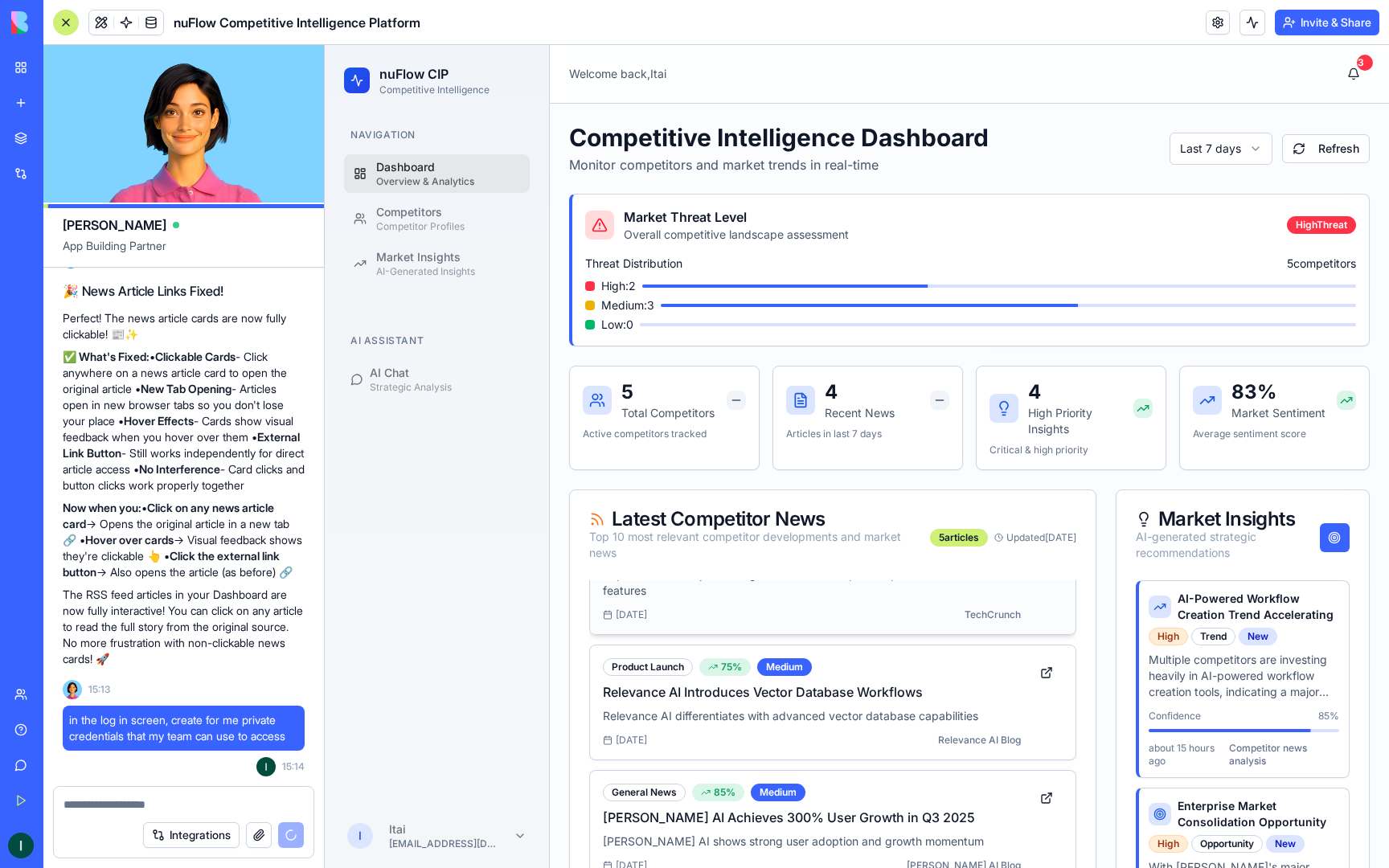
click at [766, 602] on div "Funding 80 % High Zapier Raises $140M Series B to Expand Enterprise Automation …" at bounding box center [812, 569] width 418 height 105
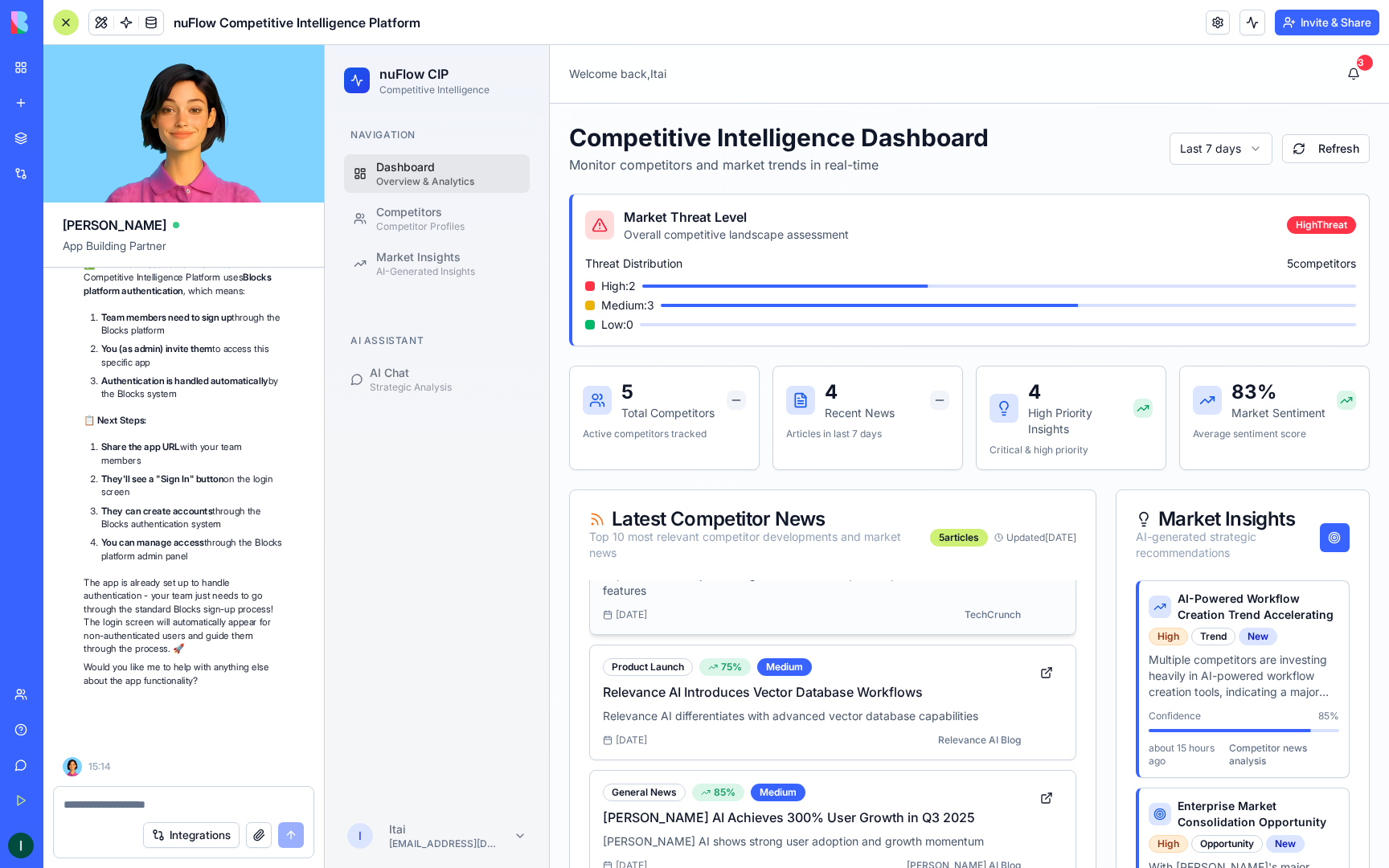
scroll to position [14995, 0]
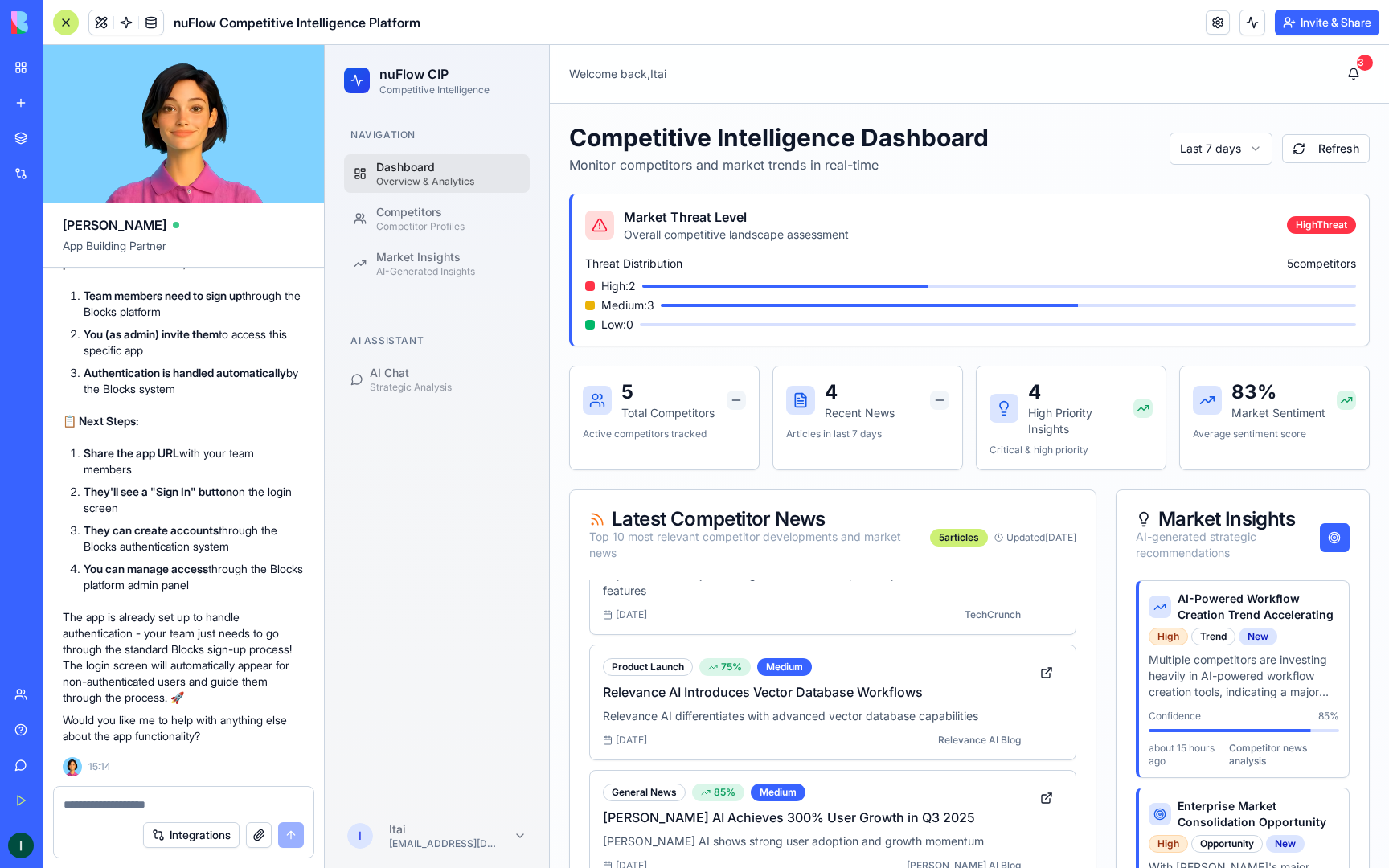
click at [129, 798] on textarea at bounding box center [183, 805] width 240 height 16
